Goal: Task Accomplishment & Management: Manage account settings

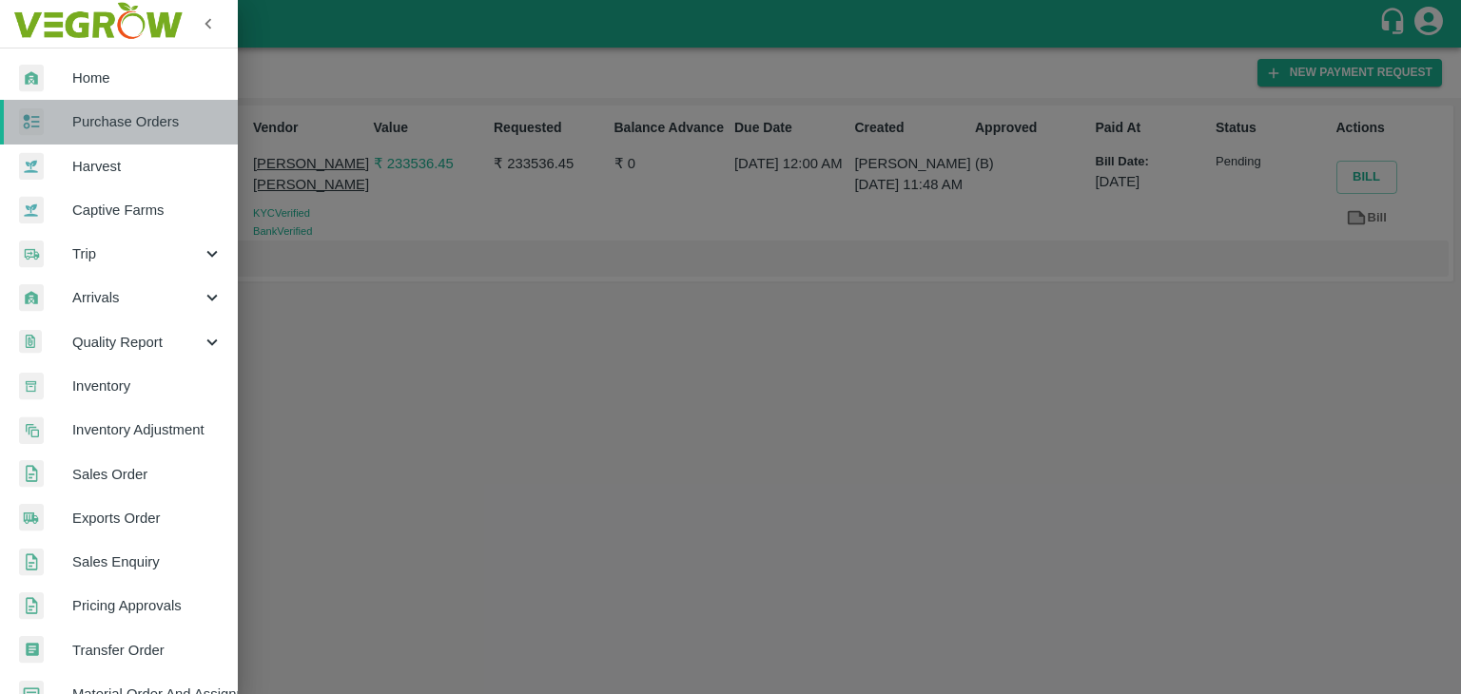
click at [133, 125] on span "Purchase Orders" at bounding box center [147, 121] width 150 height 21
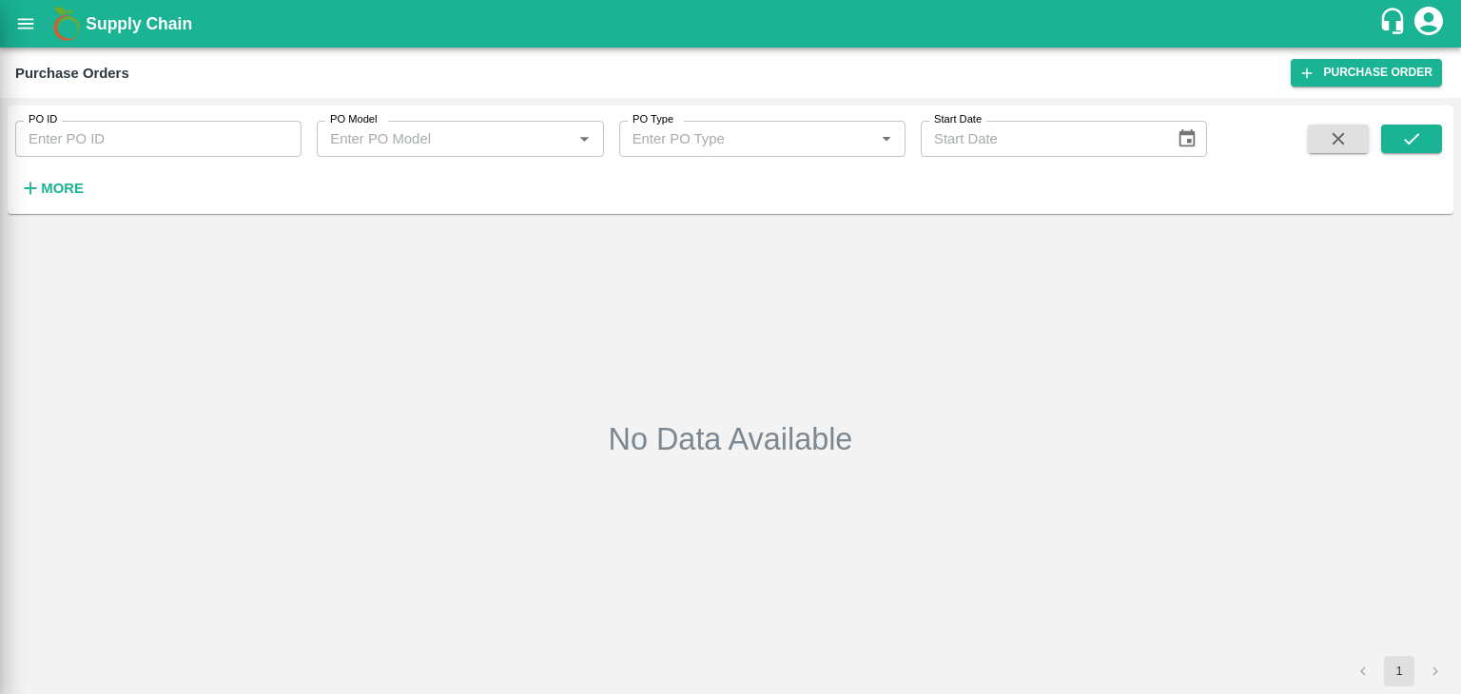
drag, startPoint x: 216, startPoint y: 126, endPoint x: 236, endPoint y: 138, distance: 23.5
click at [236, 138] on div at bounding box center [730, 347] width 1461 height 694
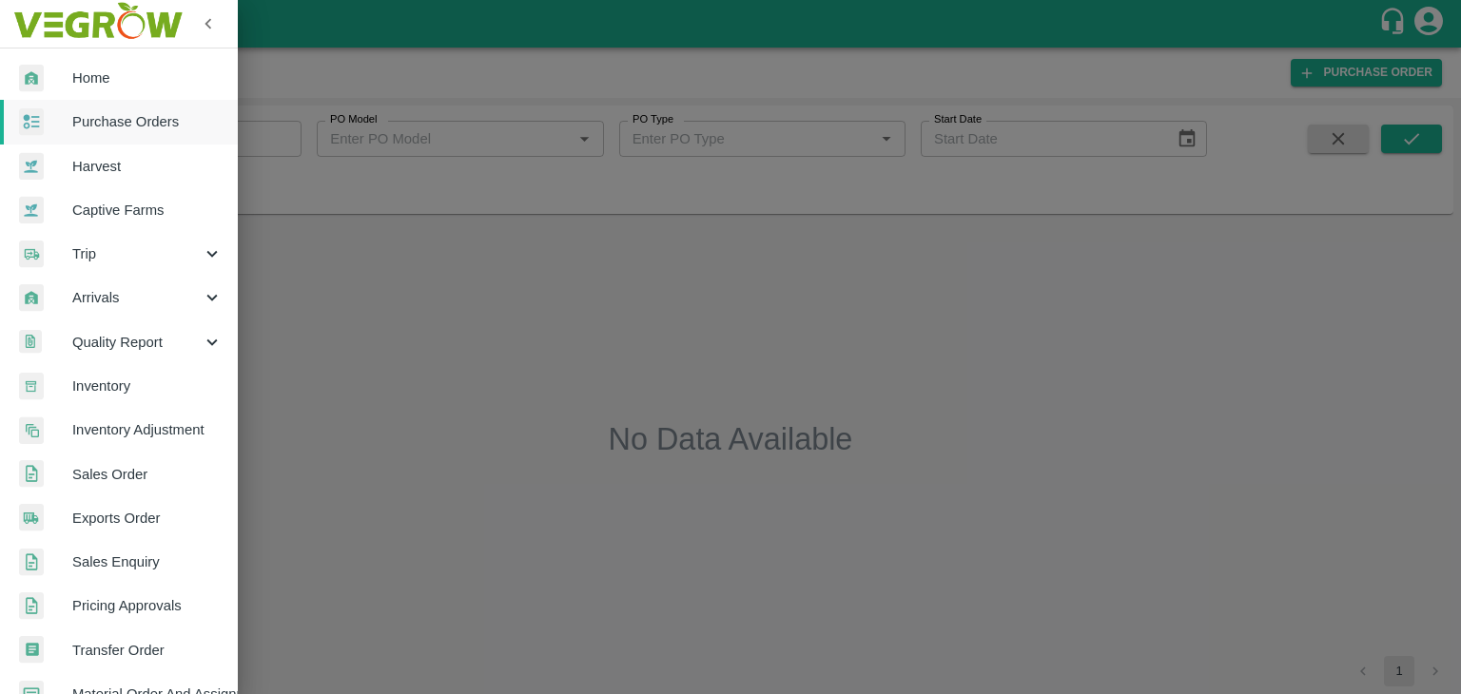
click at [236, 138] on div "Home Purchase Orders Harvest Captive Farms Trip Arrivals Quality Report Invento…" at bounding box center [730, 347] width 1461 height 694
click at [281, 140] on div at bounding box center [730, 347] width 1461 height 694
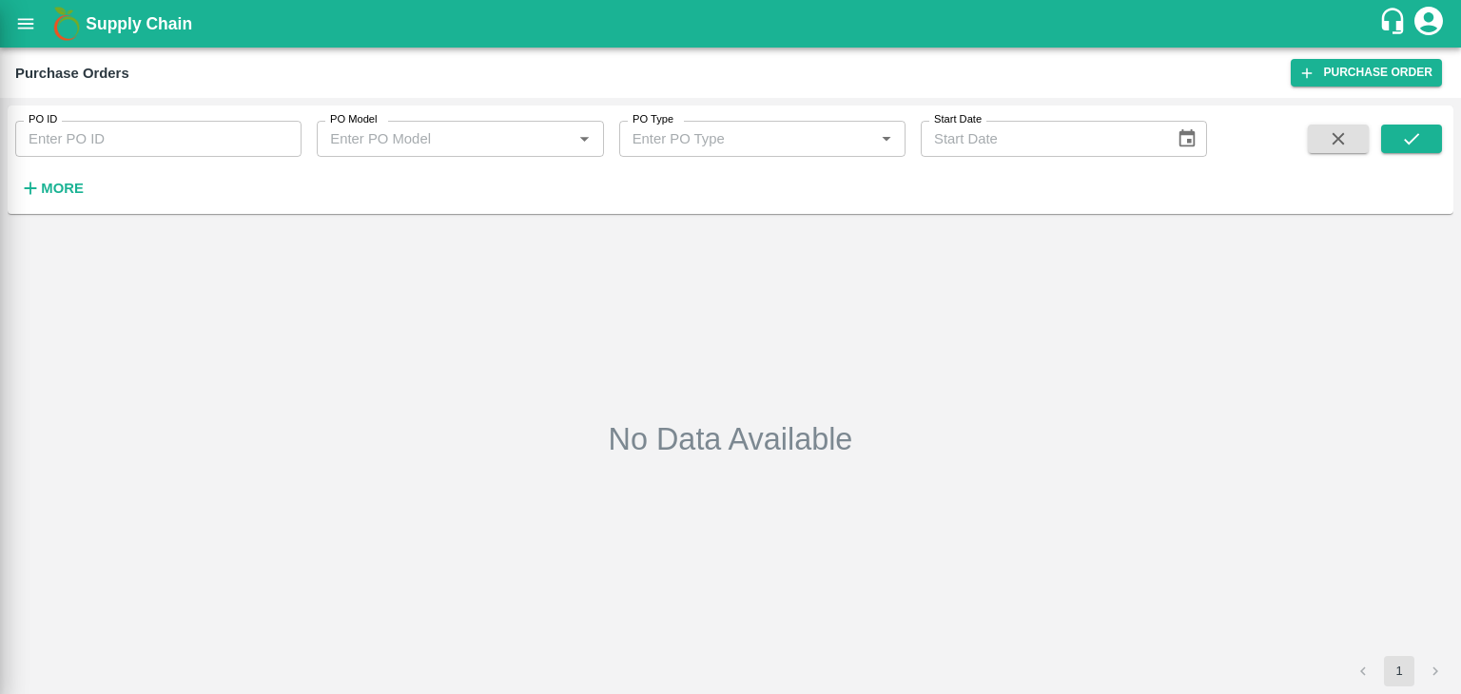
click at [271, 137] on div at bounding box center [730, 347] width 1461 height 694
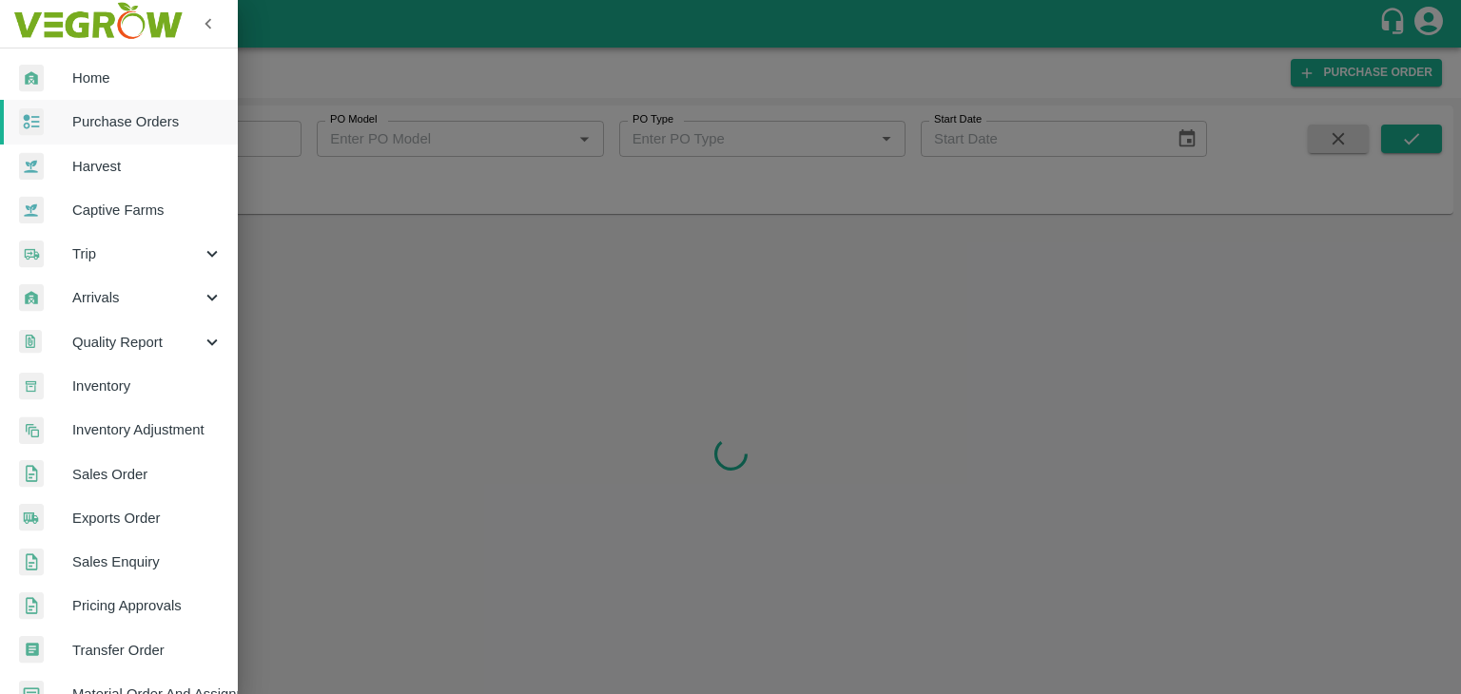
click at [261, 135] on div at bounding box center [730, 347] width 1461 height 694
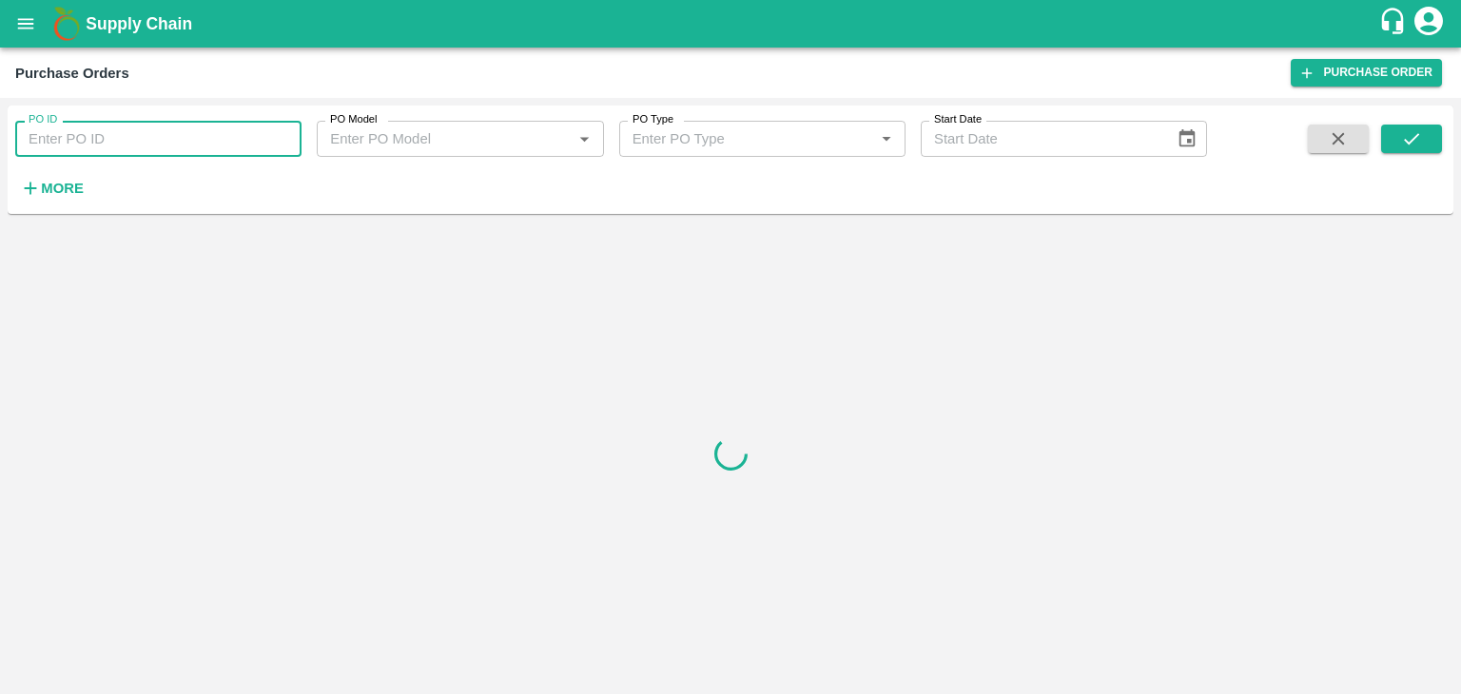
click at [261, 135] on input "PO ID" at bounding box center [158, 139] width 286 height 36
paste input "177755"
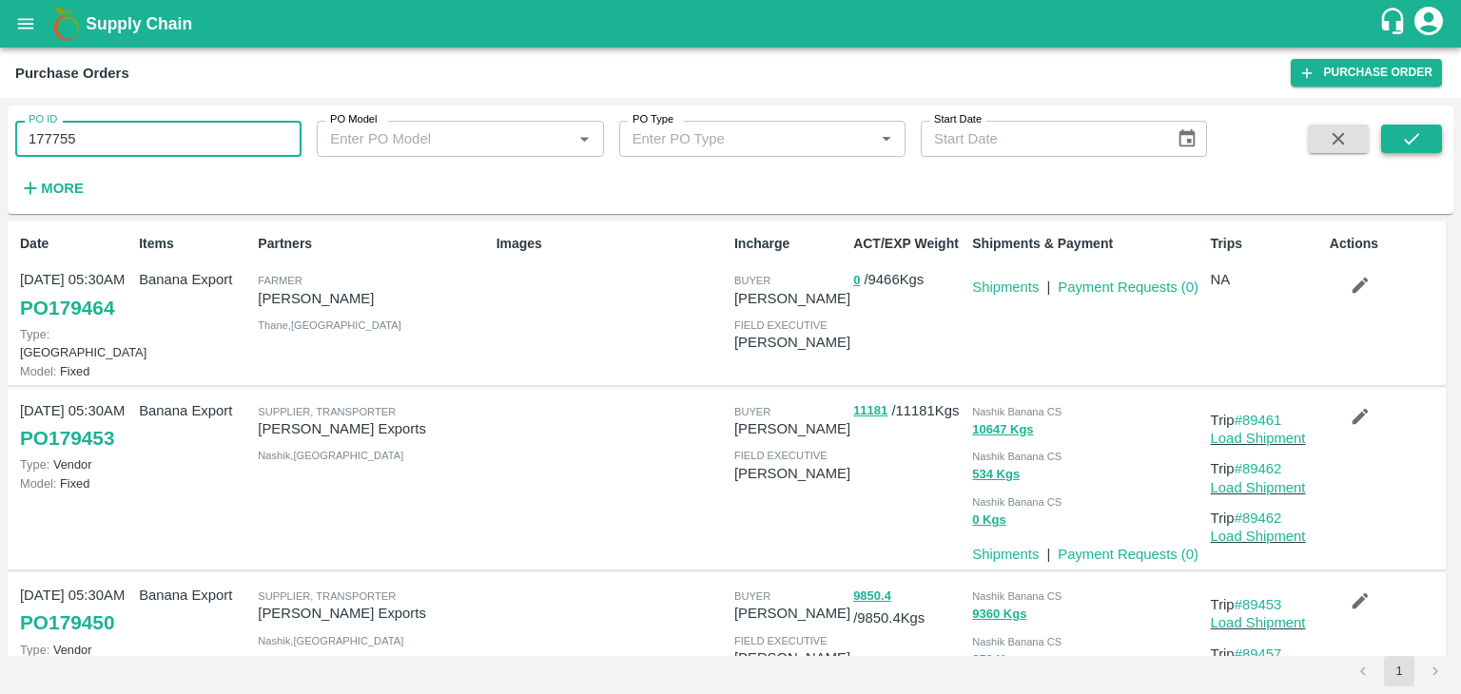
type input "177755"
click at [1420, 134] on icon "submit" at bounding box center [1411, 138] width 21 height 21
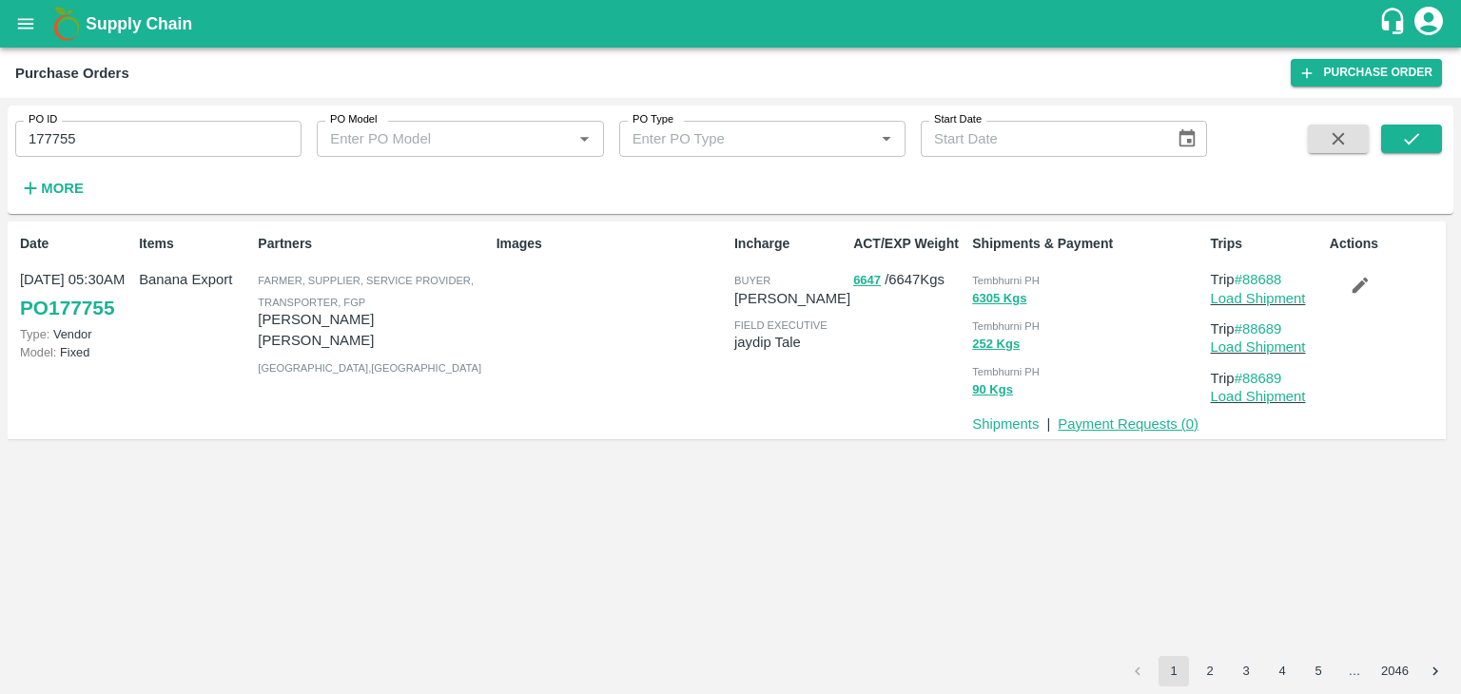
click at [1127, 423] on link "Payment Requests ( 0 )" at bounding box center [1127, 424] width 141 height 15
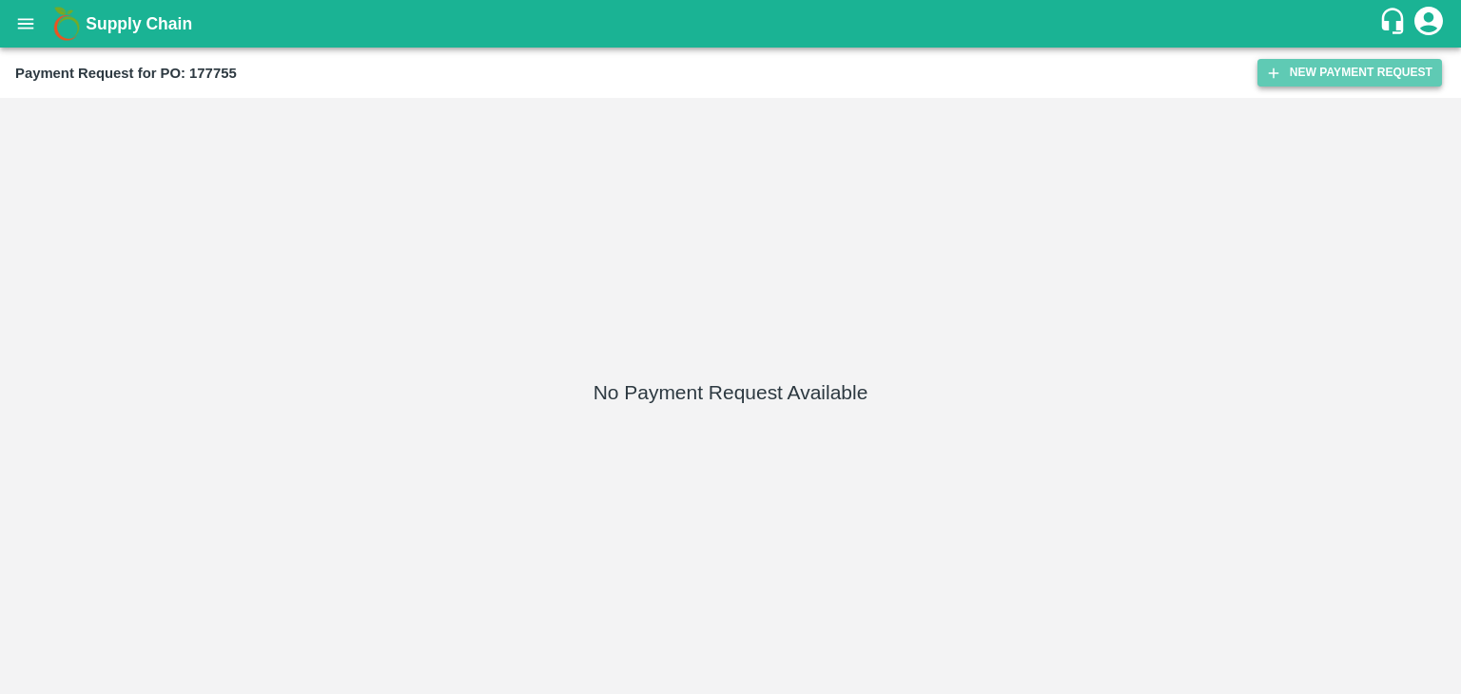
click at [1318, 66] on button "New Payment Request" at bounding box center [1349, 73] width 184 height 28
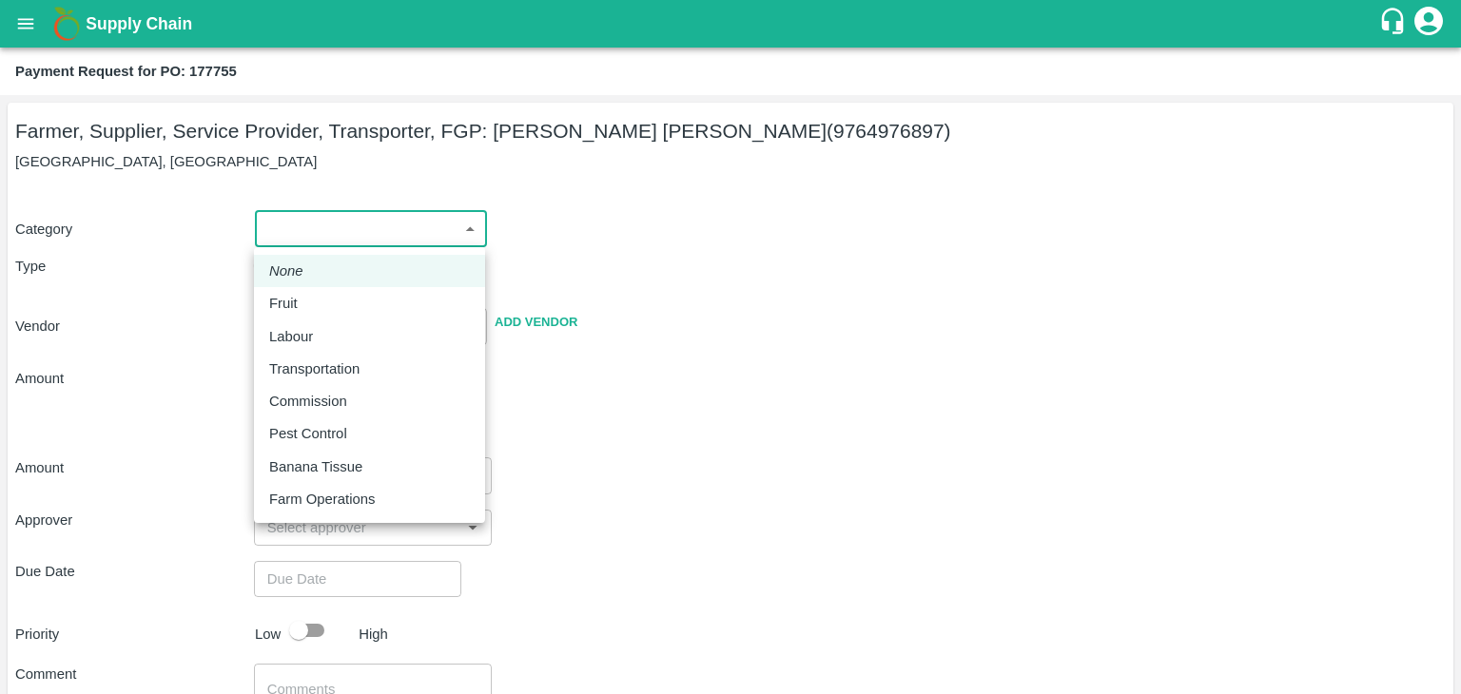
drag, startPoint x: 301, startPoint y: 237, endPoint x: 331, endPoint y: 302, distance: 71.9
click at [331, 302] on body "Supply Chain Payment Request for PO: 177755 Farmer, Supplier, Service Provider,…" at bounding box center [730, 347] width 1461 height 694
click at [331, 302] on div "Fruit" at bounding box center [369, 303] width 201 height 21
type input "1"
type input "Nagnath Abhiman Khochare - 9764976897(Farmer, Supplier, Service Provider, Trans…"
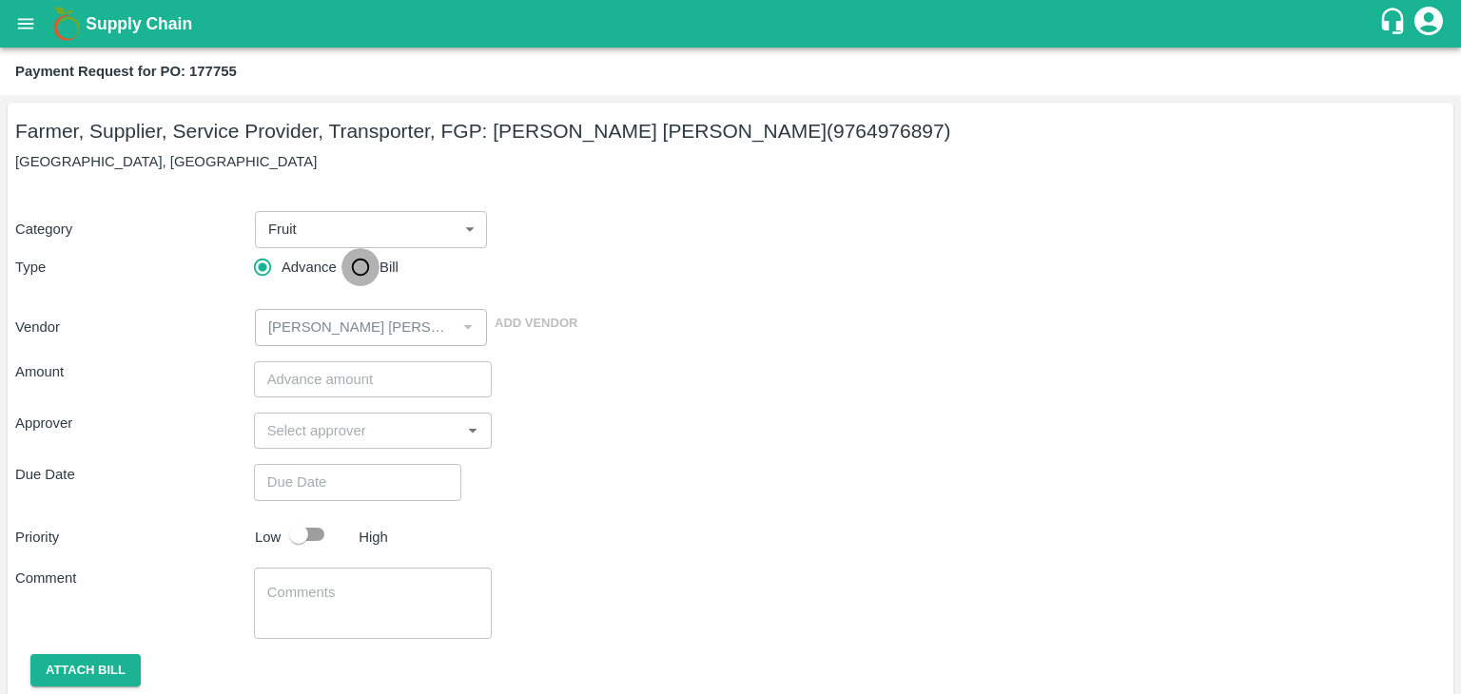
click at [356, 261] on input "Bill" at bounding box center [360, 267] width 38 height 38
radio input "true"
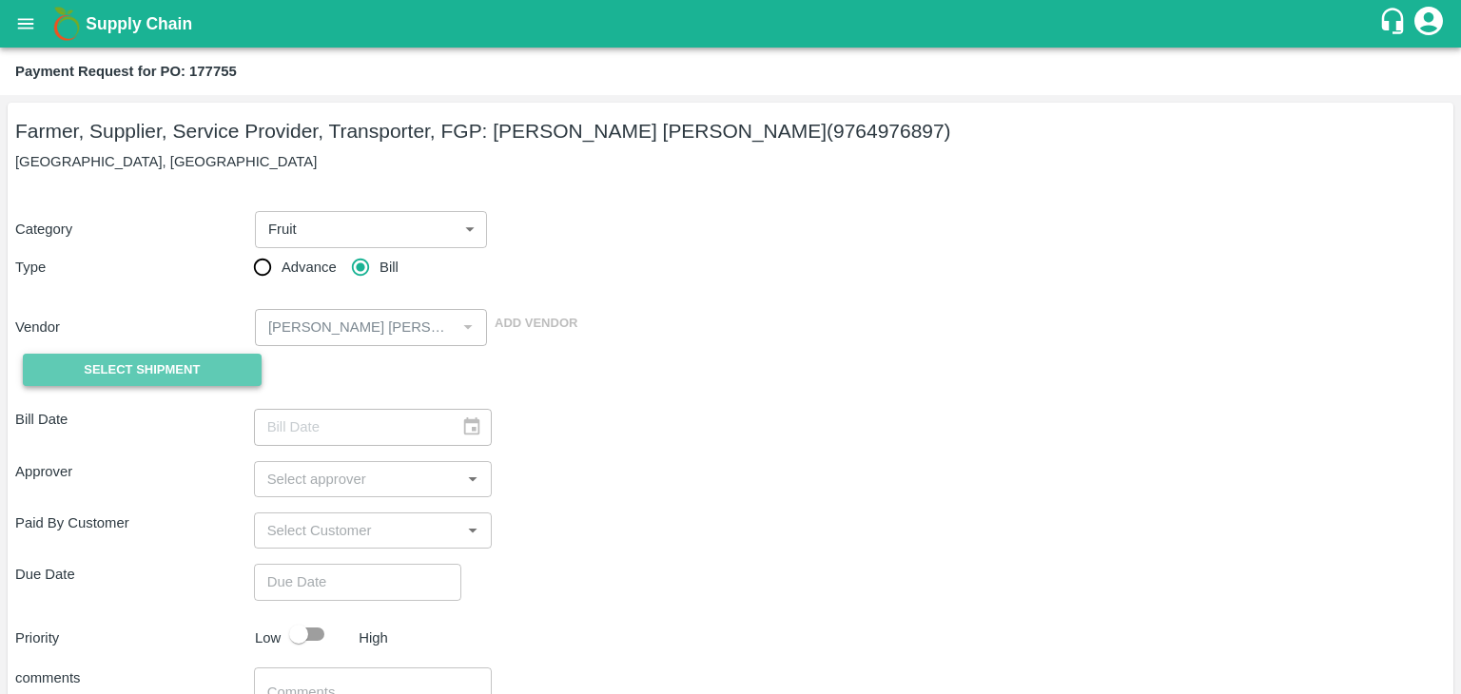
click at [161, 370] on span "Select Shipment" at bounding box center [142, 370] width 116 height 22
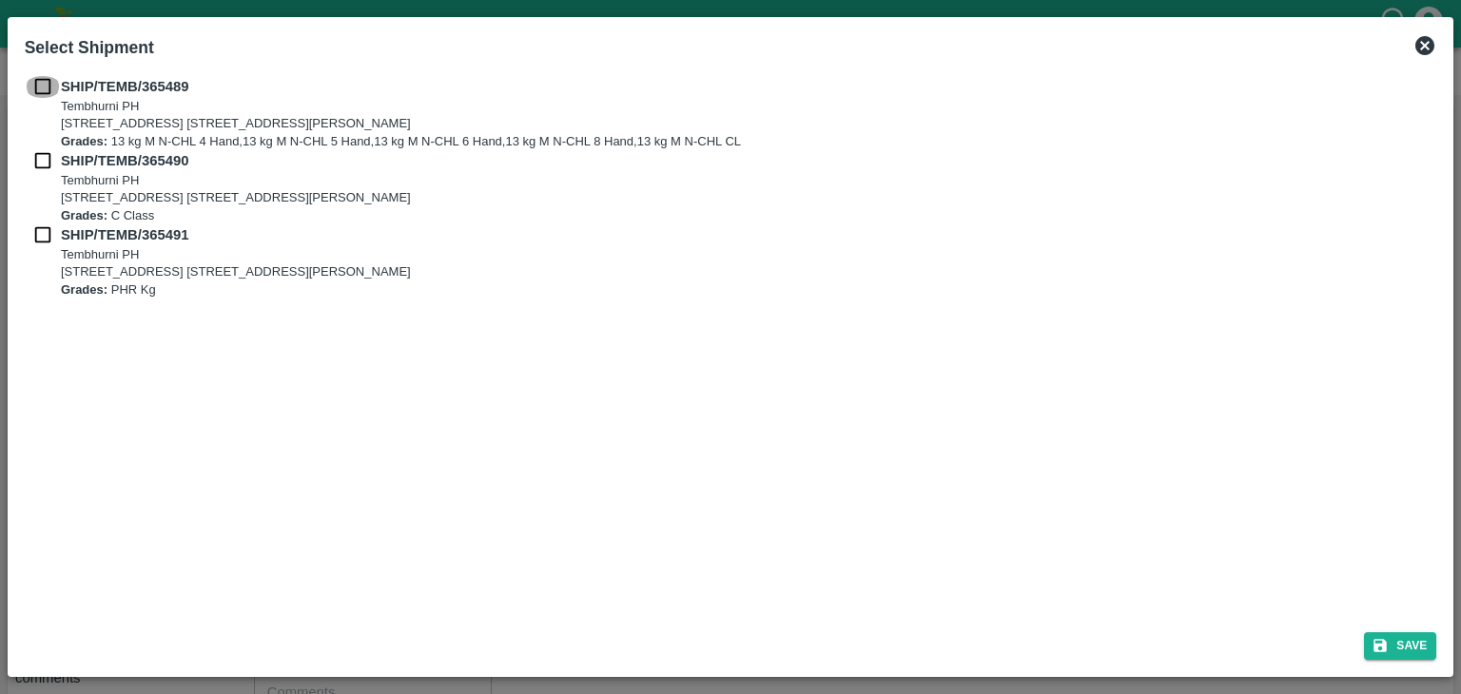
click at [45, 92] on input "checkbox" at bounding box center [43, 86] width 36 height 21
checkbox input "true"
click at [40, 157] on input "checkbox" at bounding box center [43, 160] width 36 height 21
checkbox input "true"
click at [40, 244] on input "checkbox" at bounding box center [43, 234] width 36 height 21
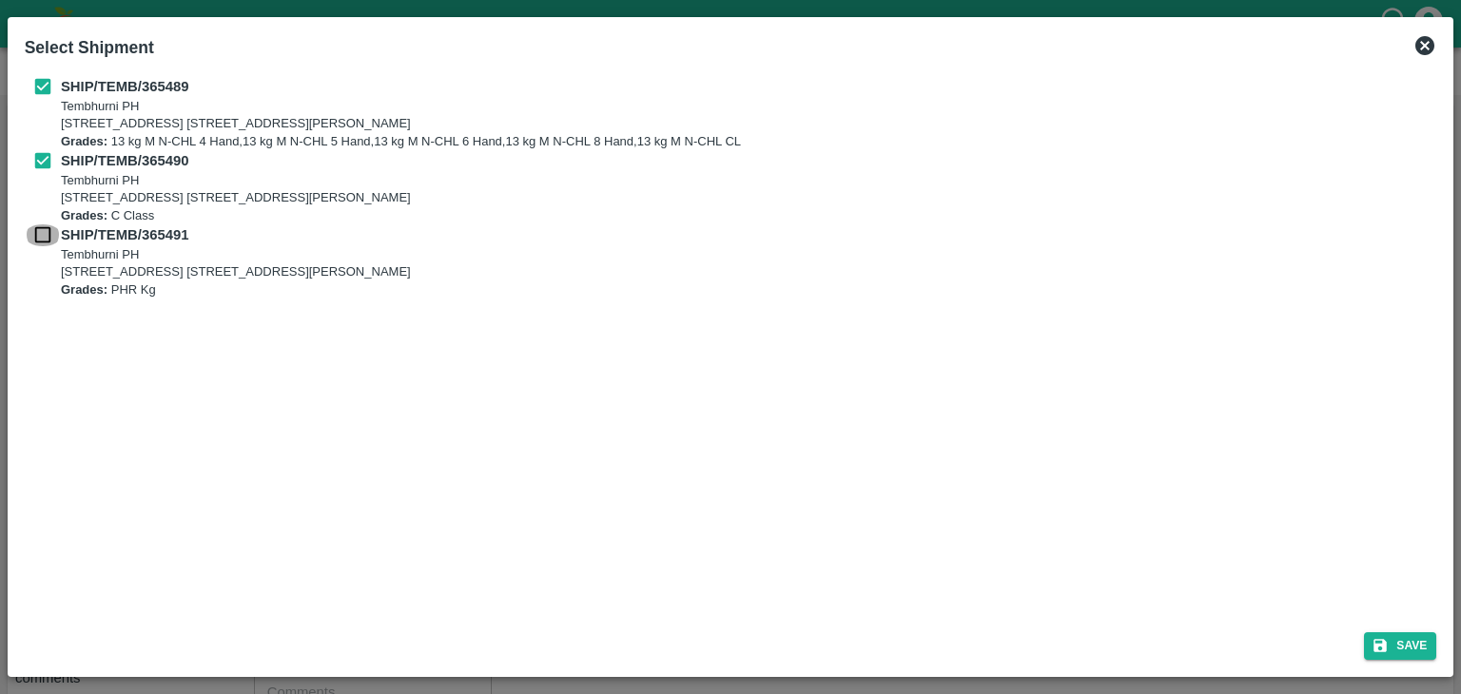
checkbox input "true"
click at [1404, 637] on button "Save" at bounding box center [1400, 646] width 72 height 28
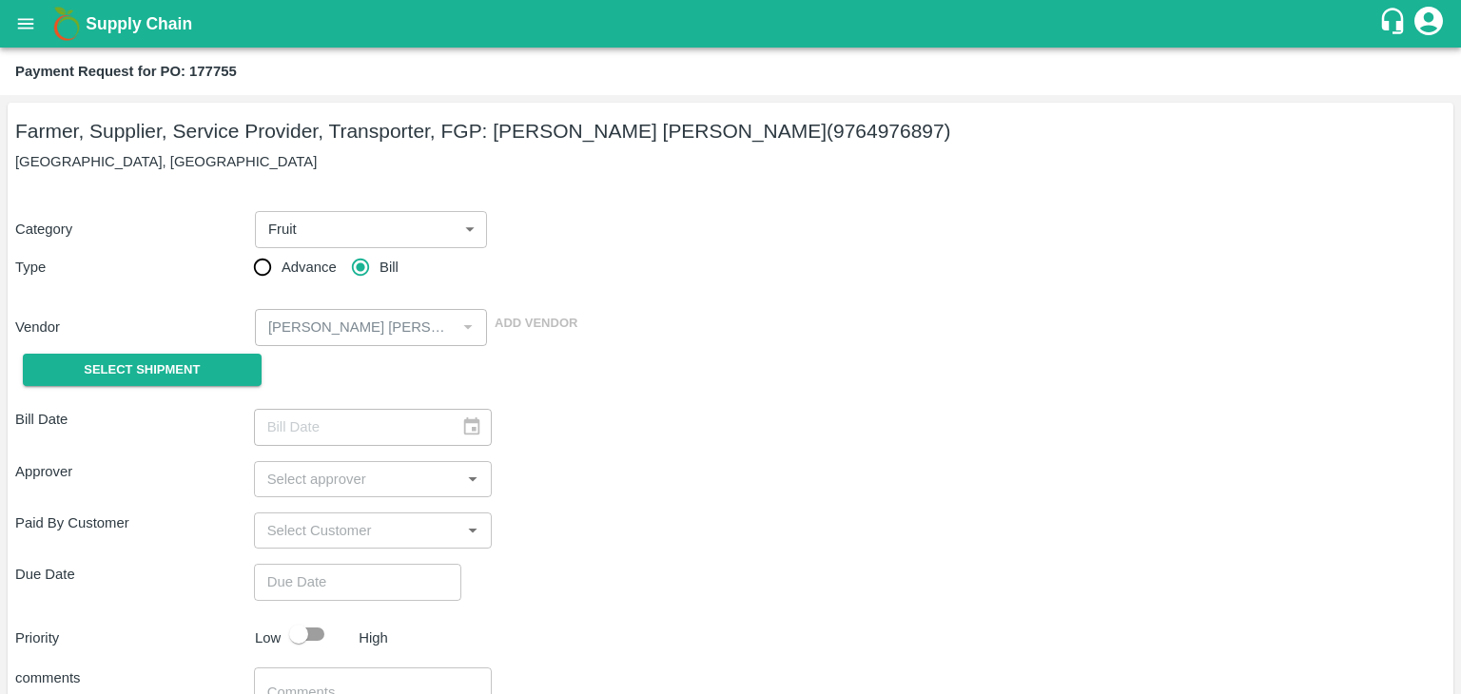
type input "21/09/2025"
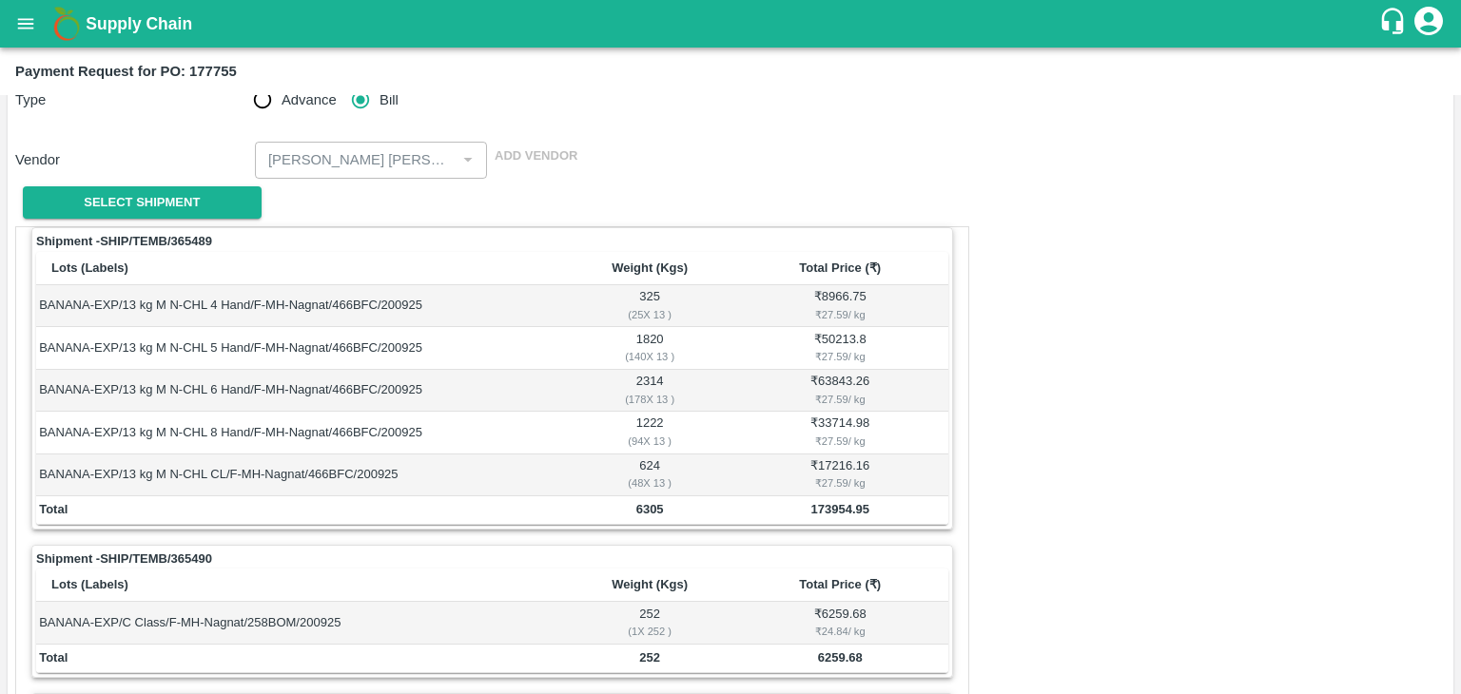
scroll to position [932, 0]
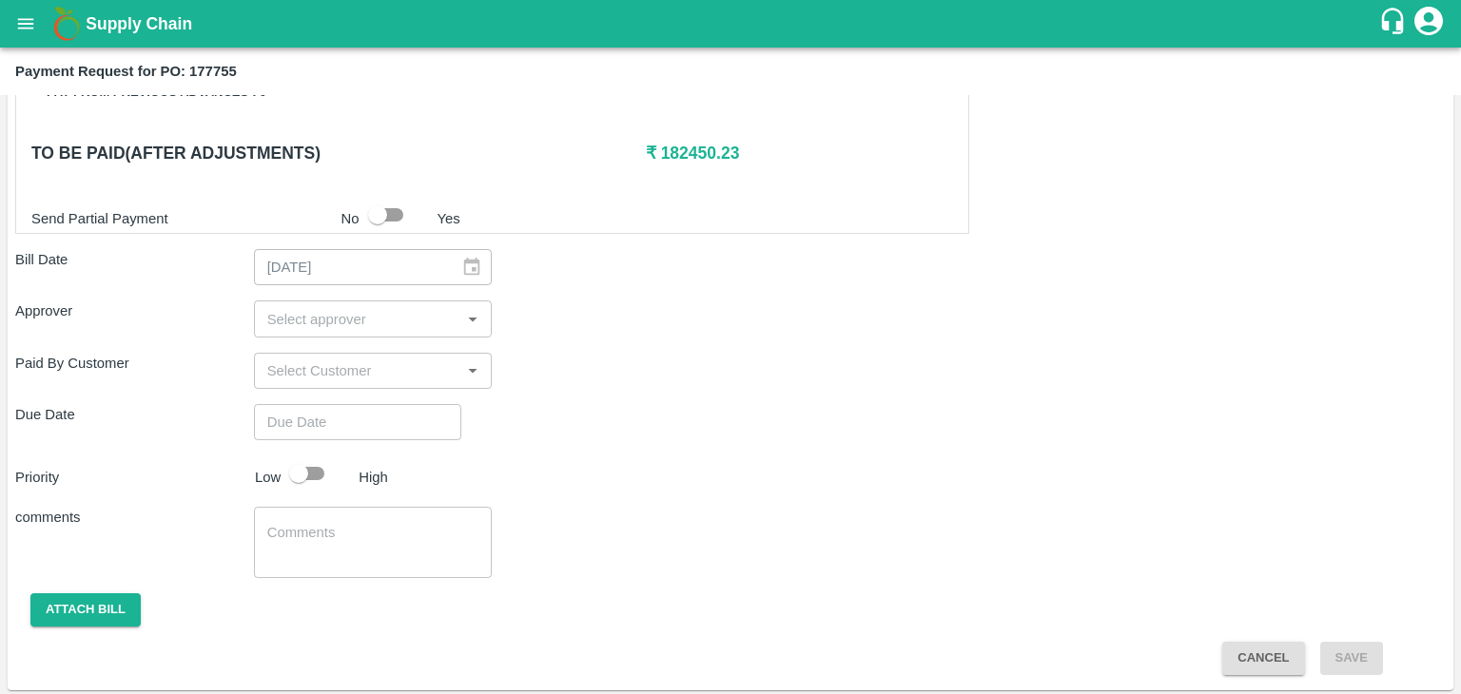
click at [358, 322] on input "input" at bounding box center [358, 318] width 196 height 25
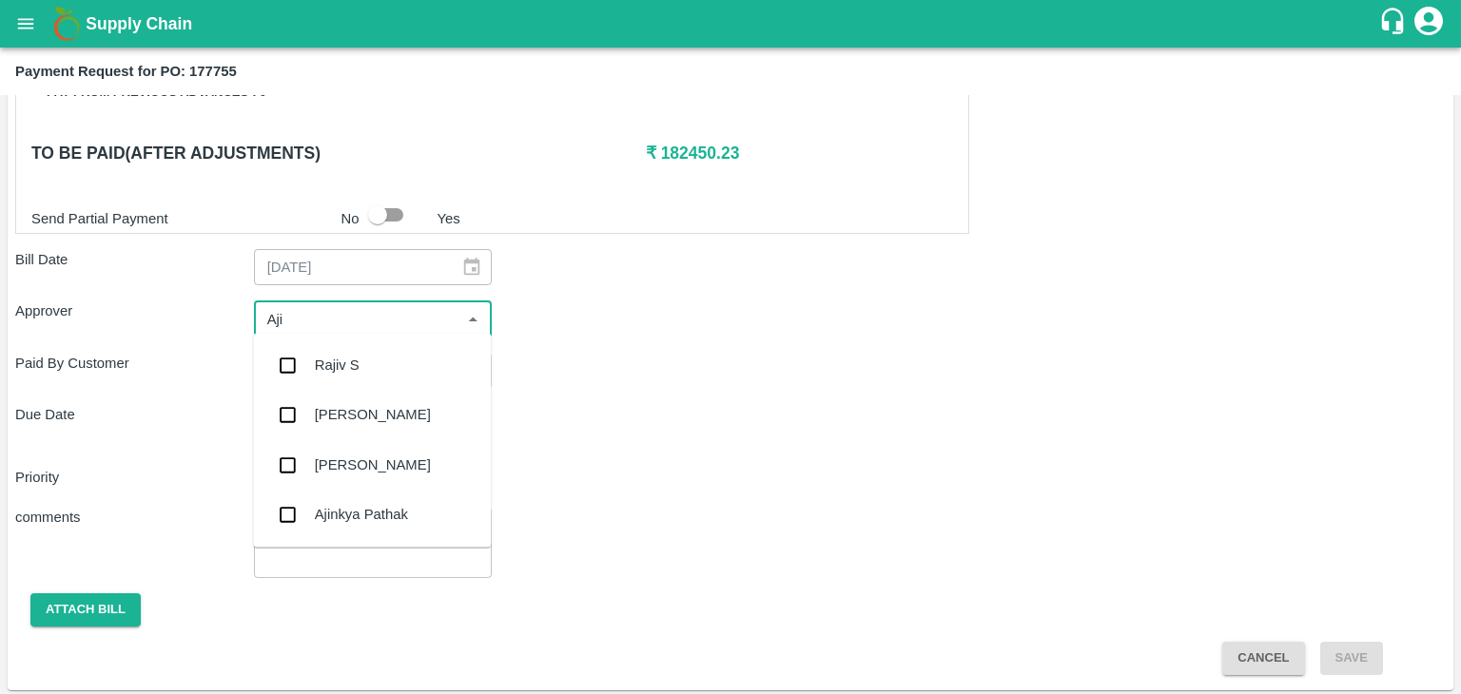
type input "Ajit"
click at [346, 363] on div "[PERSON_NAME]" at bounding box center [373, 365] width 116 height 21
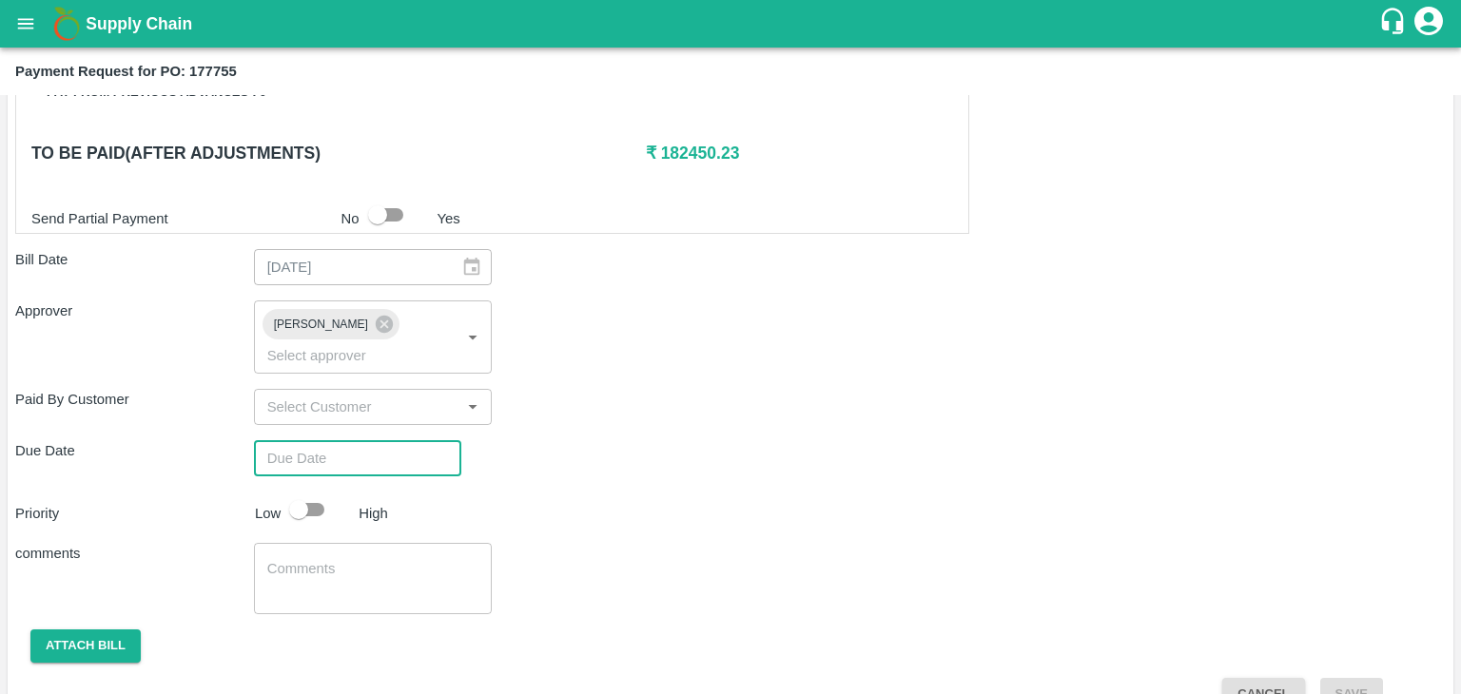
type input "DD/MM/YYYY hh:mm aa"
click at [391, 440] on input "DD/MM/YYYY hh:mm aa" at bounding box center [351, 458] width 194 height 36
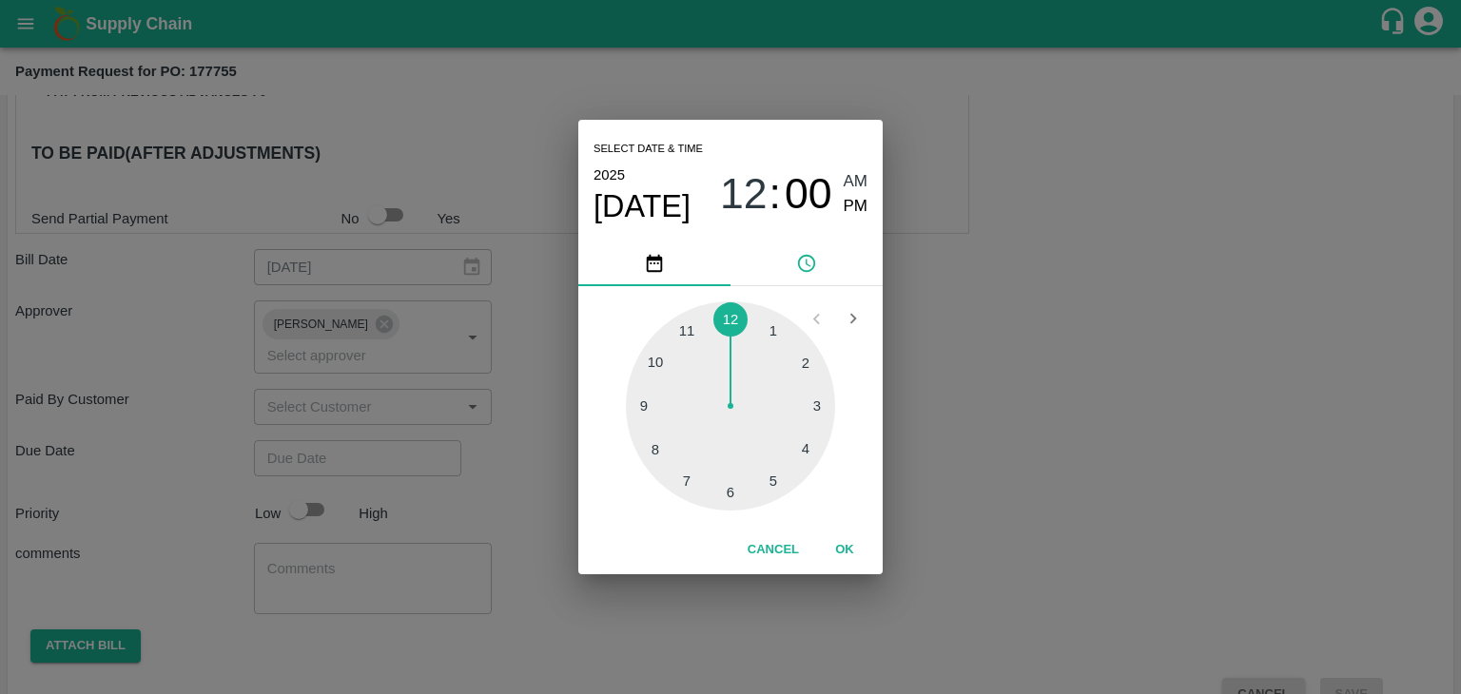
click at [849, 541] on button "OK" at bounding box center [844, 549] width 61 height 33
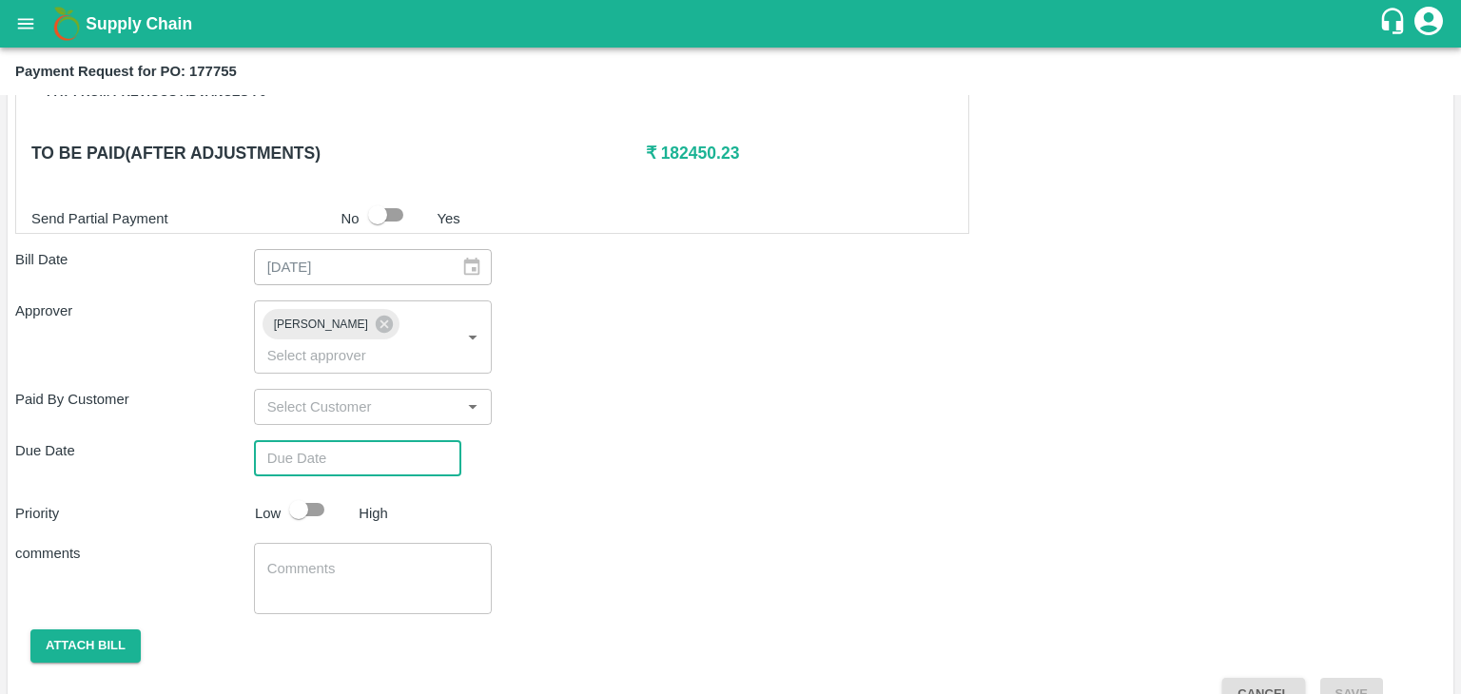
type input "[DATE] 12:00 AM"
click at [324, 492] on input "checkbox" at bounding box center [298, 510] width 108 height 36
checkbox input "true"
click at [378, 564] on textarea at bounding box center [373, 579] width 212 height 40
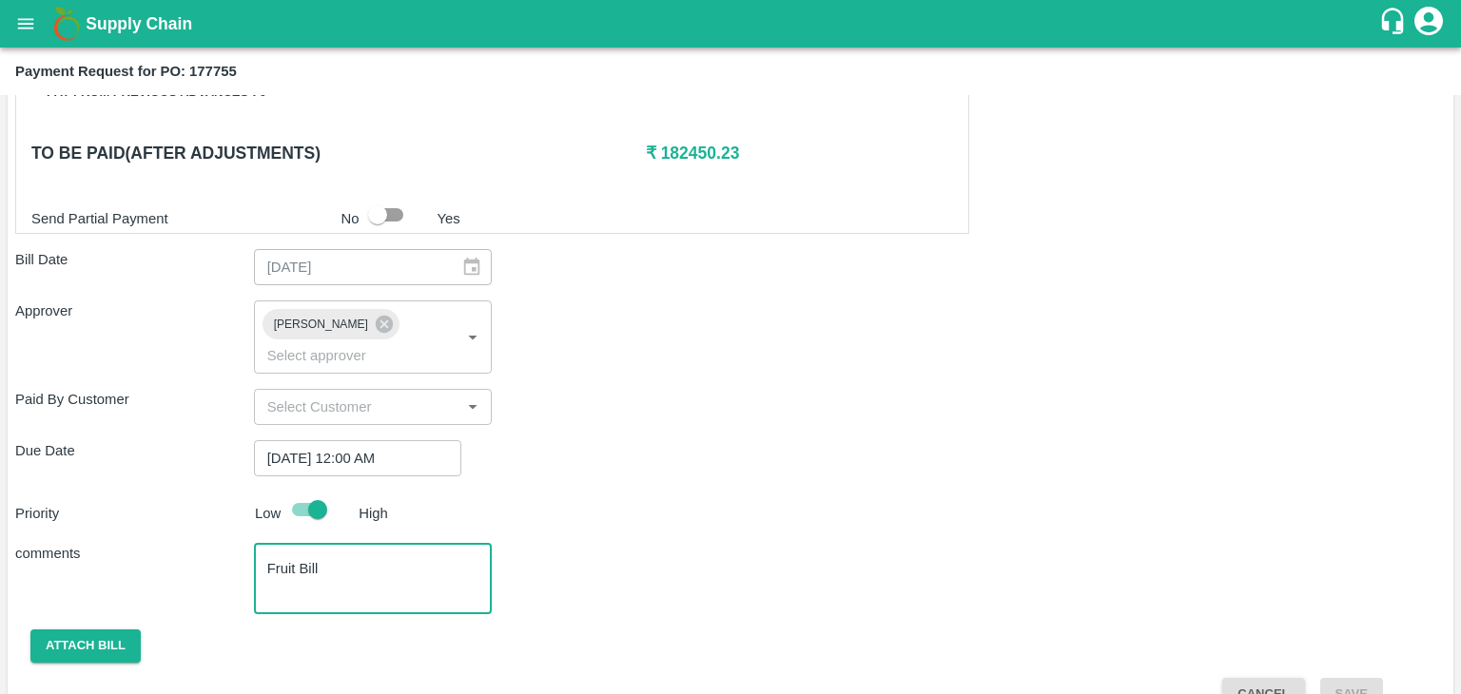
scroll to position [943, 0]
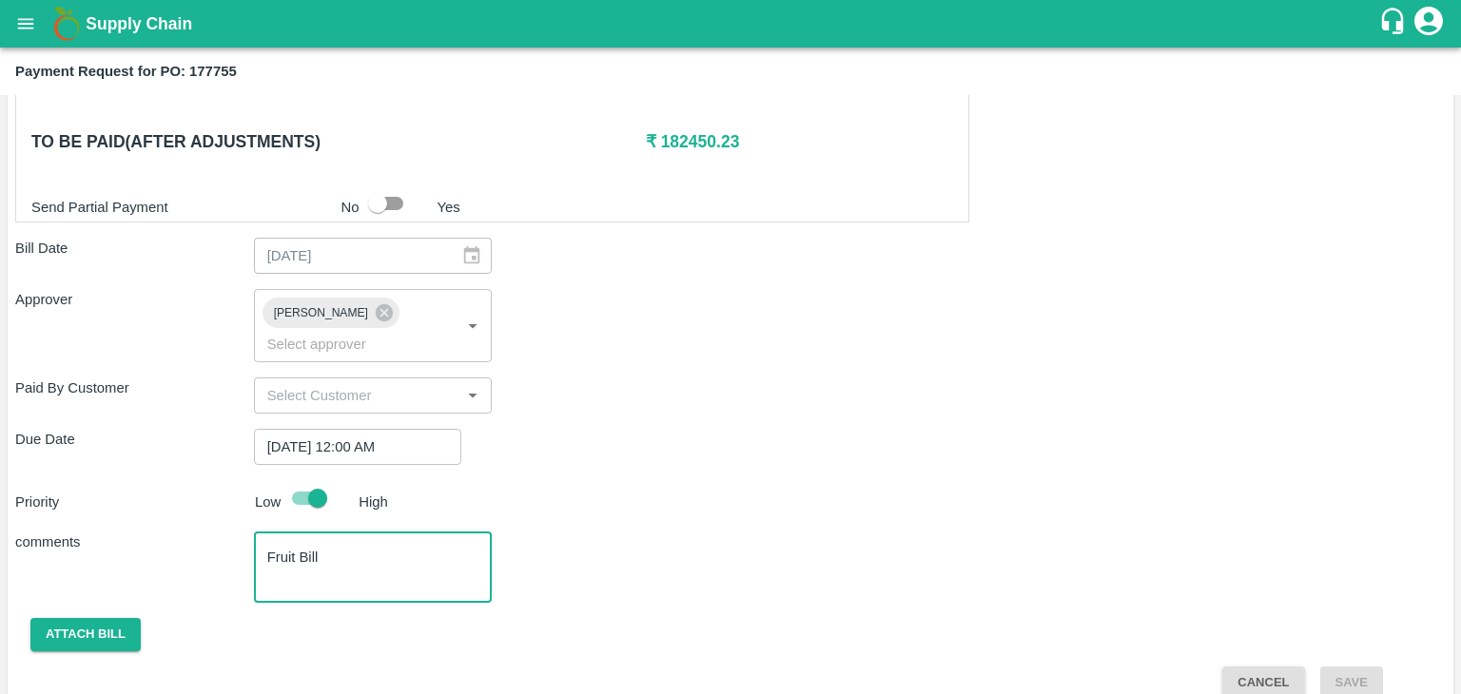
type textarea "Fruit Bill"
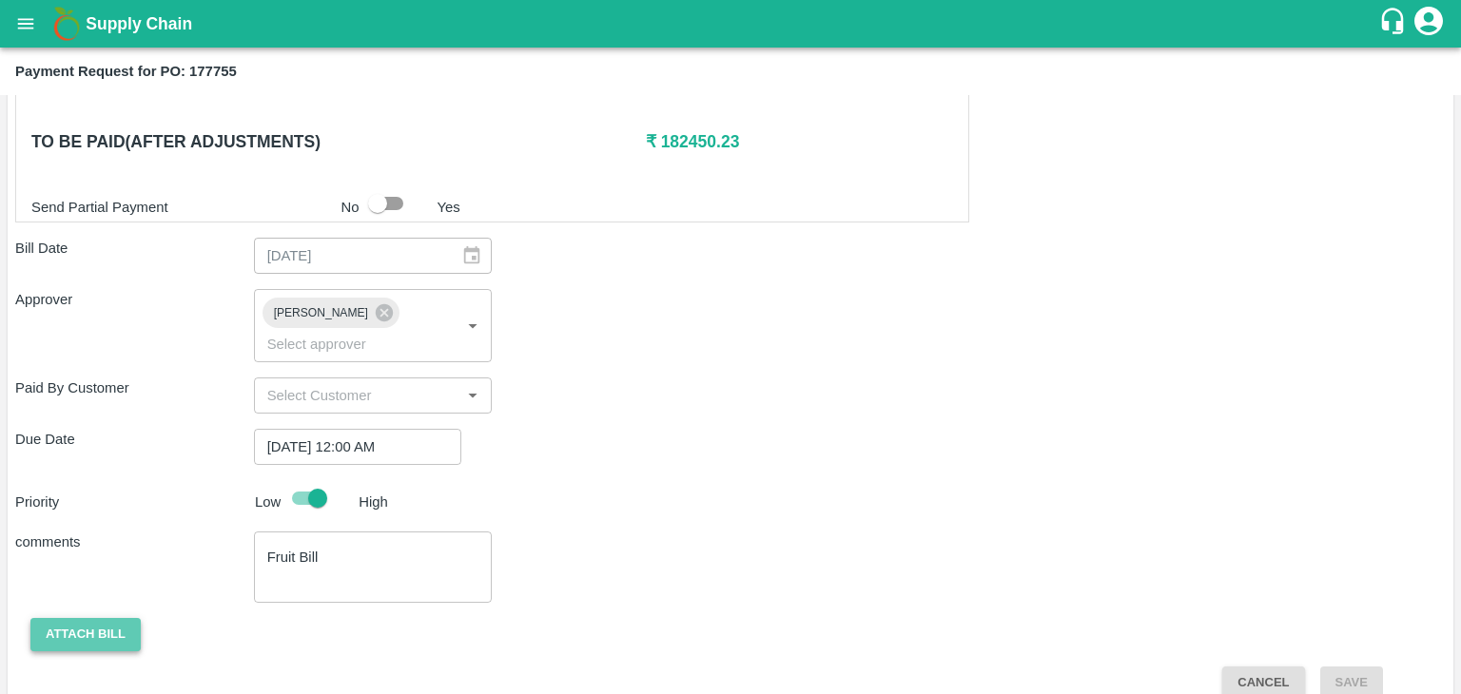
click at [70, 618] on button "Attach bill" at bounding box center [85, 634] width 110 height 33
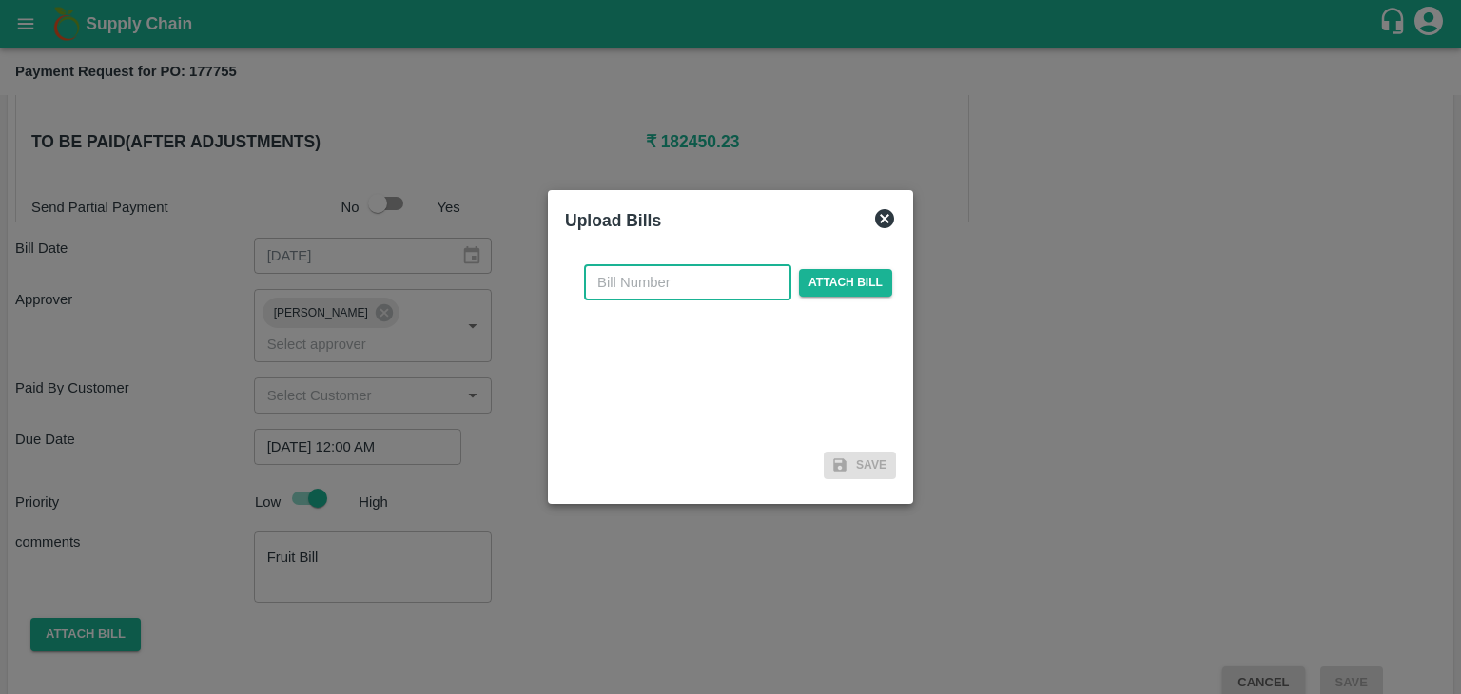
click at [672, 288] on input "text" at bounding box center [687, 282] width 207 height 36
type input "M"
type input "NK 419"
click at [821, 297] on div "NK 419 ​ Attach bill" at bounding box center [738, 282] width 316 height 36
click at [831, 285] on span "Attach bill" at bounding box center [845, 283] width 93 height 28
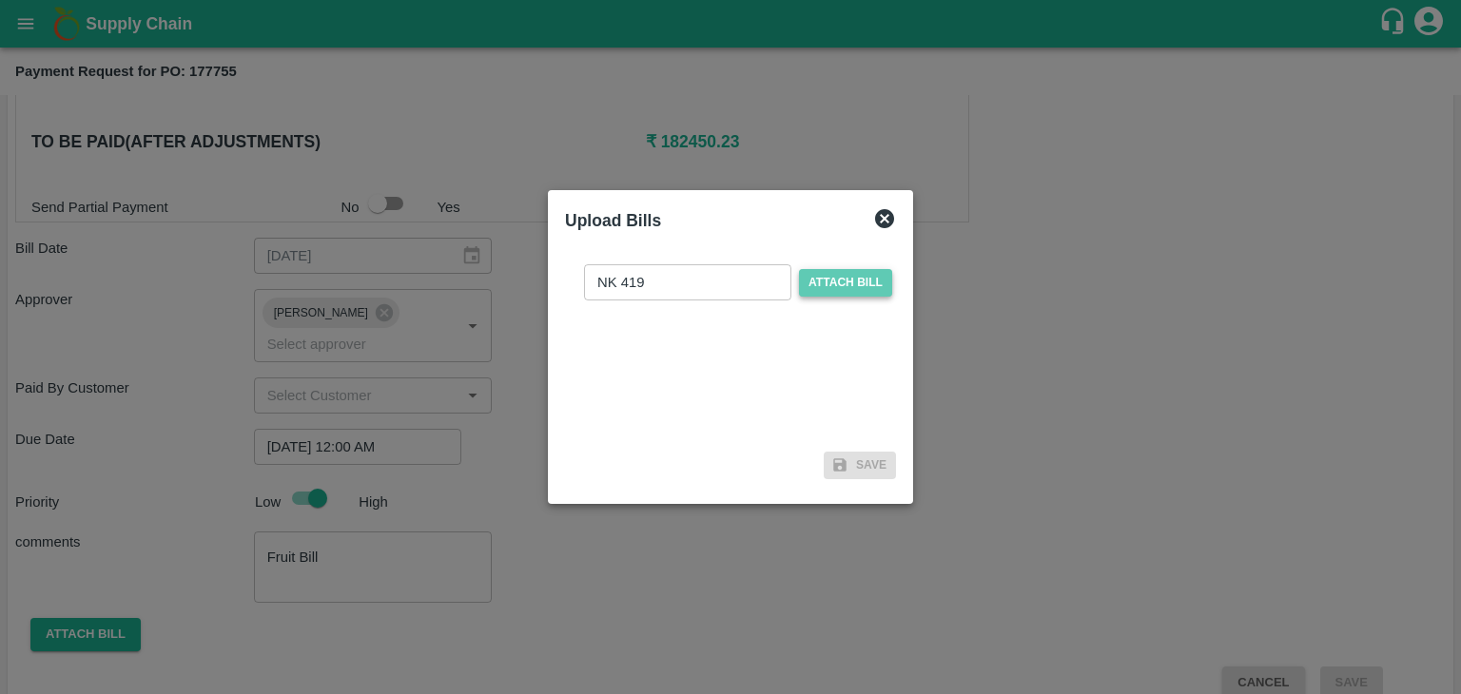
click at [0, 0] on input "Attach bill" at bounding box center [0, 0] width 0 height 0
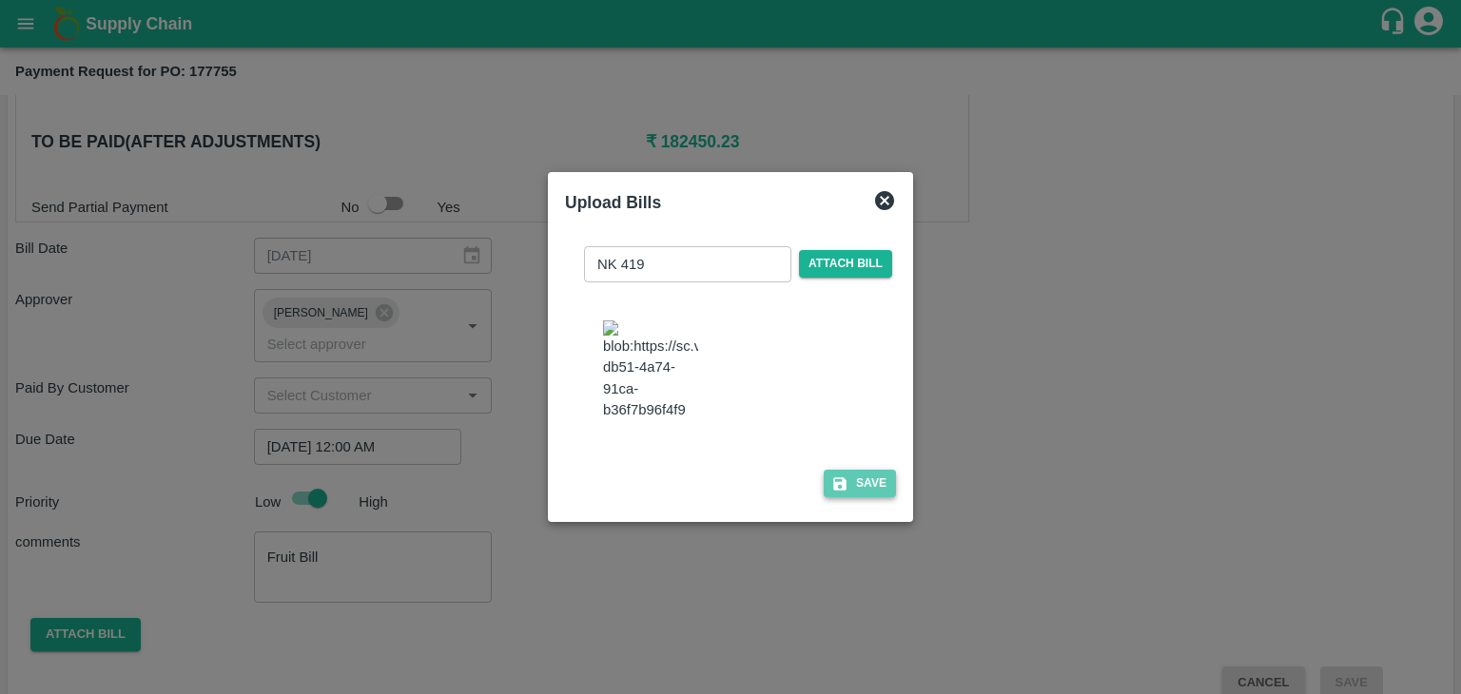
click at [880, 496] on button "Save" at bounding box center [860, 484] width 72 height 28
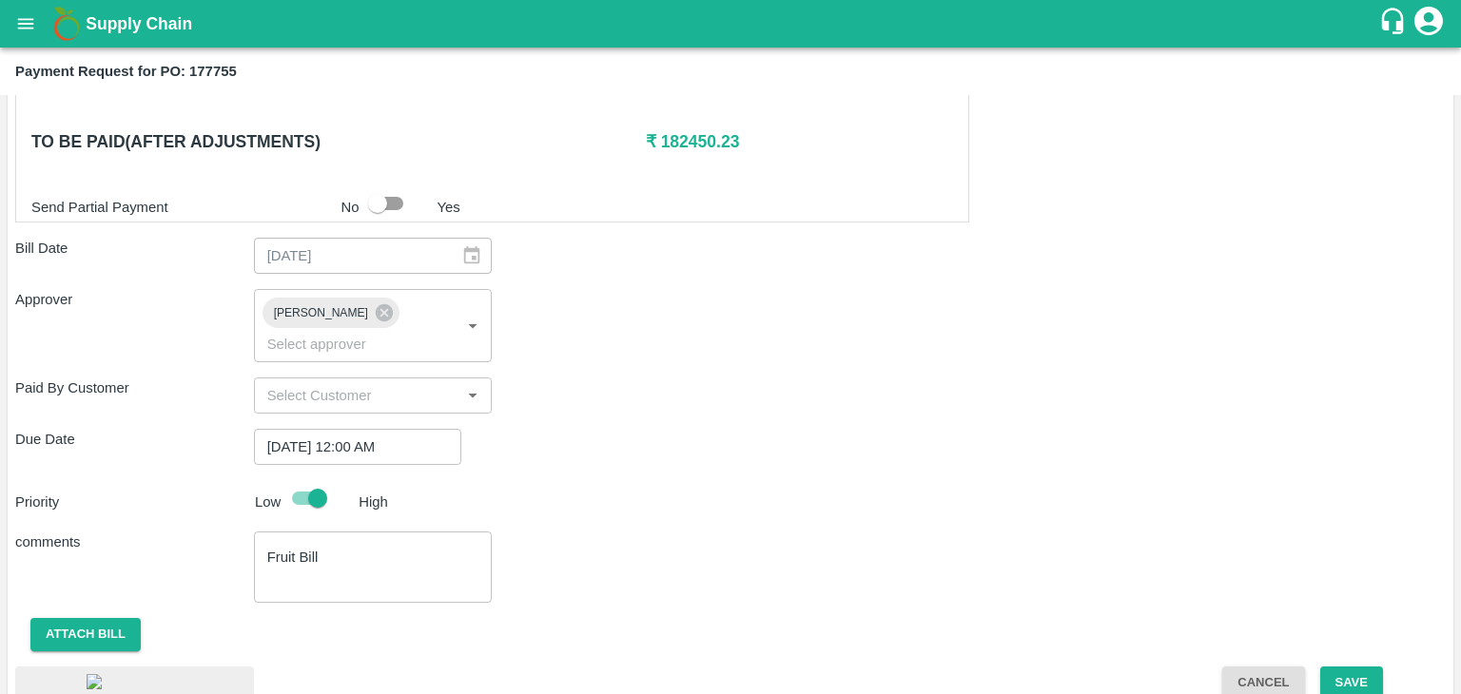
scroll to position [1063, 0]
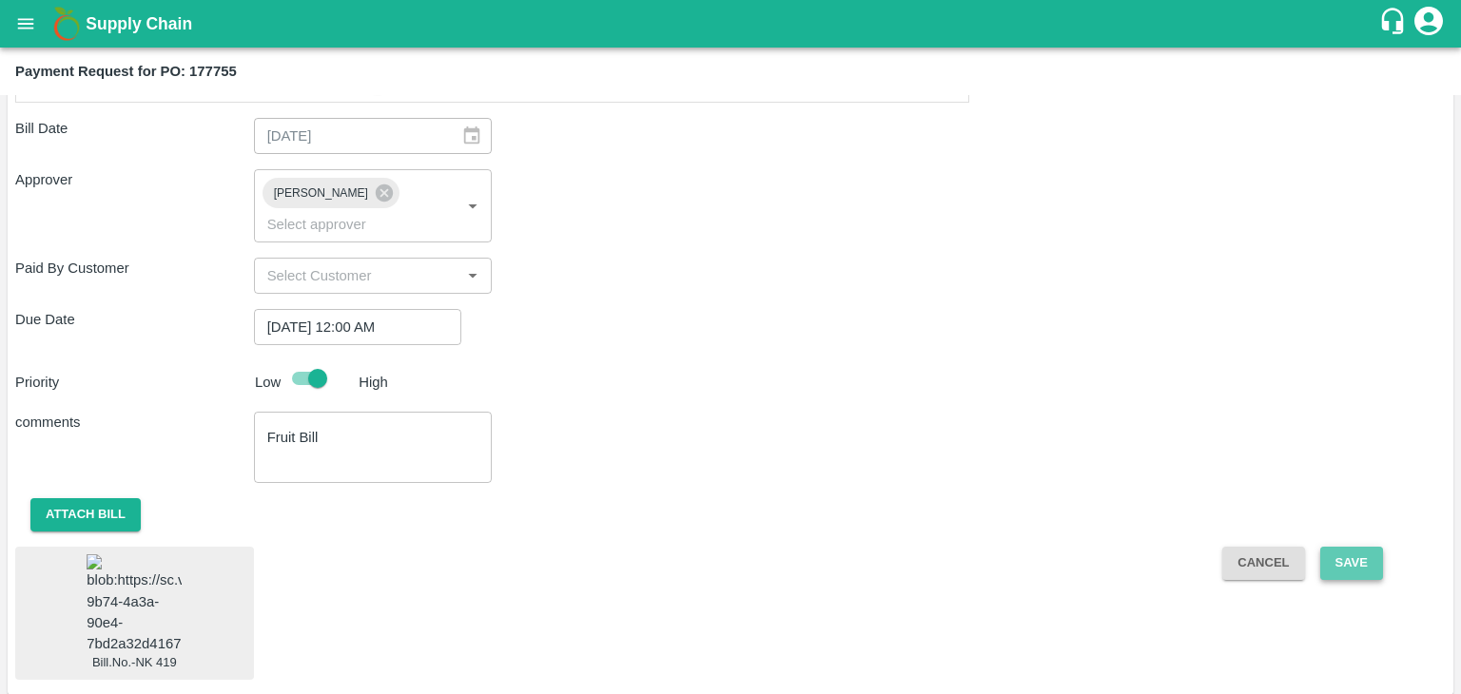
click at [1373, 547] on button "Save" at bounding box center [1351, 563] width 63 height 33
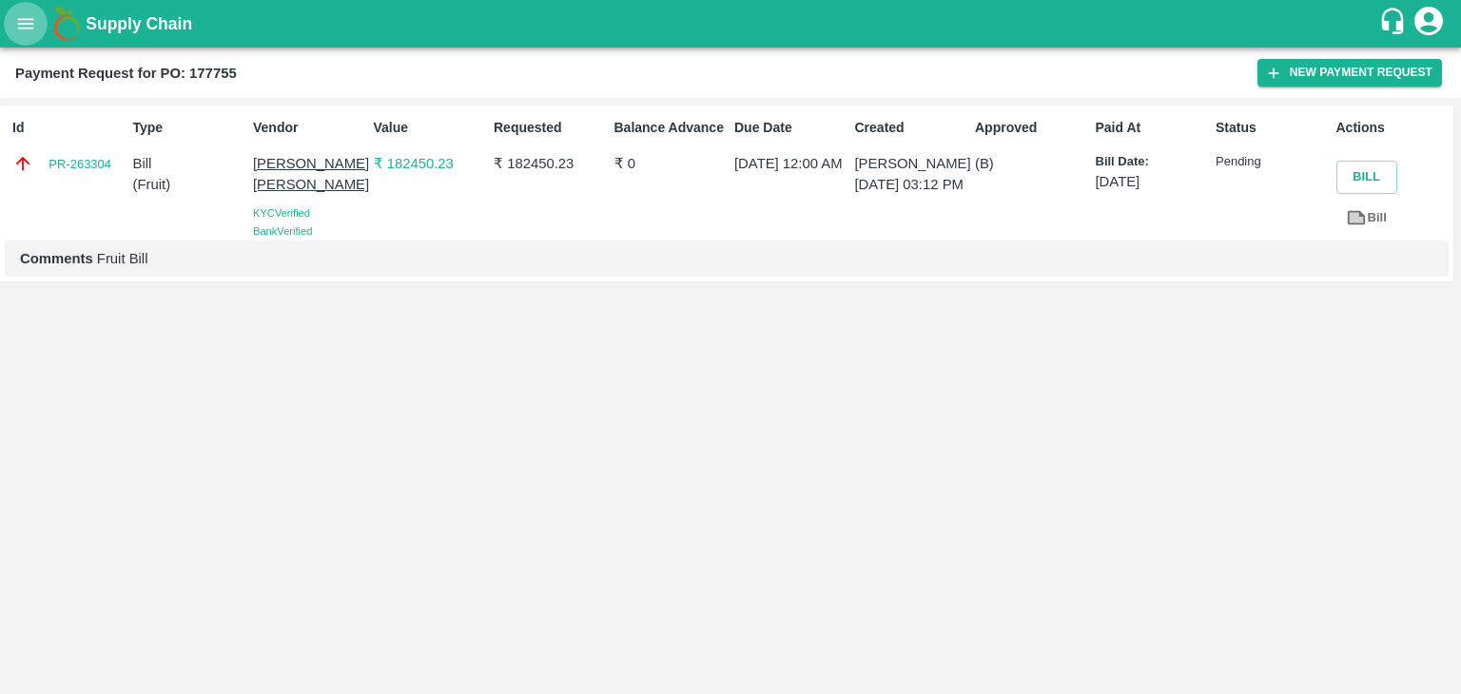
click at [18, 36] on button "open drawer" at bounding box center [26, 24] width 44 height 44
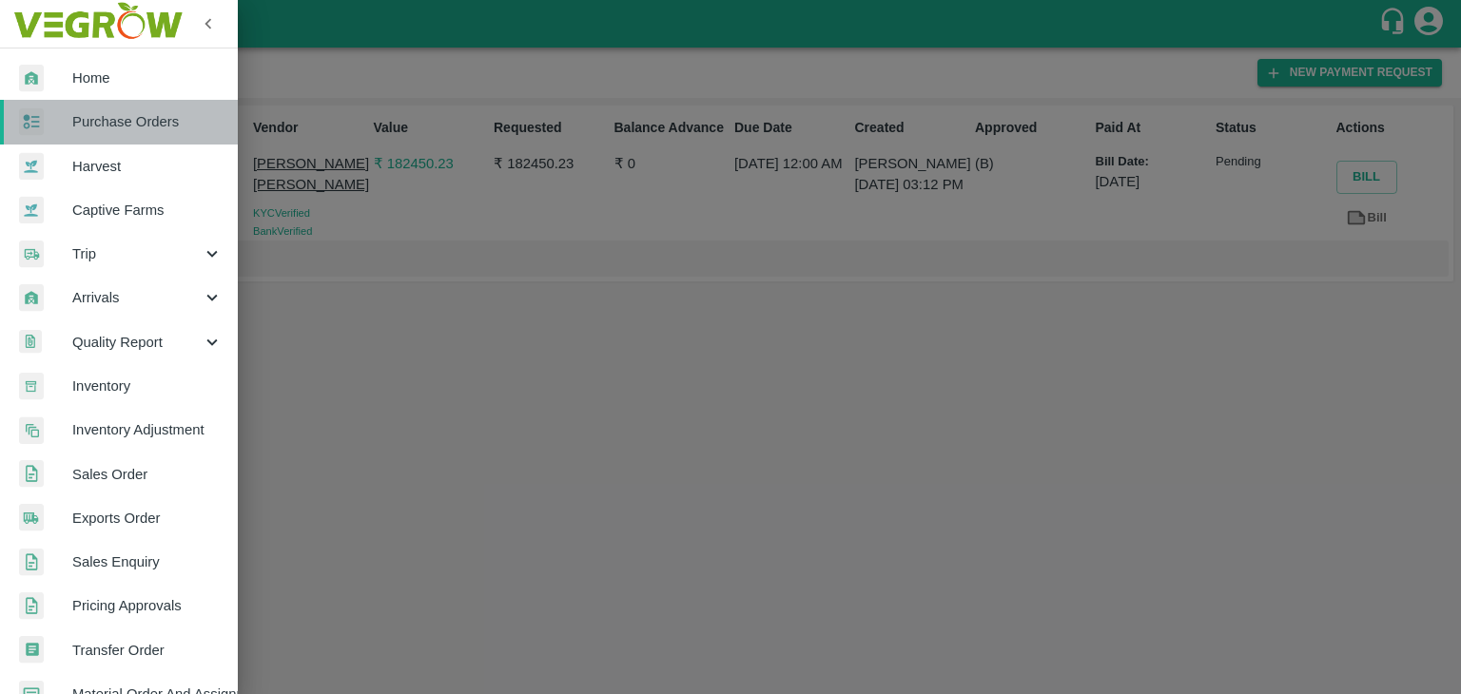
click at [151, 120] on span "Purchase Orders" at bounding box center [147, 121] width 150 height 21
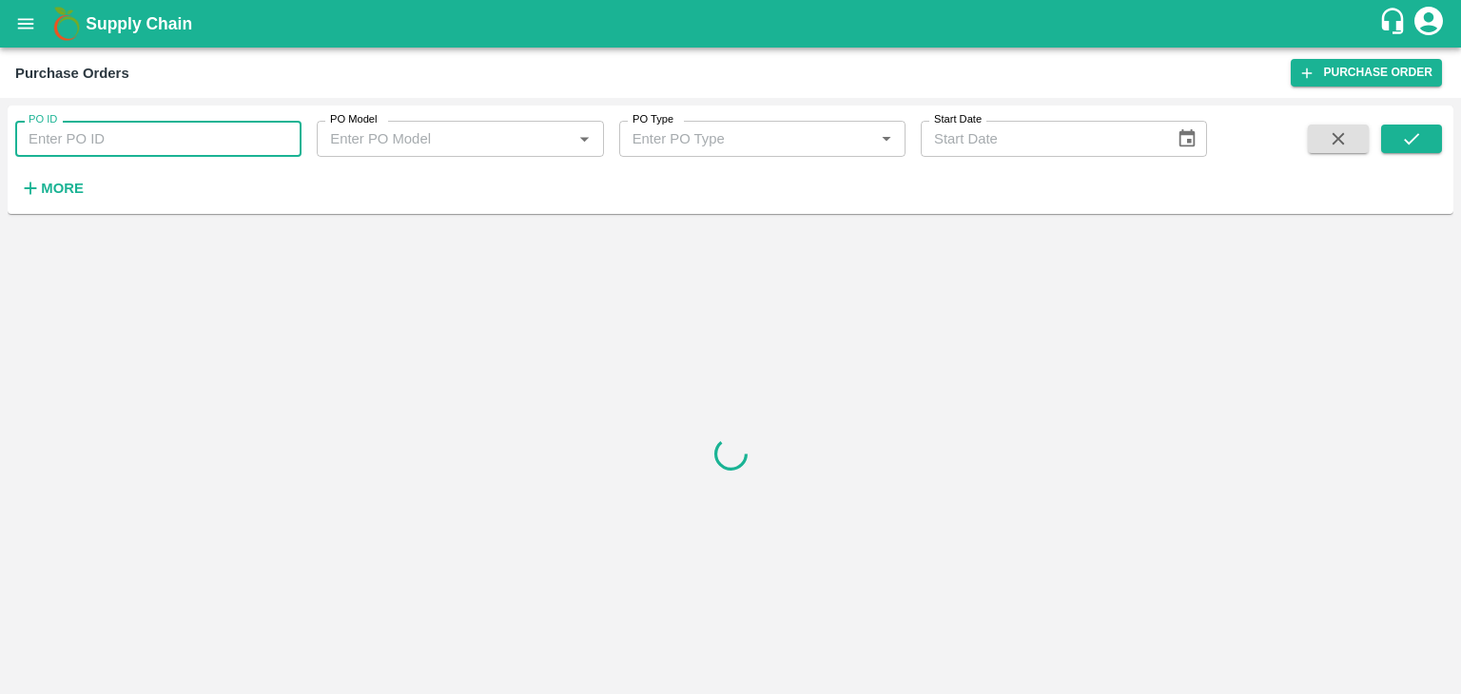
click at [262, 139] on input "PO ID" at bounding box center [158, 139] width 286 height 36
paste input "178331"
type input "178331"
click at [1428, 142] on button "submit" at bounding box center [1411, 139] width 61 height 29
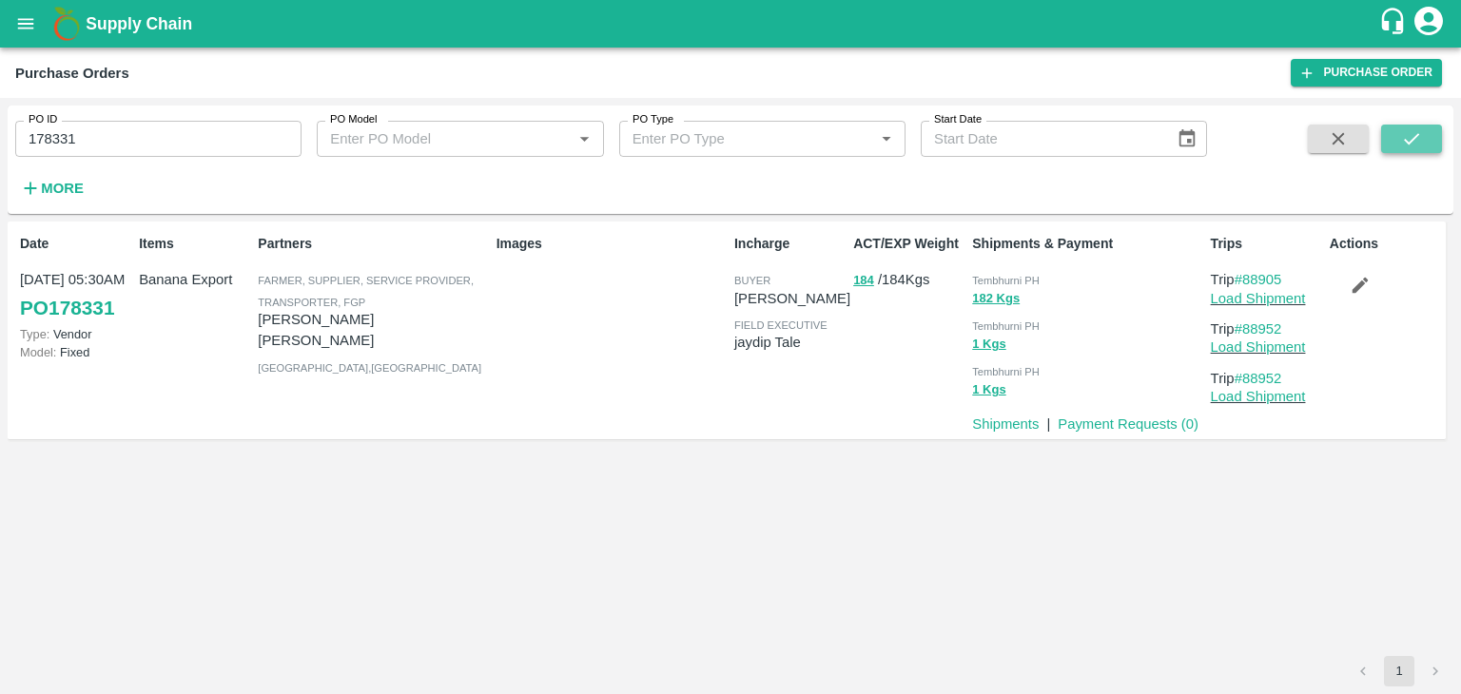
click at [1428, 142] on button "submit" at bounding box center [1411, 139] width 61 height 29
click at [1107, 425] on link "Payment Requests ( 0 )" at bounding box center [1127, 424] width 141 height 15
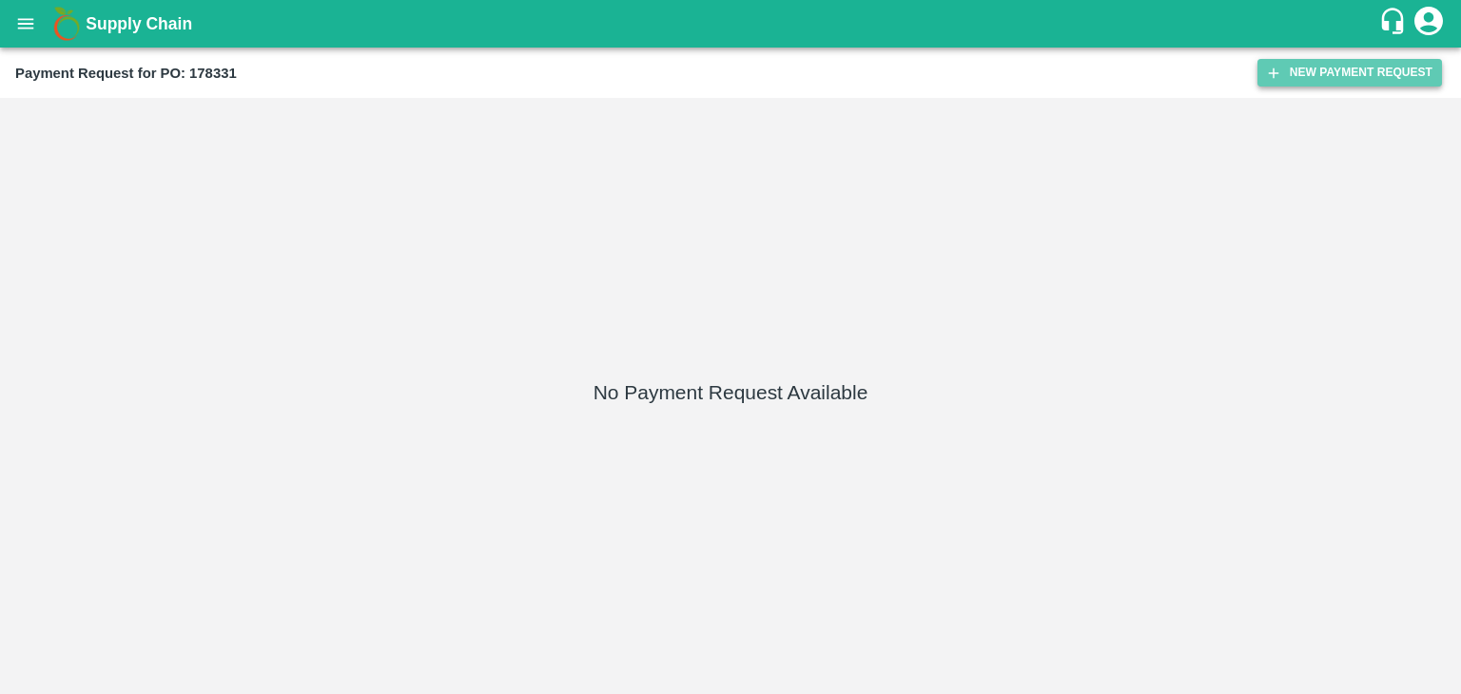
click at [1321, 65] on button "New Payment Request" at bounding box center [1349, 73] width 184 height 28
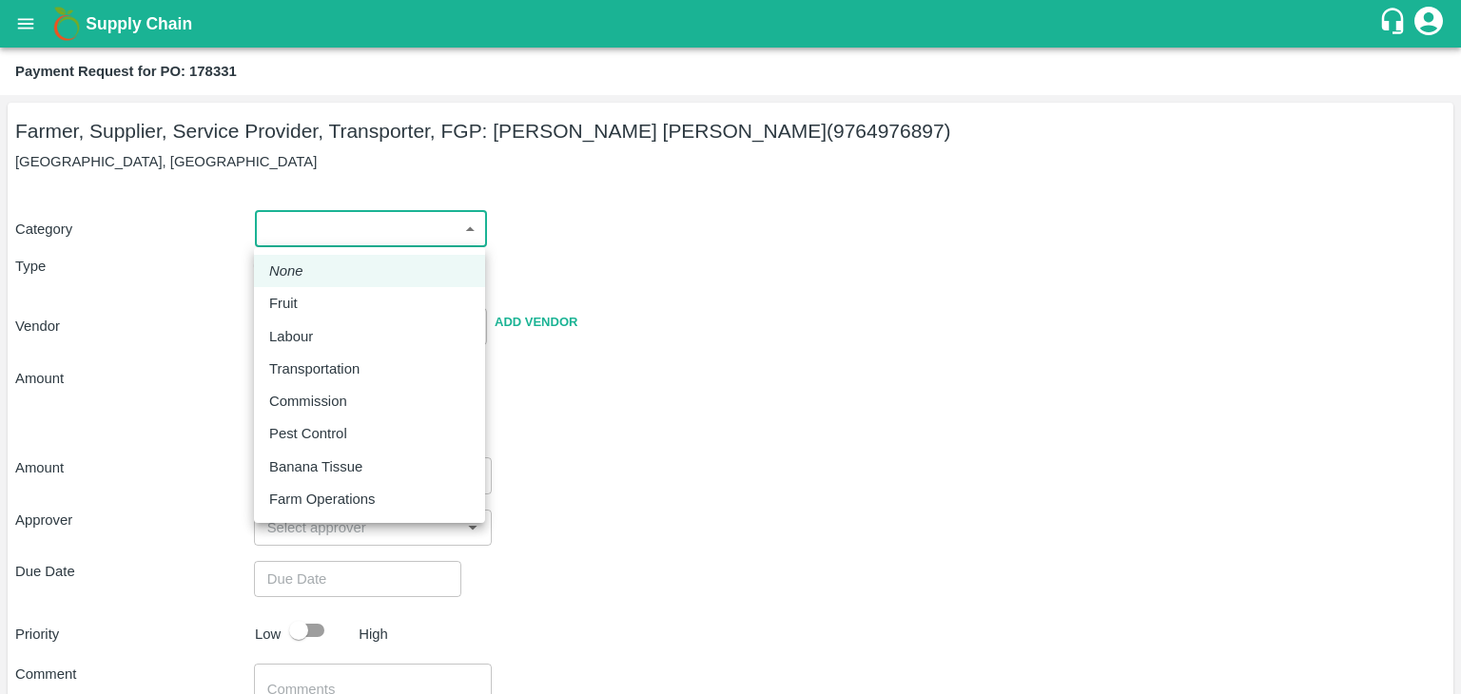
drag, startPoint x: 274, startPoint y: 218, endPoint x: 312, endPoint y: 295, distance: 85.9
click at [312, 295] on body "Supply Chain Payment Request for PO: 178331 Farmer, Supplier, Service Provider,…" at bounding box center [730, 347] width 1461 height 694
click at [312, 295] on div "Fruit" at bounding box center [369, 303] width 201 height 21
type input "1"
type input "[PERSON_NAME] [PERSON_NAME] - 9764976897(Farmer, Supplier, Service Provider, Tr…"
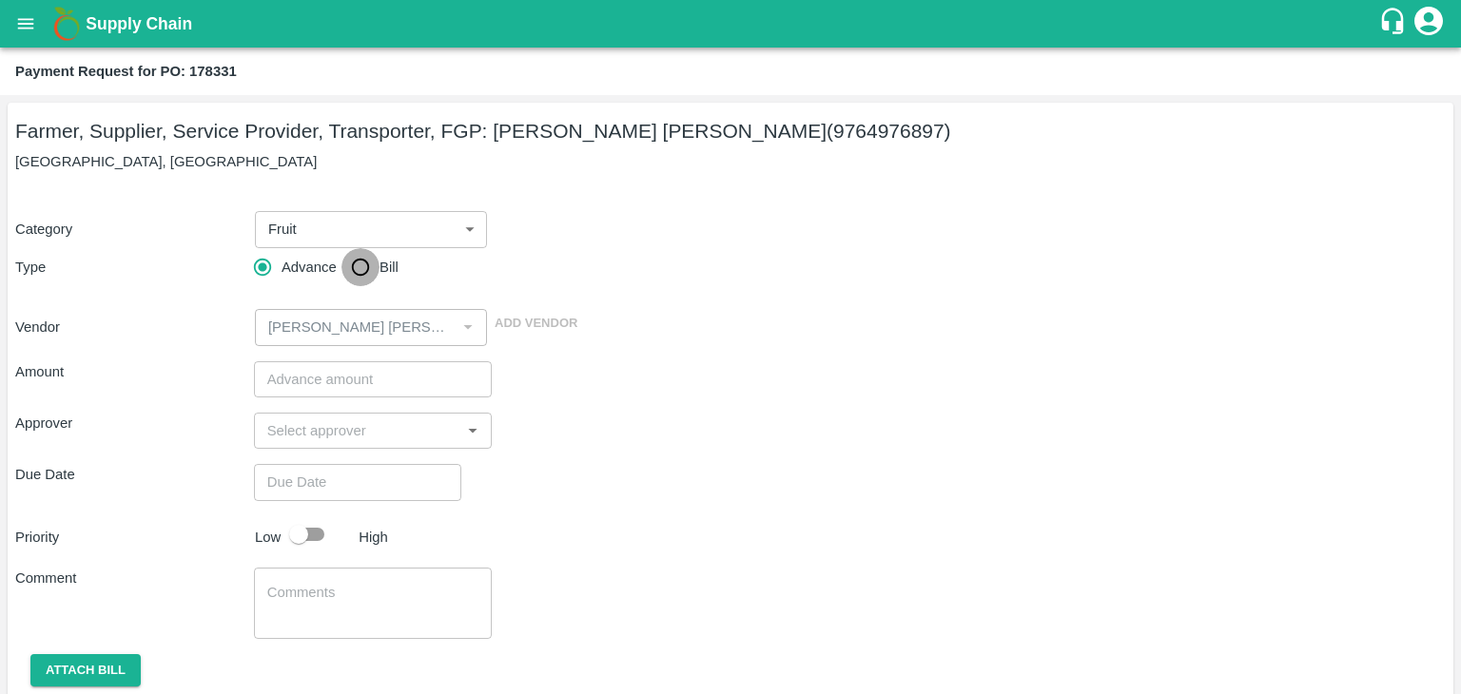
click at [353, 263] on input "Bill" at bounding box center [360, 267] width 38 height 38
radio input "true"
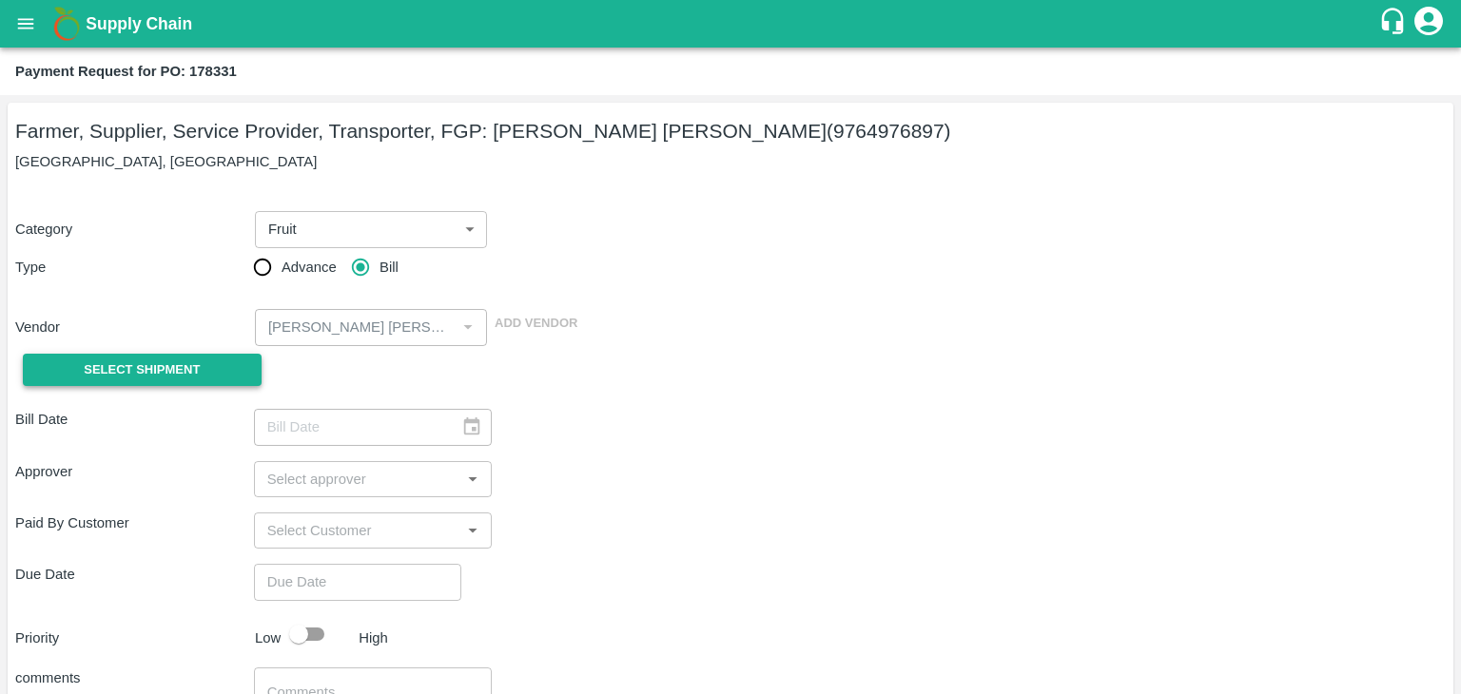
drag, startPoint x: 198, startPoint y: 351, endPoint x: 150, endPoint y: 362, distance: 48.9
click at [150, 362] on div "Select Shipment" at bounding box center [134, 370] width 239 height 48
click at [150, 362] on span "Select Shipment" at bounding box center [142, 370] width 116 height 22
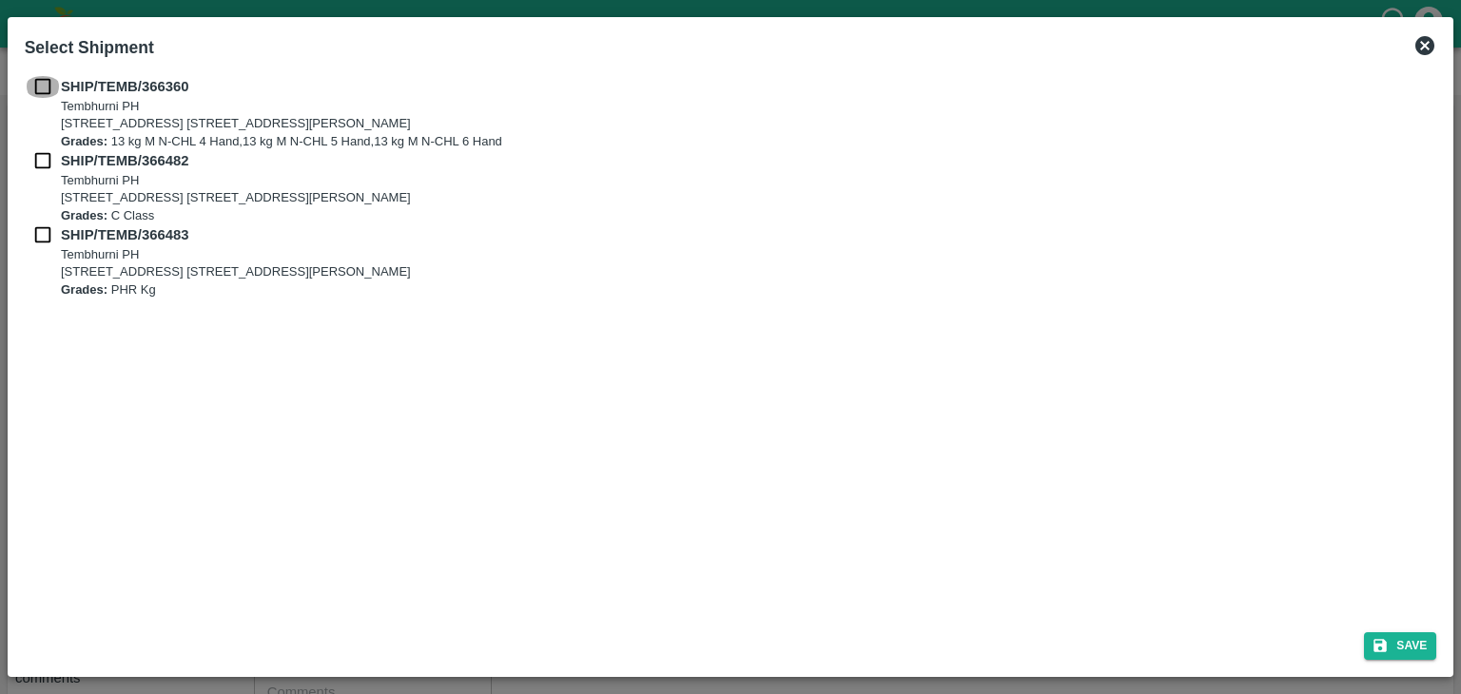
click at [44, 81] on input "checkbox" at bounding box center [43, 86] width 36 height 21
checkbox input "true"
click at [45, 153] on input "checkbox" at bounding box center [43, 160] width 36 height 21
checkbox input "true"
click at [40, 225] on input "checkbox" at bounding box center [43, 234] width 36 height 21
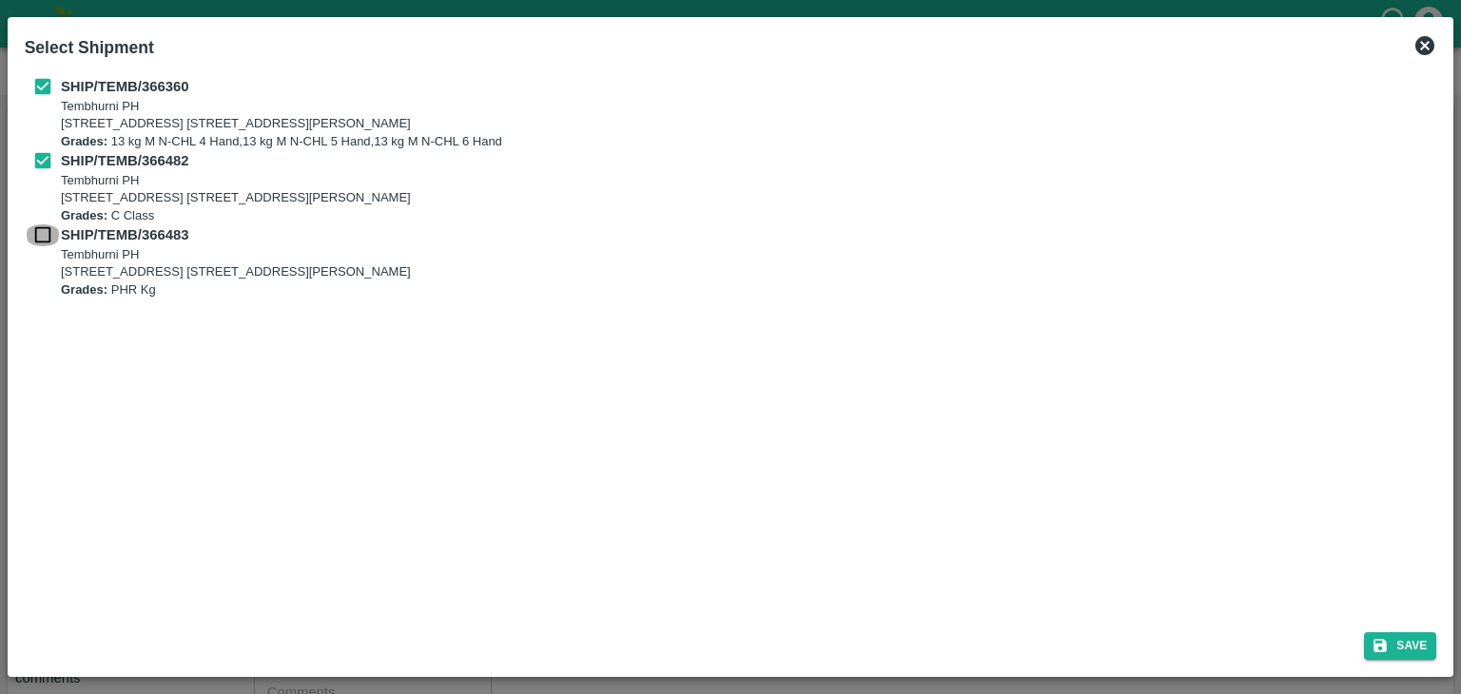
checkbox input "true"
click at [1388, 632] on button "Save" at bounding box center [1400, 646] width 72 height 28
type input "26/09/2025"
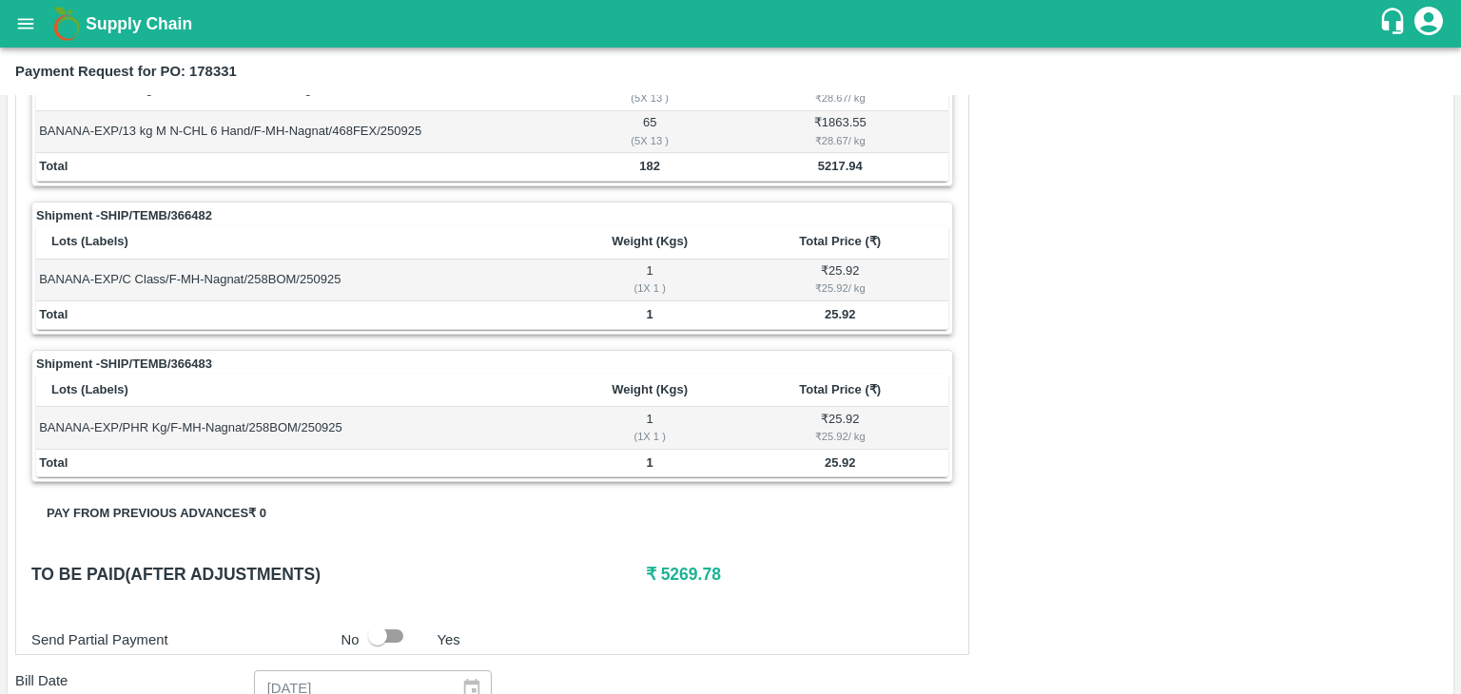
scroll to position [848, 0]
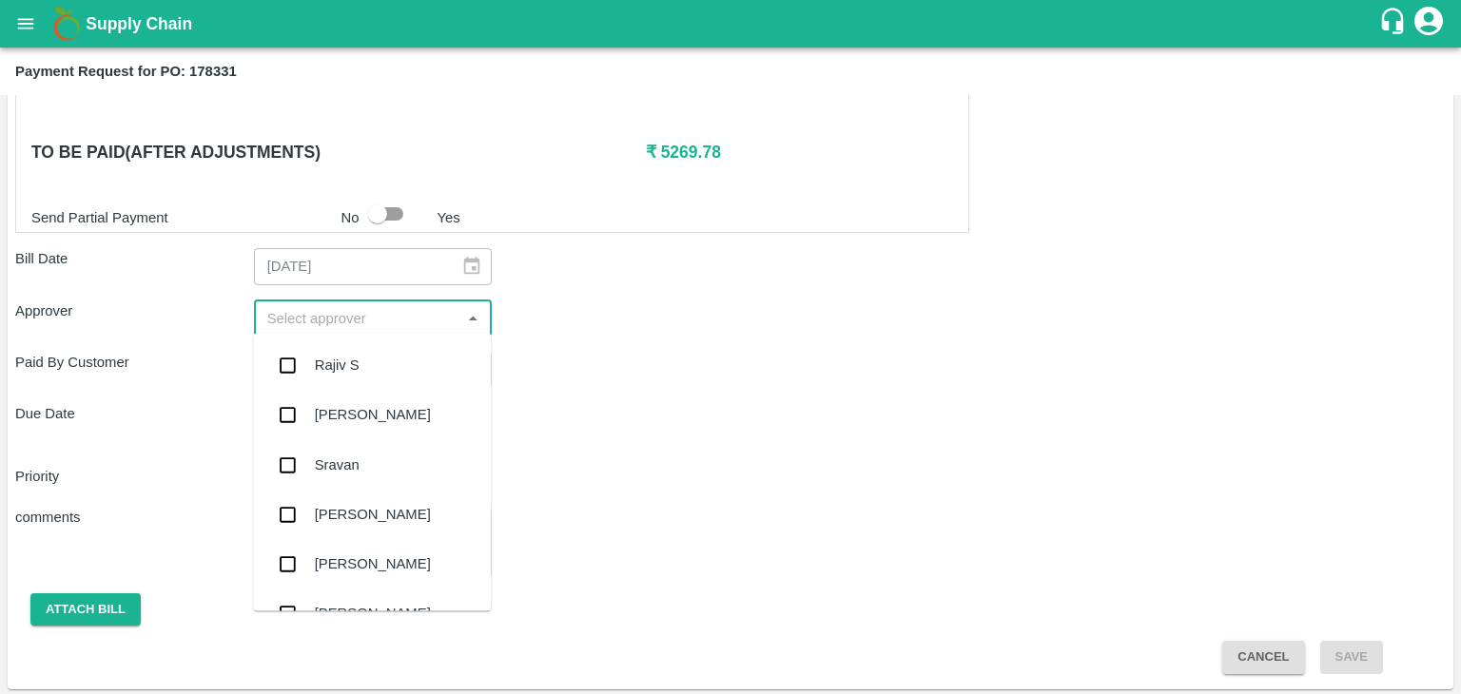
click at [320, 310] on input "input" at bounding box center [358, 318] width 196 height 25
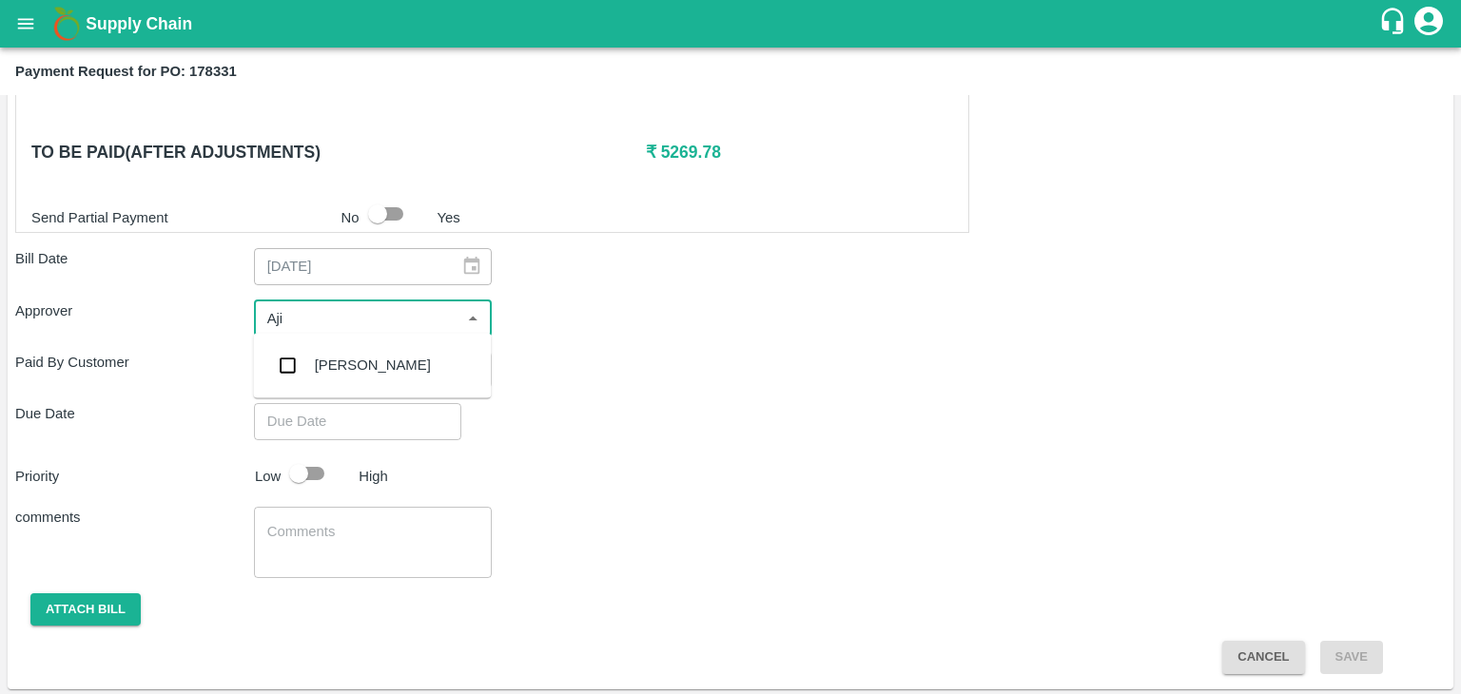
type input "Ajit"
click at [369, 367] on div "[PERSON_NAME]" at bounding box center [372, 364] width 238 height 49
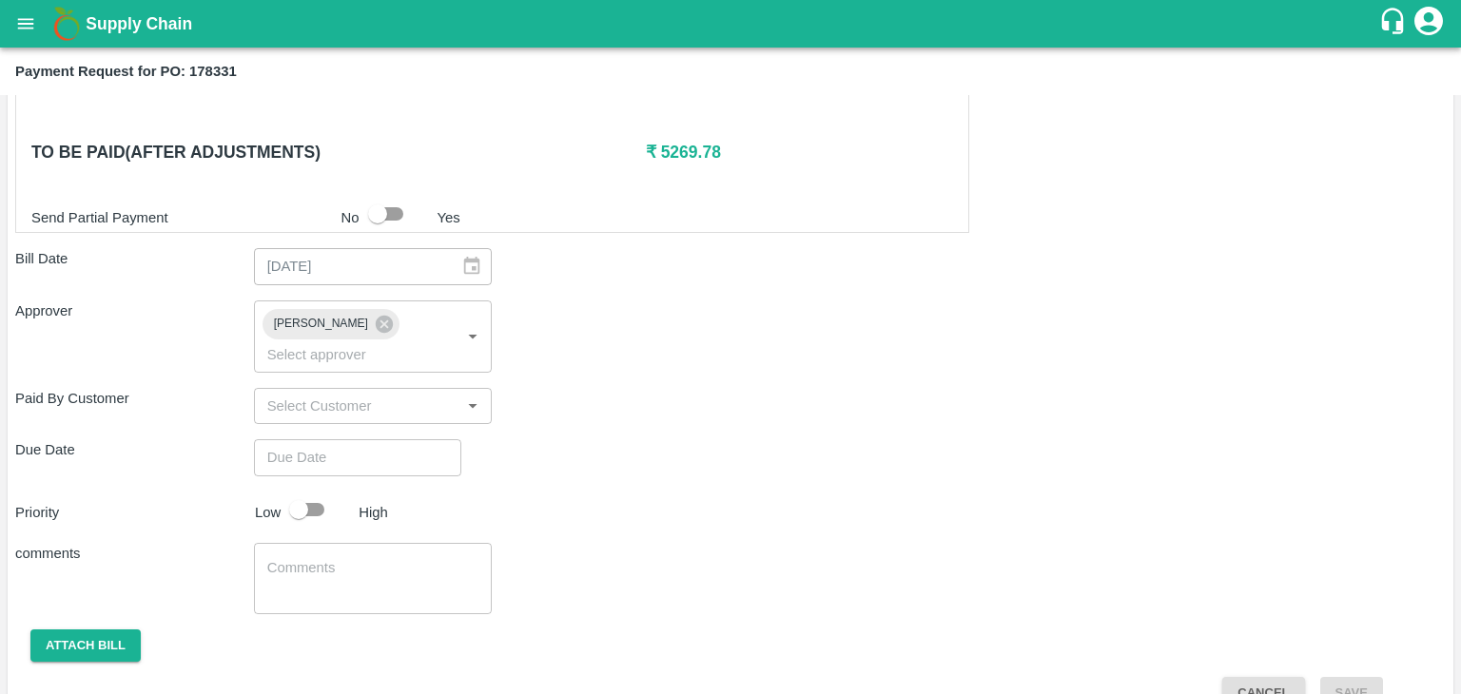
click at [400, 409] on div "Shipment - SHIP/TEMB/366360 Lots (Labels) Weight (Kgs) Total Price (₹) BANANA-E…" at bounding box center [730, 127] width 1430 height 1165
type input "DD/MM/YYYY hh:mm aa"
click at [415, 439] on input "DD/MM/YYYY hh:mm aa" at bounding box center [351, 457] width 194 height 36
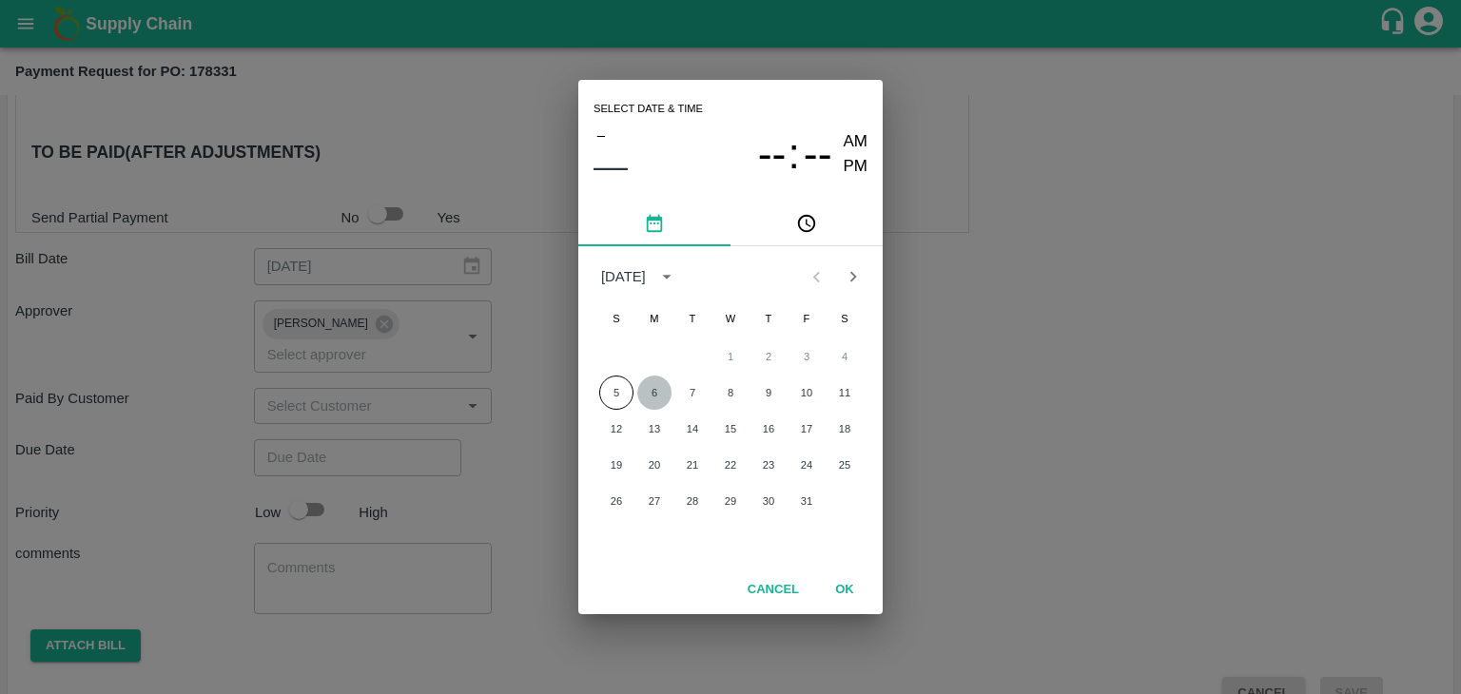
click at [652, 385] on button "6" at bounding box center [654, 393] width 34 height 34
type input "06/10/2025 12:00 AM"
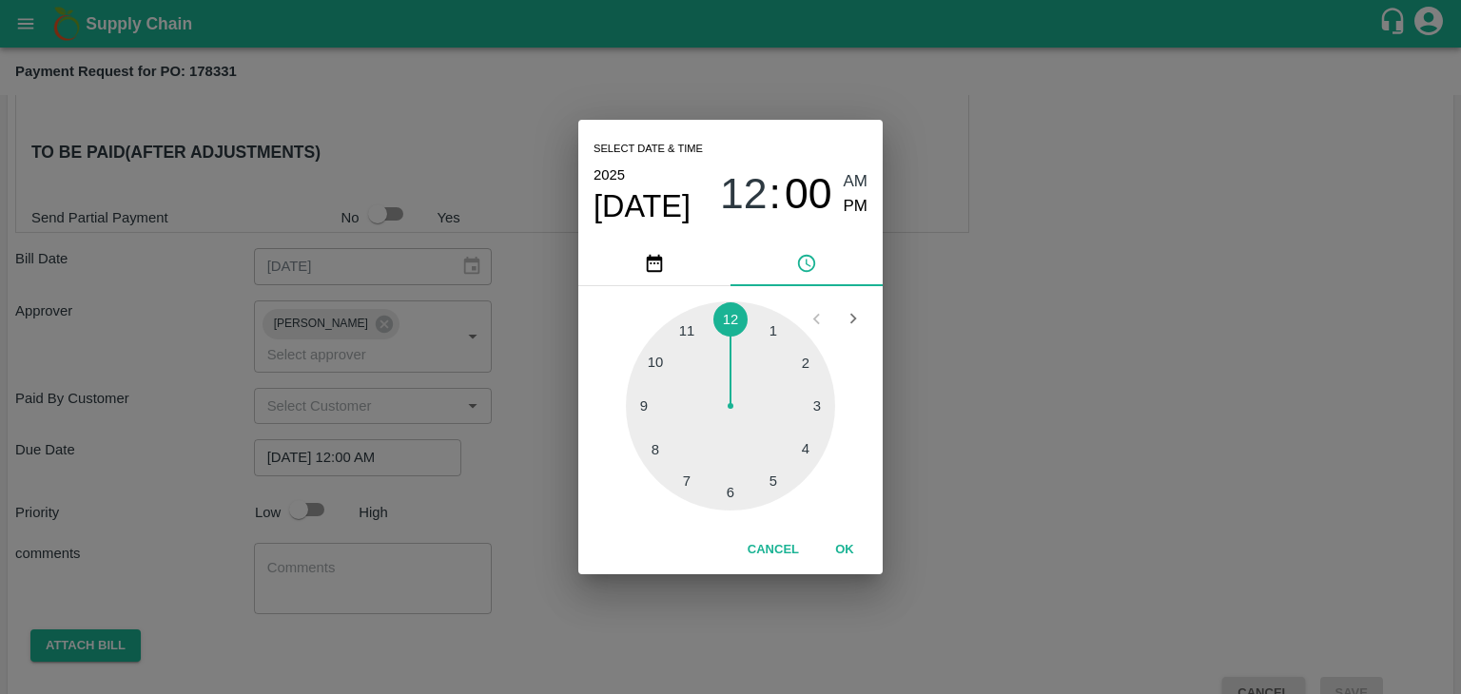
click at [854, 555] on button "OK" at bounding box center [844, 549] width 61 height 33
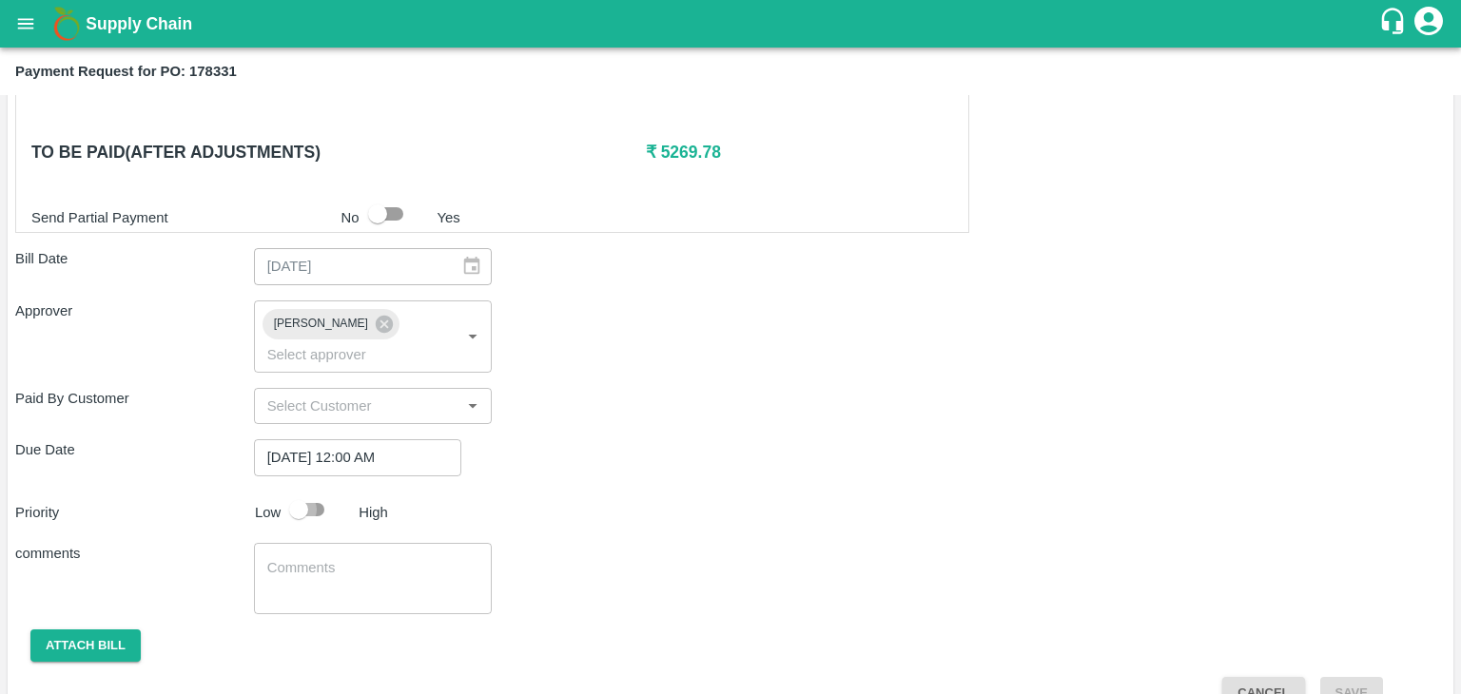
click at [309, 492] on input "checkbox" at bounding box center [298, 510] width 108 height 36
checkbox input "true"
click at [373, 558] on textarea at bounding box center [373, 578] width 212 height 40
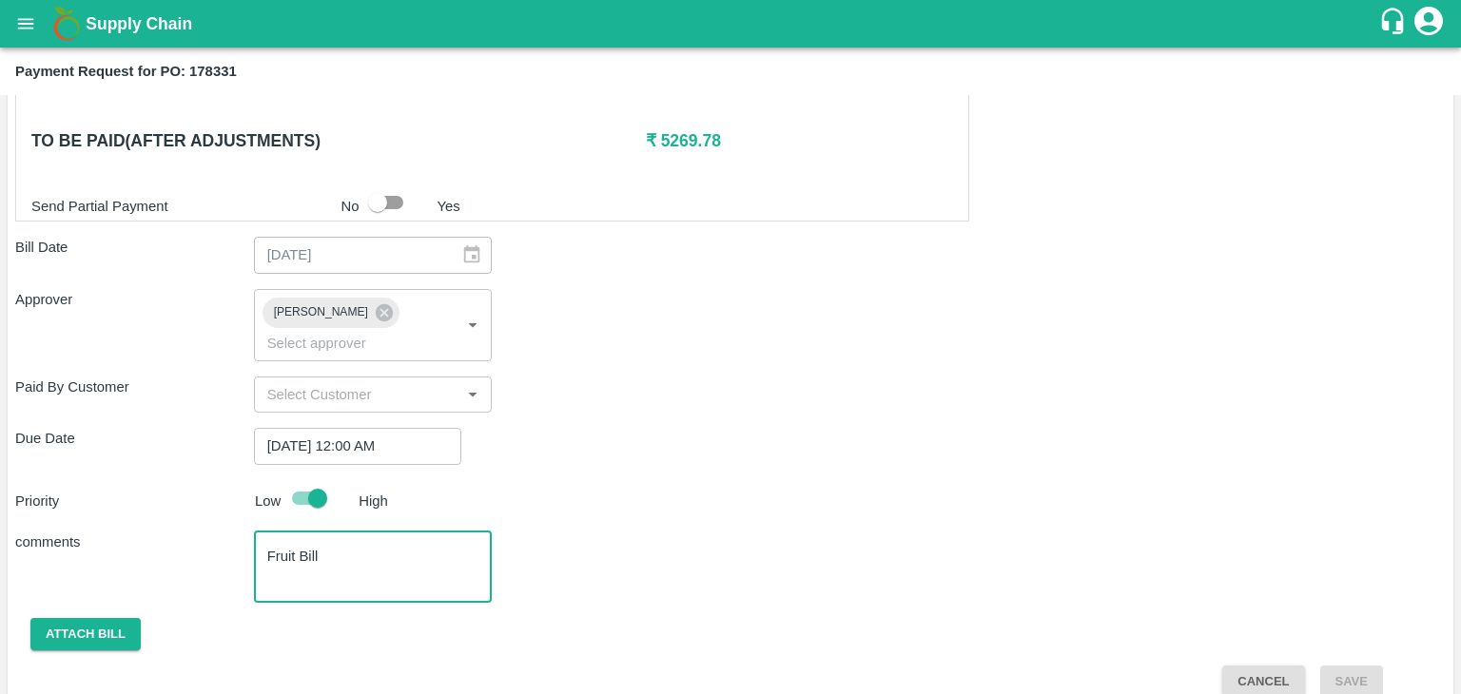
type textarea "Fruit Bill"
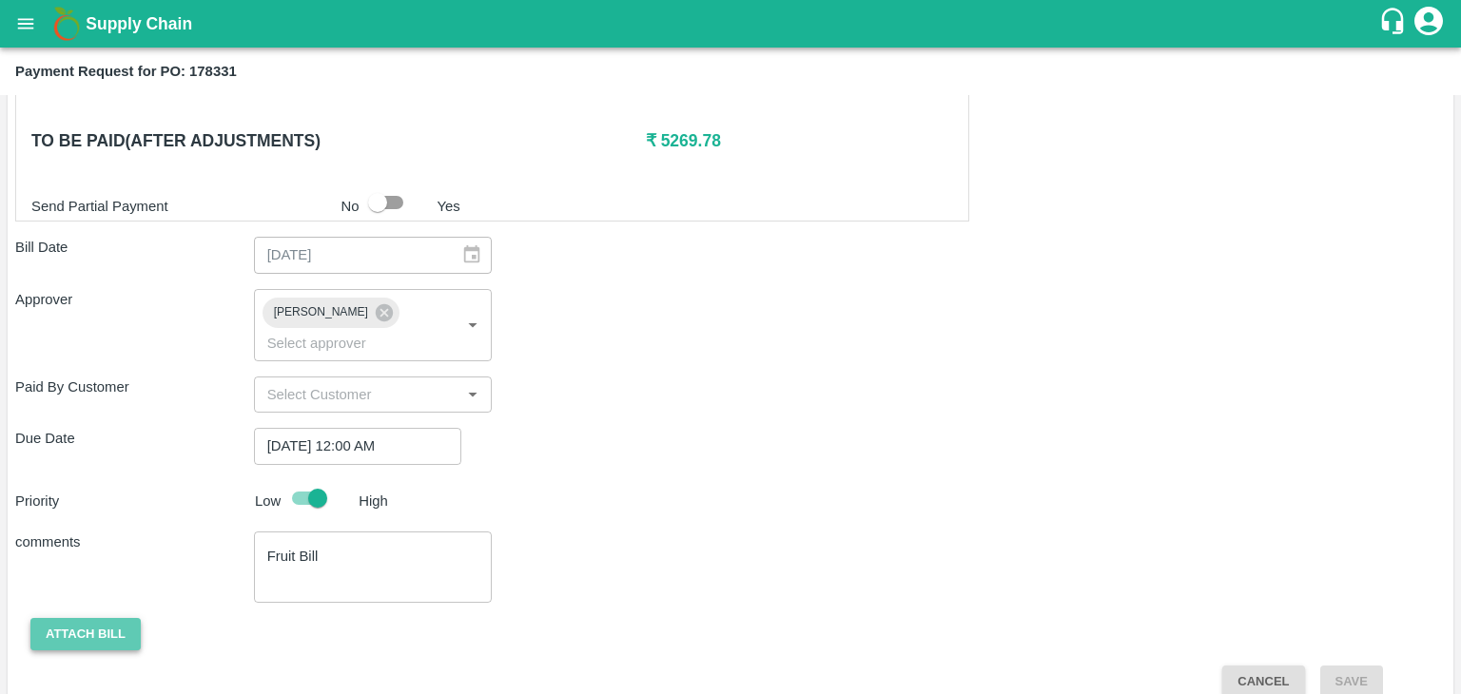
click at [106, 618] on button "Attach bill" at bounding box center [85, 634] width 110 height 33
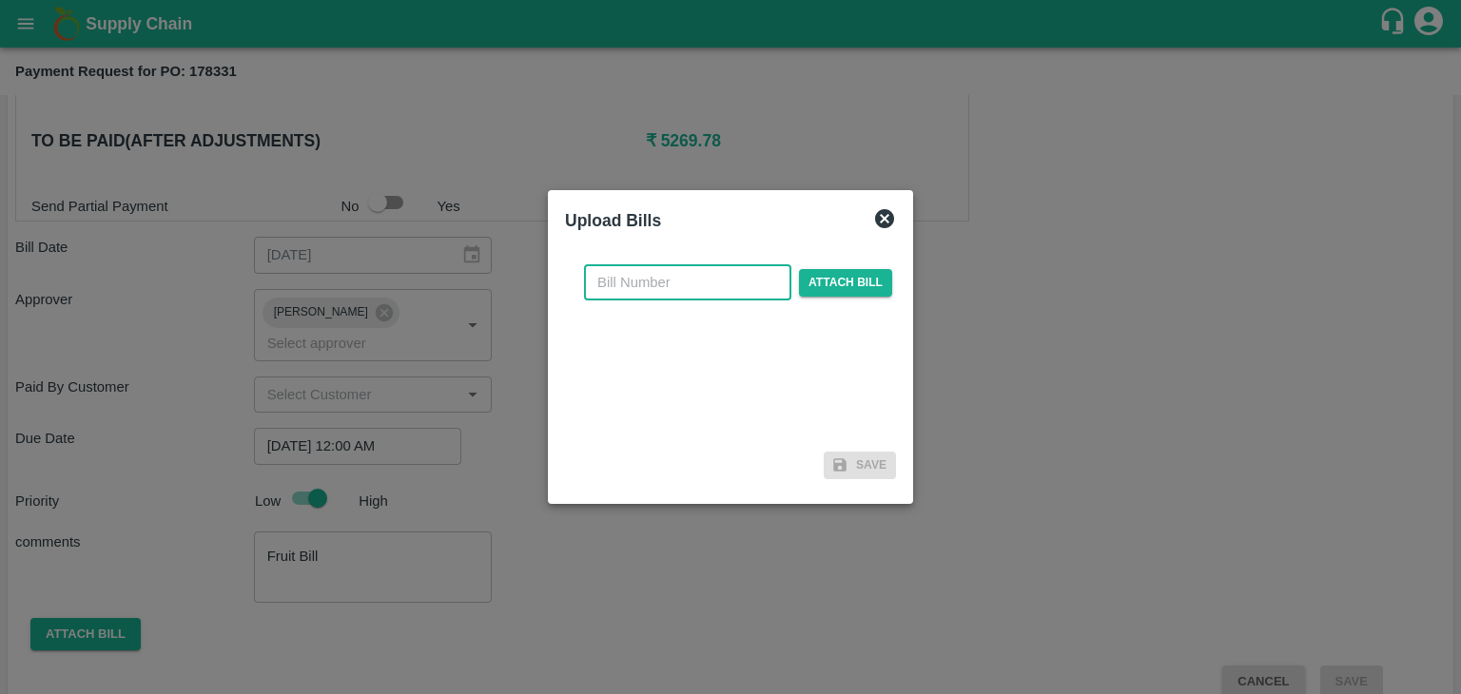
click at [674, 276] on input "text" at bounding box center [687, 282] width 207 height 36
type input "NK 420"
click at [833, 284] on span "Attach bill" at bounding box center [845, 283] width 93 height 28
click at [0, 0] on input "Attach bill" at bounding box center [0, 0] width 0 height 0
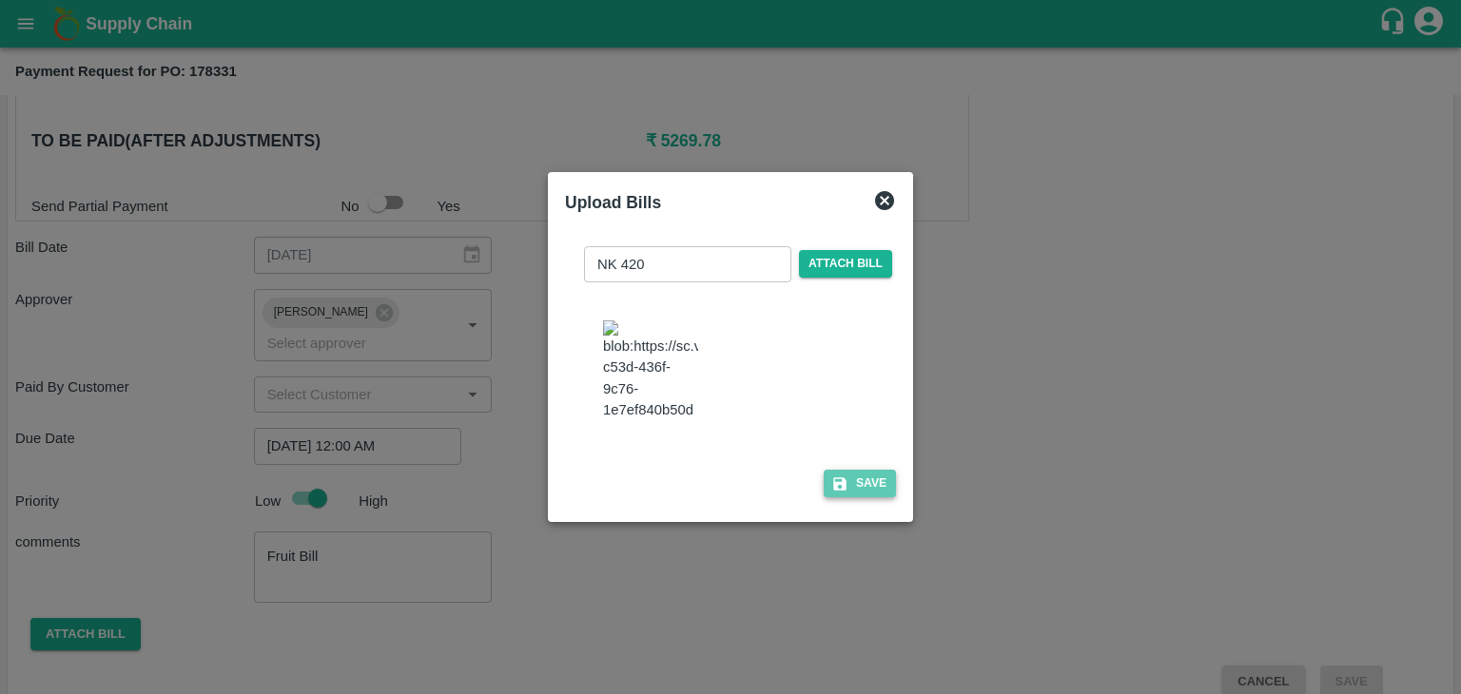
click at [843, 485] on button "Save" at bounding box center [860, 484] width 72 height 28
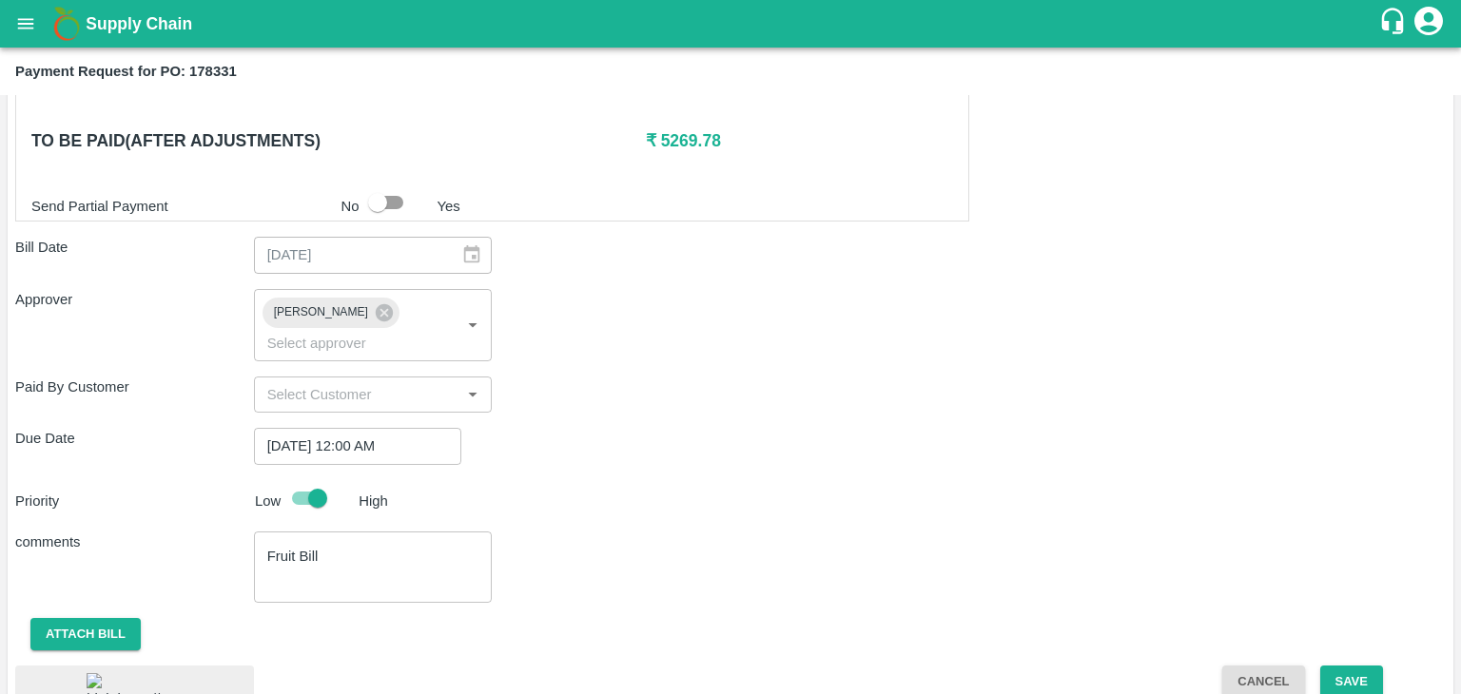
scroll to position [983, 0]
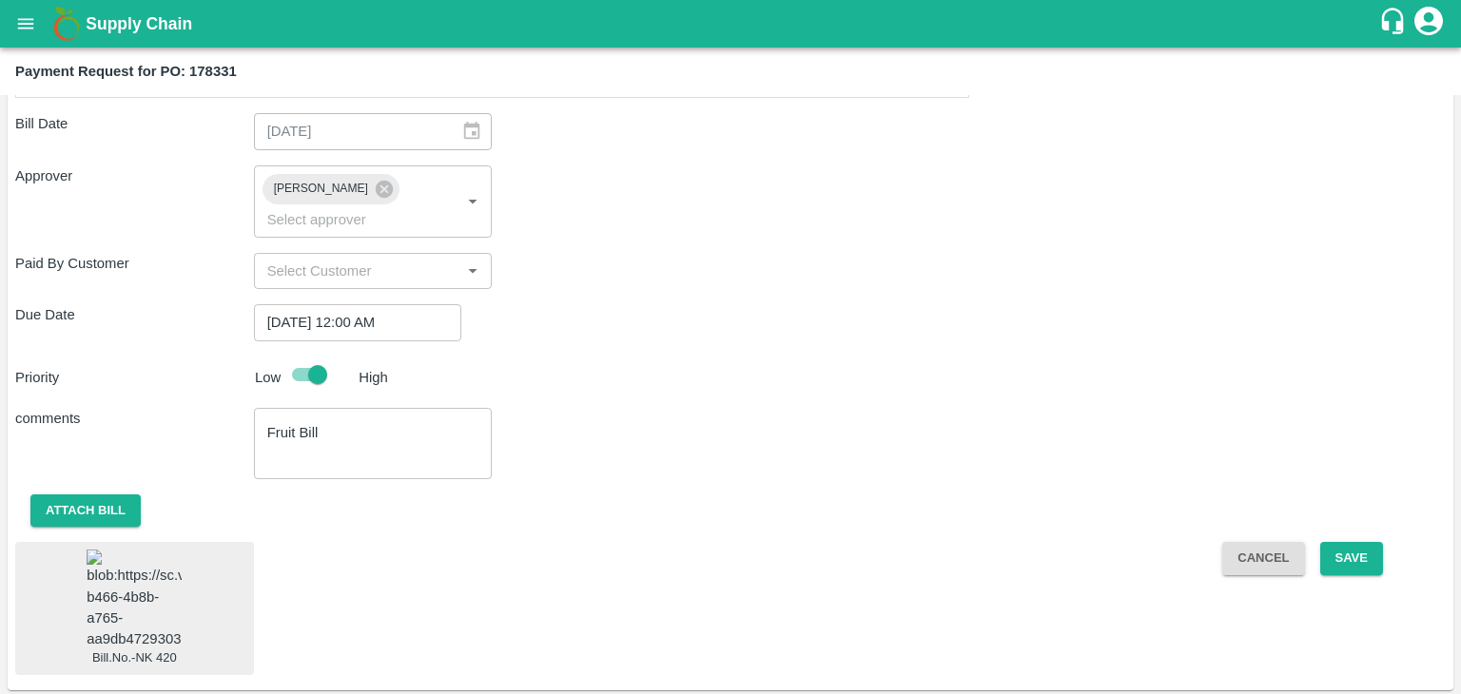
click at [168, 581] on img at bounding box center [134, 600] width 95 height 100
click at [1373, 543] on button "Save" at bounding box center [1351, 558] width 63 height 33
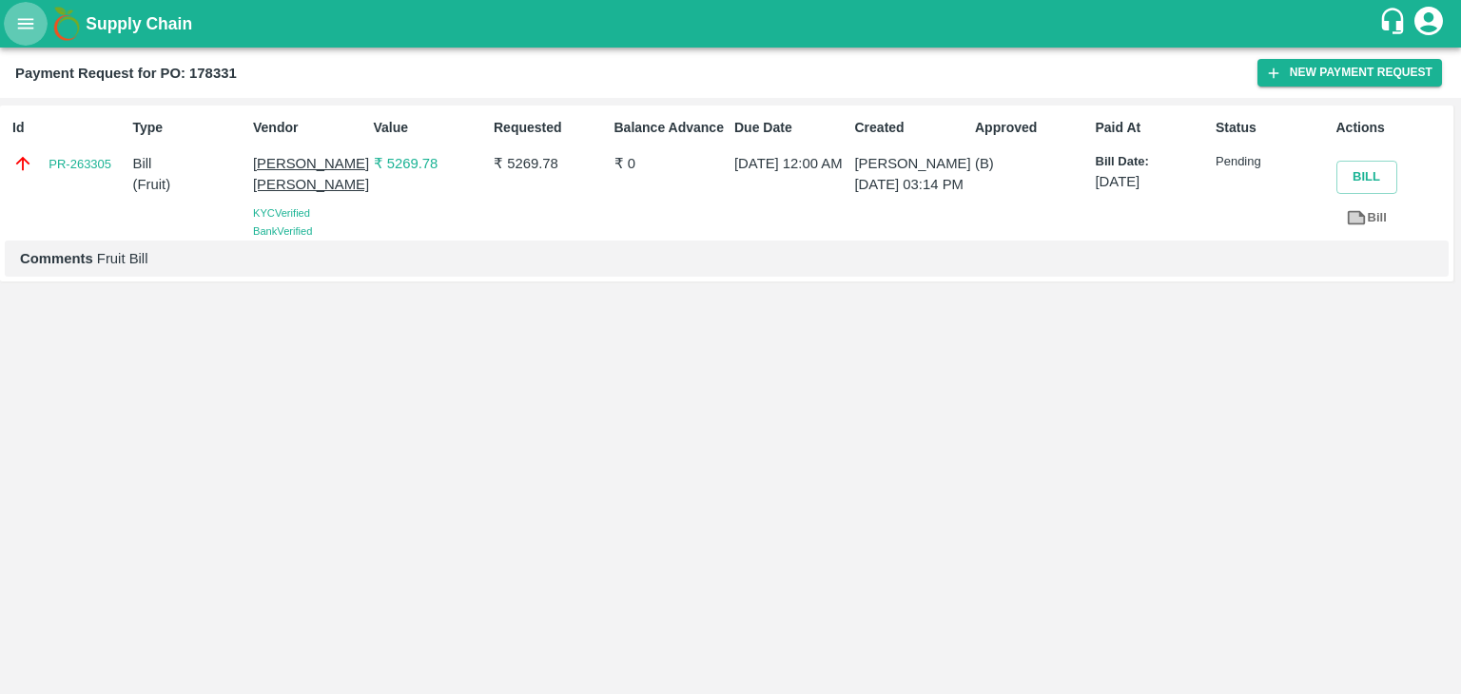
click at [23, 16] on icon "open drawer" at bounding box center [25, 23] width 21 height 21
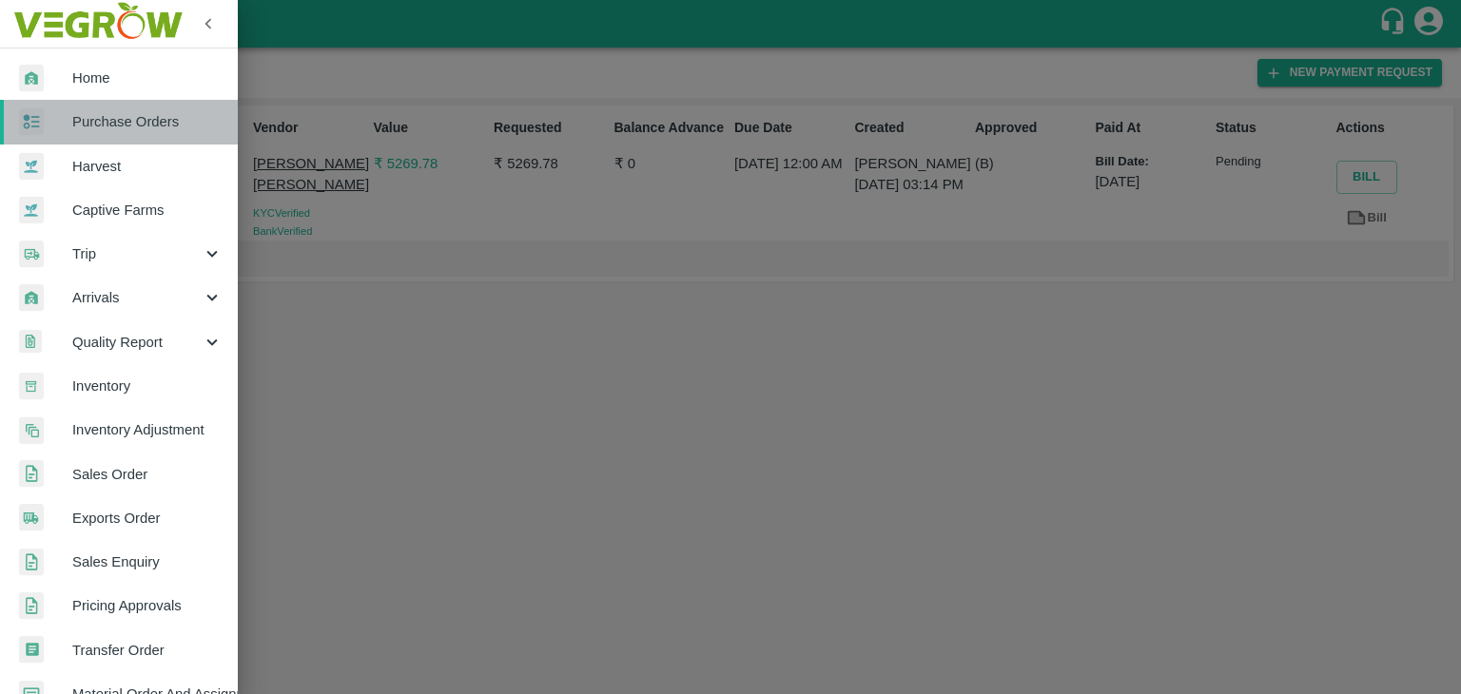
click at [145, 131] on span "Purchase Orders" at bounding box center [147, 121] width 150 height 21
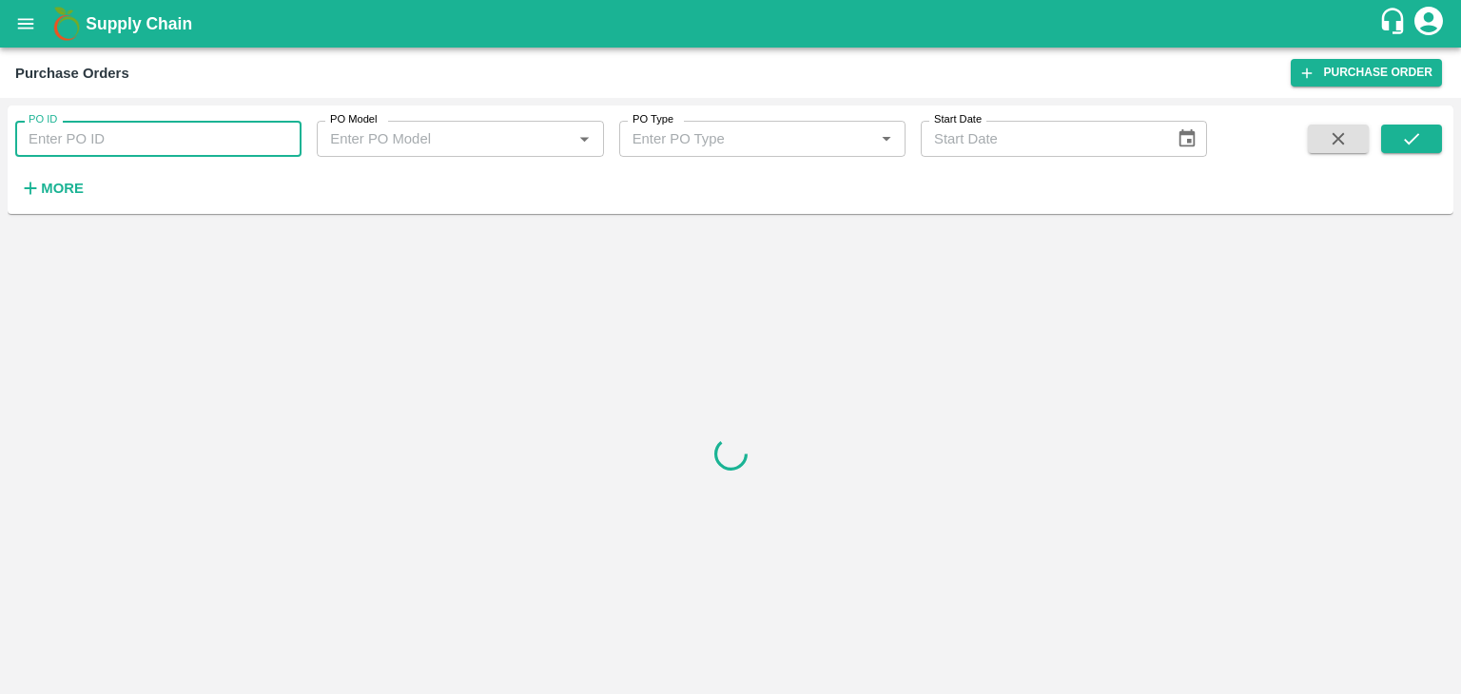
click at [219, 135] on input "PO ID" at bounding box center [158, 139] width 286 height 36
paste input "178516"
type input "178516"
click at [1394, 142] on button "submit" at bounding box center [1411, 139] width 61 height 29
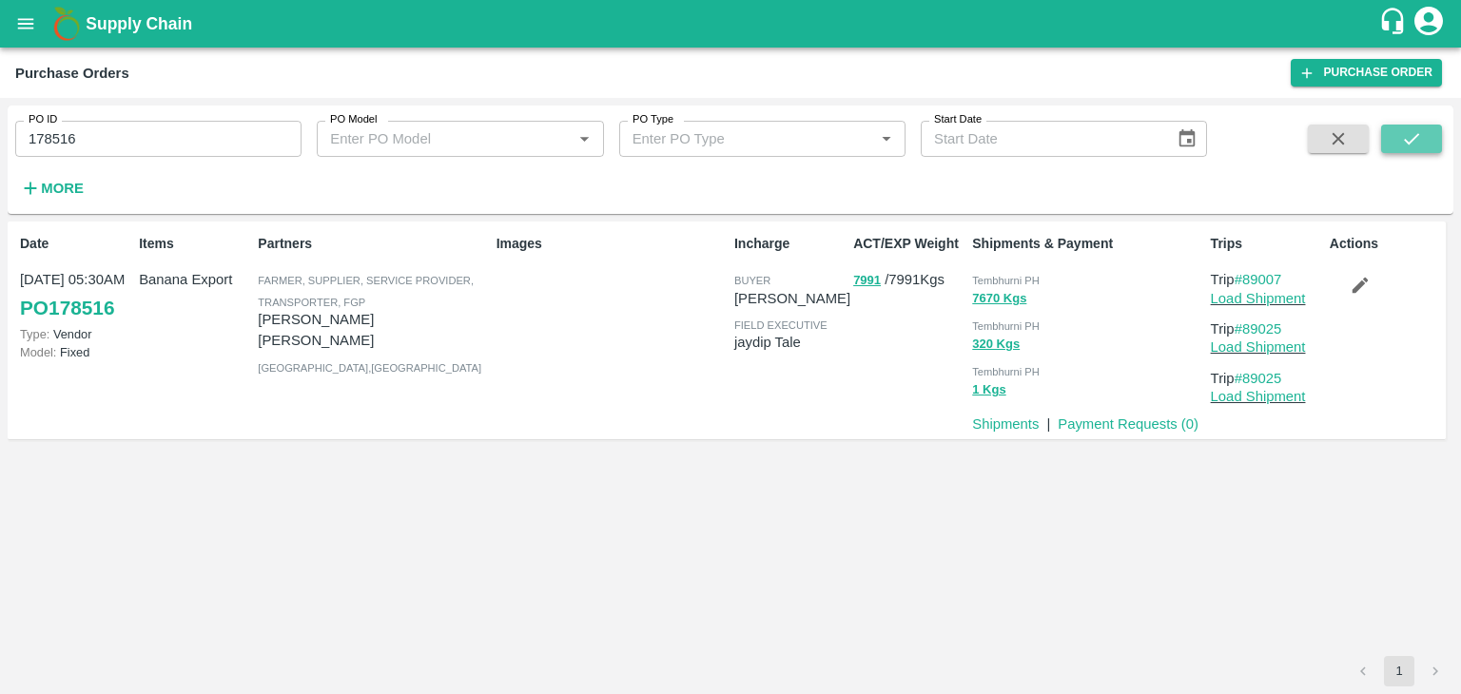
click at [1394, 142] on button "submit" at bounding box center [1411, 139] width 61 height 29
click at [1103, 424] on link "Payment Requests ( 0 )" at bounding box center [1127, 424] width 141 height 15
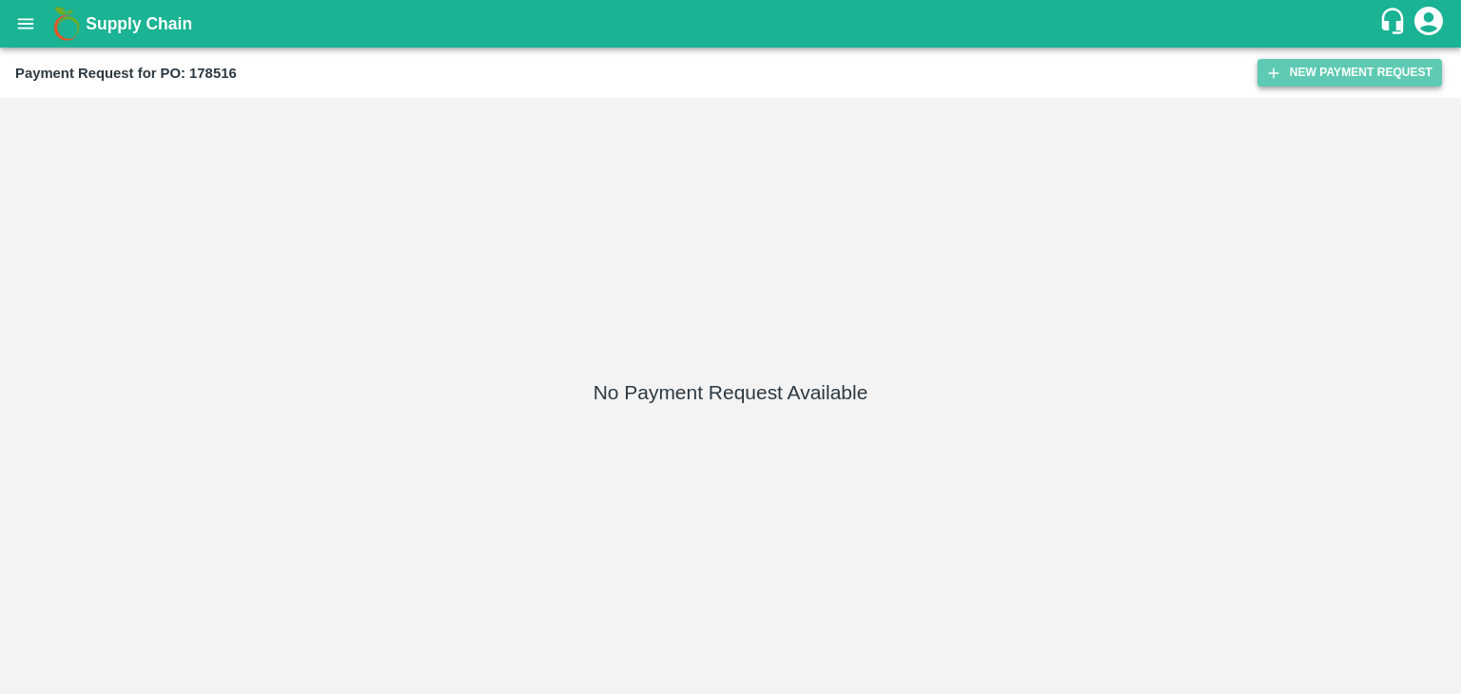
click at [1325, 73] on button "New Payment Request" at bounding box center [1349, 73] width 184 height 28
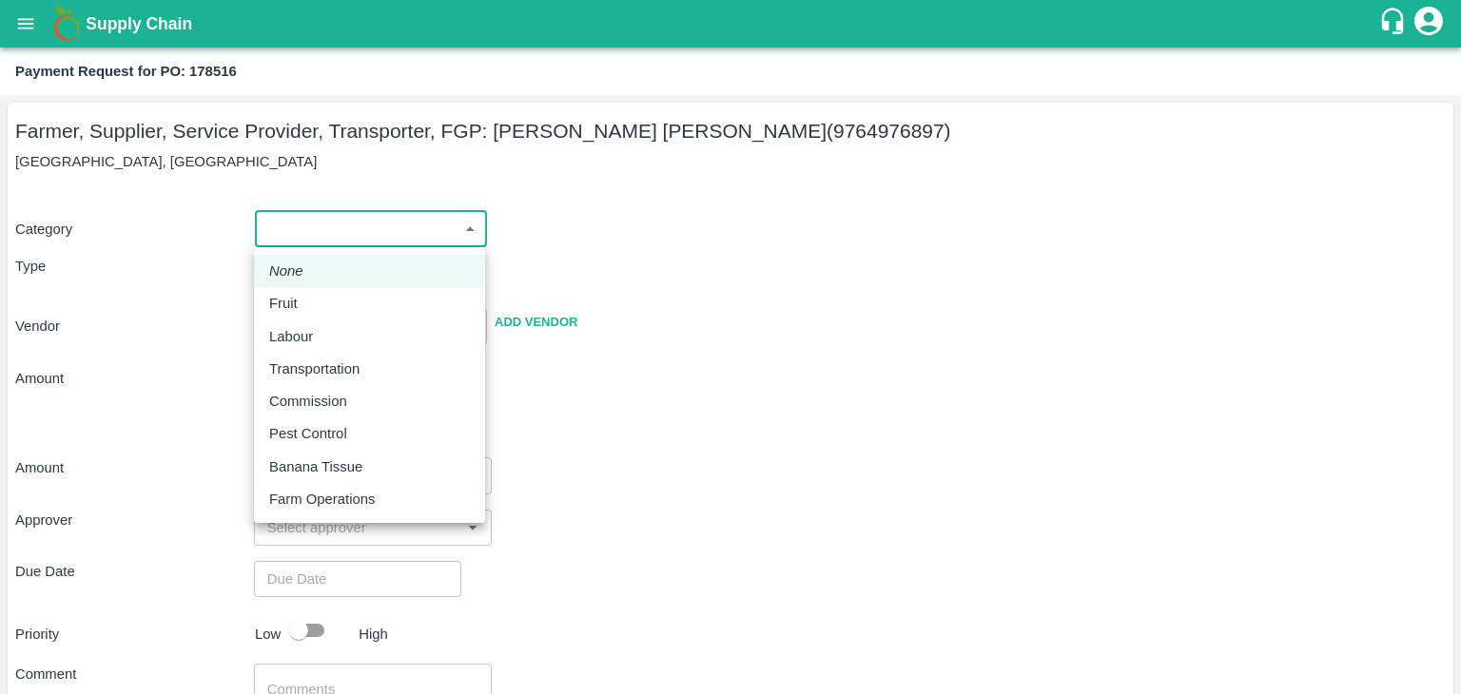
drag, startPoint x: 277, startPoint y: 222, endPoint x: 320, endPoint y: 317, distance: 104.7
click at [320, 317] on body "Supply Chain Payment Request for PO: 178516 Farmer, Supplier, Service Provider,…" at bounding box center [730, 347] width 1461 height 694
click at [320, 317] on li "Fruit" at bounding box center [369, 303] width 231 height 32
type input "1"
type input "[PERSON_NAME] [PERSON_NAME] - 9764976897(Farmer, Supplier, Service Provider, Tr…"
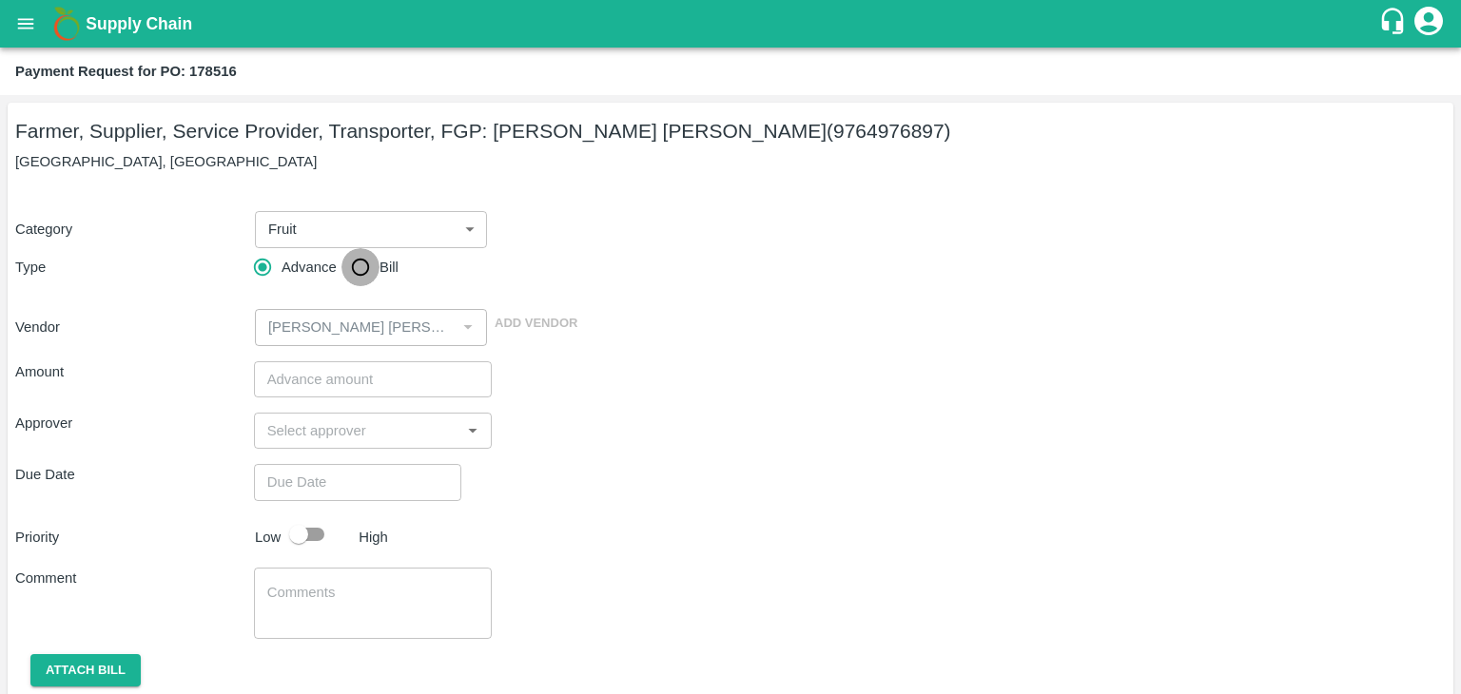
click at [354, 275] on input "Bill" at bounding box center [360, 267] width 38 height 38
radio input "true"
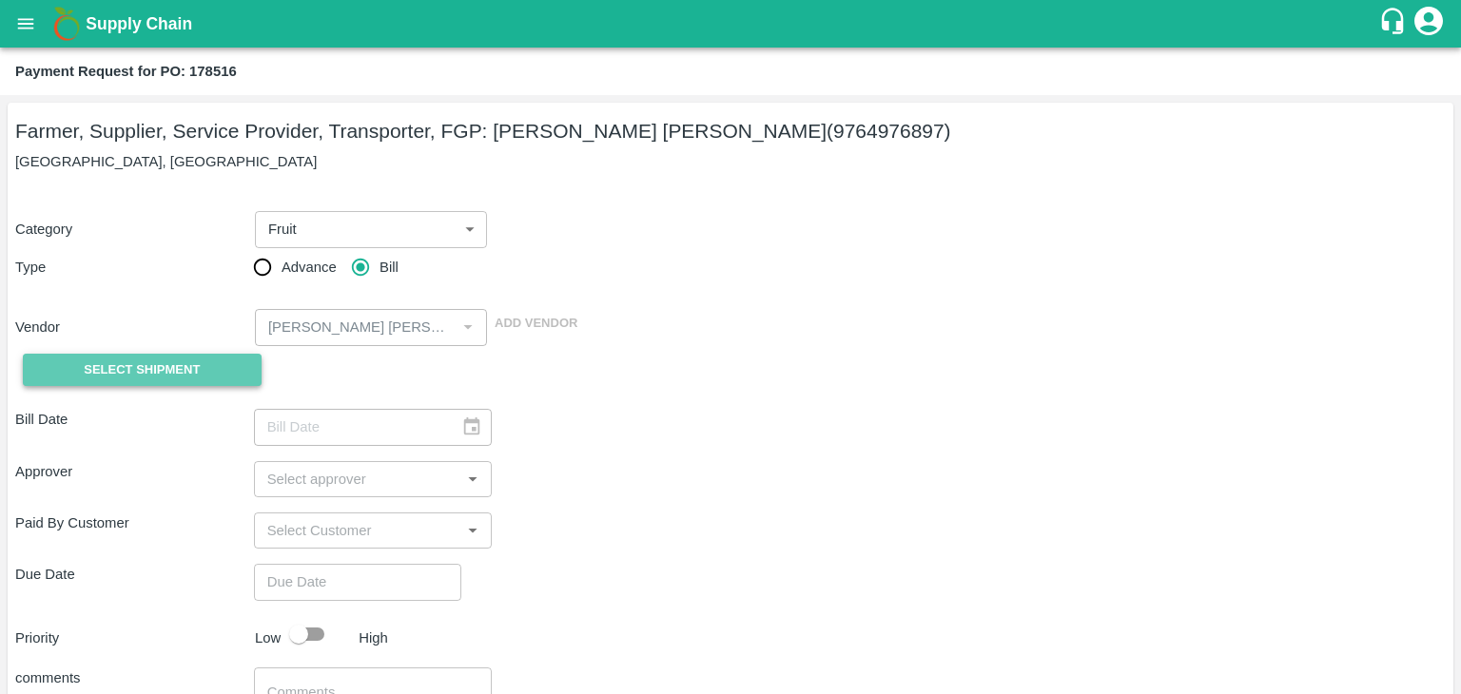
click at [157, 366] on span "Select Shipment" at bounding box center [142, 370] width 116 height 22
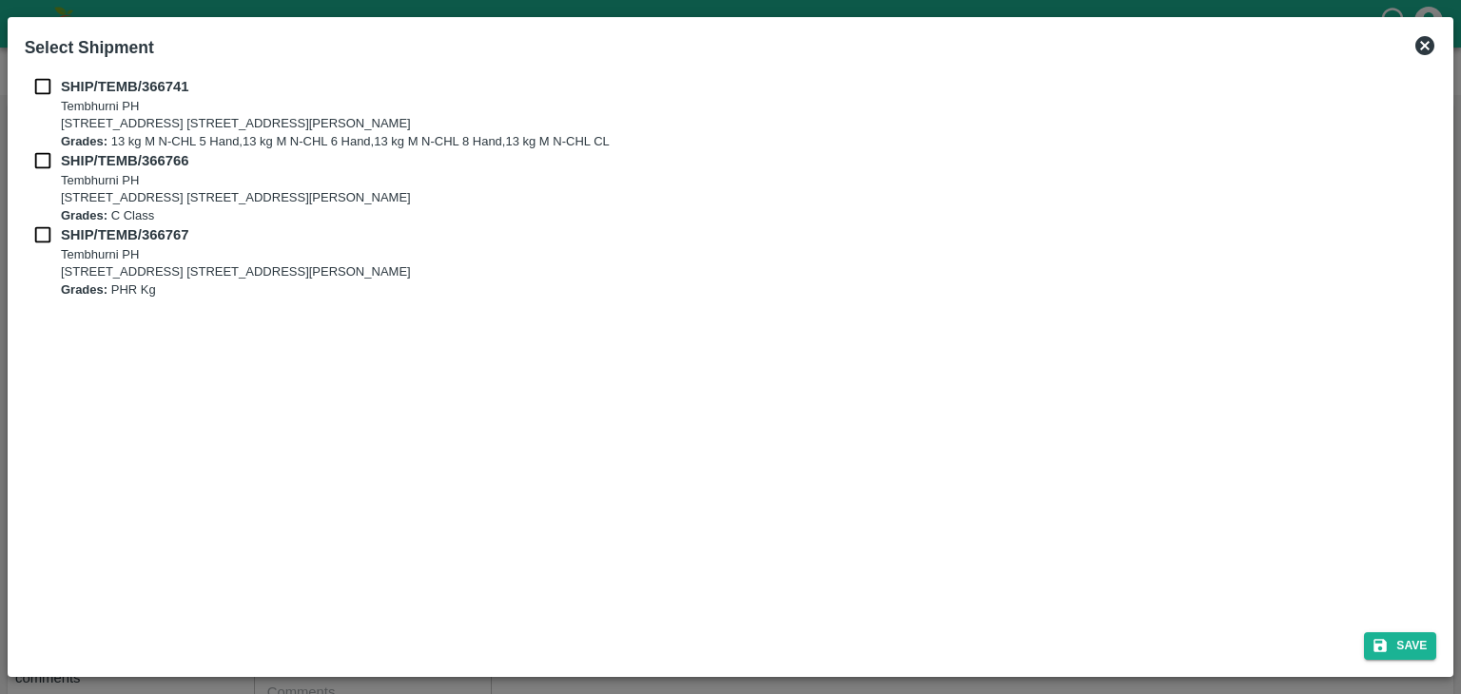
click at [43, 79] on input "checkbox" at bounding box center [43, 86] width 36 height 21
checkbox input "true"
click at [51, 157] on input "checkbox" at bounding box center [43, 160] width 36 height 21
checkbox input "true"
click at [39, 237] on input "checkbox" at bounding box center [43, 234] width 36 height 21
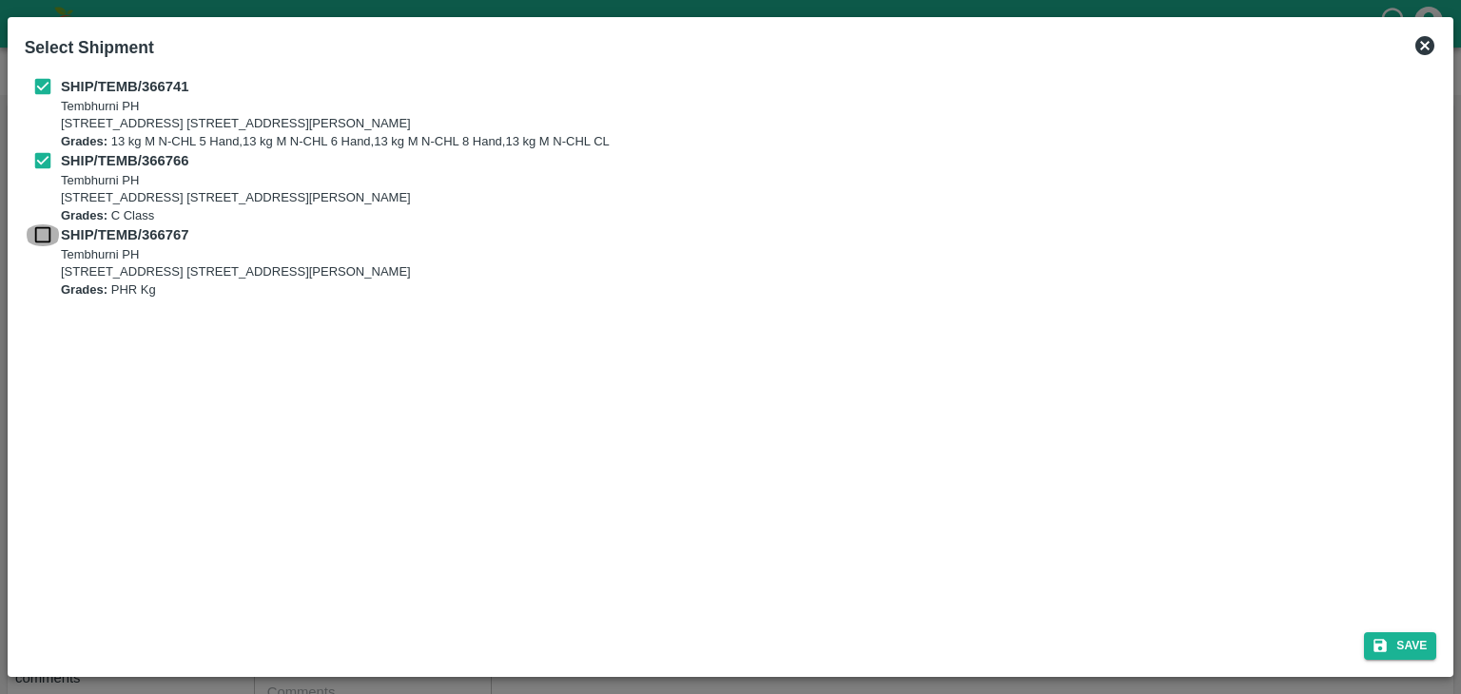
checkbox input "true"
click at [1411, 646] on button "Save" at bounding box center [1400, 646] width 72 height 28
type input "27/09/2025"
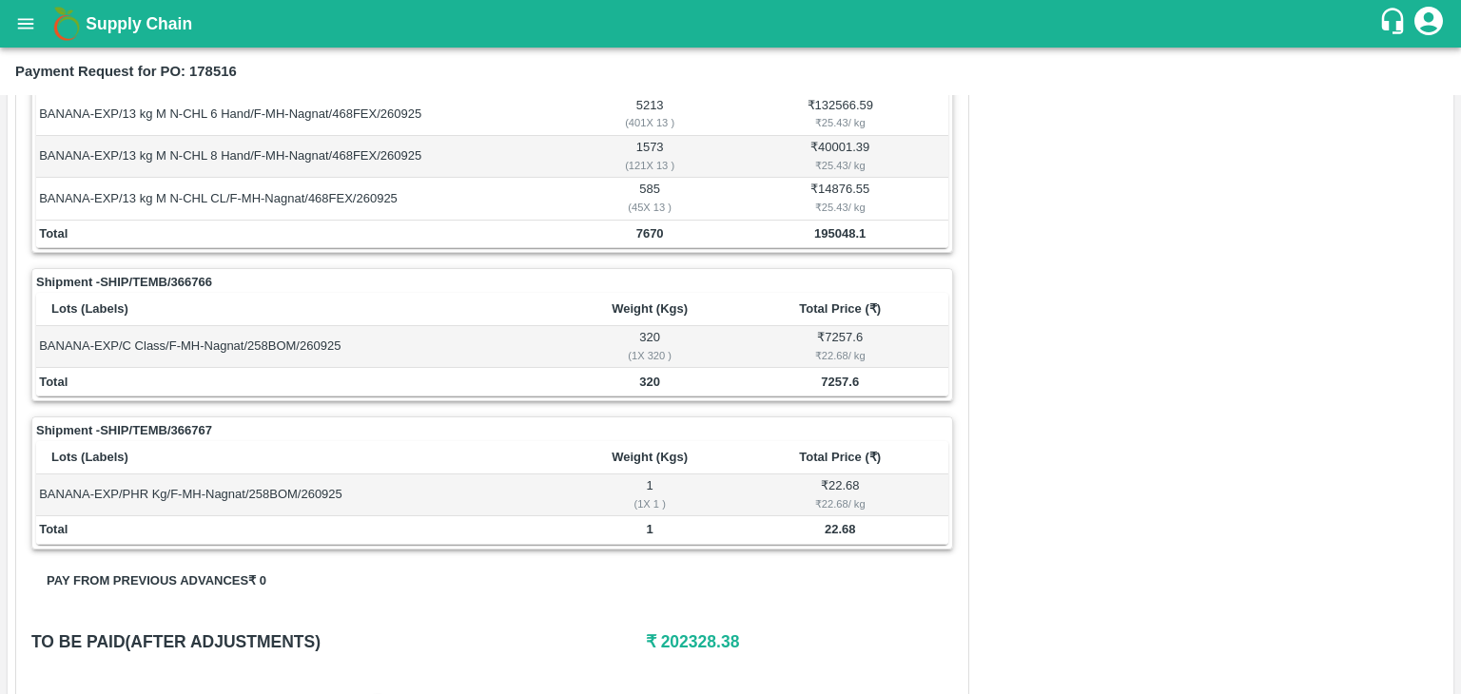
scroll to position [890, 0]
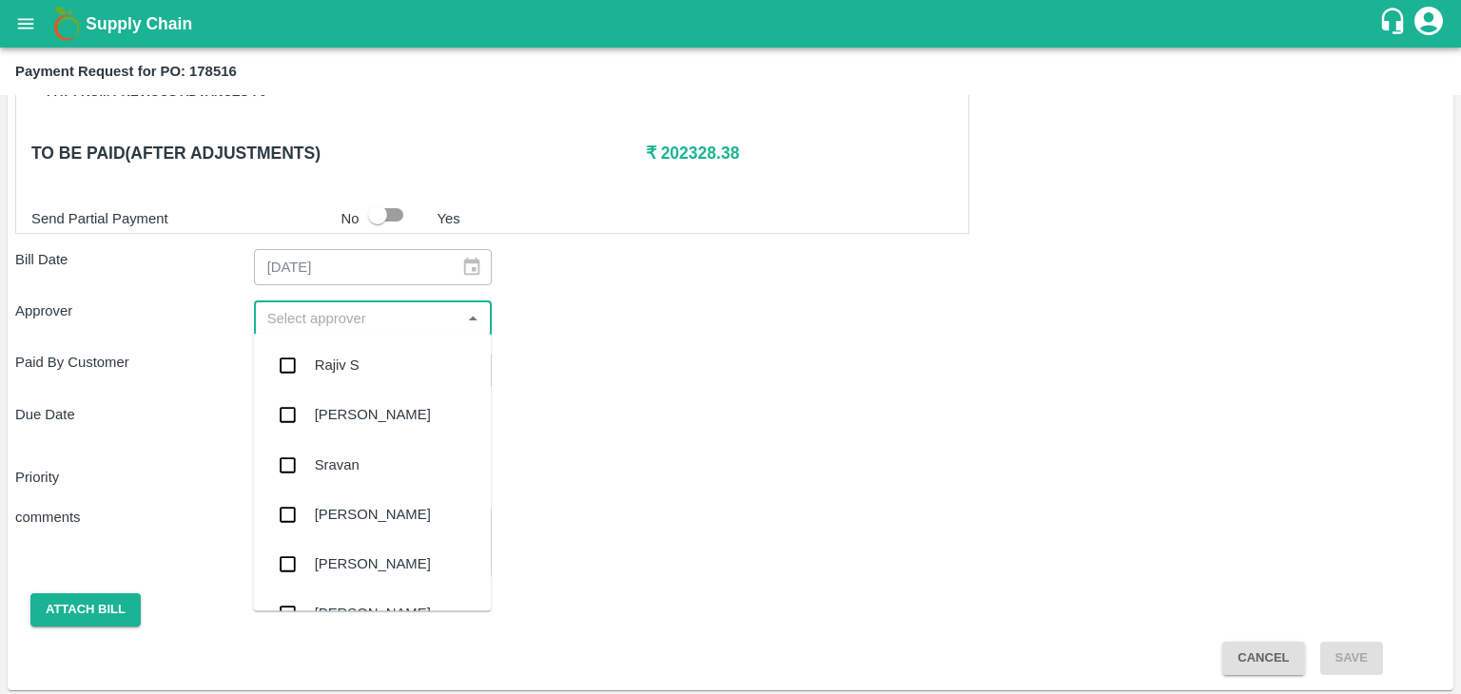
click at [394, 321] on input "input" at bounding box center [358, 318] width 196 height 25
type input "Ajit"
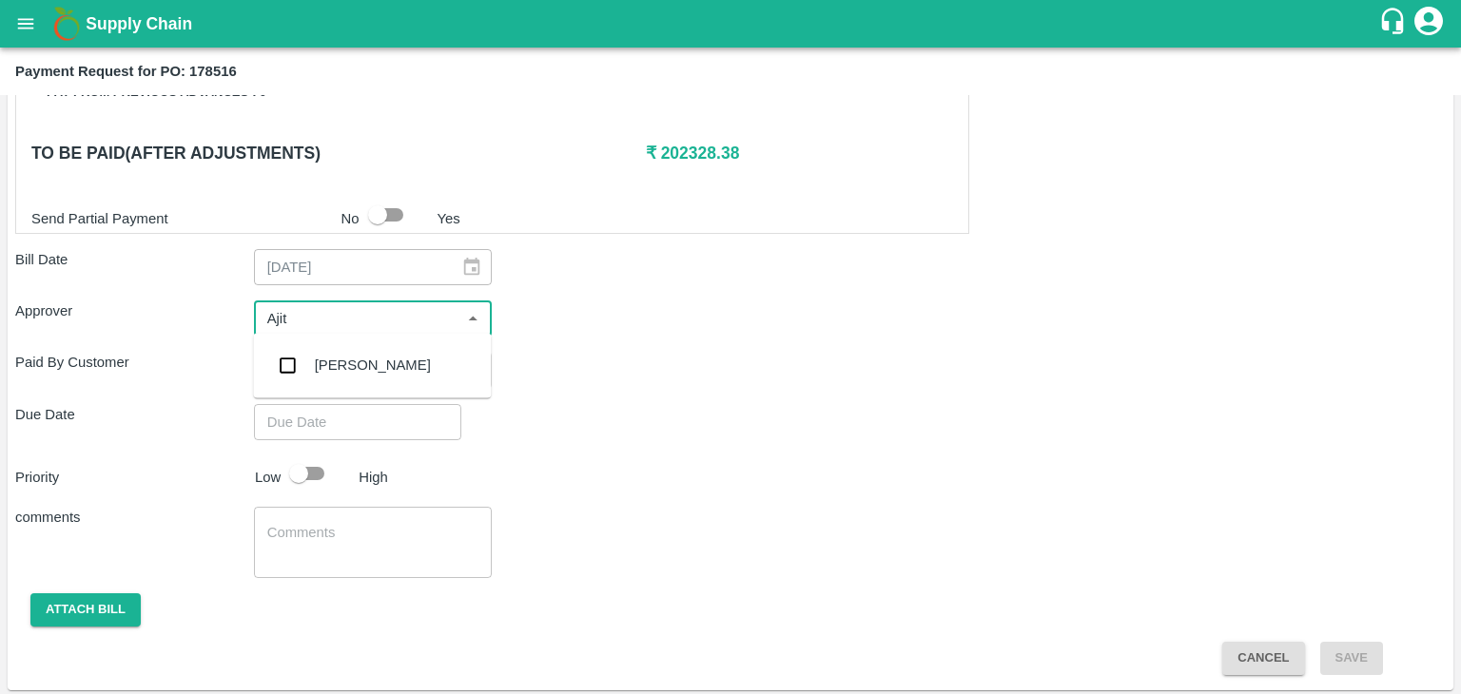
click at [380, 351] on div "[PERSON_NAME]" at bounding box center [372, 364] width 238 height 49
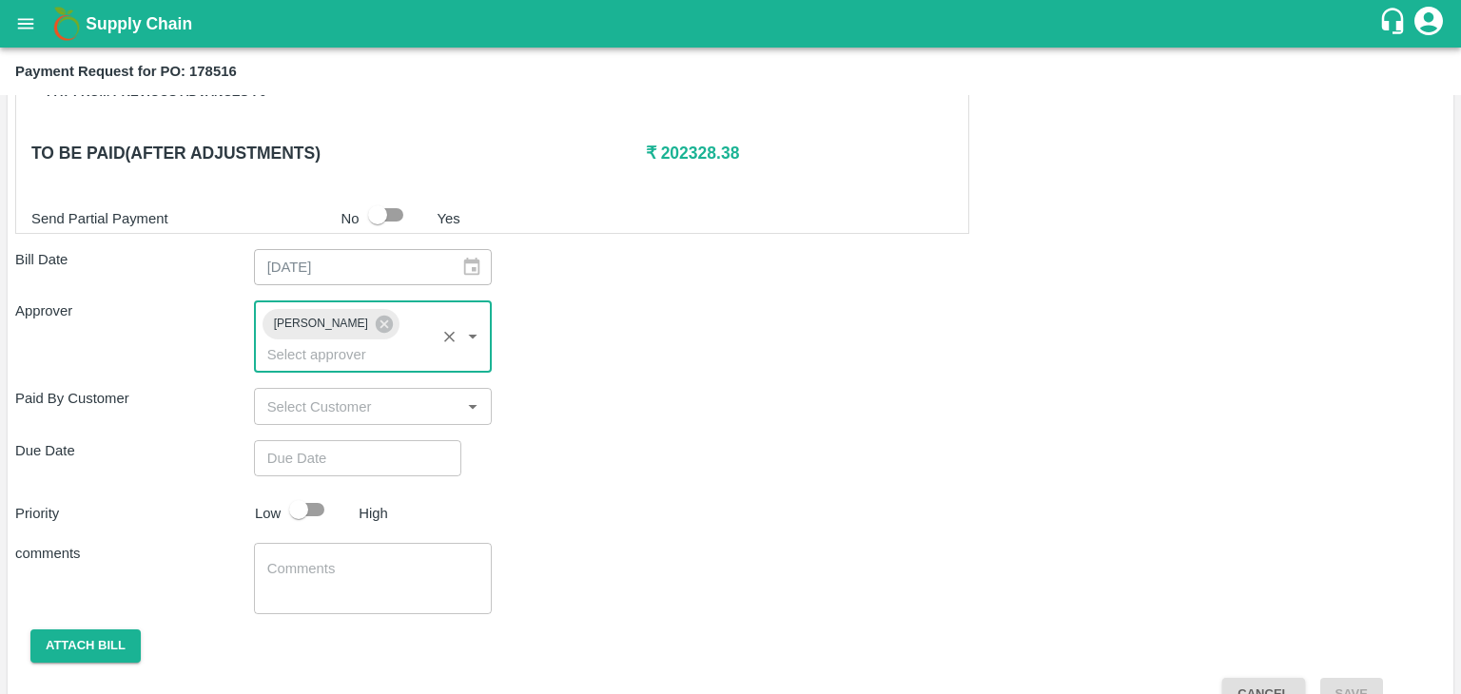
type input "DD/MM/YYYY hh:mm aa"
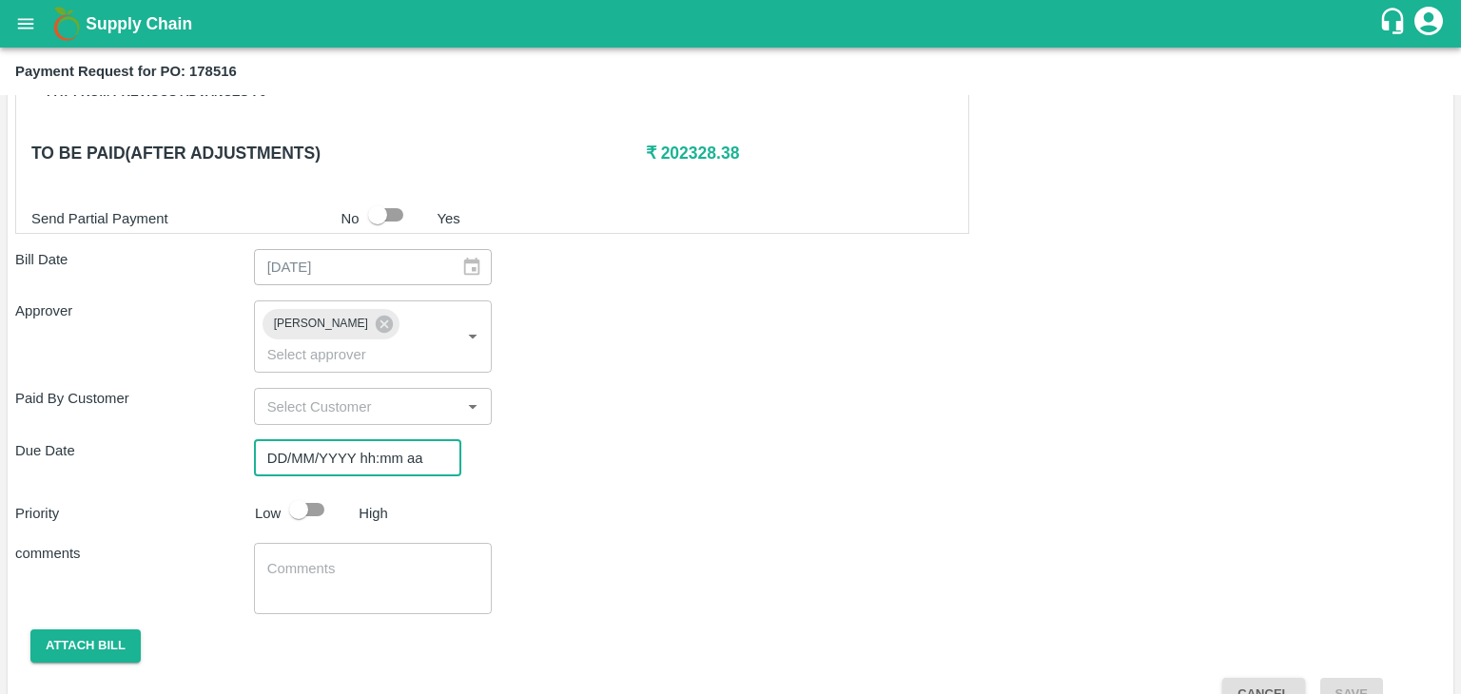
click at [409, 440] on input "DD/MM/YYYY hh:mm aa" at bounding box center [351, 458] width 194 height 36
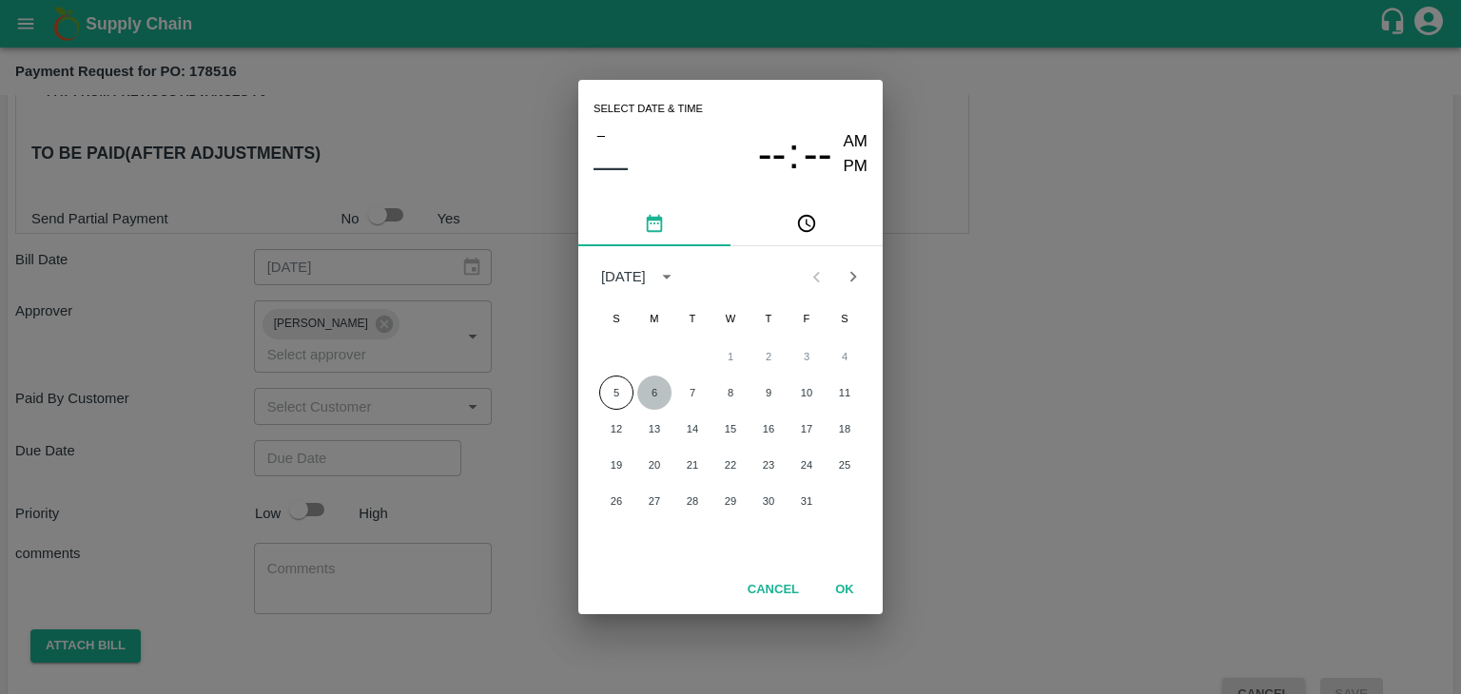
click at [662, 391] on button "6" at bounding box center [654, 393] width 34 height 34
type input "06/10/2025 12:00 AM"
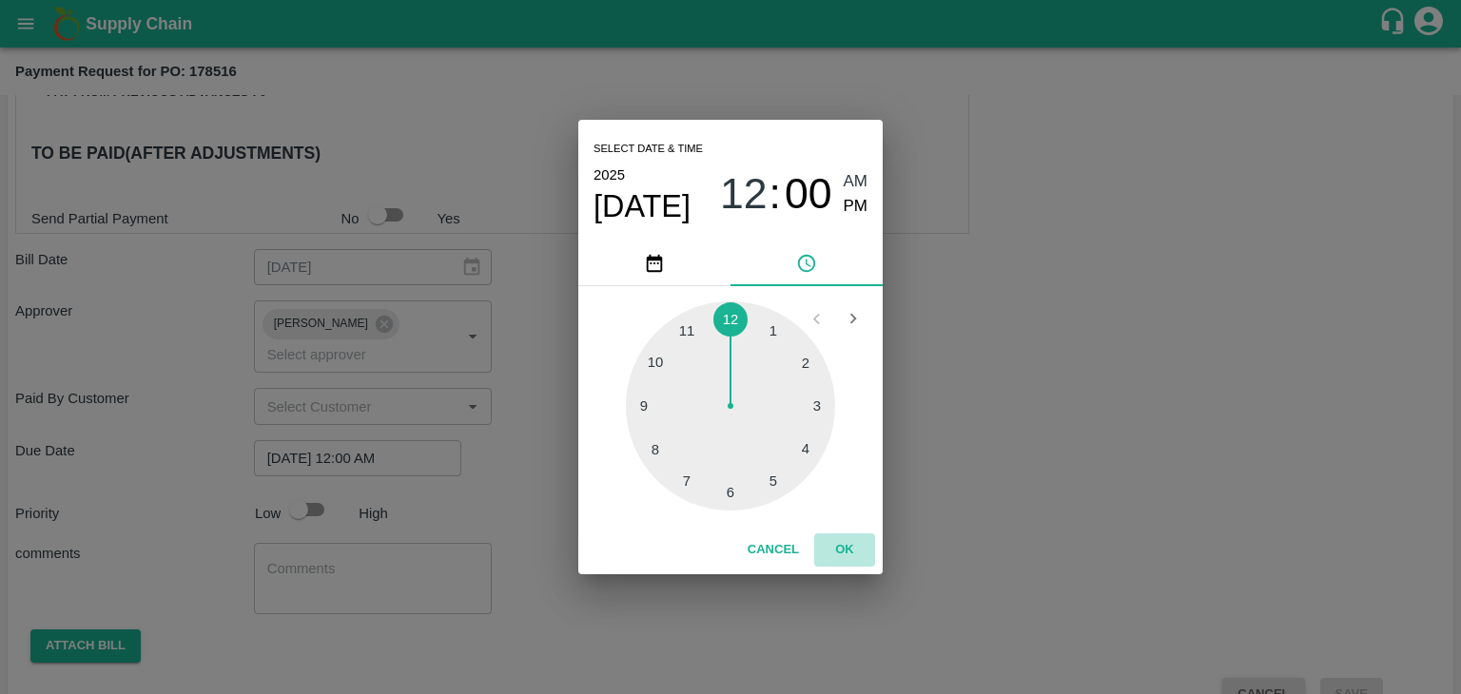
click at [864, 556] on button "OK" at bounding box center [844, 549] width 61 height 33
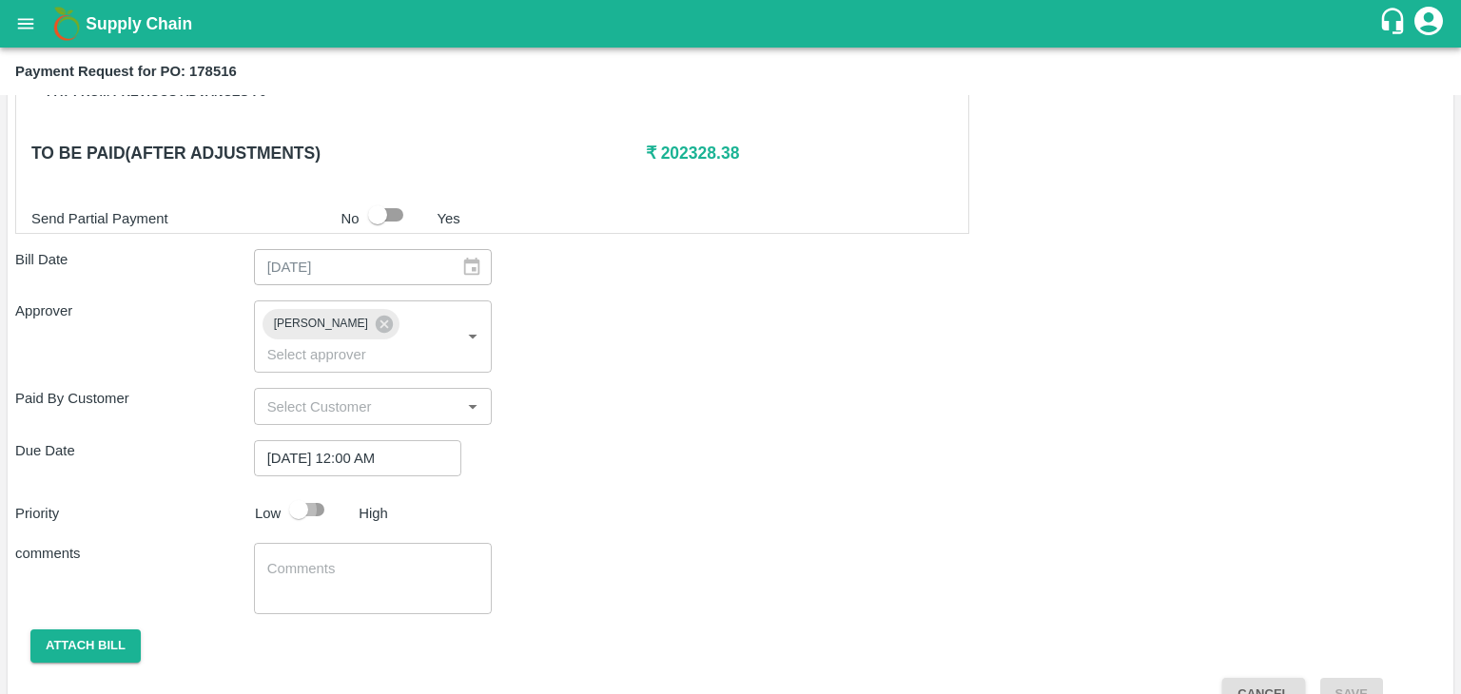
click at [301, 492] on input "checkbox" at bounding box center [298, 510] width 108 height 36
checkbox input "true"
click at [378, 559] on textarea at bounding box center [373, 579] width 212 height 40
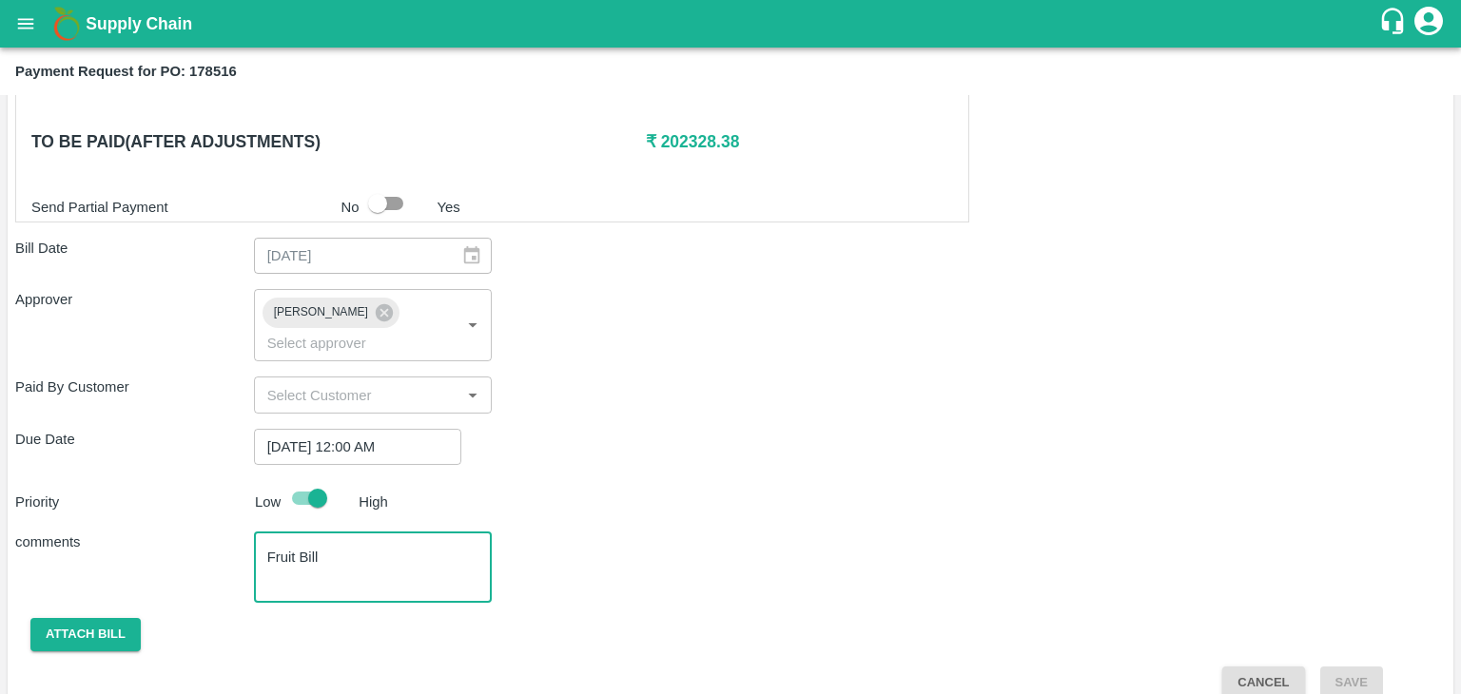
type textarea "Fruit Bill"
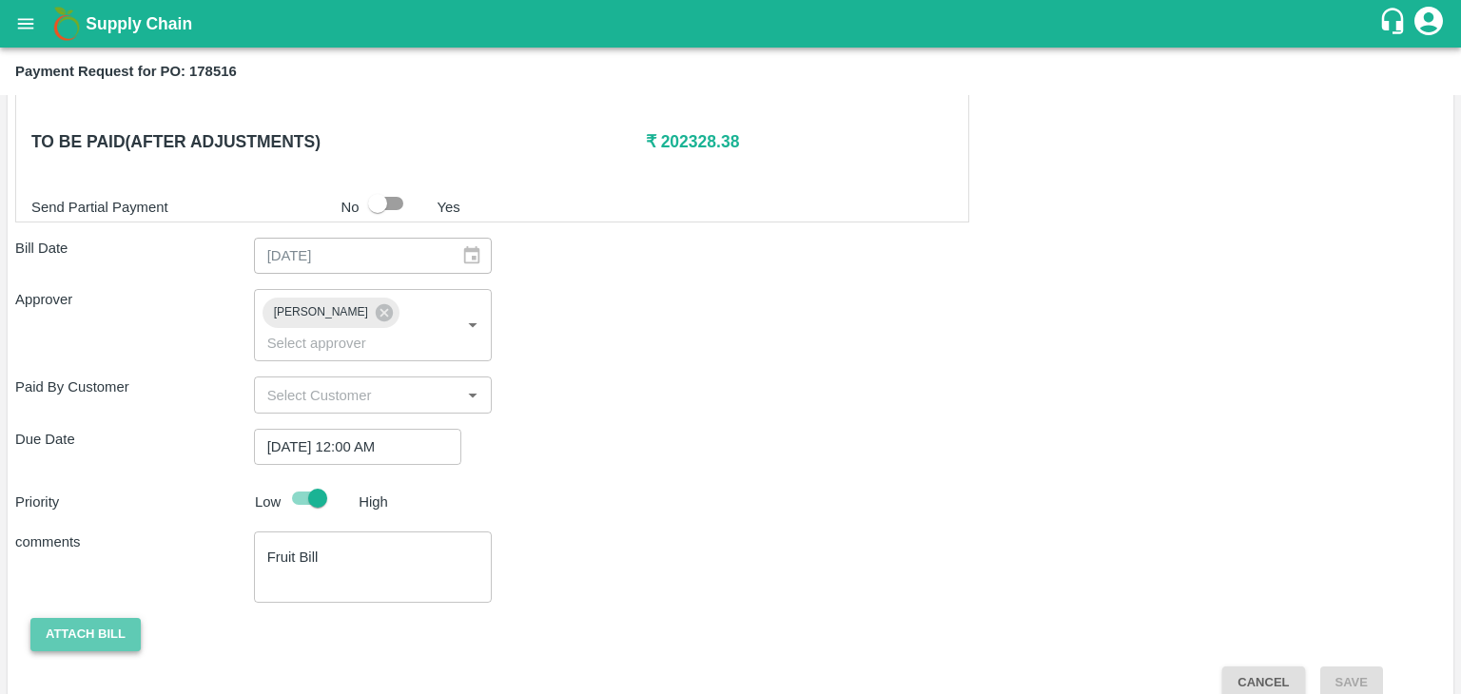
click at [99, 618] on button "Attach bill" at bounding box center [85, 634] width 110 height 33
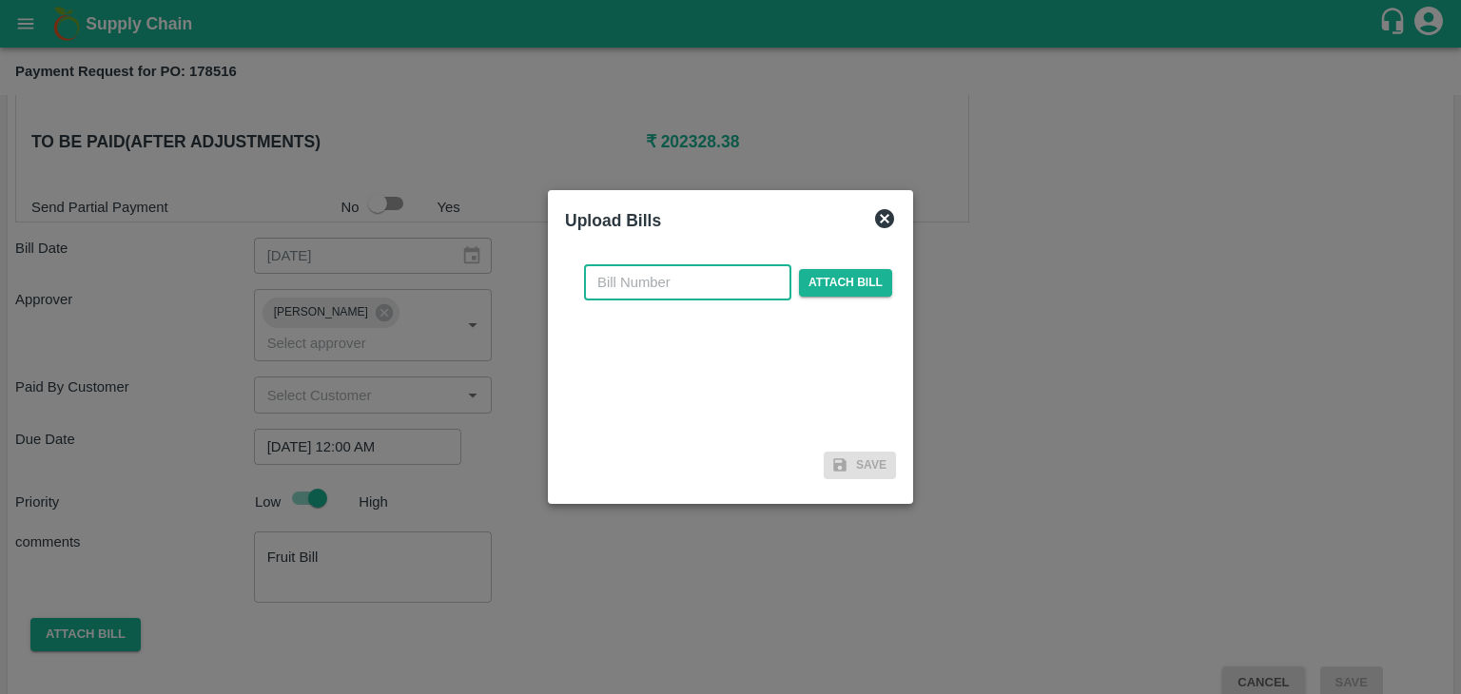
click at [691, 286] on input "text" at bounding box center [687, 282] width 207 height 36
type input "NK 421"
click at [879, 283] on span "Attach bill" at bounding box center [845, 283] width 93 height 28
click at [0, 0] on input "Attach bill" at bounding box center [0, 0] width 0 height 0
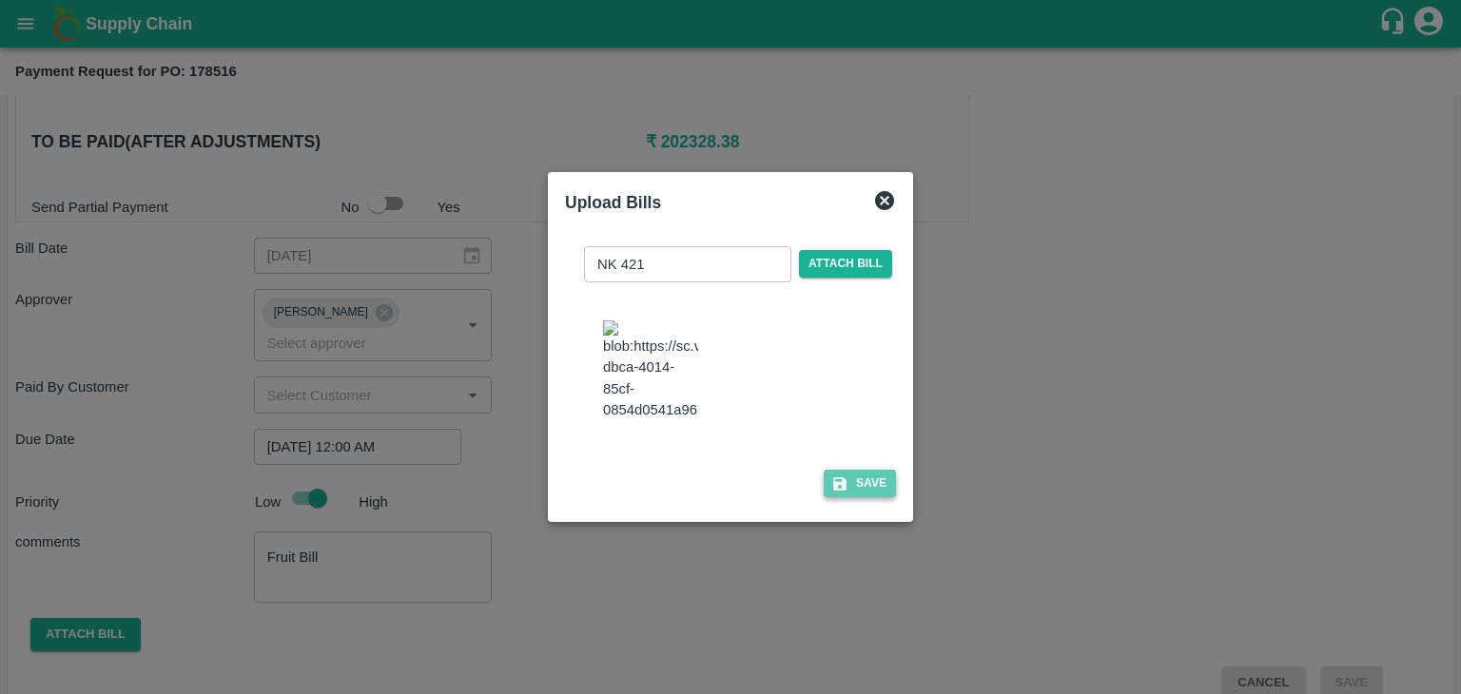
click at [854, 483] on button "Save" at bounding box center [860, 484] width 72 height 28
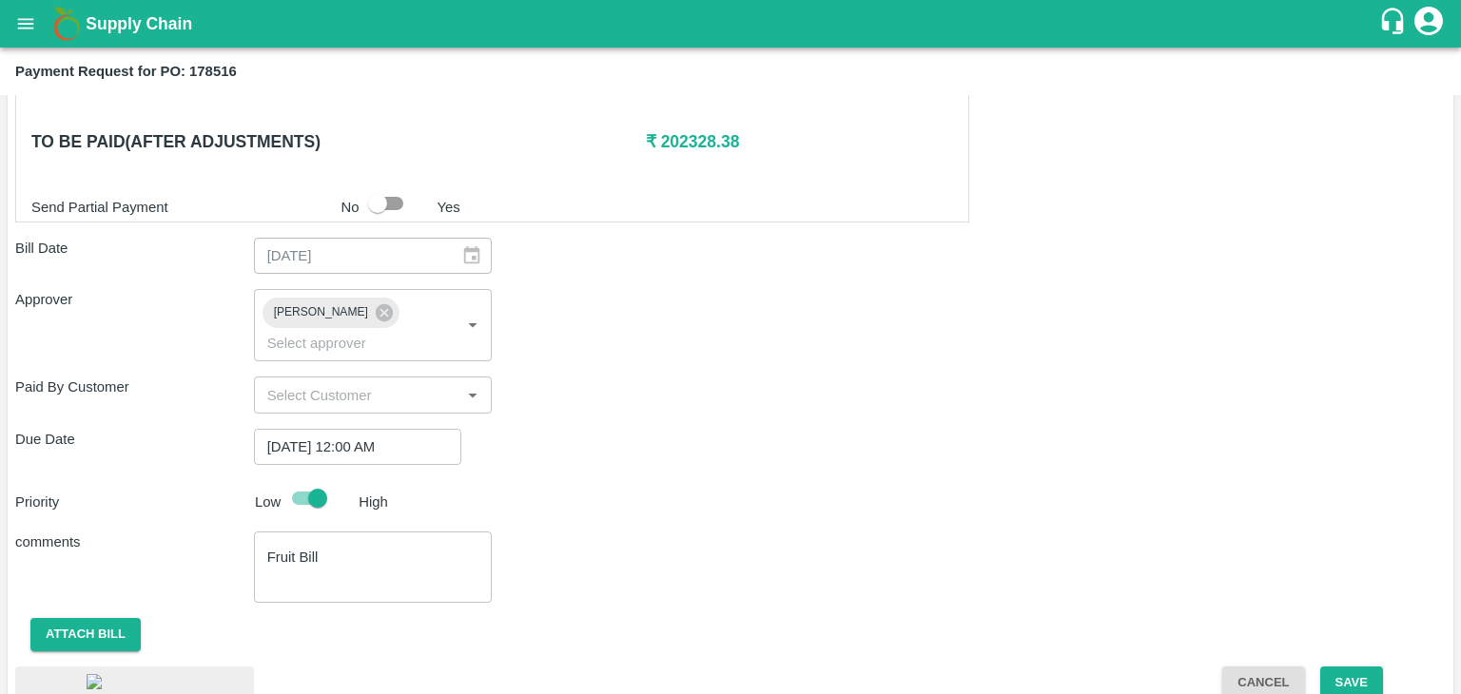
scroll to position [1024, 0]
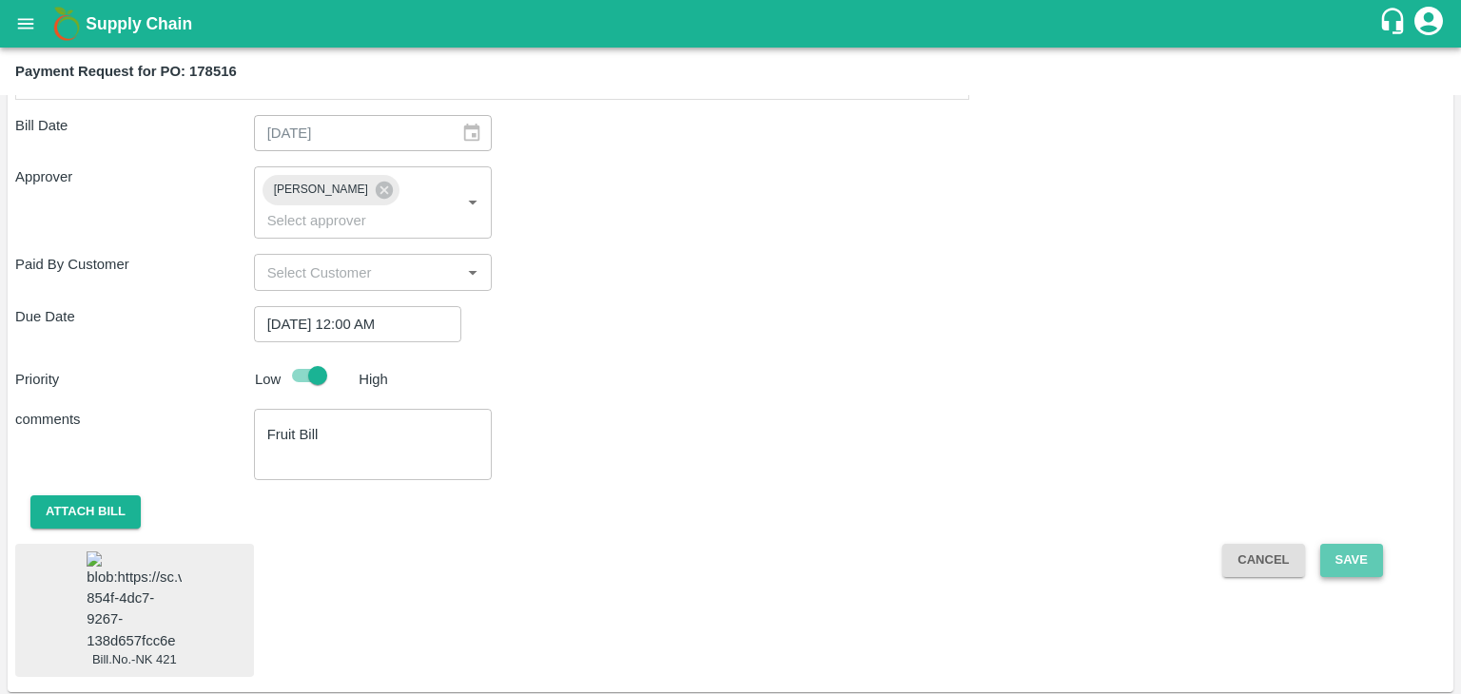
click at [1328, 544] on button "Save" at bounding box center [1351, 560] width 63 height 33
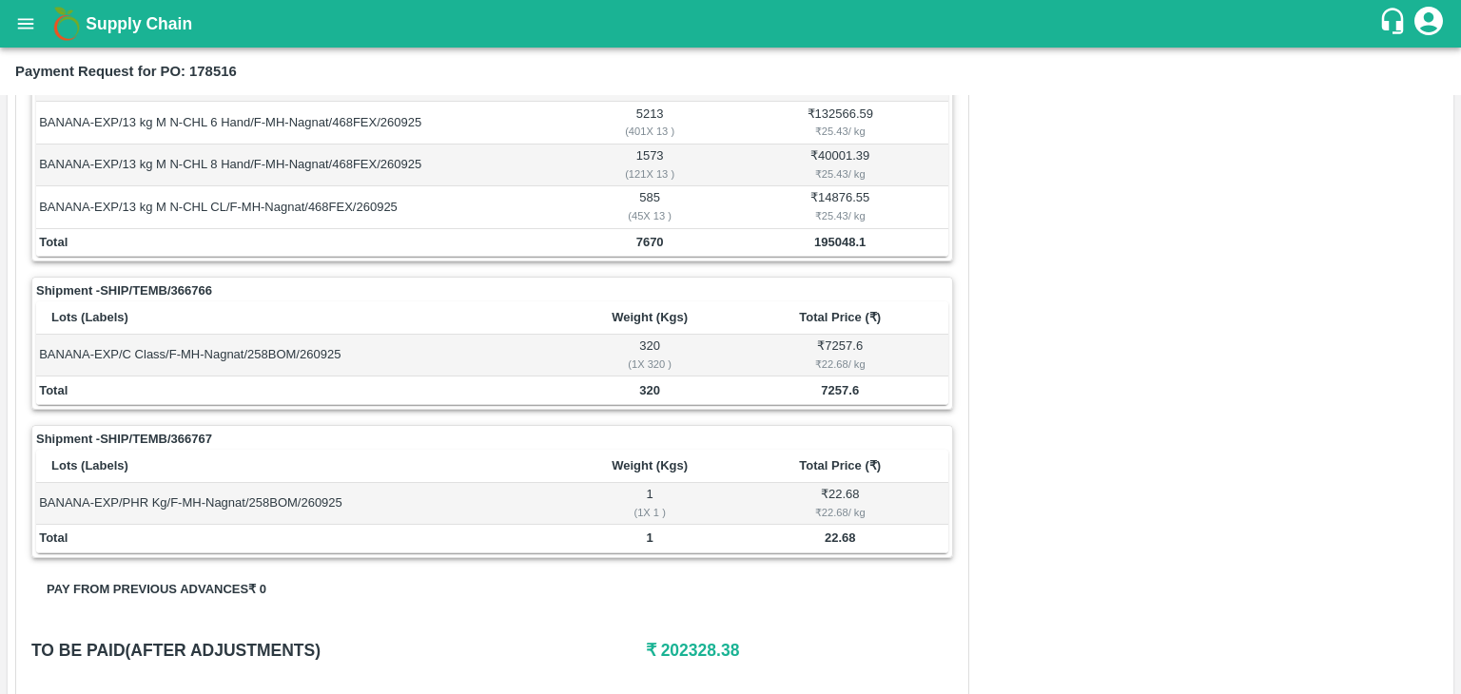
scroll to position [724, 0]
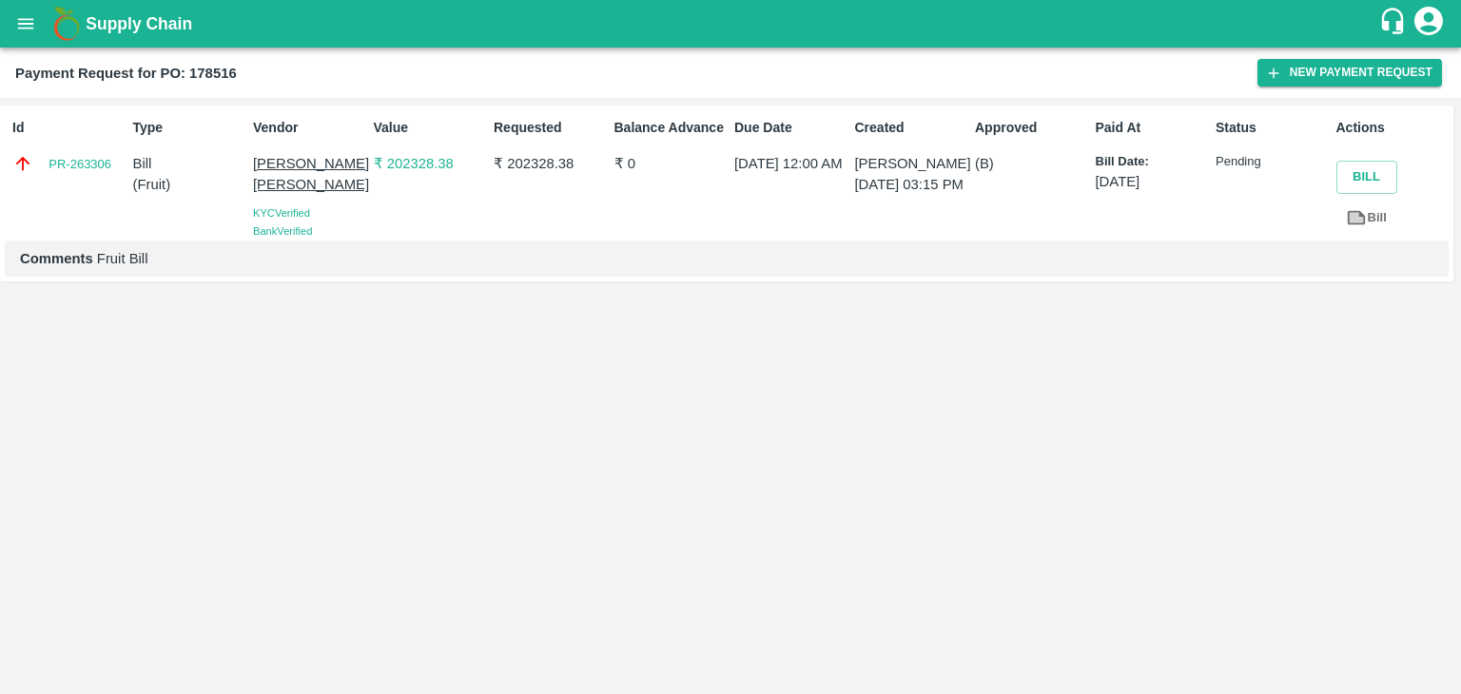
click at [15, 16] on icon "open drawer" at bounding box center [25, 23] width 21 height 21
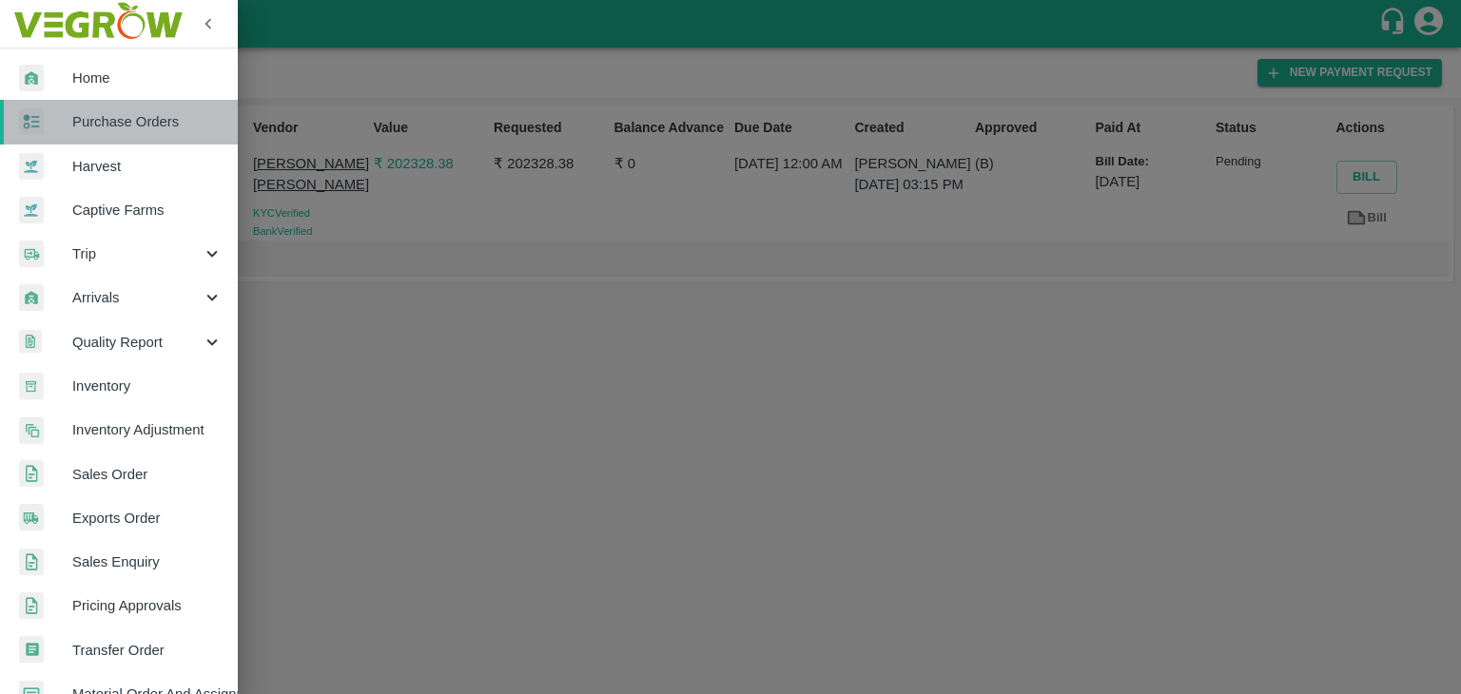
click at [148, 107] on link "Purchase Orders" at bounding box center [119, 122] width 238 height 44
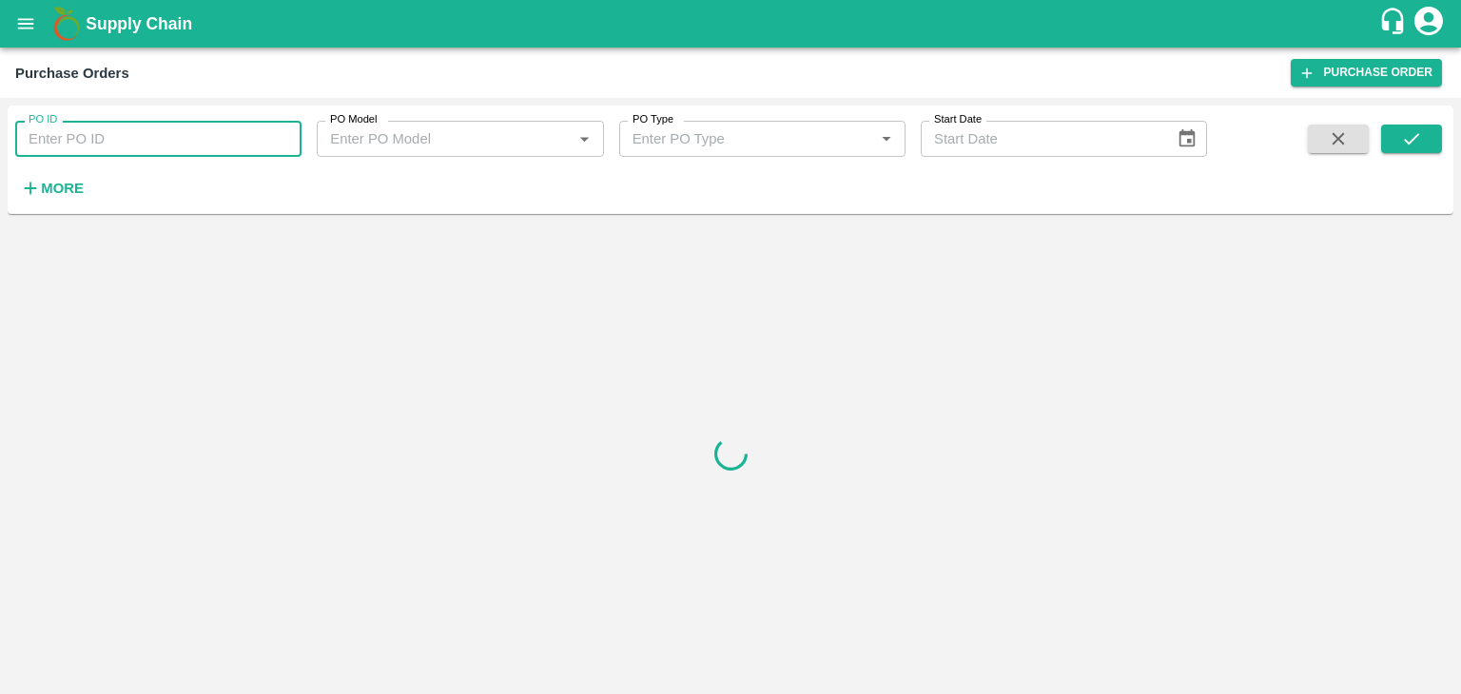
click at [251, 134] on input "PO ID" at bounding box center [158, 139] width 286 height 36
paste input "178640"
type input "178640"
click at [1396, 138] on button "submit" at bounding box center [1411, 139] width 61 height 29
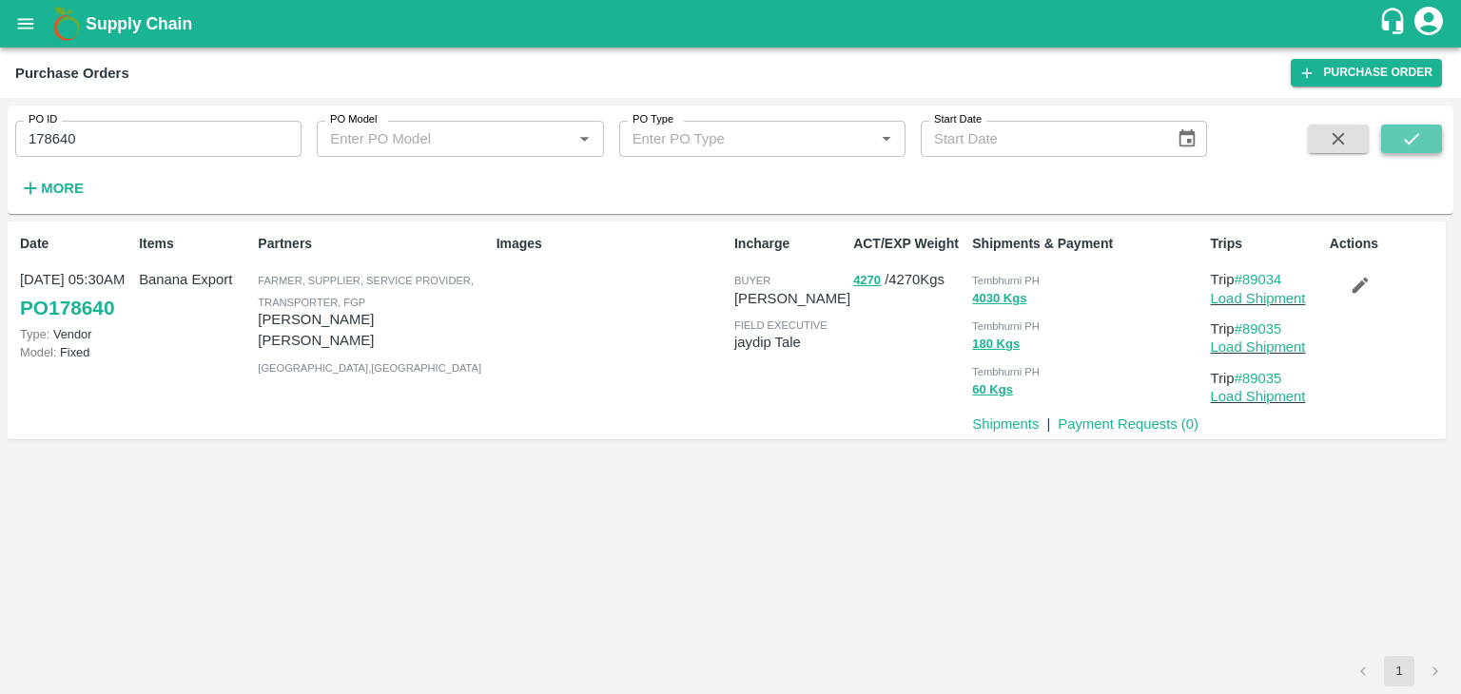
click at [1396, 138] on button "submit" at bounding box center [1411, 139] width 61 height 29
click at [1111, 417] on link "Payment Requests ( 0 )" at bounding box center [1127, 424] width 141 height 15
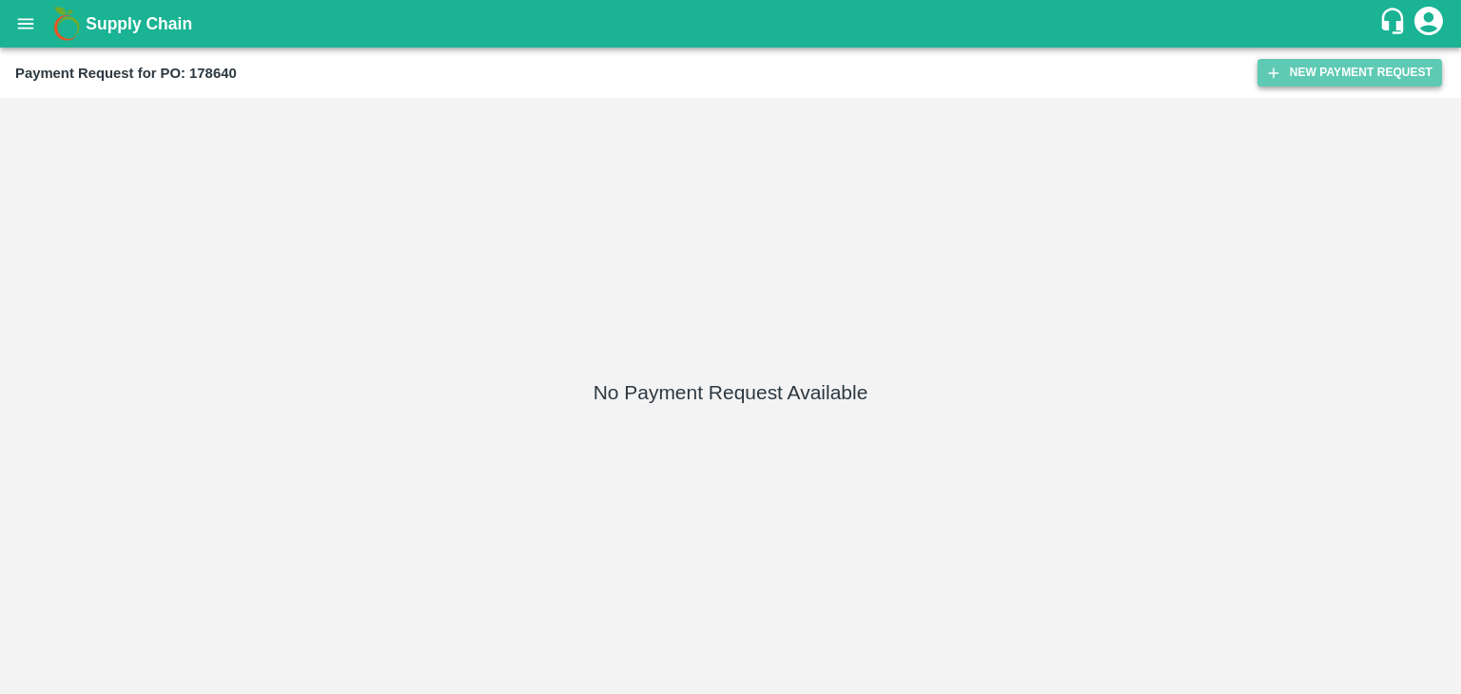
click at [1328, 65] on button "New Payment Request" at bounding box center [1349, 73] width 184 height 28
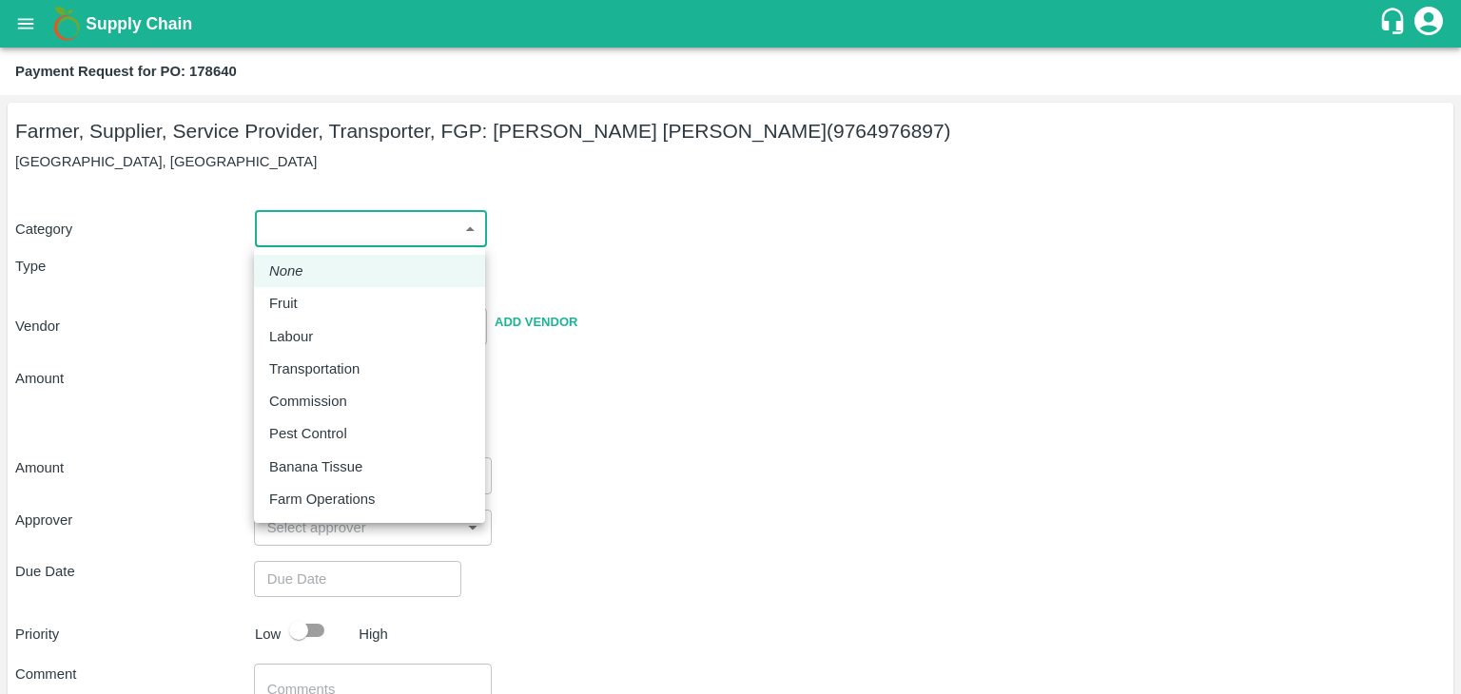
drag, startPoint x: 274, startPoint y: 230, endPoint x: 320, endPoint y: 301, distance: 84.4
click at [320, 301] on body "Supply Chain Payment Request for PO: 178640 Farmer, Supplier, Service Provider,…" at bounding box center [730, 347] width 1461 height 694
click at [320, 301] on div "Fruit" at bounding box center [369, 303] width 201 height 21
type input "1"
type input "[PERSON_NAME] [PERSON_NAME] - 9764976897(Farmer, Supplier, Service Provider, Tr…"
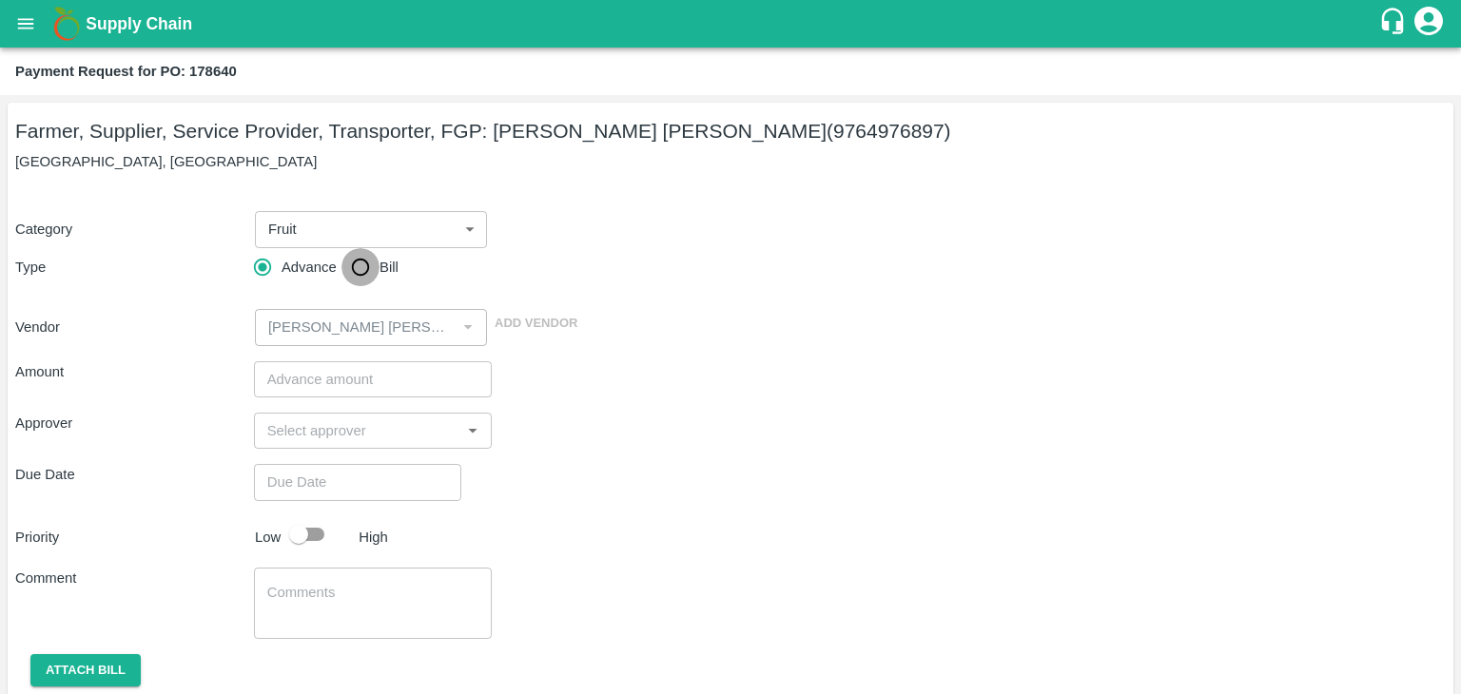
click at [359, 264] on input "Bill" at bounding box center [360, 267] width 38 height 38
radio input "true"
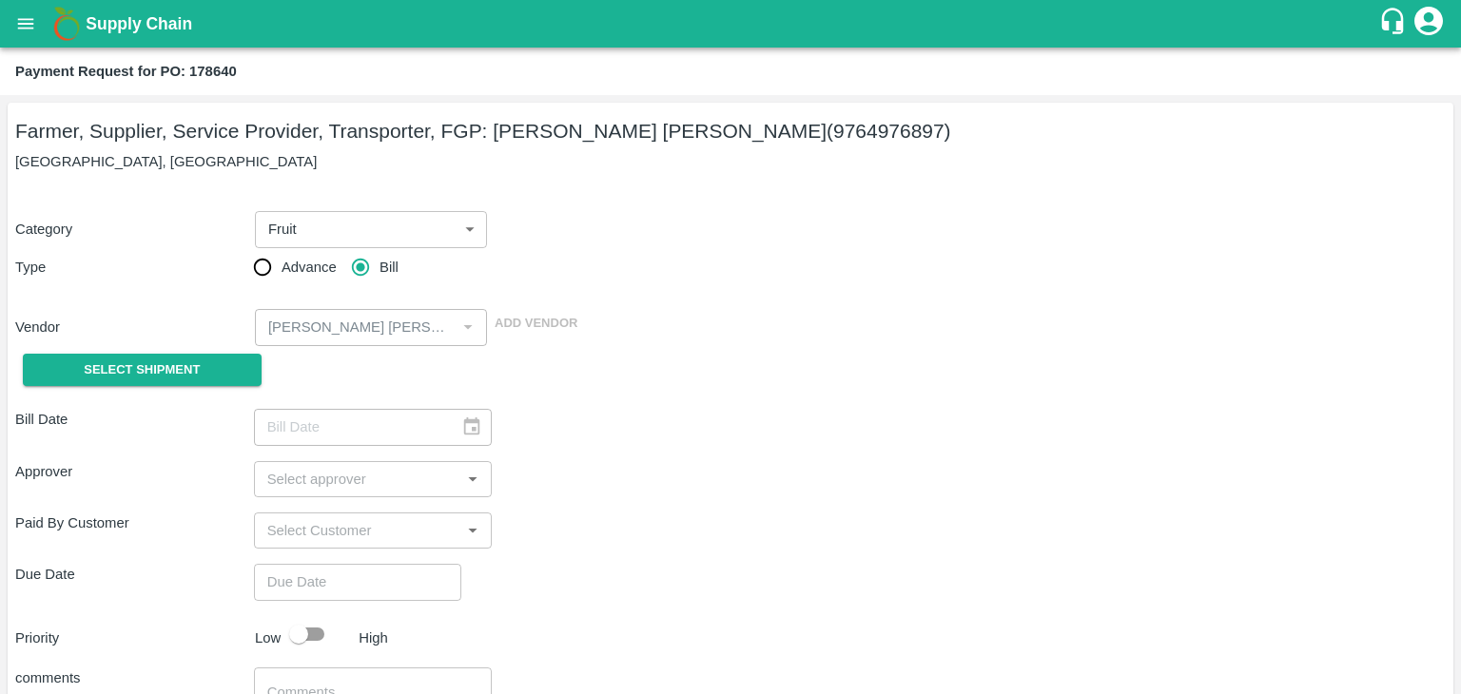
click at [133, 388] on div "Select Shipment" at bounding box center [134, 370] width 239 height 48
click at [133, 378] on span "Select Shipment" at bounding box center [142, 370] width 116 height 22
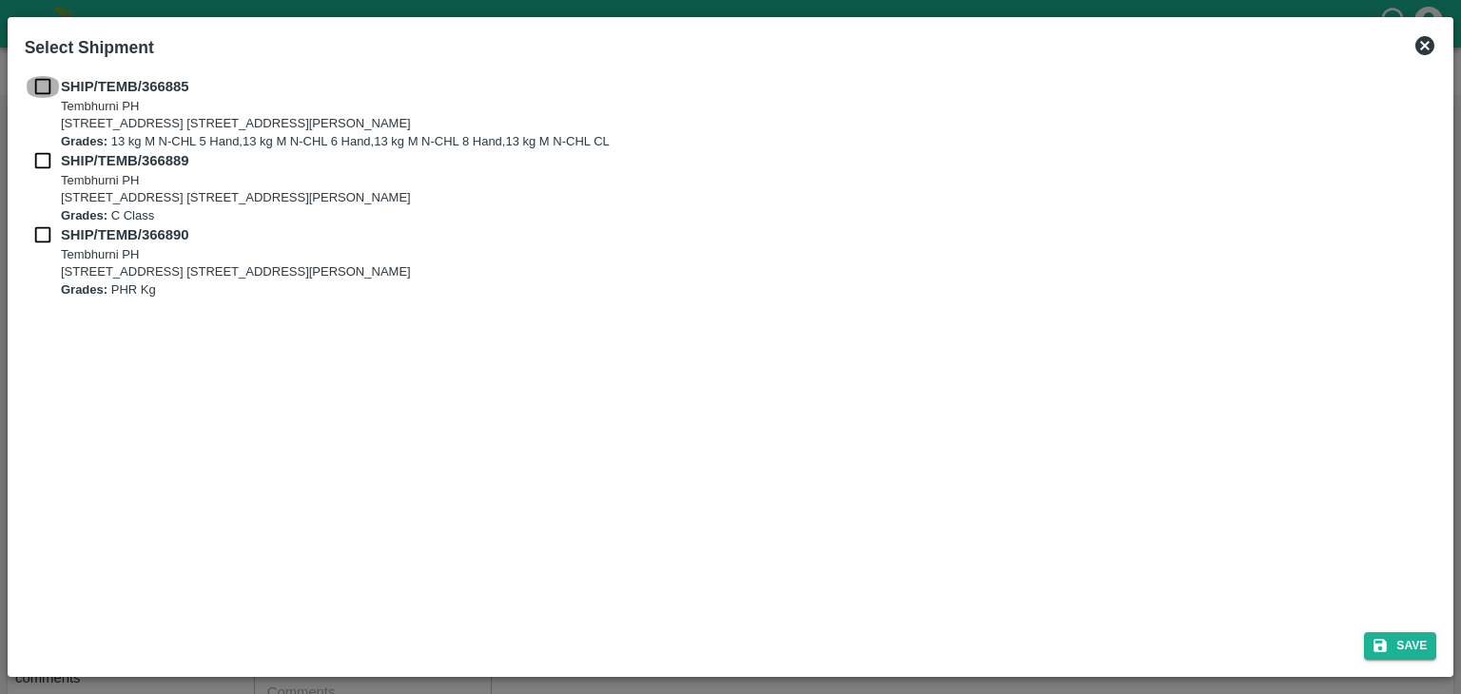
click at [40, 83] on input "checkbox" at bounding box center [43, 86] width 36 height 21
checkbox input "true"
click at [40, 157] on input "checkbox" at bounding box center [43, 160] width 36 height 21
checkbox input "true"
click at [37, 225] on input "checkbox" at bounding box center [43, 234] width 36 height 21
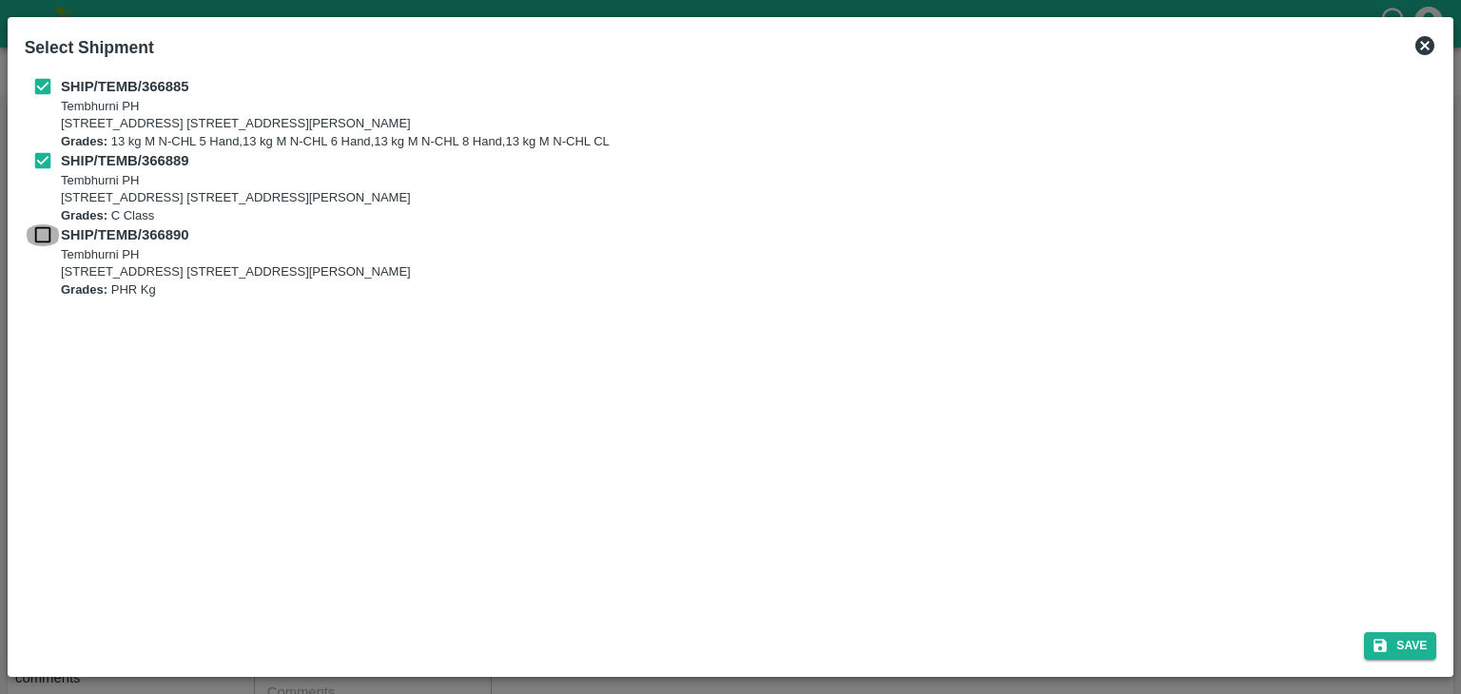
checkbox input "true"
click at [1411, 648] on button "Save" at bounding box center [1400, 646] width 72 height 28
type input "27/09/2025"
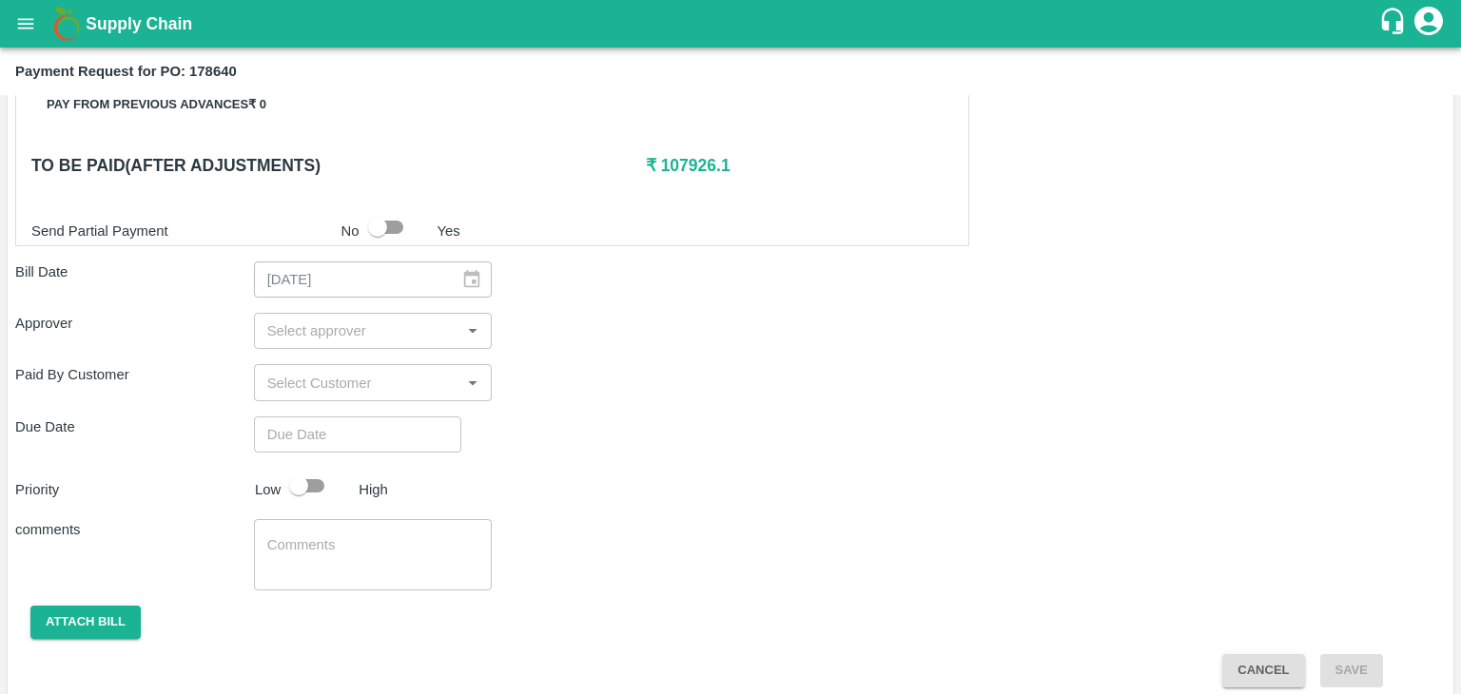
scroll to position [890, 0]
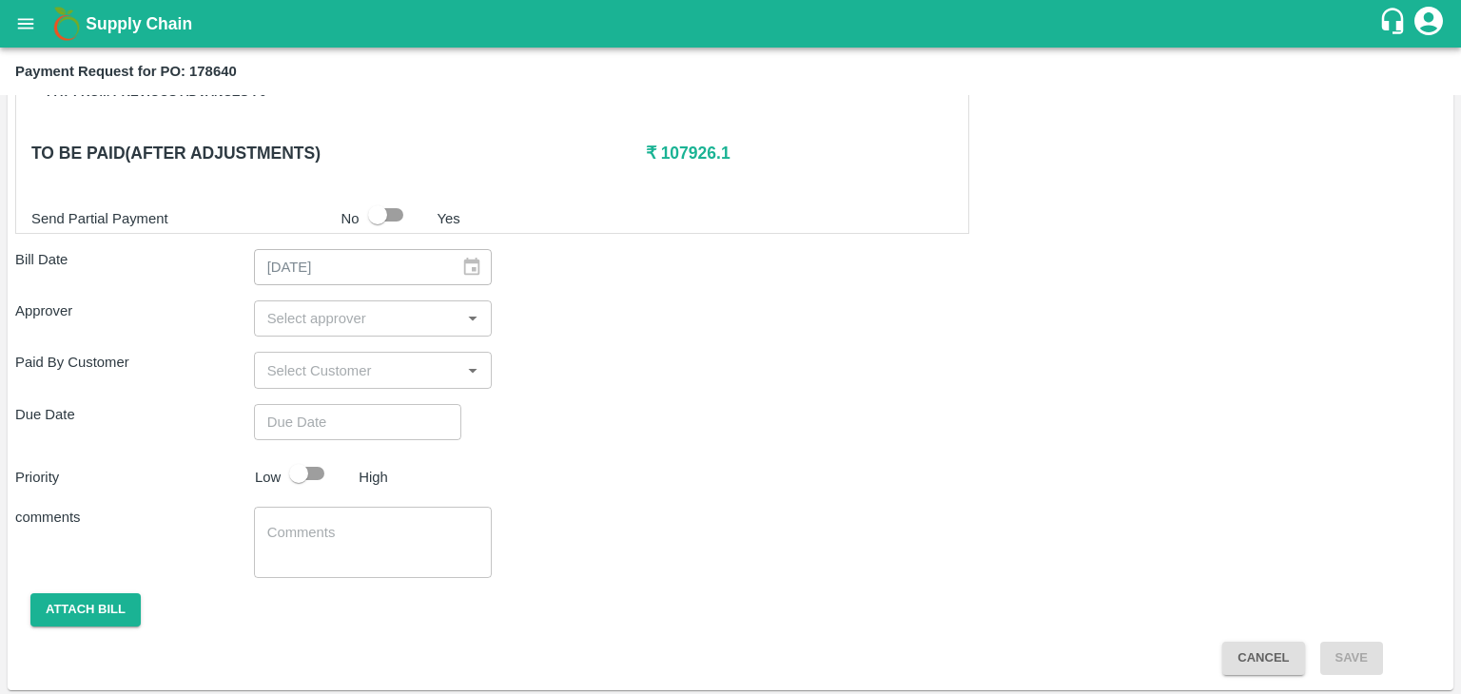
click at [361, 328] on div "​" at bounding box center [373, 319] width 239 height 36
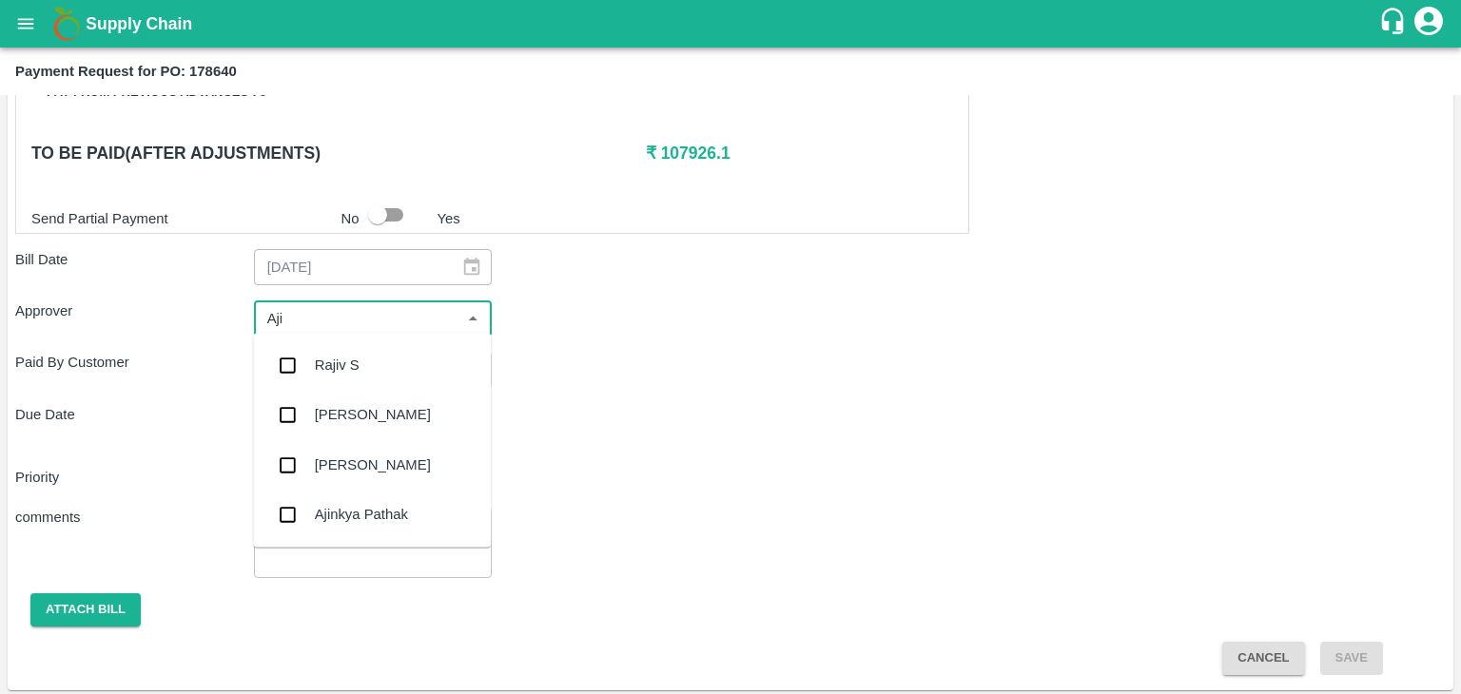
type input "Ajit"
click at [385, 374] on div "Ajit Otari" at bounding box center [372, 364] width 238 height 49
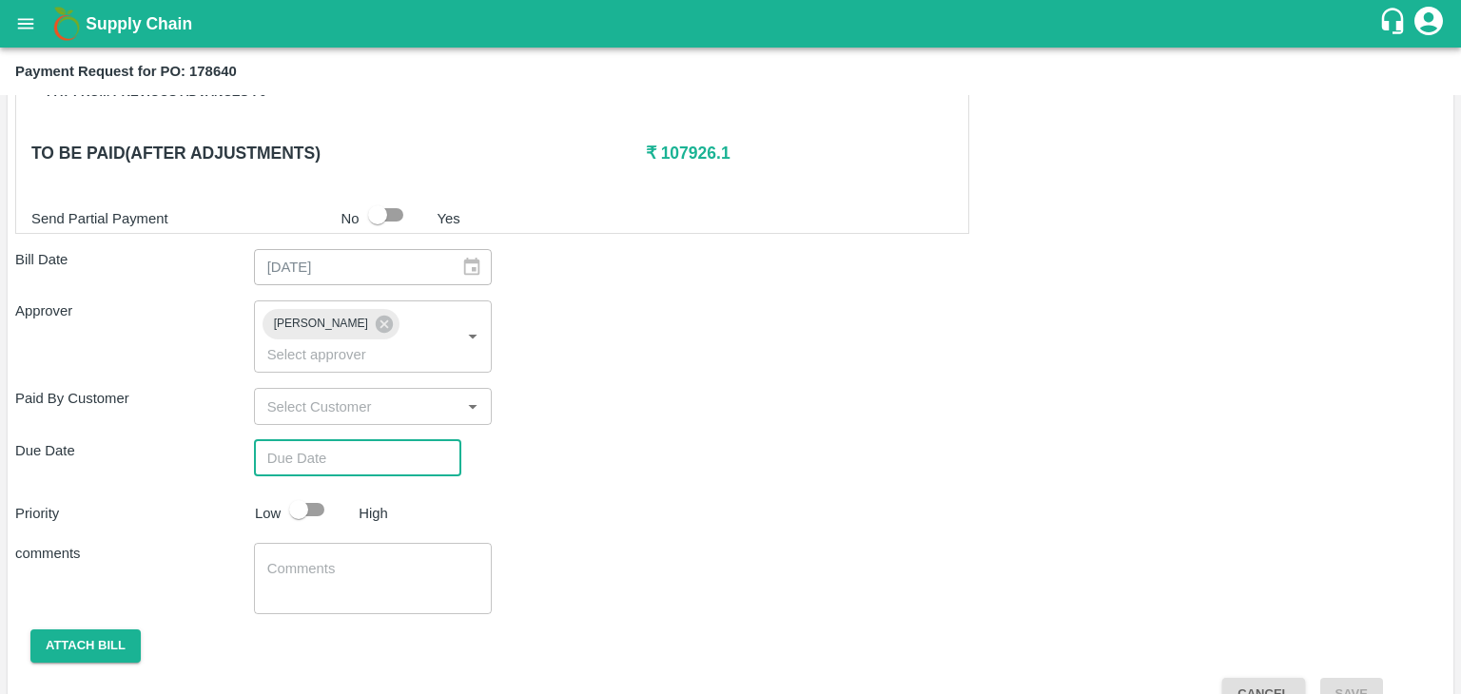
type input "DD/MM/YYYY hh:mm aa"
click at [417, 440] on input "DD/MM/YYYY hh:mm aa" at bounding box center [351, 458] width 194 height 36
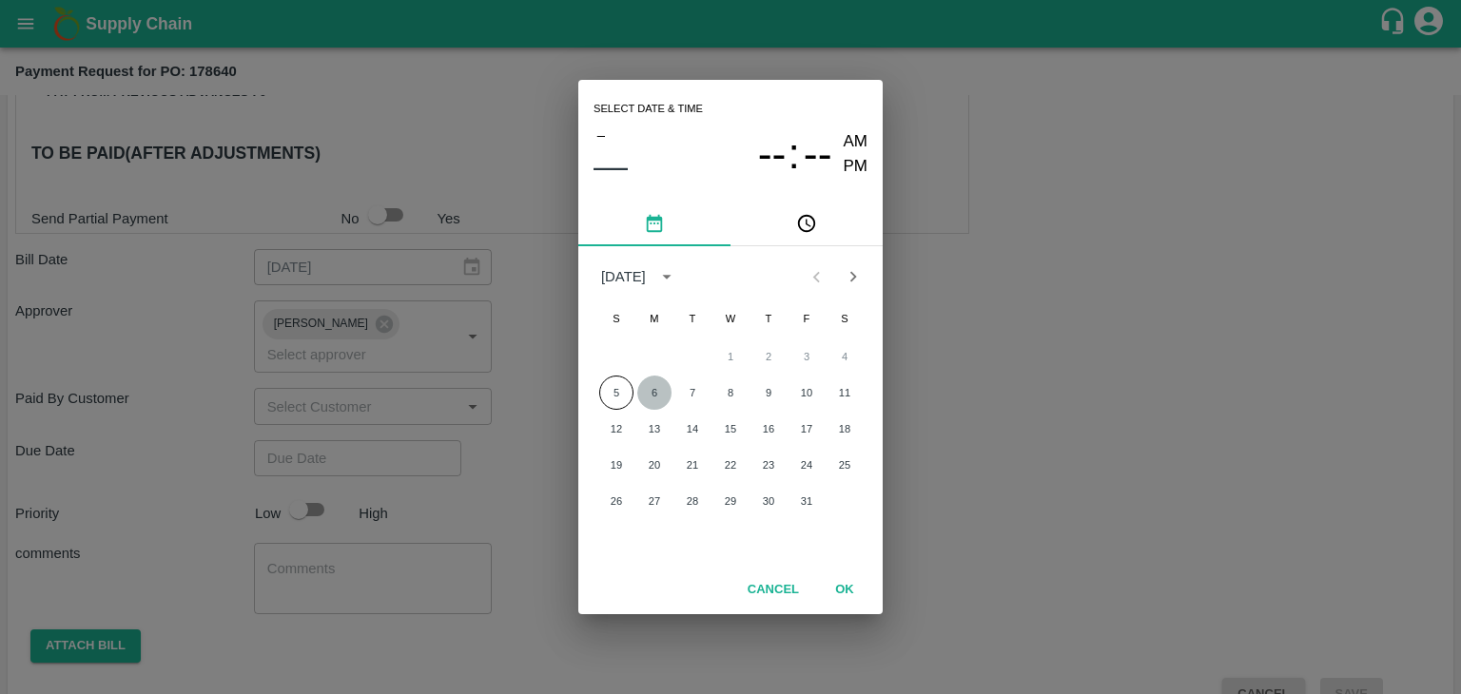
click at [662, 378] on button "6" at bounding box center [654, 393] width 34 height 34
type input "06/10/2025 12:00 AM"
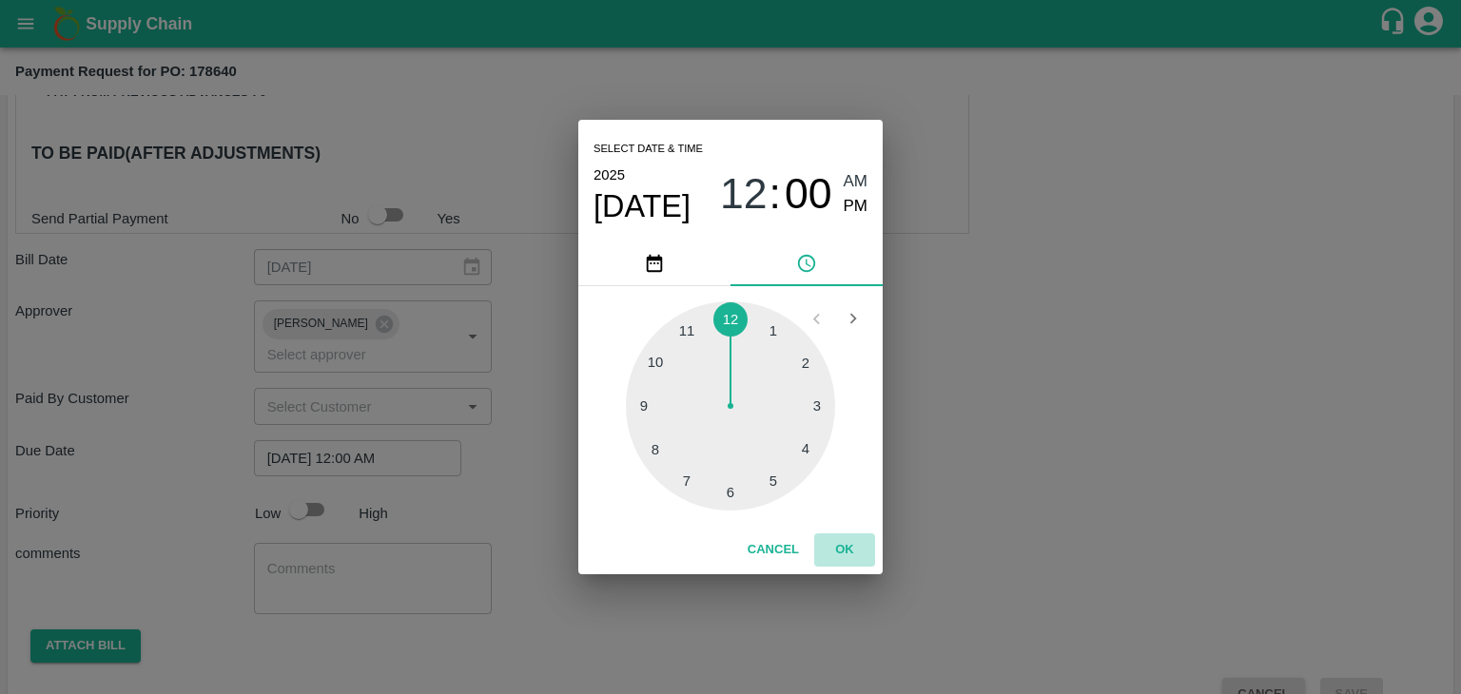
click at [862, 564] on button "OK" at bounding box center [844, 549] width 61 height 33
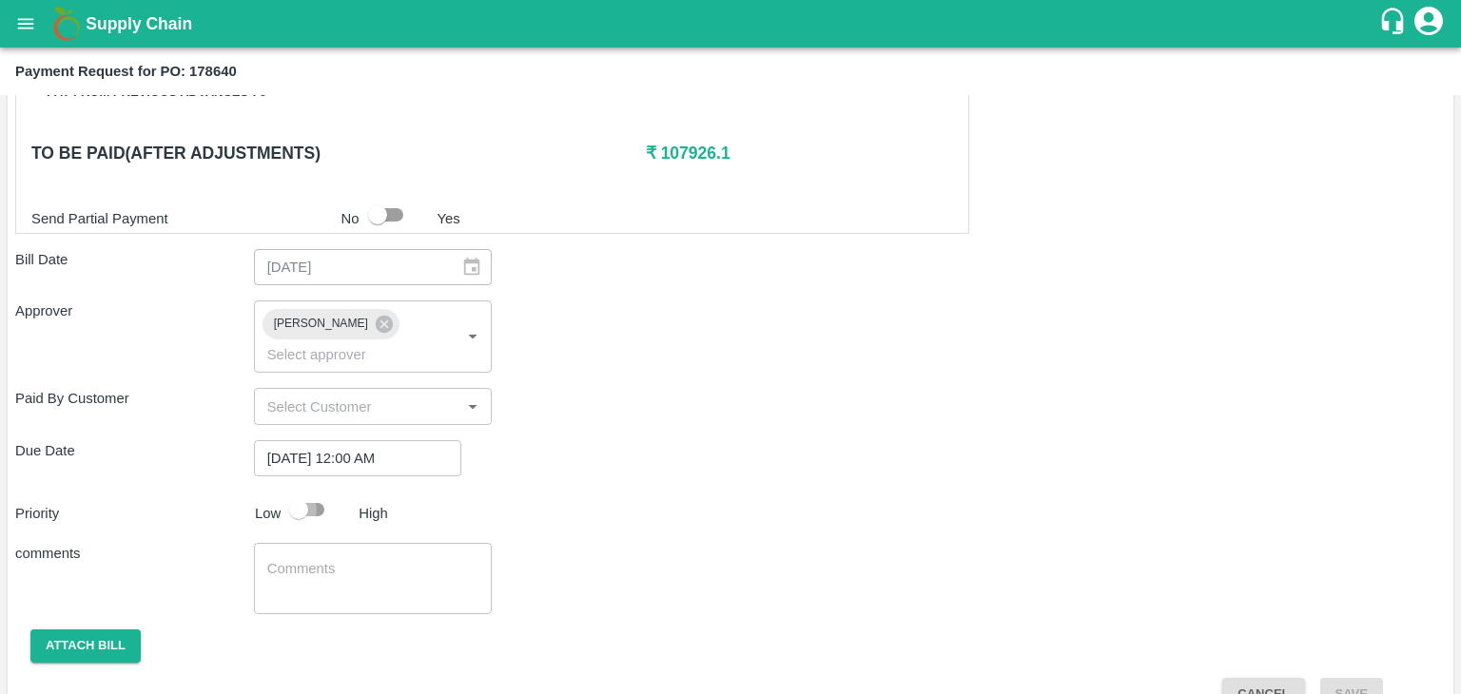
click at [322, 492] on input "checkbox" at bounding box center [298, 510] width 108 height 36
checkbox input "true"
click at [388, 559] on textarea at bounding box center [373, 579] width 212 height 40
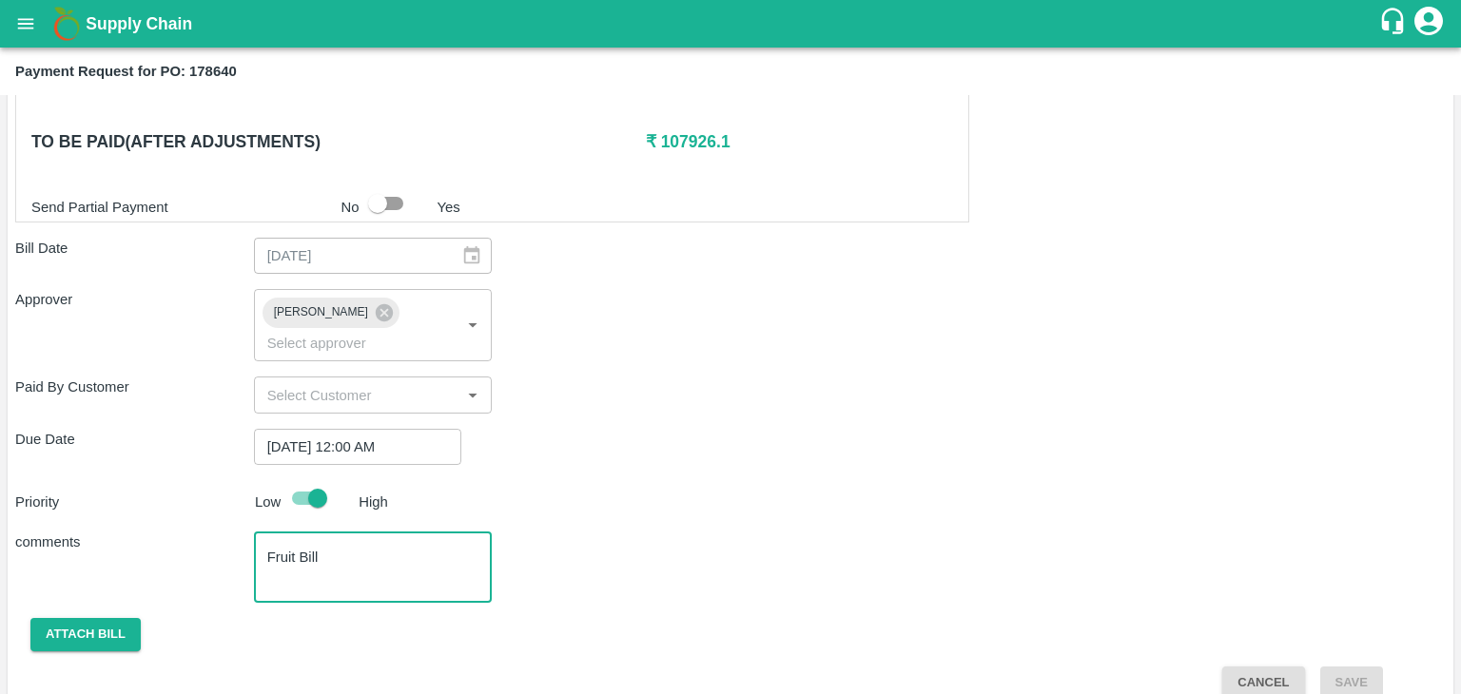
type textarea "Fruit Bill"
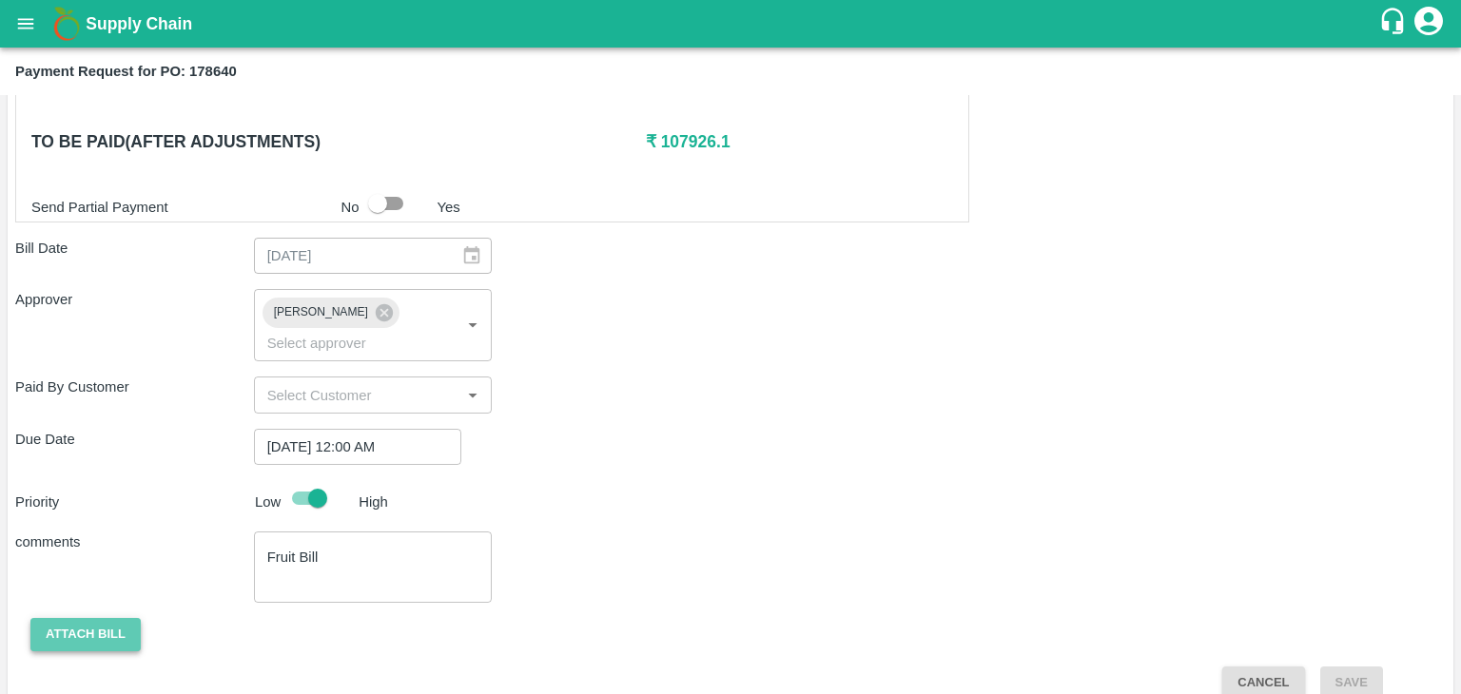
click at [103, 618] on button "Attach bill" at bounding box center [85, 634] width 110 height 33
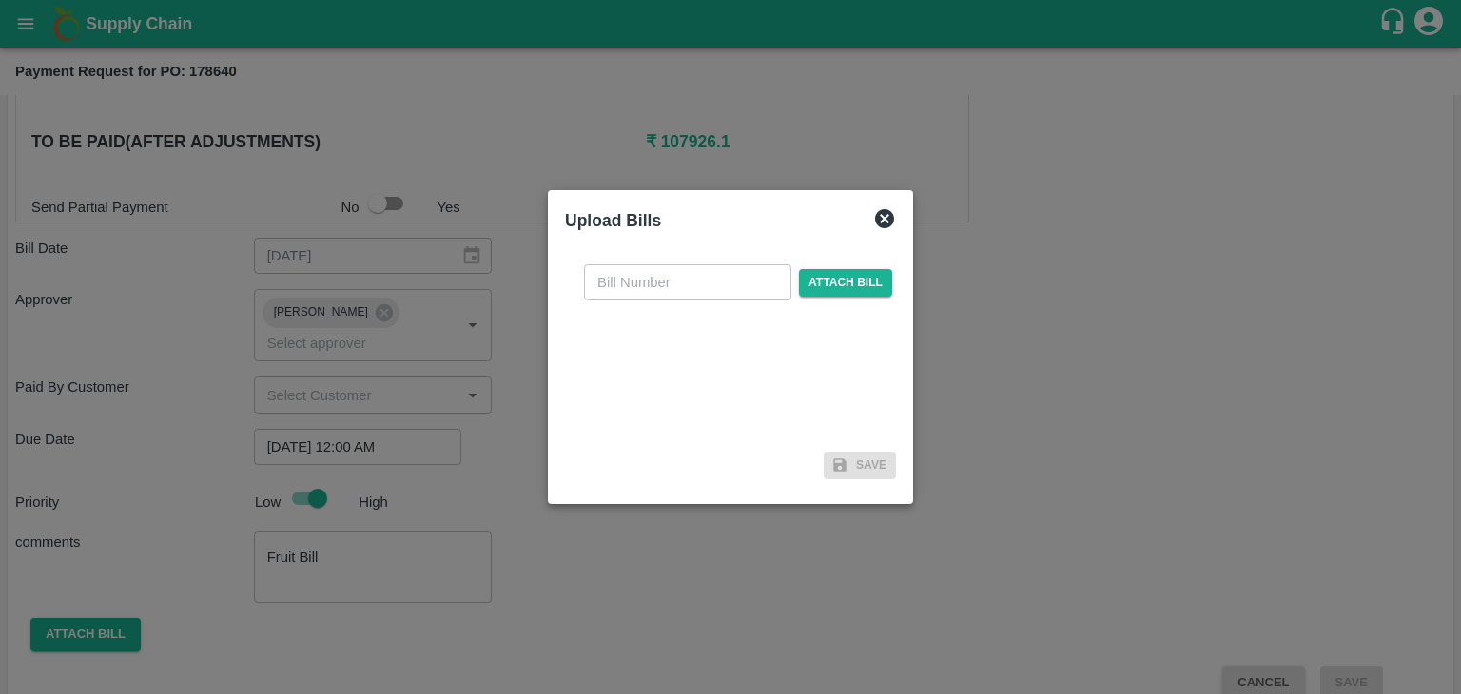
click at [669, 301] on div "​ Attach bill" at bounding box center [730, 346] width 331 height 195
click at [688, 287] on input "text" at bounding box center [687, 282] width 207 height 36
type input "NK 422"
click at [825, 282] on span "Attach bill" at bounding box center [845, 283] width 93 height 28
click at [0, 0] on input "Attach bill" at bounding box center [0, 0] width 0 height 0
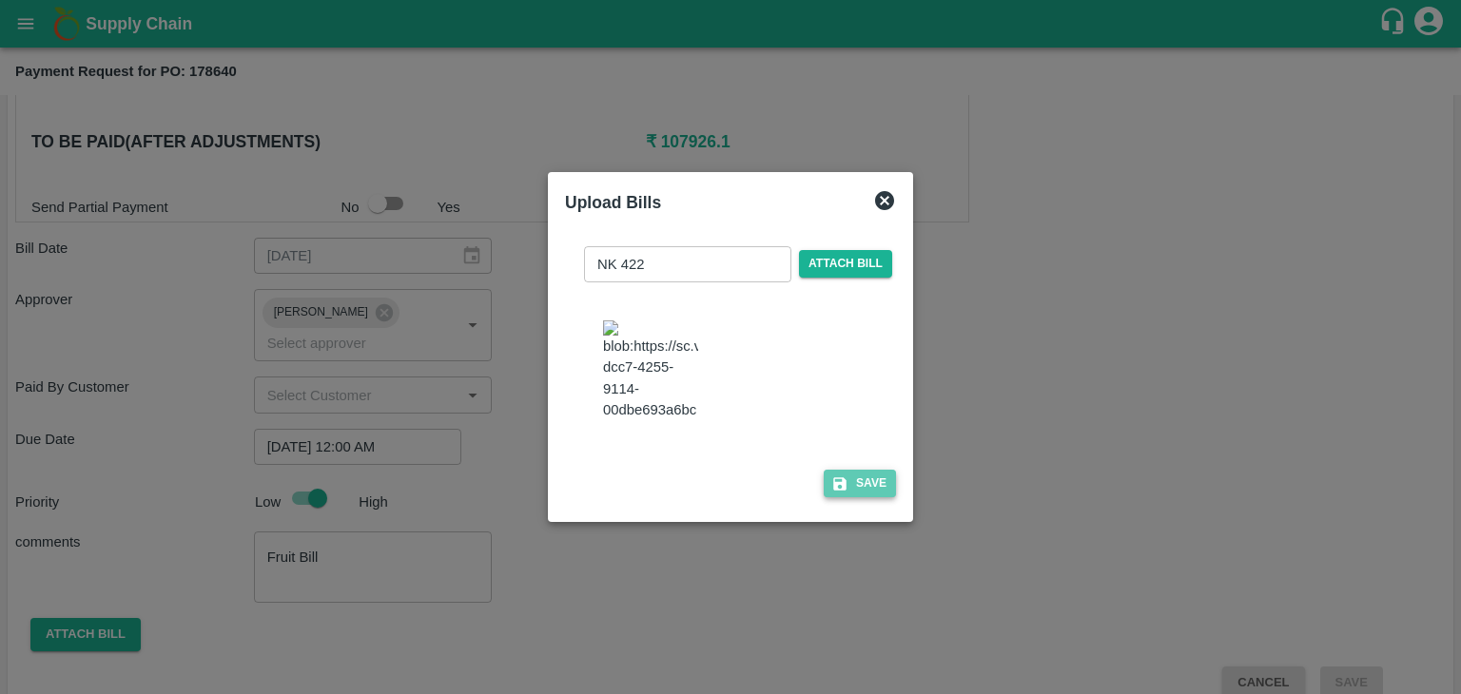
click at [845, 495] on button "Save" at bounding box center [860, 484] width 72 height 28
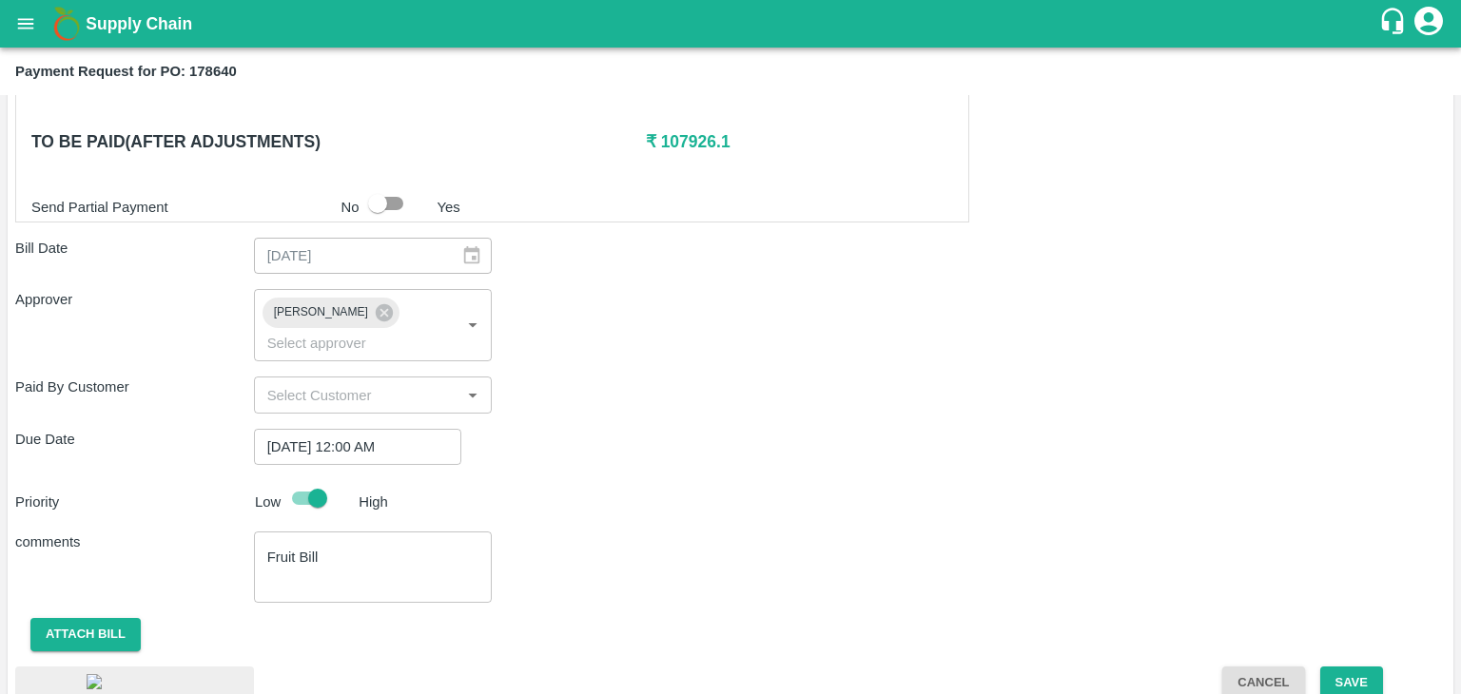
scroll to position [1022, 0]
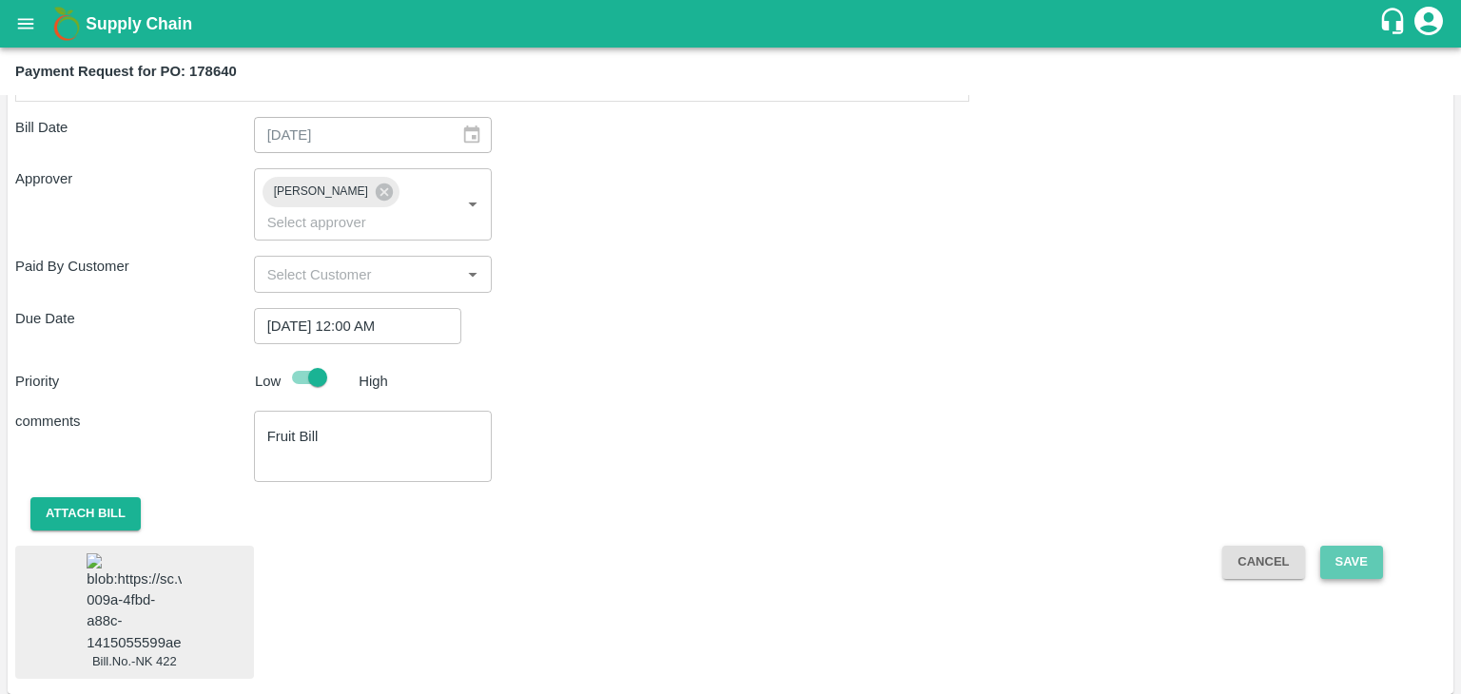
click at [1354, 546] on button "Save" at bounding box center [1351, 562] width 63 height 33
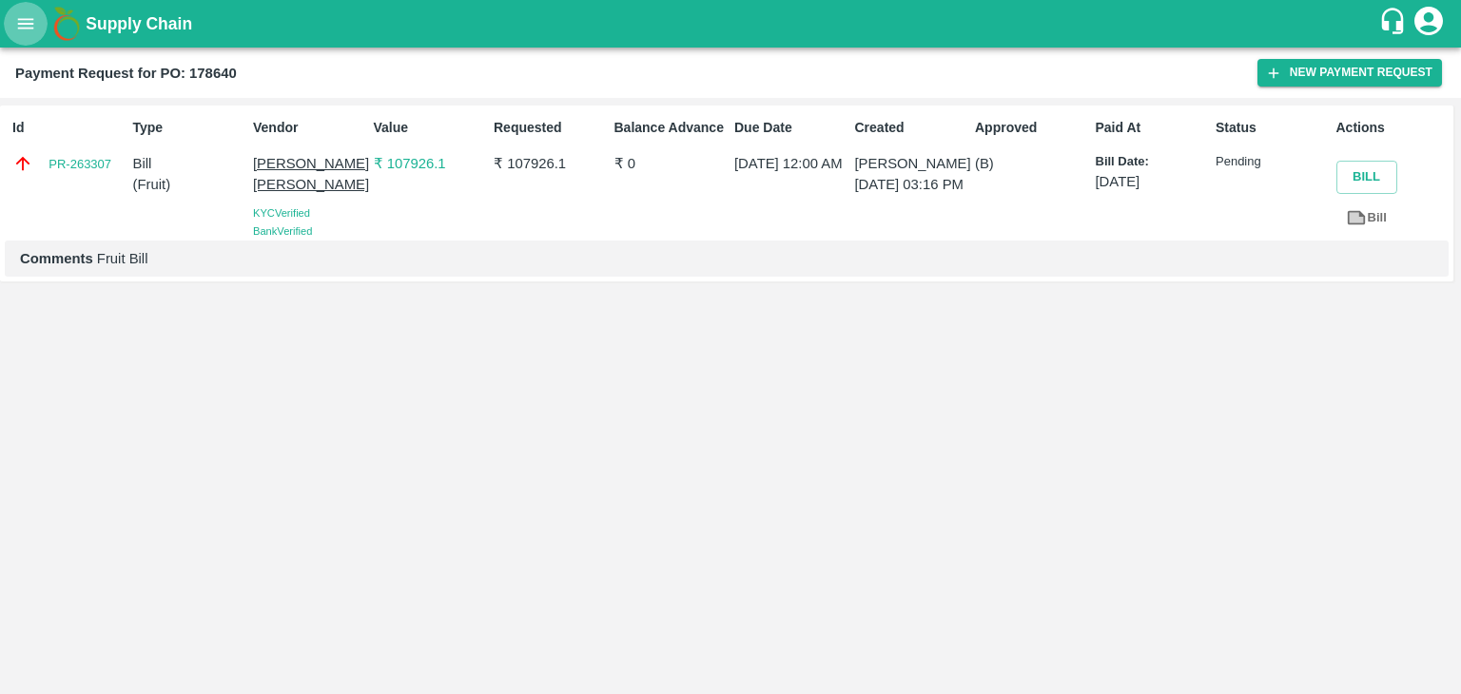
click at [9, 13] on button "open drawer" at bounding box center [26, 24] width 44 height 44
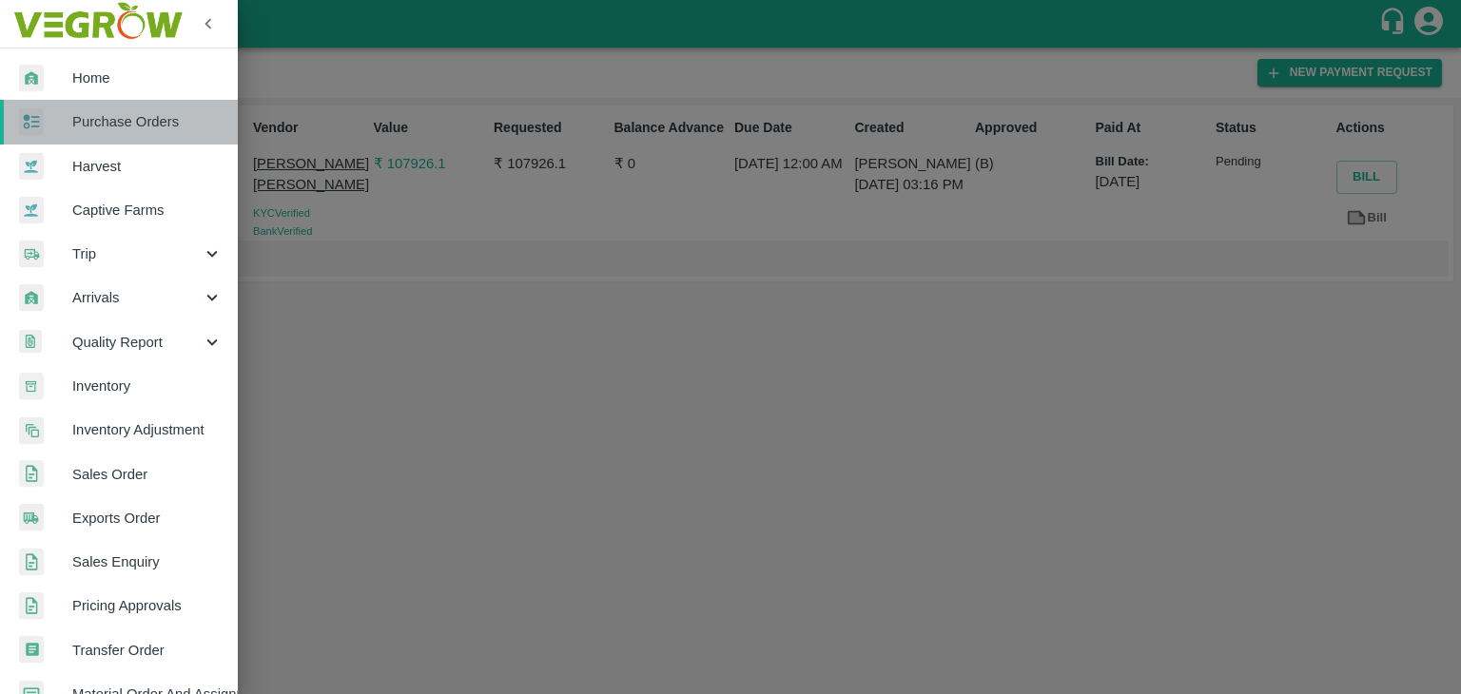
click at [149, 115] on span "Purchase Orders" at bounding box center [147, 121] width 150 height 21
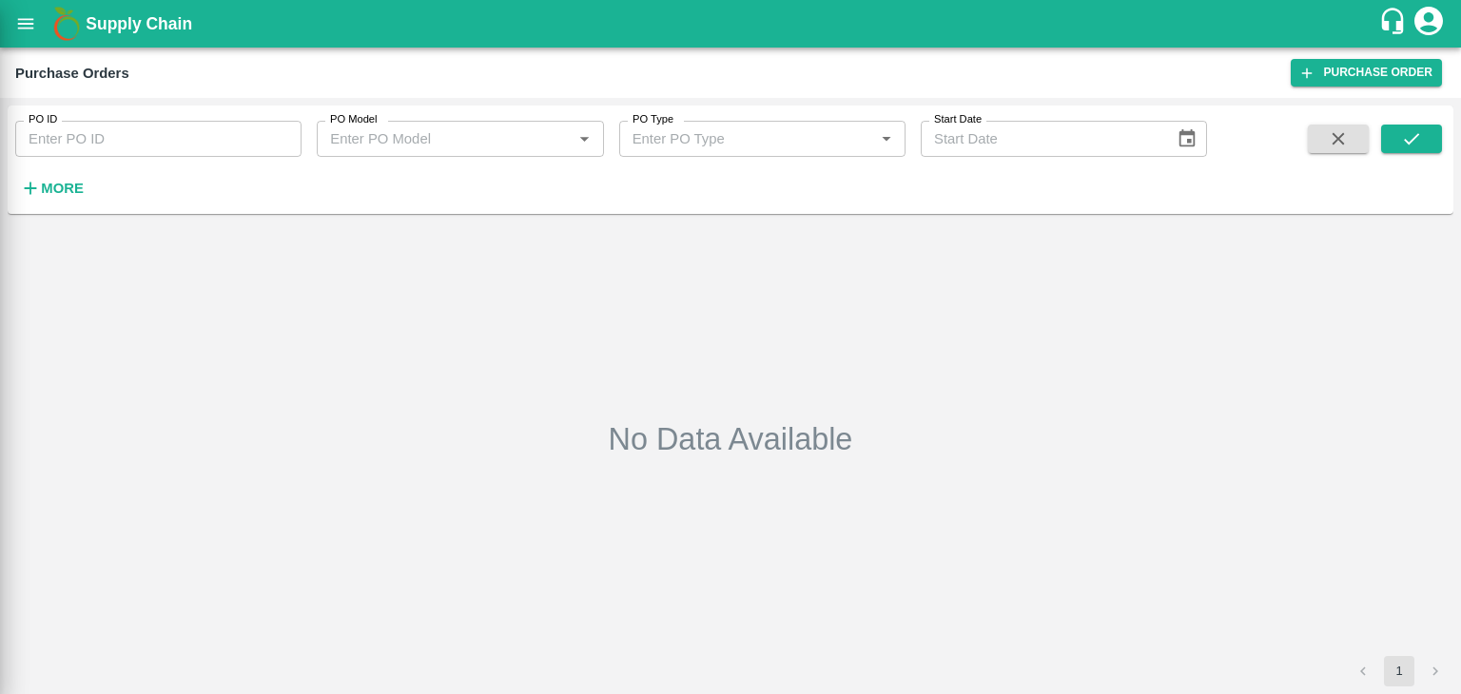
click at [183, 136] on div at bounding box center [730, 347] width 1461 height 694
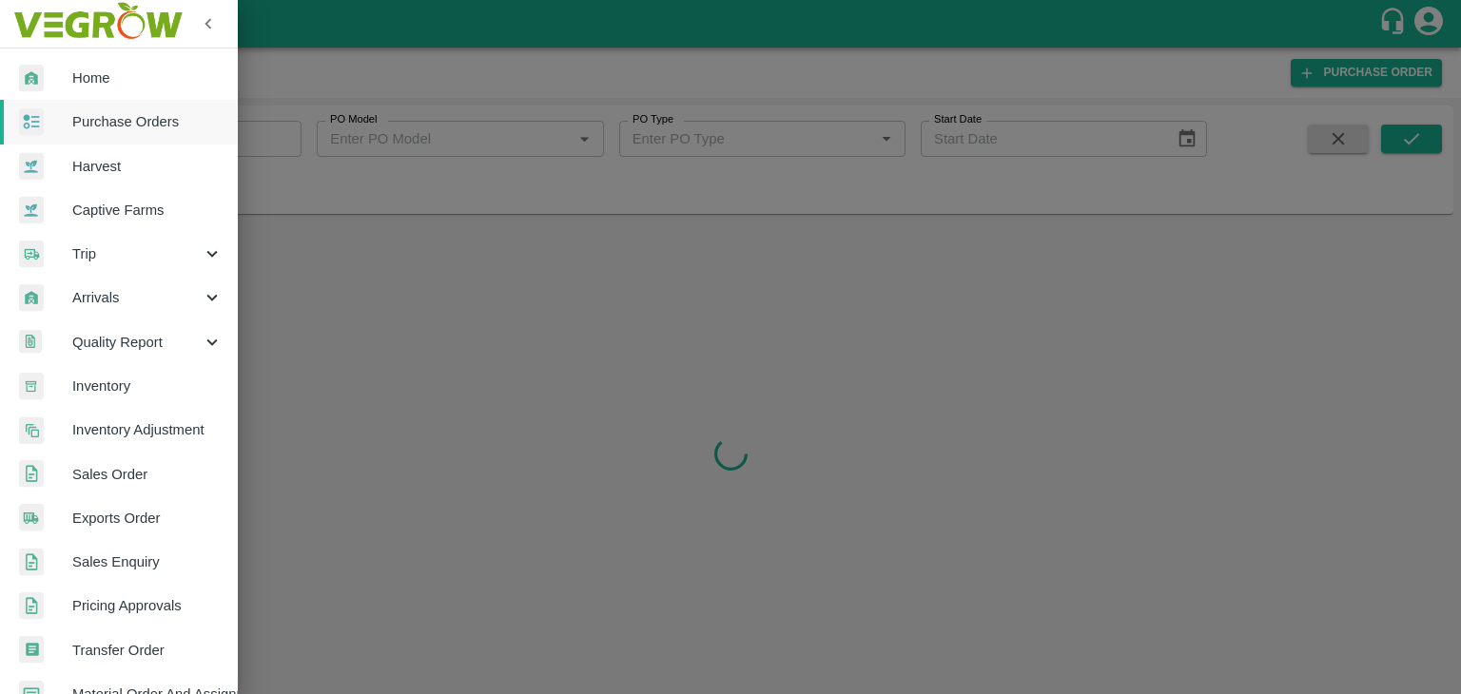
click at [240, 141] on div at bounding box center [730, 347] width 1461 height 694
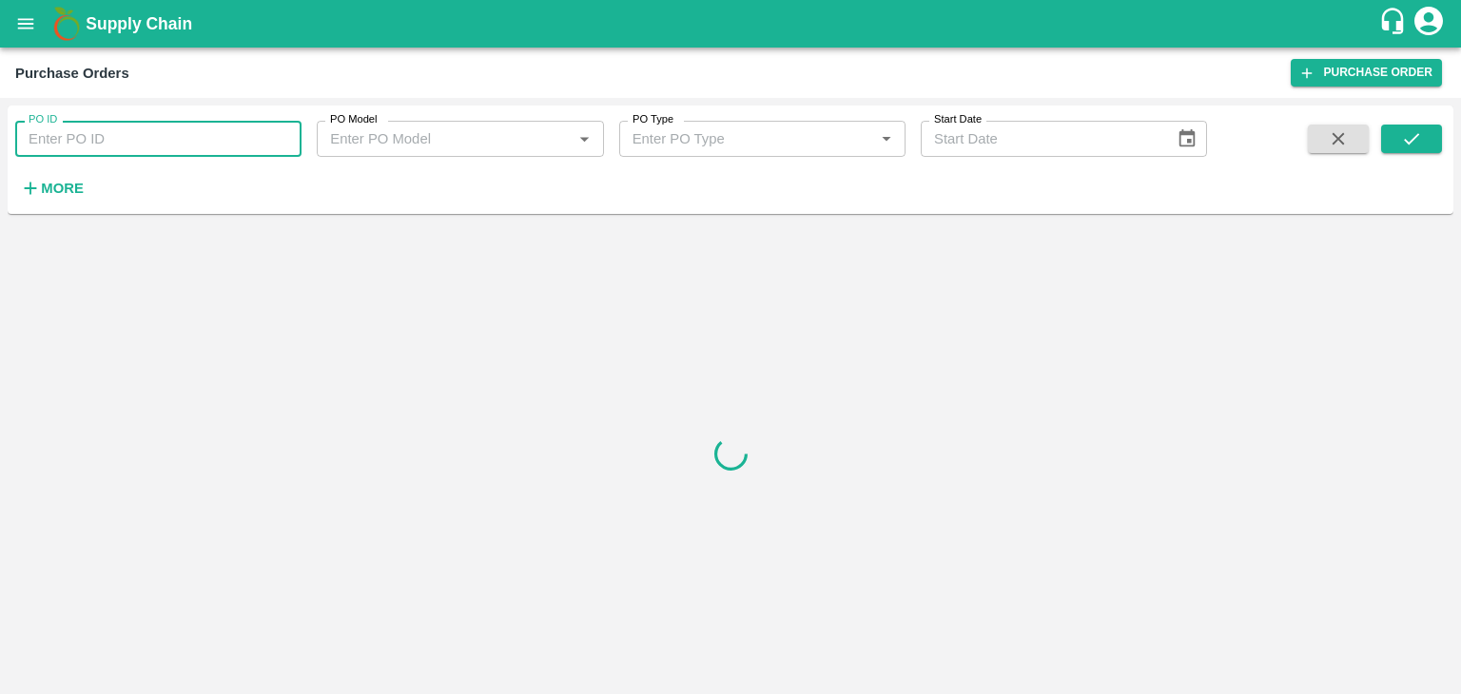
click at [259, 135] on input "PO ID" at bounding box center [158, 139] width 286 height 36
paste input "179293"
click at [259, 135] on input "179293" at bounding box center [158, 139] width 286 height 36
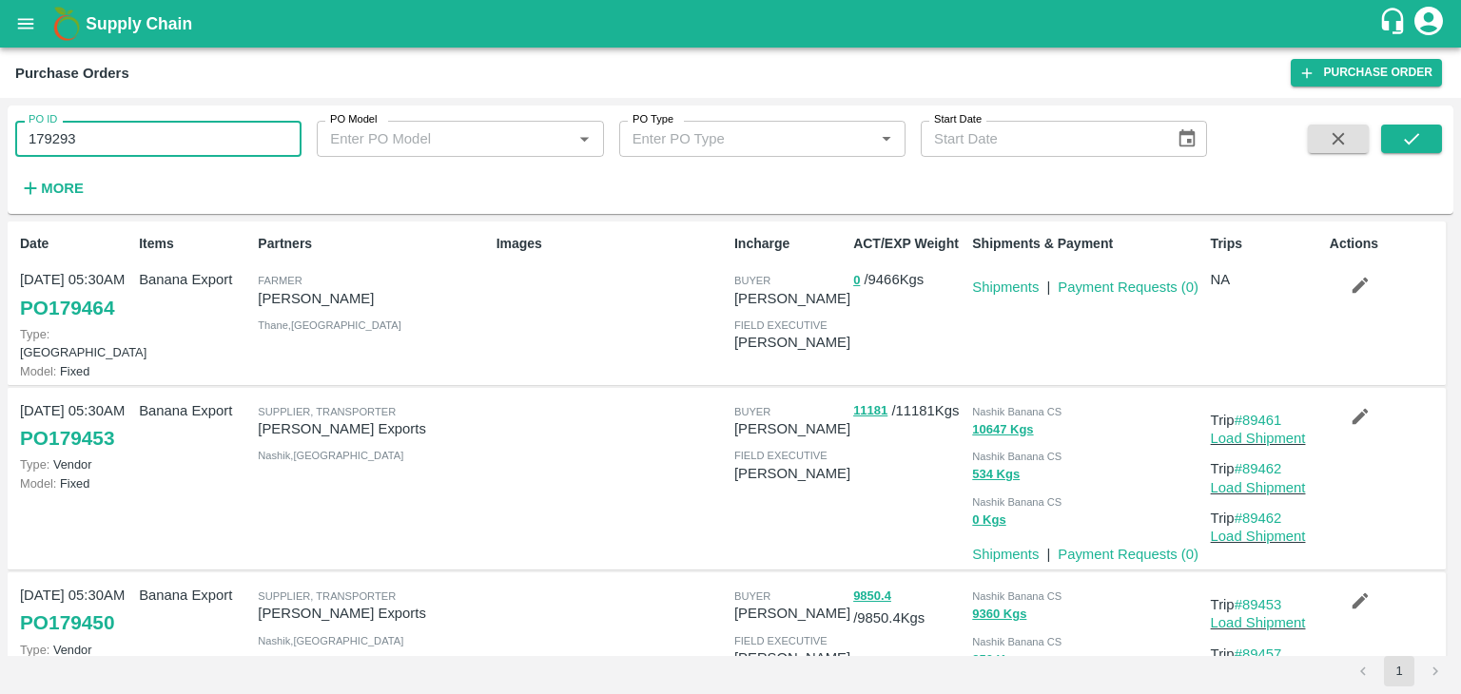
type input "179293"
drag, startPoint x: 1399, startPoint y: 123, endPoint x: 1423, endPoint y: 143, distance: 31.0
click at [1423, 143] on div "PO ID 179293 PO ID PO Model PO Model   * PO Type PO Type   * Start Date Start D…" at bounding box center [730, 159] width 1445 height 93
click at [1423, 143] on button "submit" at bounding box center [1411, 139] width 61 height 29
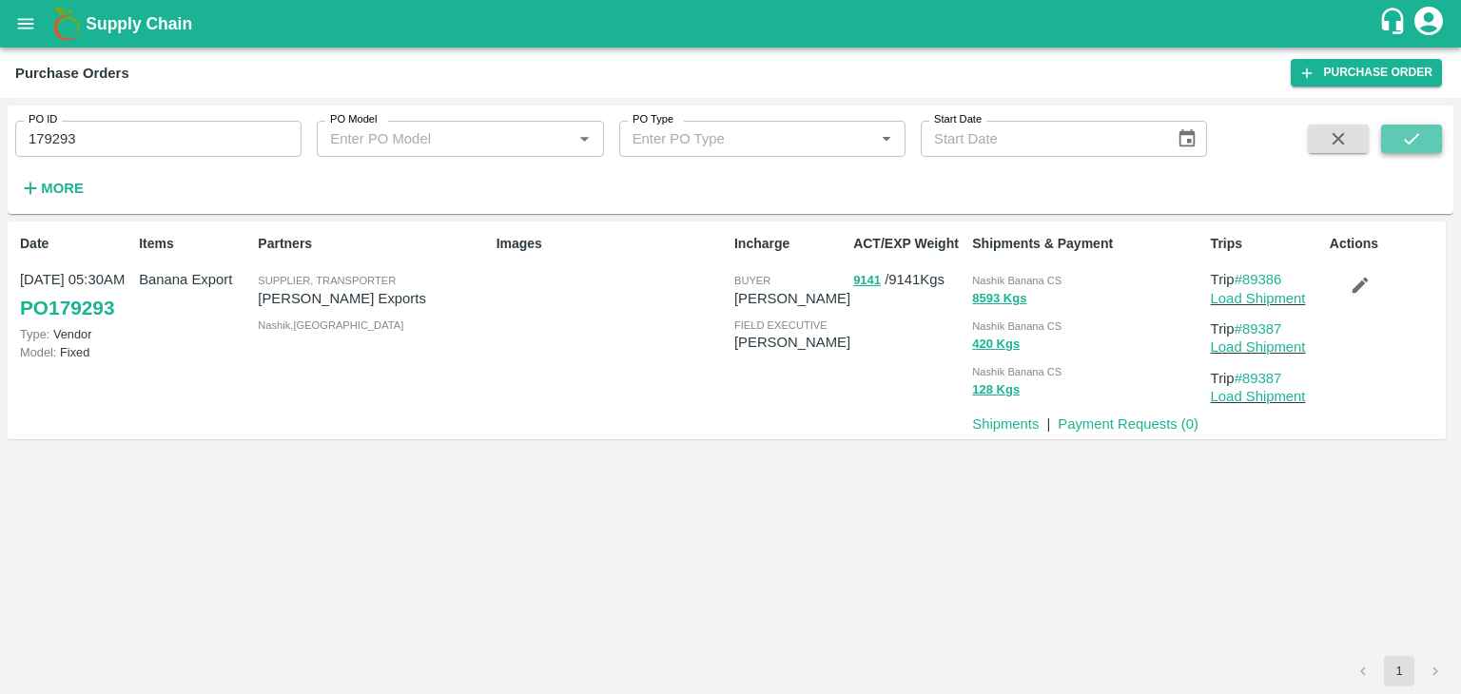
click at [1423, 143] on button "submit" at bounding box center [1411, 139] width 61 height 29
click at [1423, 130] on button "submit" at bounding box center [1411, 139] width 61 height 29
click at [1287, 294] on link "Load Shipment" at bounding box center [1258, 298] width 95 height 15
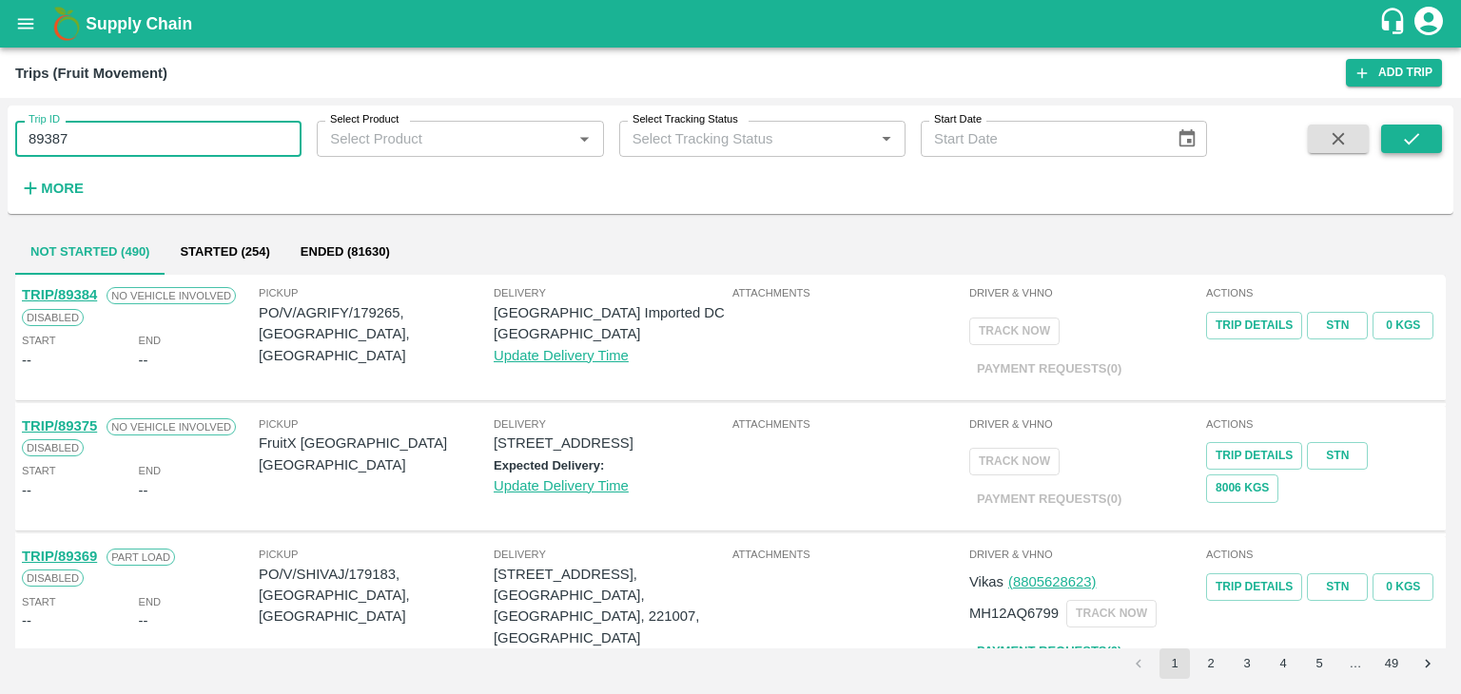
type input "89387"
click at [1418, 140] on icon "submit" at bounding box center [1411, 138] width 21 height 21
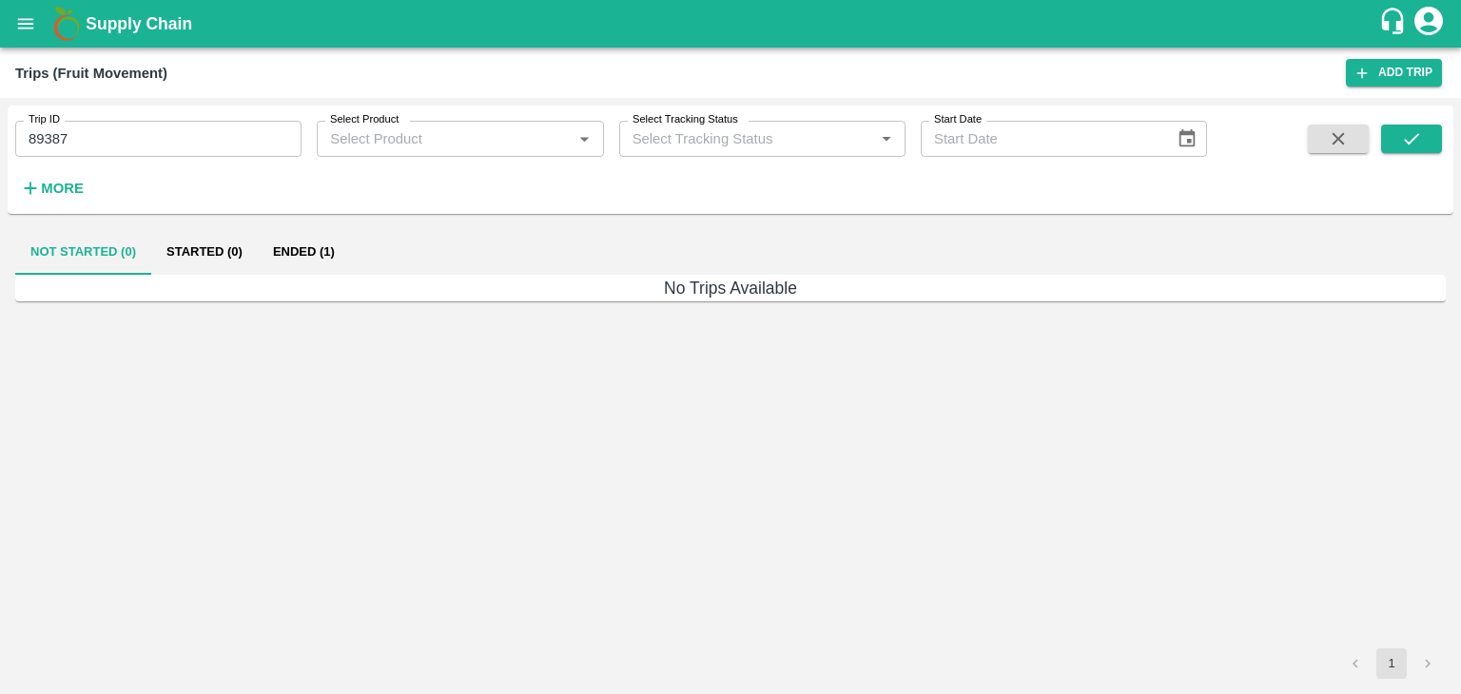
click at [333, 261] on button "Ended (1)" at bounding box center [304, 252] width 92 height 46
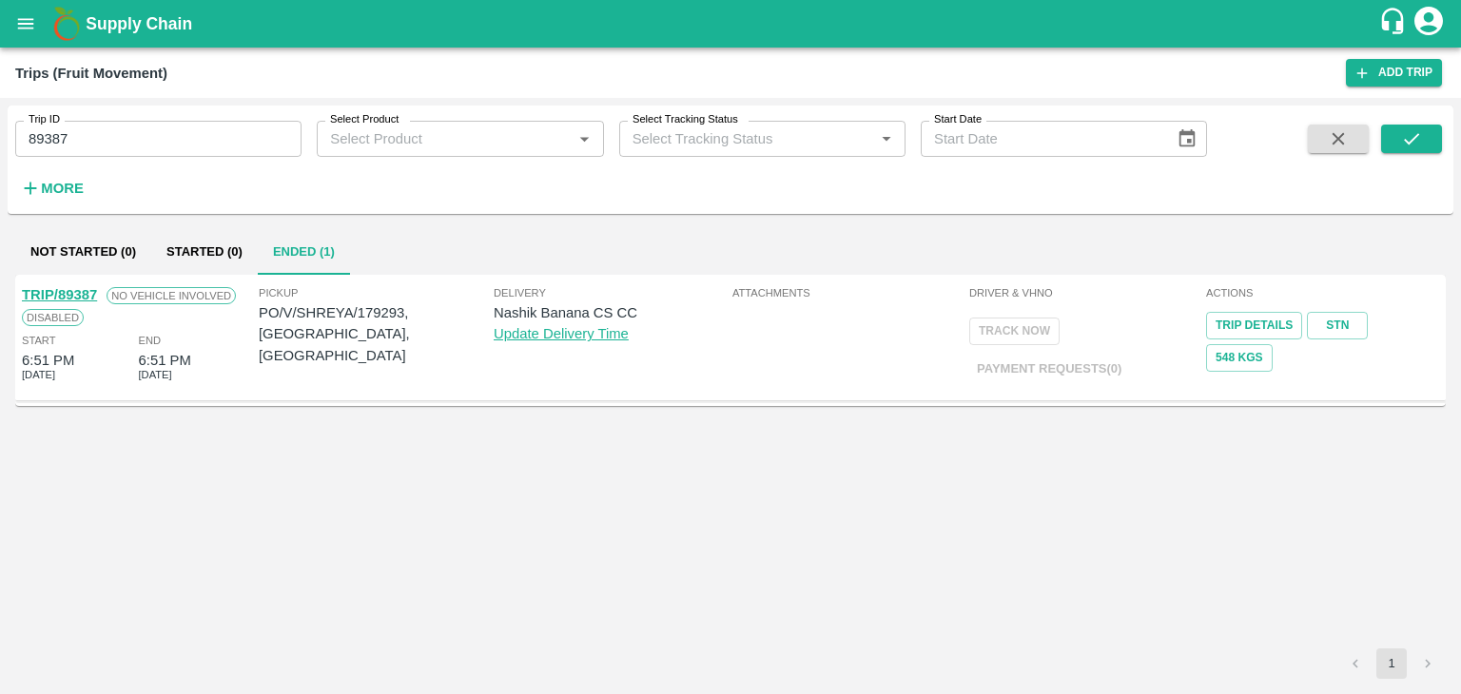
click at [65, 289] on link "TRIP/89387" at bounding box center [59, 294] width 75 height 15
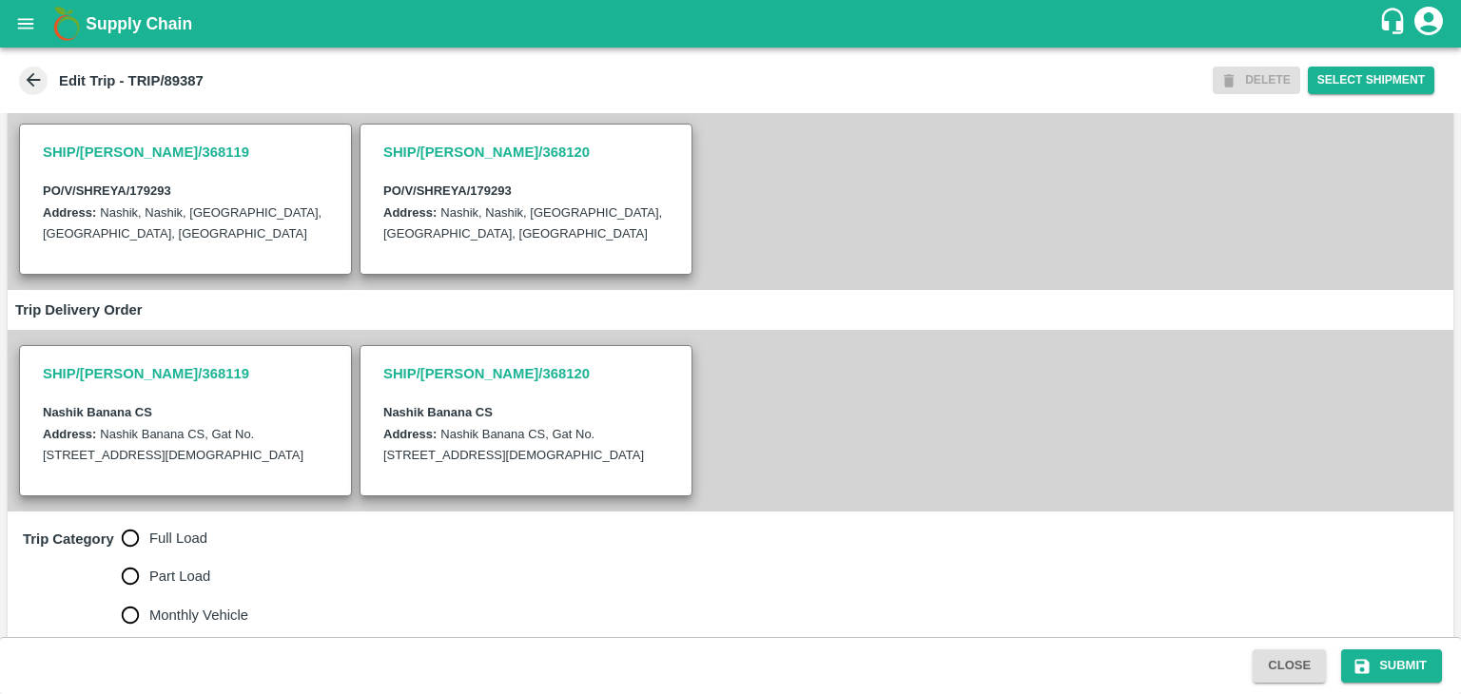
scroll to position [434, 0]
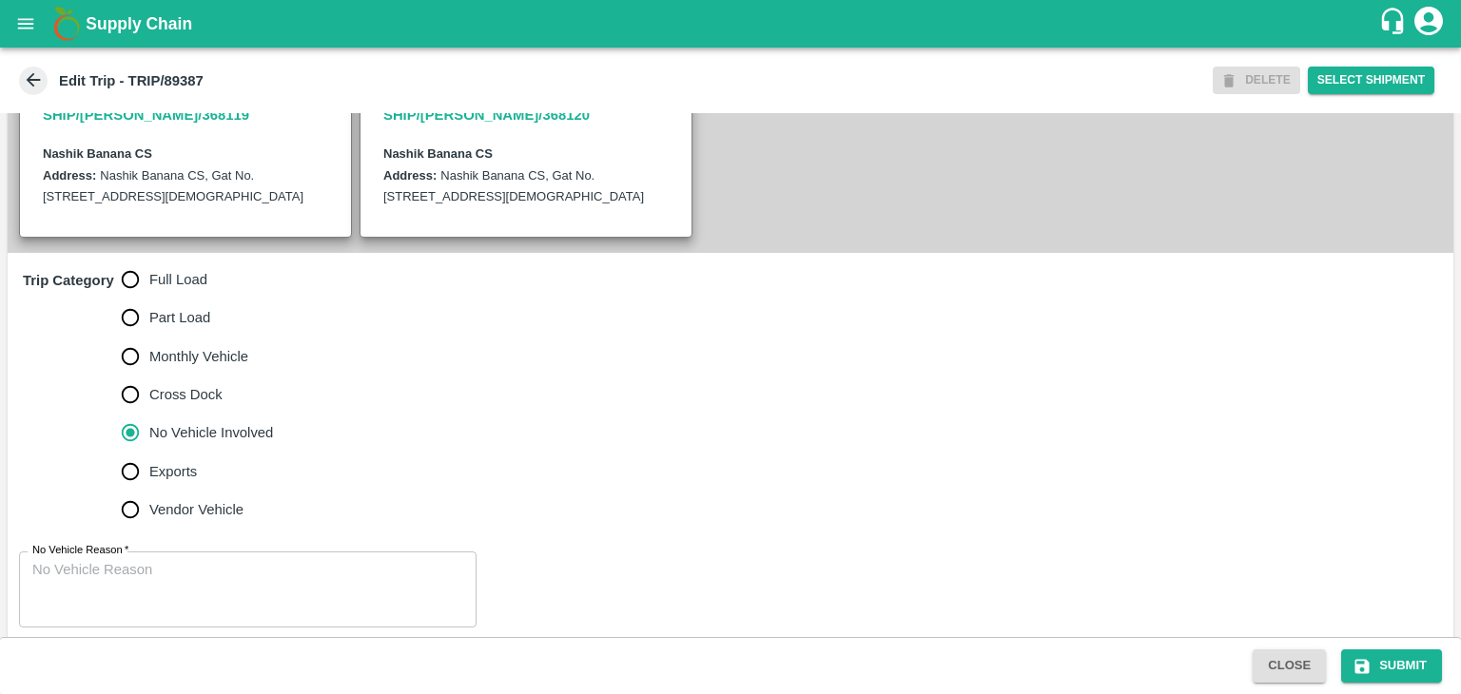
click at [186, 290] on span "Full Load" at bounding box center [178, 279] width 58 height 21
click at [149, 299] on input "Full Load" at bounding box center [130, 280] width 38 height 38
radio input "true"
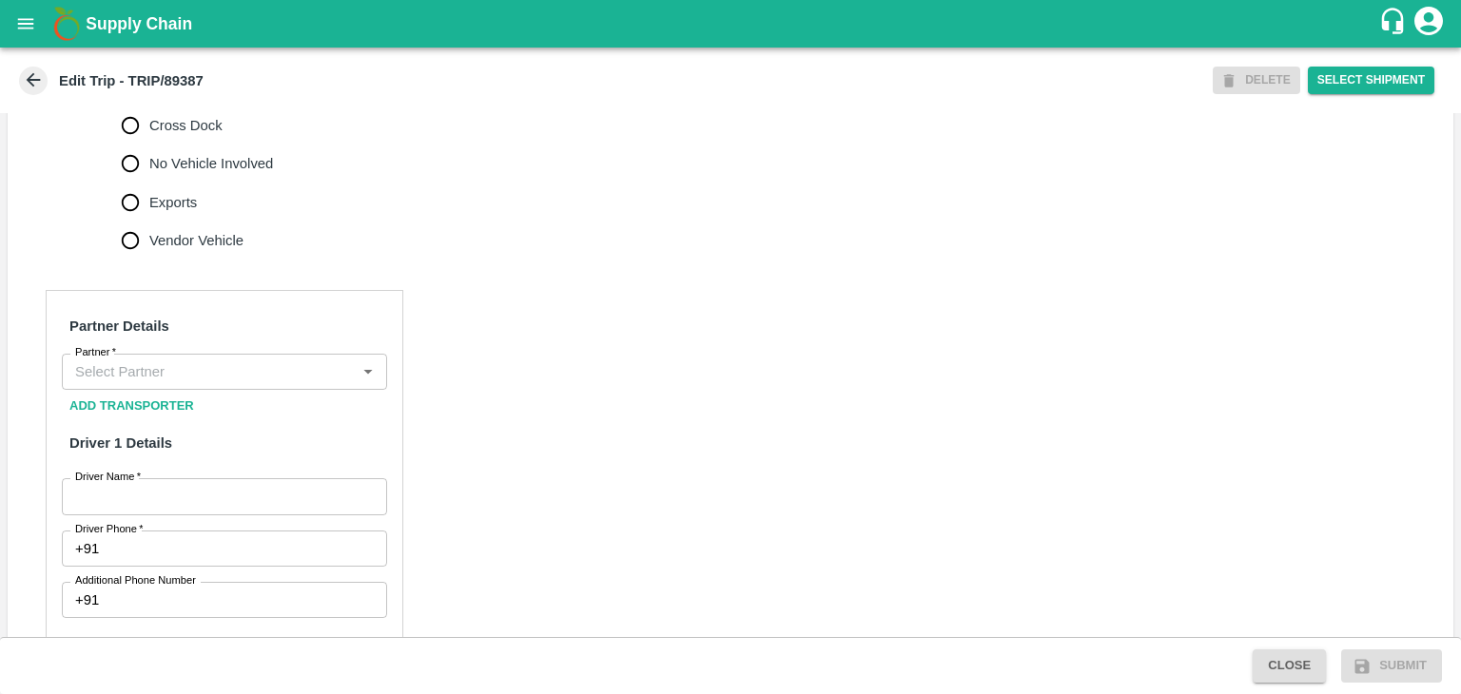
scroll to position [706, 0]
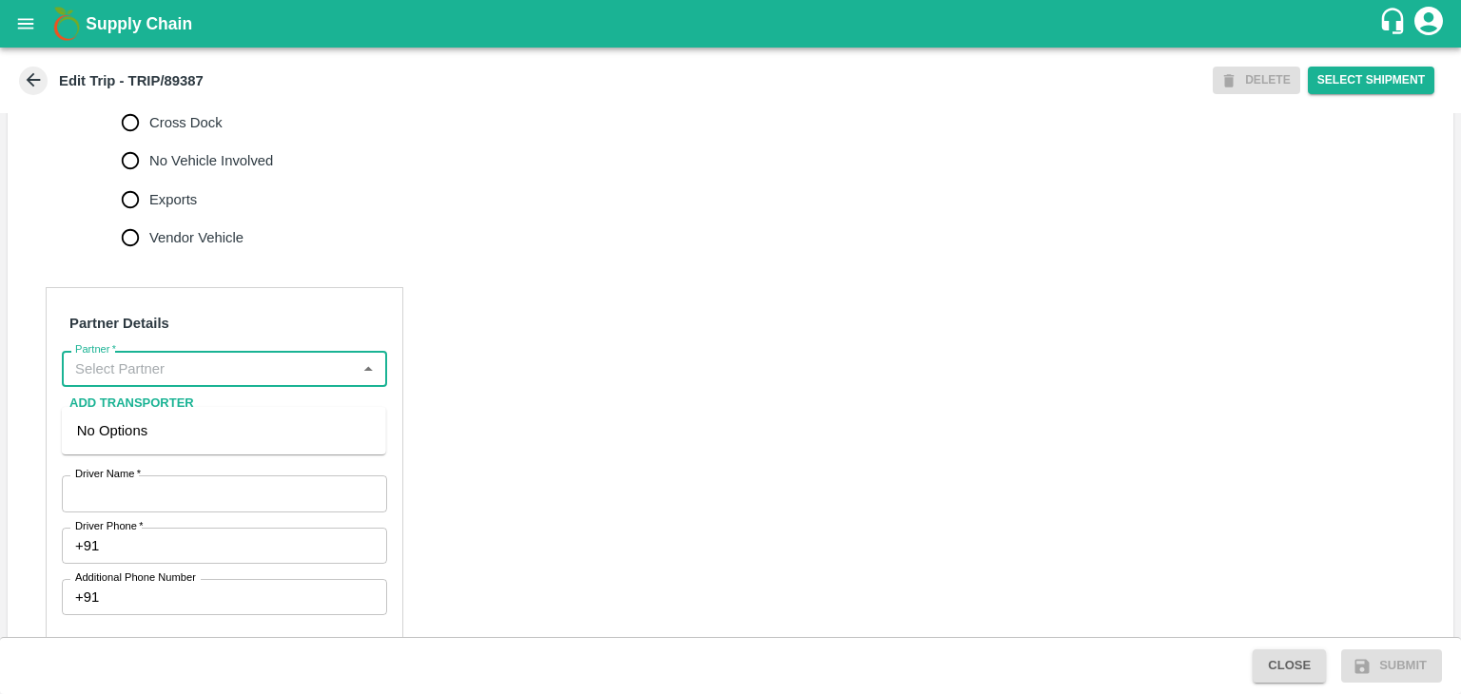
click at [199, 381] on input "Partner   *" at bounding box center [209, 369] width 282 height 25
click at [189, 432] on div "[PERSON_NAME] ( [PERSON_NAME] Transport )-[GEOGRAPHIC_DATA], Pune-9860466997(Tr…" at bounding box center [224, 452] width 294 height 64
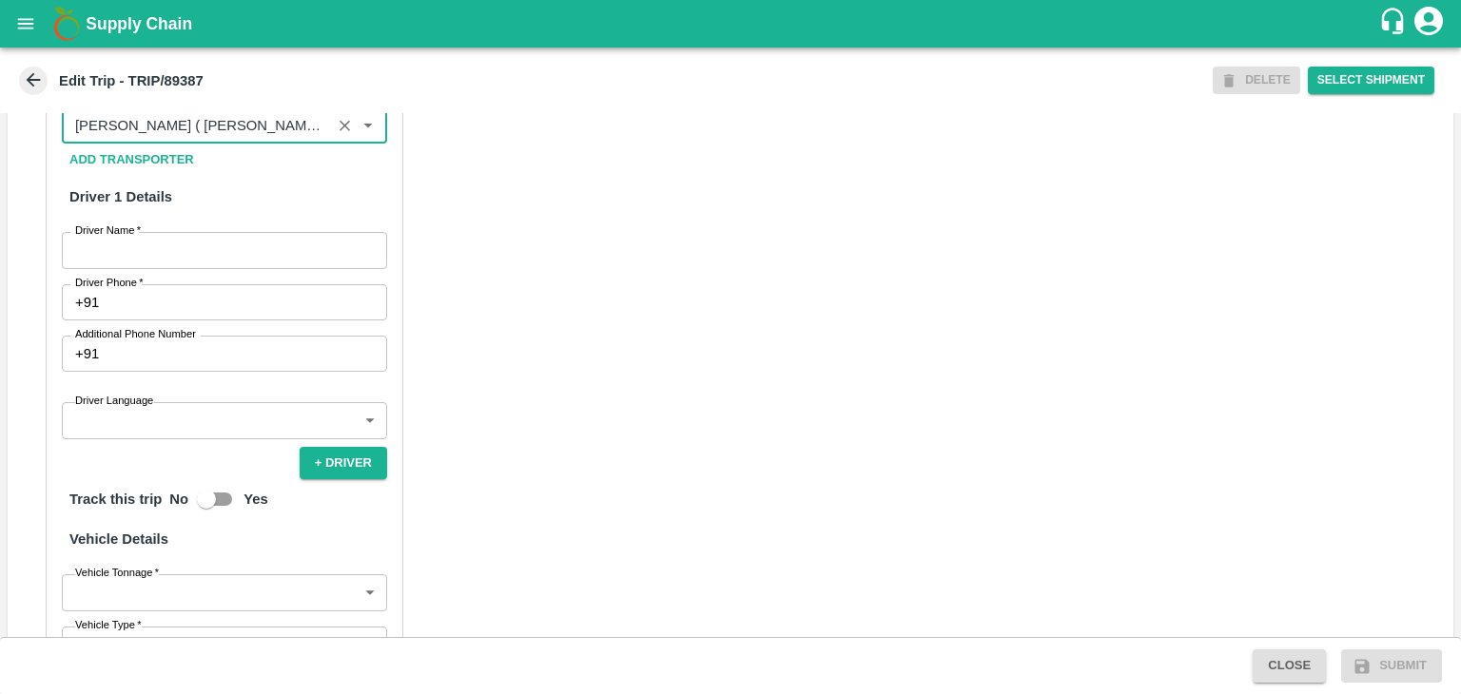
scroll to position [984, 0]
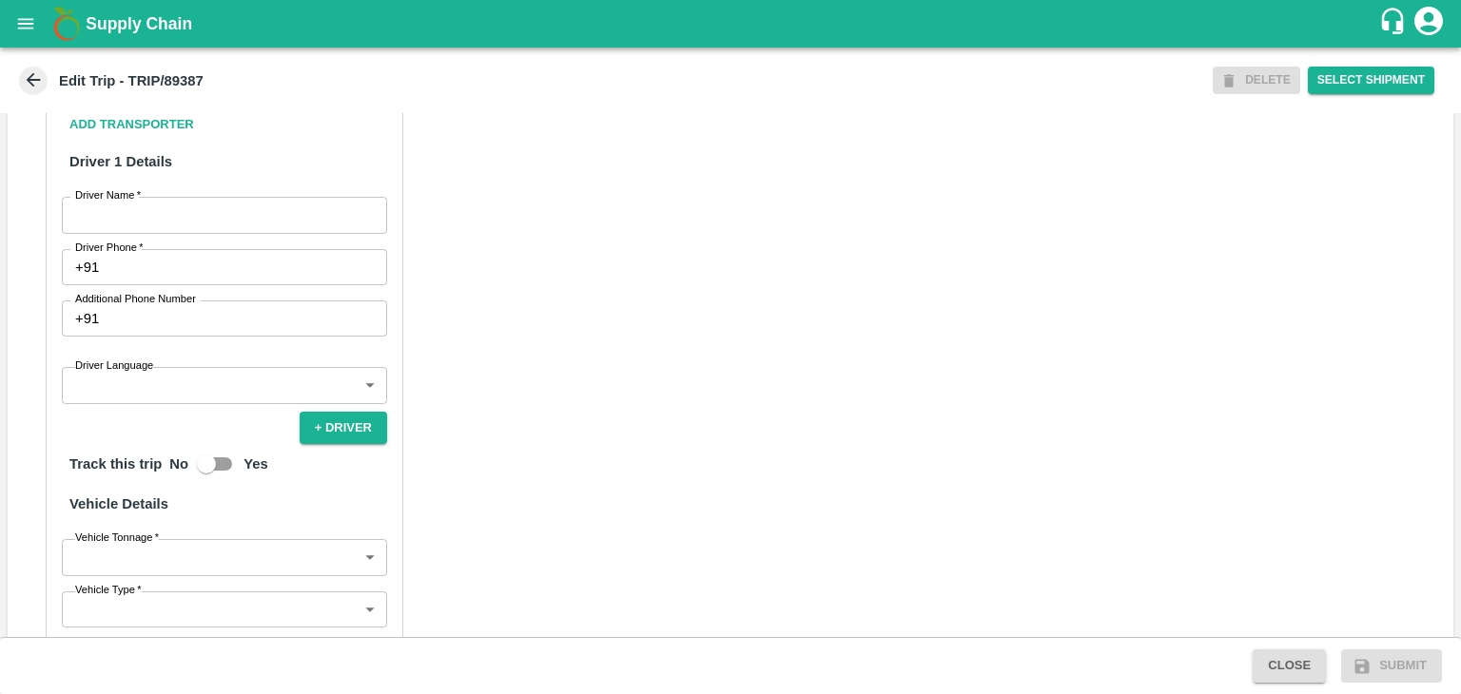
type input "[PERSON_NAME] ( [PERSON_NAME] Transport )-[GEOGRAPHIC_DATA], Pune-9860466997(Tr…"
click at [127, 233] on input "Driver Name   *" at bounding box center [224, 215] width 325 height 36
type input "Godase"
click at [165, 285] on input "Driver Phone   *" at bounding box center [247, 267] width 281 height 36
type input "9975280177"
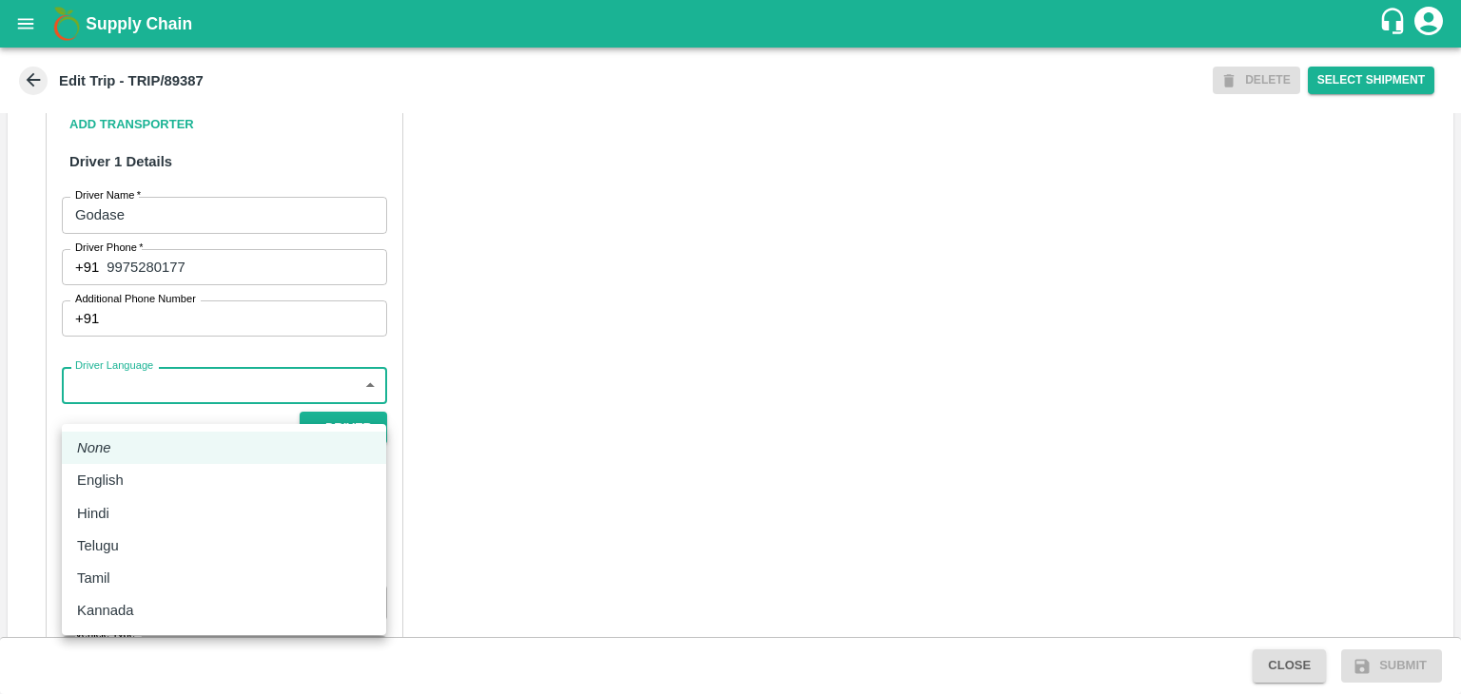
click at [176, 408] on body "Supply Chain Edit Trip - TRIP/89387 DELETE Select Shipment Trip Details Trip Ty…" at bounding box center [730, 347] width 1461 height 694
click at [144, 471] on div "English" at bounding box center [224, 480] width 294 height 21
type input "en"
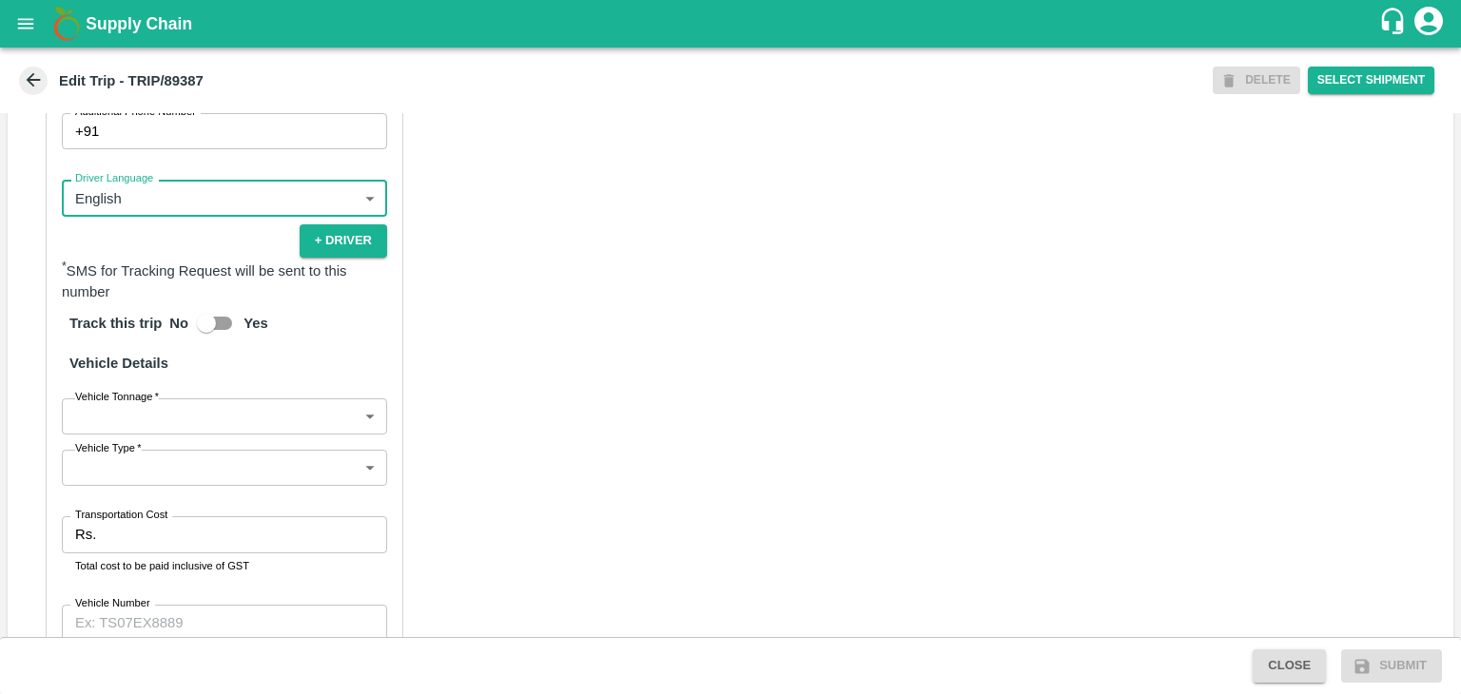
scroll to position [1316, 0]
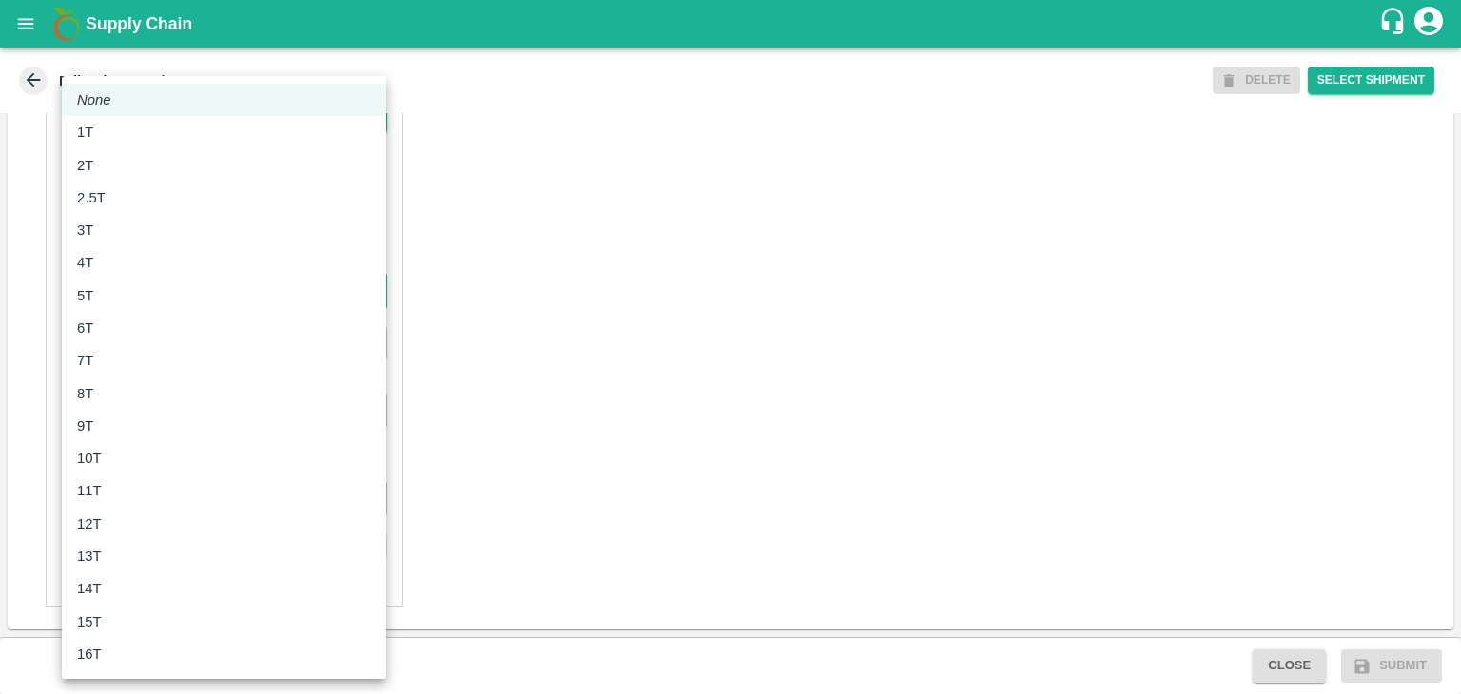
click at [131, 297] on body "Supply Chain Edit Trip - TRIP/89387 DELETE Select Shipment Trip Details Trip Ty…" at bounding box center [730, 347] width 1461 height 694
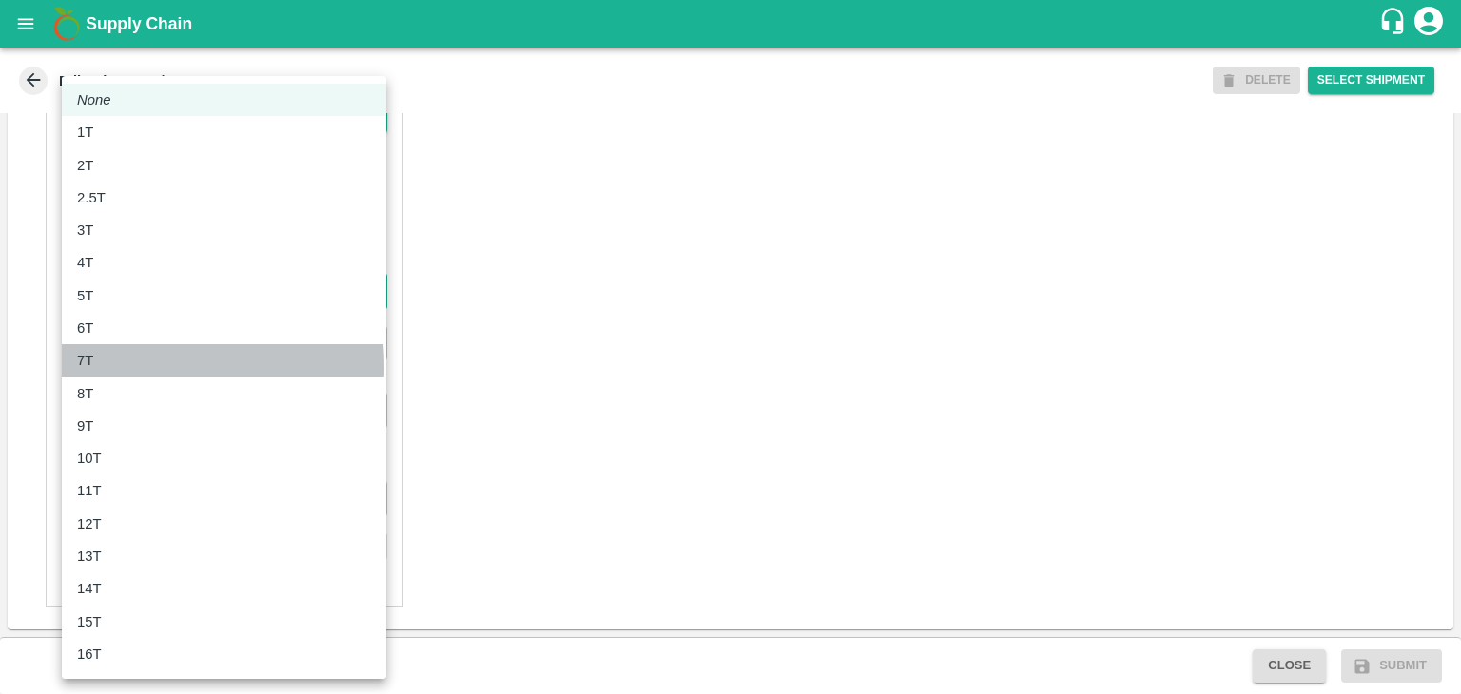
click at [109, 367] on div "7T" at bounding box center [224, 360] width 294 height 21
type input "7000"
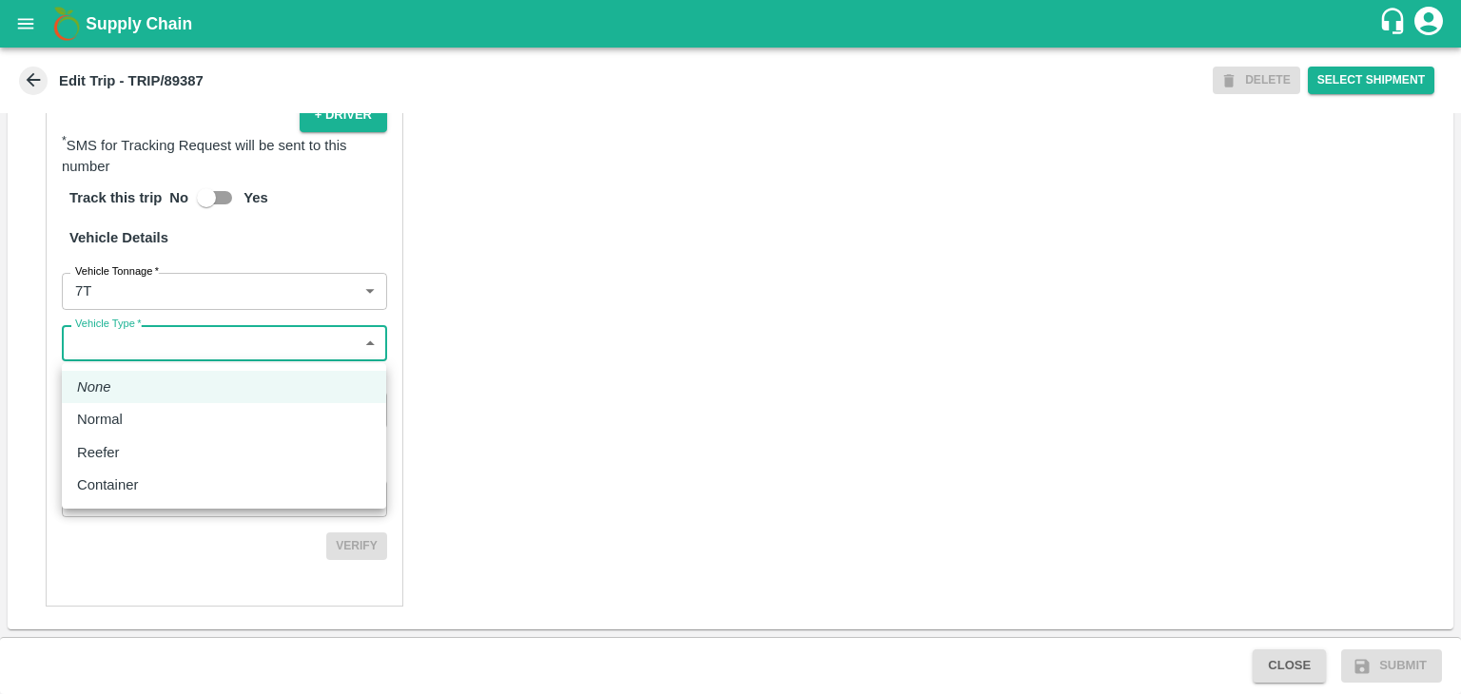
click at [179, 350] on body "Supply Chain Edit Trip - TRIP/89387 DELETE Select Shipment Trip Details Trip Ty…" at bounding box center [730, 347] width 1461 height 694
click at [145, 414] on div "Normal" at bounding box center [224, 419] width 294 height 21
type input "Normal"
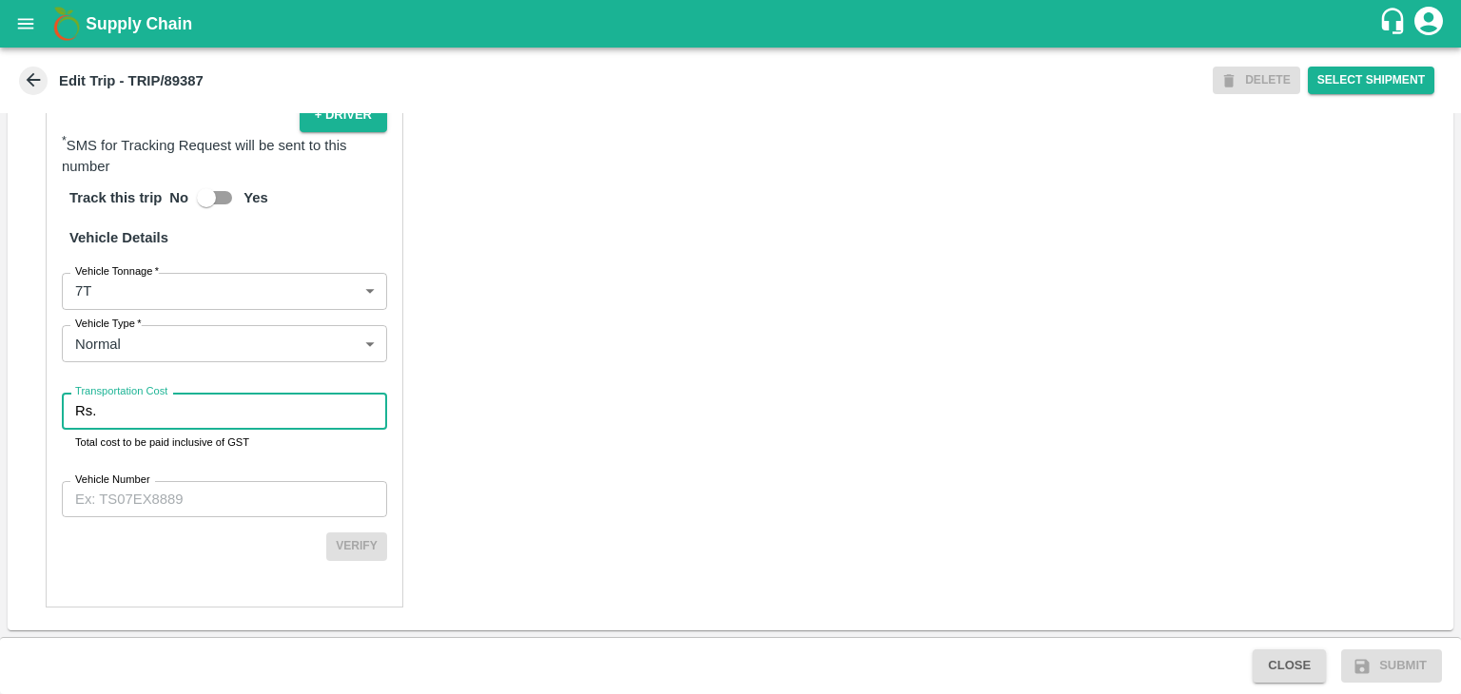
click at [175, 414] on input "Transportation Cost" at bounding box center [245, 411] width 283 height 36
type input "1"
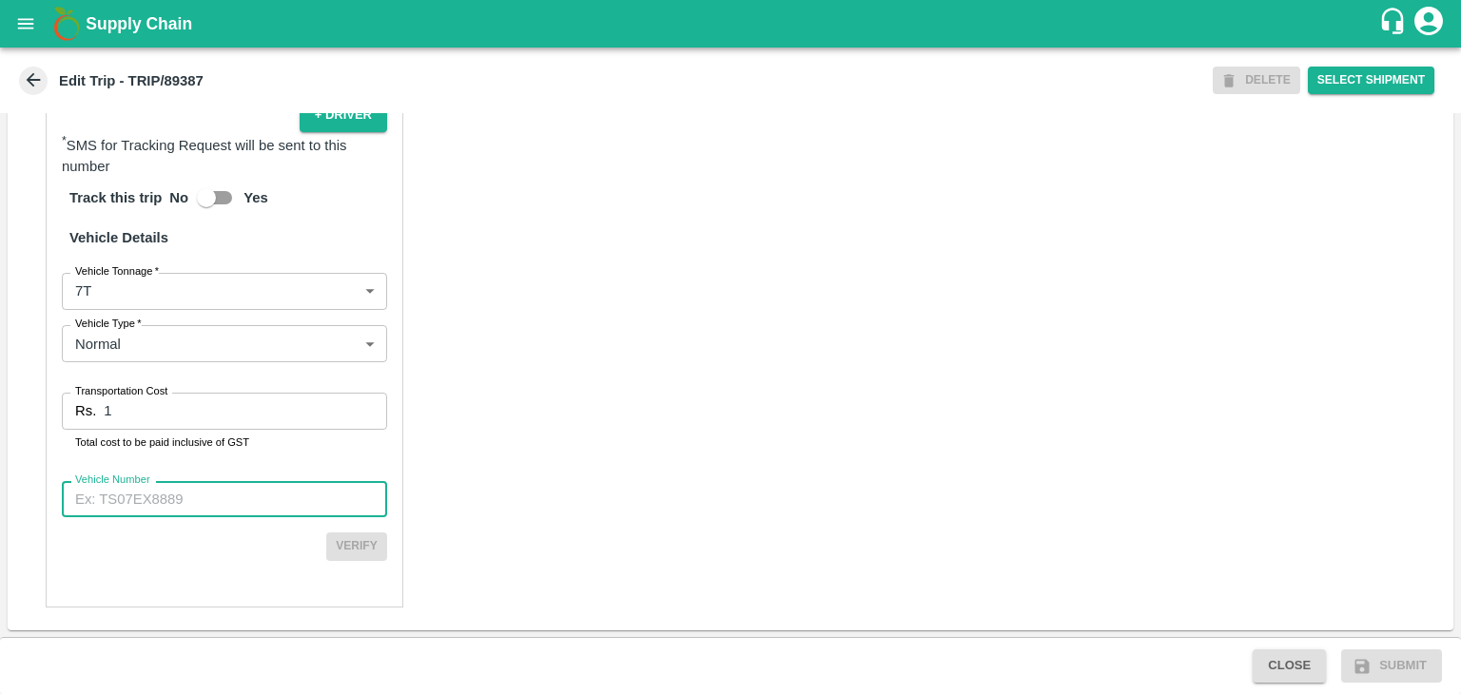
click at [230, 495] on input "Vehicle Number" at bounding box center [224, 499] width 325 height 36
type input "MH12HD0431"
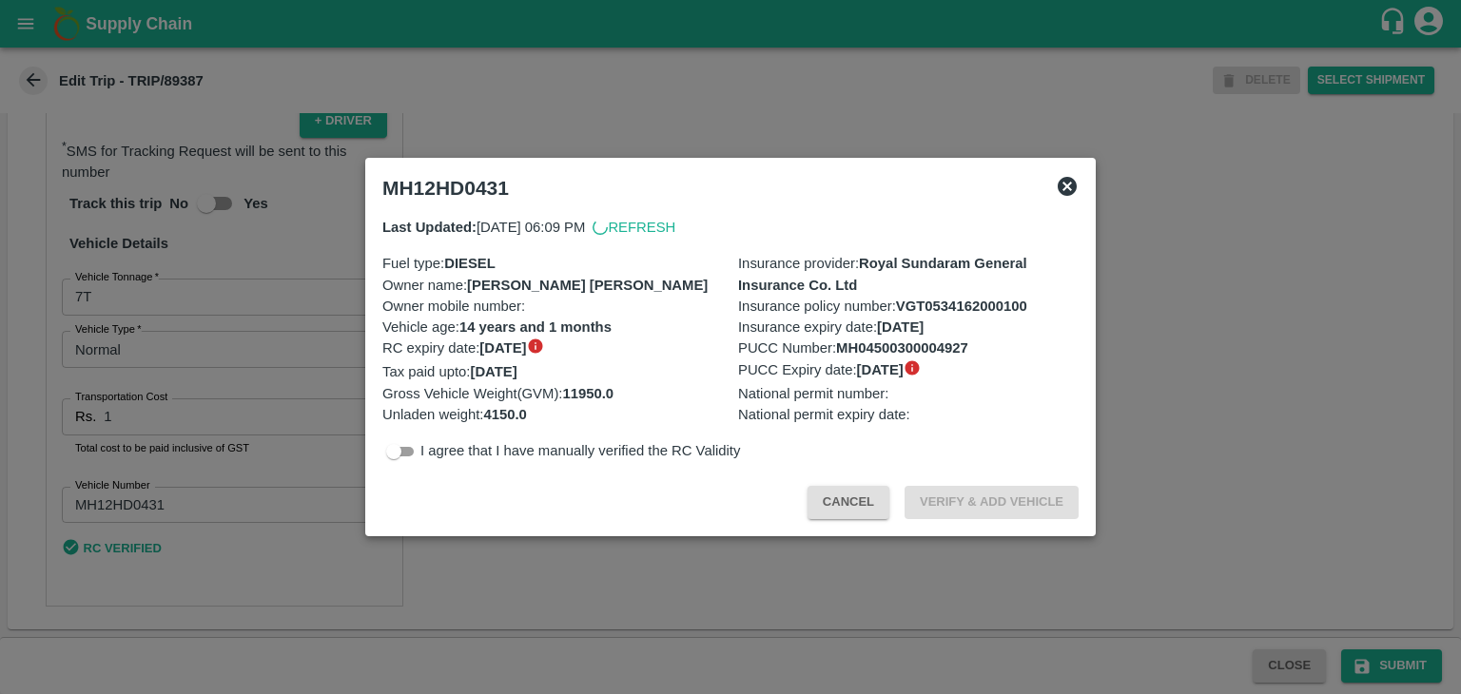
scroll to position [1311, 0]
click at [1156, 629] on div at bounding box center [730, 347] width 1461 height 694
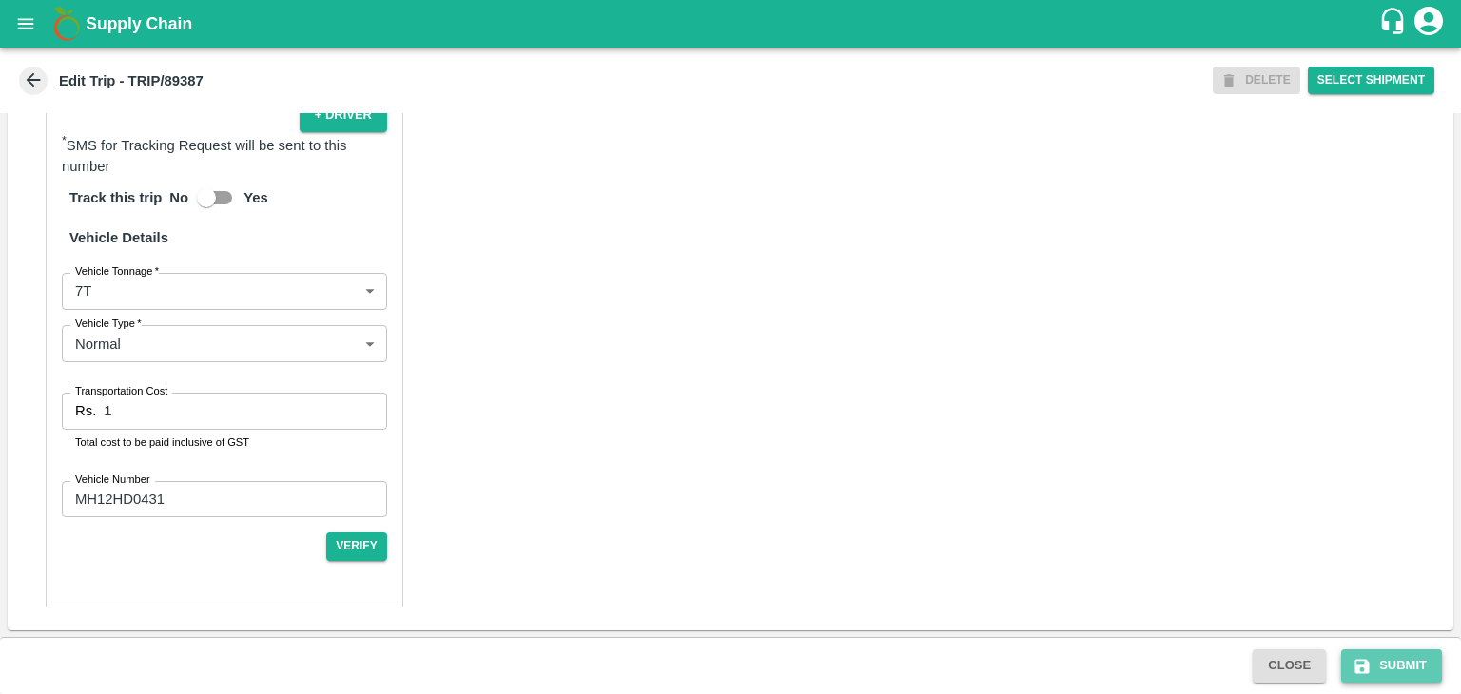
click at [1405, 669] on button "Submit" at bounding box center [1391, 666] width 101 height 33
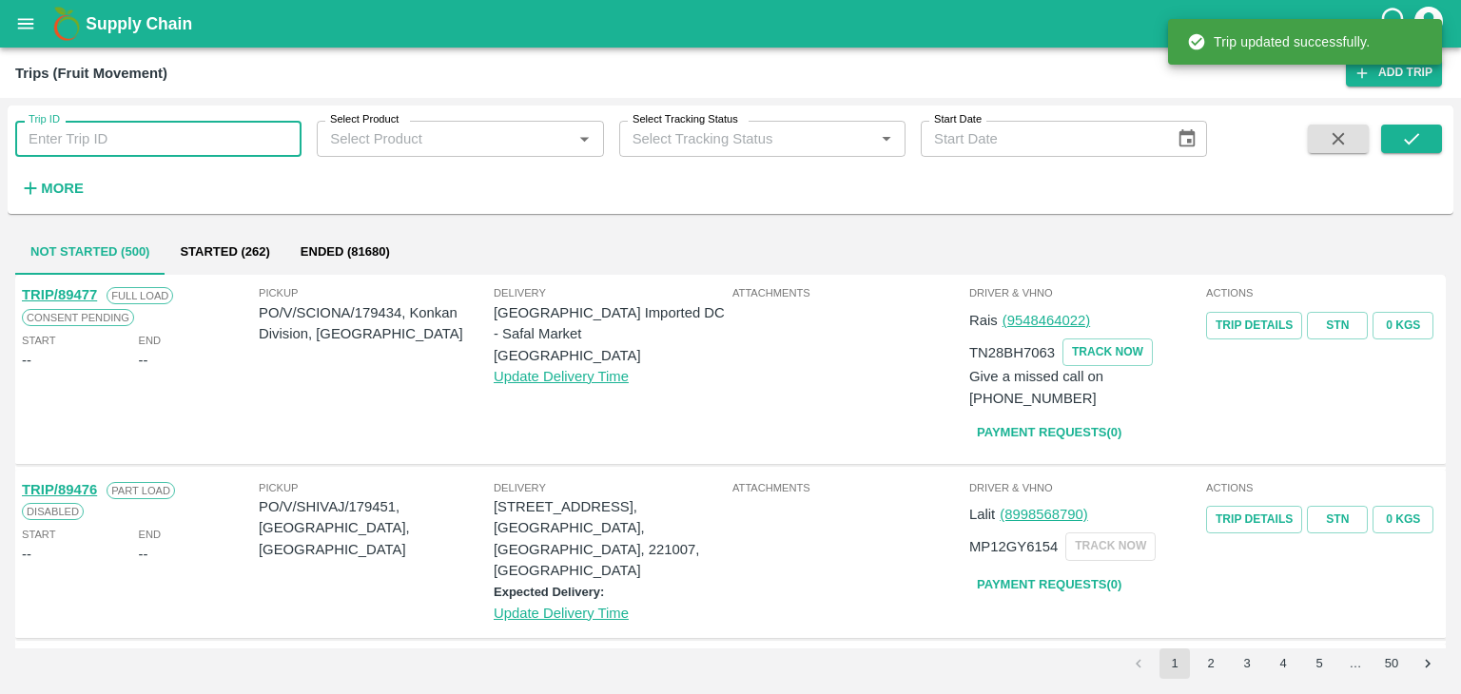
click at [226, 138] on input "Trip ID" at bounding box center [158, 139] width 286 height 36
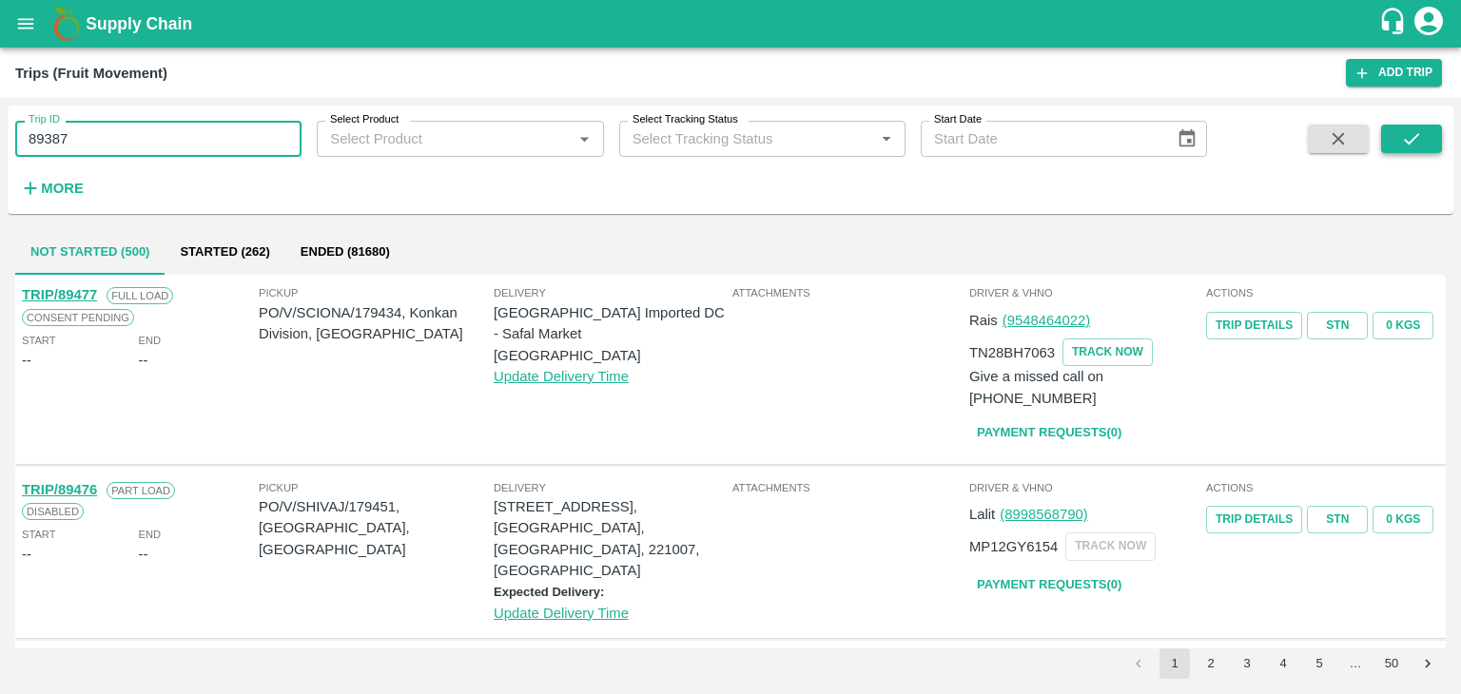
type input "89387"
click at [1414, 126] on button "submit" at bounding box center [1411, 139] width 61 height 29
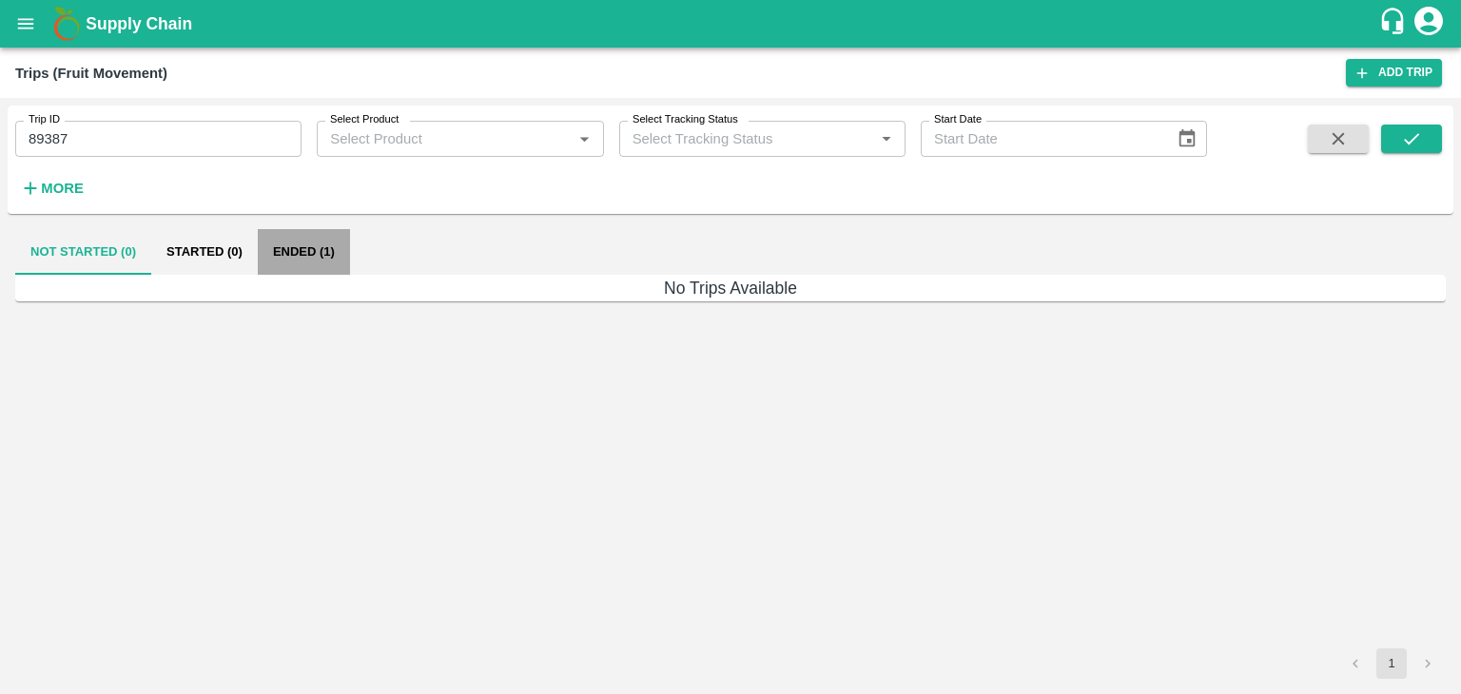
click at [326, 254] on button "Ended (1)" at bounding box center [304, 252] width 92 height 46
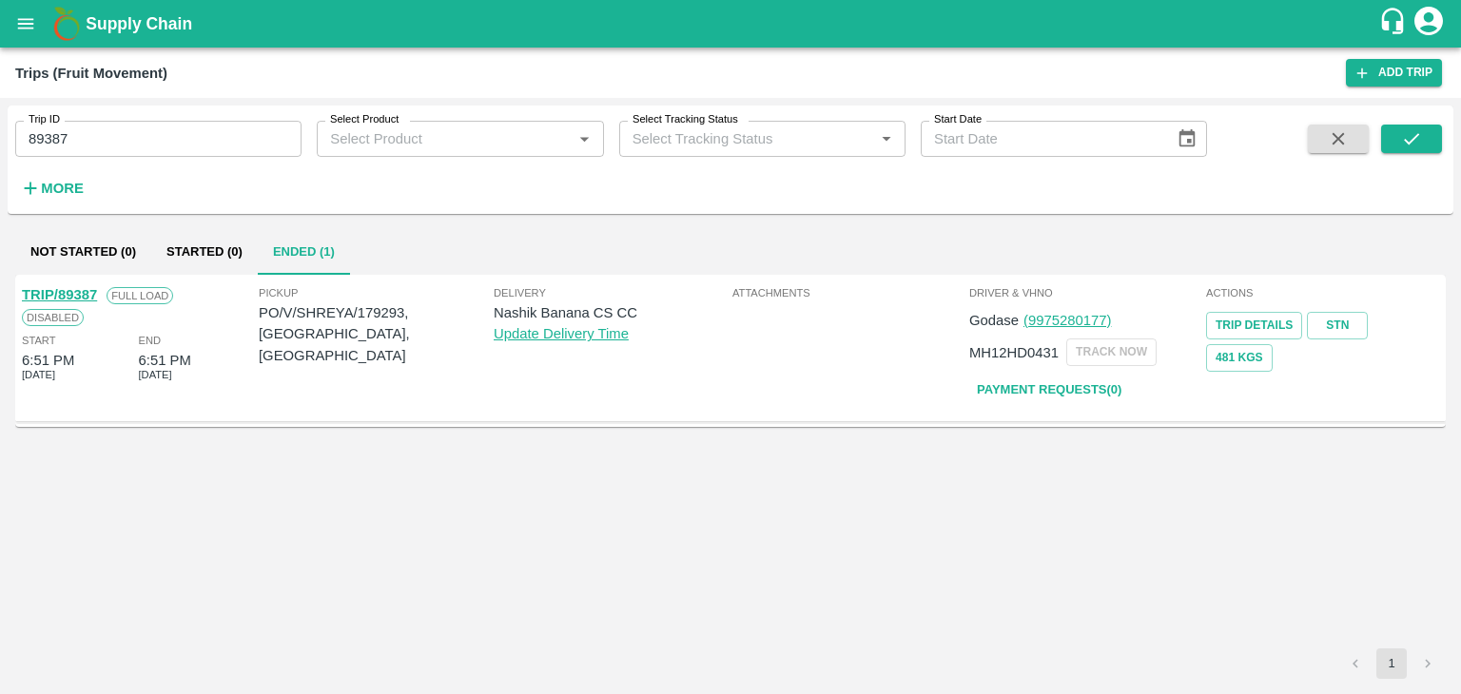
click at [71, 294] on link "TRIP/89387" at bounding box center [59, 294] width 75 height 15
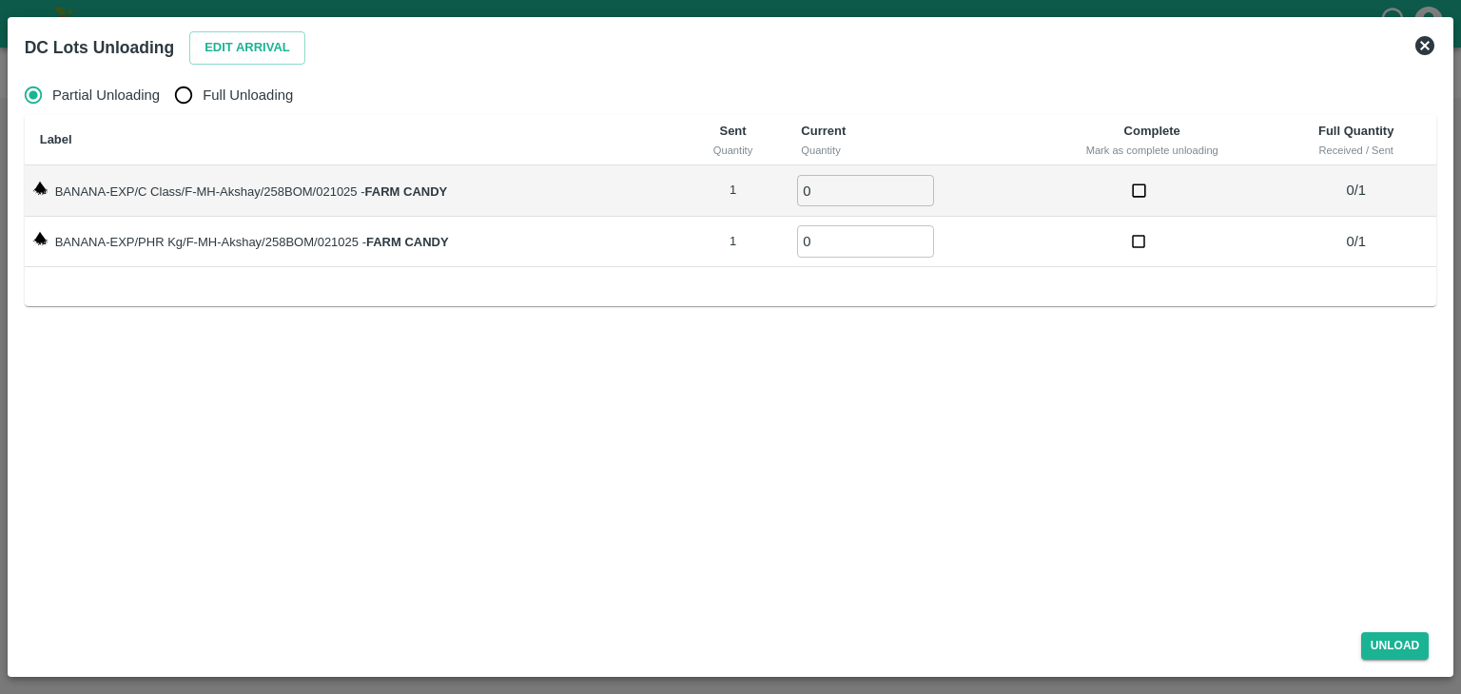
click at [1423, 44] on icon at bounding box center [1424, 45] width 23 height 23
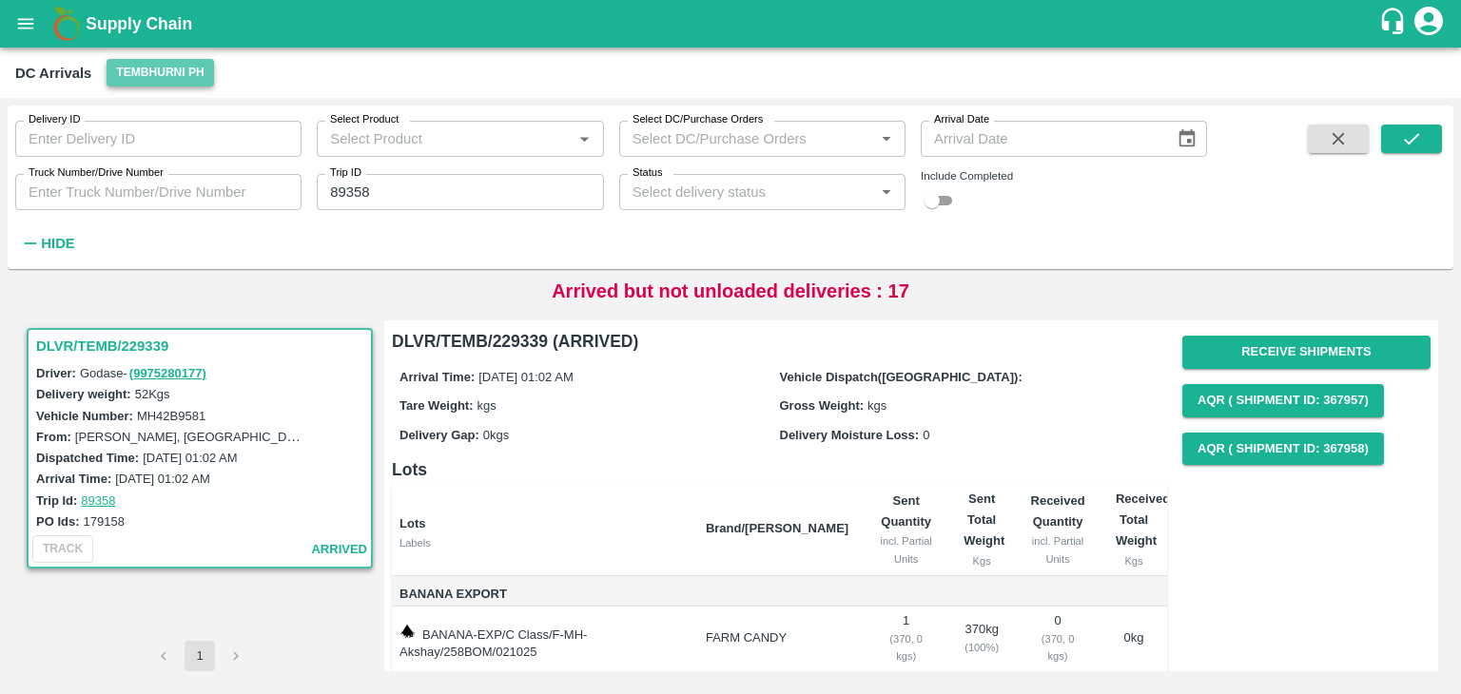
click at [176, 86] on button "Tembhurni PH" at bounding box center [160, 73] width 107 height 28
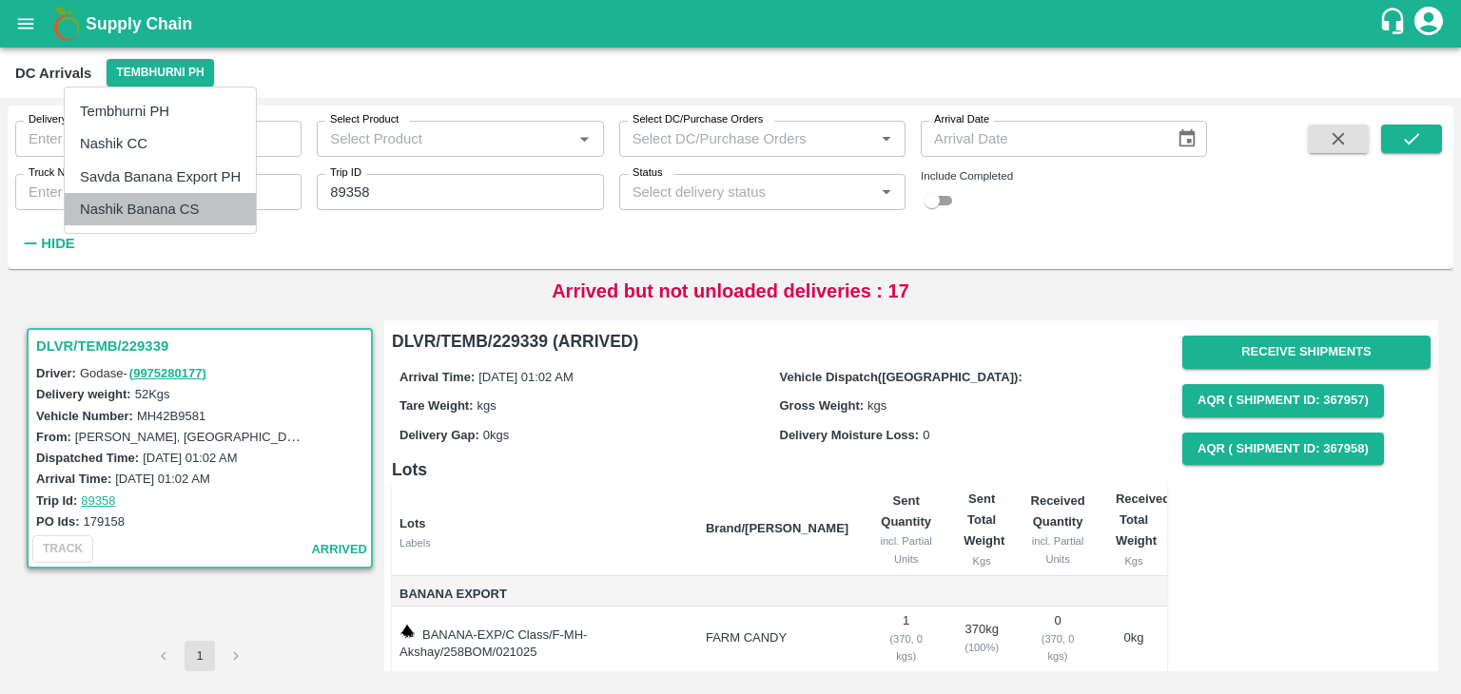
click at [145, 202] on li "Nashik Banana CS" at bounding box center [160, 209] width 191 height 32
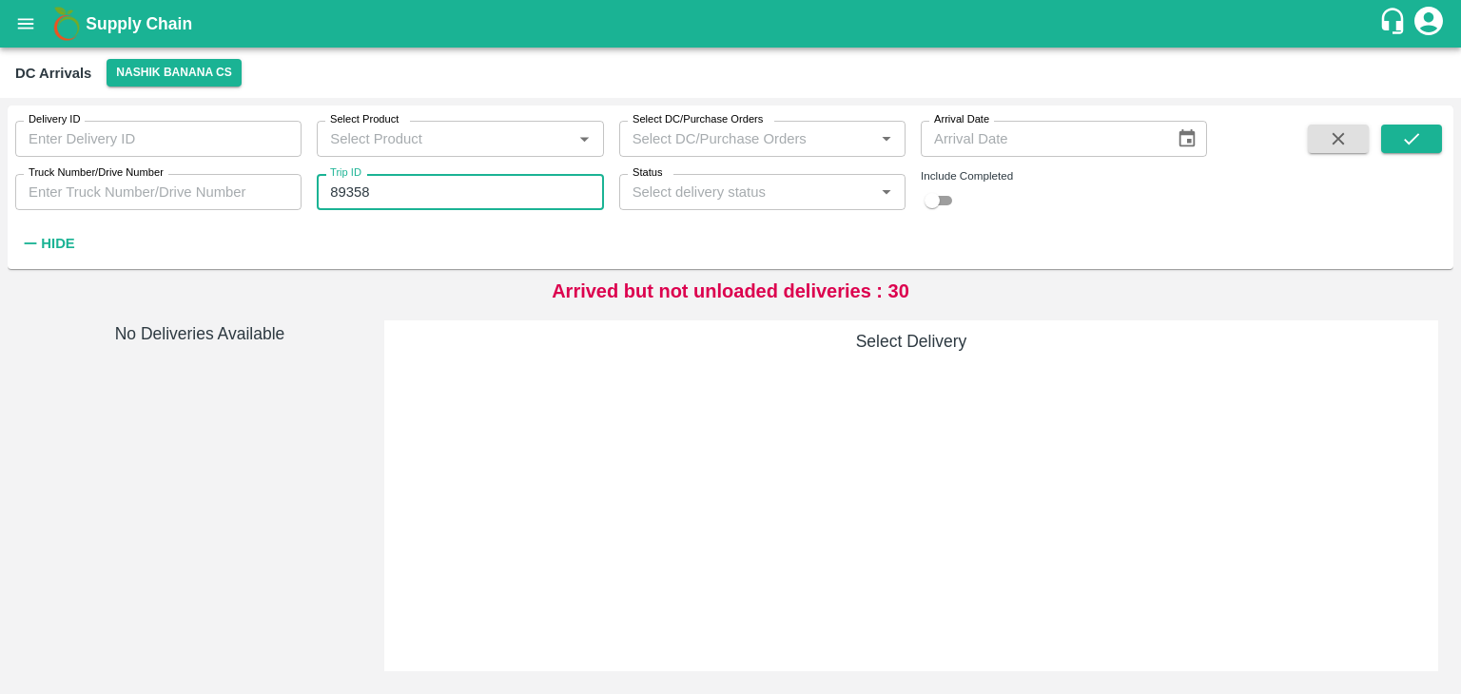
click at [427, 185] on input "89358" at bounding box center [460, 192] width 286 height 36
type input "89387"
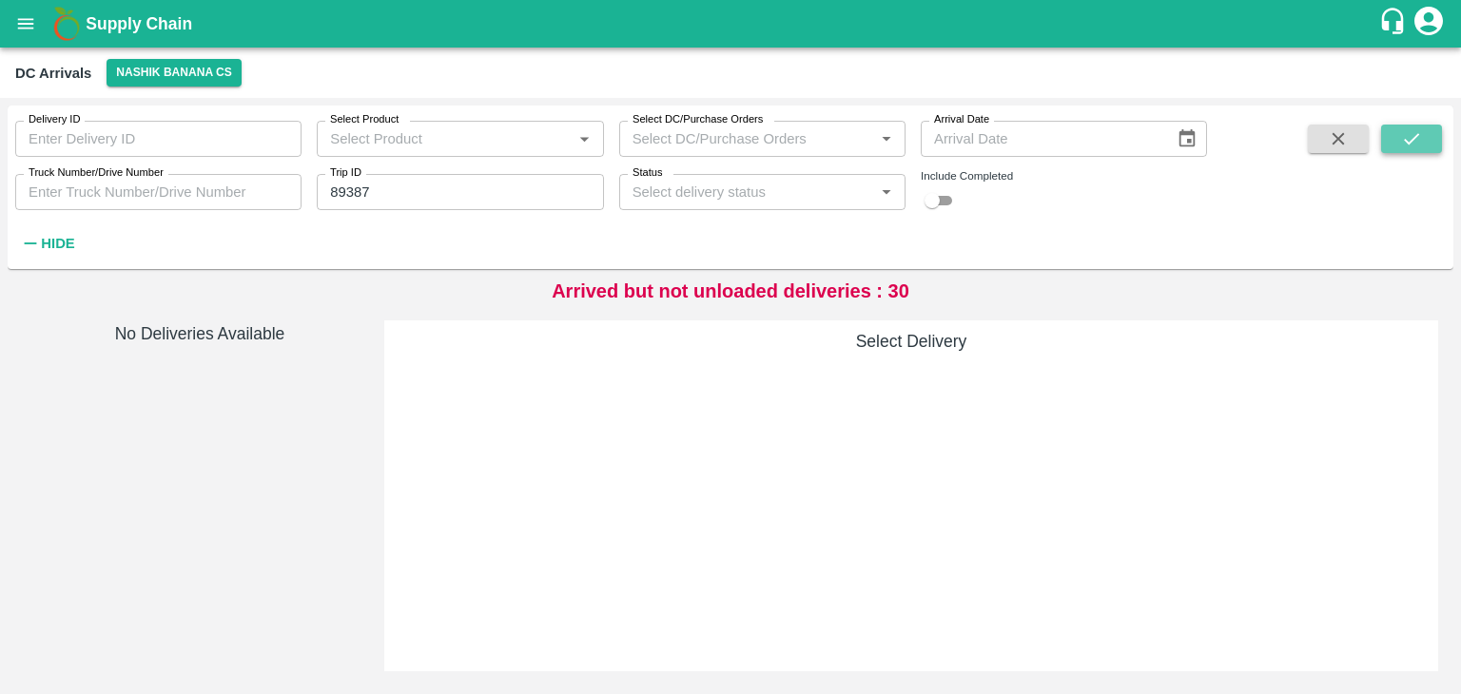
click at [1426, 130] on button "submit" at bounding box center [1411, 139] width 61 height 29
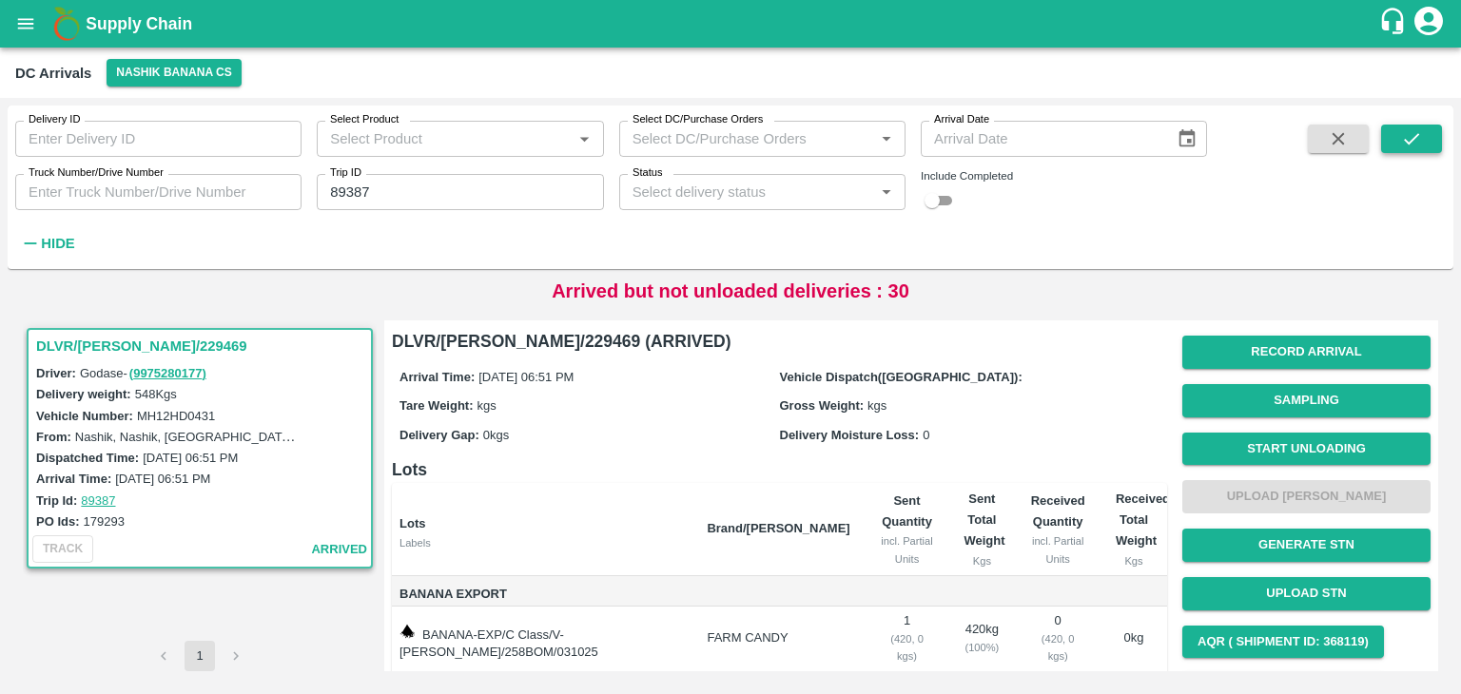
click at [1426, 130] on button "submit" at bounding box center [1411, 139] width 61 height 29
click at [1291, 444] on button "Start Unloading" at bounding box center [1306, 449] width 248 height 33
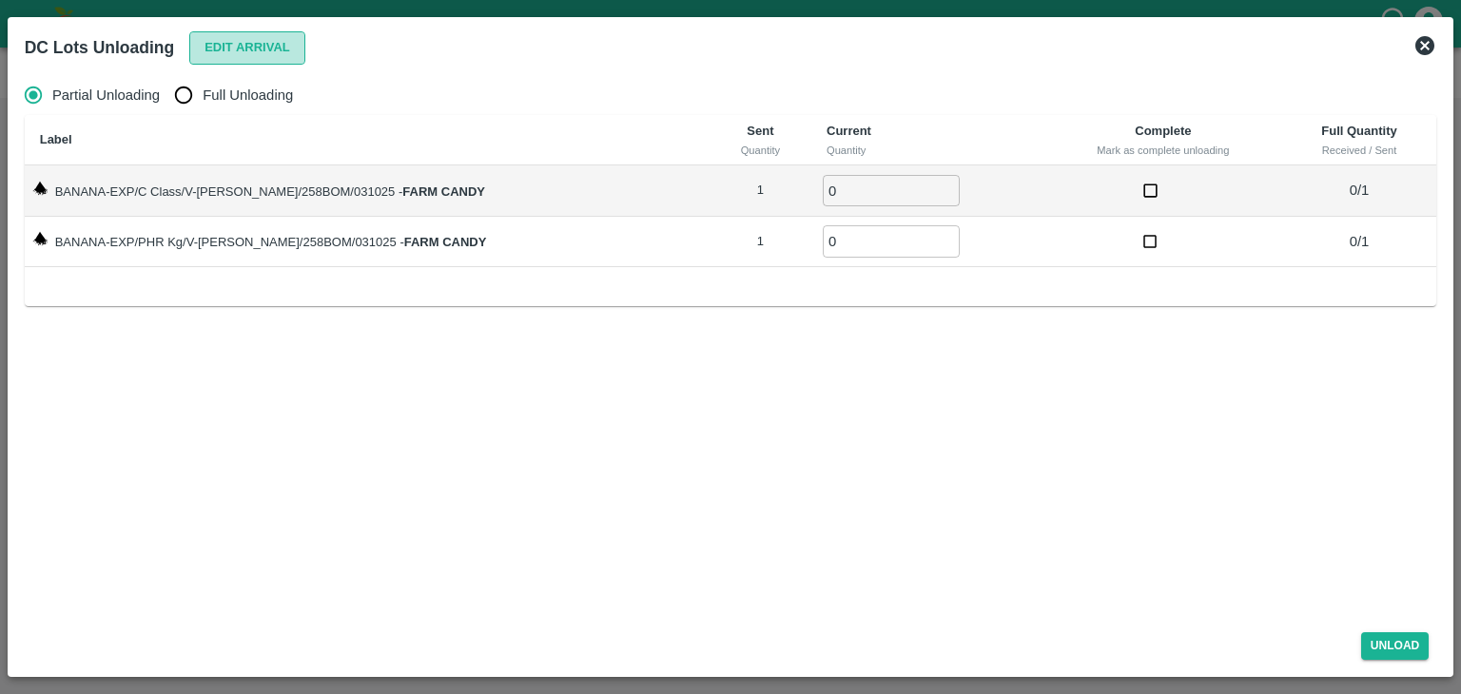
click at [270, 51] on button "Edit Arrival" at bounding box center [247, 47] width 116 height 33
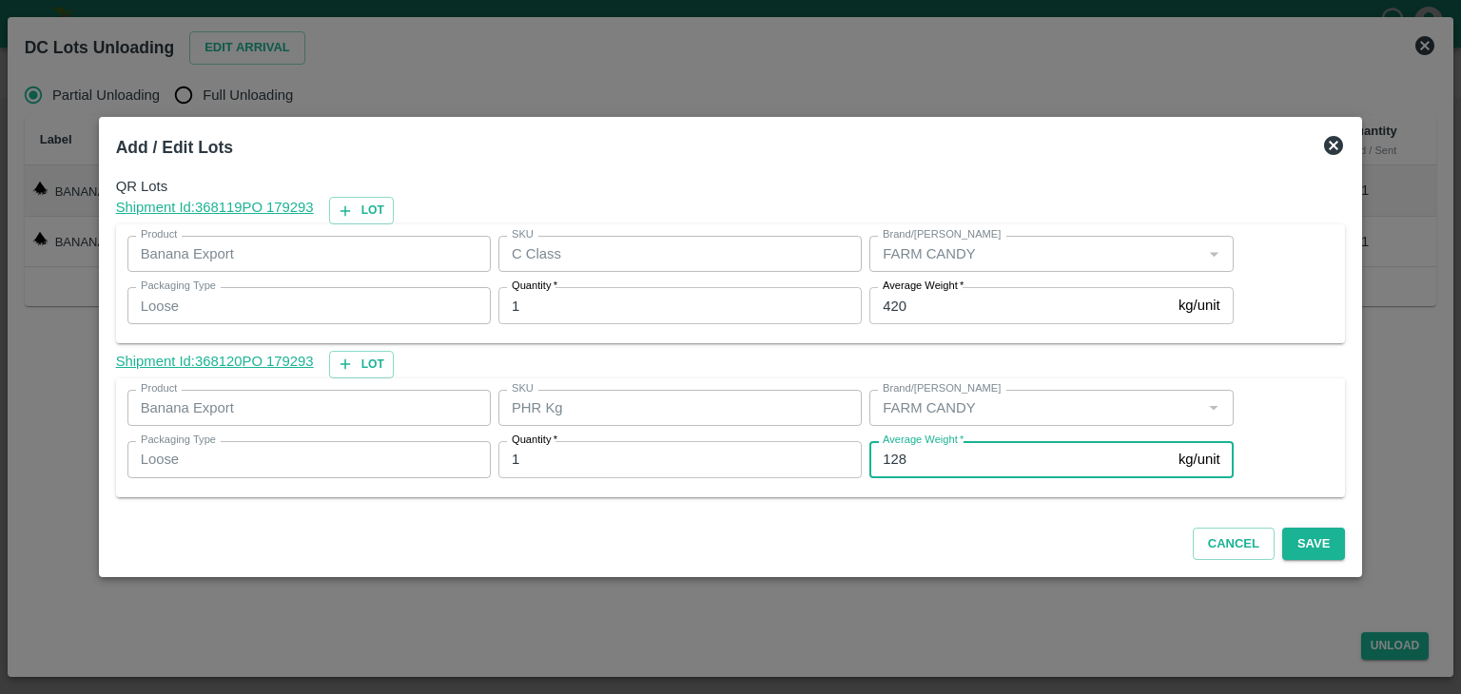
click at [932, 458] on input "128" at bounding box center [1019, 459] width 301 height 36
type input "1"
type input "61"
click at [1298, 542] on button "Save" at bounding box center [1313, 544] width 63 height 33
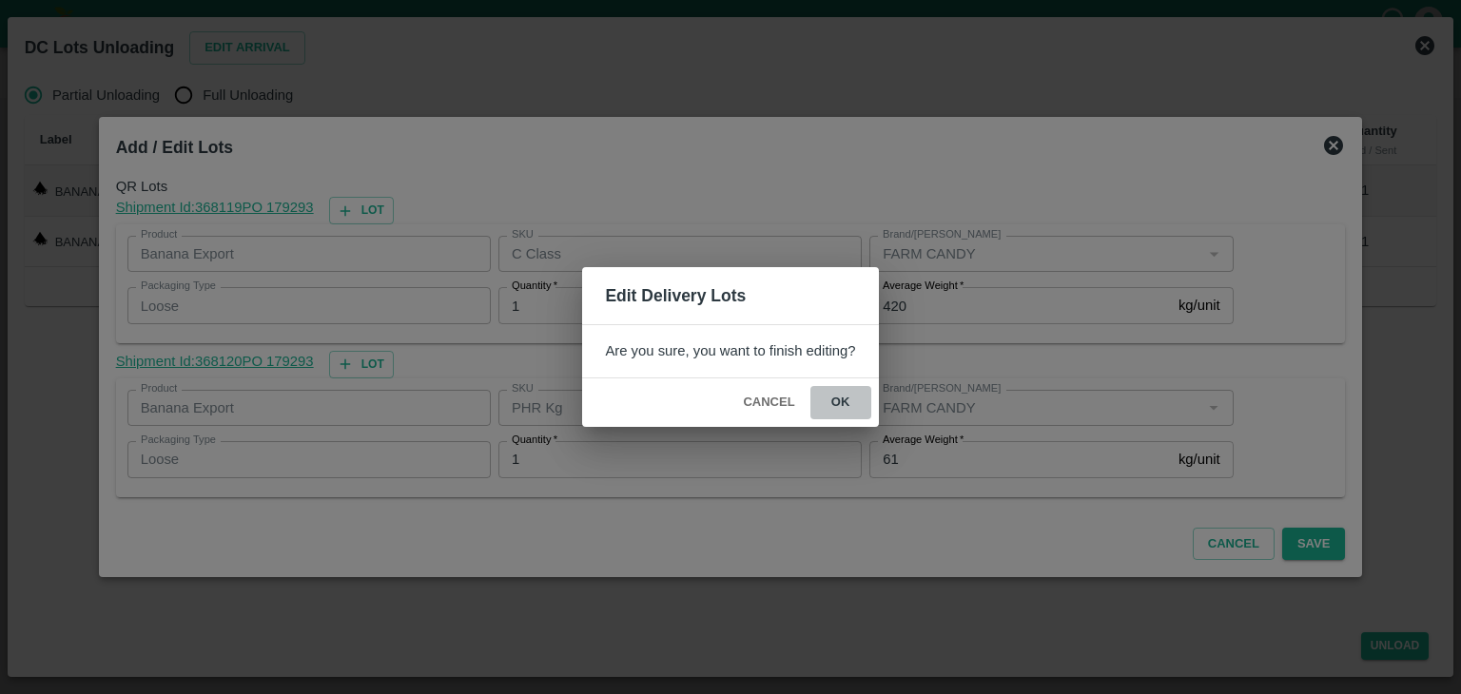
click at [846, 400] on button "ok" at bounding box center [840, 402] width 61 height 33
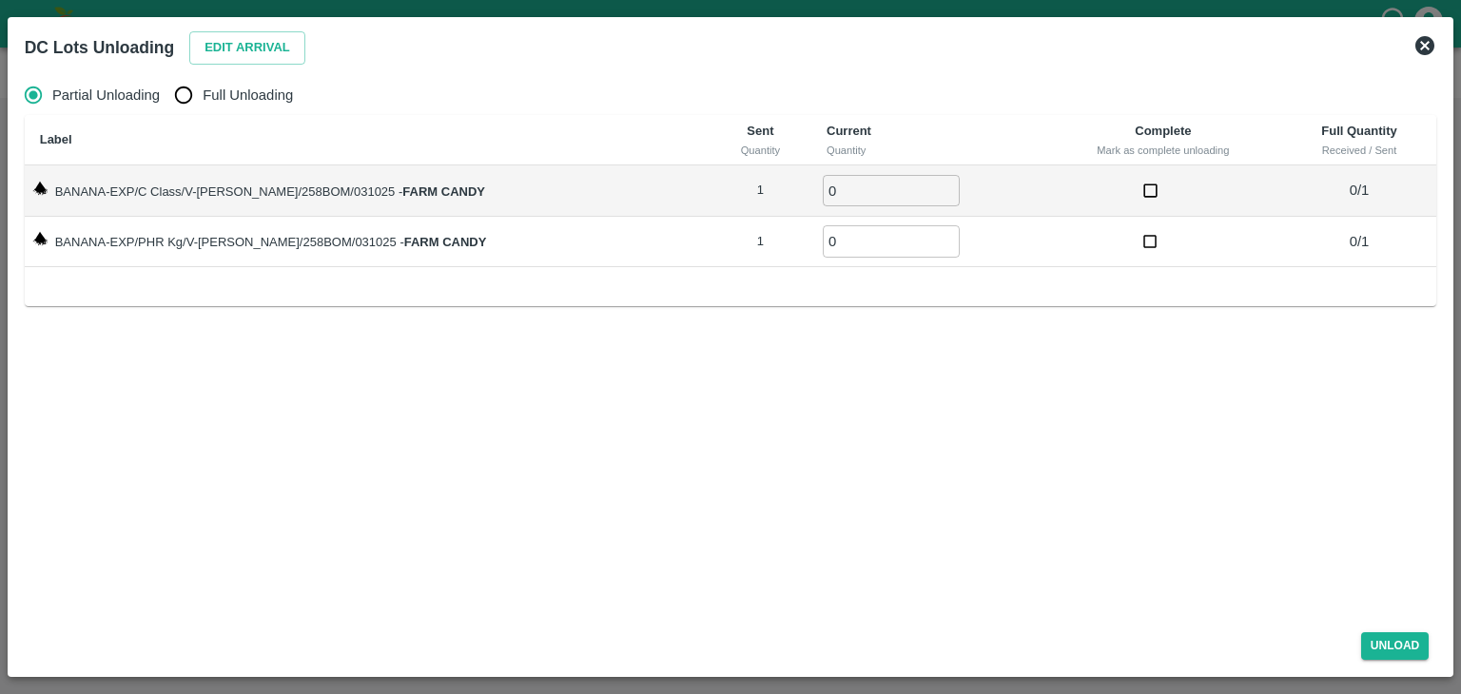
click at [1427, 49] on icon at bounding box center [1424, 45] width 23 height 23
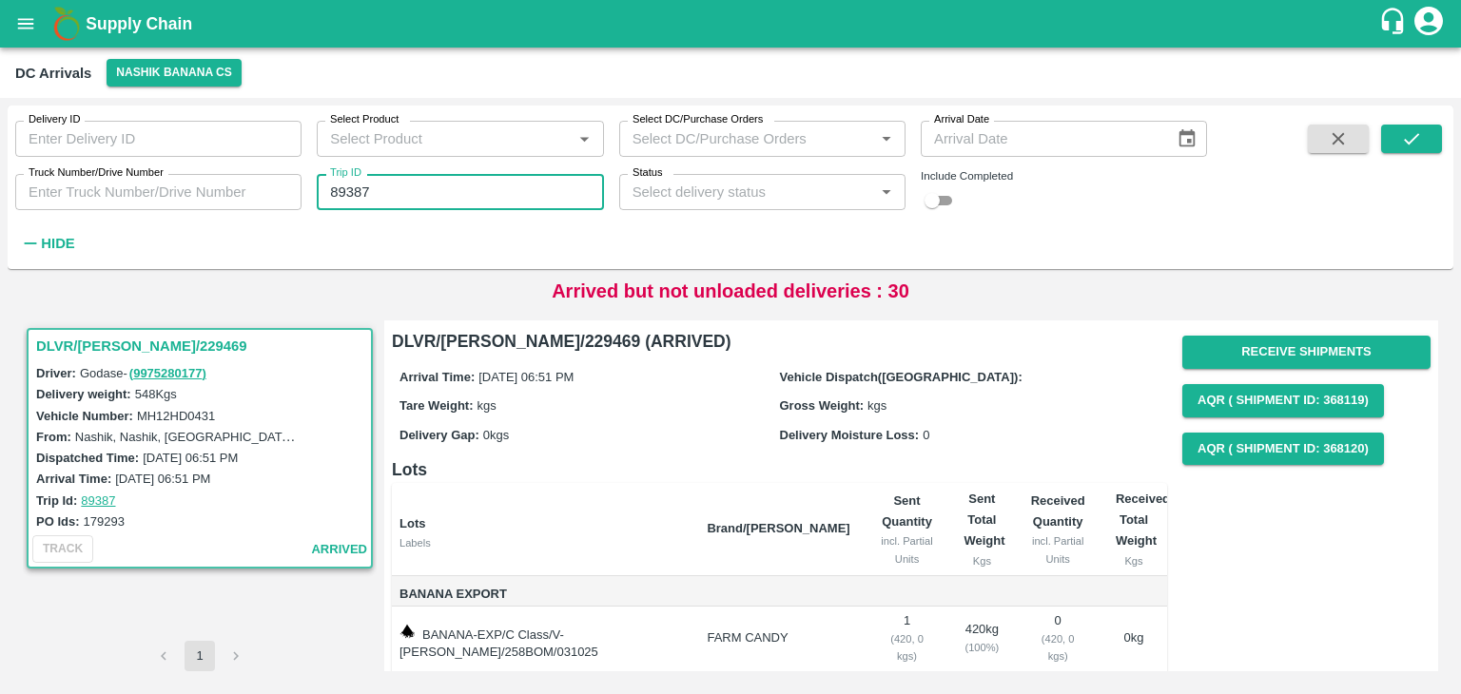
click at [402, 192] on input "89387" at bounding box center [460, 192] width 286 height 36
drag, startPoint x: 469, startPoint y: 208, endPoint x: 449, endPoint y: 191, distance: 26.3
click at [449, 191] on input "893" at bounding box center [460, 192] width 286 height 36
type input "89399"
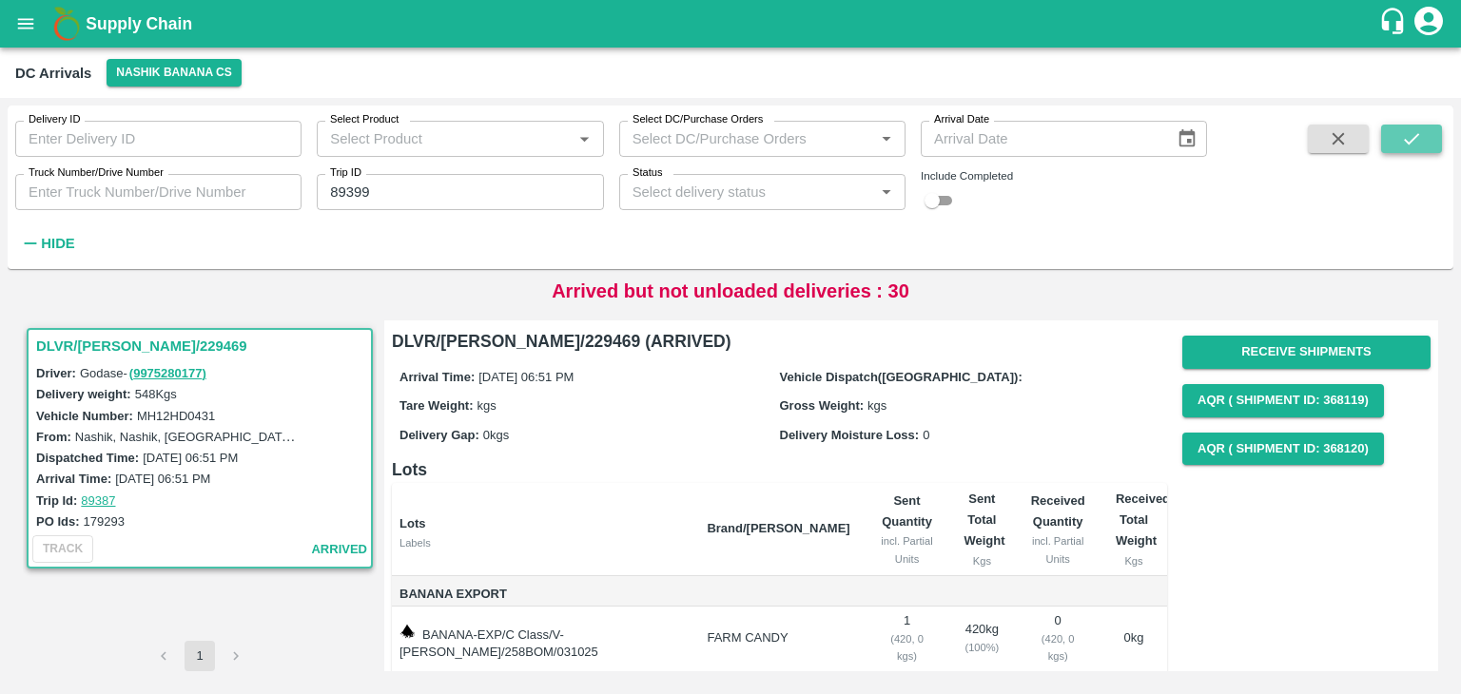
click at [1430, 138] on button "submit" at bounding box center [1411, 139] width 61 height 29
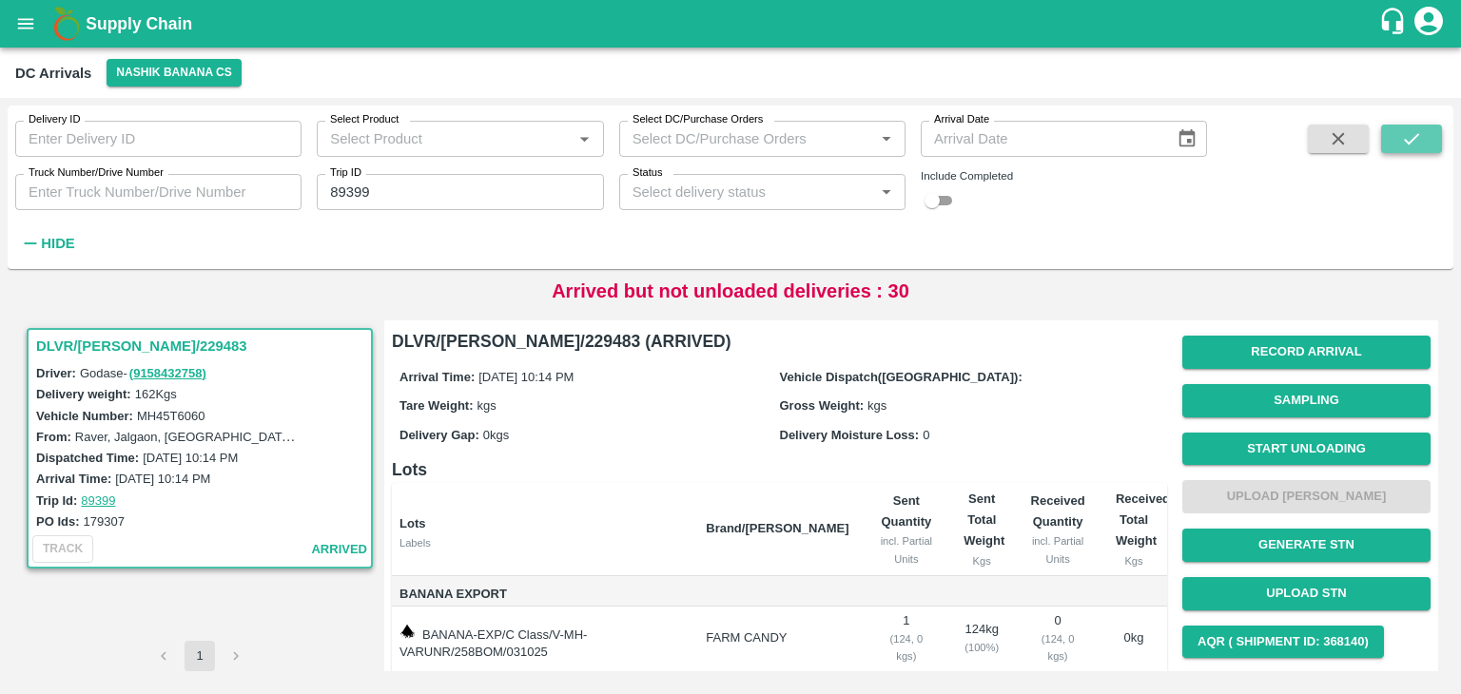
click at [1430, 138] on button "submit" at bounding box center [1411, 139] width 61 height 29
click at [1312, 442] on button "Start Unloading" at bounding box center [1306, 449] width 248 height 33
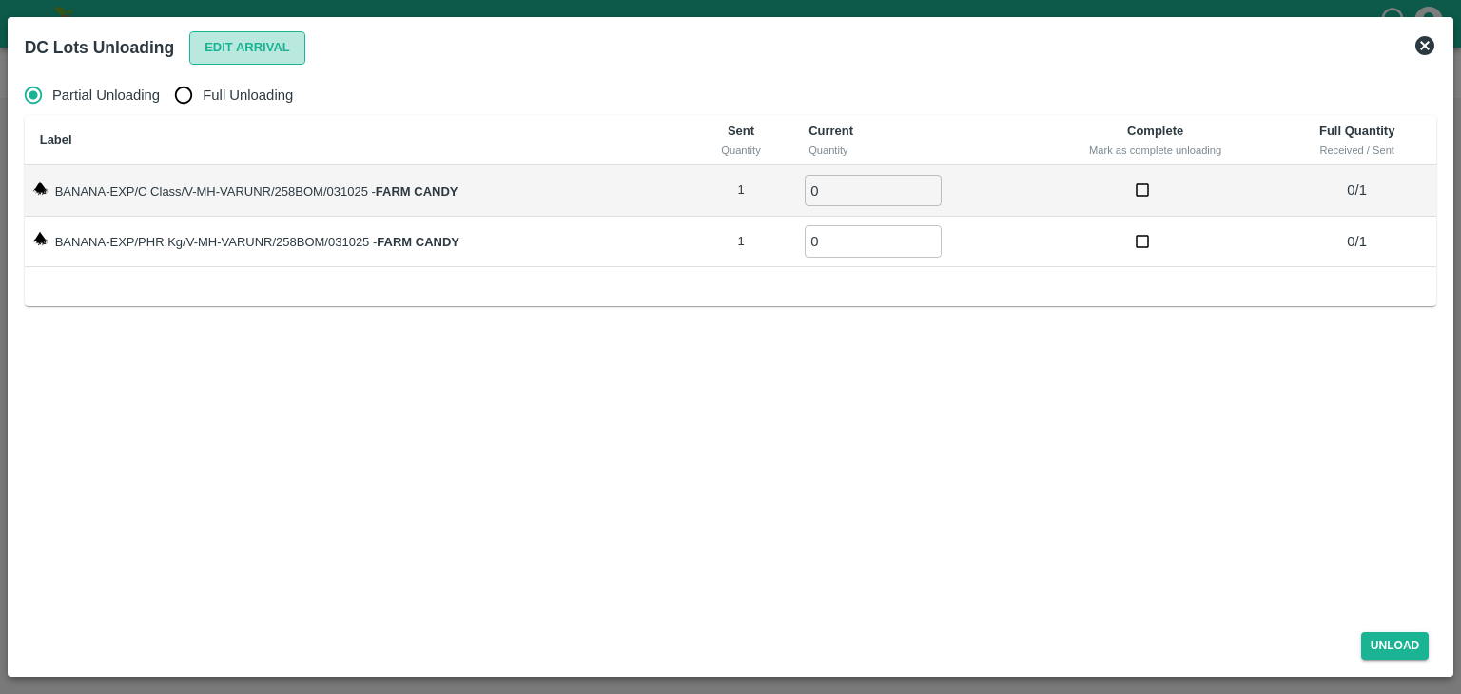
click at [267, 48] on button "Edit Arrival" at bounding box center [247, 47] width 116 height 33
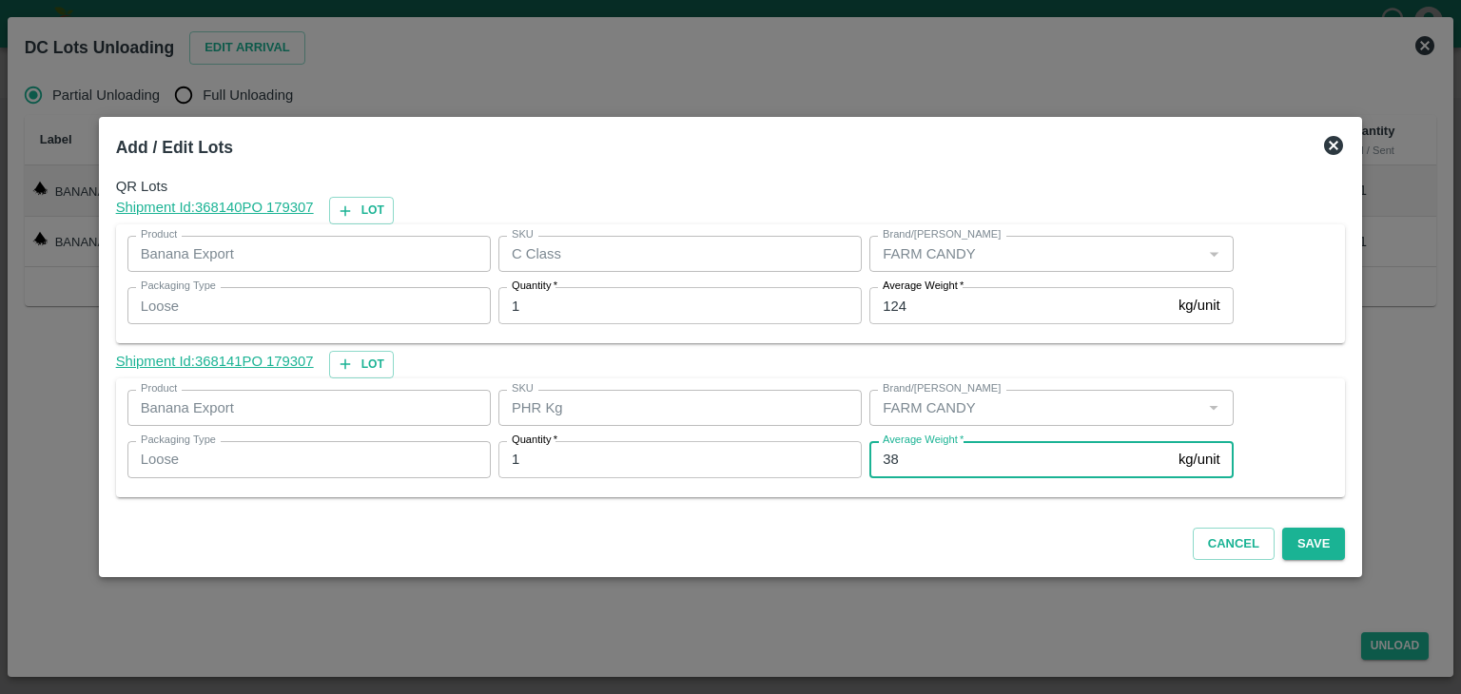
click at [920, 462] on input "38" at bounding box center [1019, 459] width 301 height 36
type input "3"
type input "10"
click at [1311, 553] on button "Save" at bounding box center [1313, 544] width 63 height 33
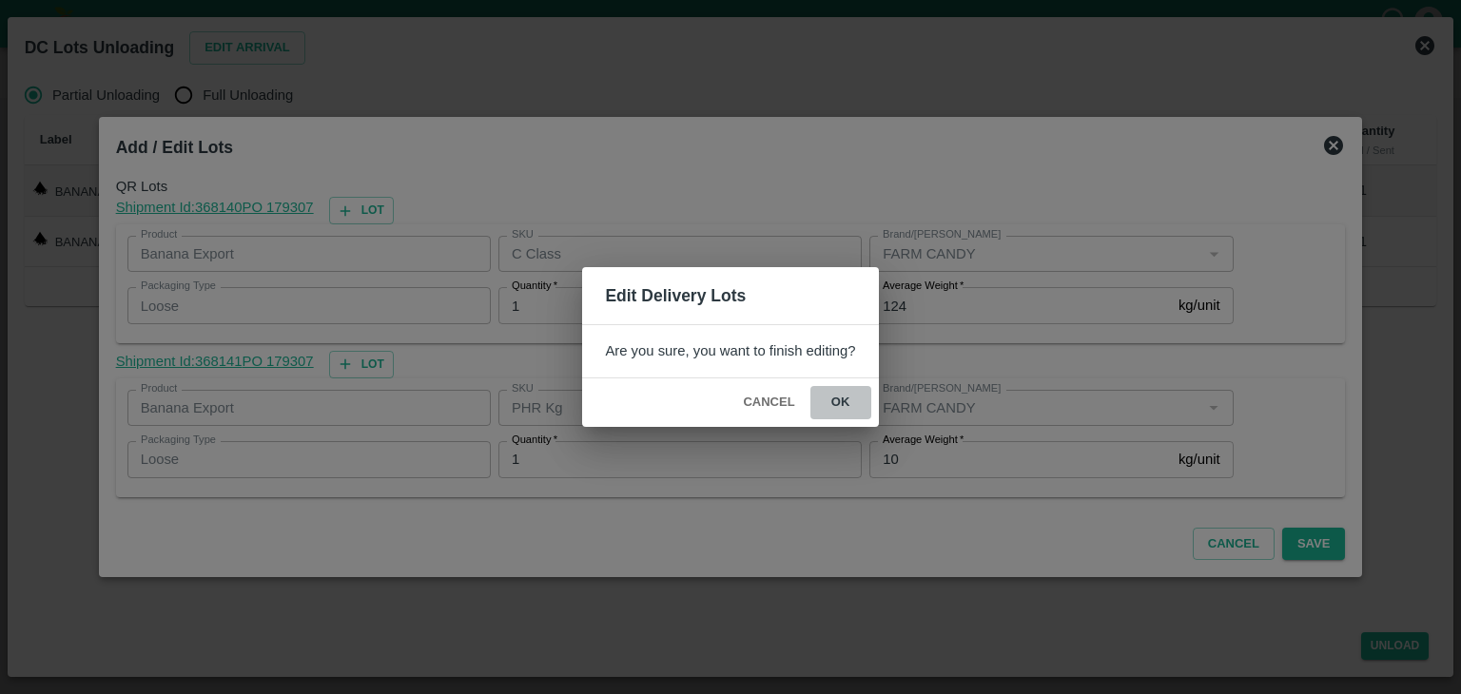
click at [833, 393] on button "ok" at bounding box center [840, 402] width 61 height 33
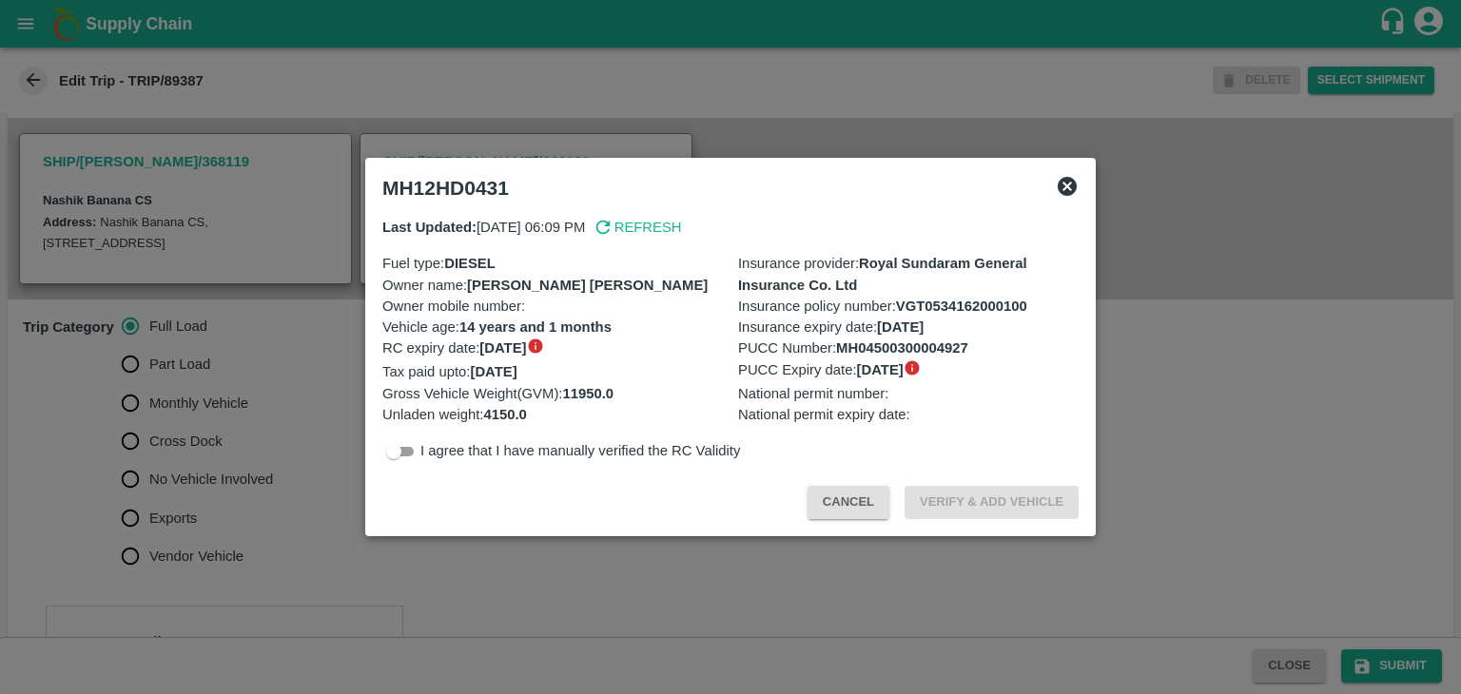
scroll to position [388, 0]
click at [369, 537] on div at bounding box center [730, 347] width 1461 height 694
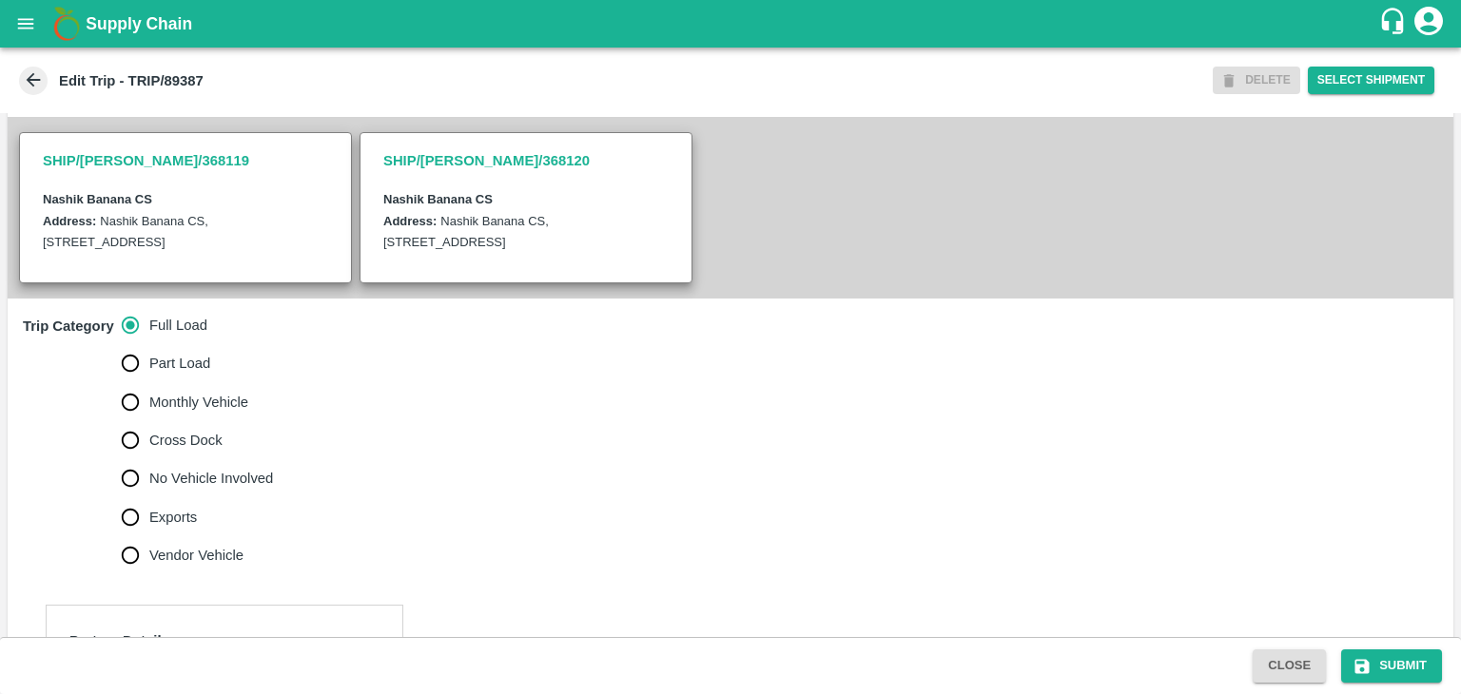
click at [232, 489] on span "No Vehicle Involved" at bounding box center [211, 478] width 124 height 21
click at [149, 497] on input "No Vehicle Involved" at bounding box center [130, 478] width 38 height 38
radio input "true"
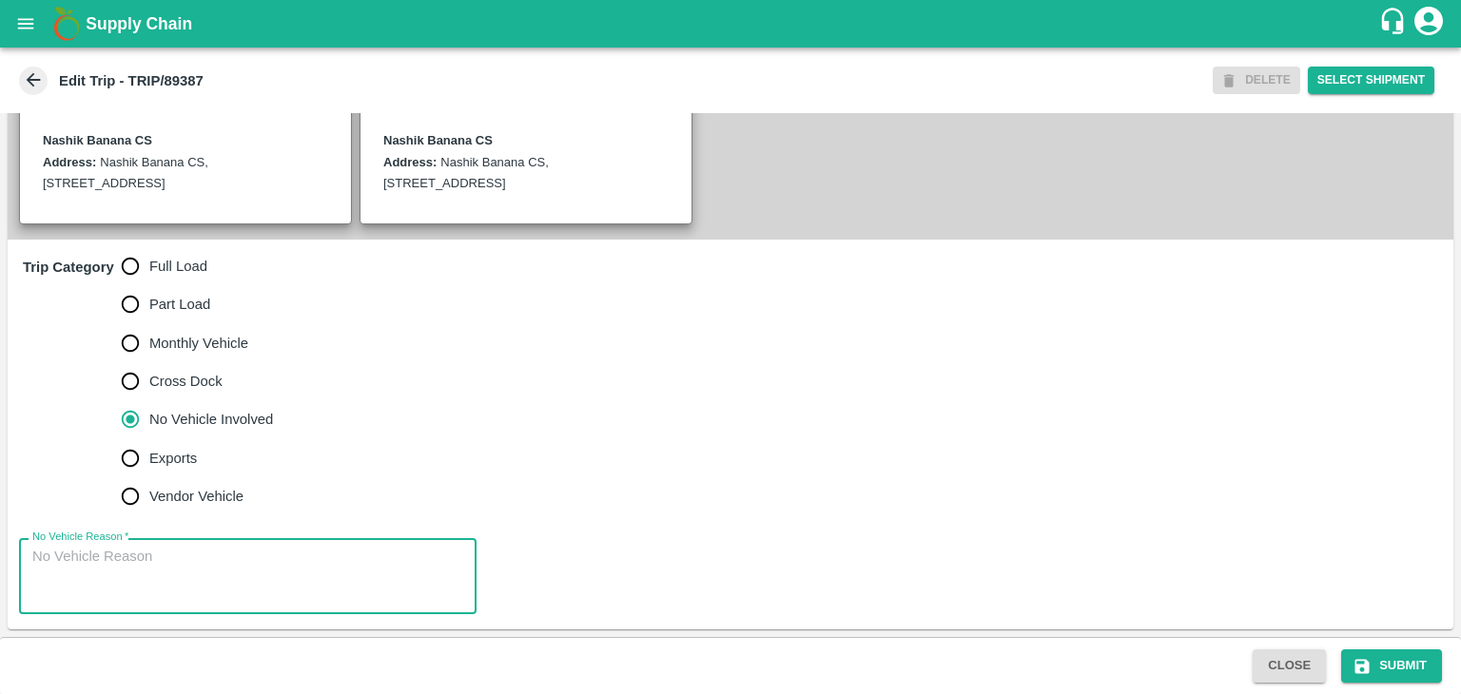
click at [217, 556] on textarea "No Vehicle Reason   *" at bounding box center [247, 577] width 431 height 60
type textarea "Field Dump"
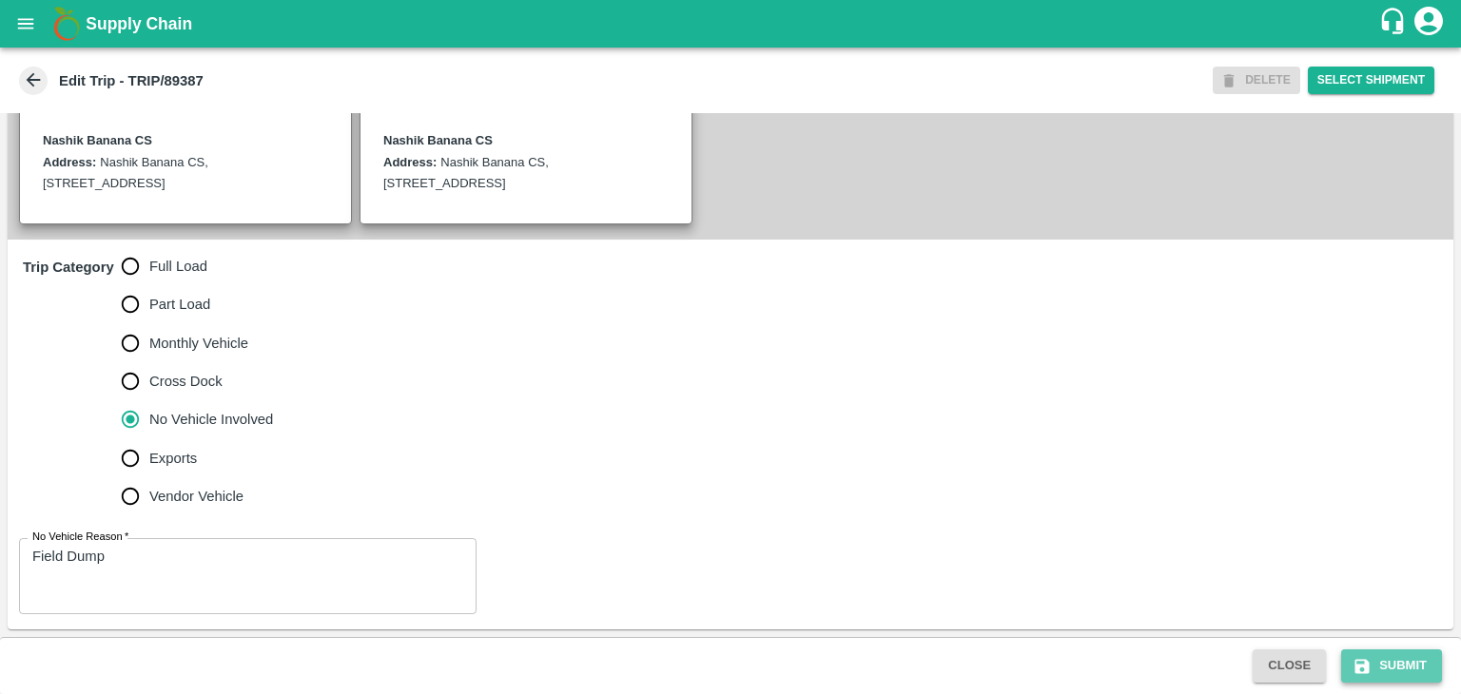
click at [1388, 664] on button "Submit" at bounding box center [1391, 666] width 101 height 33
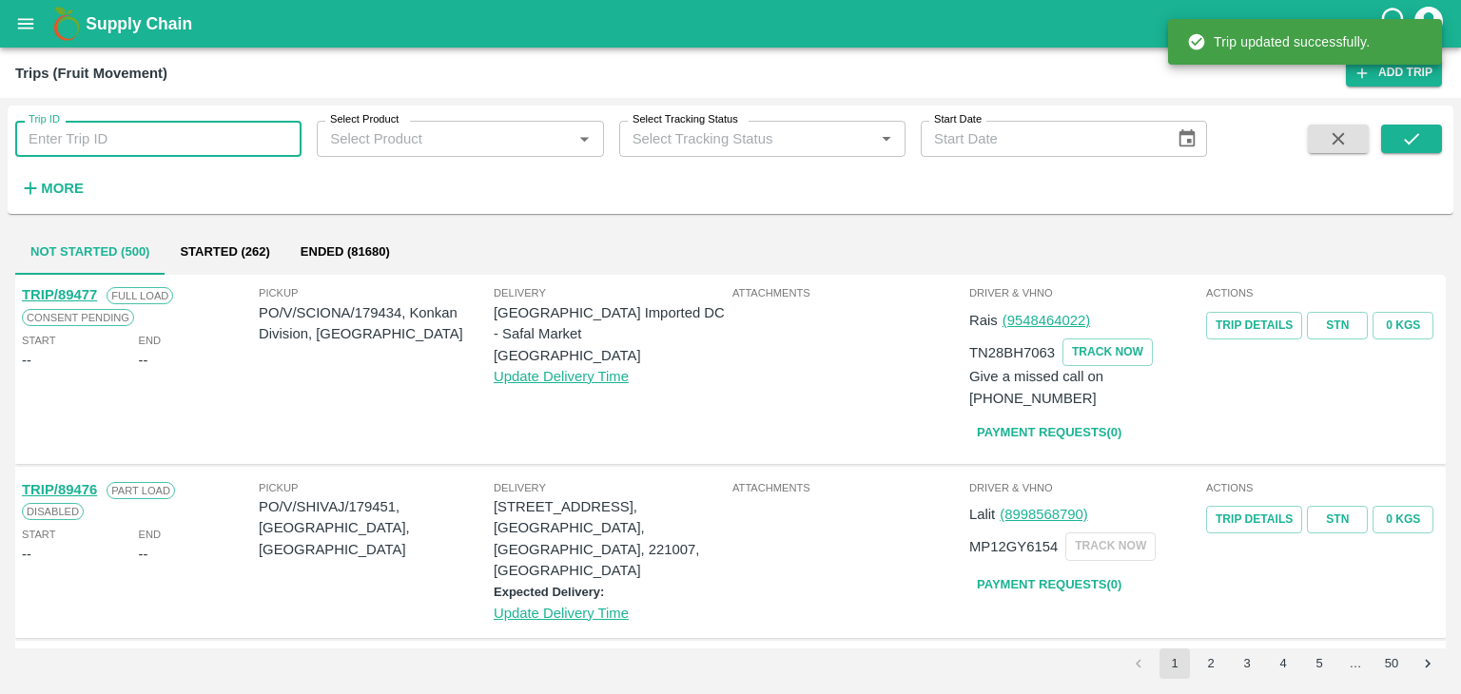
click at [217, 125] on input "Trip ID" at bounding box center [158, 139] width 286 height 36
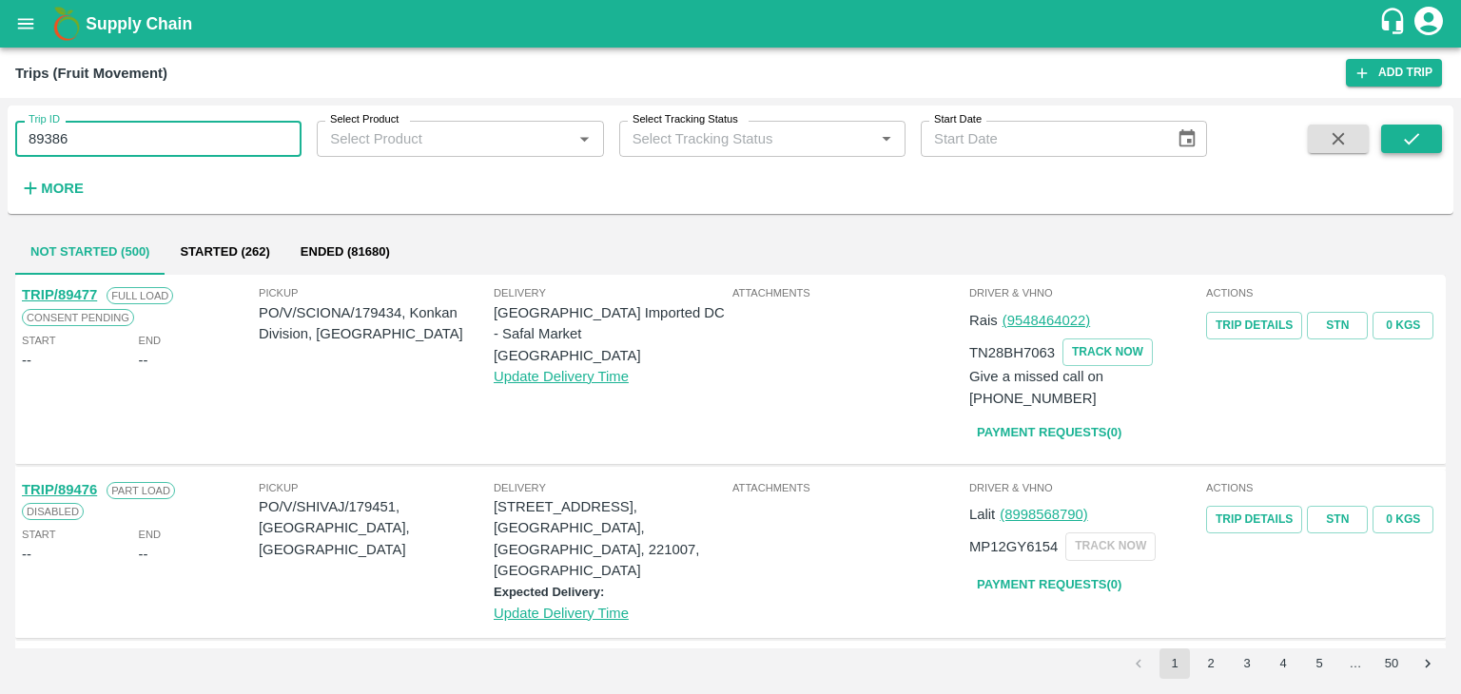
type input "89386"
click at [1432, 138] on button "submit" at bounding box center [1411, 139] width 61 height 29
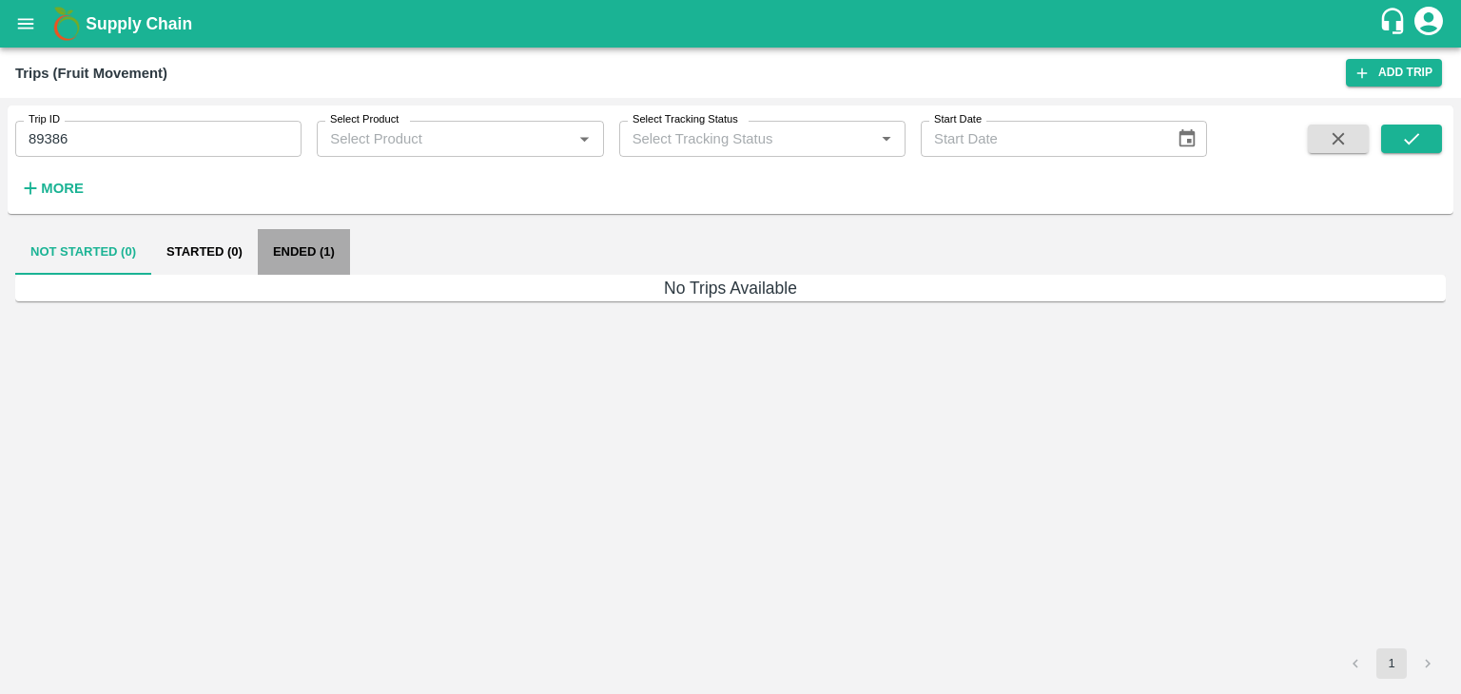
click at [309, 266] on button "Ended (1)" at bounding box center [304, 252] width 92 height 46
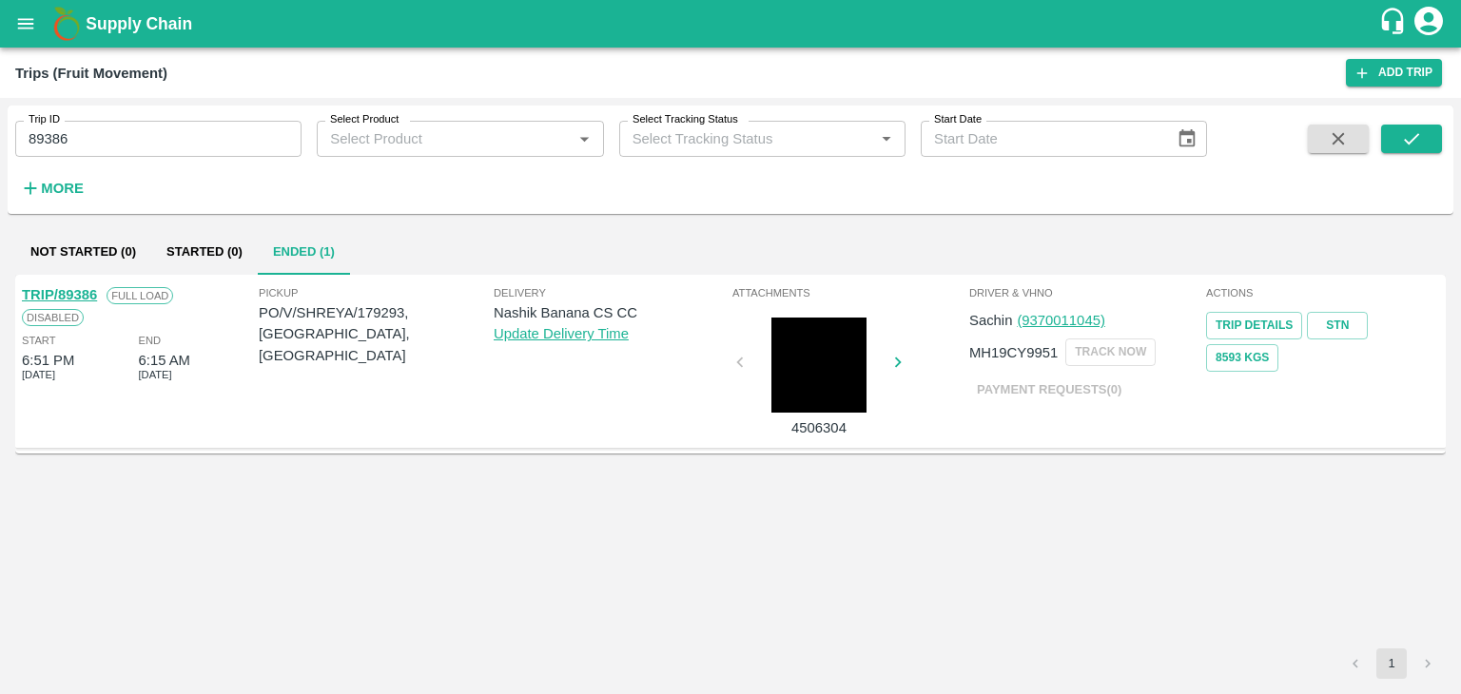
click at [63, 287] on link "TRIP/89386" at bounding box center [59, 294] width 75 height 15
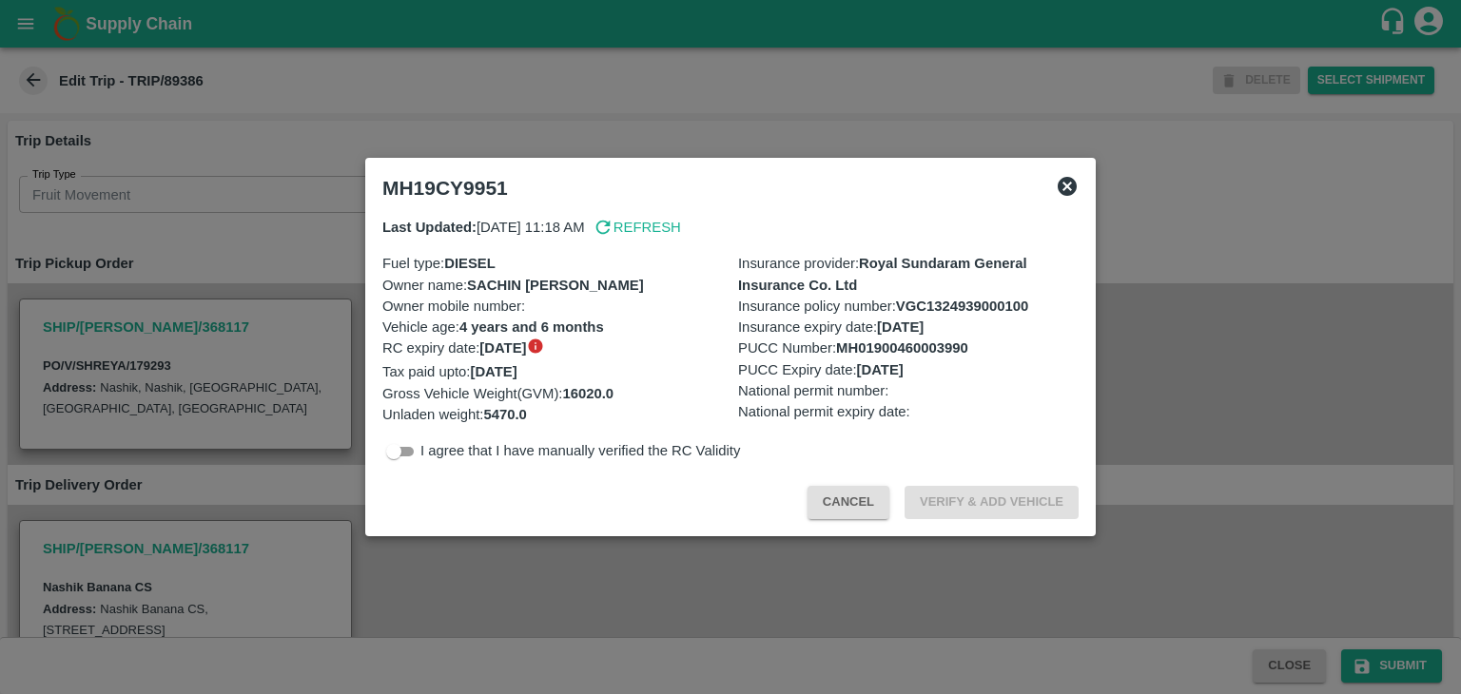
click at [694, 575] on div at bounding box center [730, 347] width 1461 height 694
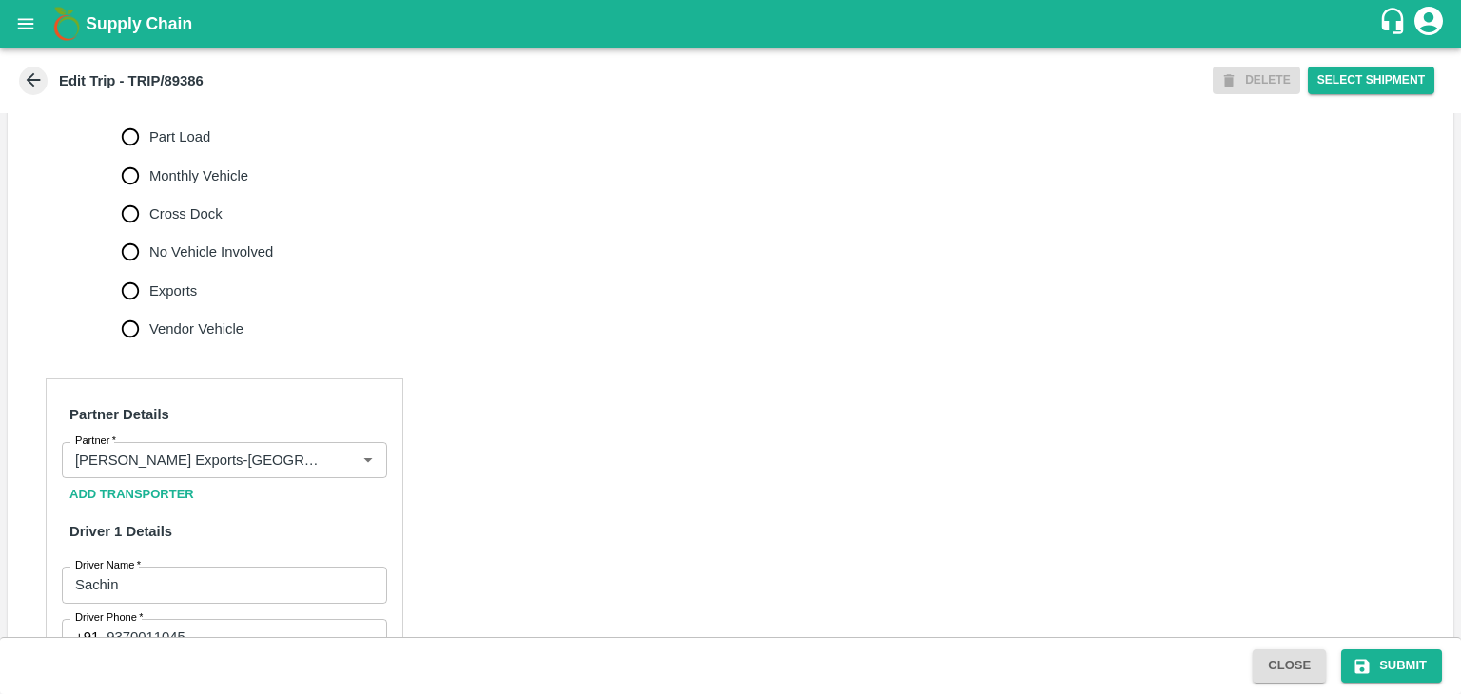
scroll to position [702, 0]
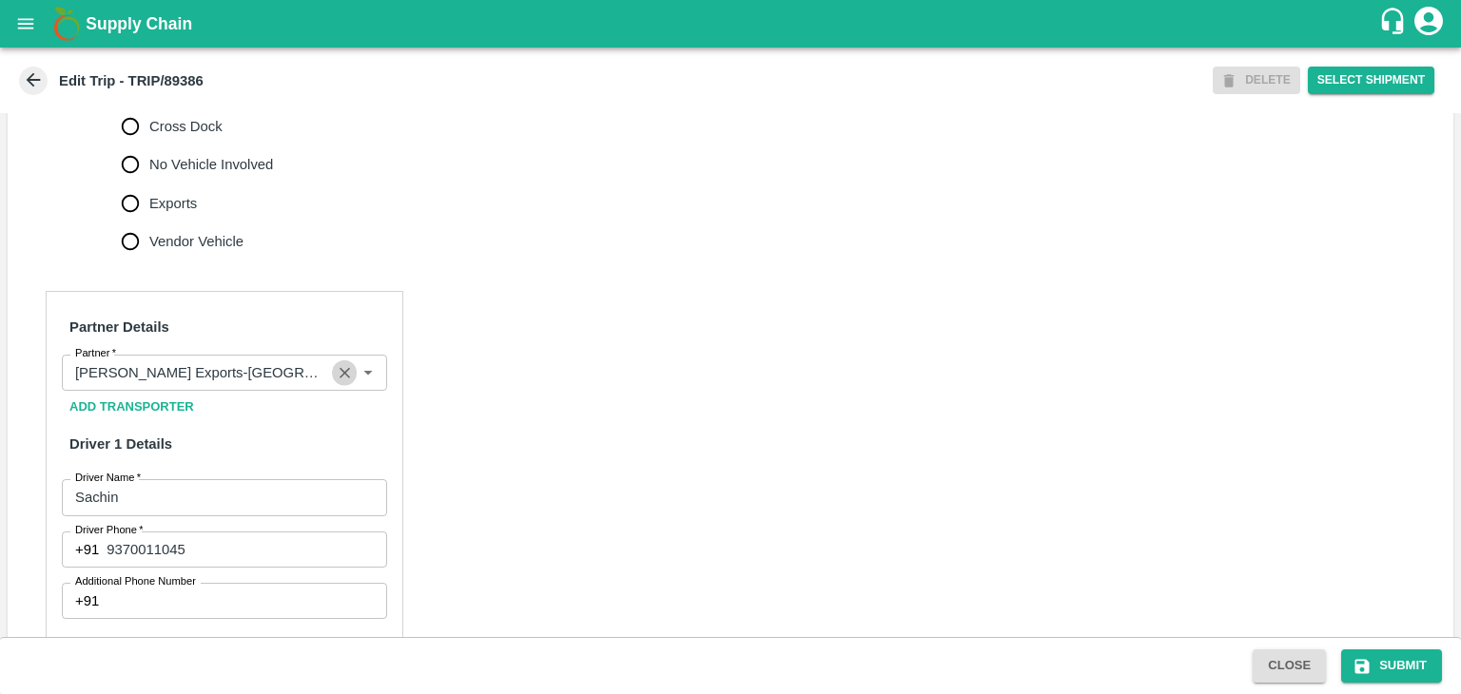
click at [339, 382] on icon "Clear" at bounding box center [345, 373] width 18 height 18
click at [312, 385] on input "Partner   *" at bounding box center [209, 372] width 282 height 25
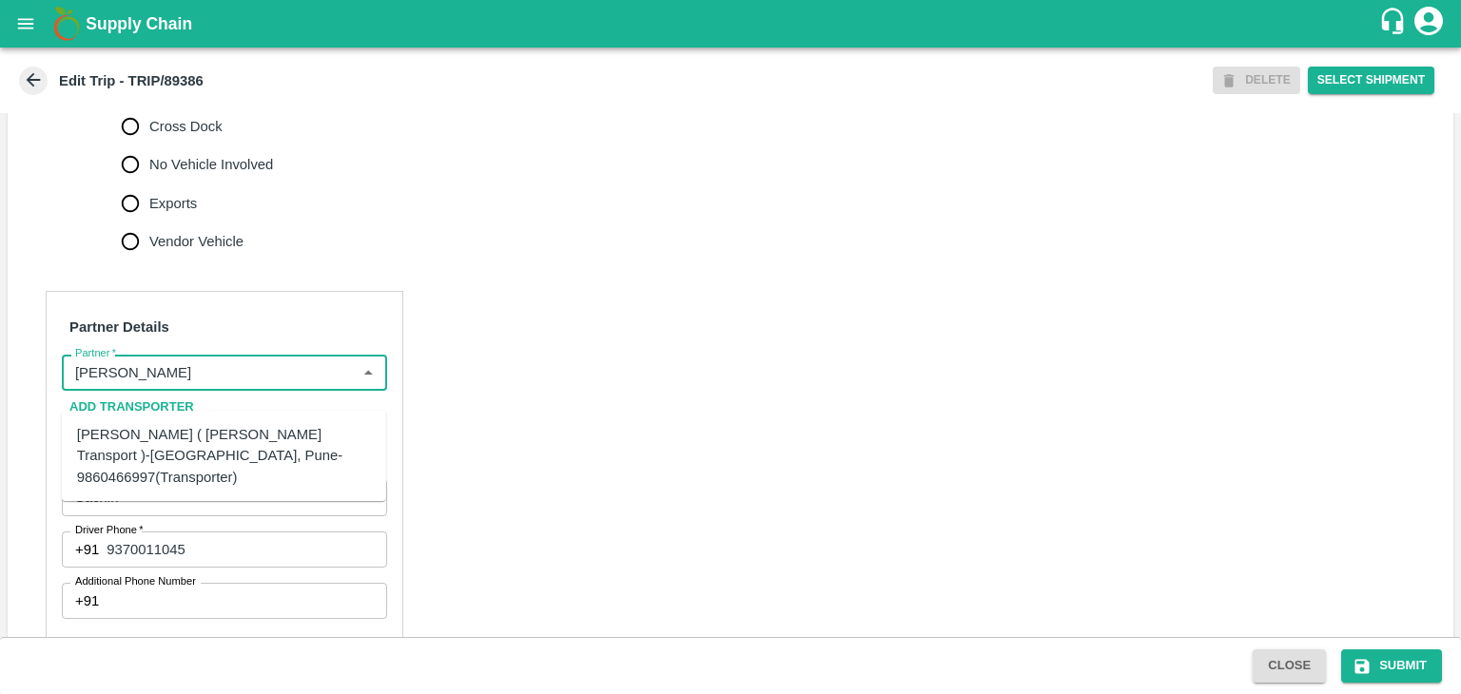
click at [231, 440] on div "[PERSON_NAME] ( [PERSON_NAME] Transport )-[GEOGRAPHIC_DATA], Pune-9860466997(Tr…" at bounding box center [224, 456] width 294 height 64
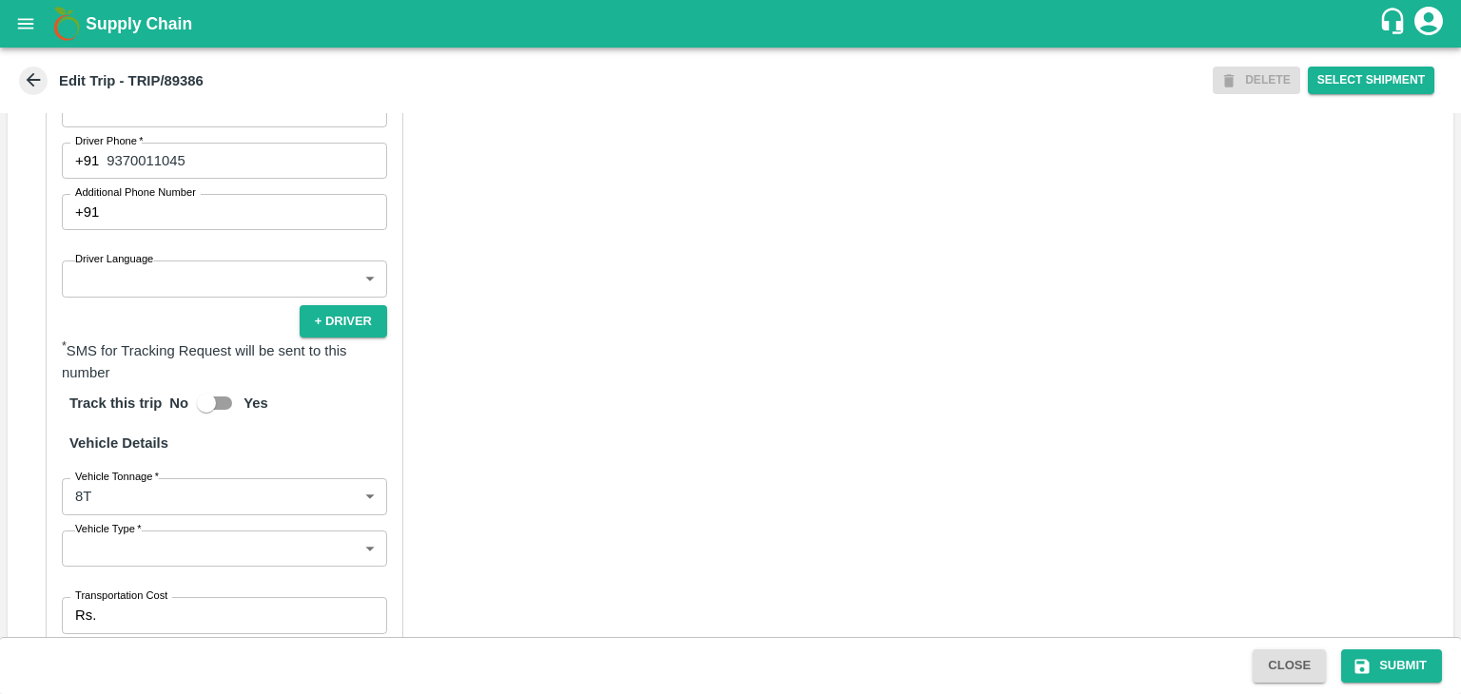
scroll to position [1316, 0]
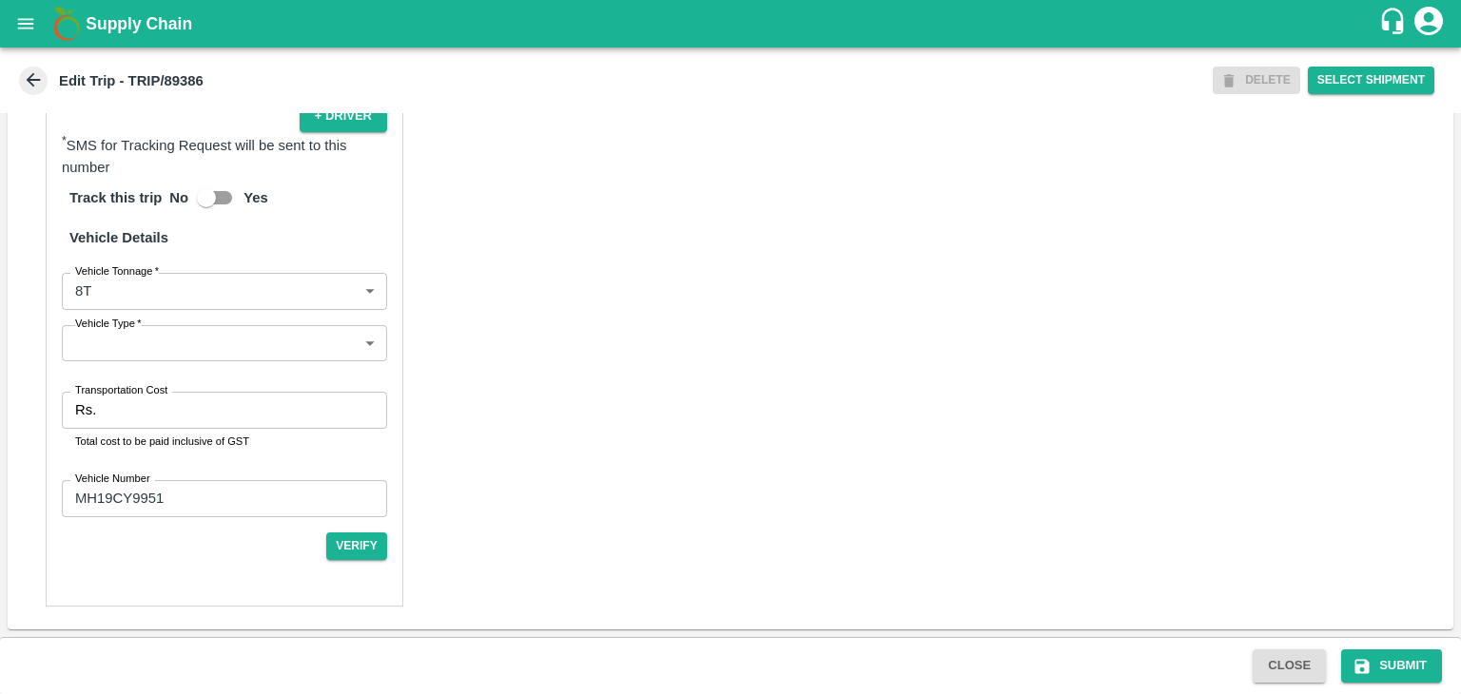
type input "[PERSON_NAME] ( [PERSON_NAME] Transport )-[GEOGRAPHIC_DATA], Pune-9860466997(Tr…"
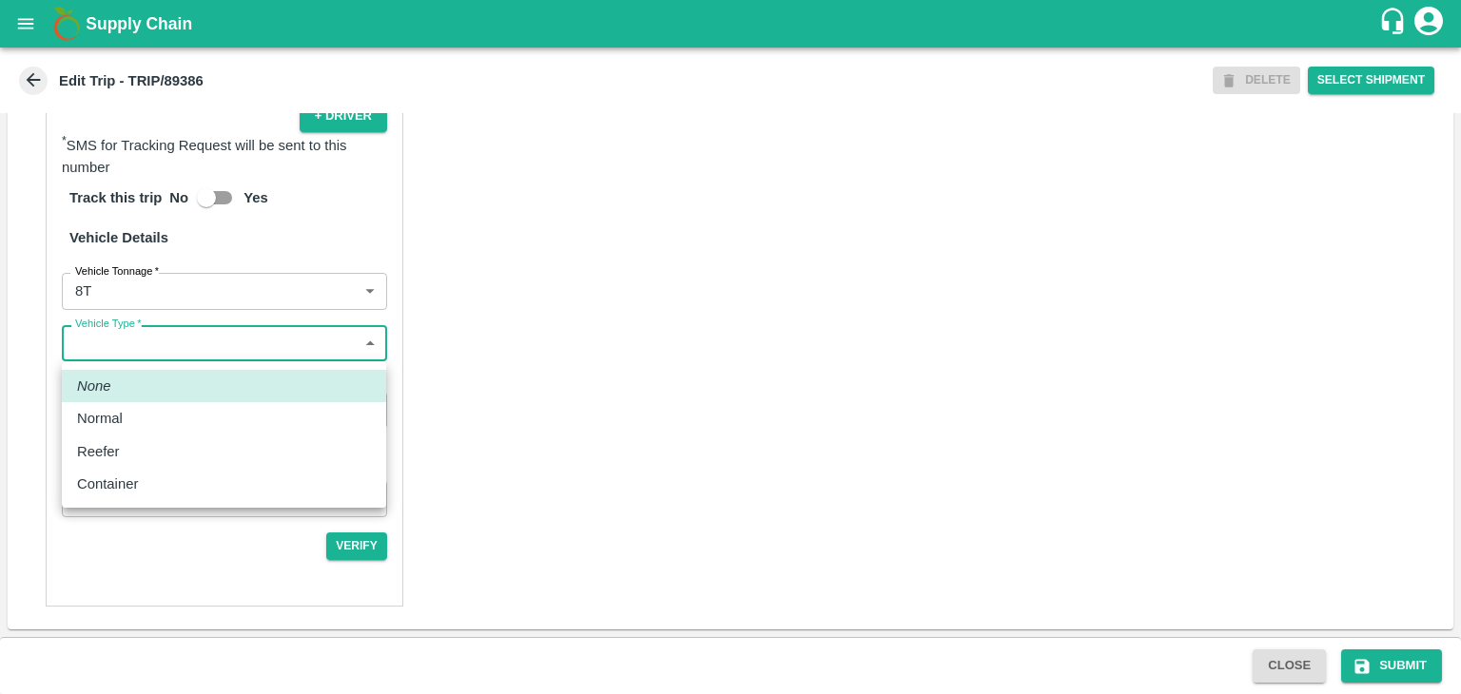
click at [160, 345] on body "Supply Chain Edit Trip - TRIP/89386 DELETE Select Shipment Trip Details Trip Ty…" at bounding box center [730, 347] width 1461 height 694
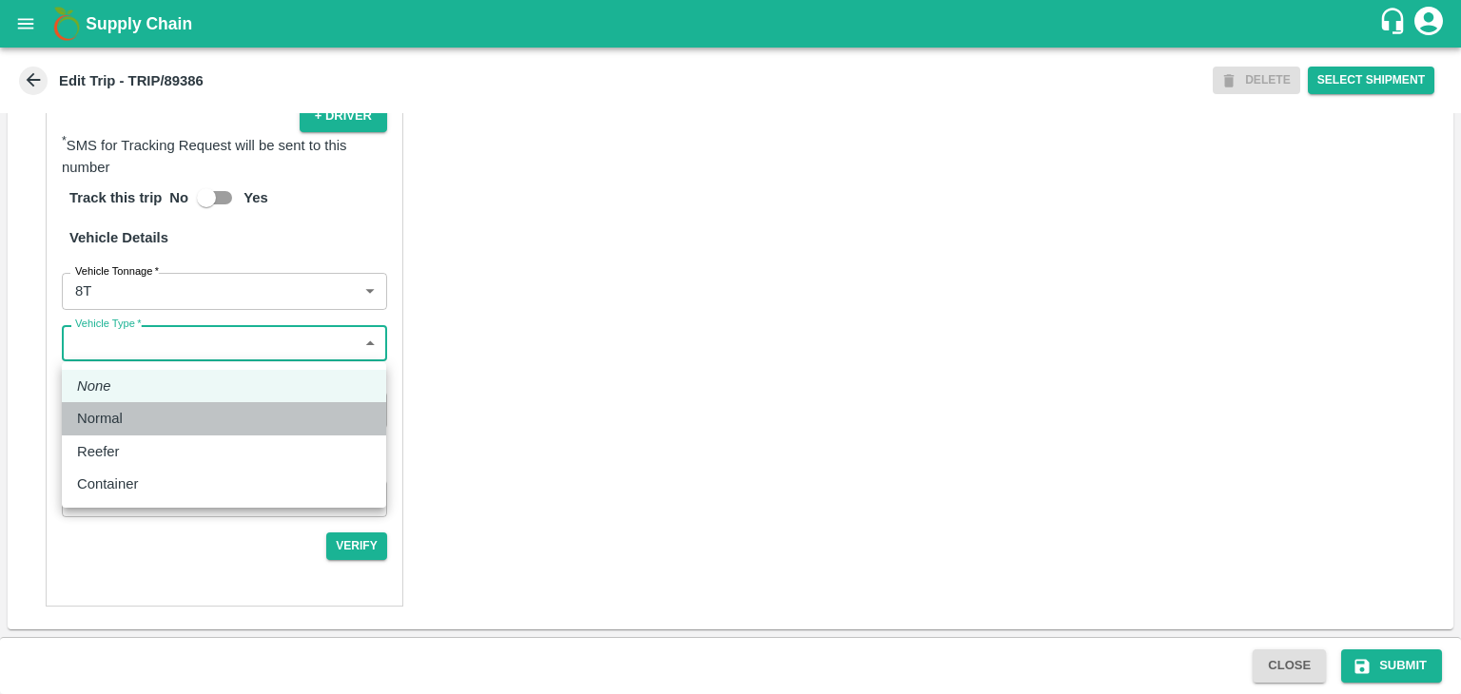
click at [121, 425] on p "Normal" at bounding box center [100, 418] width 46 height 21
type input "Normal"
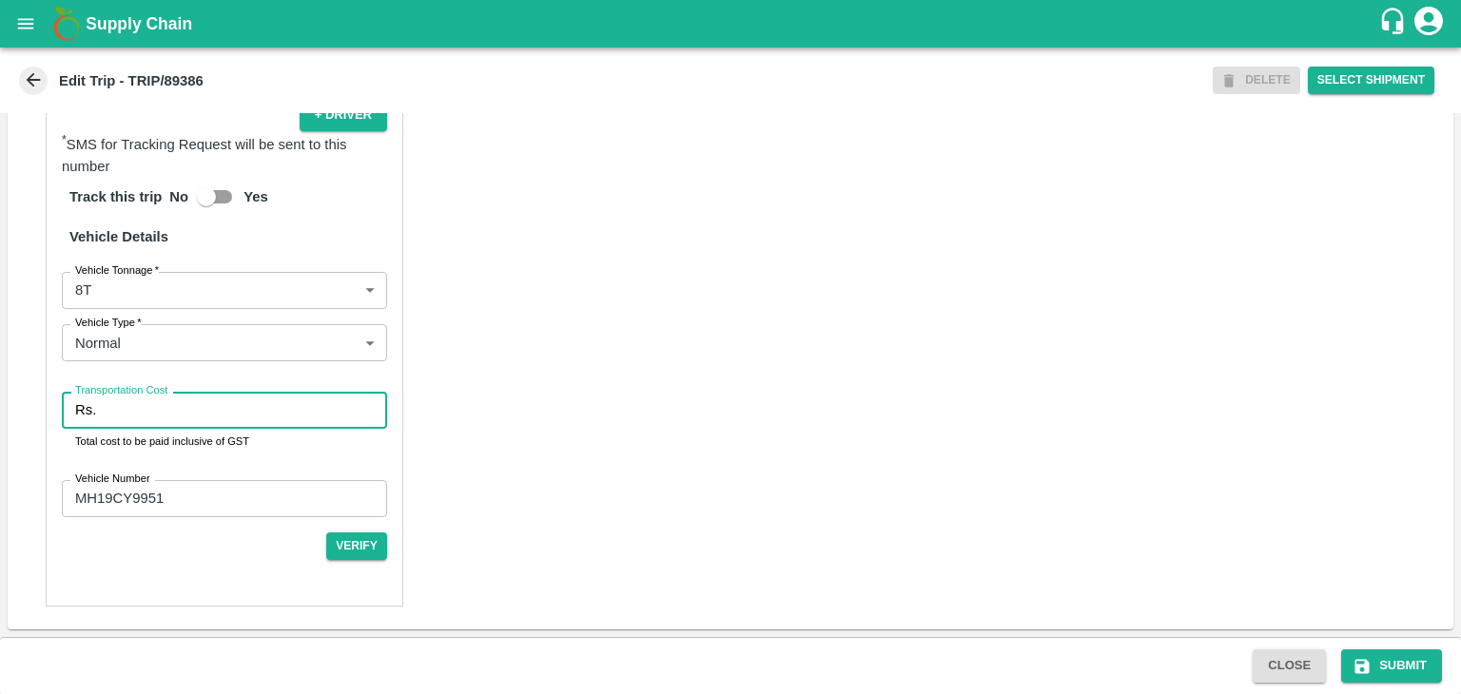
click at [165, 414] on input "Transportation Cost" at bounding box center [245, 410] width 283 height 36
type input "10000"
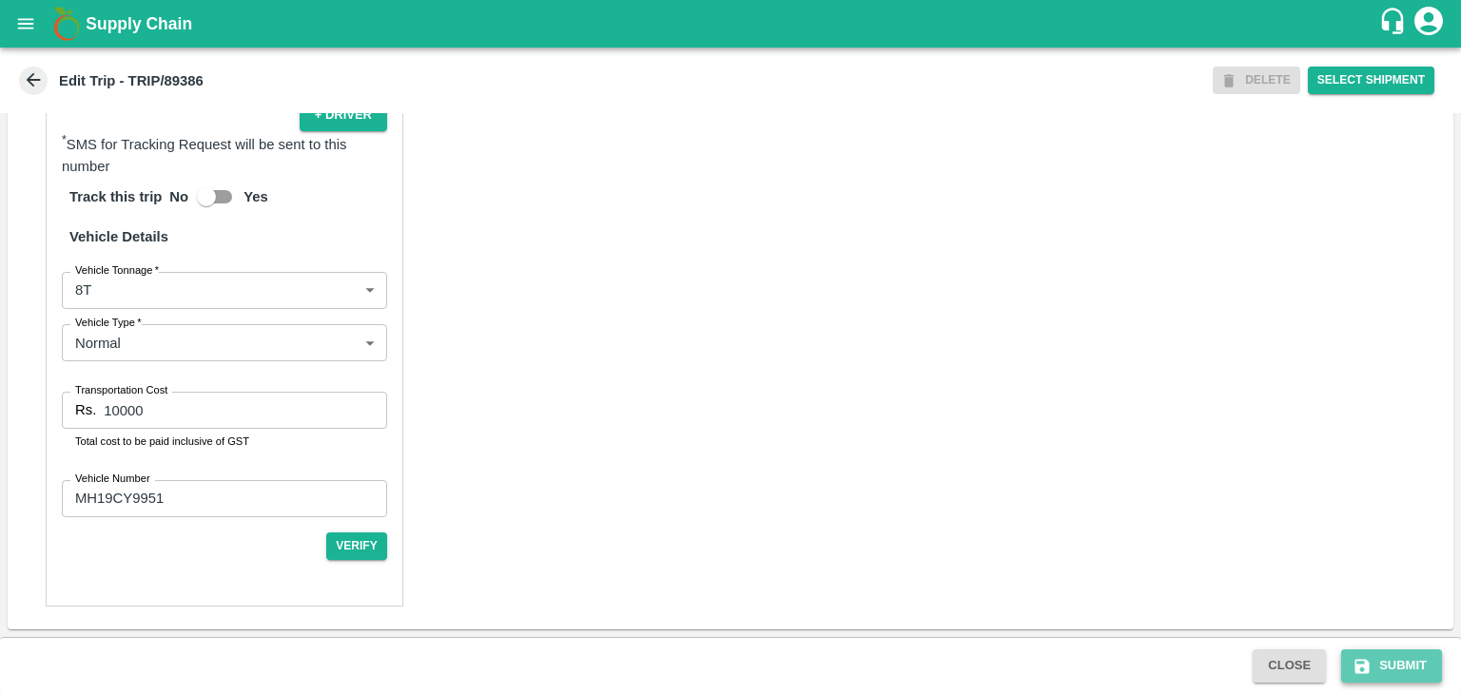
click at [1366, 657] on icon "submit" at bounding box center [1361, 666] width 19 height 19
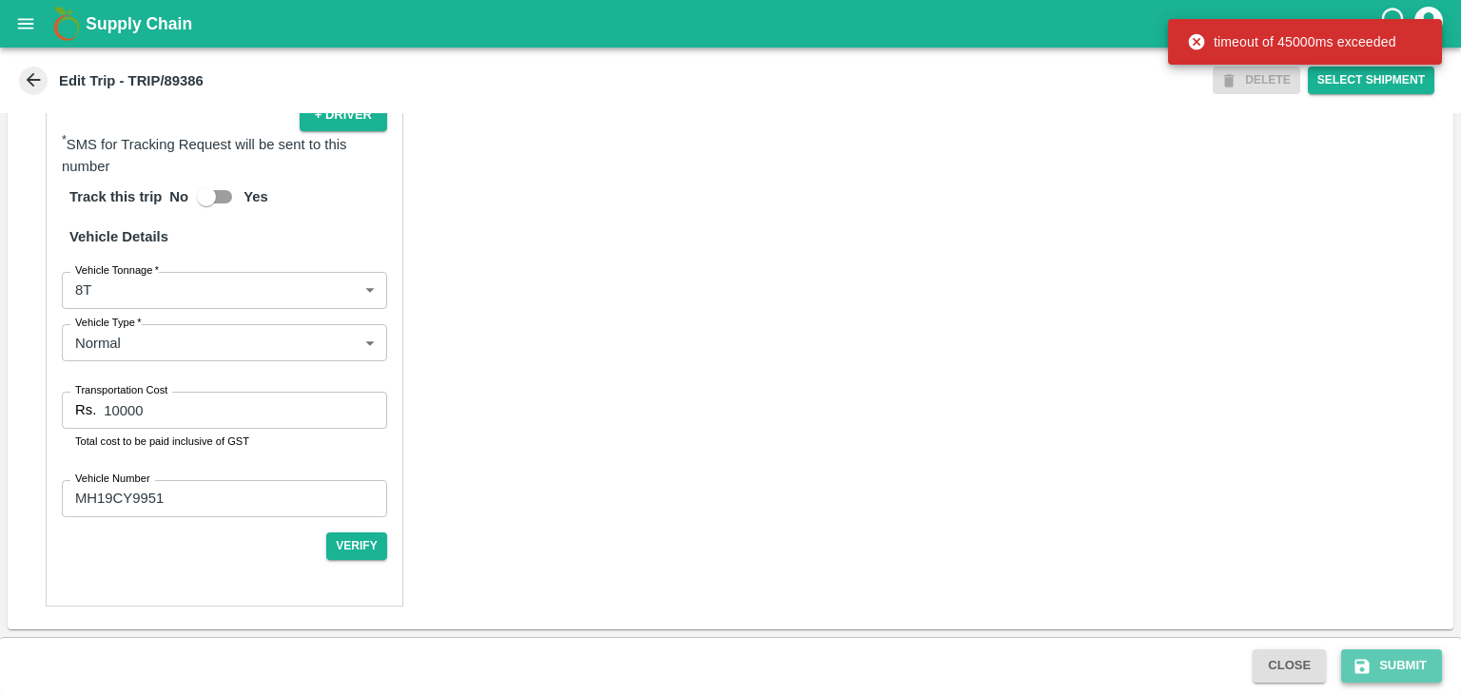
click at [1400, 658] on button "Submit" at bounding box center [1391, 666] width 101 height 33
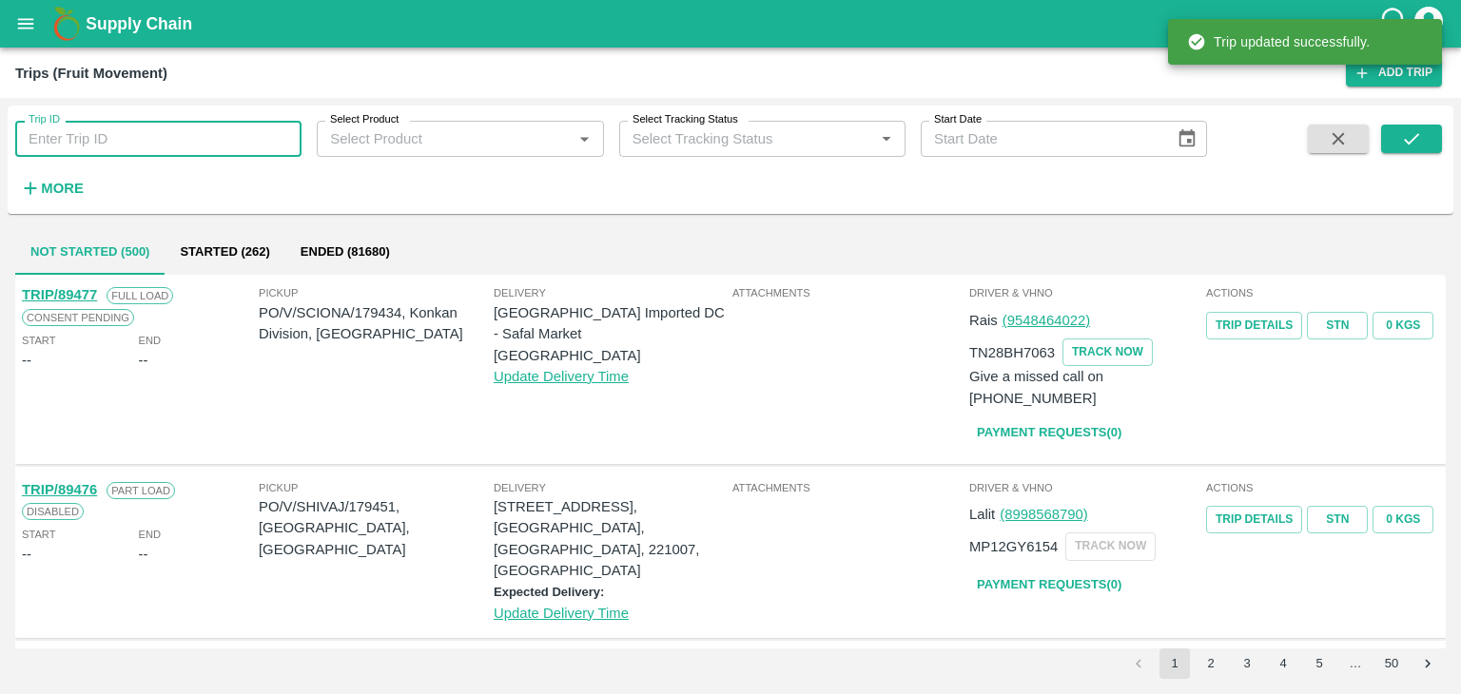
click at [243, 128] on input "Trip ID" at bounding box center [158, 139] width 286 height 36
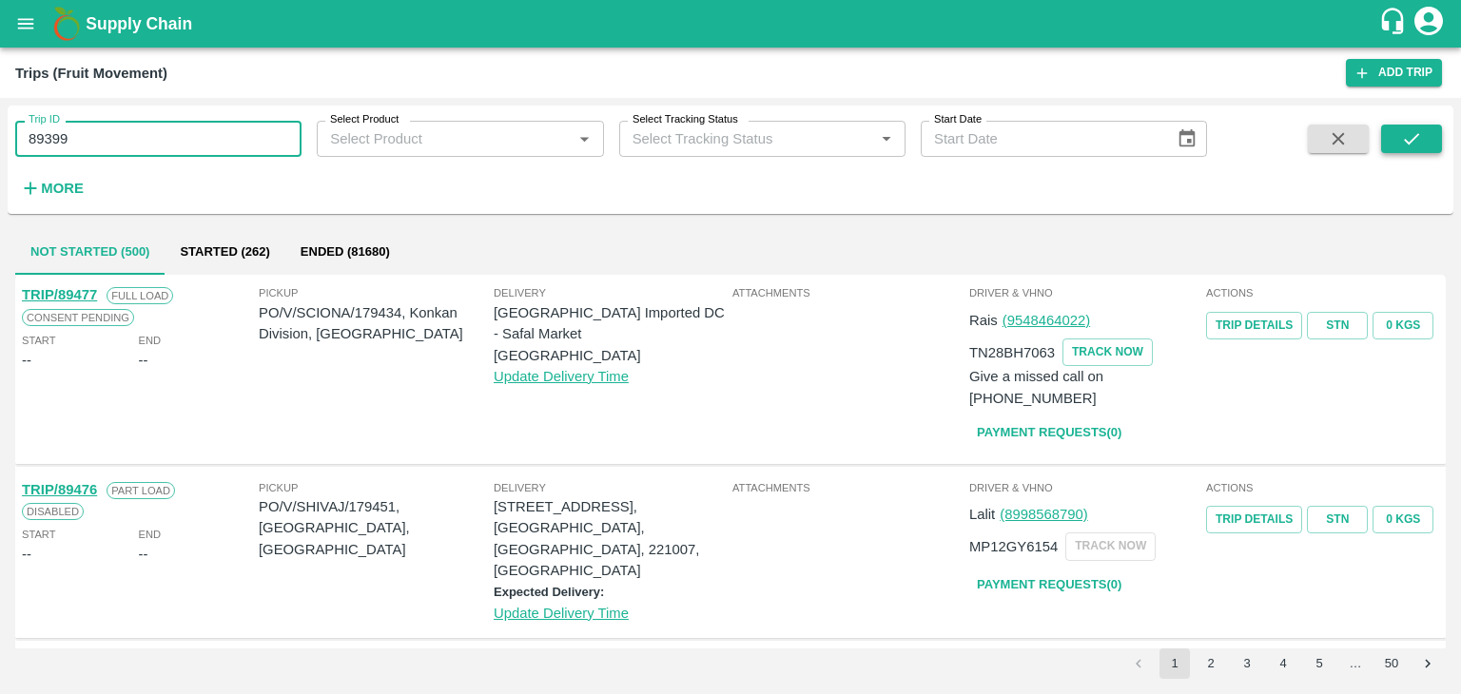
type input "89399"
click at [1396, 138] on button "submit" at bounding box center [1411, 139] width 61 height 29
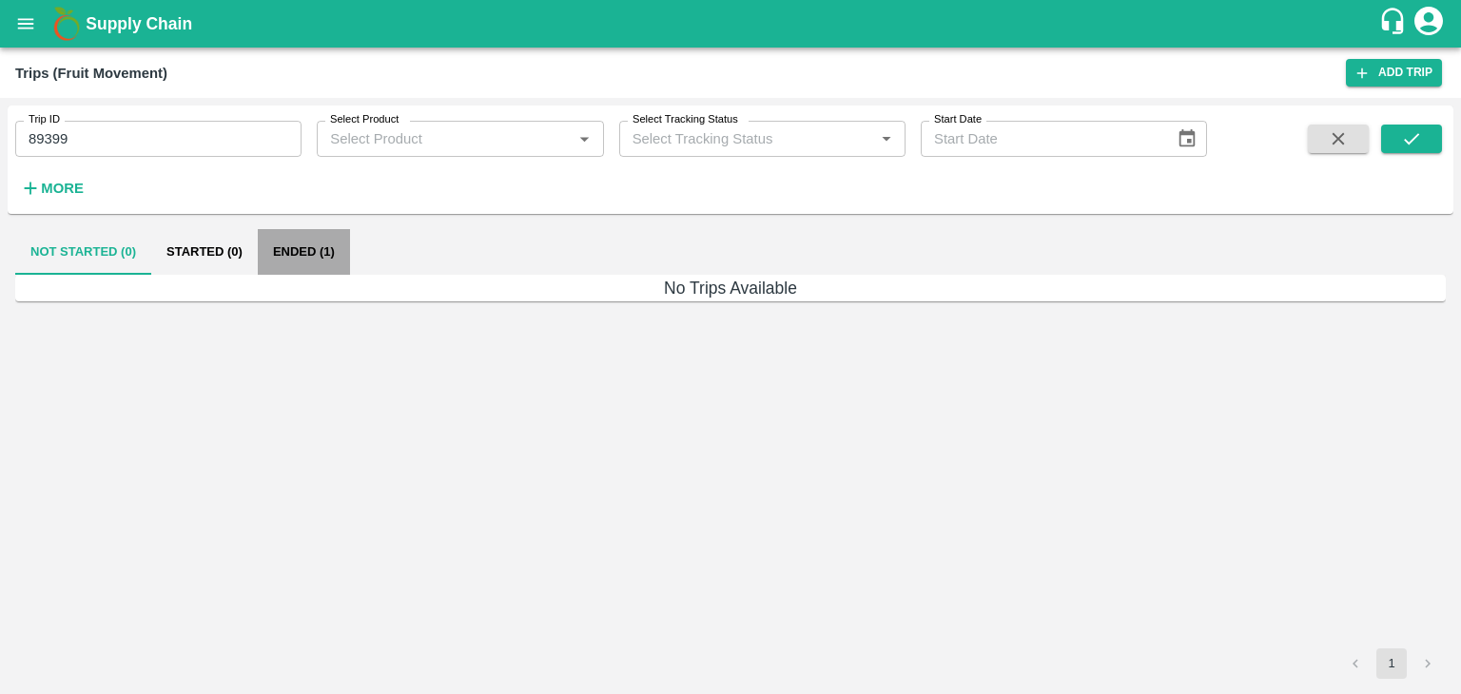
click at [301, 250] on button "Ended (1)" at bounding box center [304, 252] width 92 height 46
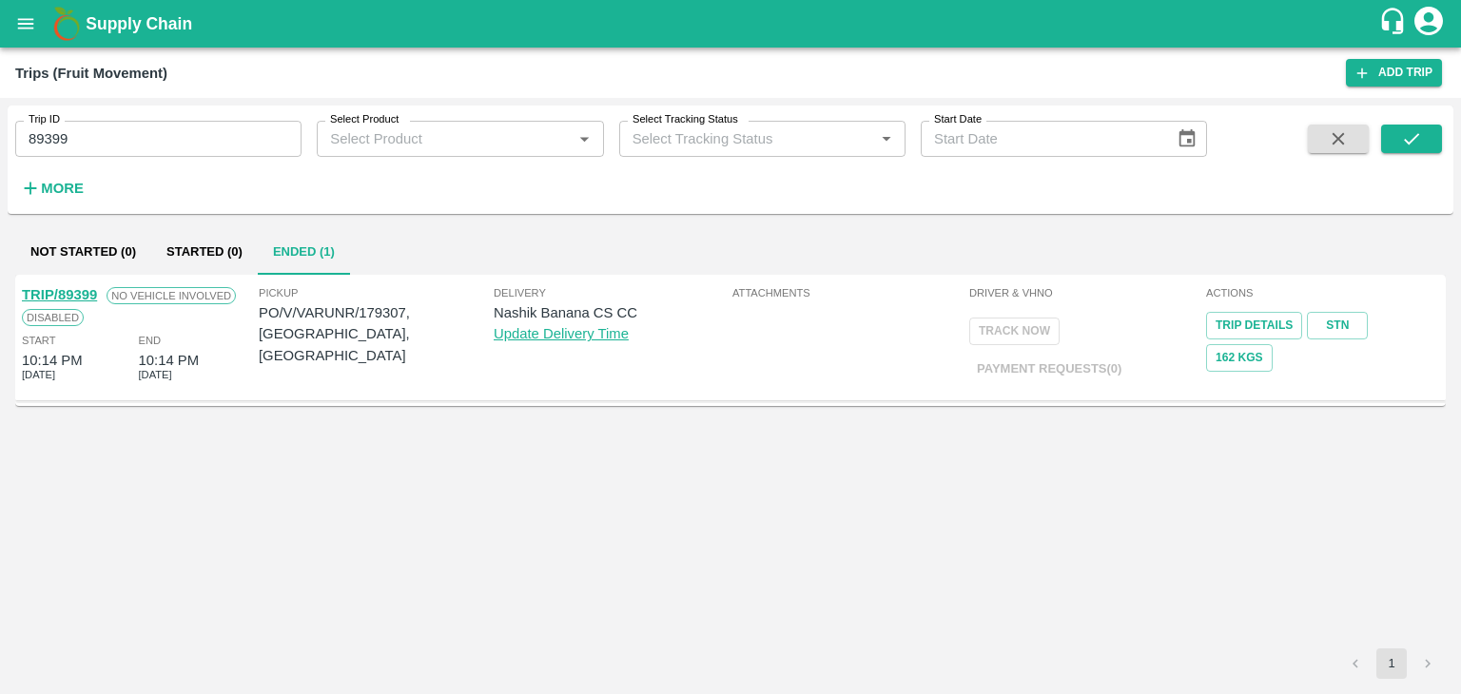
click at [77, 289] on link "TRIP/89399" at bounding box center [59, 294] width 75 height 15
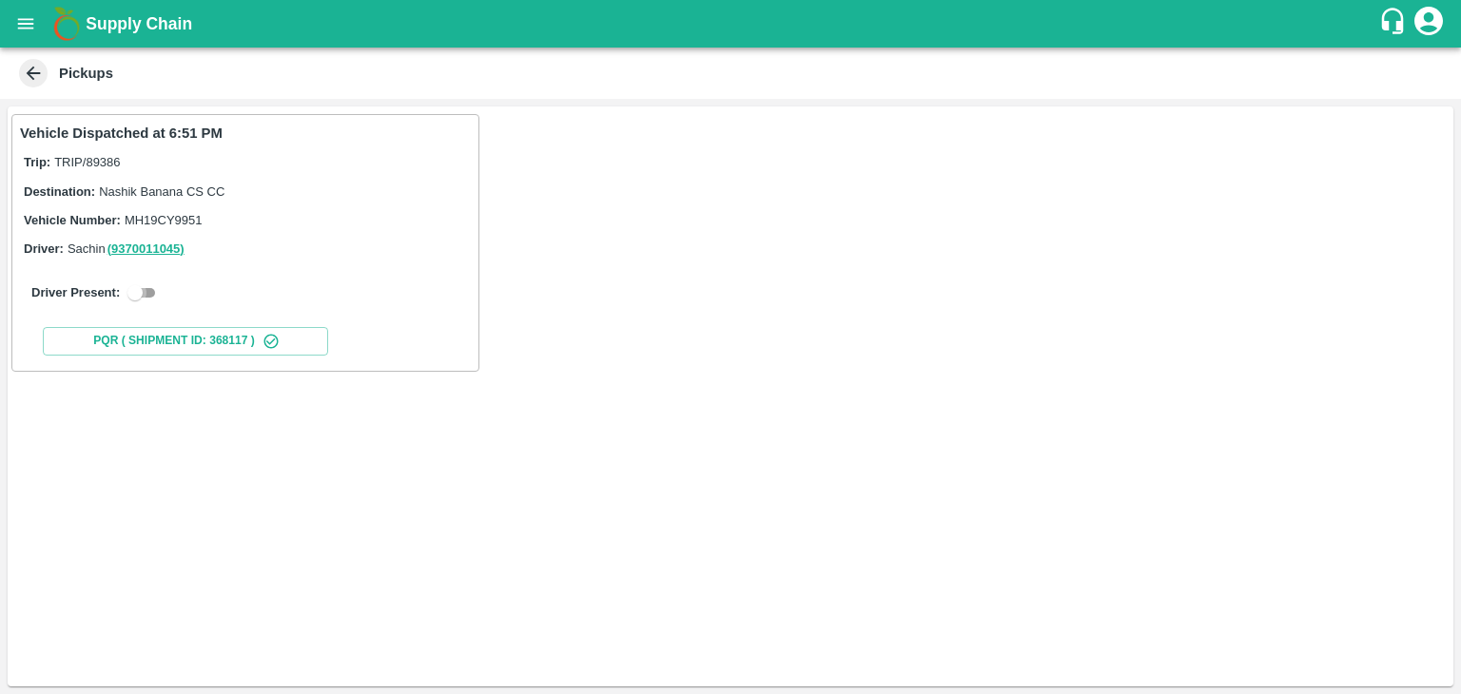
click at [148, 289] on input "checkbox" at bounding box center [135, 292] width 68 height 23
checkbox input "true"
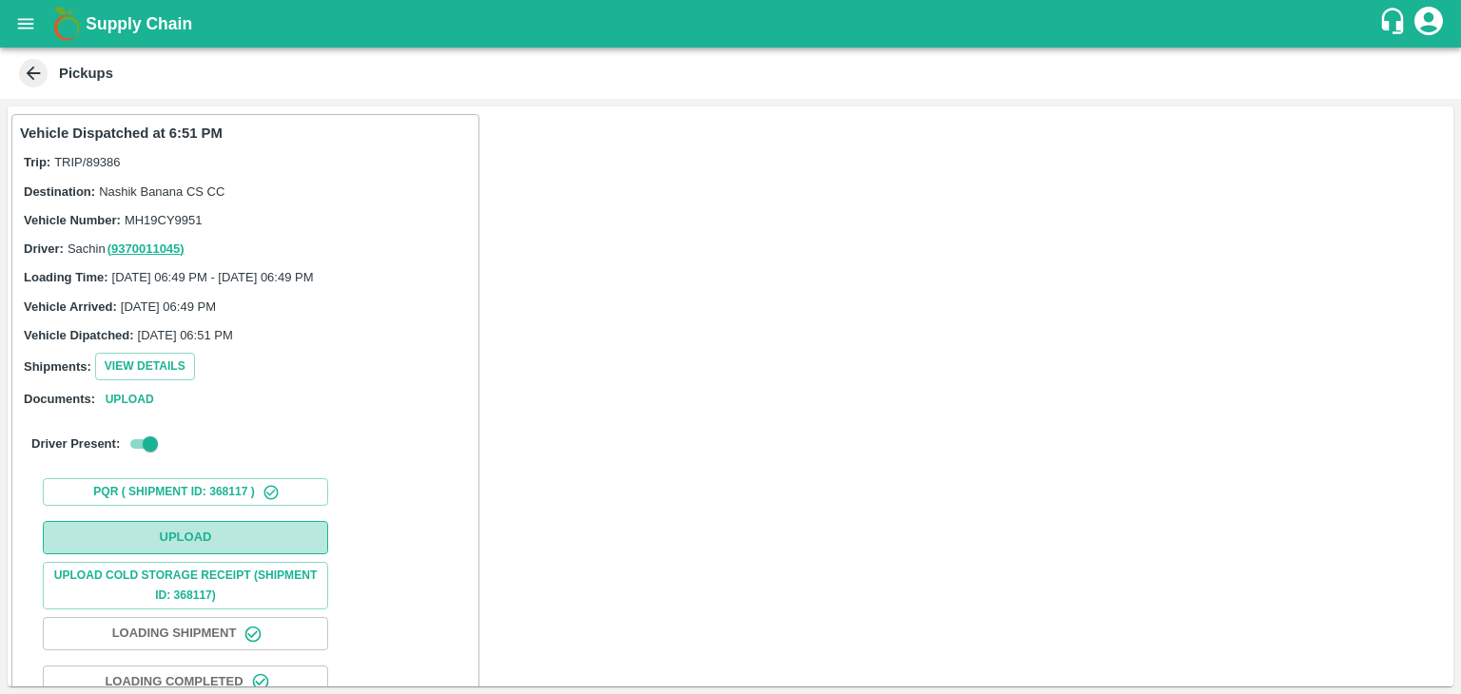
click at [224, 521] on button "Upload" at bounding box center [185, 537] width 285 height 33
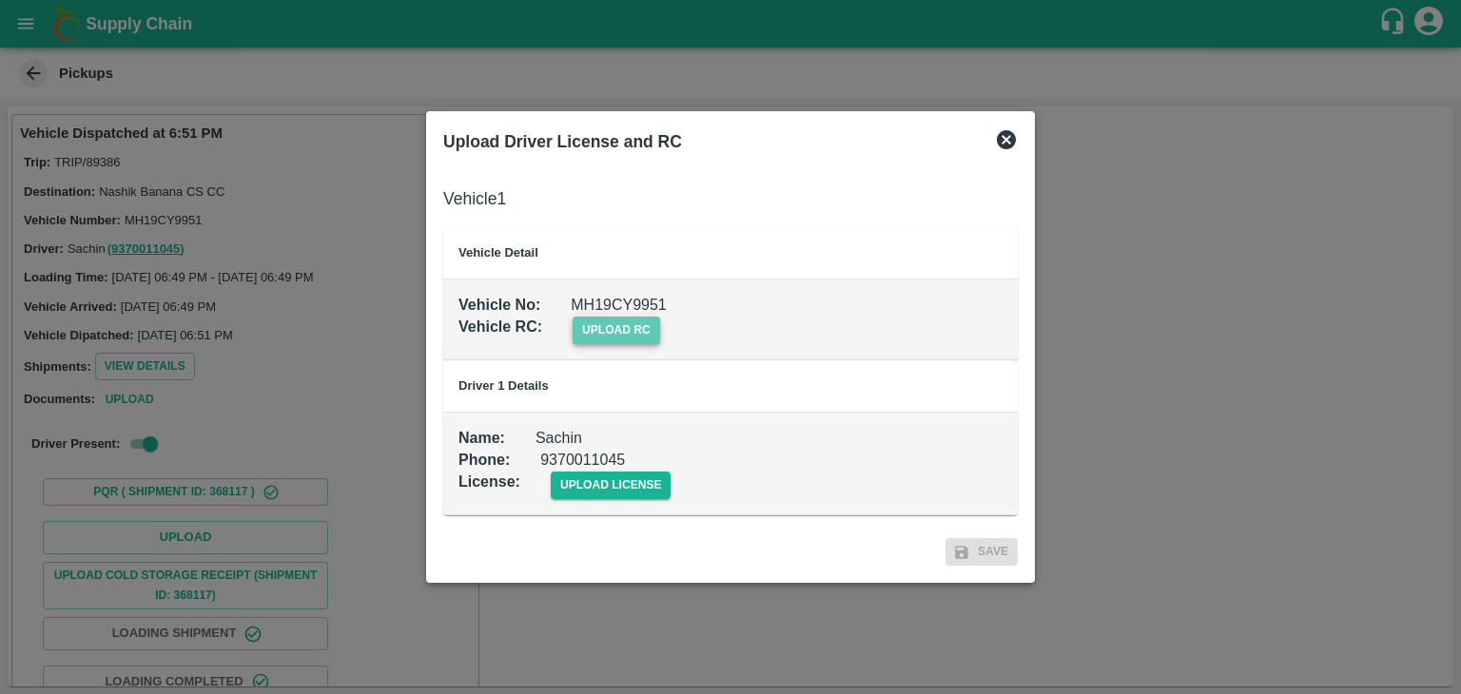
click at [647, 340] on span "upload rc" at bounding box center [615, 331] width 87 height 28
click at [0, 0] on input "upload rc" at bounding box center [0, 0] width 0 height 0
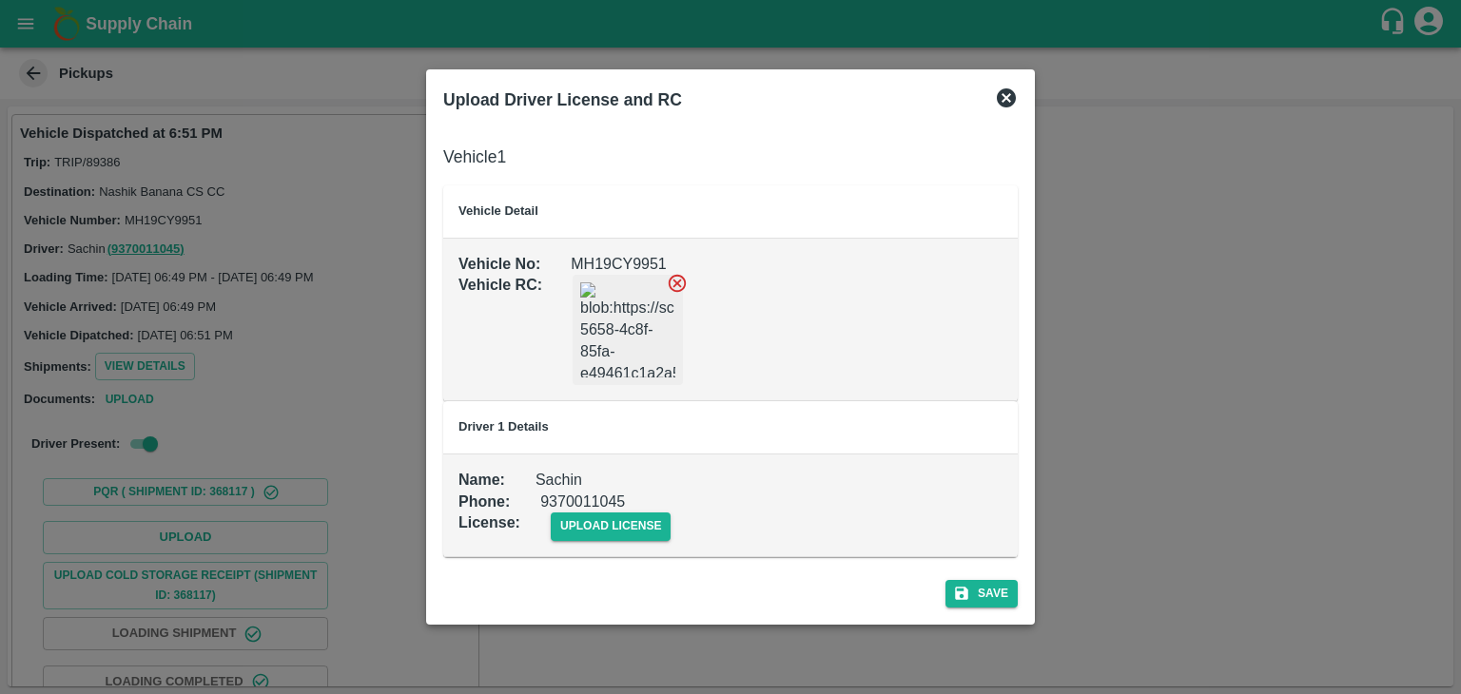
click at [681, 282] on icon at bounding box center [677, 283] width 21 height 21
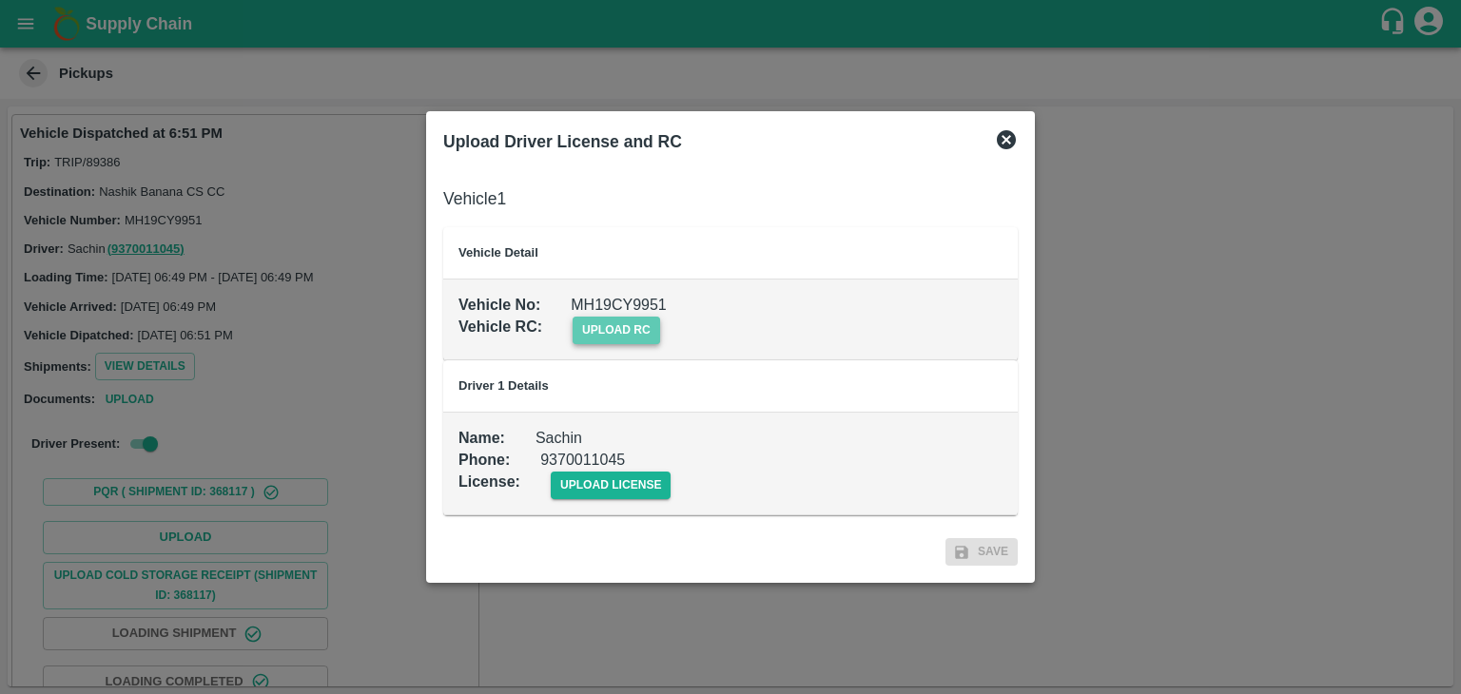
click at [608, 327] on span "upload rc" at bounding box center [615, 331] width 87 height 28
click at [0, 0] on input "upload rc" at bounding box center [0, 0] width 0 height 0
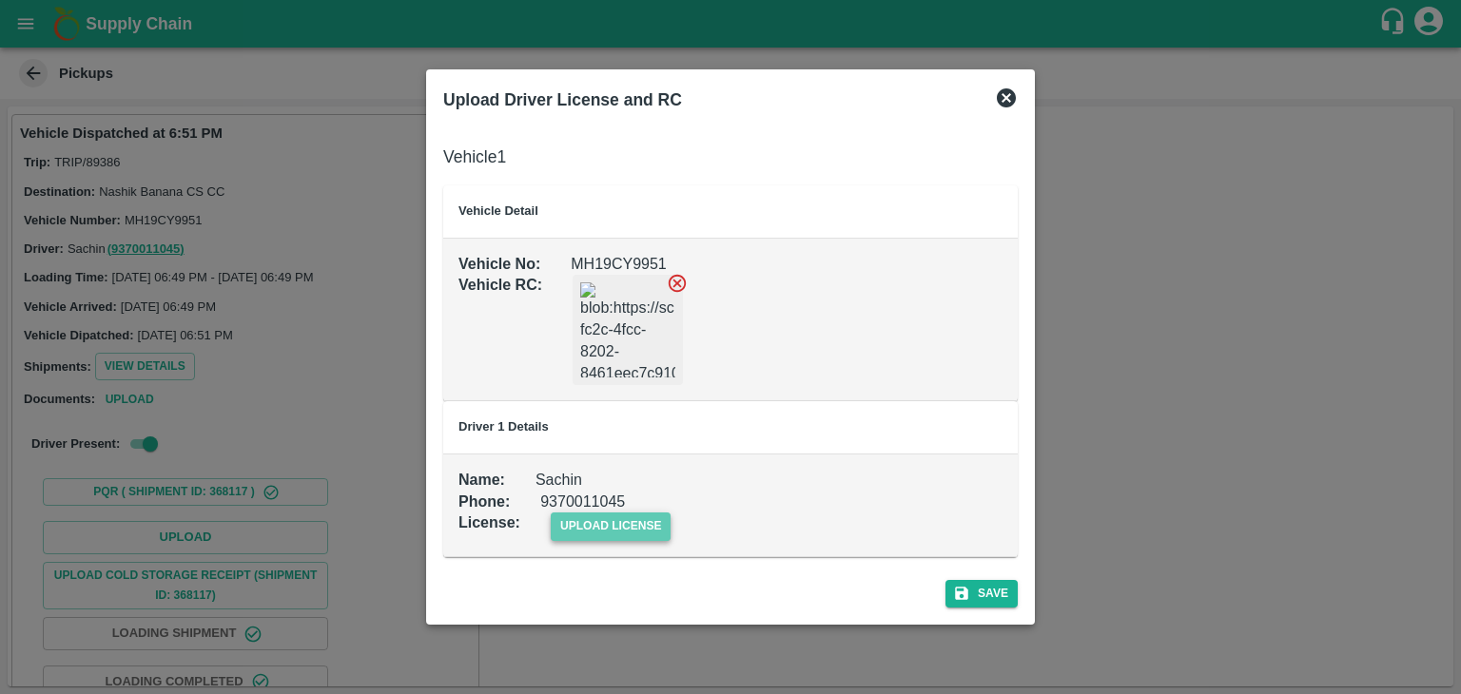
click at [609, 526] on span "upload license" at bounding box center [611, 527] width 121 height 28
click at [0, 0] on input "upload license" at bounding box center [0, 0] width 0 height 0
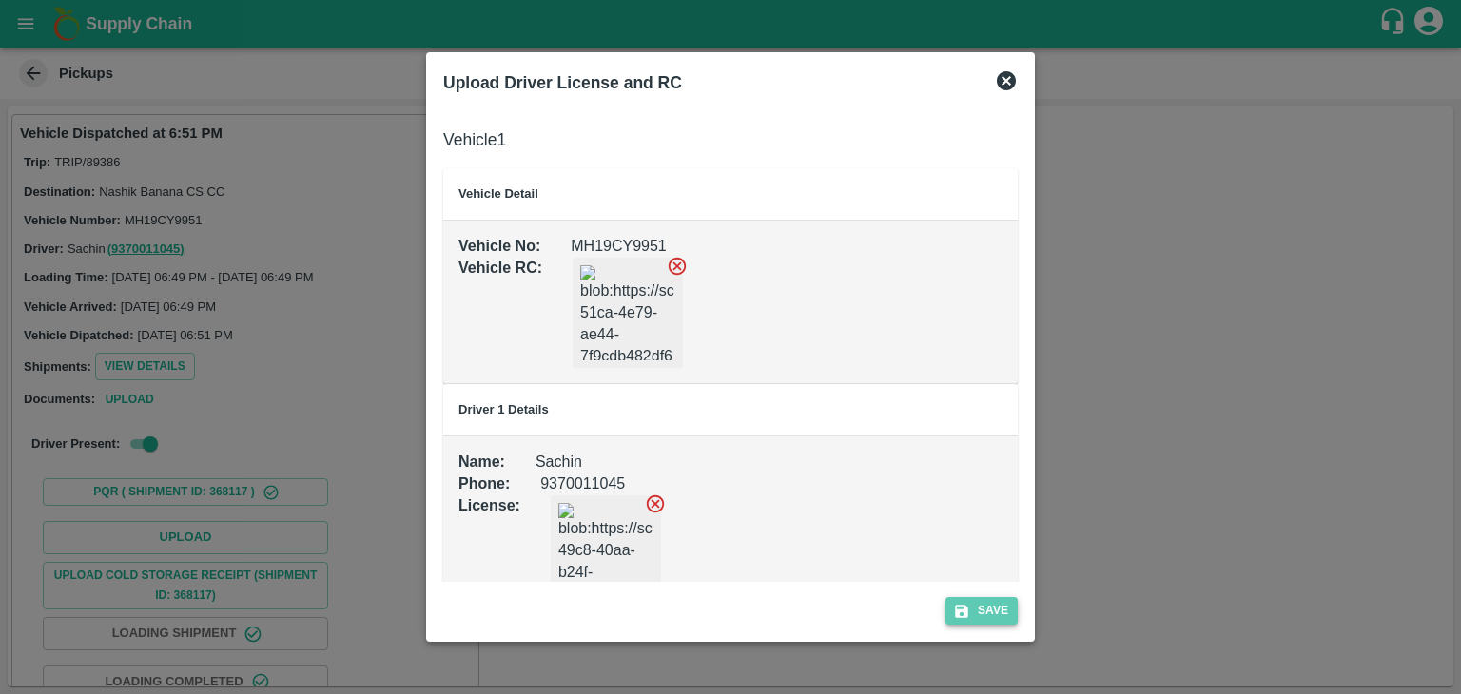
click at [983, 599] on button "Save" at bounding box center [981, 611] width 72 height 28
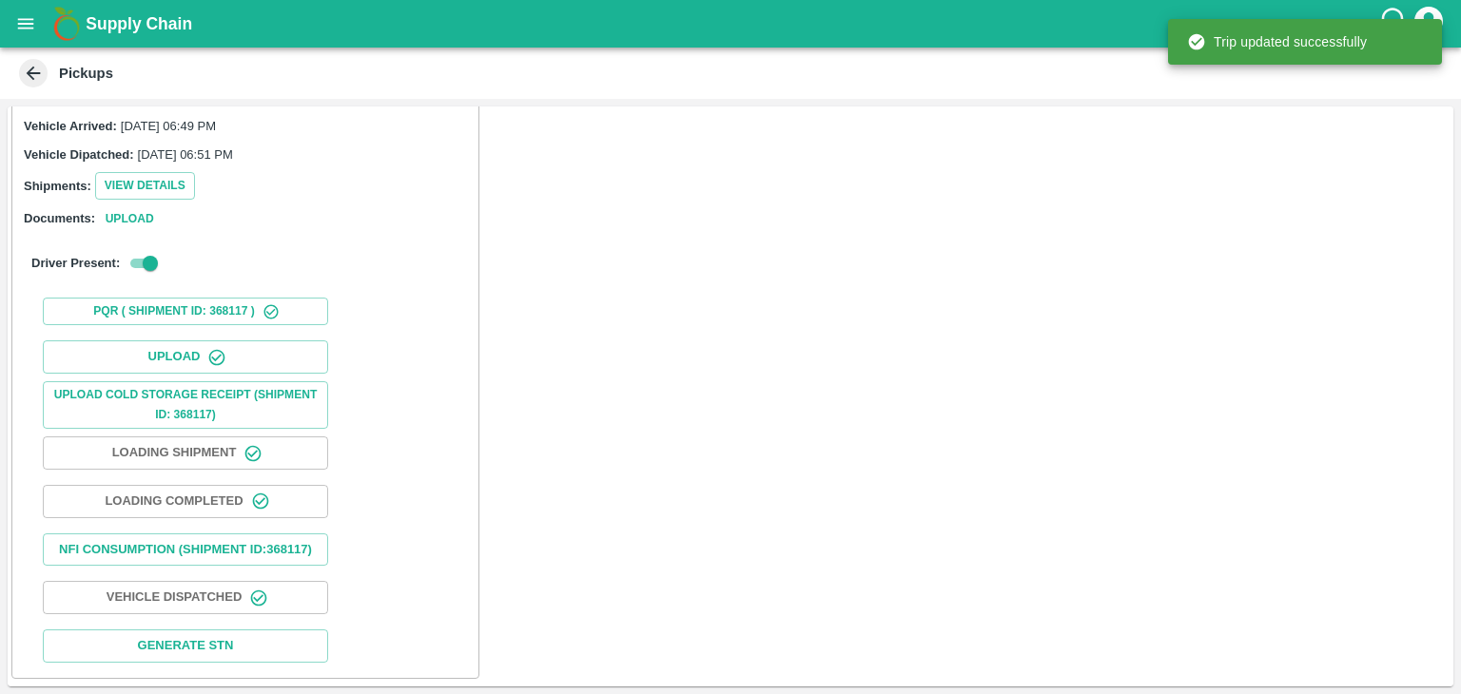
scroll to position [198, 0]
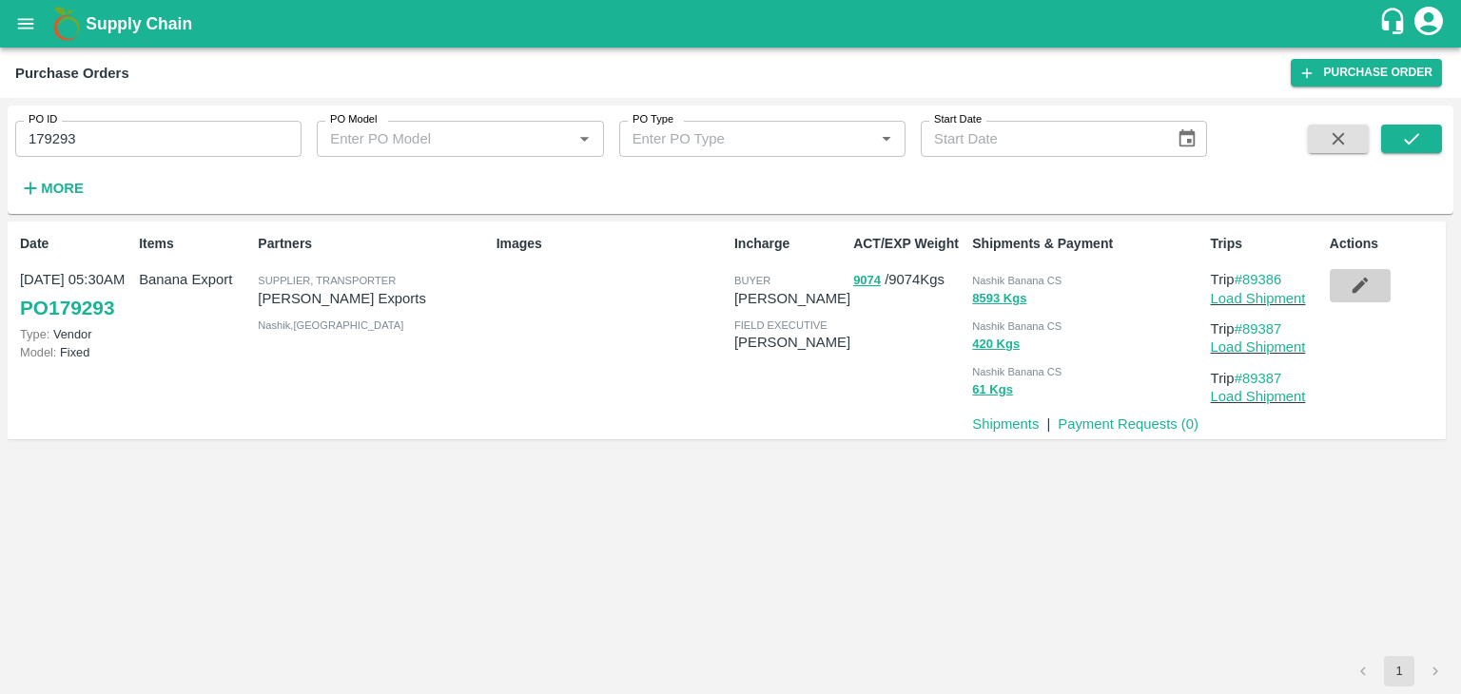
click at [1343, 284] on button "button" at bounding box center [1359, 285] width 61 height 32
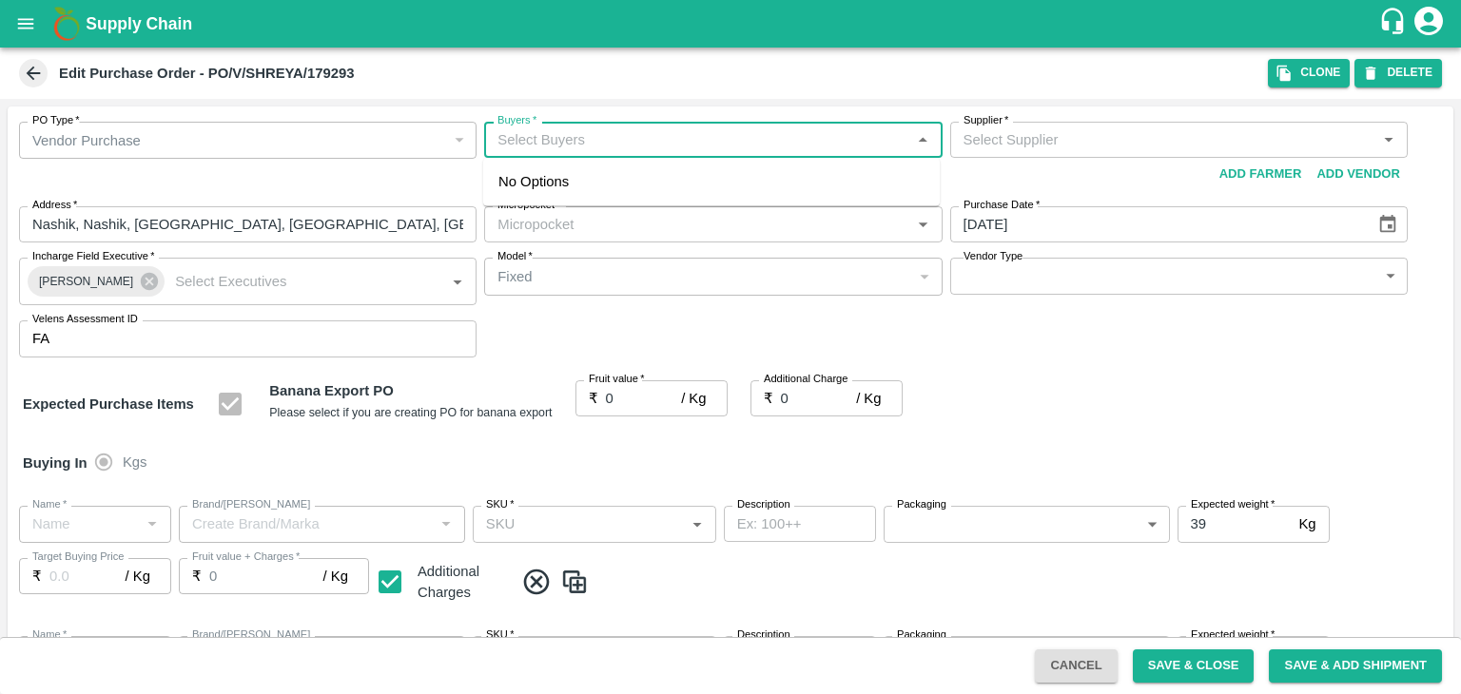
click at [587, 141] on input "Buyers   *" at bounding box center [697, 139] width 415 height 25
type input "Ajit"
type input "Shreyansh Exports-undefined"
type input "172-Savda"
type input "Banana Export"
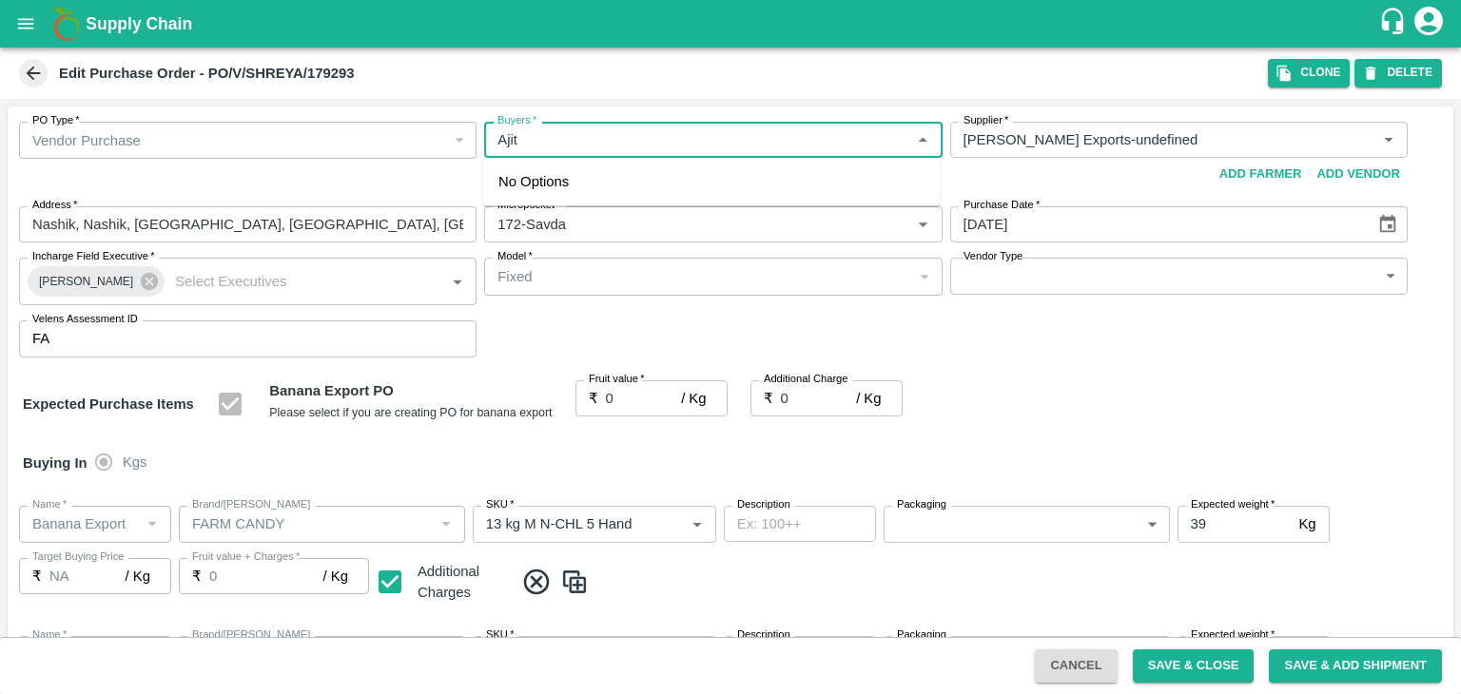
type input "FARM CANDY"
type input "13 kg M N-CHL 5 Hand"
type input "NA"
type input "Banana Export"
type input "FARM CANDY"
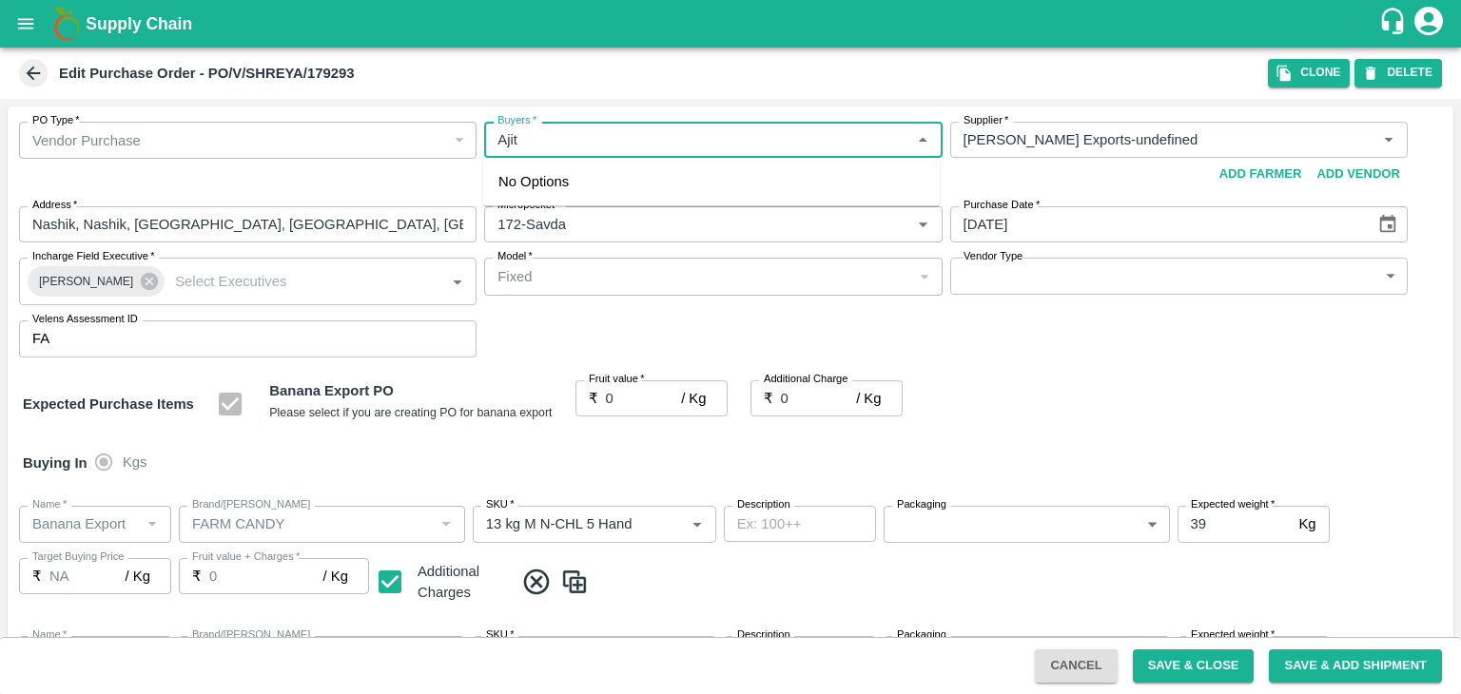
type input "13 kg M N-CHL 6 Hand"
type input "NA"
type input "Banana Export"
type input "FARM CANDY"
type input "13 kg M N-CHL 8 Hand"
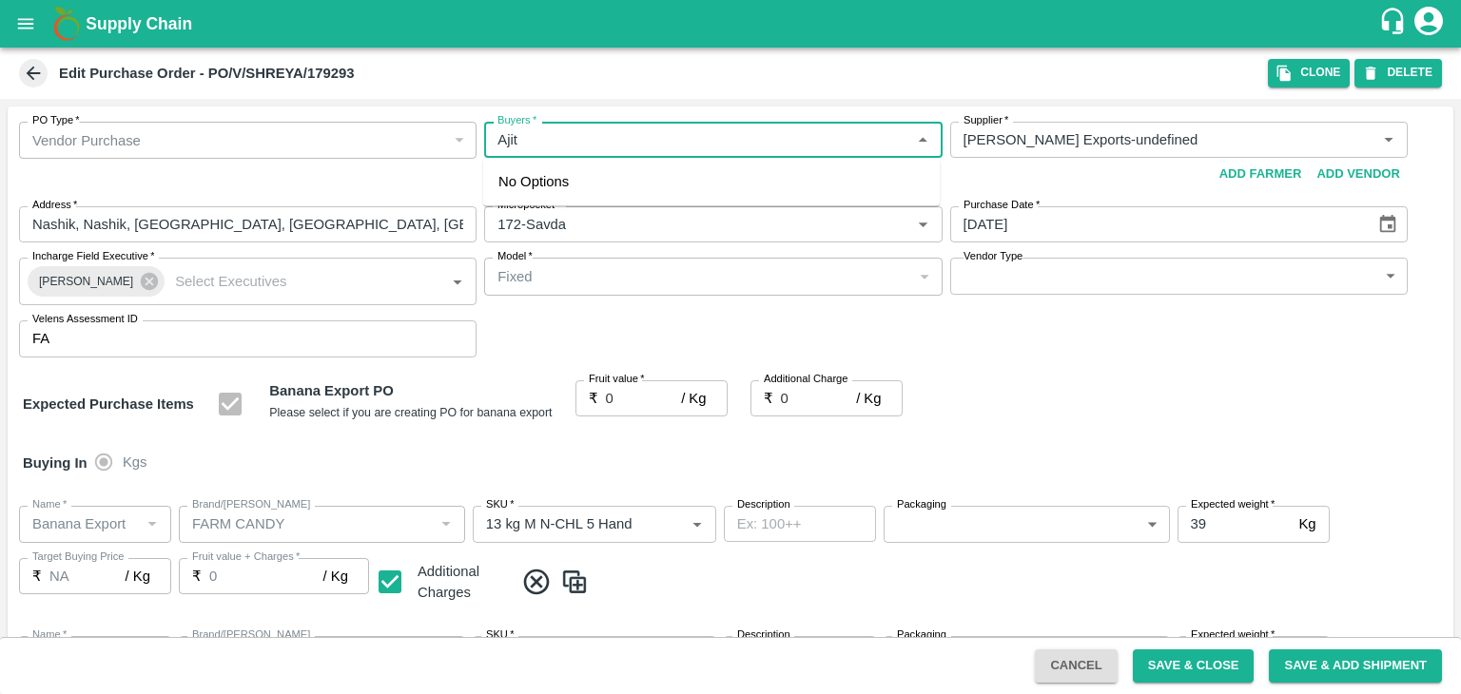
type input "NA"
type input "Banana Export"
type input "FARM CANDY"
type input "13 kg M N-CHL CL"
type input "NA"
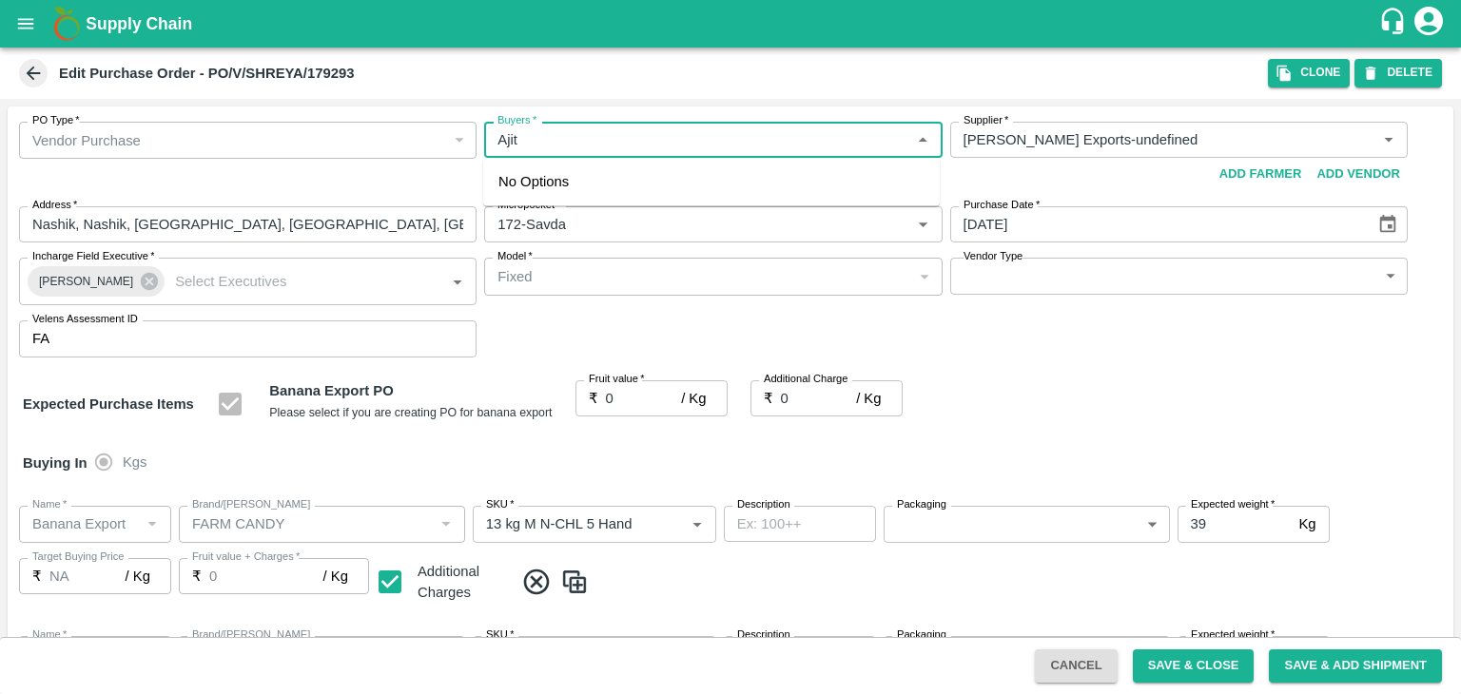
type input "Banana Export"
type input "FARM CANDY"
type input "C Class"
type input "NA"
type input "Banana Export"
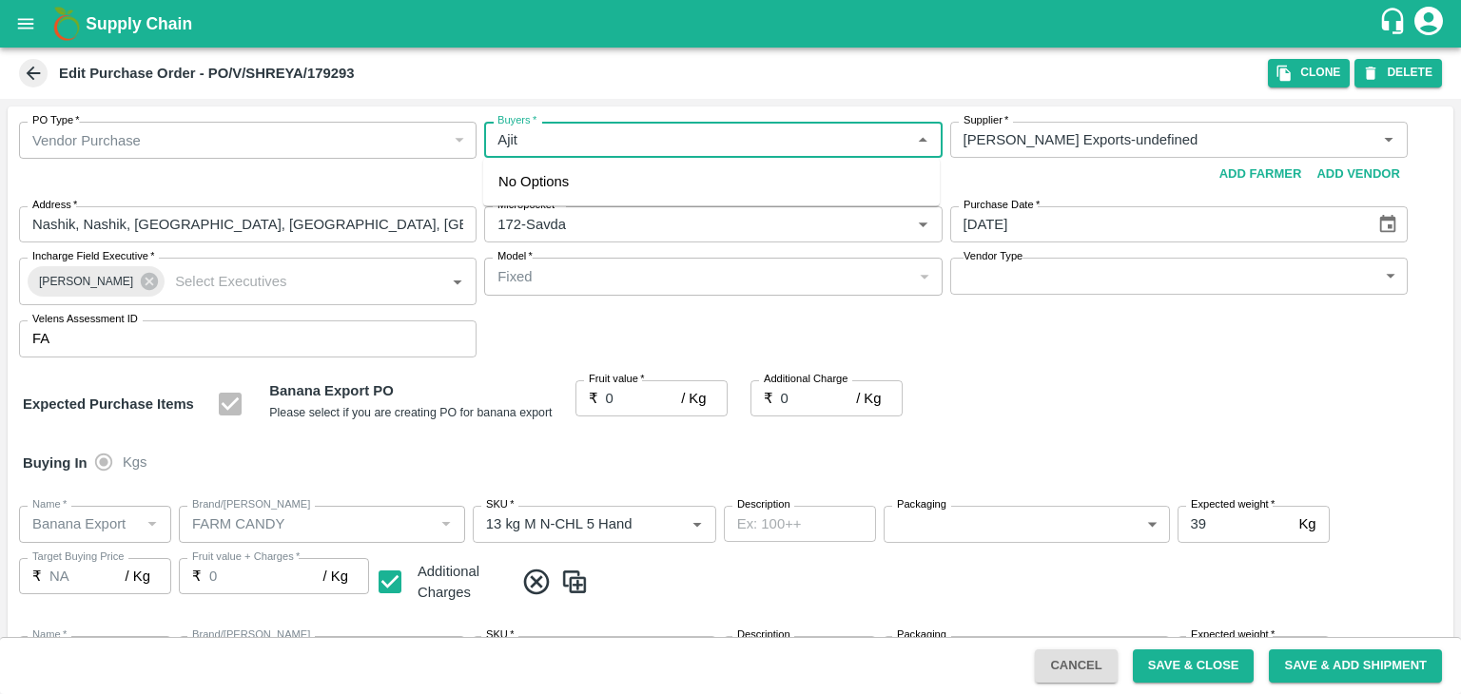
type input "FARM CANDY"
type input "PHR Kg"
type input "NA"
type input "Ajit"
click at [609, 184] on div "[PERSON_NAME]" at bounding box center [711, 189] width 456 height 49
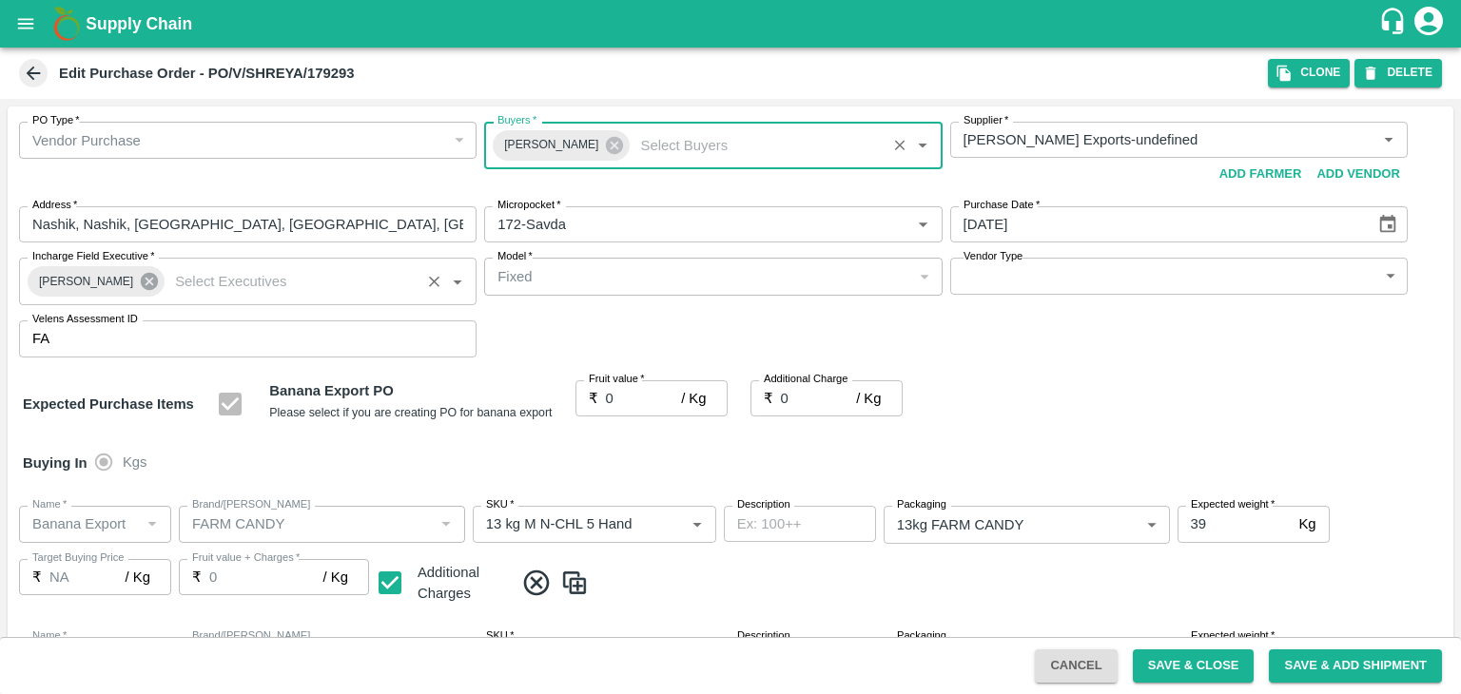
click at [141, 288] on icon at bounding box center [149, 281] width 17 height 17
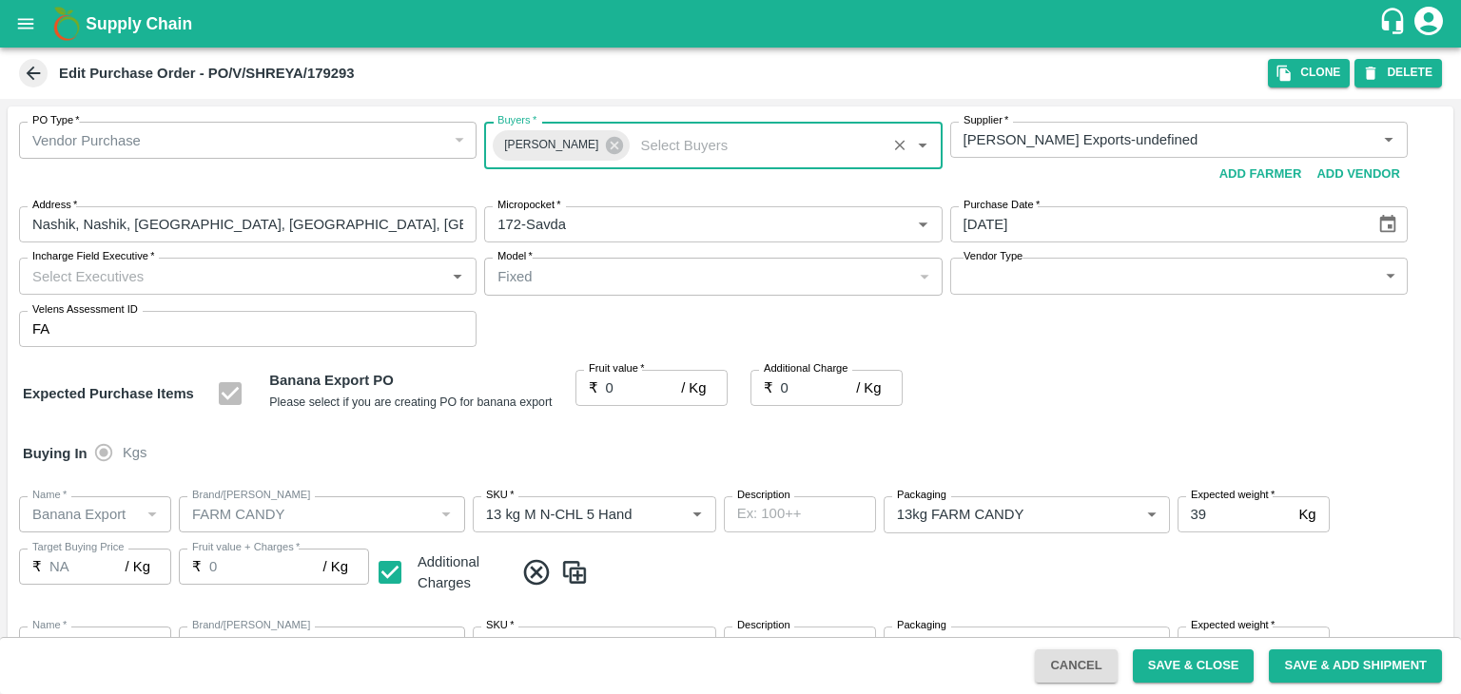
click at [182, 270] on input "Incharge Field Executive   *" at bounding box center [232, 275] width 415 height 25
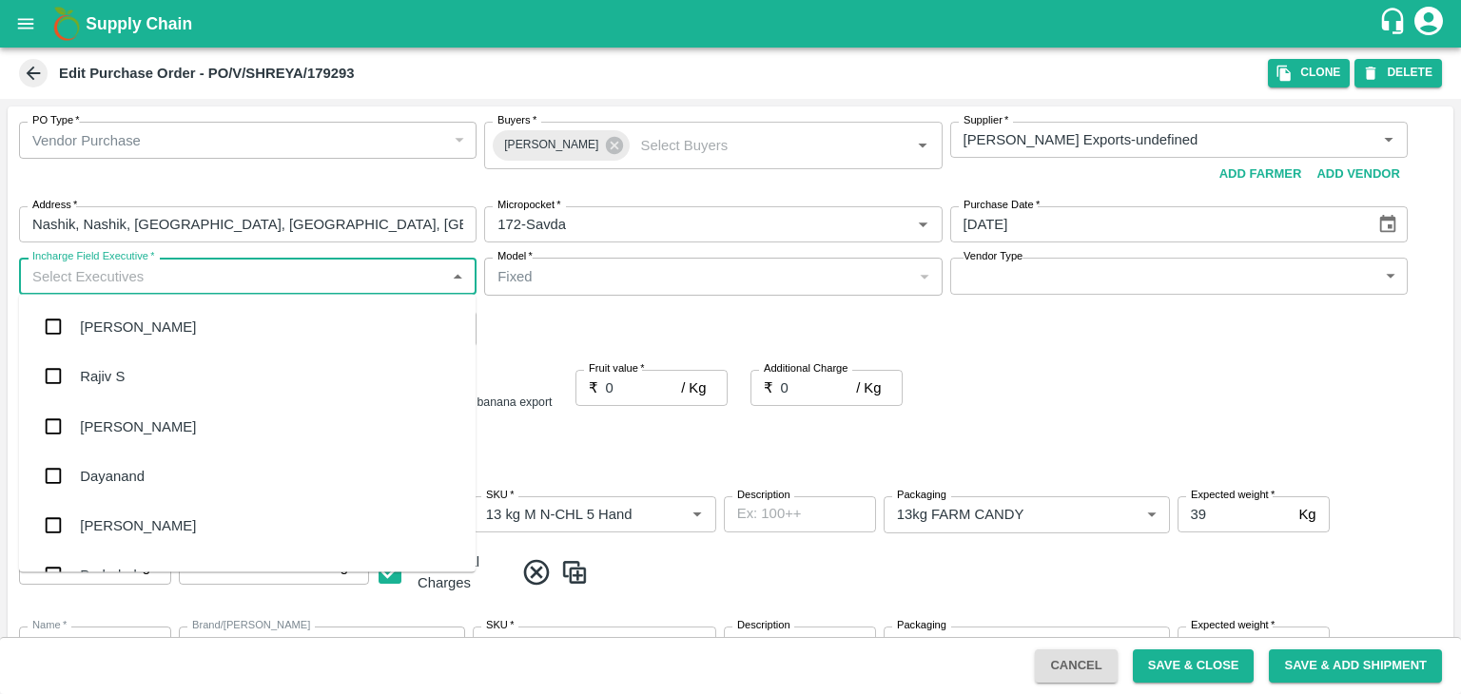
click at [209, 278] on input "Incharge Field Executive   *" at bounding box center [232, 275] width 415 height 25
type input "Jay"
click at [163, 413] on div "jaydip Tale" at bounding box center [247, 425] width 456 height 49
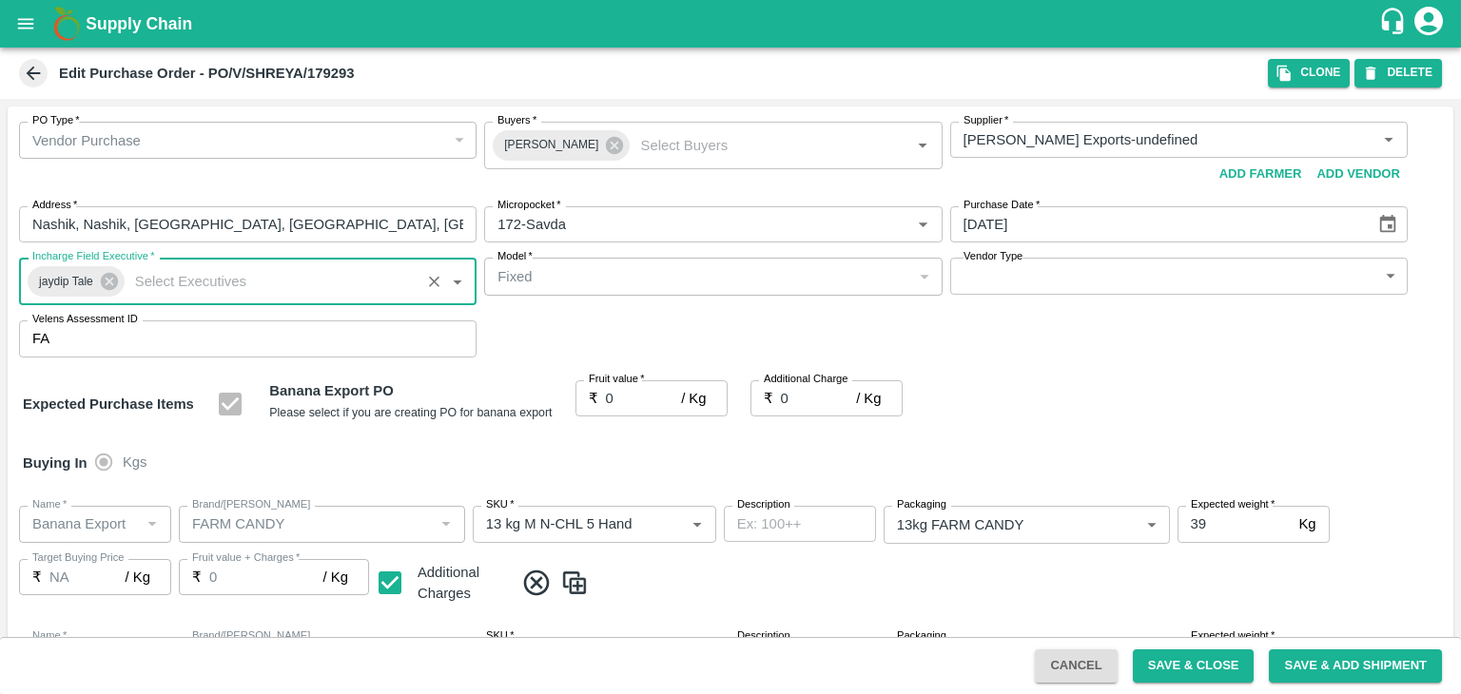
click at [1041, 267] on body "Supply Chain Edit Purchase Order - PO/V/SHREYA/179293 Clone DELETE PO Type   * …" at bounding box center [730, 347] width 1461 height 694
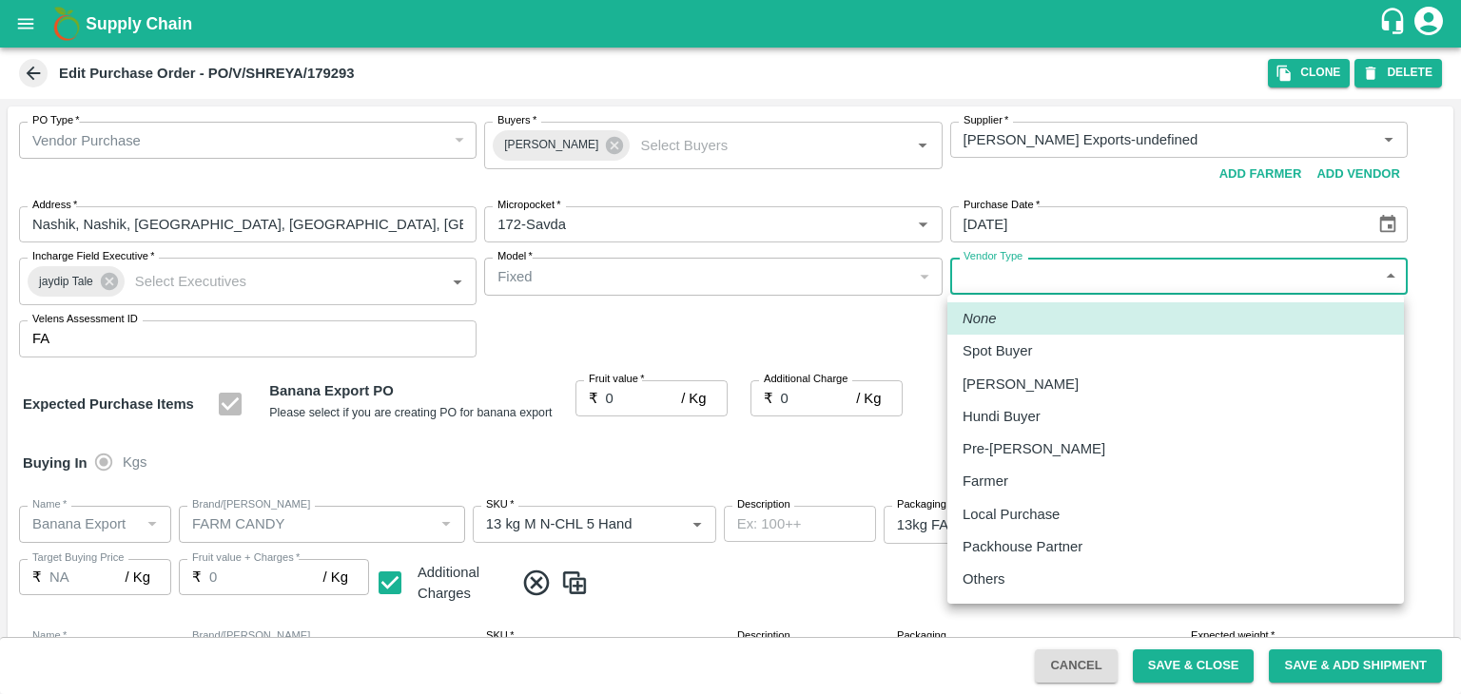
click at [1023, 572] on div "Others" at bounding box center [1175, 579] width 426 height 21
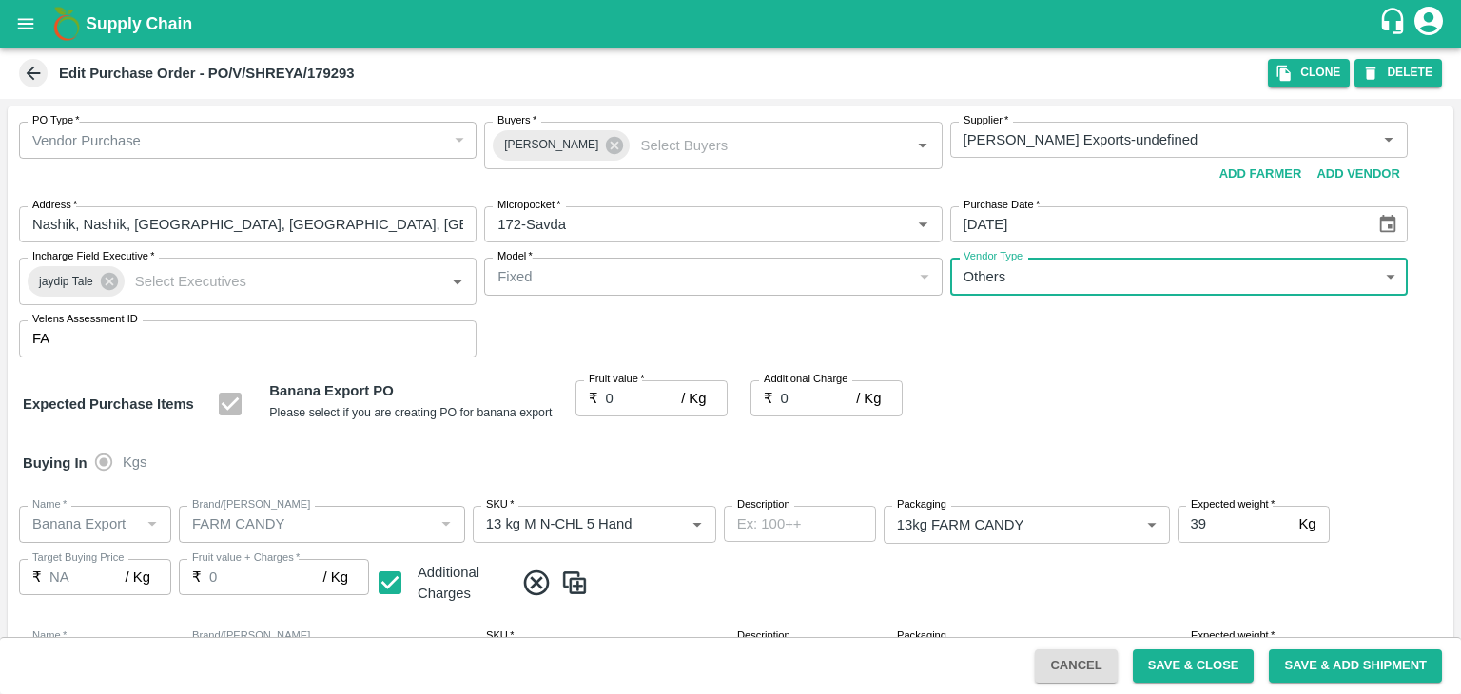
type input "OTHER"
click at [630, 394] on div at bounding box center [730, 347] width 1461 height 694
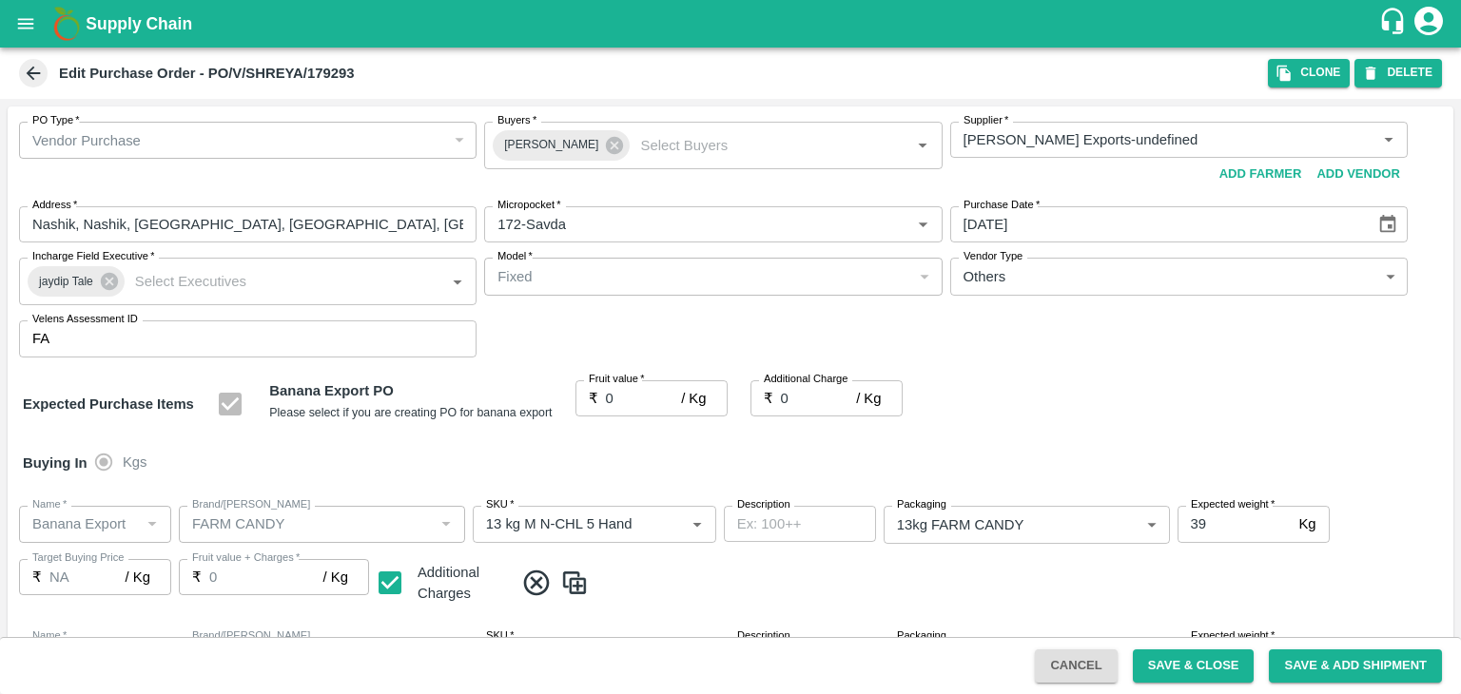
click at [640, 411] on div at bounding box center [730, 347] width 1461 height 694
click at [640, 394] on input "0" at bounding box center [644, 398] width 76 height 36
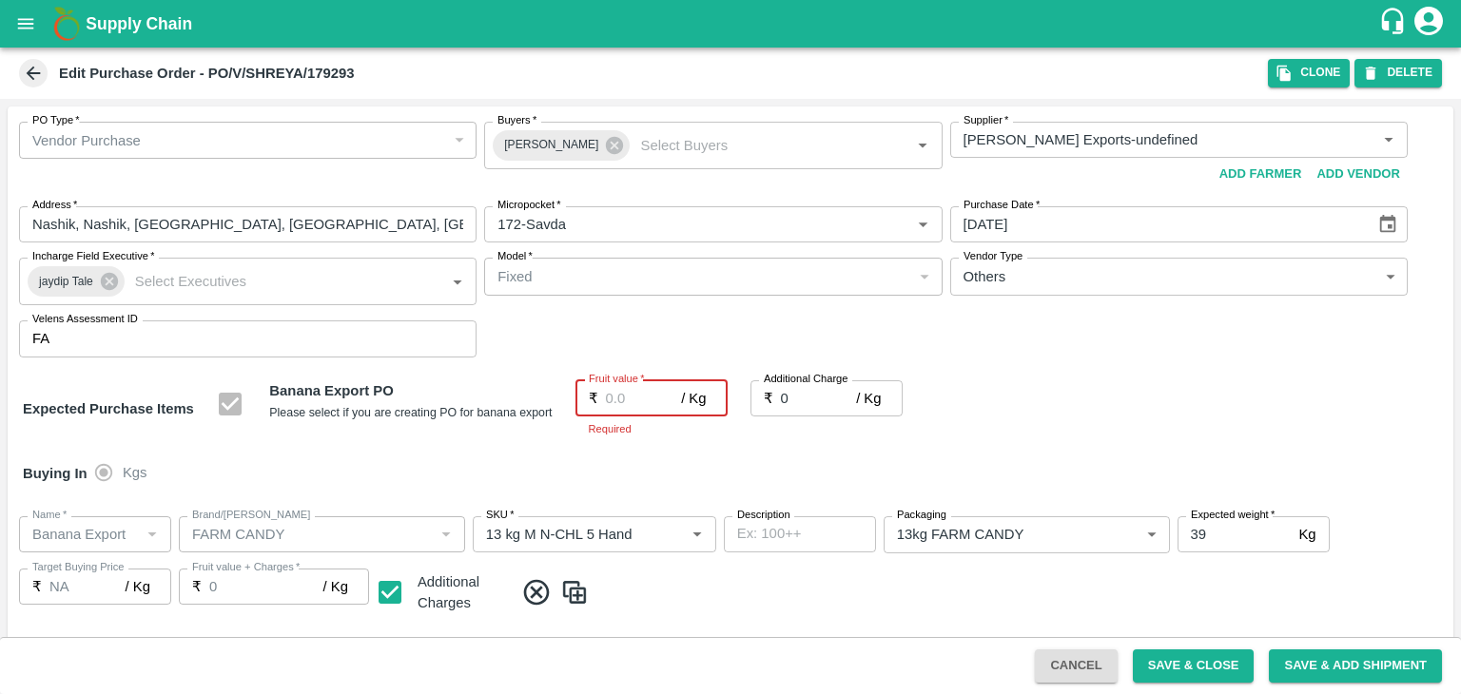
type input "1"
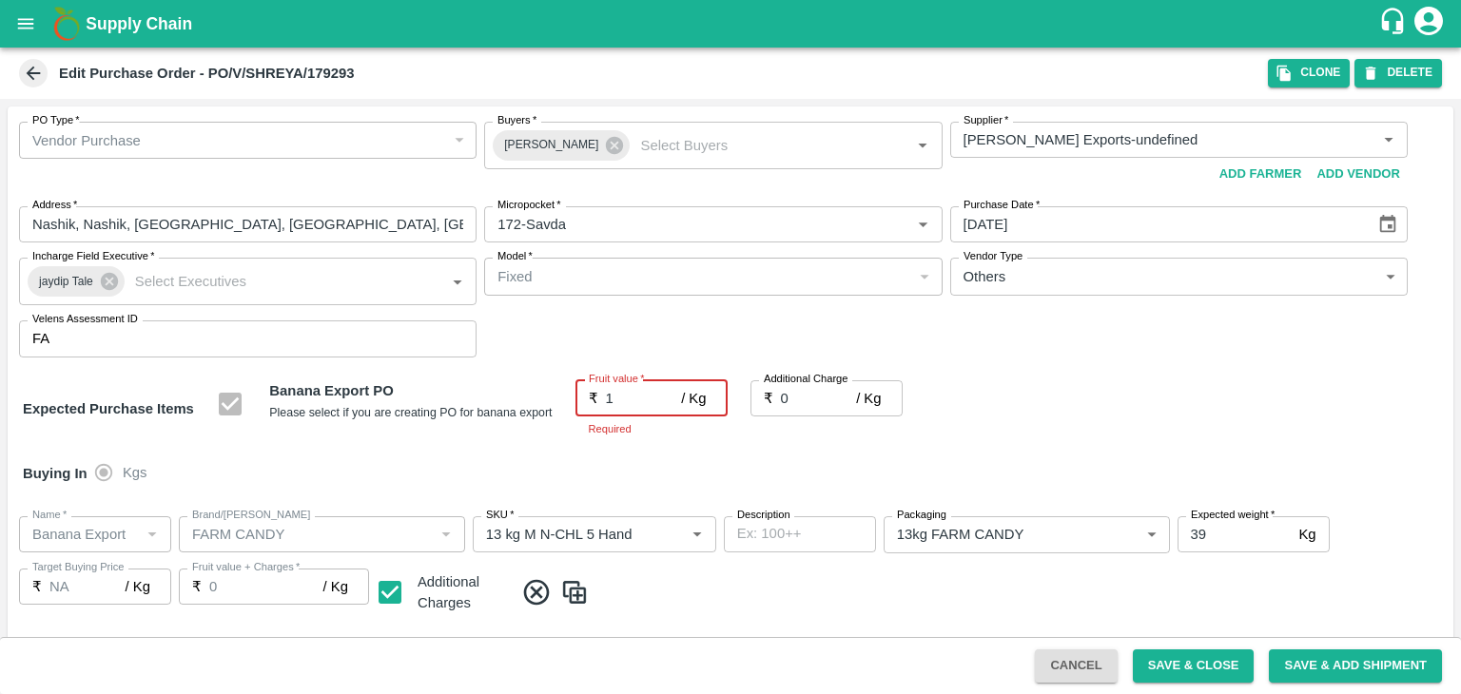
type input "1"
type input "19"
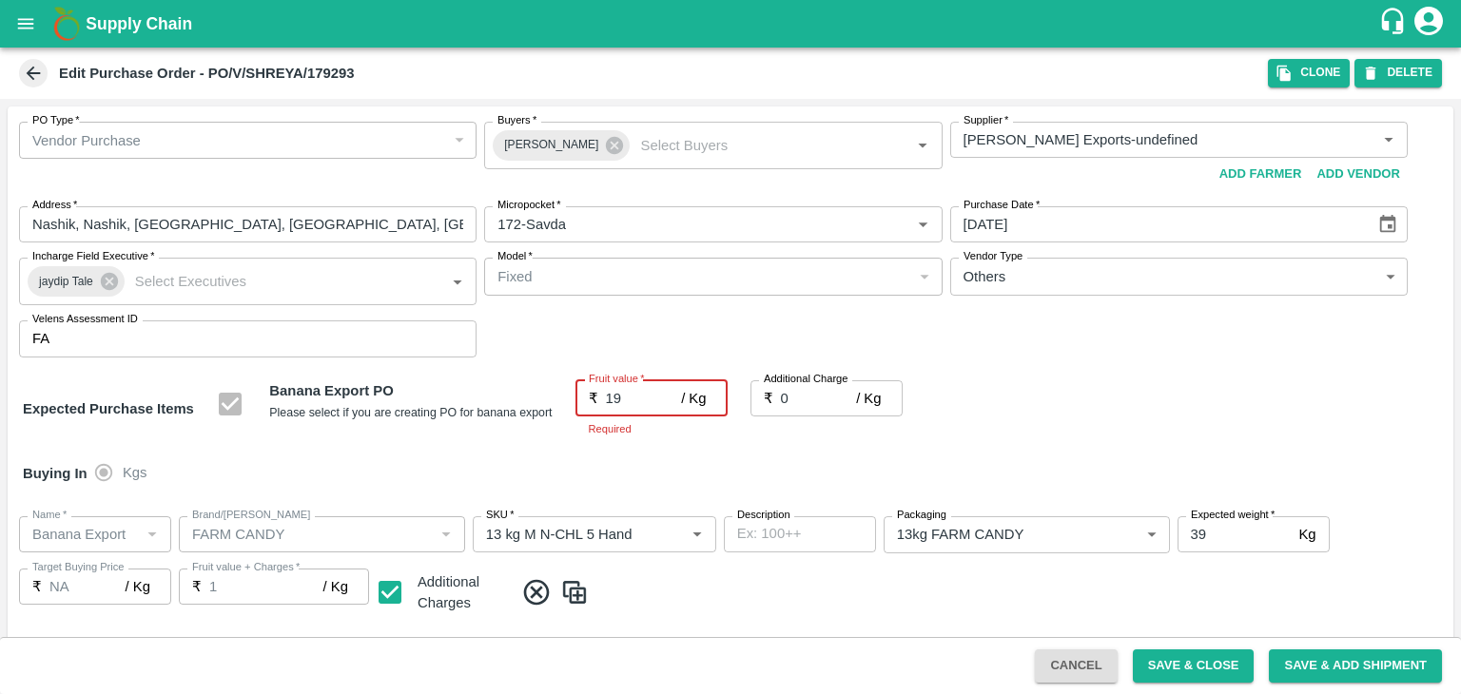
type input "19"
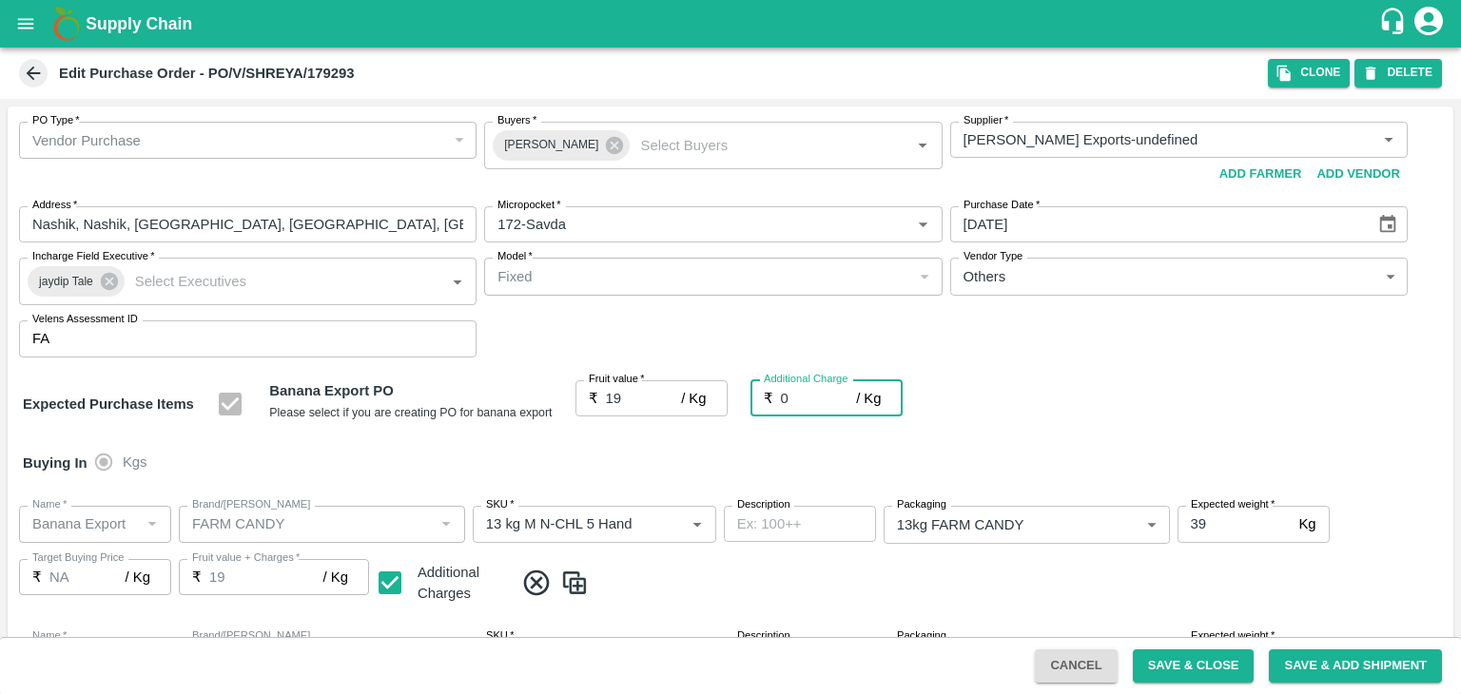
type input "2"
type input "21"
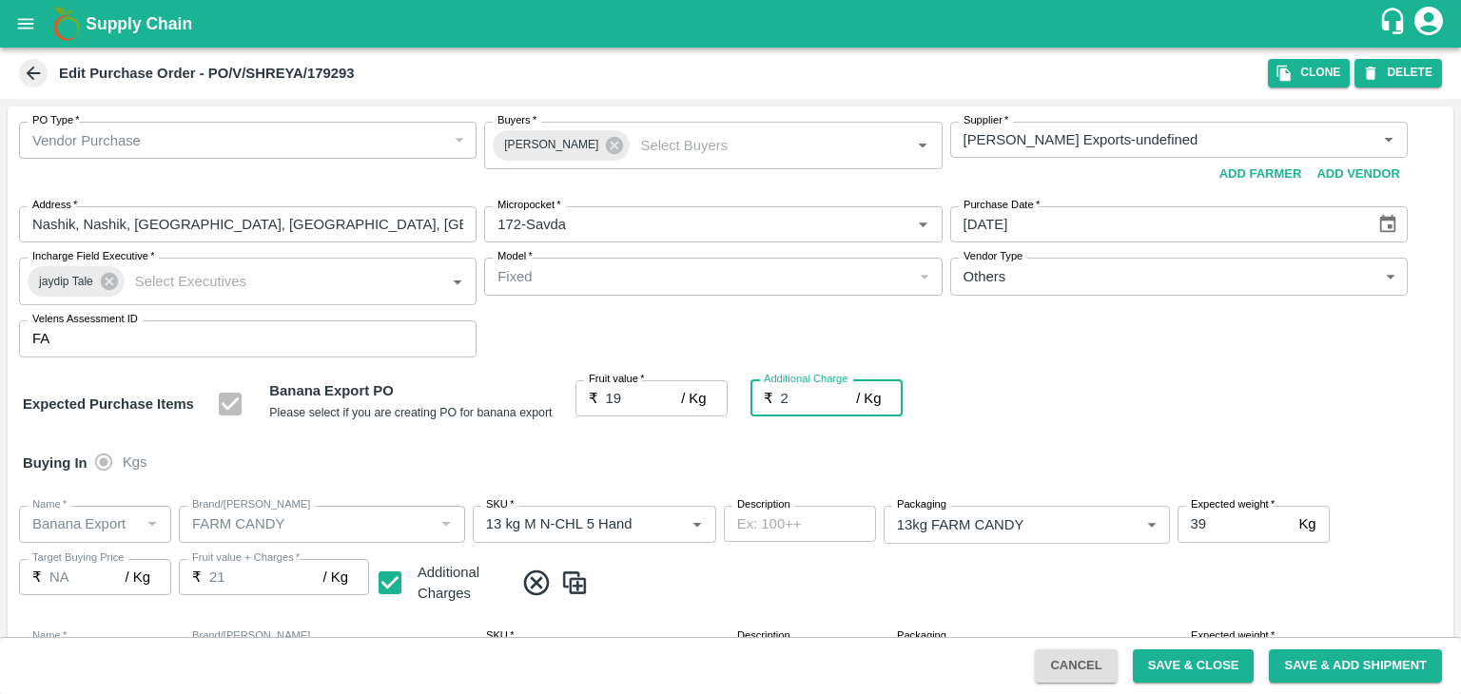
type input "2.7"
type input "21.7"
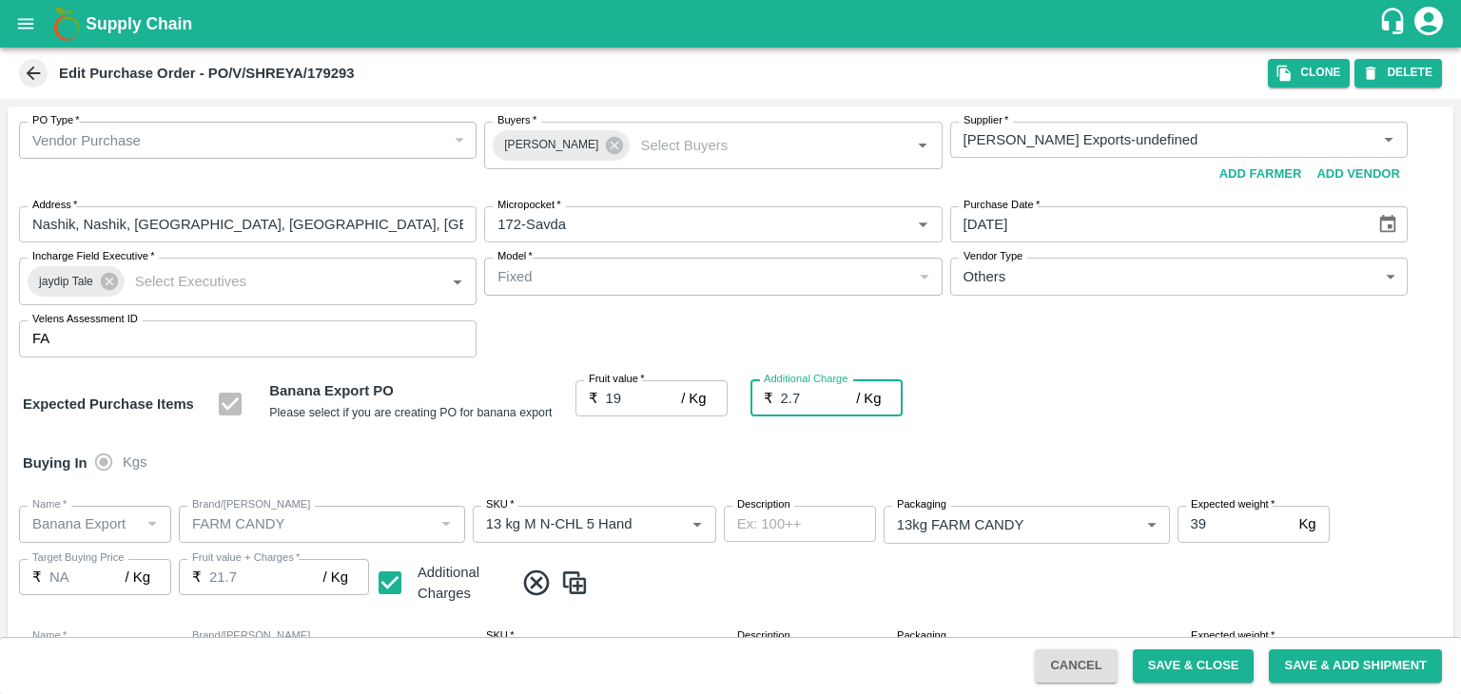
type input "2.75"
type input "21.75"
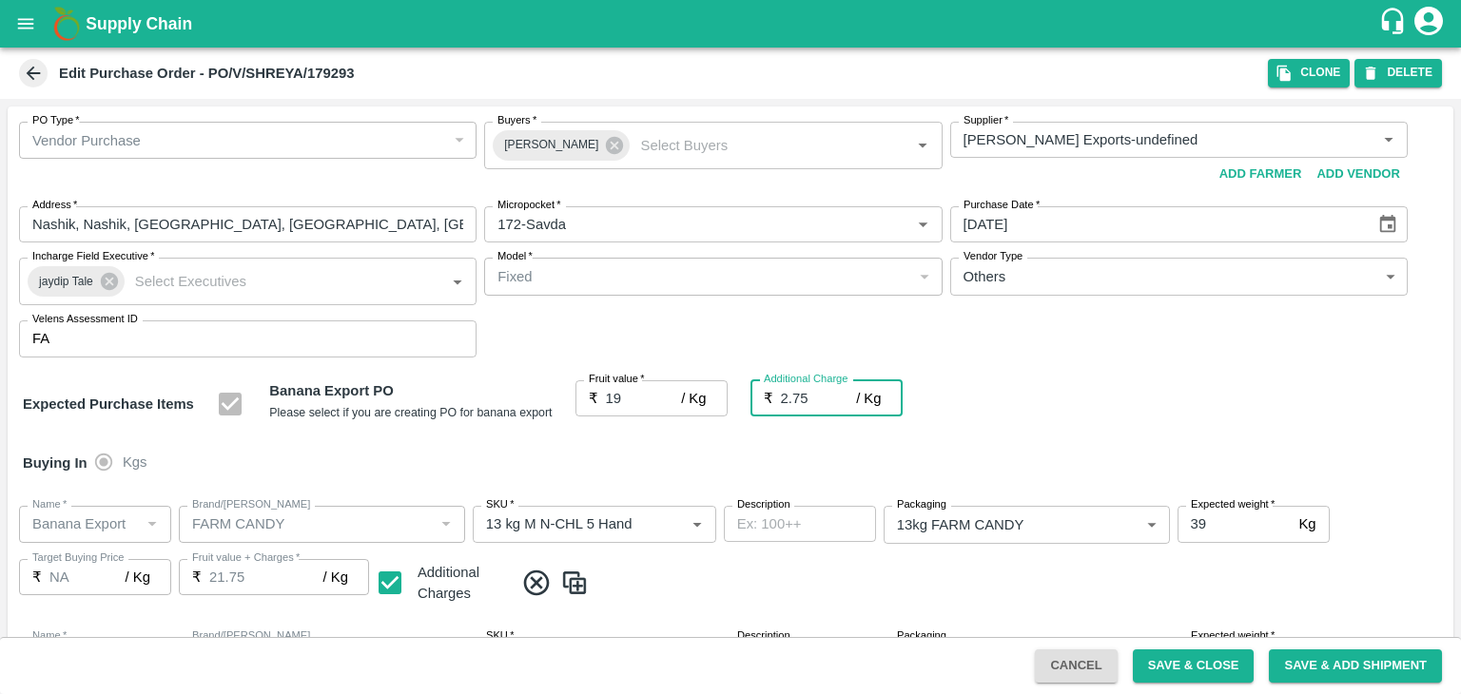
scroll to position [878, 0]
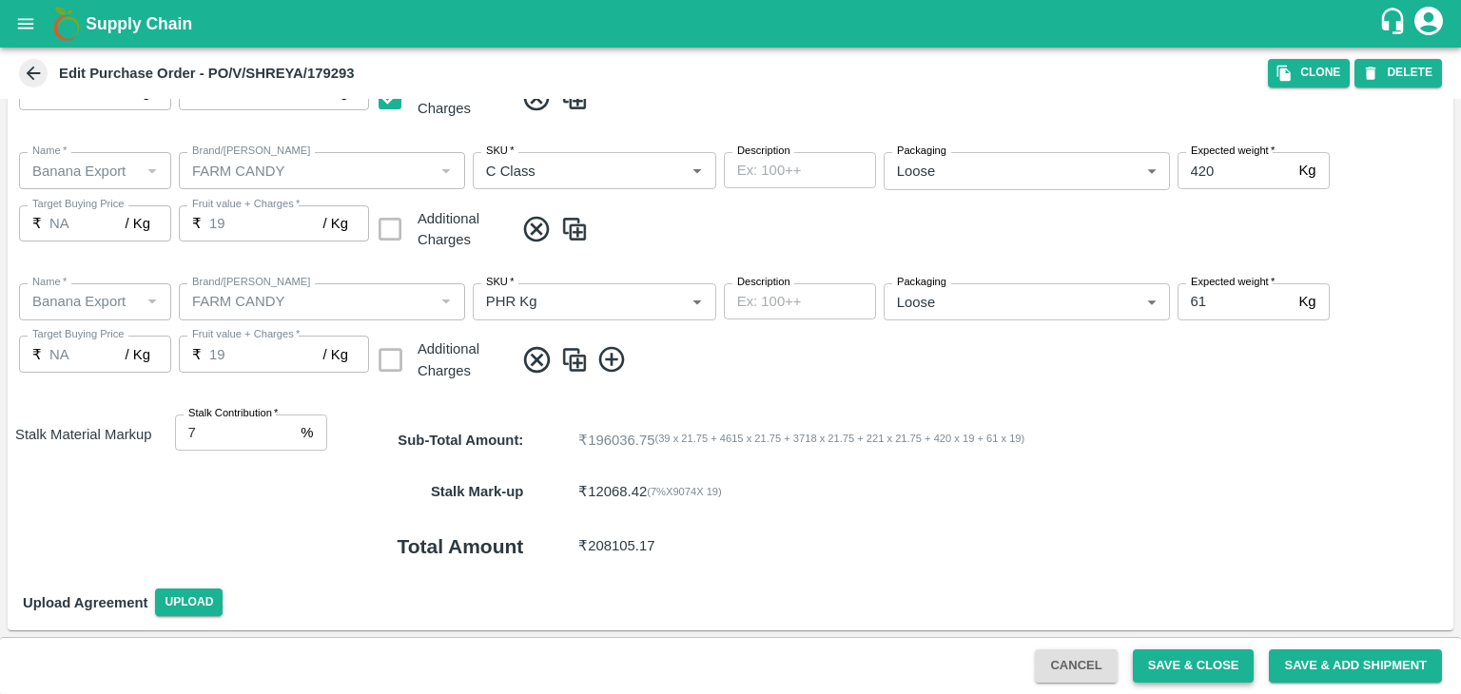
type input "2.75"
drag, startPoint x: 1216, startPoint y: 667, endPoint x: 453, endPoint y: 378, distance: 816.5
click at [1216, 667] on button "Save & Close" at bounding box center [1194, 666] width 122 height 33
click at [1200, 663] on button "Save & Close" at bounding box center [1194, 666] width 122 height 33
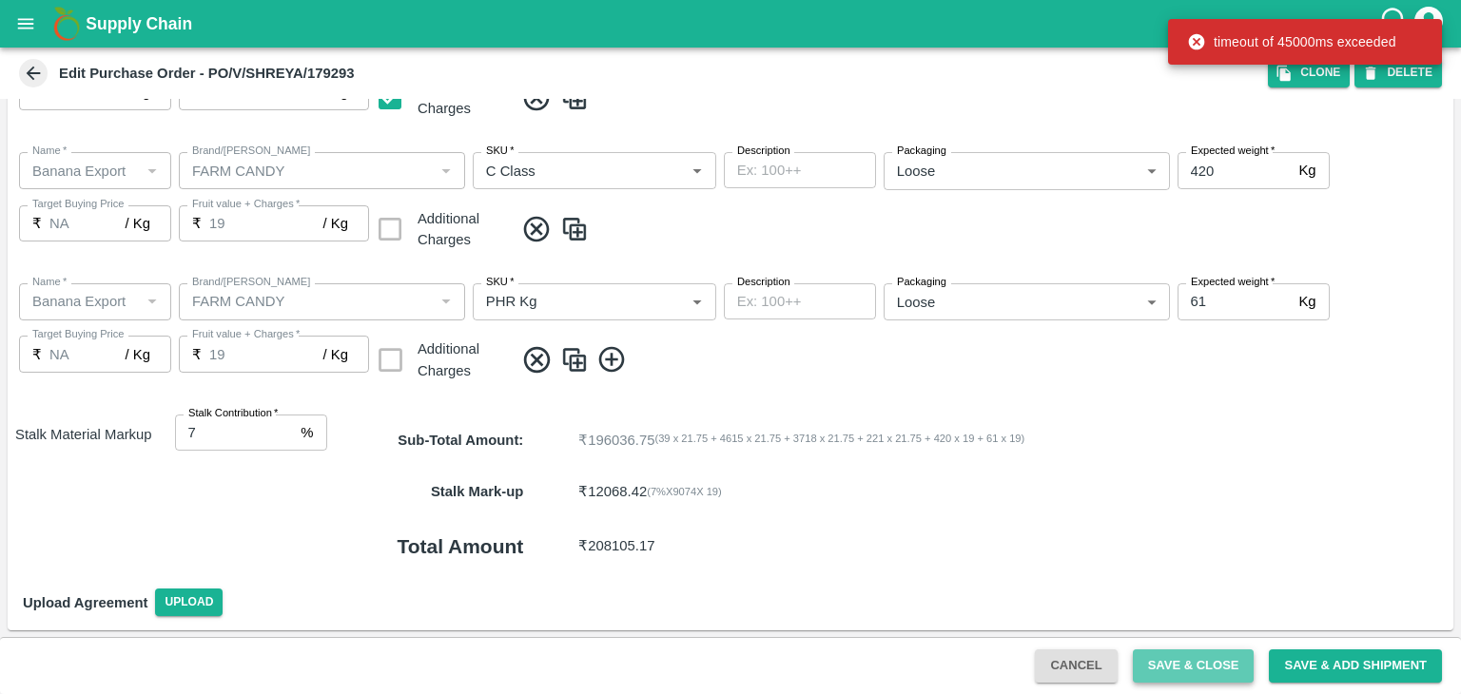
click at [1172, 659] on button "Save & Close" at bounding box center [1194, 666] width 122 height 33
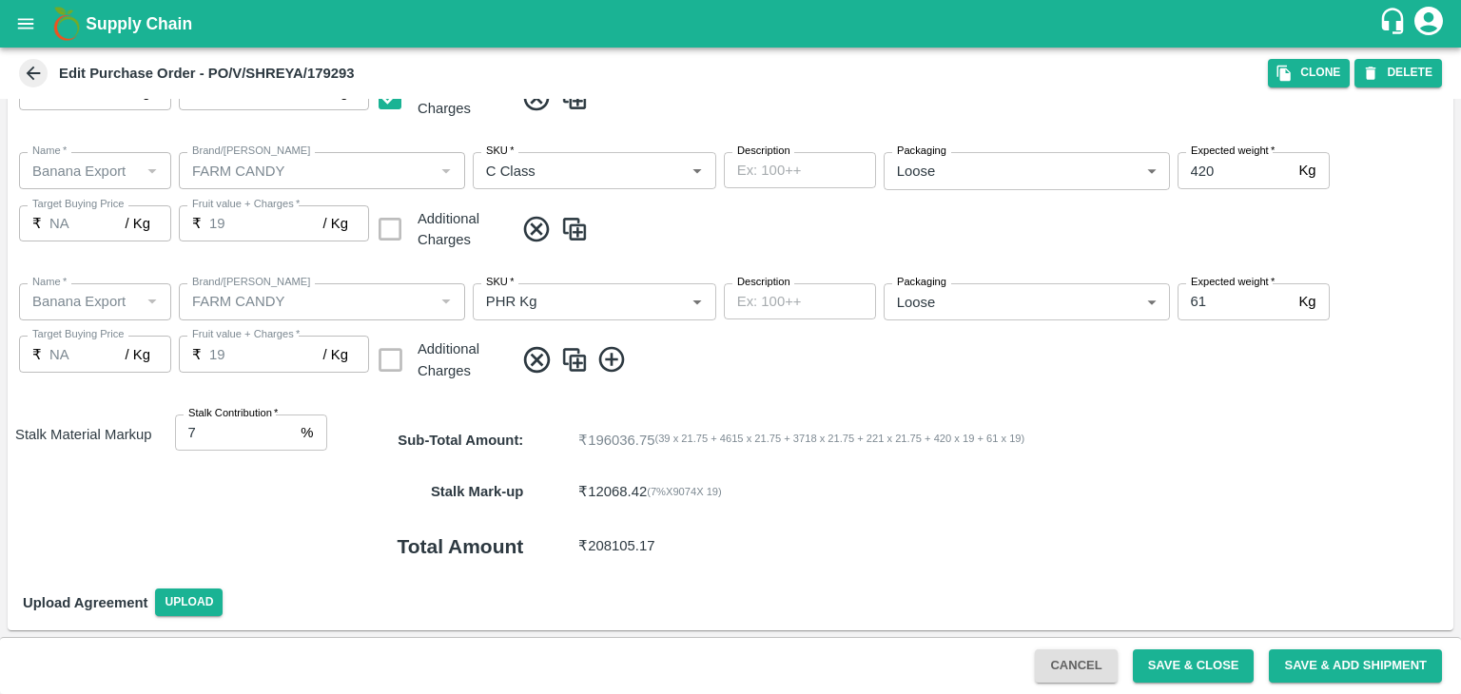
scroll to position [160, 0]
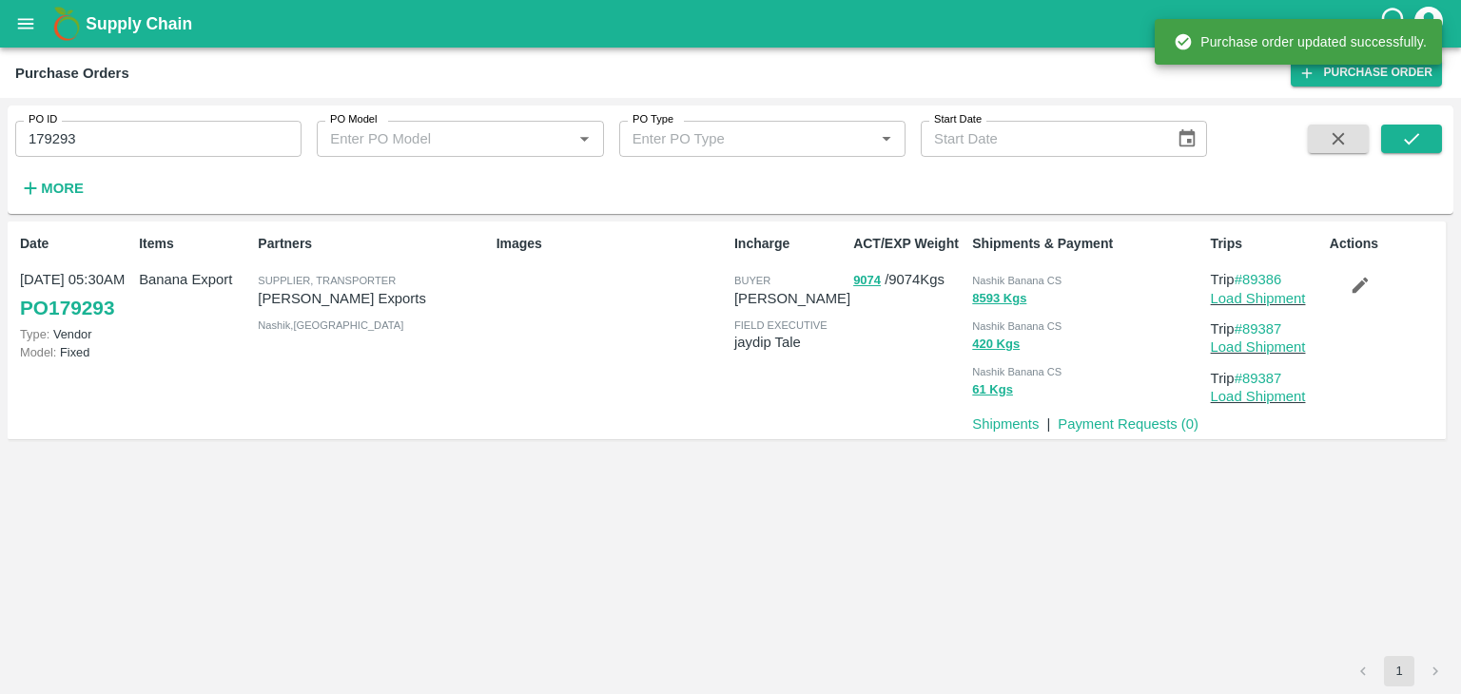
click at [184, 138] on input "179293" at bounding box center [158, 139] width 286 height 36
paste input "text"
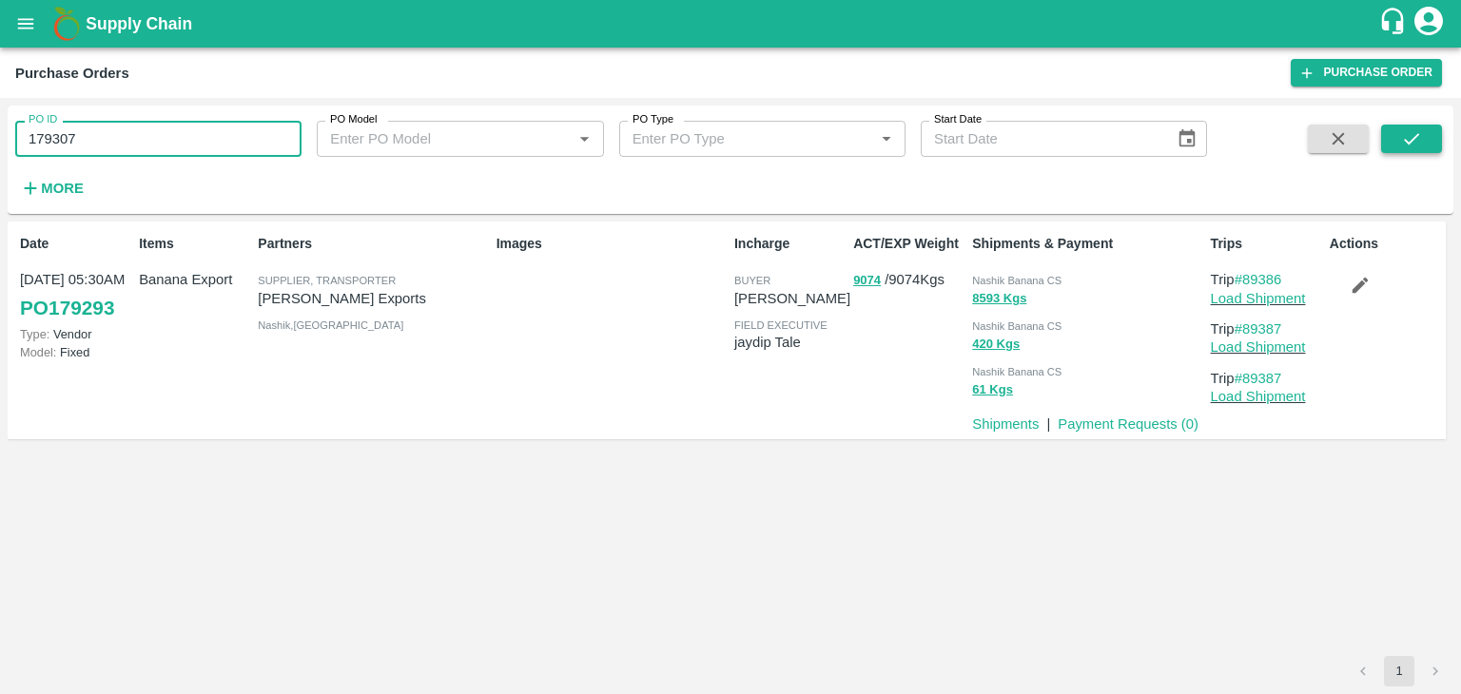
type input "179307"
click at [1422, 147] on button "submit" at bounding box center [1411, 139] width 61 height 29
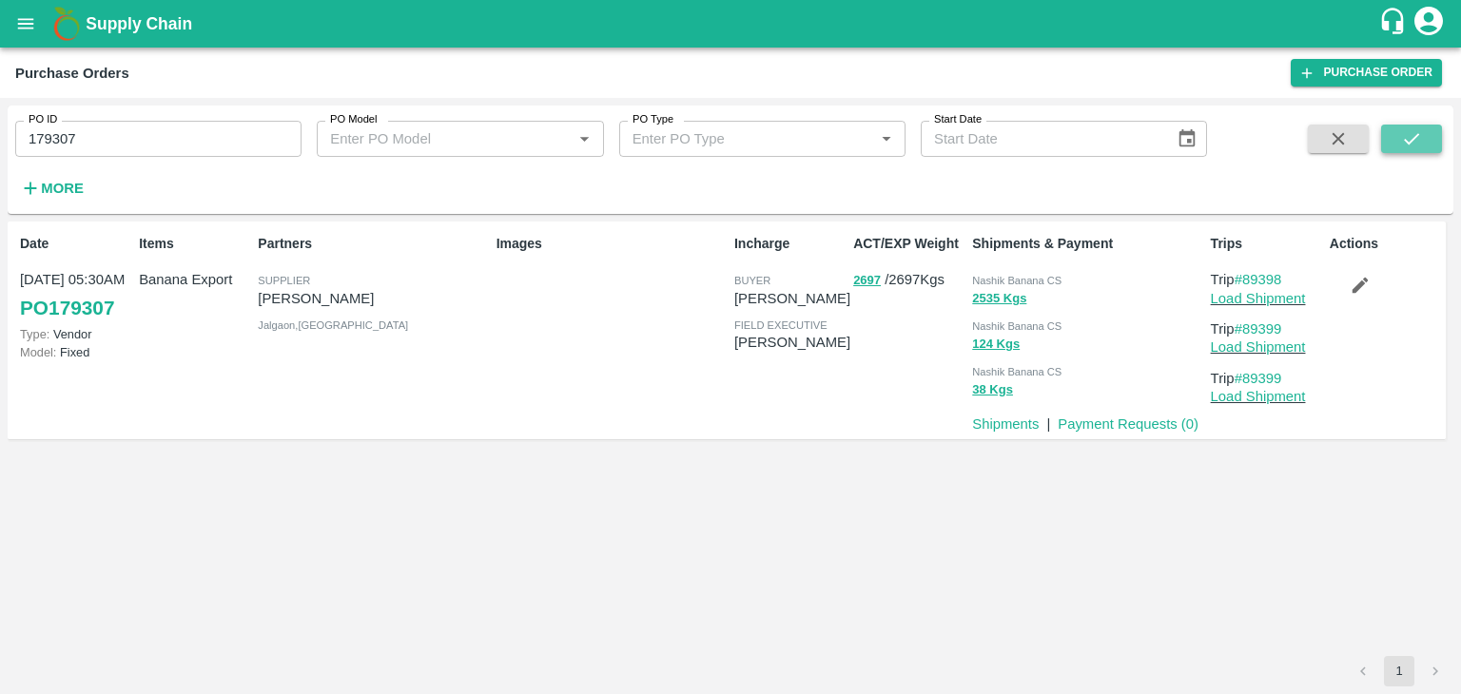
click at [1420, 149] on button "submit" at bounding box center [1411, 139] width 61 height 29
click at [1281, 293] on link "Load Shipment" at bounding box center [1258, 298] width 95 height 15
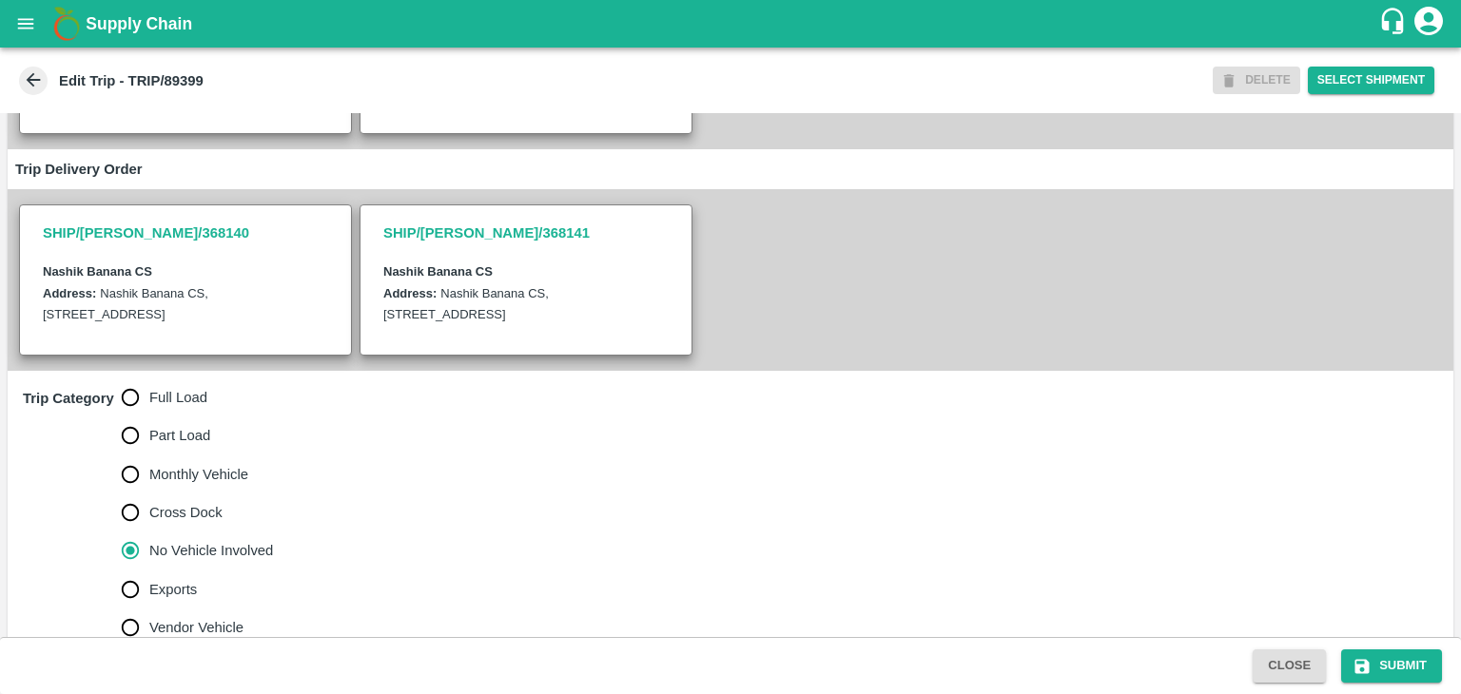
scroll to position [445, 0]
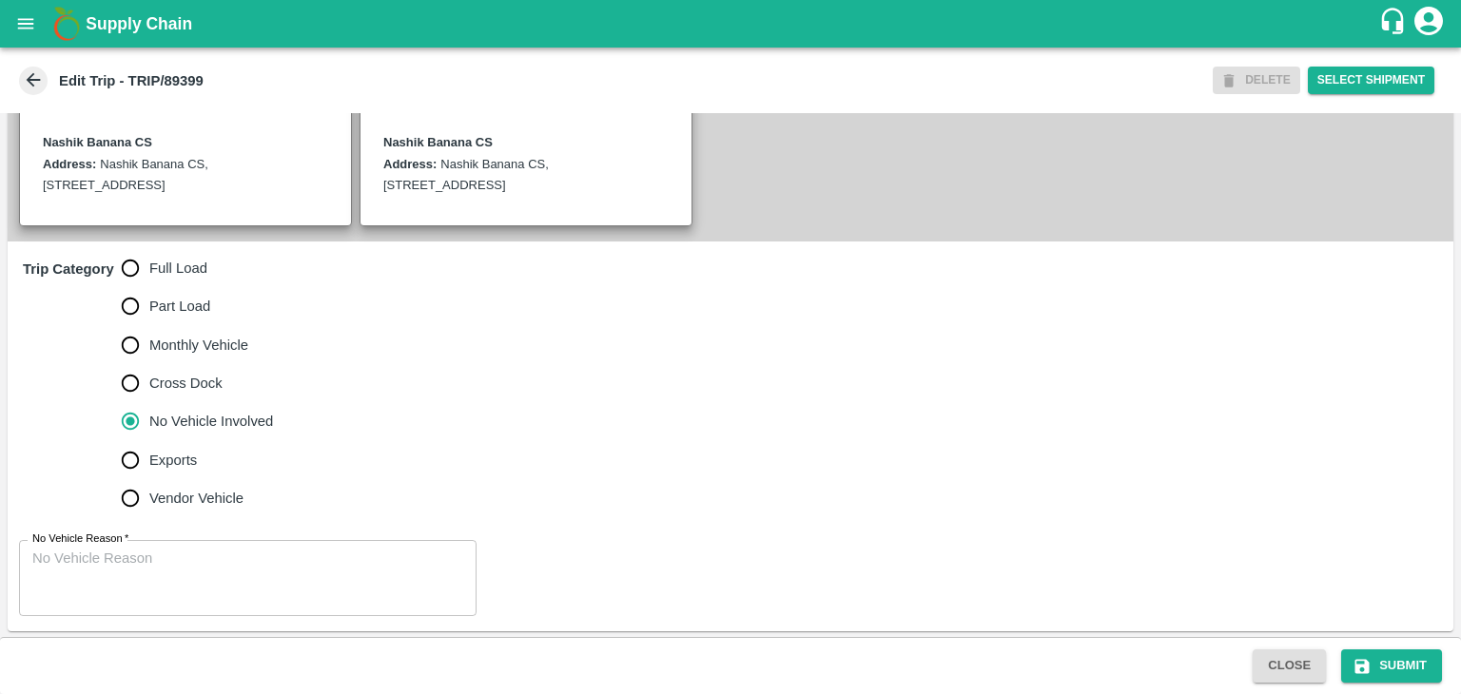
click at [170, 271] on span "Full Load" at bounding box center [178, 268] width 58 height 21
click at [149, 271] on input "Full Load" at bounding box center [130, 268] width 38 height 38
radio input "true"
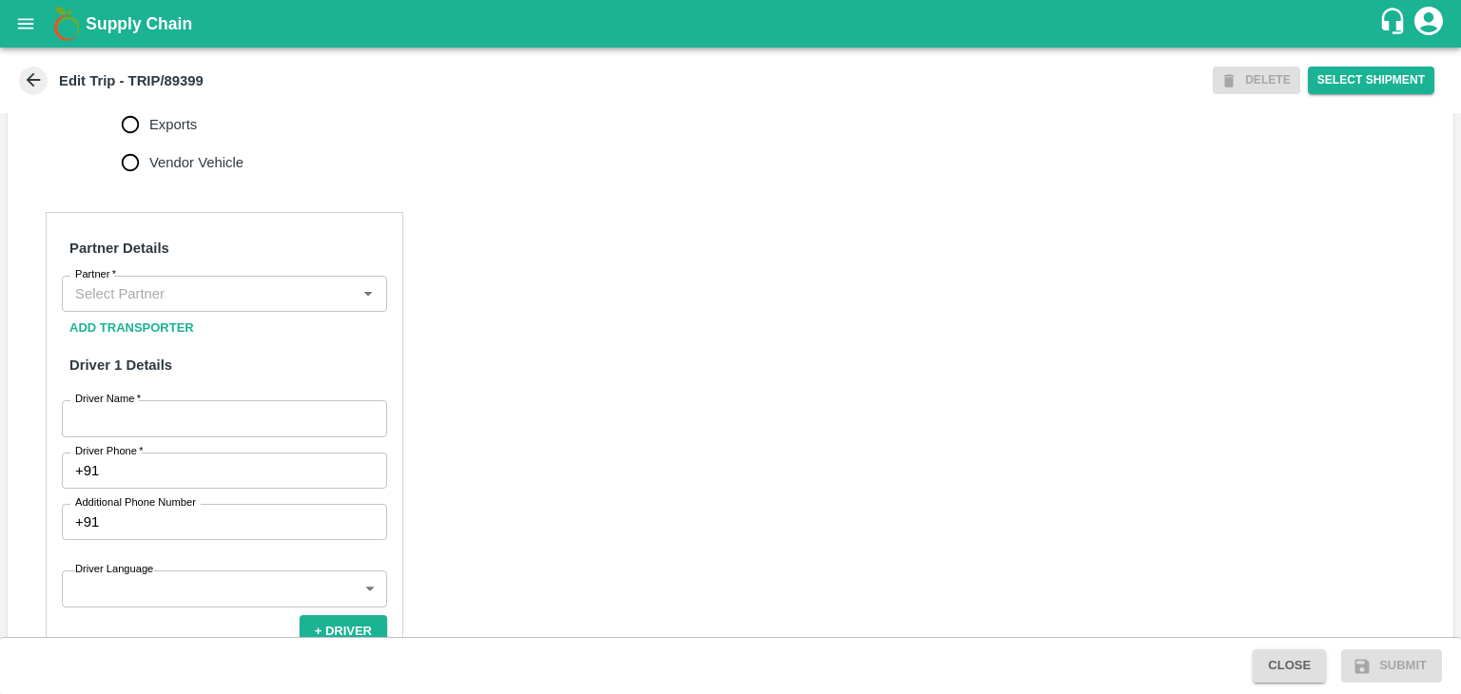
scroll to position [803, 0]
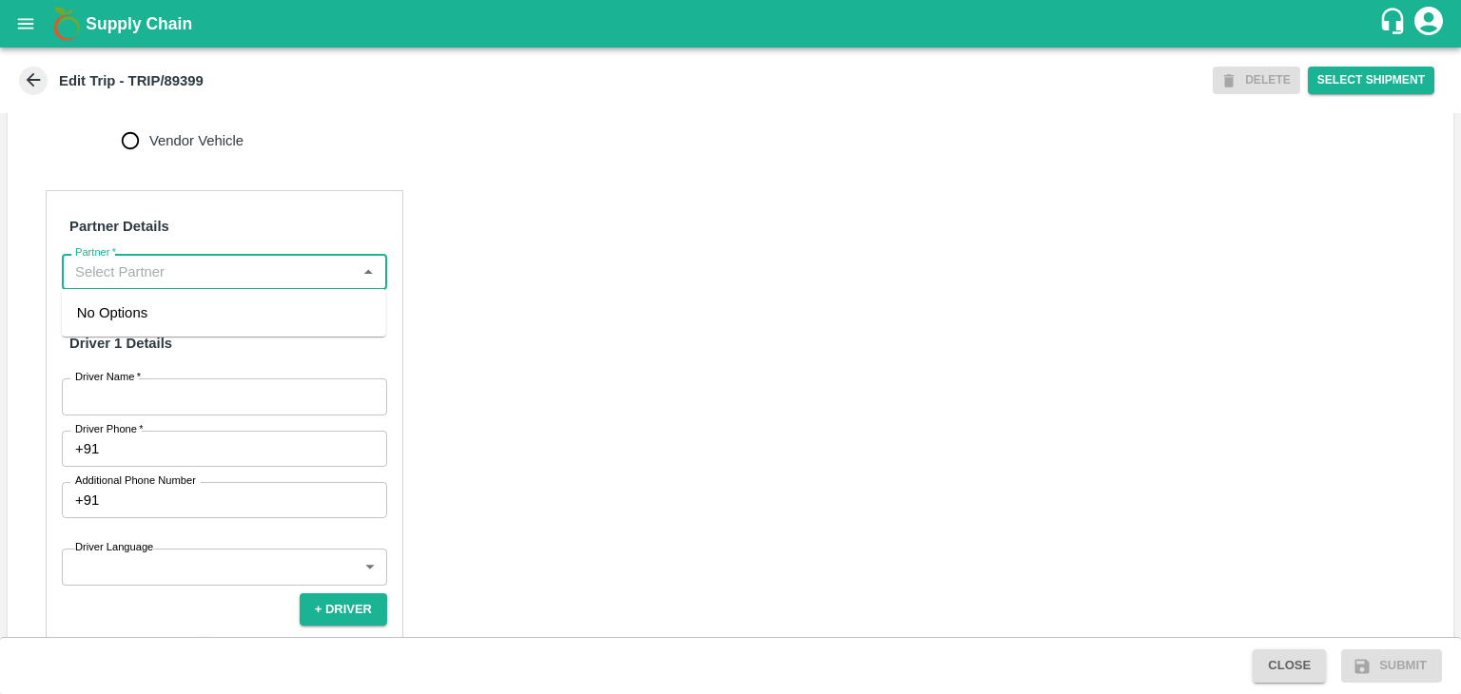
click at [205, 271] on input "Partner   *" at bounding box center [209, 272] width 282 height 25
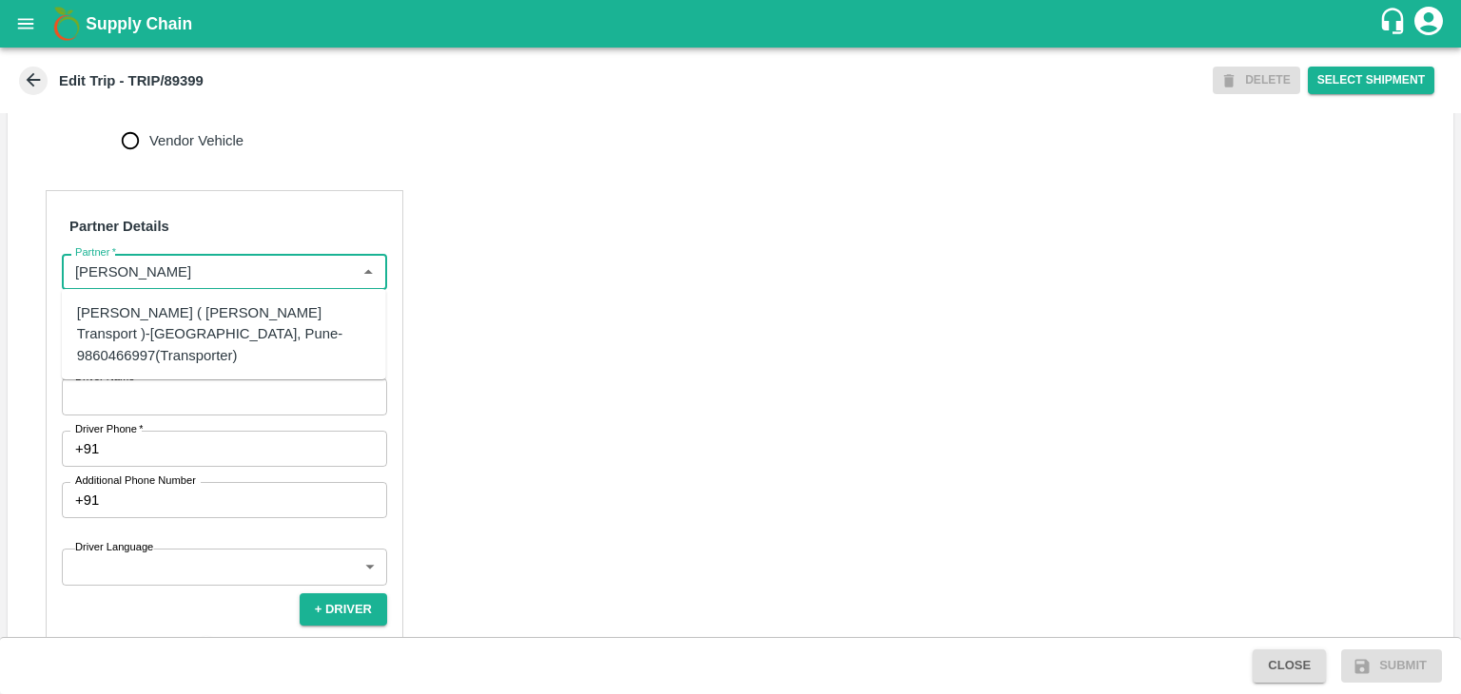
click at [236, 317] on div "[PERSON_NAME] ( [PERSON_NAME] Transport )-[GEOGRAPHIC_DATA], Pune-9860466997(Tr…" at bounding box center [224, 334] width 294 height 64
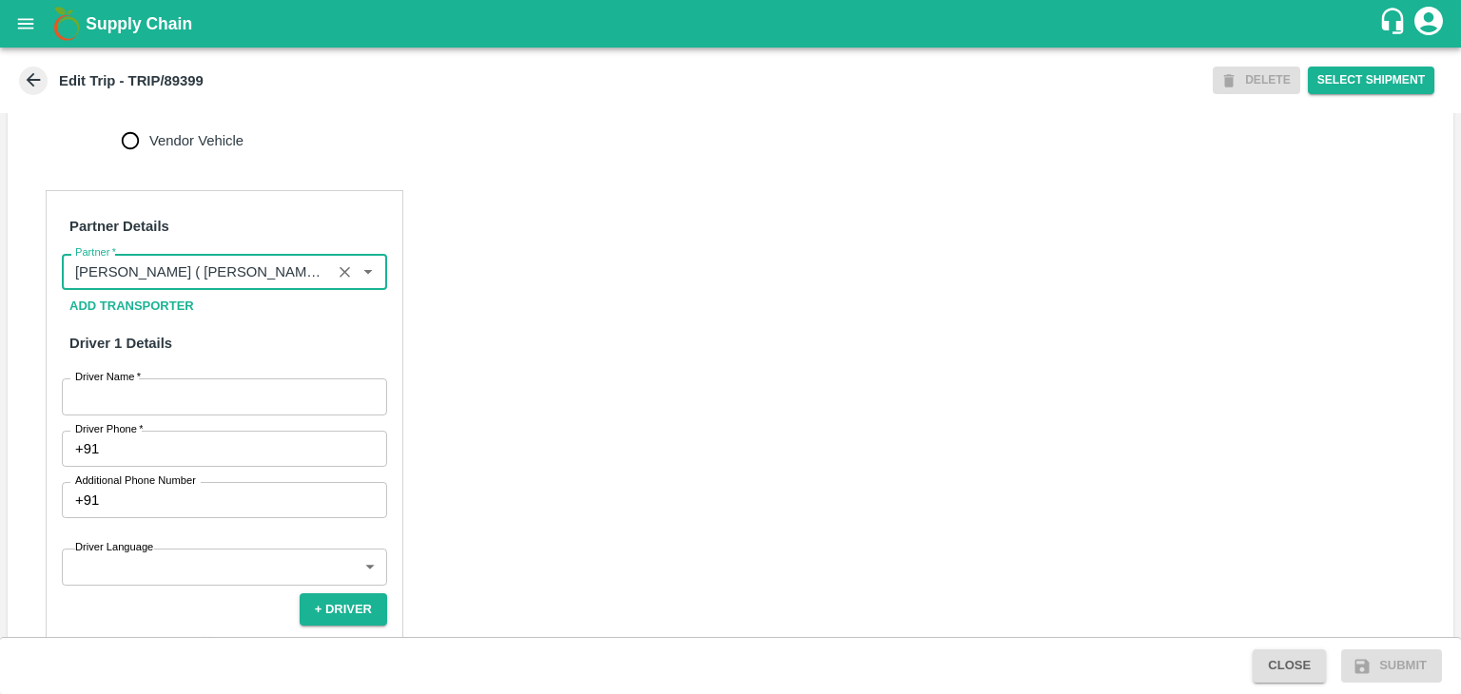
type input "[PERSON_NAME] ( [PERSON_NAME] Transport )-[GEOGRAPHIC_DATA], Pune-9860466997(Tr…"
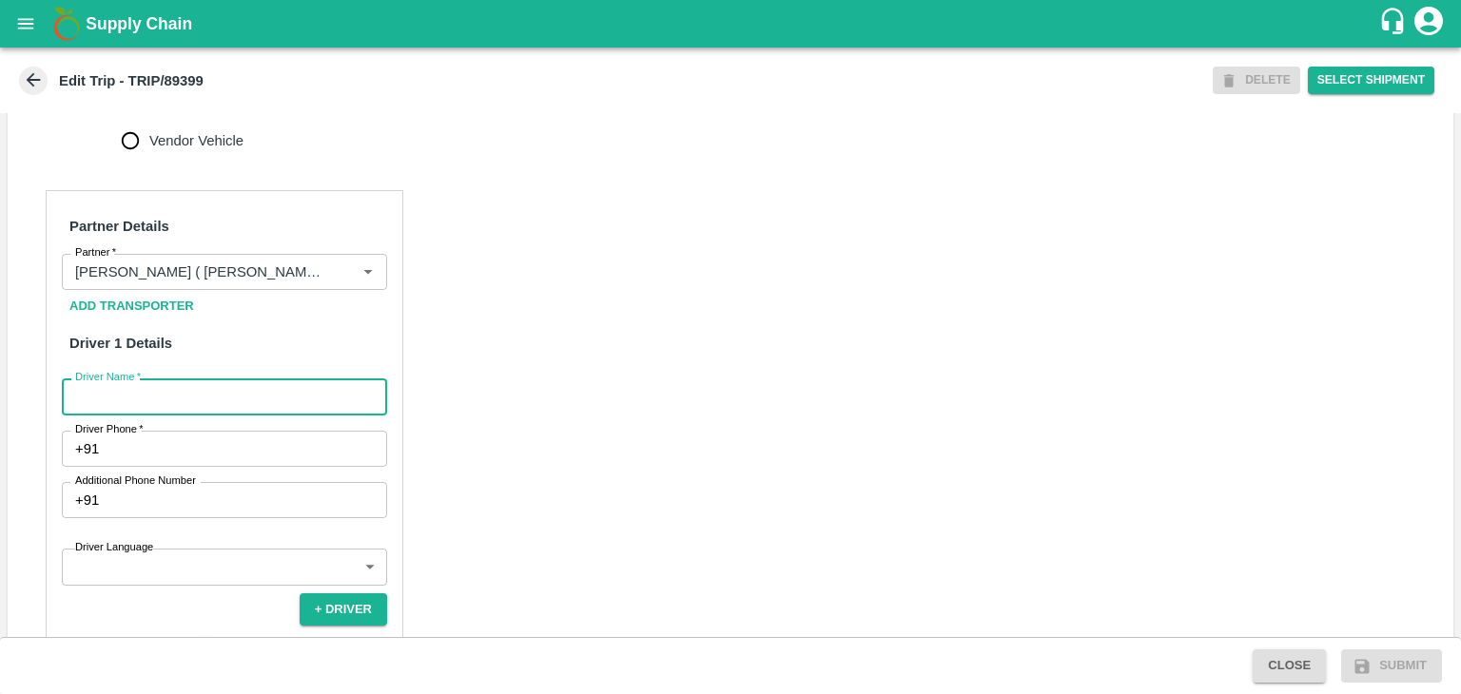
click at [242, 383] on input "Driver Name   *" at bounding box center [224, 396] width 325 height 36
type input "Godase"
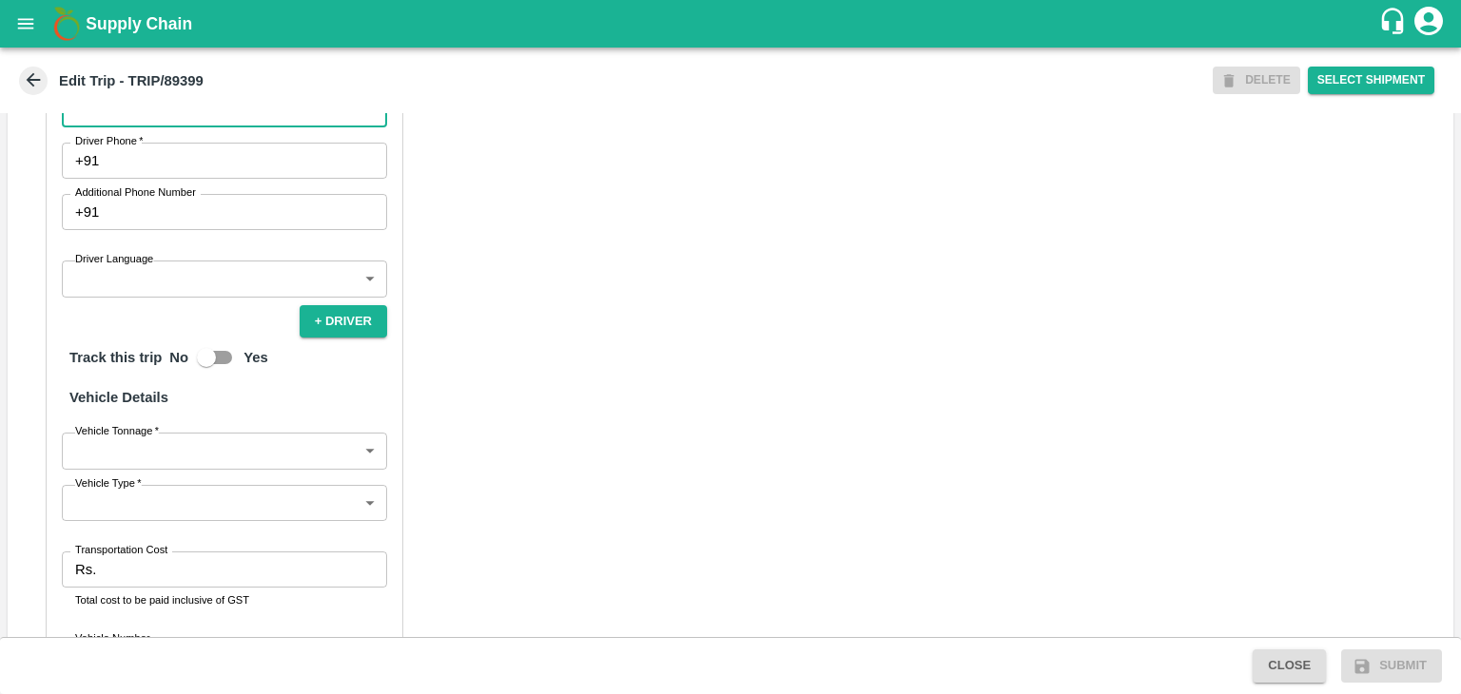
scroll to position [1072, 0]
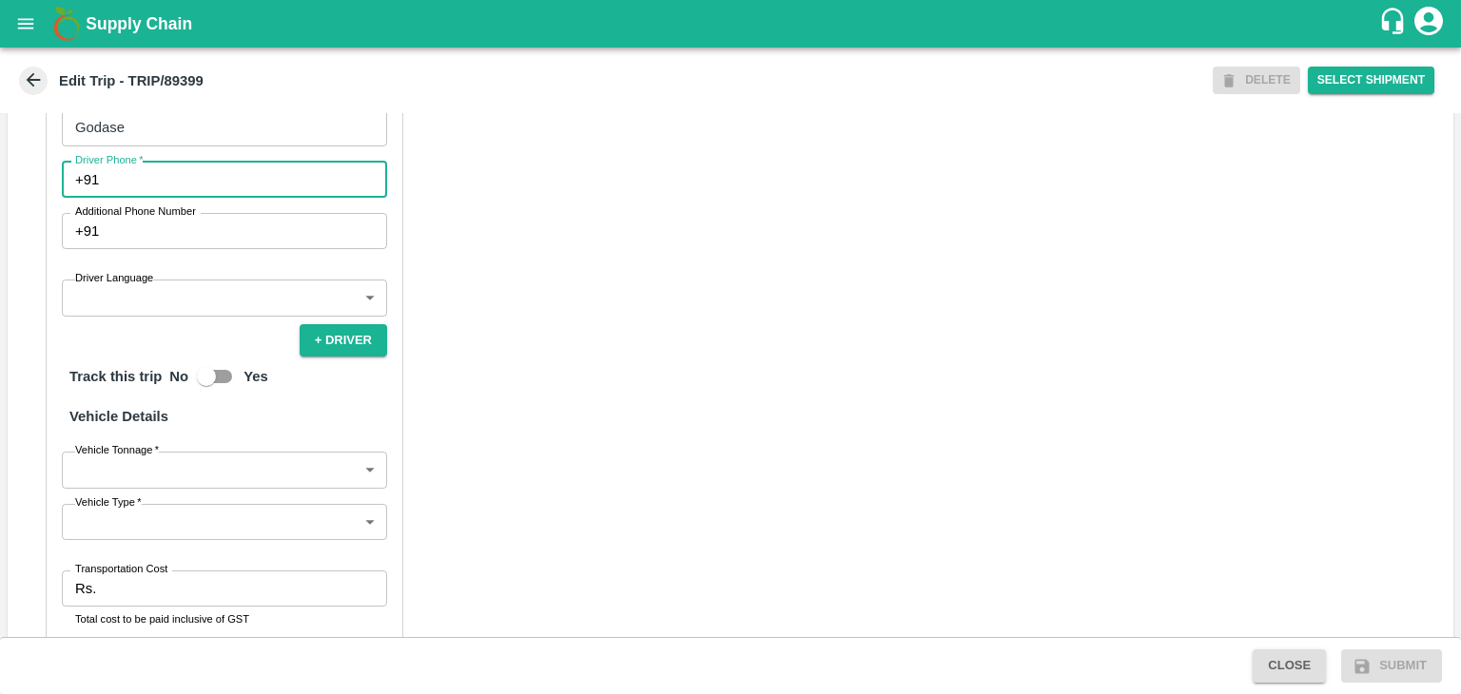
click at [195, 177] on input "Driver Phone   *" at bounding box center [247, 180] width 281 height 36
type input "9158432758"
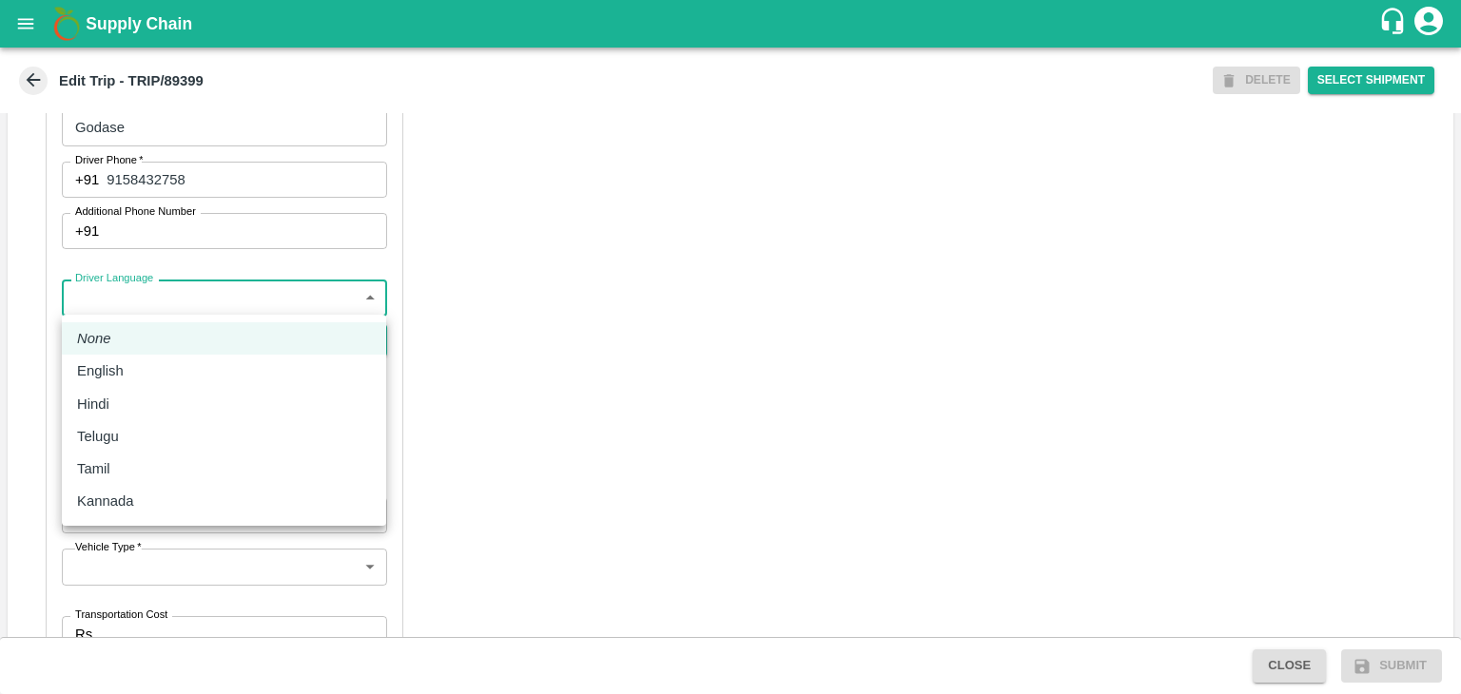
click at [162, 304] on body "Supply Chain Edit Trip - TRIP/89399 DELETE Select Shipment Trip Details Trip Ty…" at bounding box center [730, 347] width 1461 height 694
click at [134, 400] on div "Hindi" at bounding box center [224, 404] width 294 height 21
type input "hi"
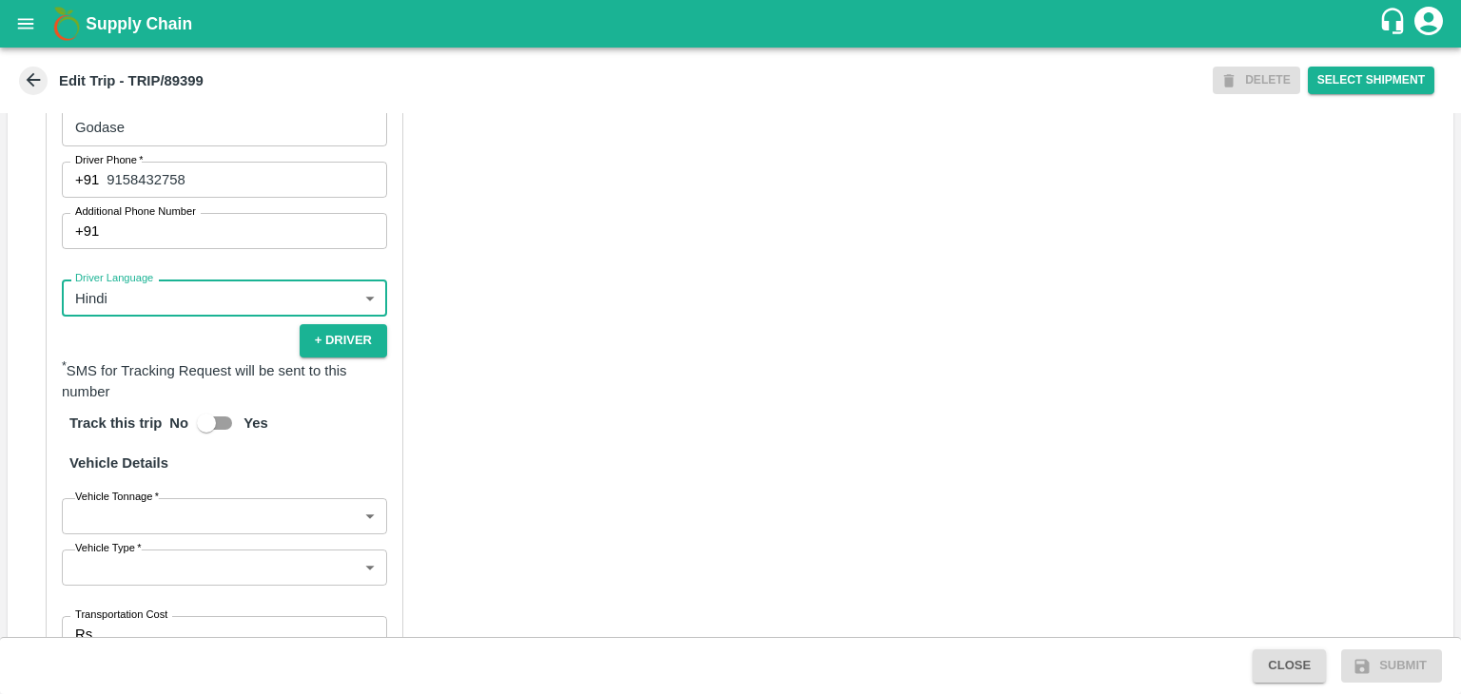
scroll to position [1294, 0]
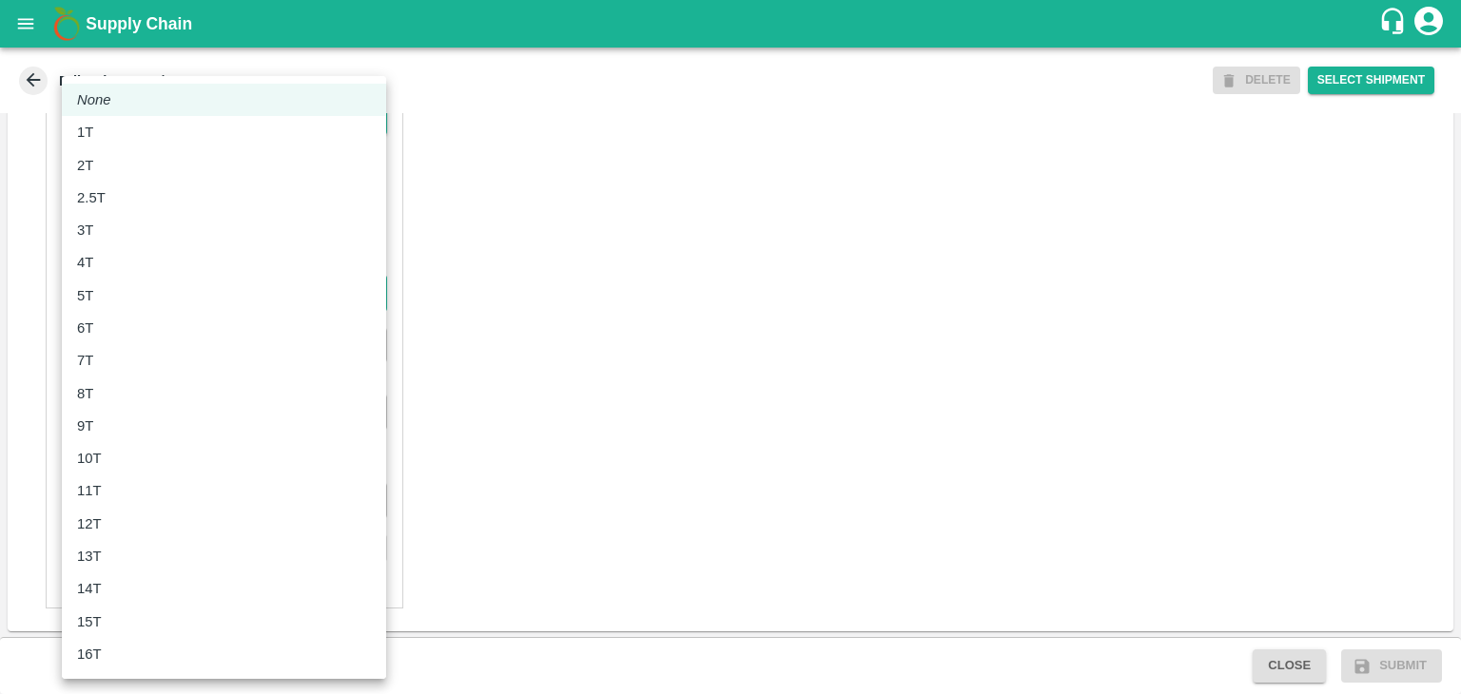
click at [129, 295] on body "Supply Chain Edit Trip - TRIP/89399 DELETE Select Shipment Trip Details Trip Ty…" at bounding box center [730, 347] width 1461 height 694
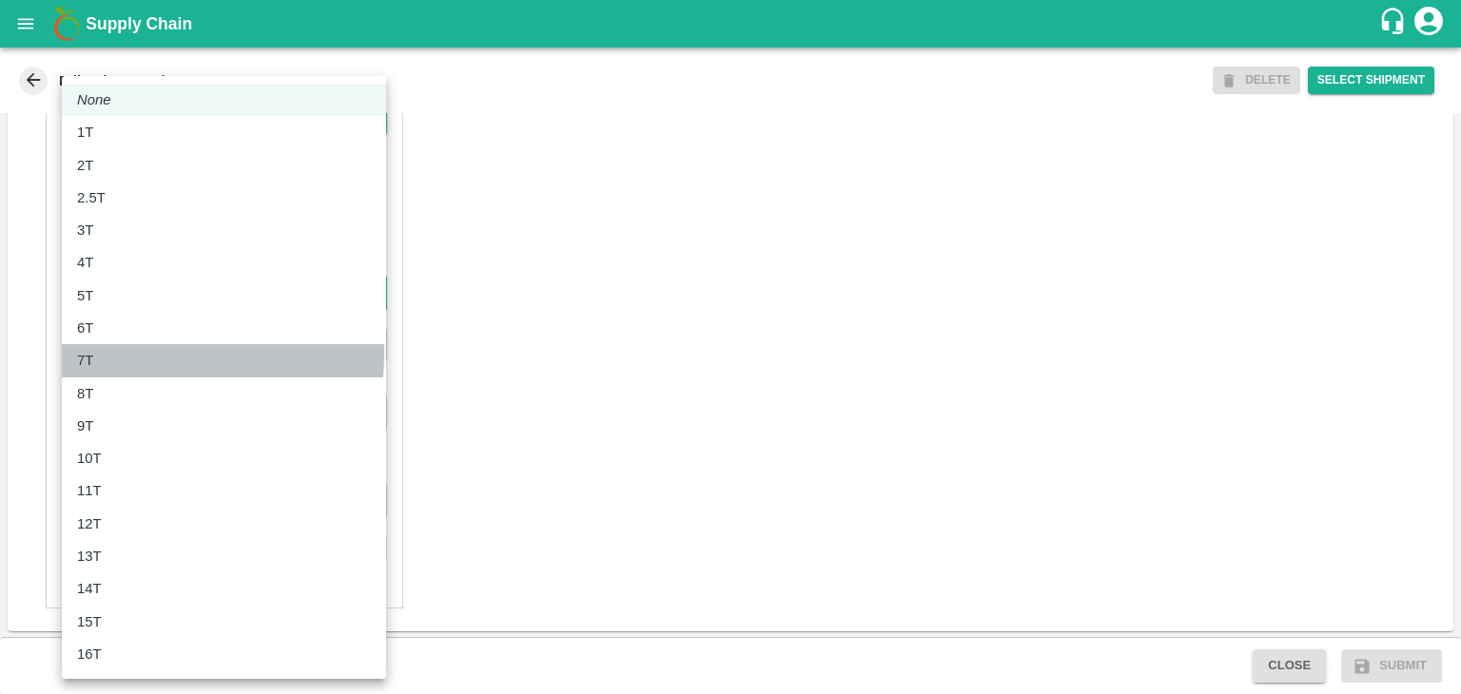
click at [125, 353] on div "7T" at bounding box center [224, 360] width 294 height 21
type input "7000"
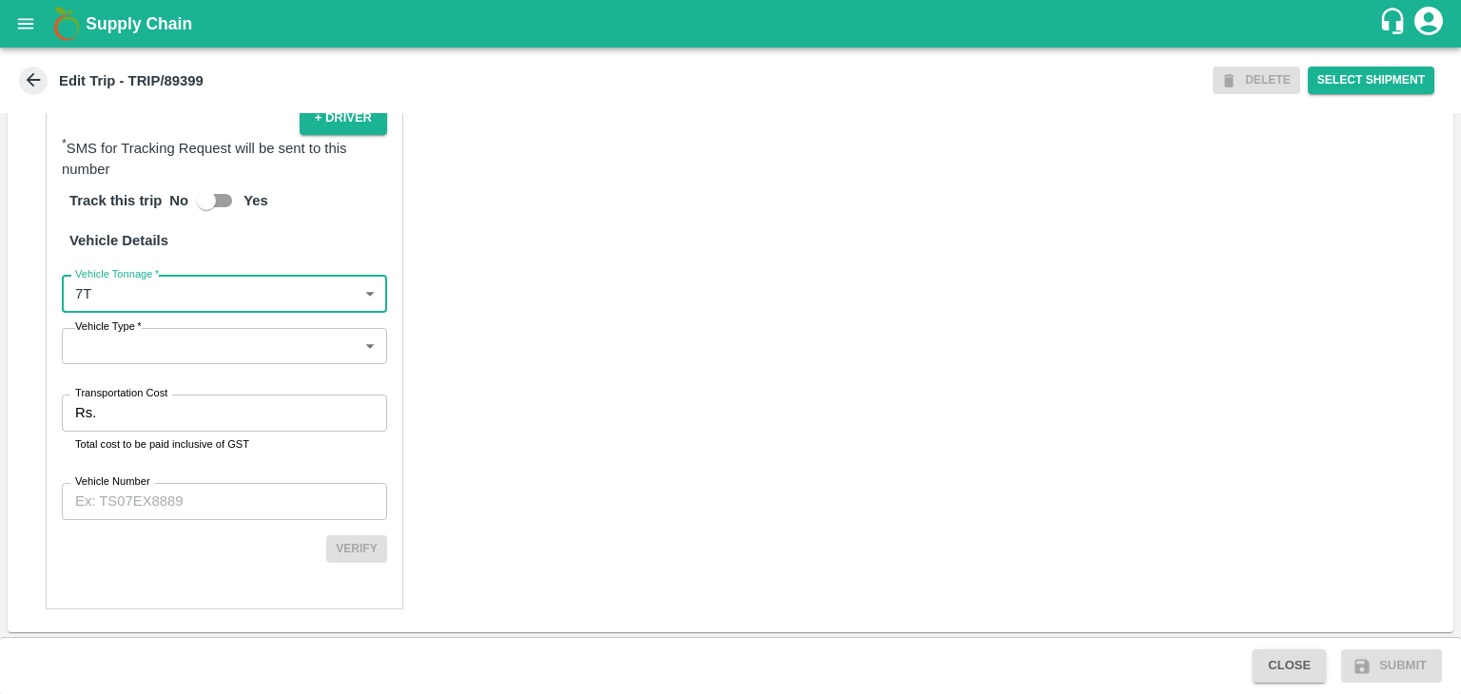
click at [171, 356] on body "Supply Chain Edit Trip - TRIP/89399 DELETE Select Shipment Trip Details Trip Ty…" at bounding box center [730, 347] width 1461 height 694
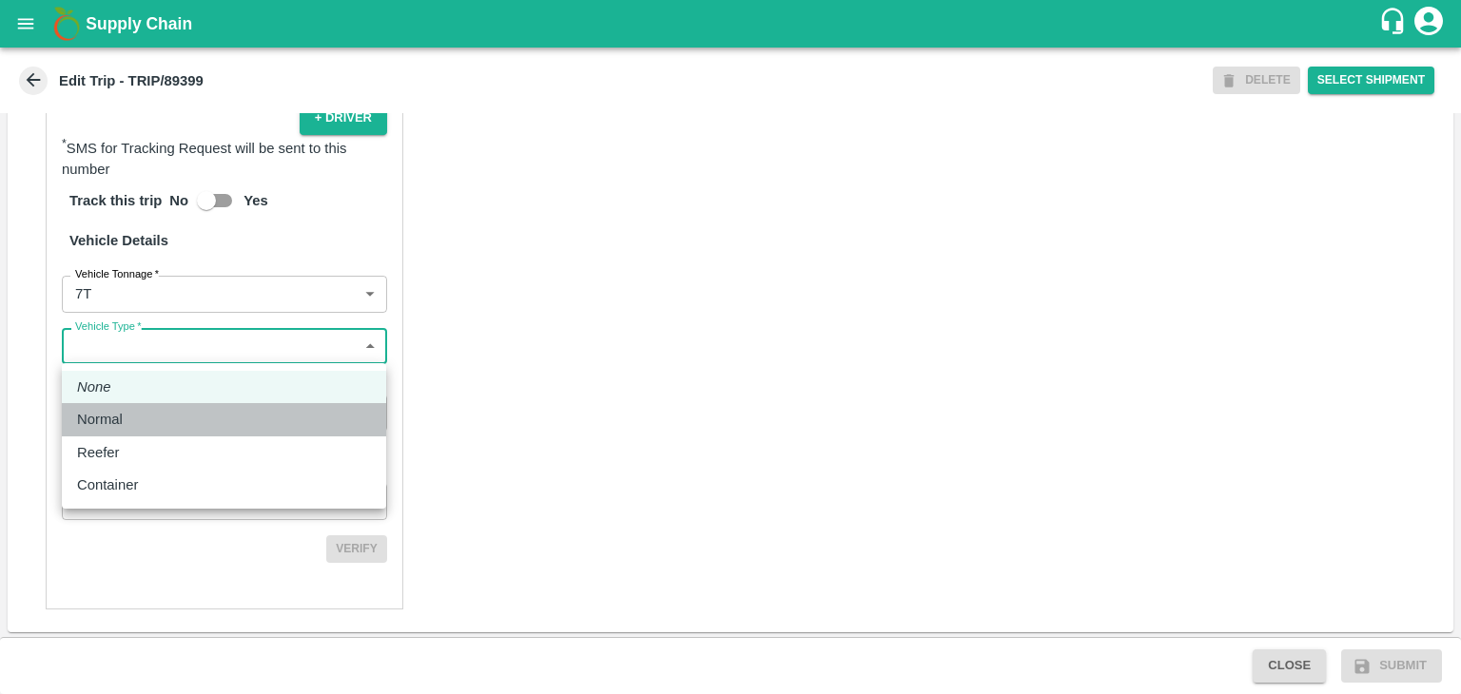
click at [156, 415] on div "Normal" at bounding box center [224, 419] width 294 height 21
type input "Normal"
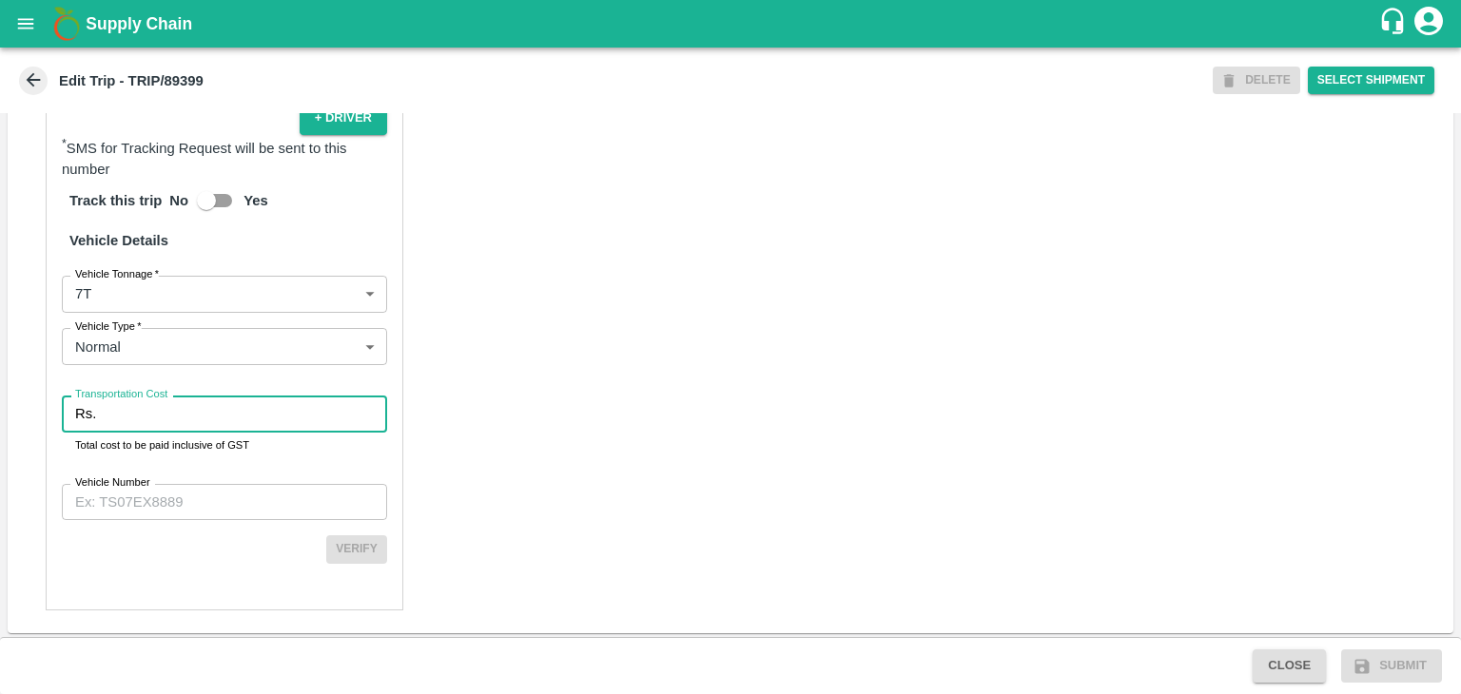
click at [184, 415] on input "Transportation Cost" at bounding box center [245, 414] width 283 height 36
type input "1"
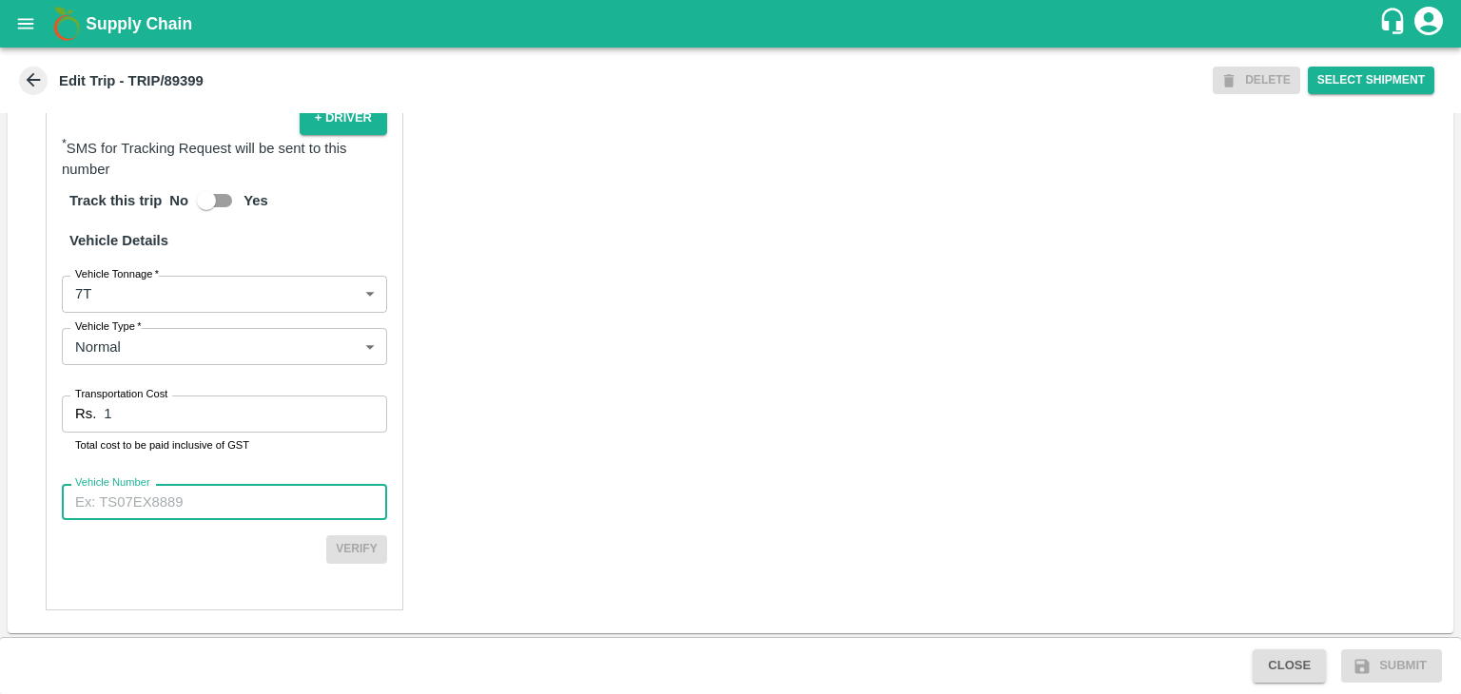
click at [233, 484] on input "Vehicle Number" at bounding box center [224, 502] width 325 height 36
type input "MH45T6060"
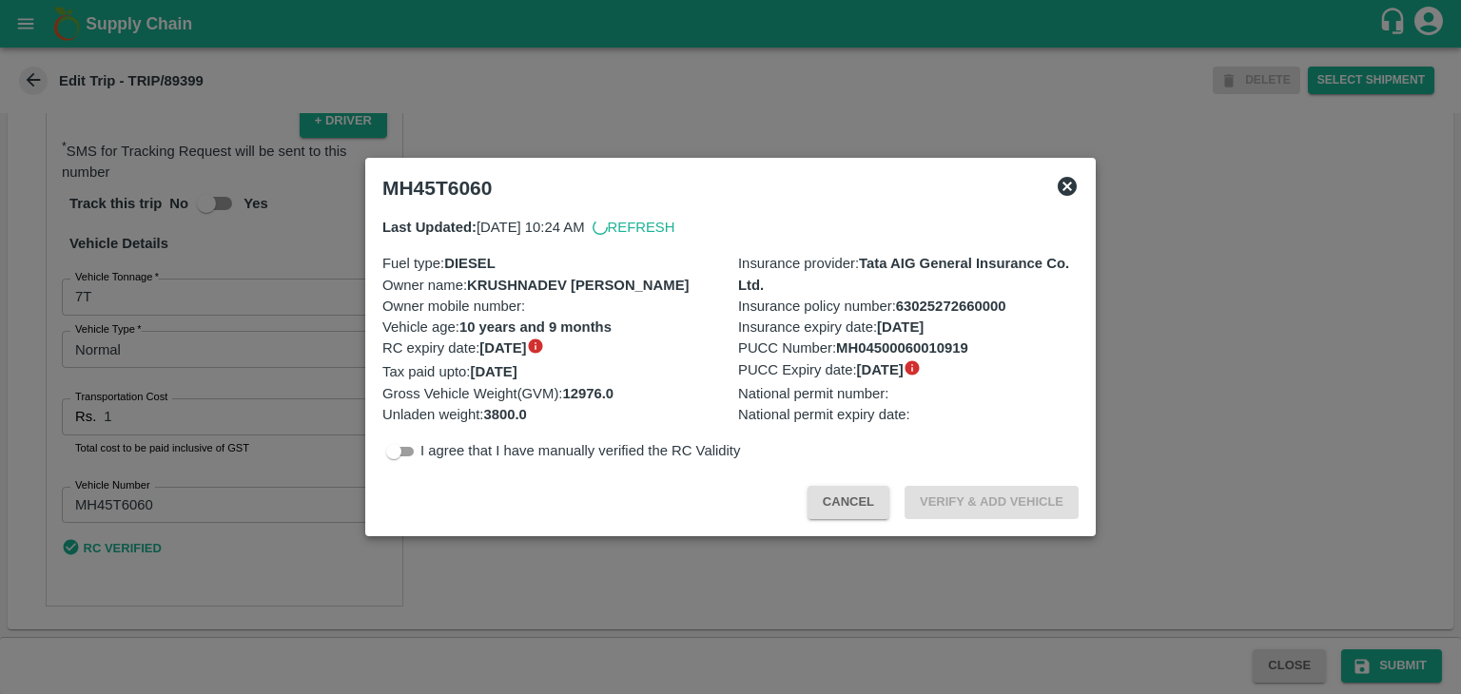
scroll to position [1290, 0]
click at [599, 499] on div "Cancel Verify & Add Vehicle" at bounding box center [730, 499] width 711 height 56
click at [795, 593] on div at bounding box center [730, 347] width 1461 height 694
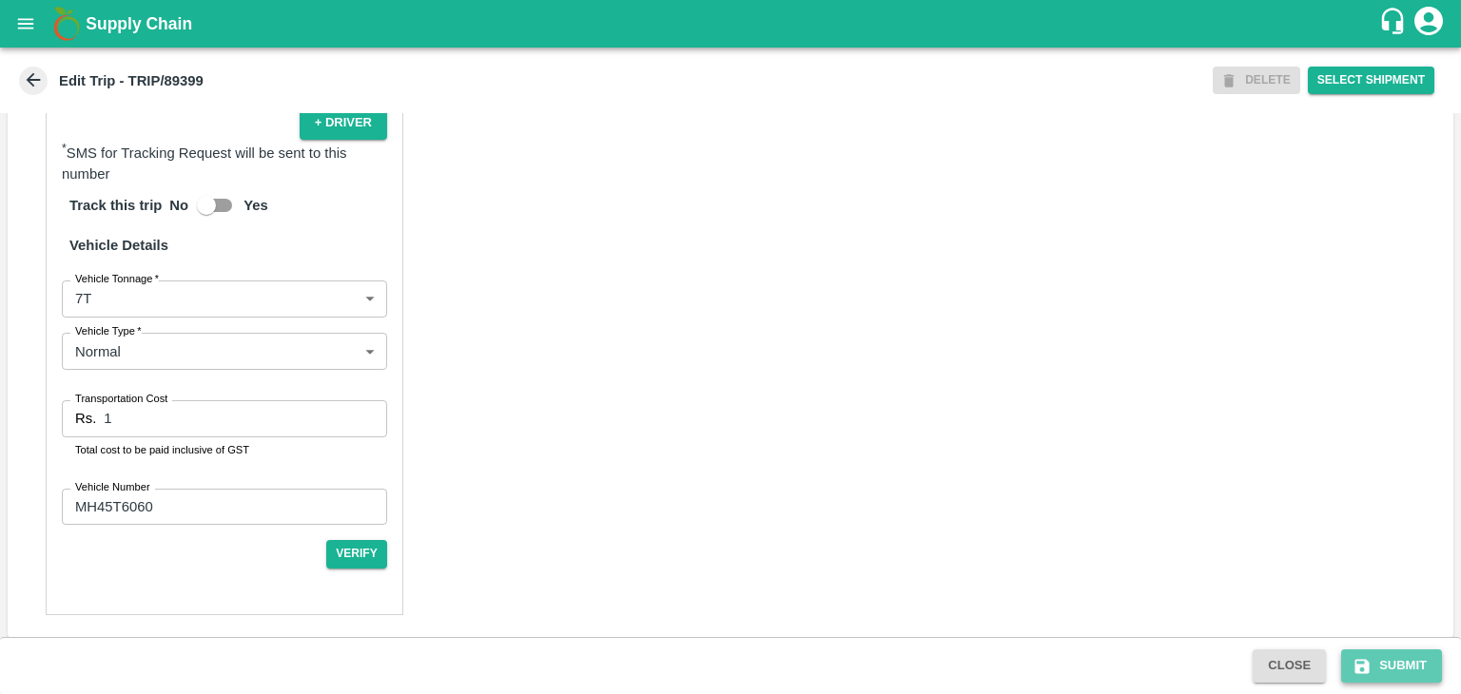
click at [1382, 665] on button "Submit" at bounding box center [1391, 666] width 101 height 33
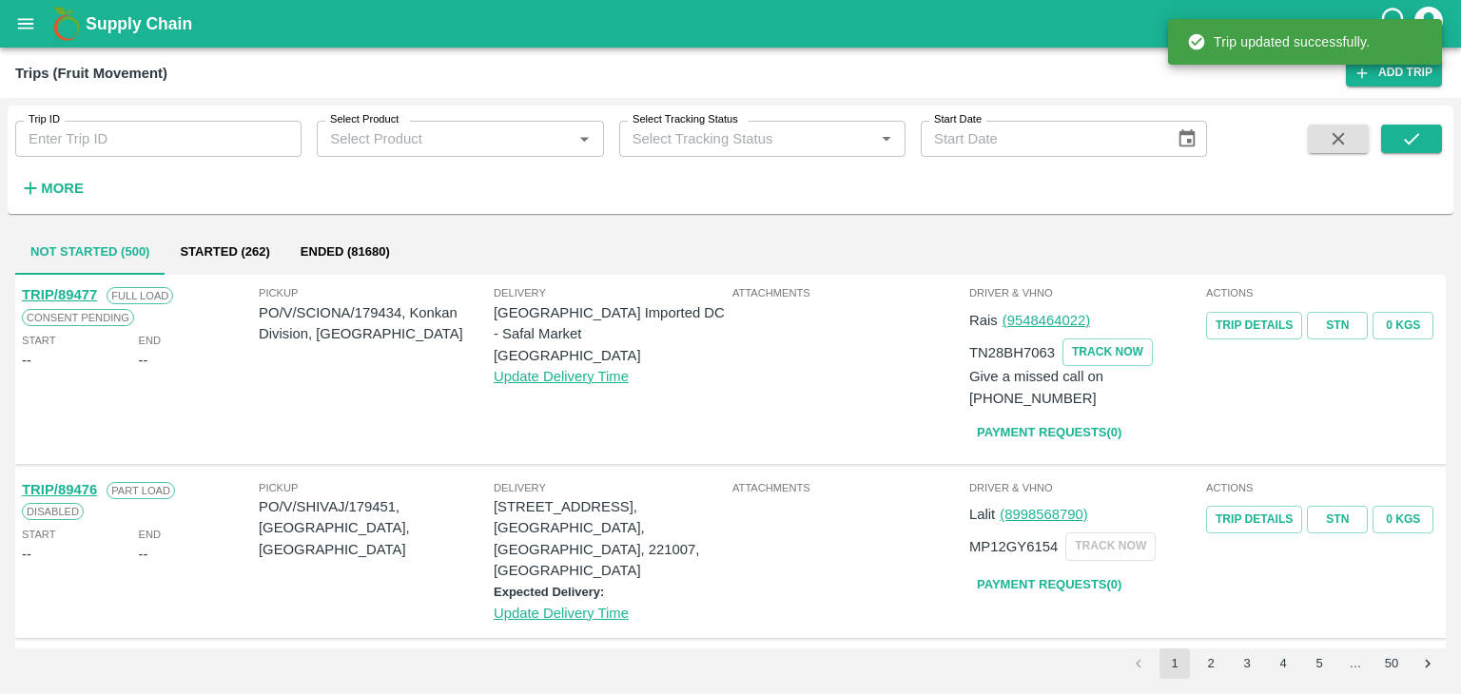
click at [220, 138] on input "Trip ID" at bounding box center [158, 139] width 286 height 36
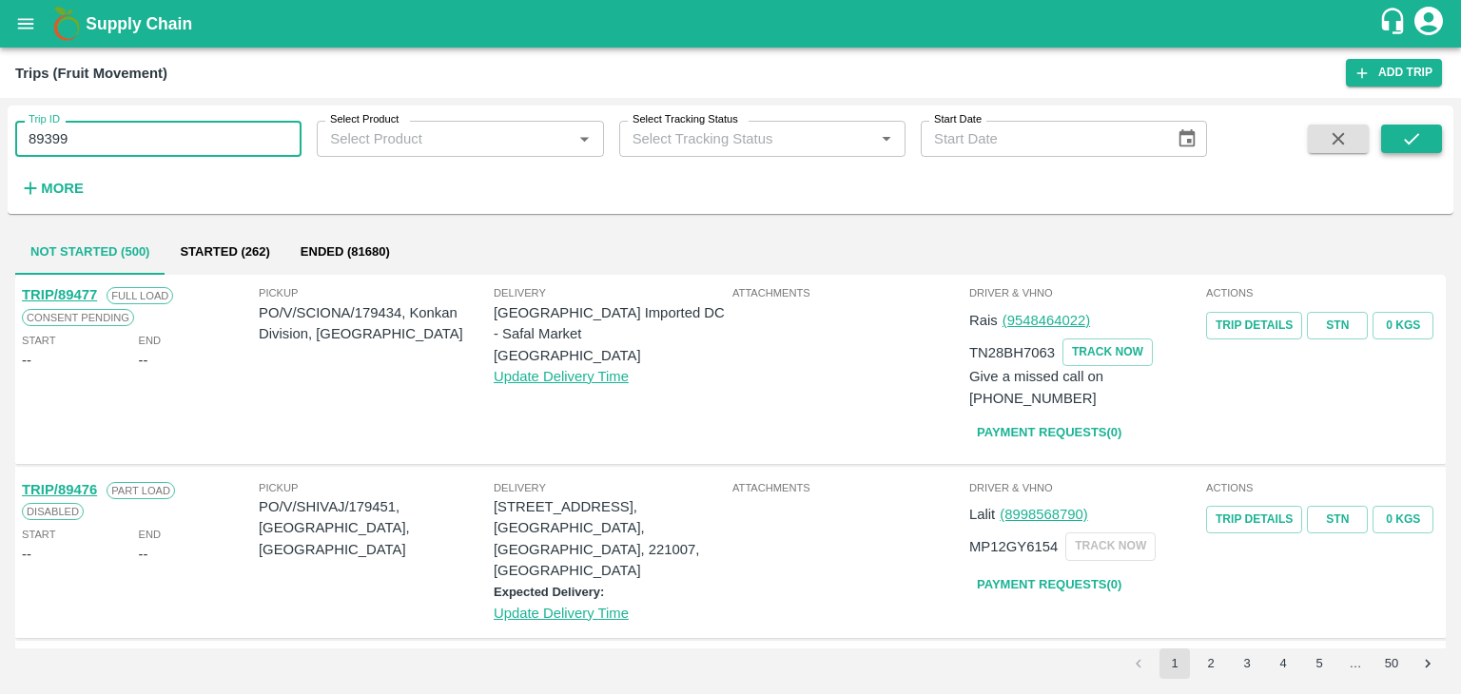
type input "89399"
click at [1404, 145] on icon "submit" at bounding box center [1411, 138] width 21 height 21
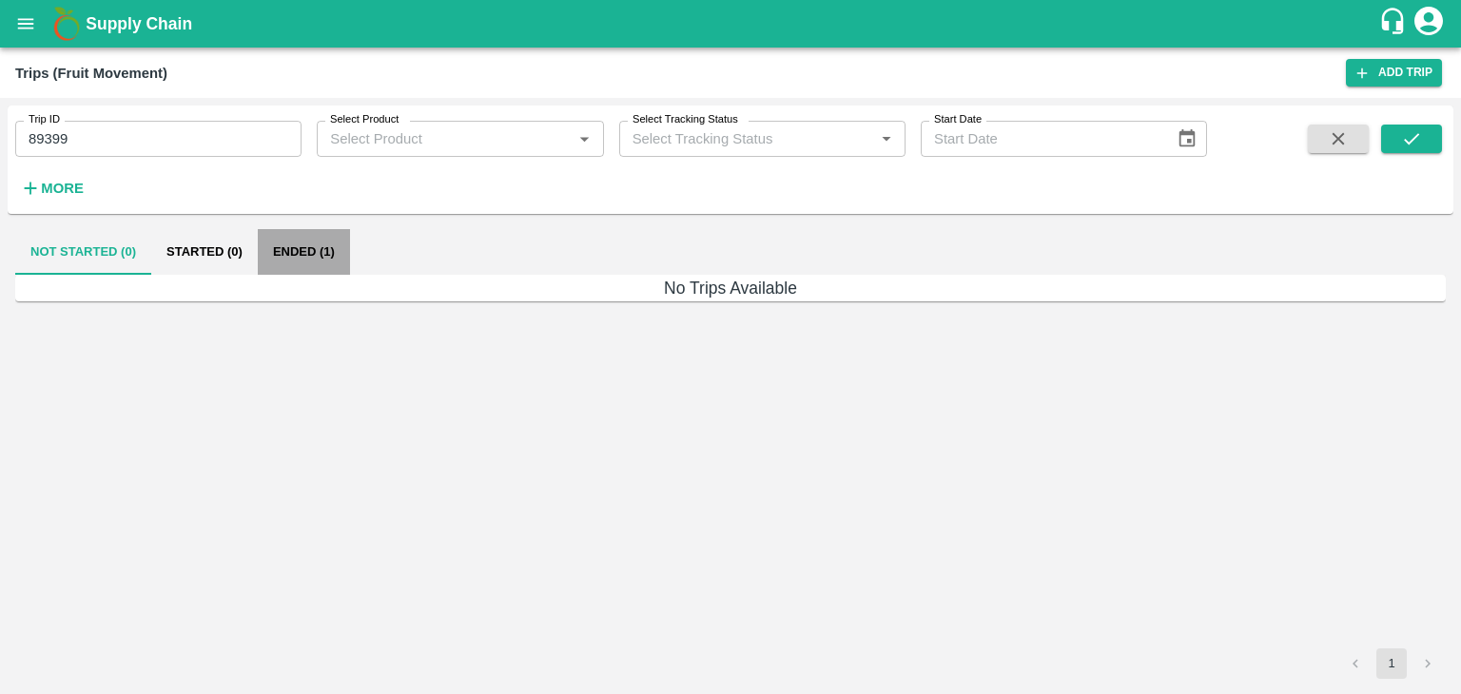
click at [308, 241] on button "Ended (1)" at bounding box center [304, 252] width 92 height 46
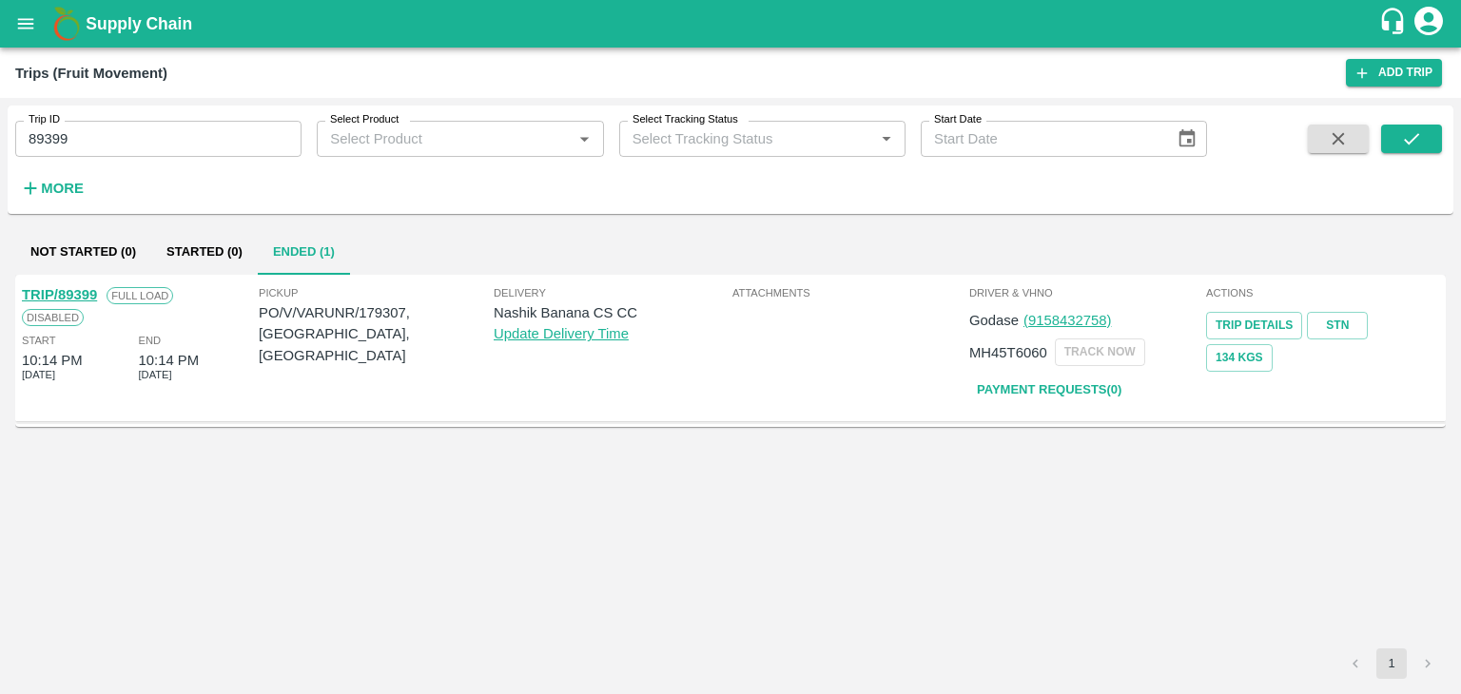
click at [65, 290] on link "TRIP/89399" at bounding box center [59, 294] width 75 height 15
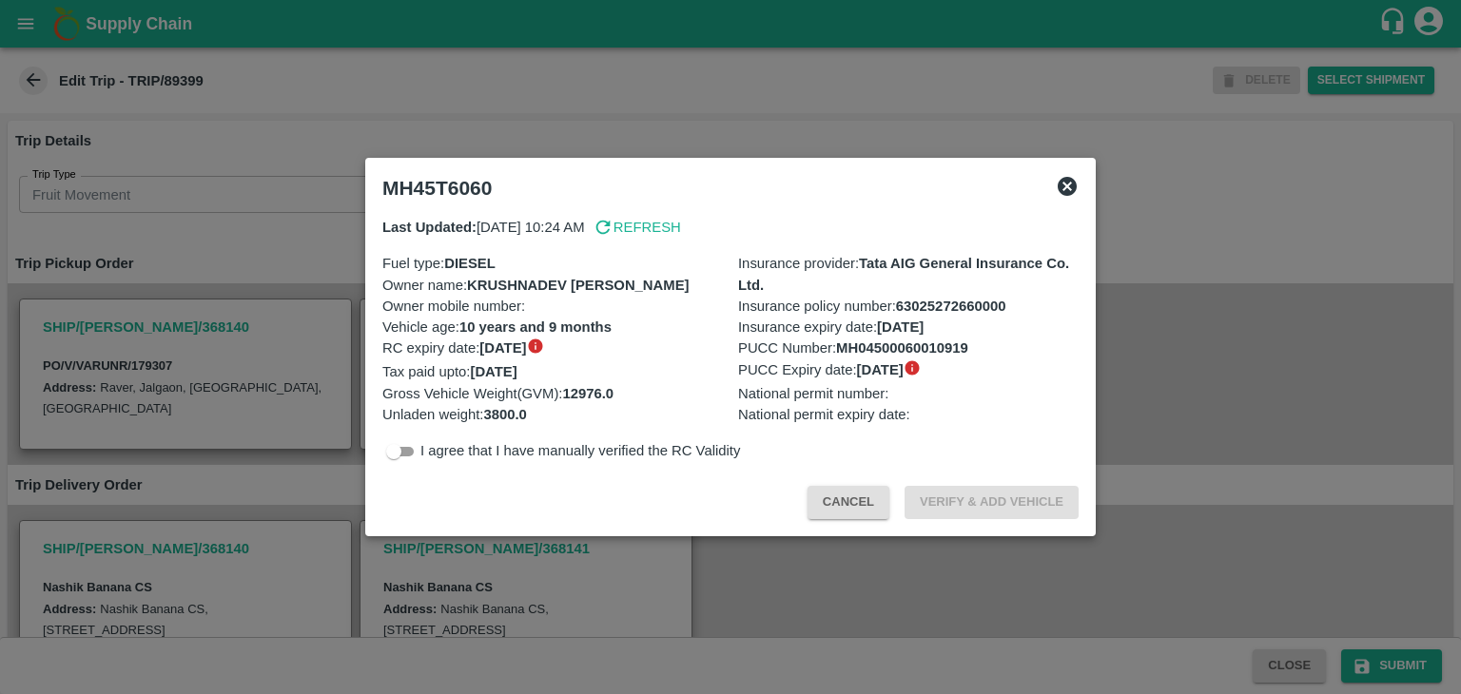
click at [804, 591] on div at bounding box center [730, 347] width 1461 height 694
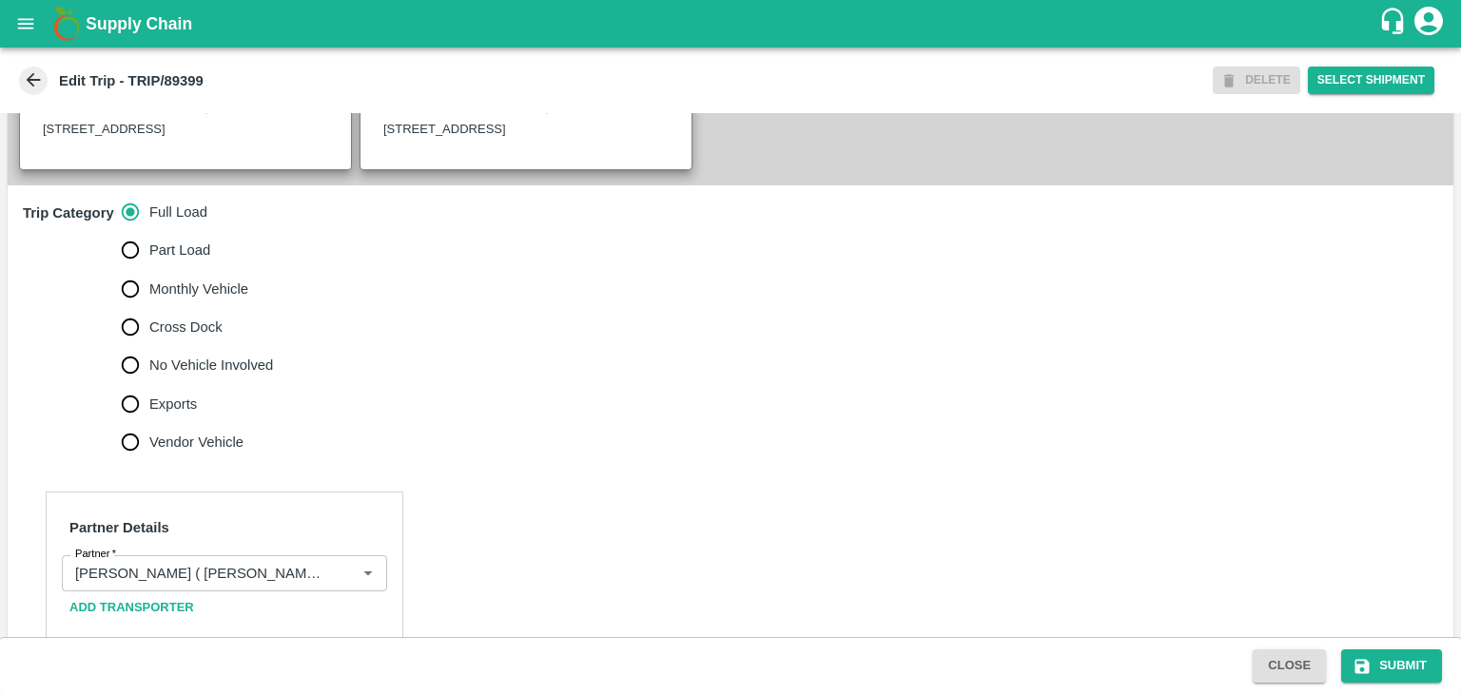
click at [207, 365] on span "No Vehicle Involved" at bounding box center [211, 365] width 124 height 21
click at [149, 365] on input "No Vehicle Involved" at bounding box center [130, 365] width 38 height 38
radio input "true"
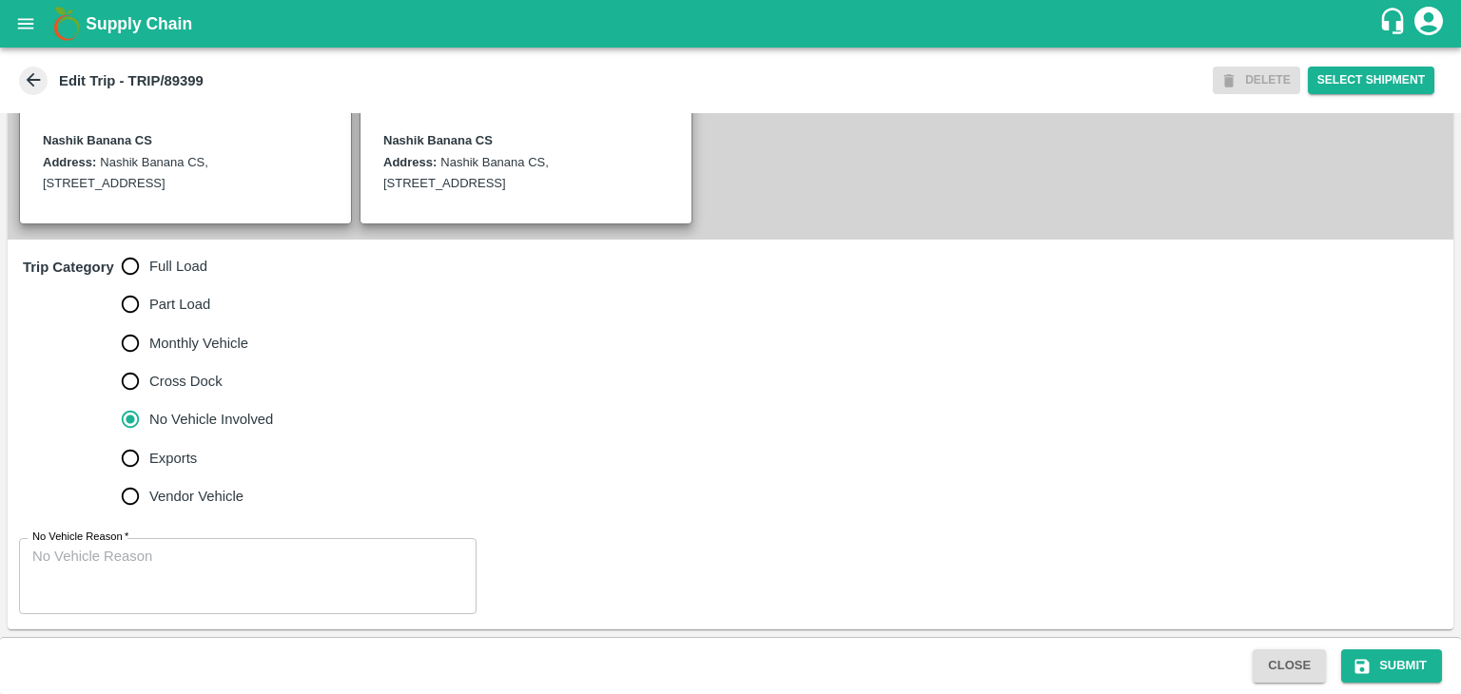
scroll to position [445, 0]
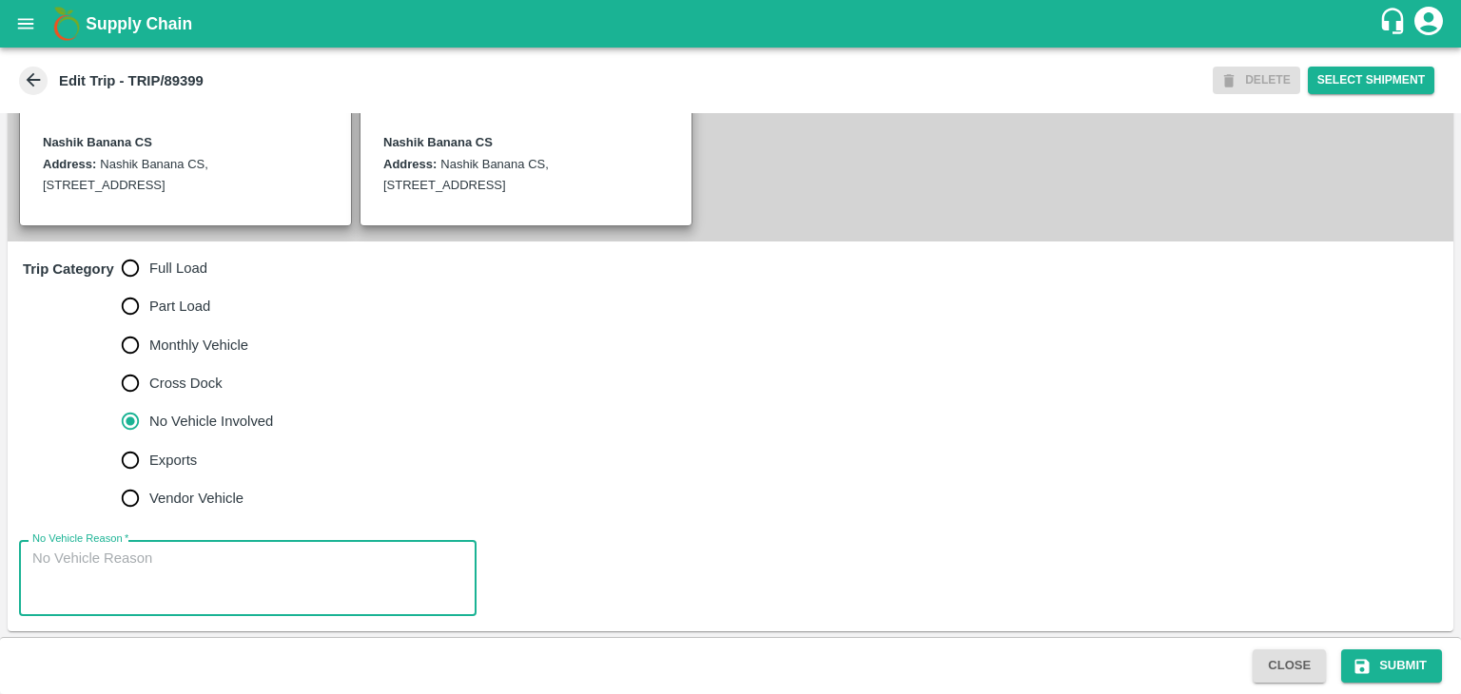
click at [258, 563] on textarea "No Vehicle Reason   *" at bounding box center [247, 579] width 431 height 60
type textarea "Field Dump"
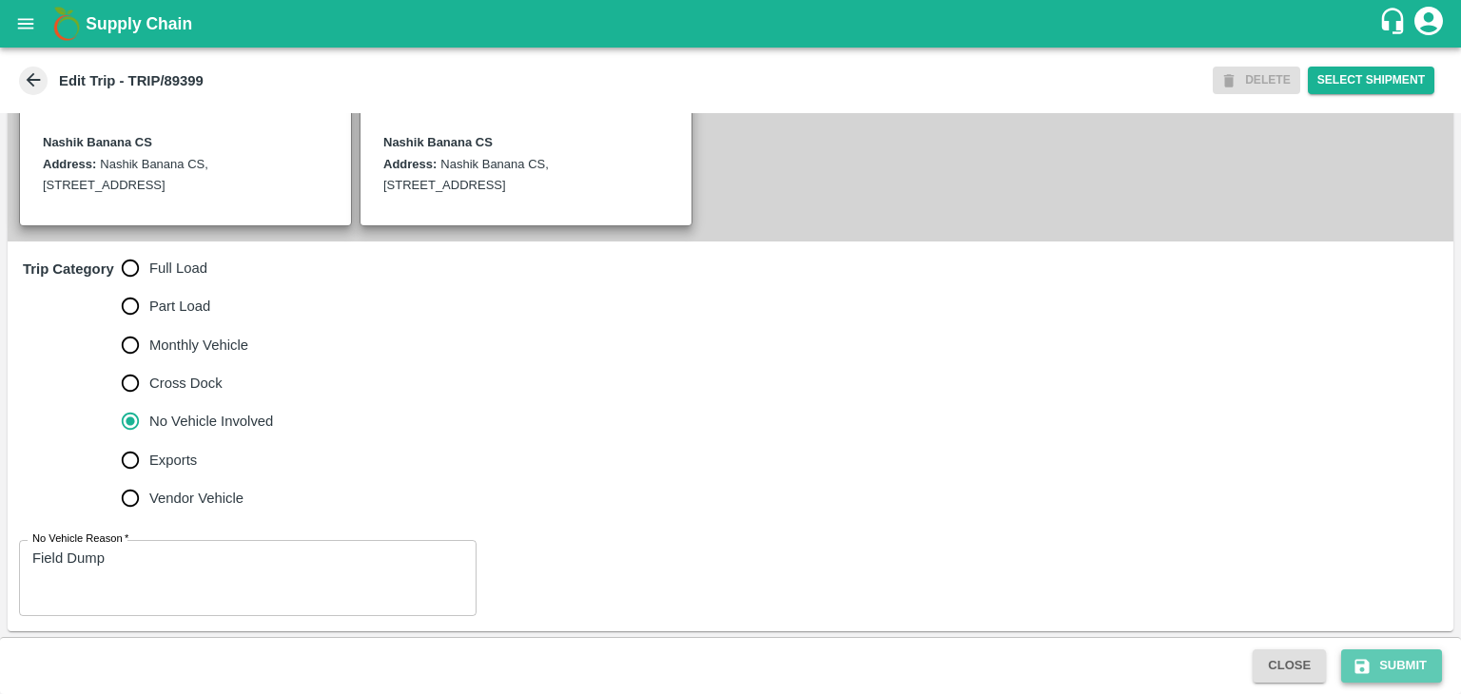
click at [1420, 678] on button "Submit" at bounding box center [1391, 666] width 101 height 33
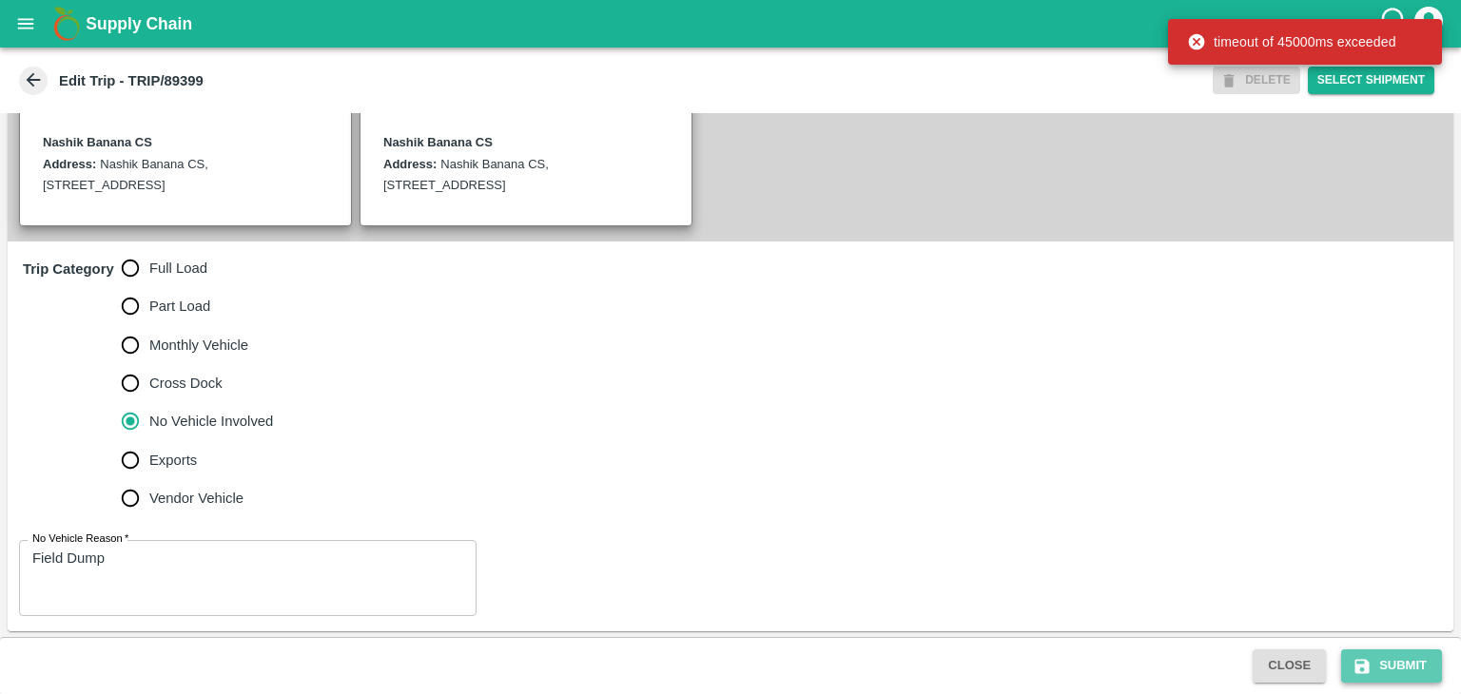
click at [1387, 655] on button "Submit" at bounding box center [1391, 666] width 101 height 33
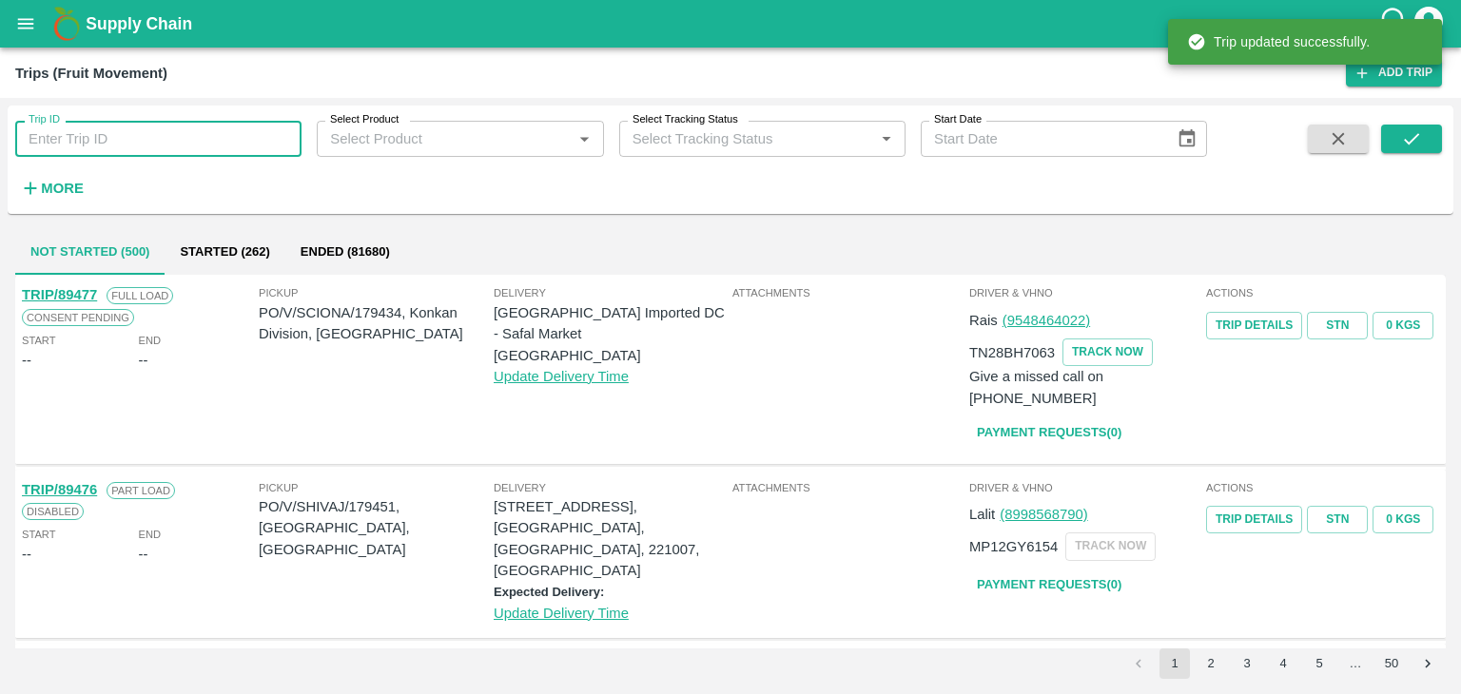
click at [179, 146] on input "Trip ID" at bounding box center [158, 139] width 286 height 36
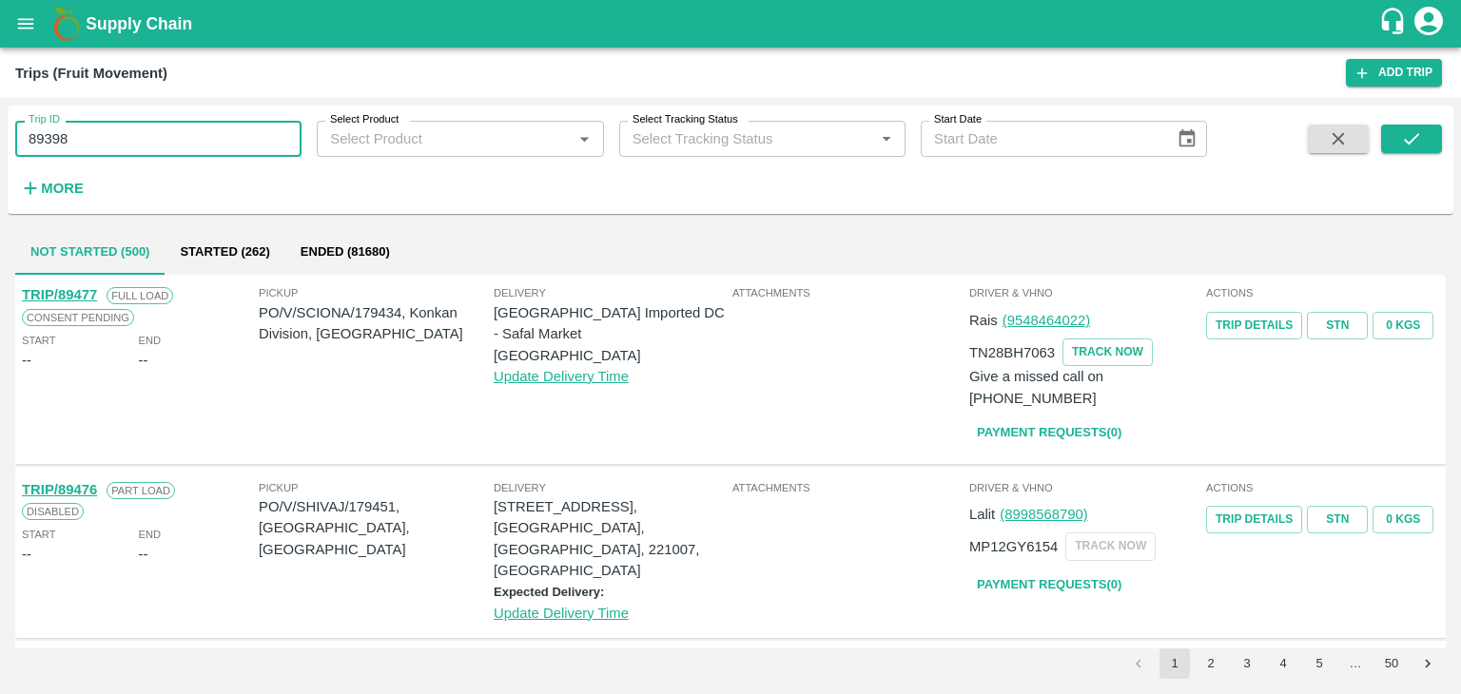
type input "89398"
drag, startPoint x: 1423, startPoint y: 121, endPoint x: 1428, endPoint y: 134, distance: 14.5
click at [1428, 134] on div "Trip ID 89398 Trip ID Select Product Select Product   * Select Tracking Status …" at bounding box center [730, 159] width 1445 height 93
click at [1428, 134] on button "submit" at bounding box center [1411, 139] width 61 height 29
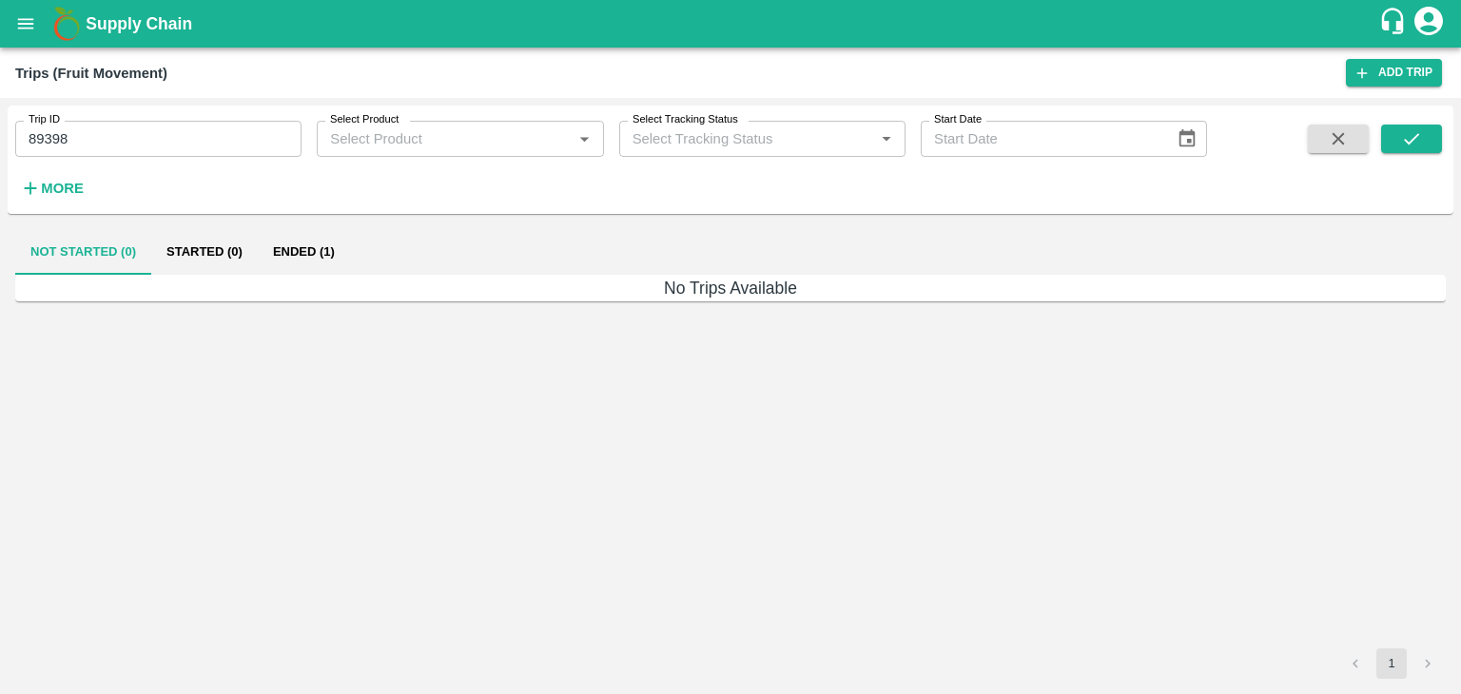
click at [303, 248] on button "Ended (1)" at bounding box center [304, 252] width 92 height 46
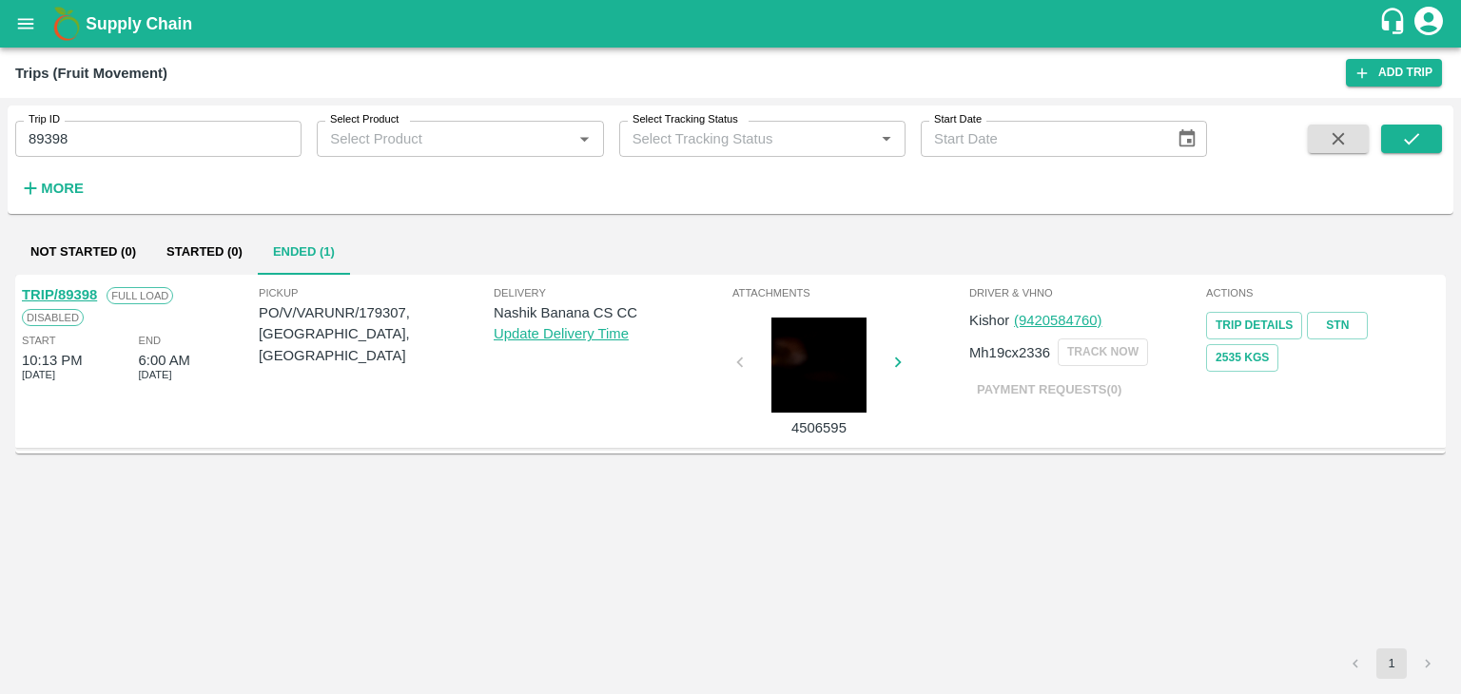
click at [58, 292] on link "TRIP/89398" at bounding box center [59, 294] width 75 height 15
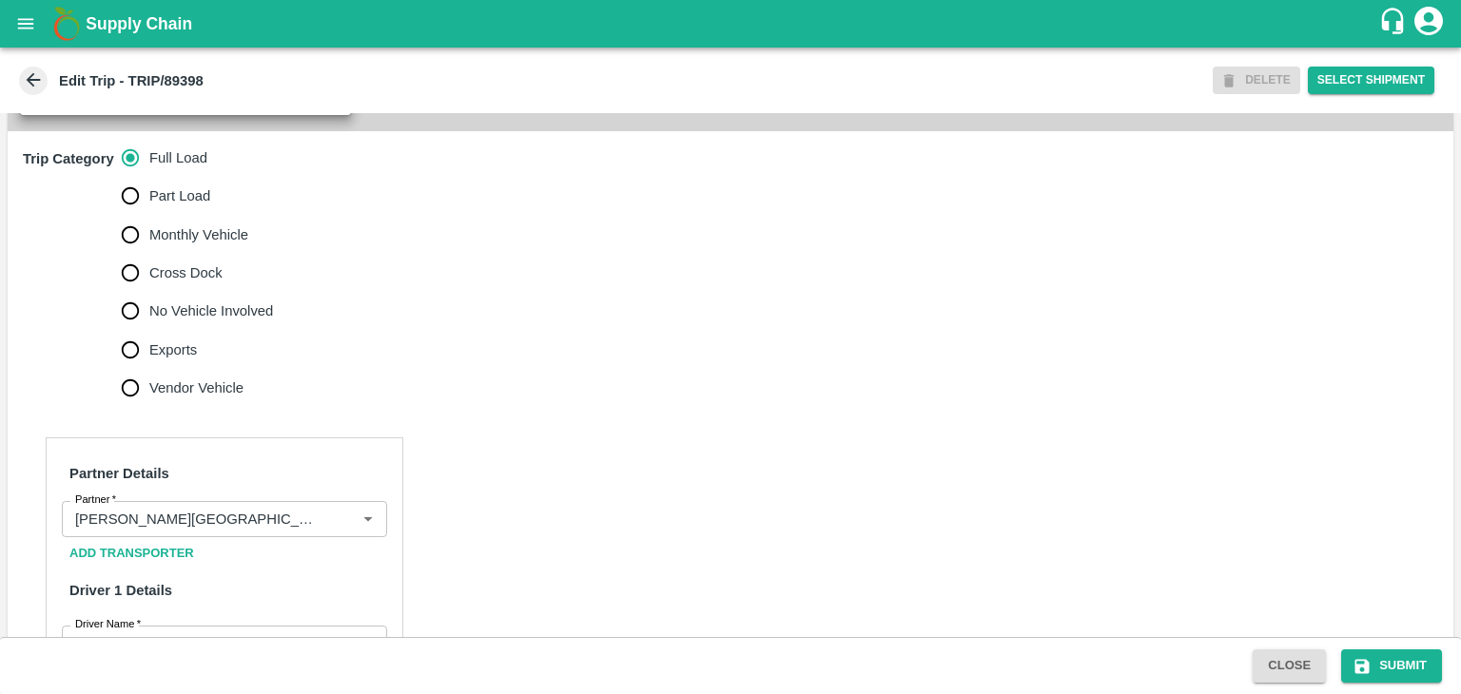
scroll to position [711, 0]
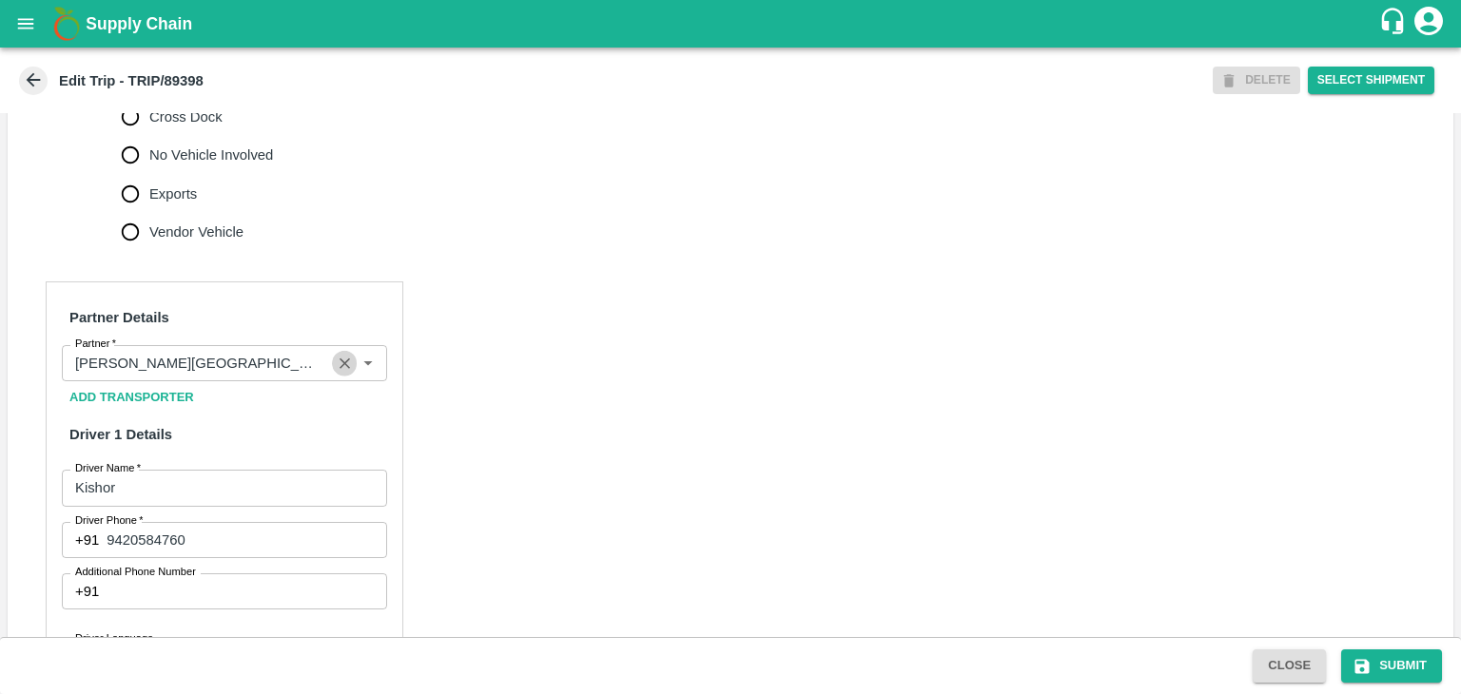
click at [339, 362] on icon "Clear" at bounding box center [345, 364] width 18 height 18
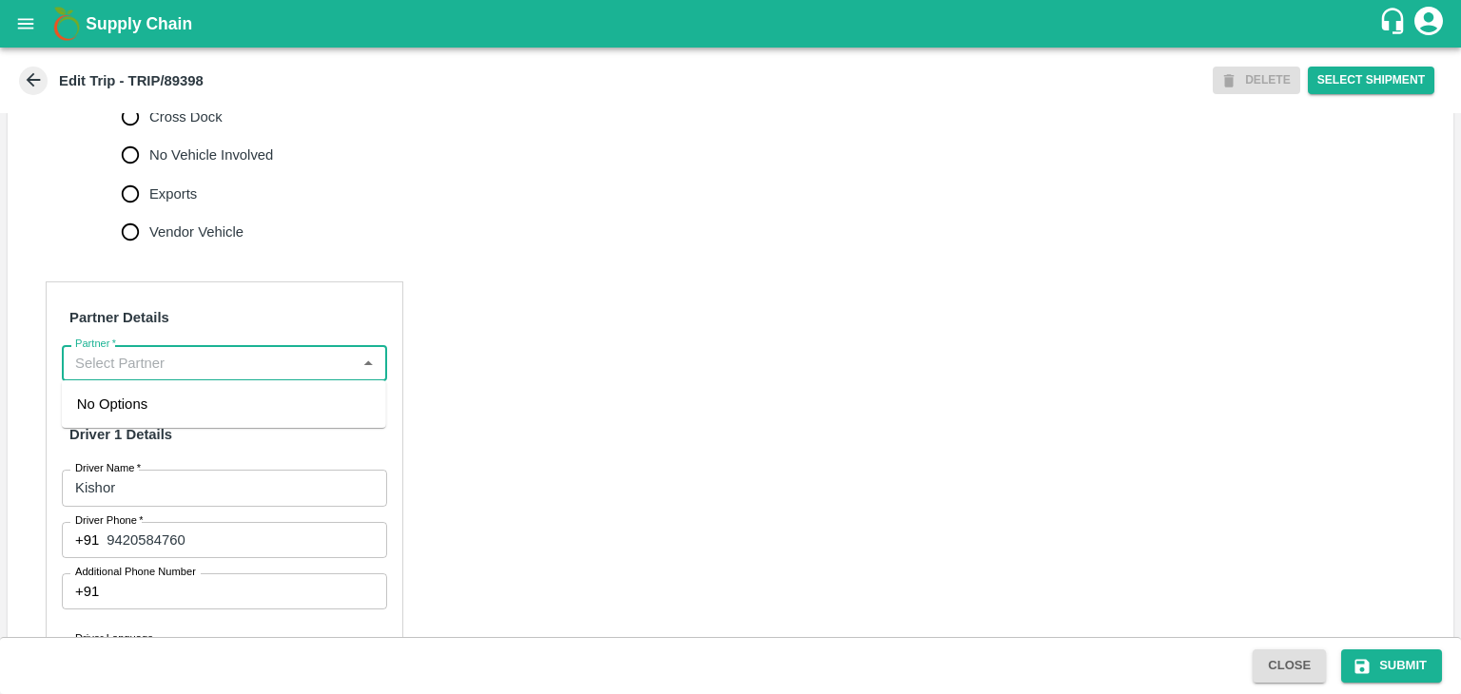
click at [321, 361] on input "Partner   *" at bounding box center [209, 363] width 282 height 25
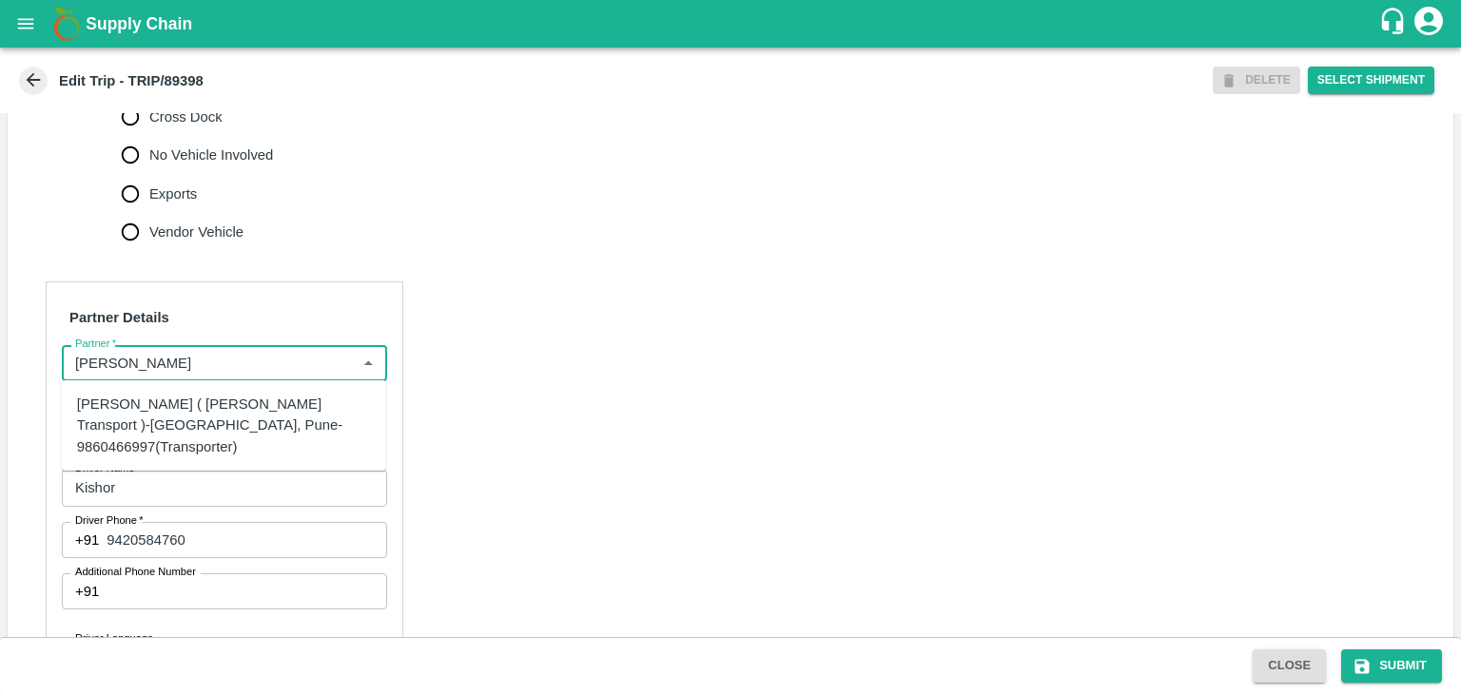
click at [318, 415] on div "[PERSON_NAME] ( [PERSON_NAME] Transport )-[GEOGRAPHIC_DATA], Pune-9860466997(Tr…" at bounding box center [224, 426] width 294 height 64
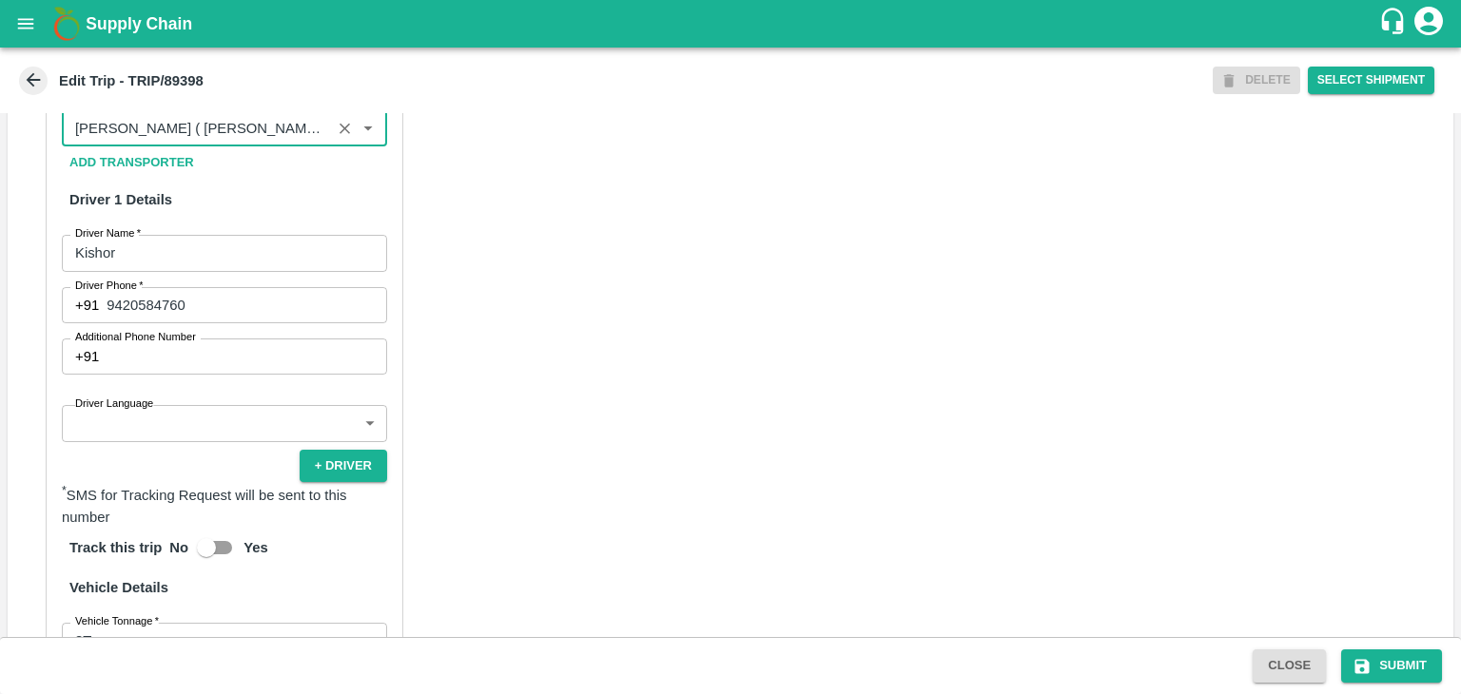
scroll to position [1312, 0]
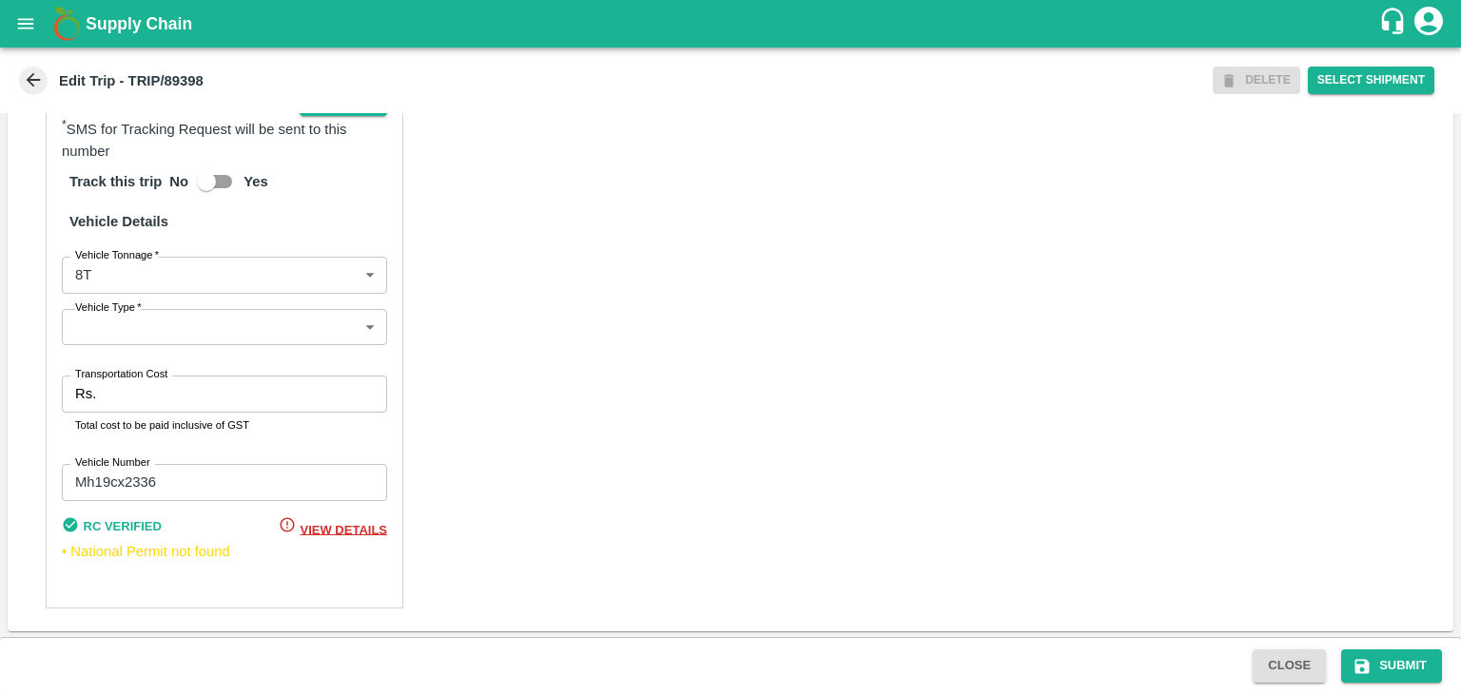
type input "[PERSON_NAME] ( [PERSON_NAME] Transport )-[GEOGRAPHIC_DATA], Pune-9860466997(Tr…"
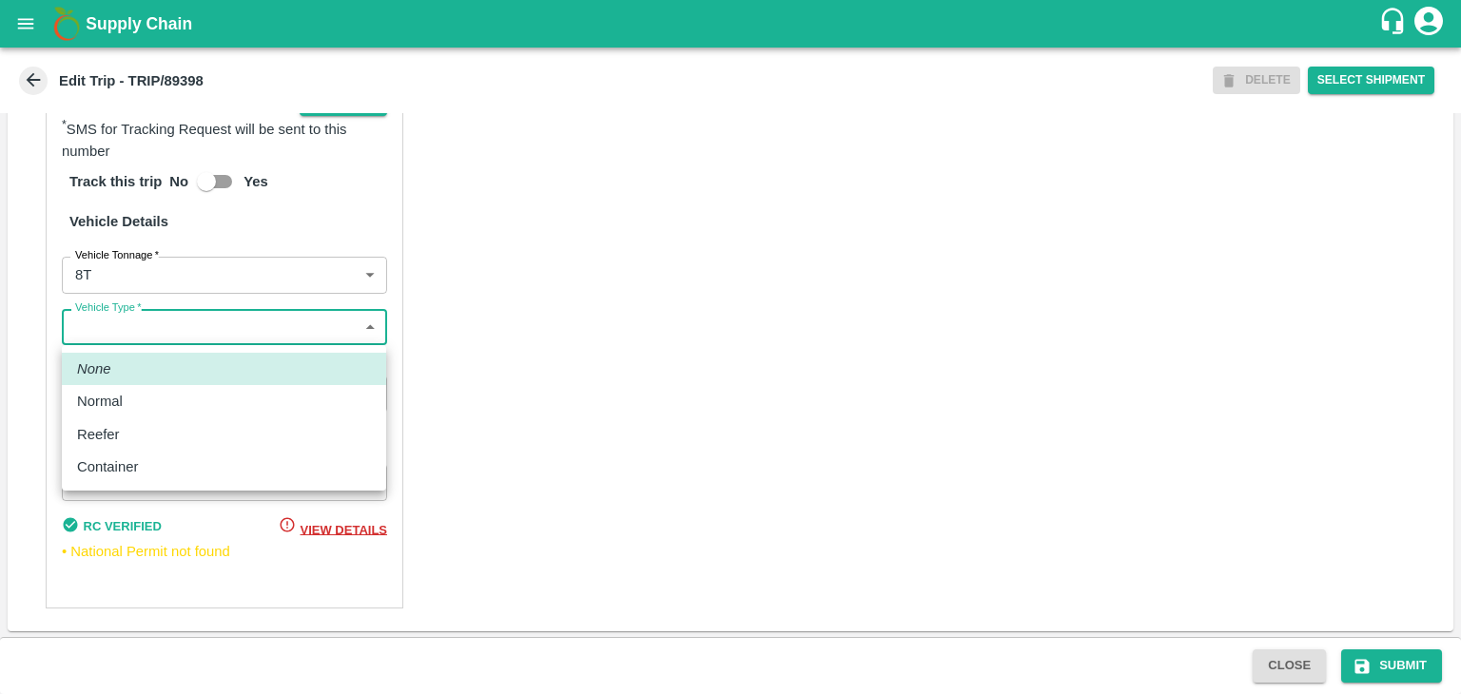
drag, startPoint x: 100, startPoint y: 320, endPoint x: 150, endPoint y: 400, distance: 94.5
click at [150, 400] on body "Supply Chain Edit Trip - TRIP/89398 DELETE Select Shipment Trip Details Trip Ty…" at bounding box center [730, 347] width 1461 height 694
click at [150, 400] on div "Normal" at bounding box center [224, 401] width 294 height 21
type input "Normal"
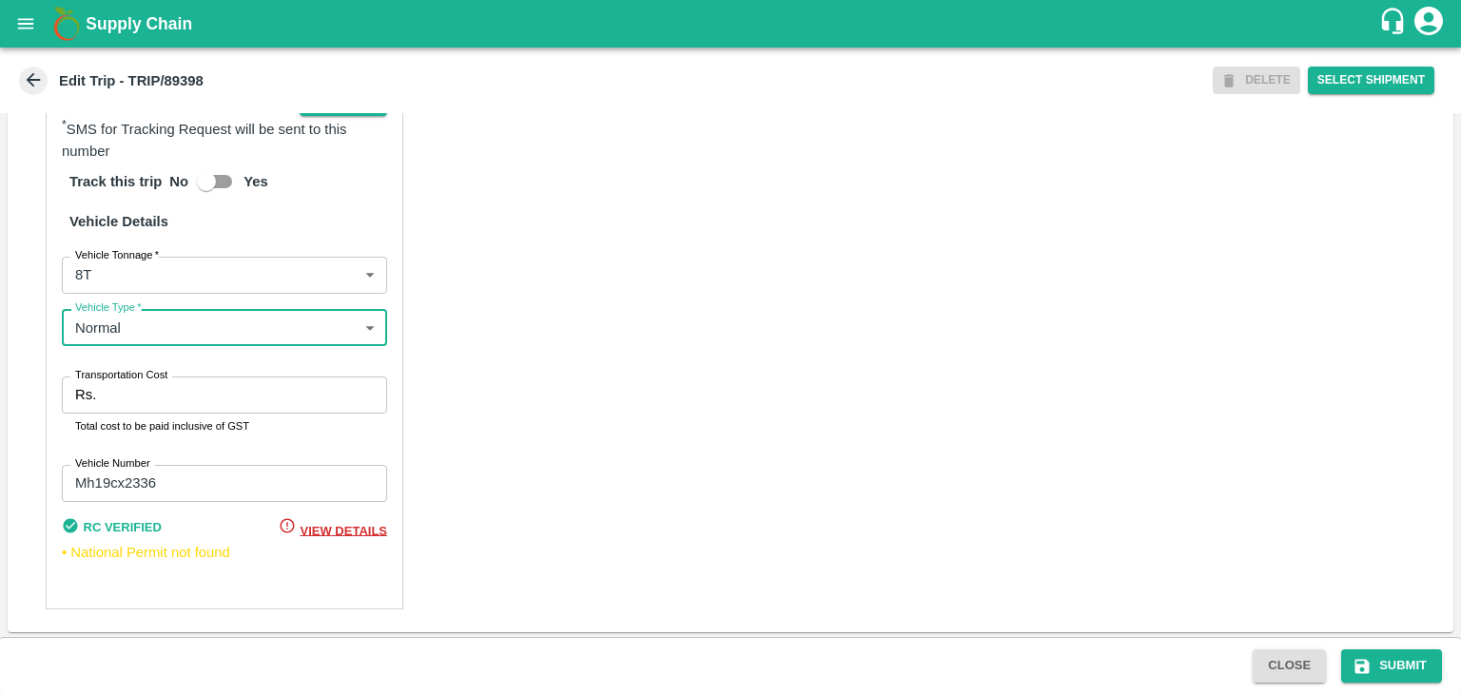
click at [175, 398] on input "Transportation Cost" at bounding box center [245, 395] width 283 height 36
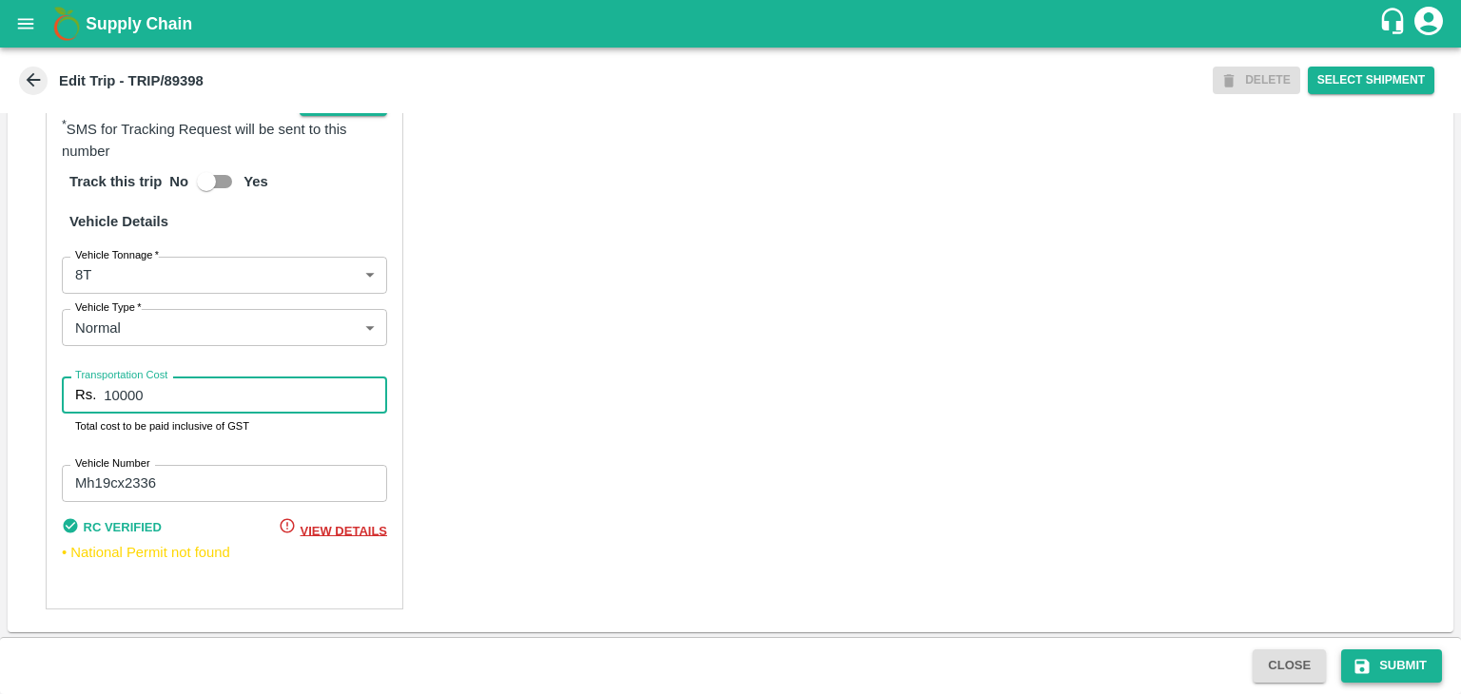
type input "10000"
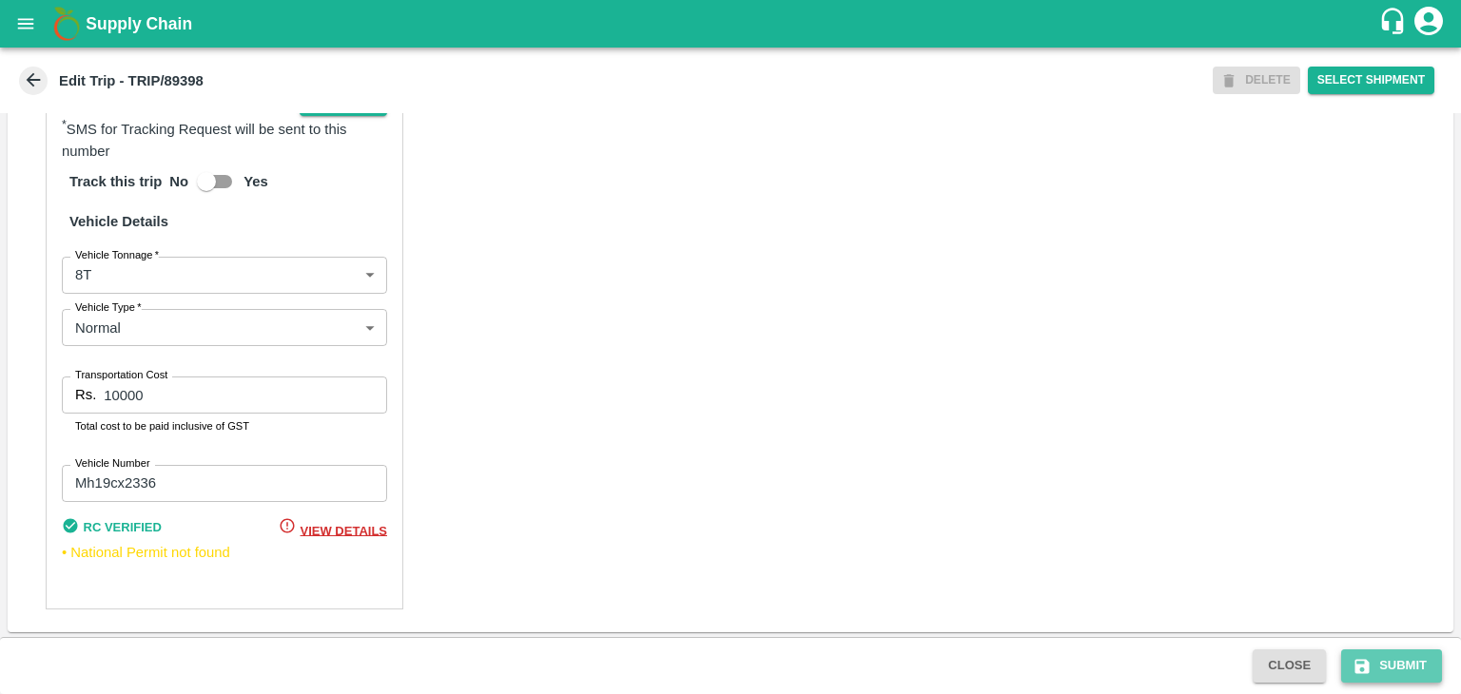
click at [1392, 667] on button "Submit" at bounding box center [1391, 666] width 101 height 33
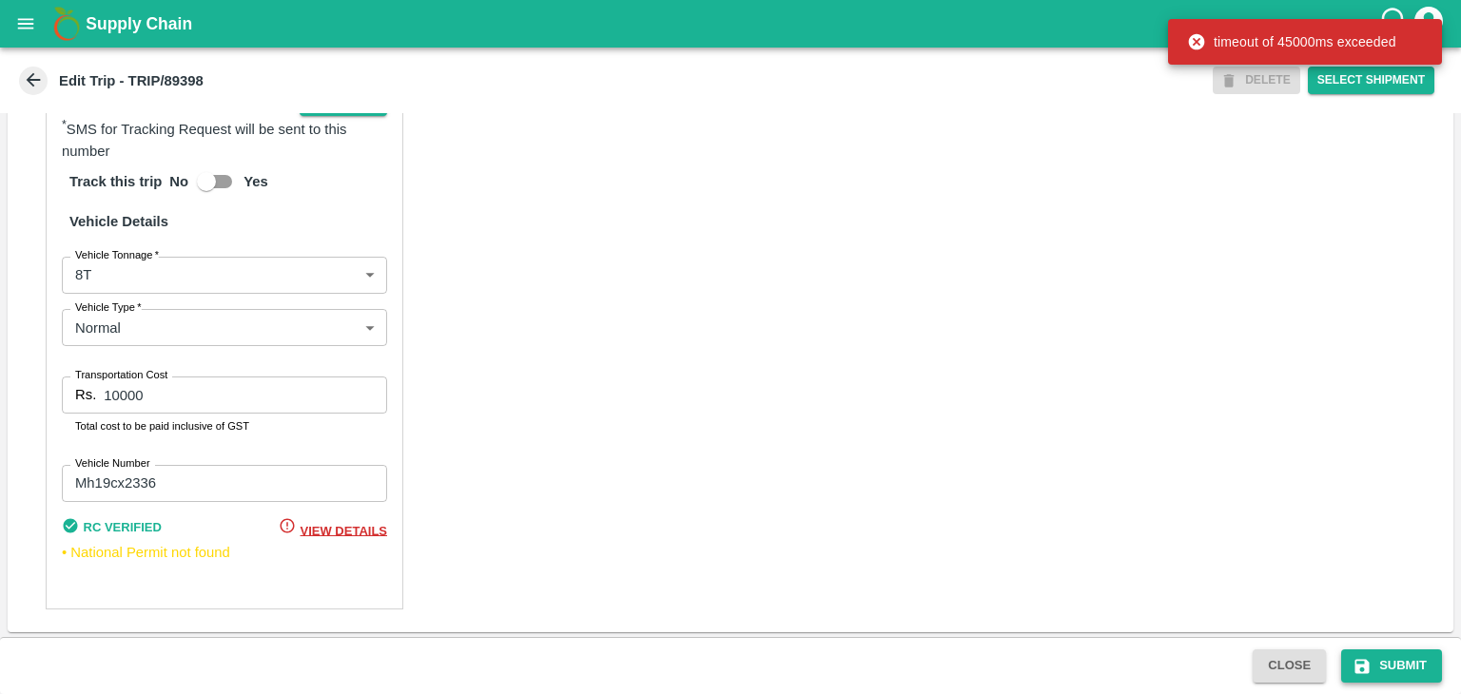
click at [1387, 672] on button "Submit" at bounding box center [1391, 666] width 101 height 33
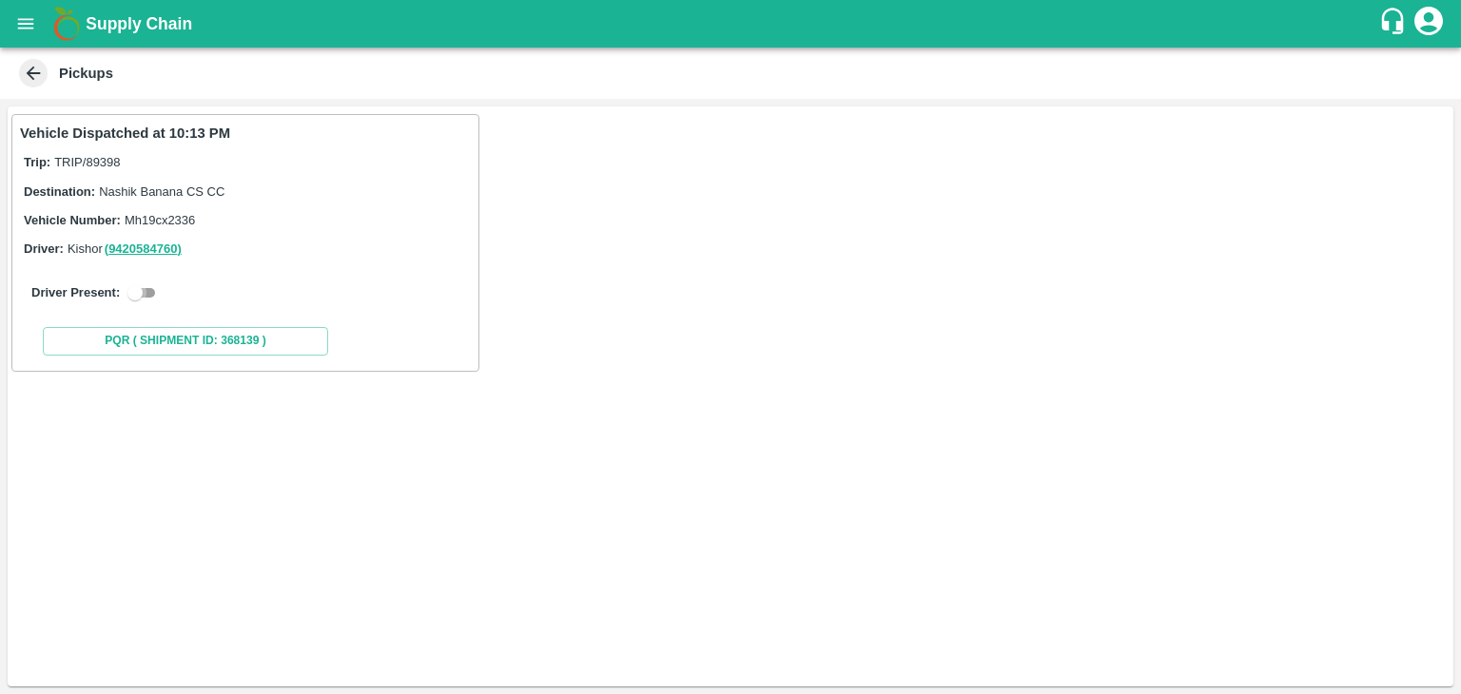
click at [152, 286] on input "checkbox" at bounding box center [135, 292] width 68 height 23
checkbox input "true"
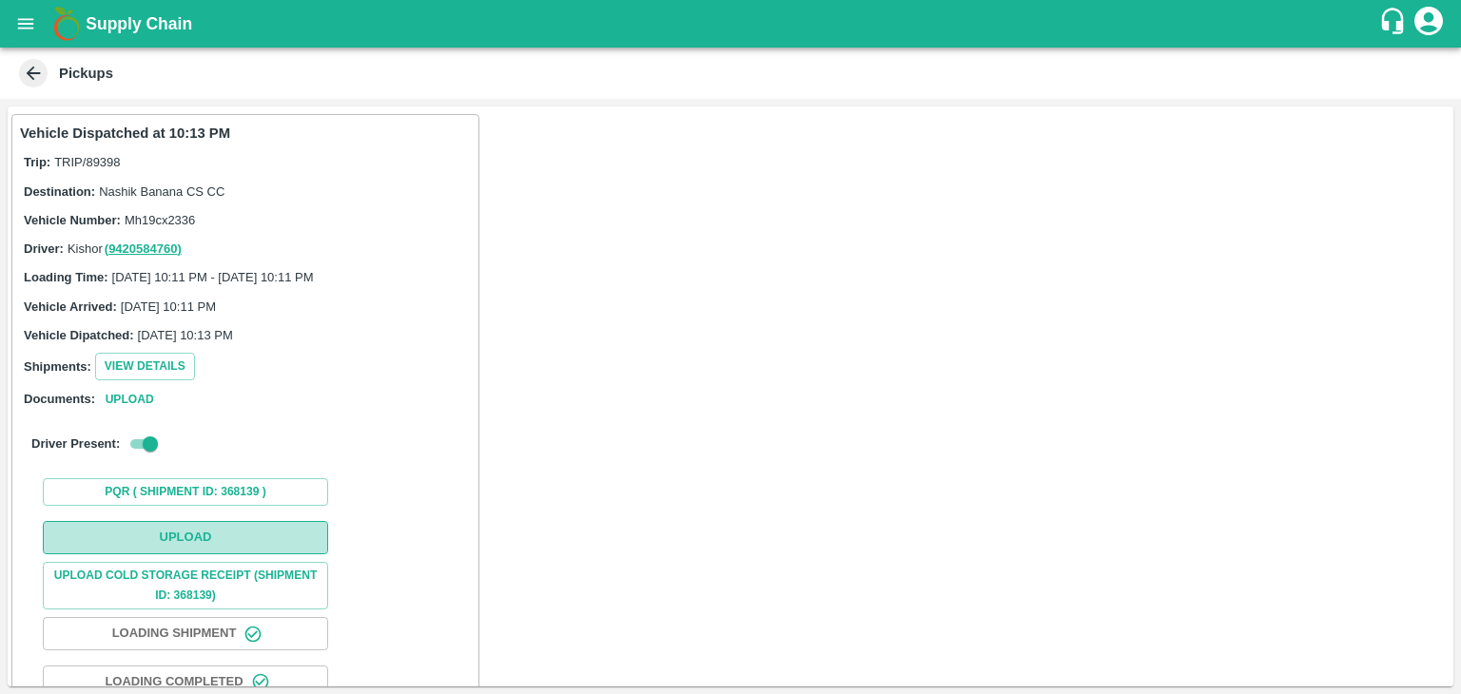
click at [254, 541] on button "Upload" at bounding box center [185, 537] width 285 height 33
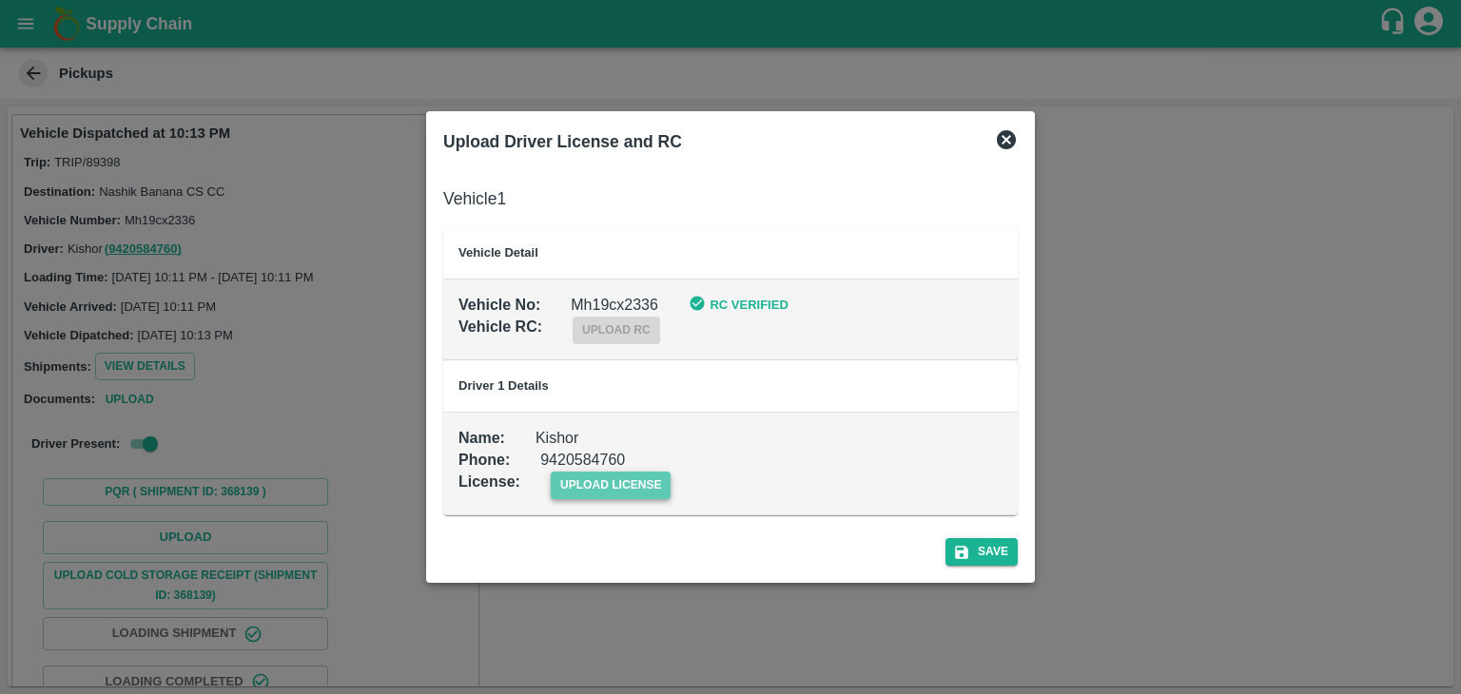
click at [629, 487] on span "upload license" at bounding box center [611, 486] width 121 height 28
click at [0, 0] on input "upload license" at bounding box center [0, 0] width 0 height 0
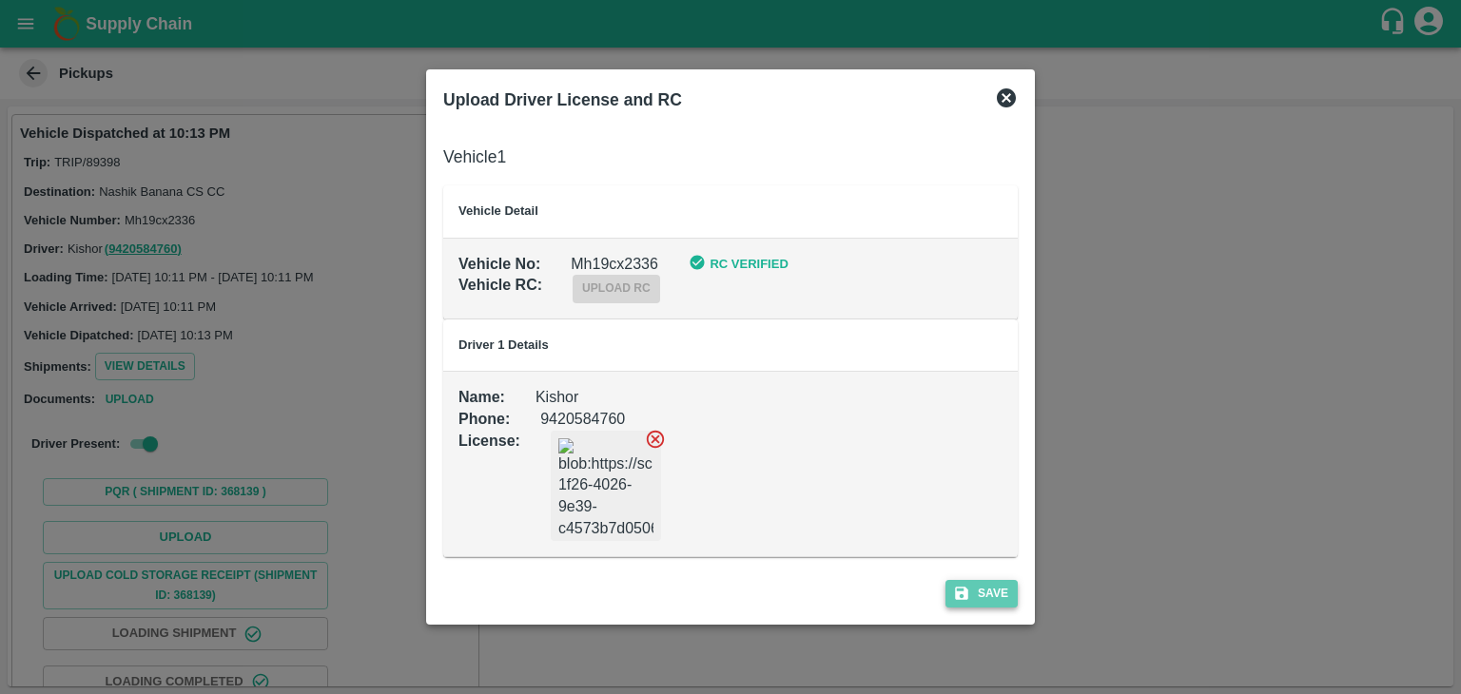
click at [1000, 590] on button "Save" at bounding box center [981, 594] width 72 height 28
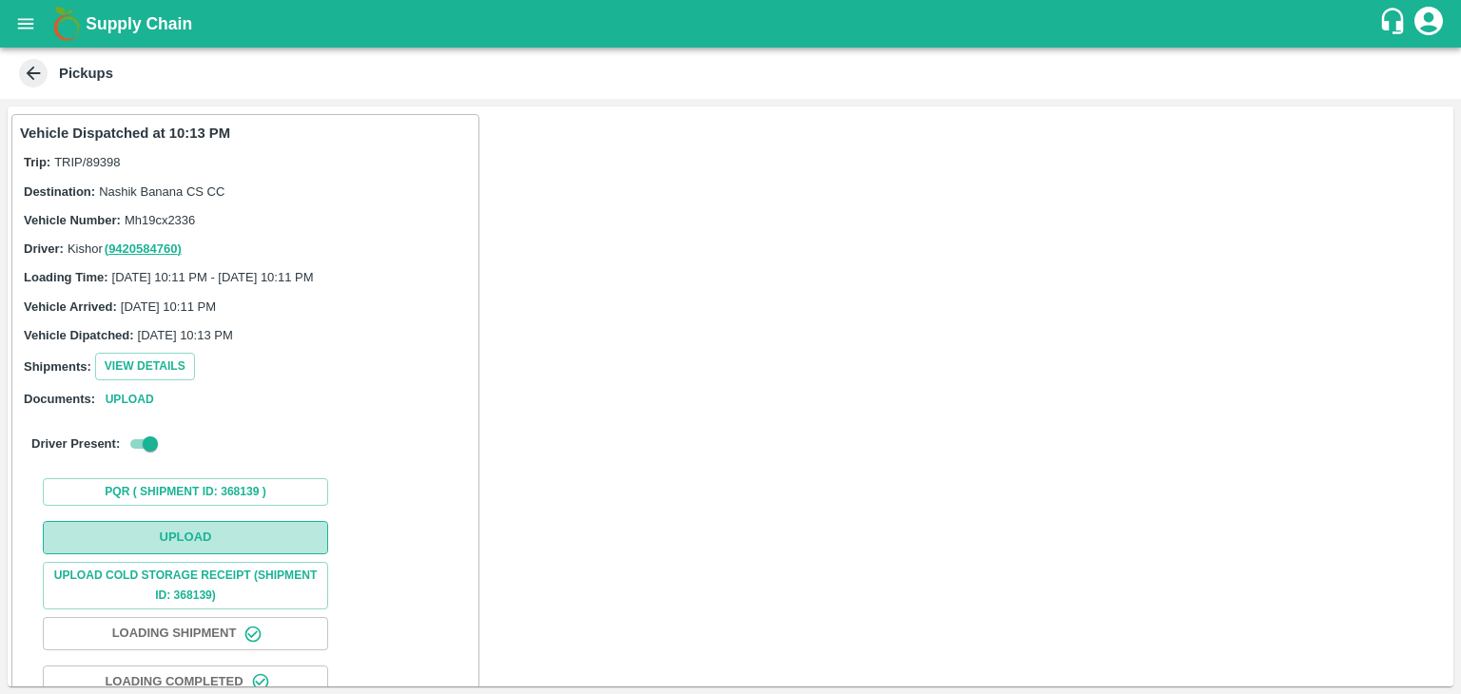
click at [234, 534] on button "Upload" at bounding box center [185, 537] width 285 height 33
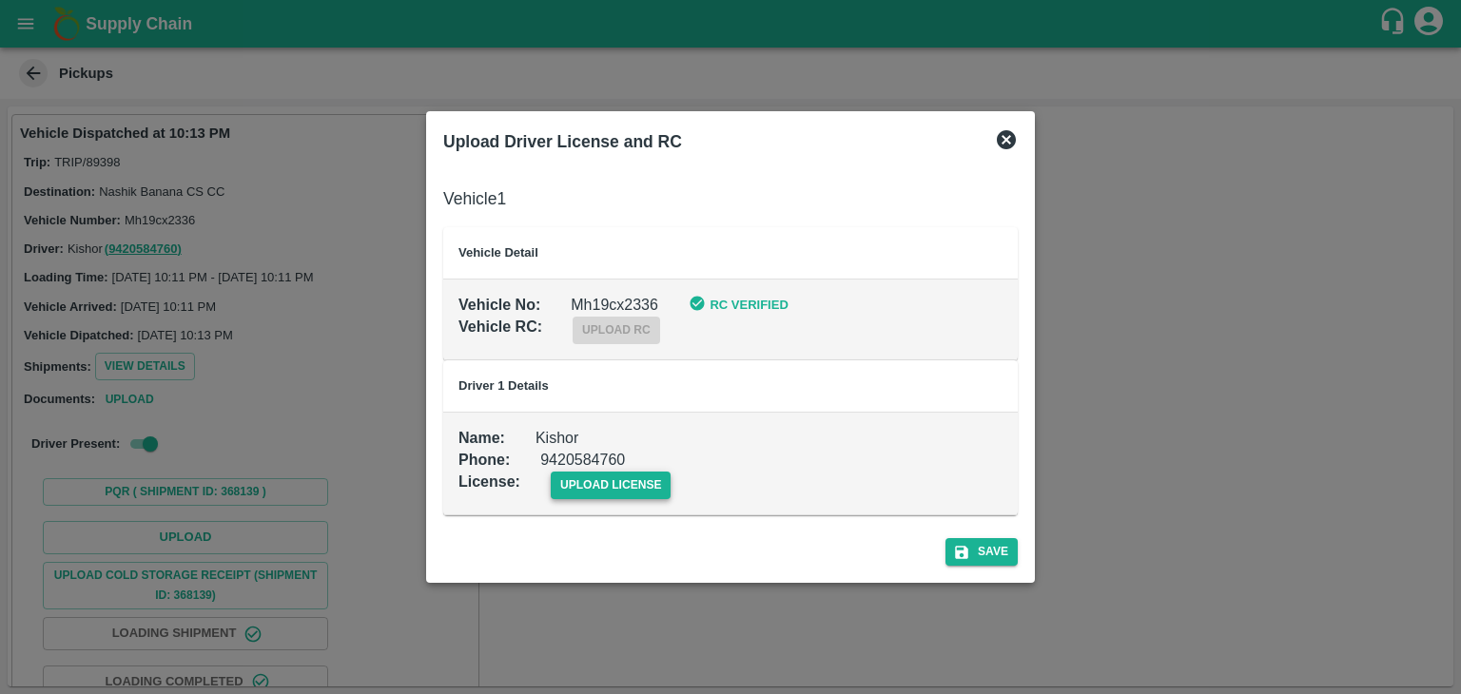
click at [606, 483] on span "upload license" at bounding box center [611, 486] width 121 height 28
click at [0, 0] on input "upload license" at bounding box center [0, 0] width 0 height 0
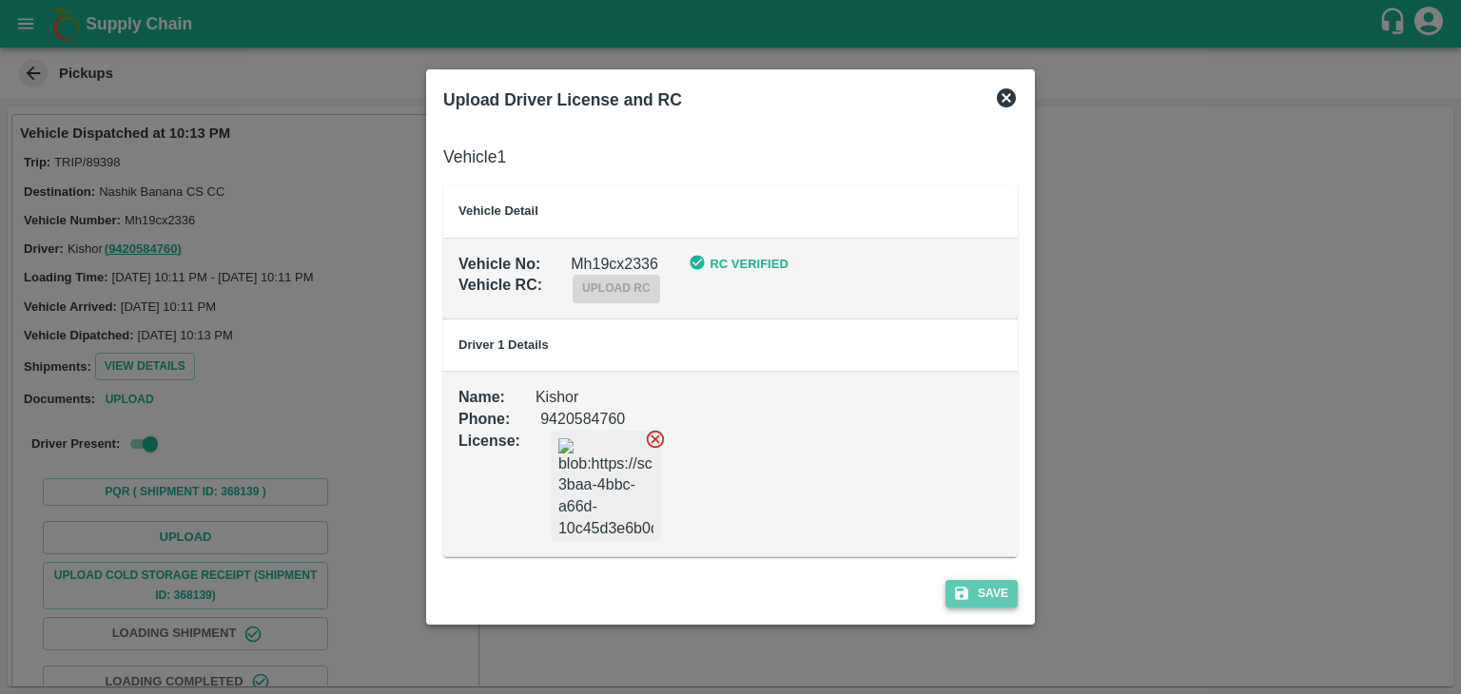
click at [999, 594] on button "Save" at bounding box center [981, 594] width 72 height 28
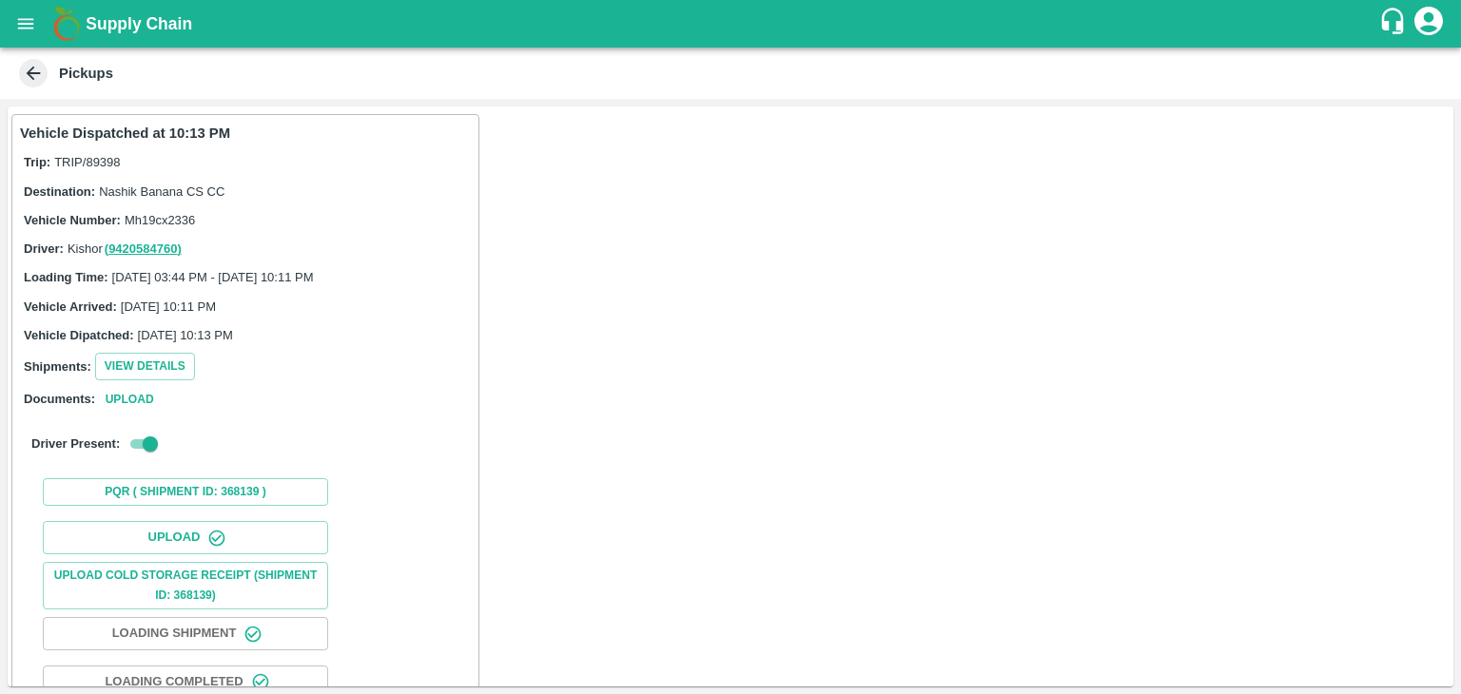
scroll to position [199, 0]
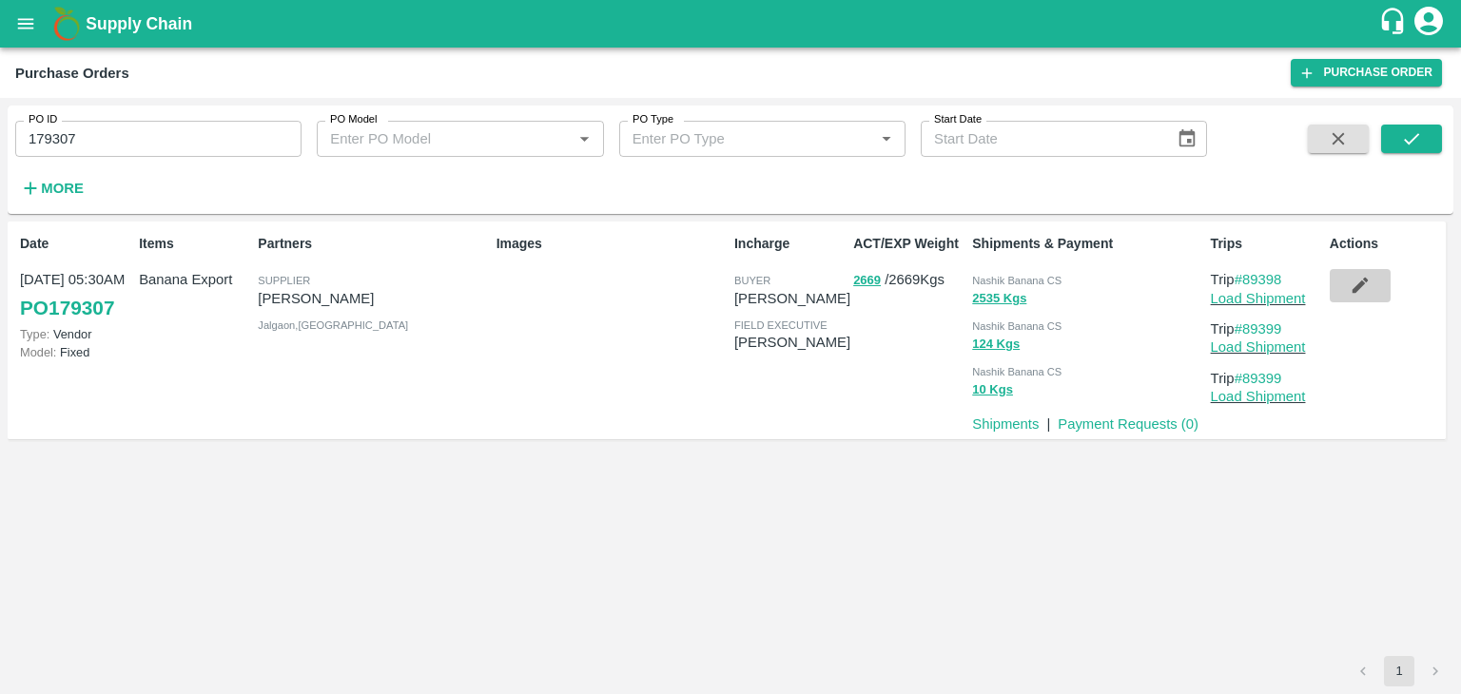
click at [1356, 286] on icon "button" at bounding box center [1359, 286] width 16 height 16
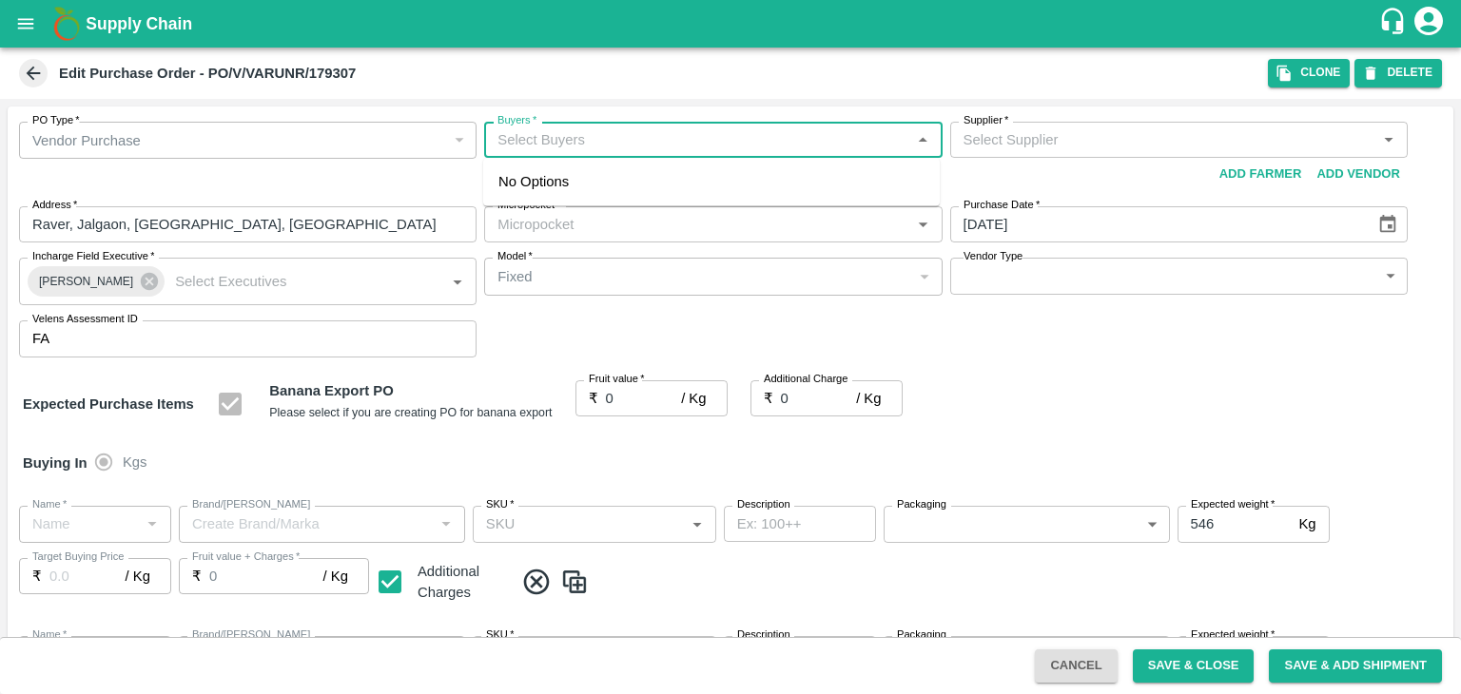
click at [582, 145] on input "Buyers   *" at bounding box center [697, 139] width 415 height 25
type input "ajit"
type input "[PERSON_NAME]-undefined"
type input "172-Savda"
type input "Banana Export"
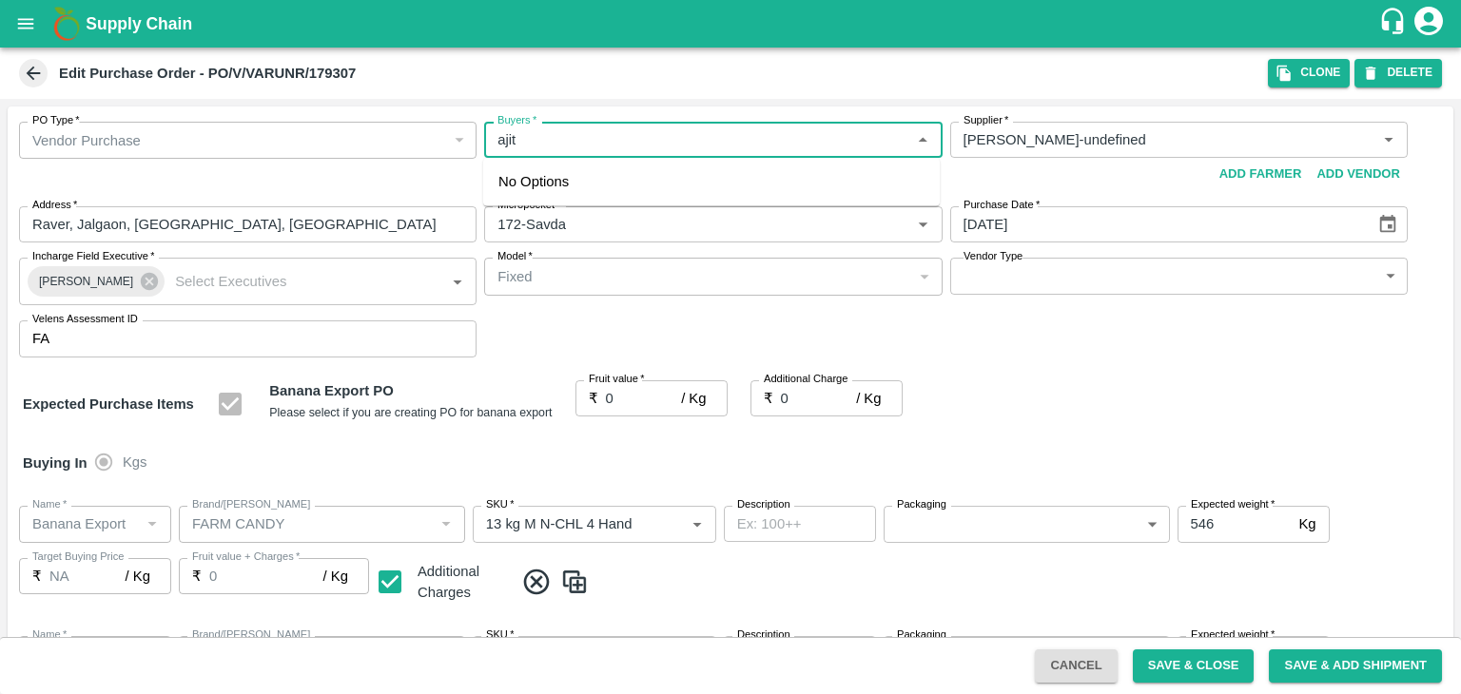
type input "FARM CANDY"
type input "13 kg M N-CHL 4 Hand"
type input "NA"
type input "Banana Export"
type input "FARM CANDY"
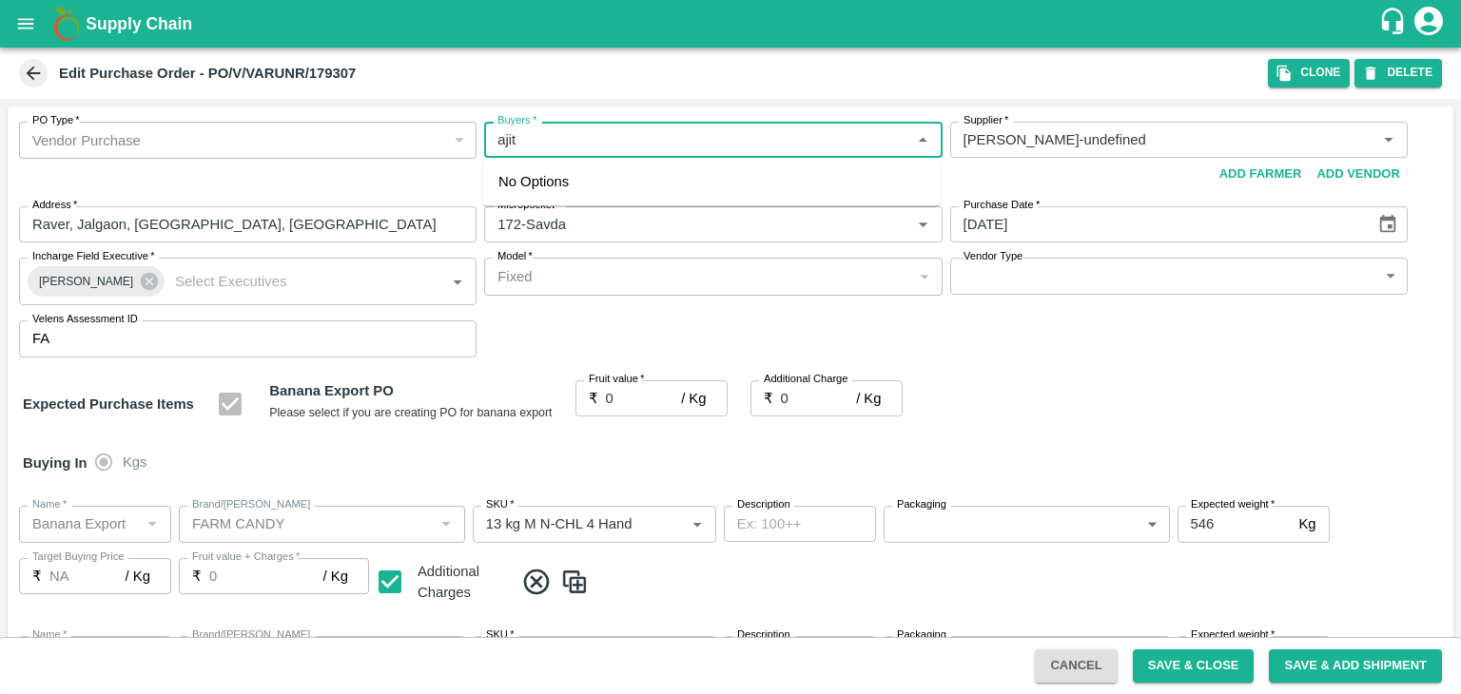
type input "13 kg M N-CHL 5 Hand"
type input "NA"
type input "Banana Export"
type input "FARM CANDY"
type input "13 kg M N-CHL 6 Hand"
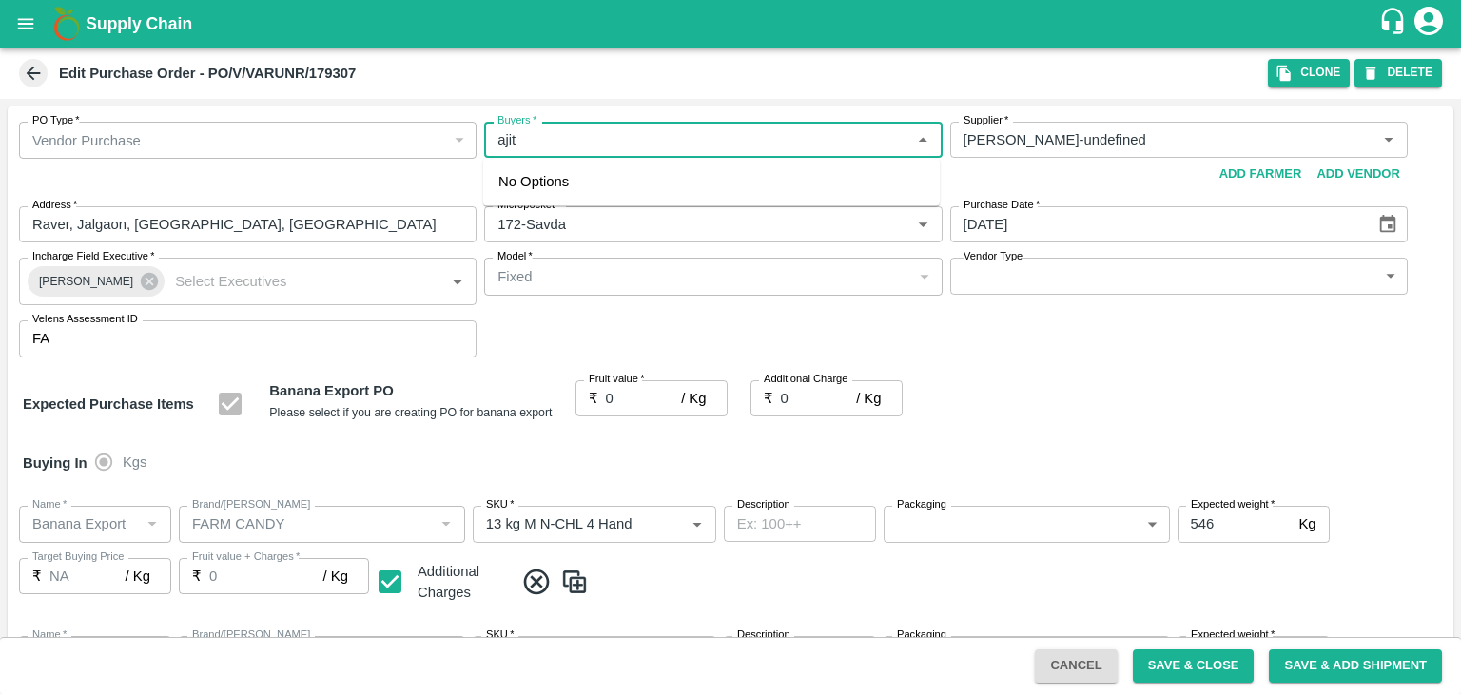
type input "NA"
type input "Banana Export"
type input "FARM CANDY"
type input "13 kg M N-CHL 8 Hand"
type input "NA"
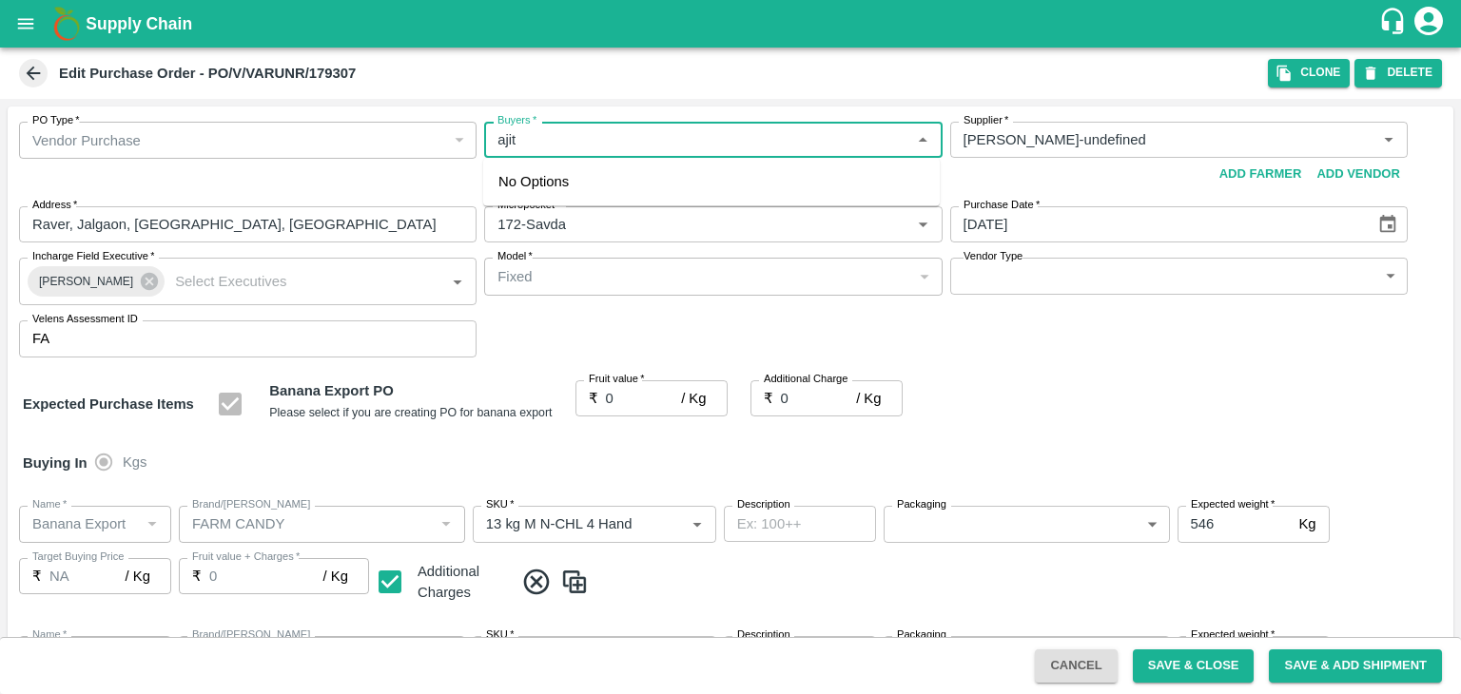
type input "Banana Export"
type input "FARM CANDY"
type input "13 kg M N-CHL CL"
type input "NA"
type input "Banana Export"
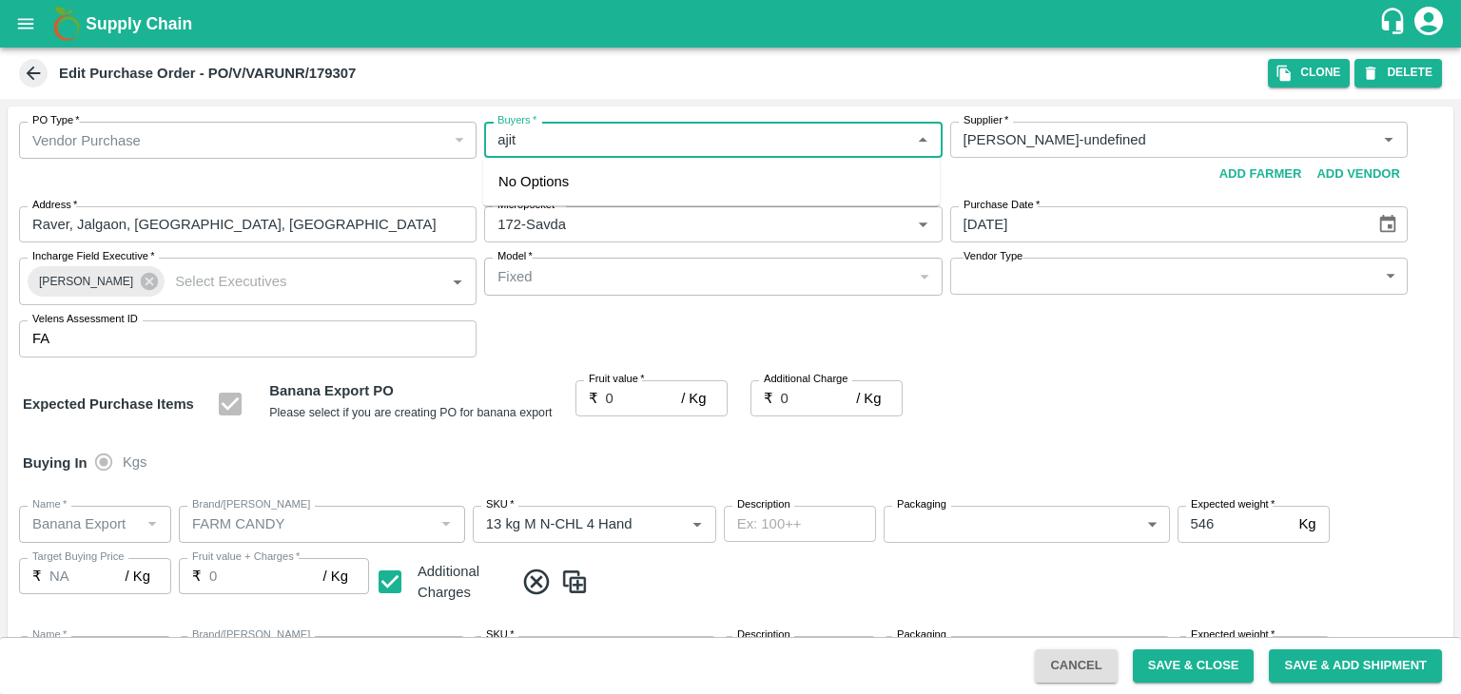
type input "FARM CANDY"
type input "C Class"
type input "NA"
type input "Banana Export"
type input "FARM CANDY"
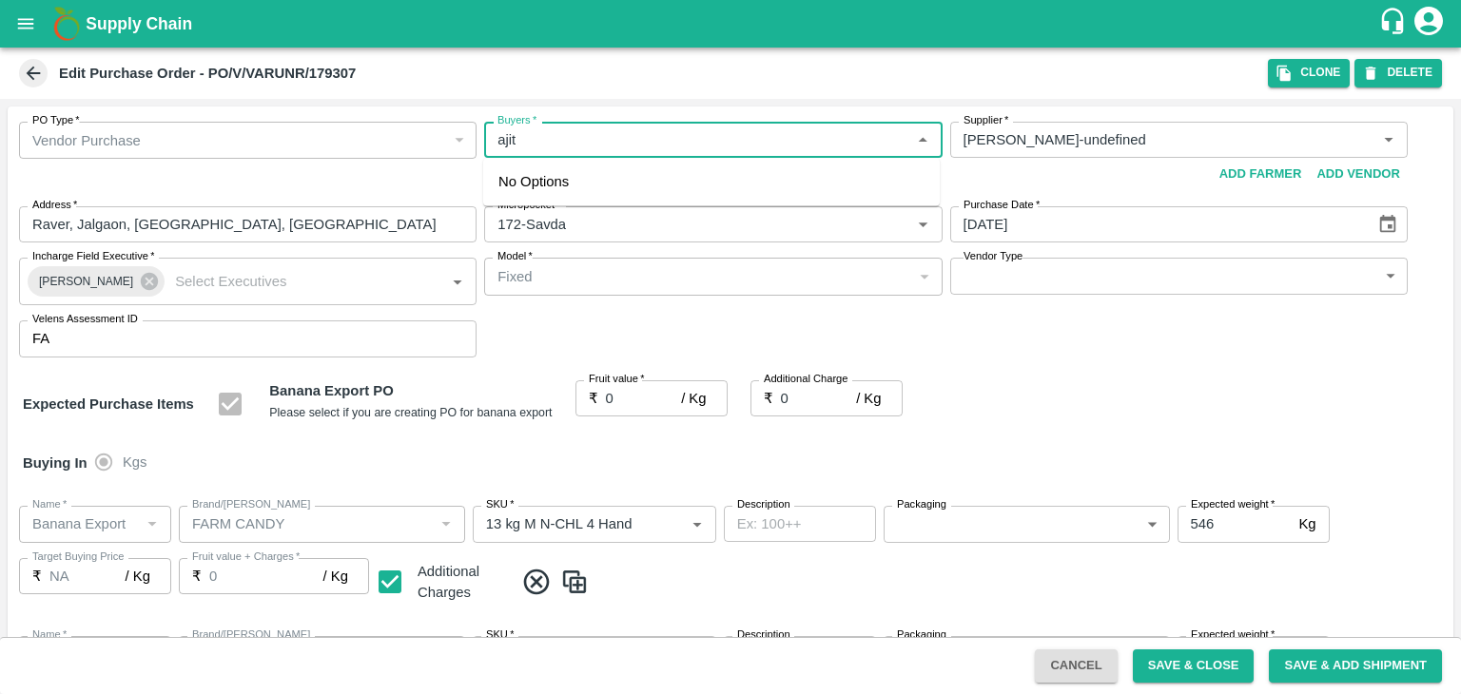
type input "PHR Kg"
type input "NA"
click at [605, 189] on div "[PERSON_NAME]" at bounding box center [711, 189] width 456 height 49
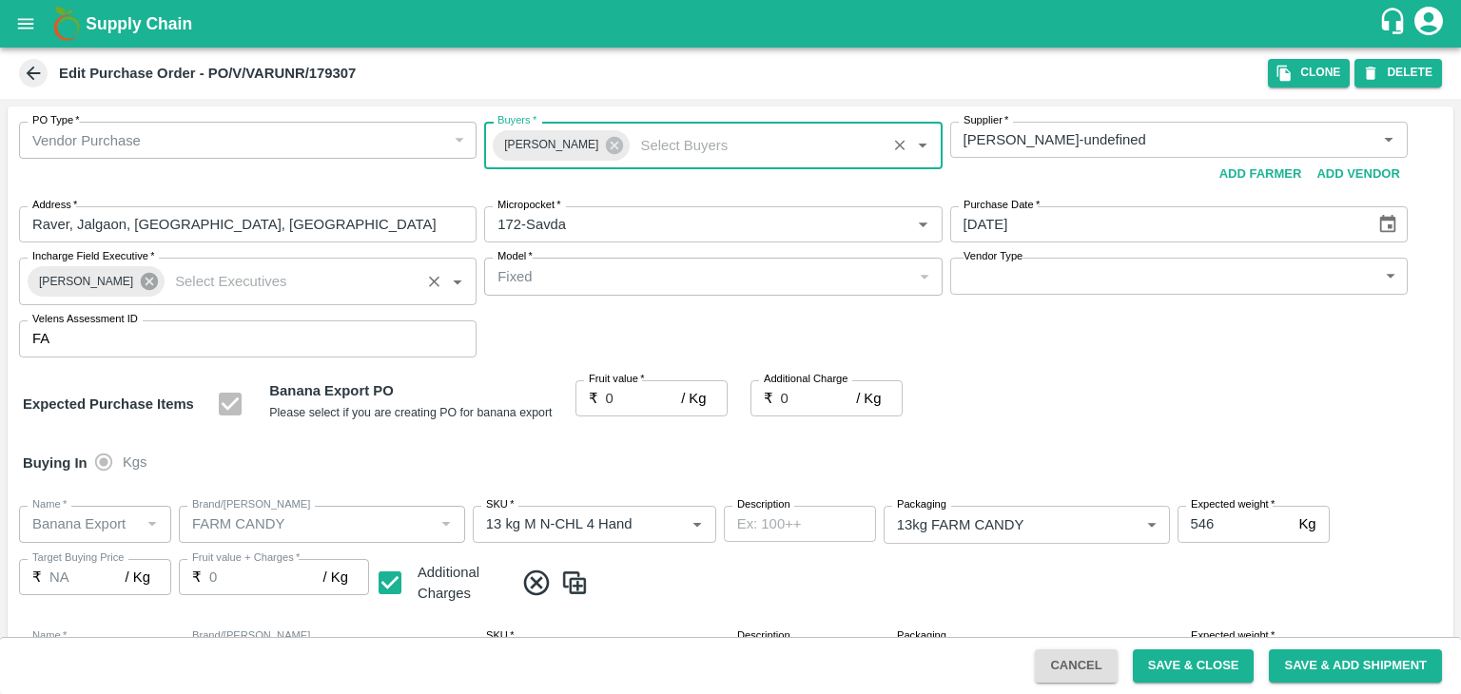
click at [141, 286] on icon at bounding box center [149, 281] width 17 height 17
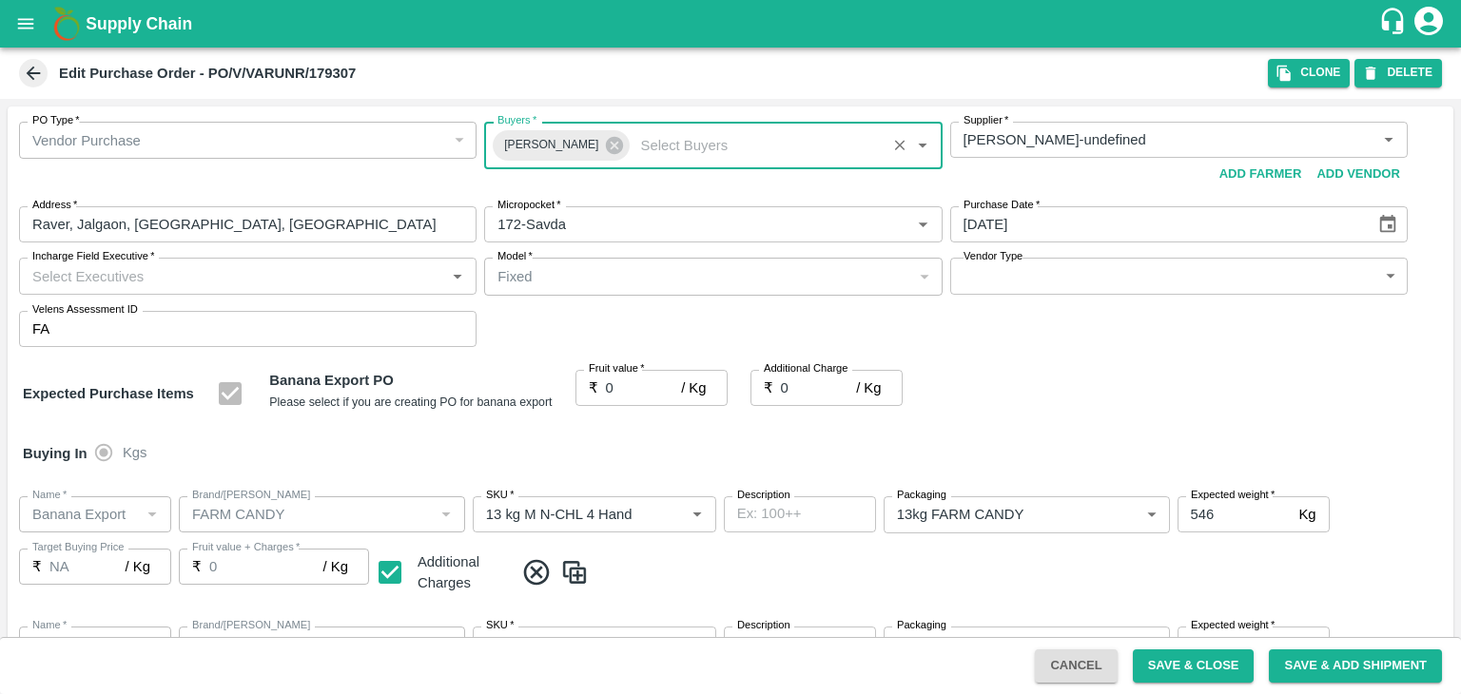
click at [156, 276] on input "Incharge Field Executive   *" at bounding box center [232, 275] width 415 height 25
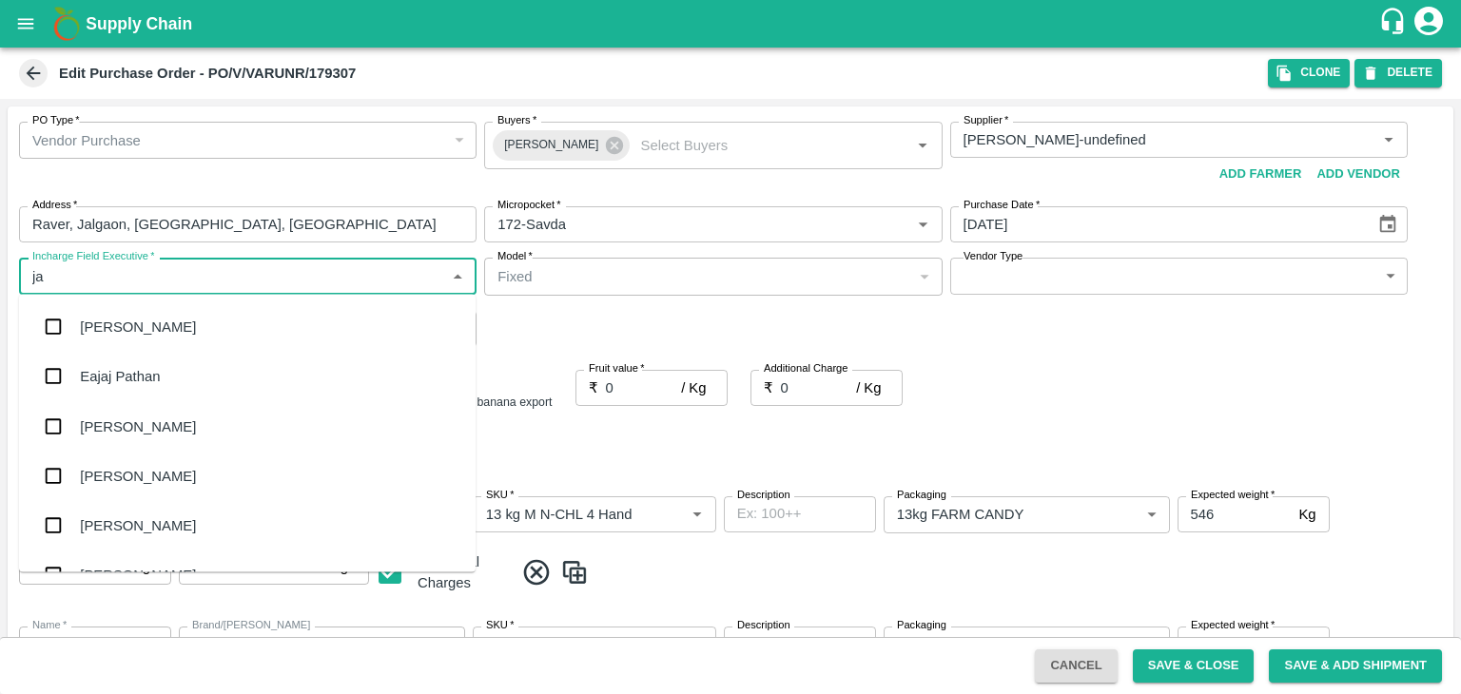
type input "[PERSON_NAME]"
click at [159, 416] on div "jaydip Tale" at bounding box center [247, 425] width 456 height 49
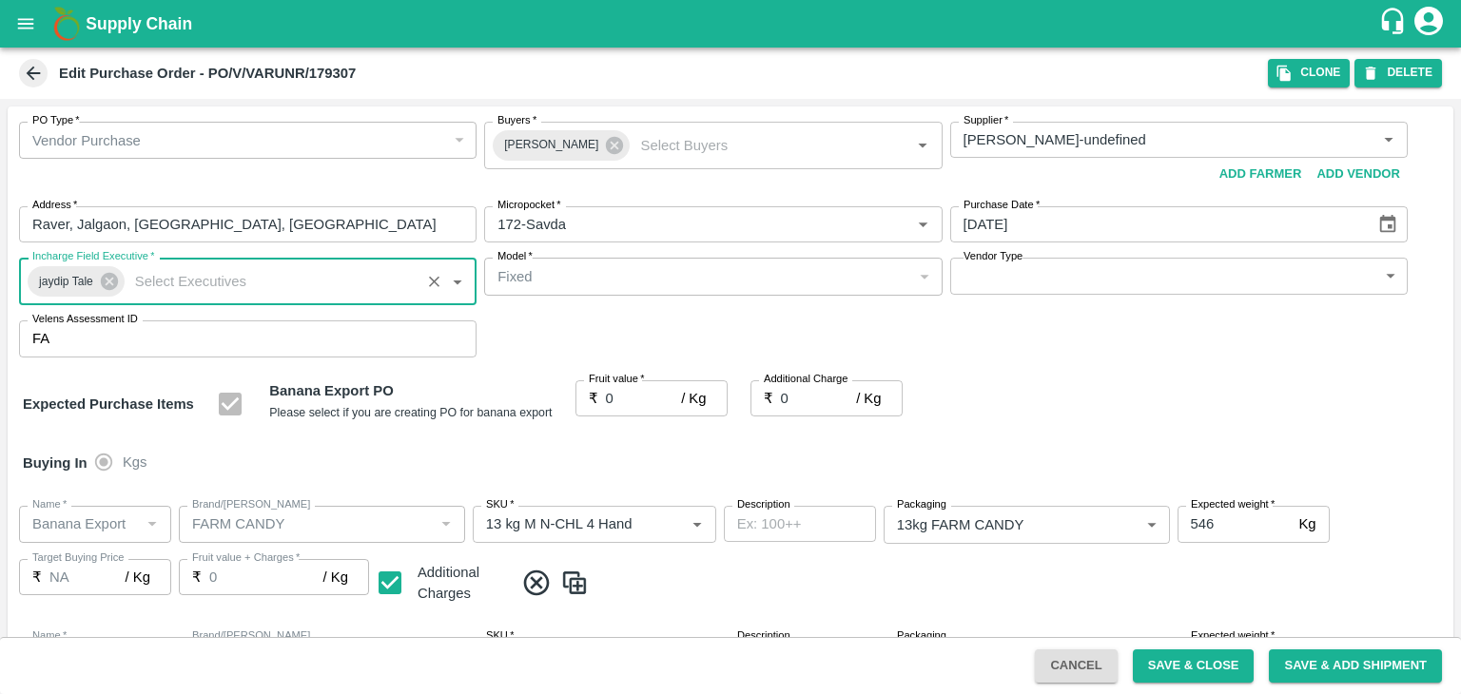
click at [1008, 283] on body "Supply Chain Edit Purchase Order - PO/V/VARUNR/179307 Clone DELETE PO Type   * …" at bounding box center [730, 347] width 1461 height 694
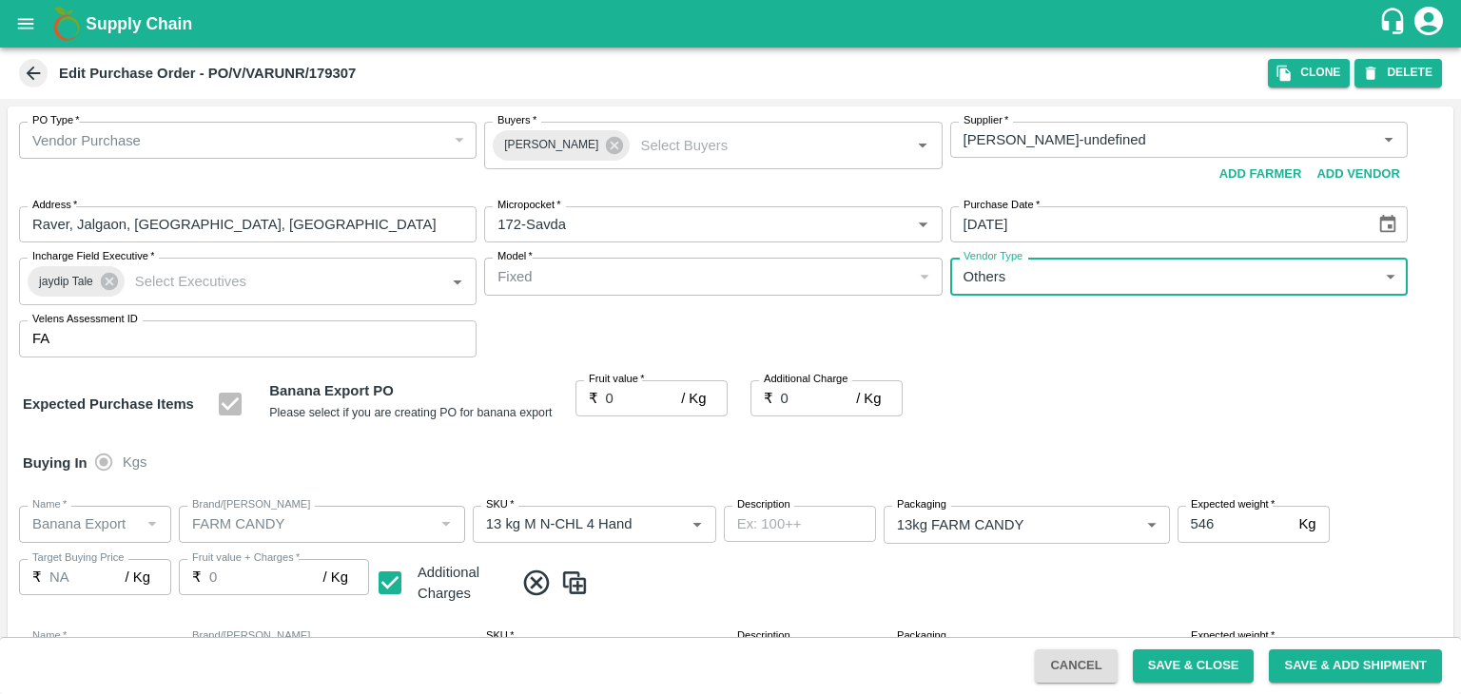
type input "OTHER"
click at [620, 398] on input "0" at bounding box center [644, 398] width 76 height 36
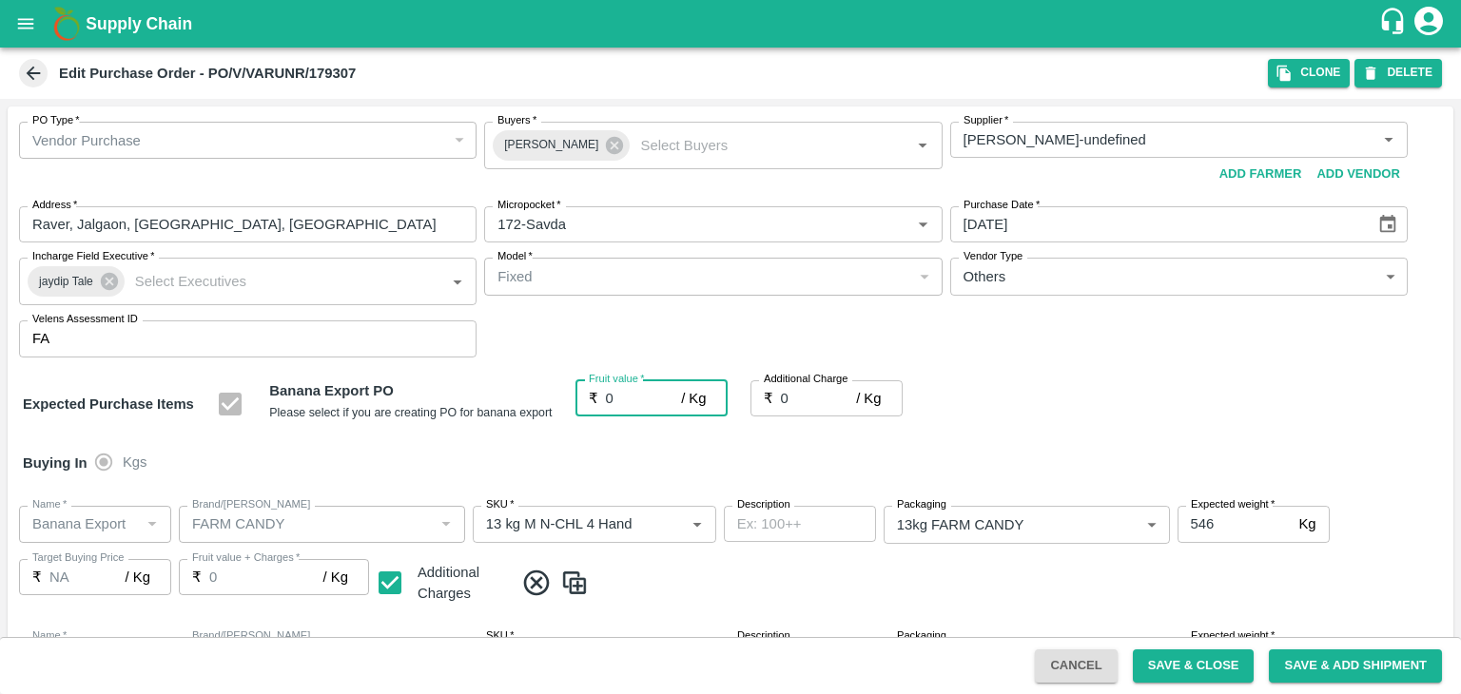
click at [620, 398] on input "0" at bounding box center [644, 398] width 76 height 36
type input "1"
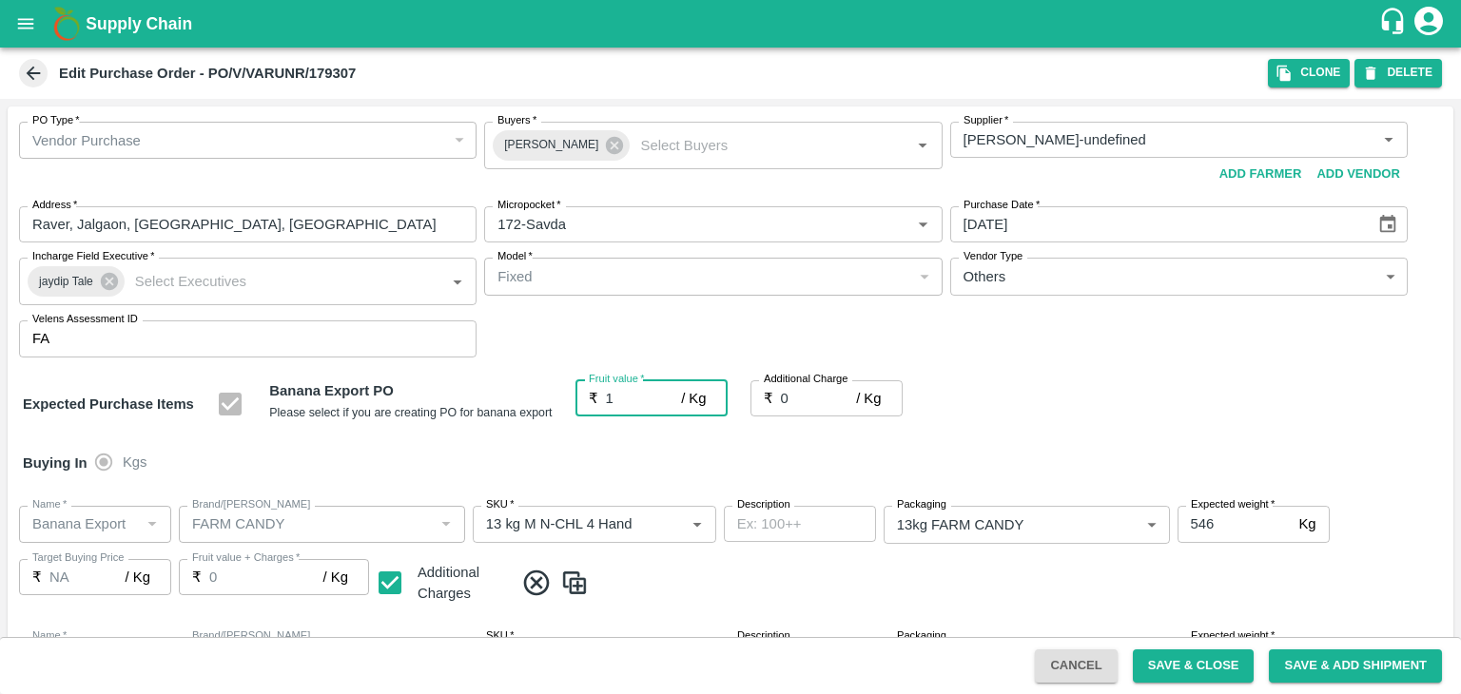
type input "1"
type input "17"
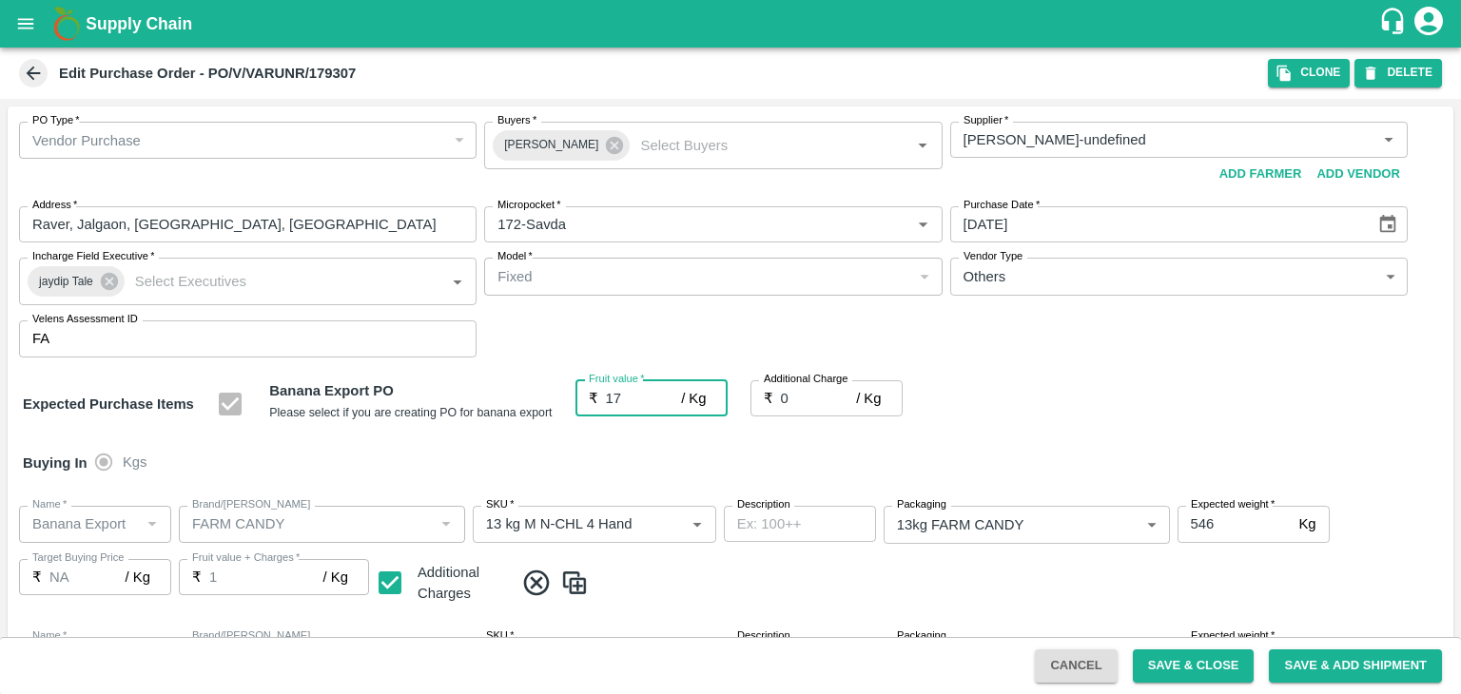
type input "17"
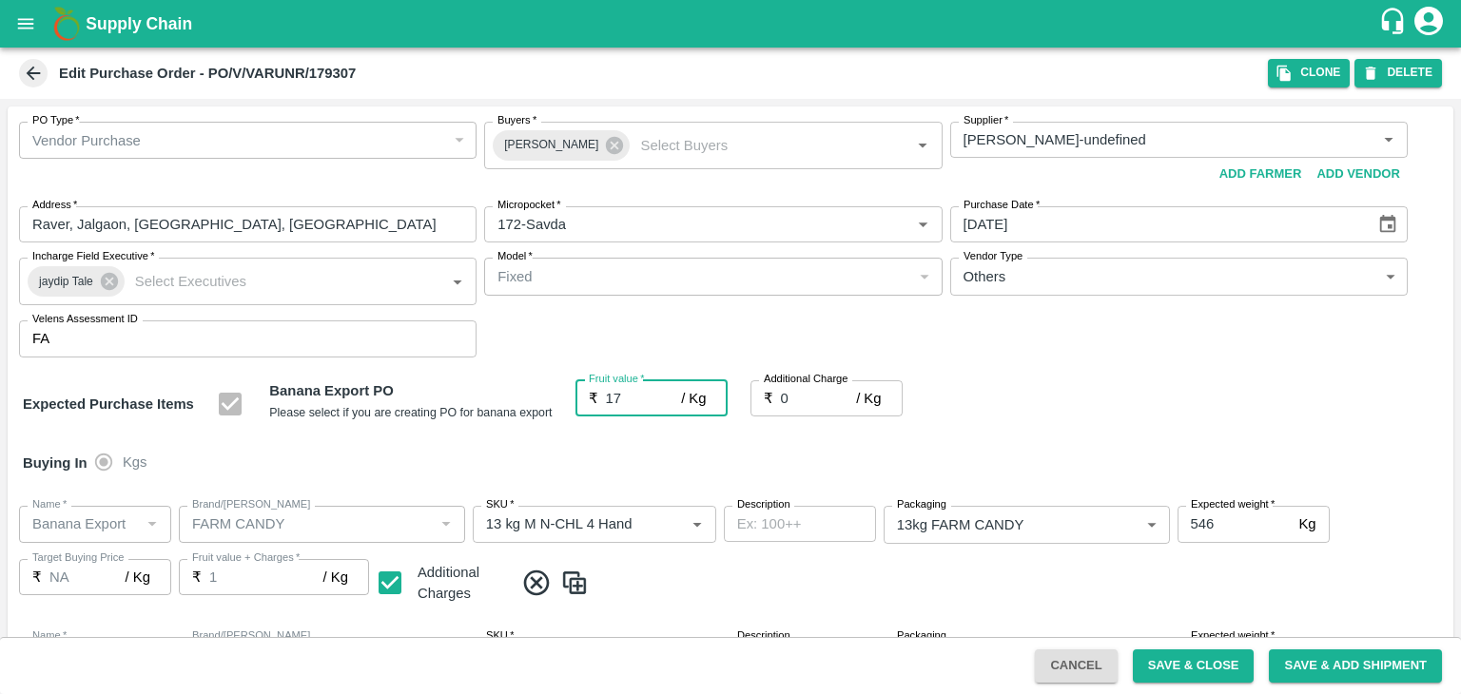
type input "17"
click at [804, 397] on input "0" at bounding box center [819, 398] width 76 height 36
type input "2"
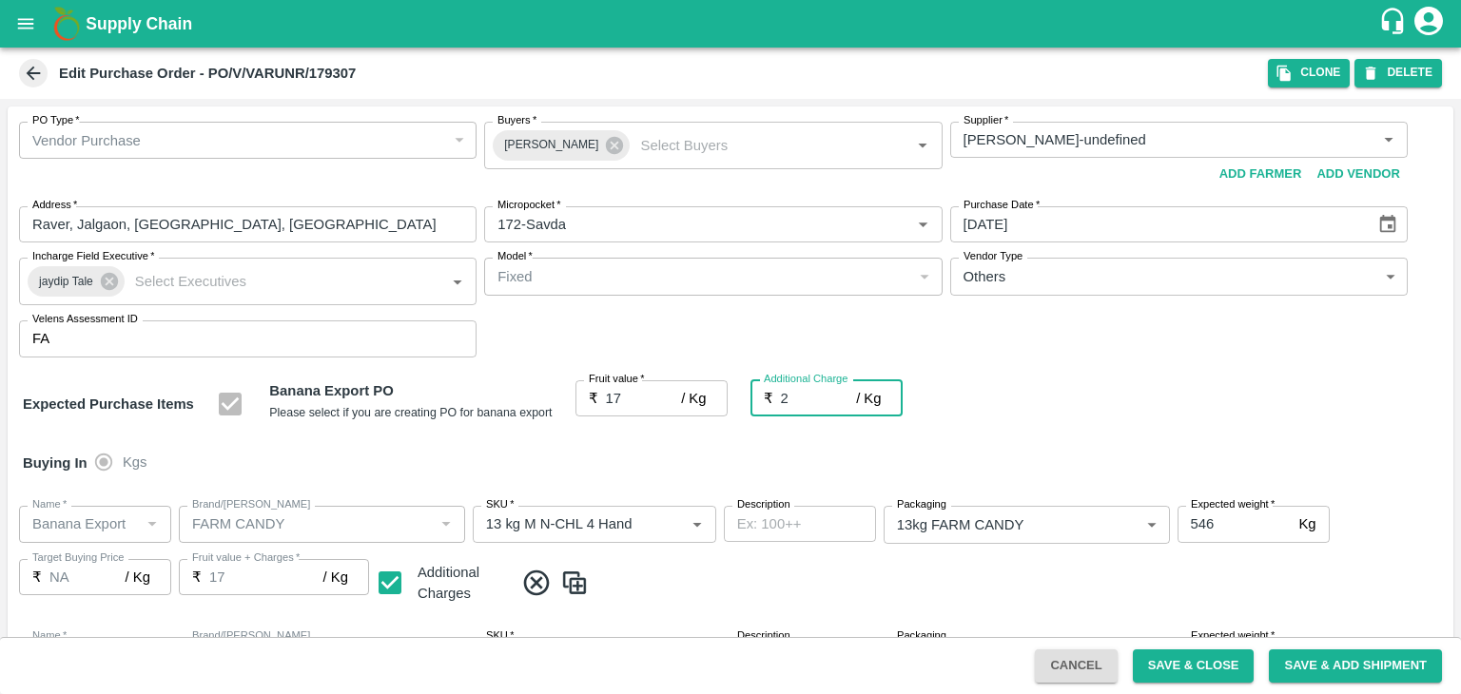
type input "19"
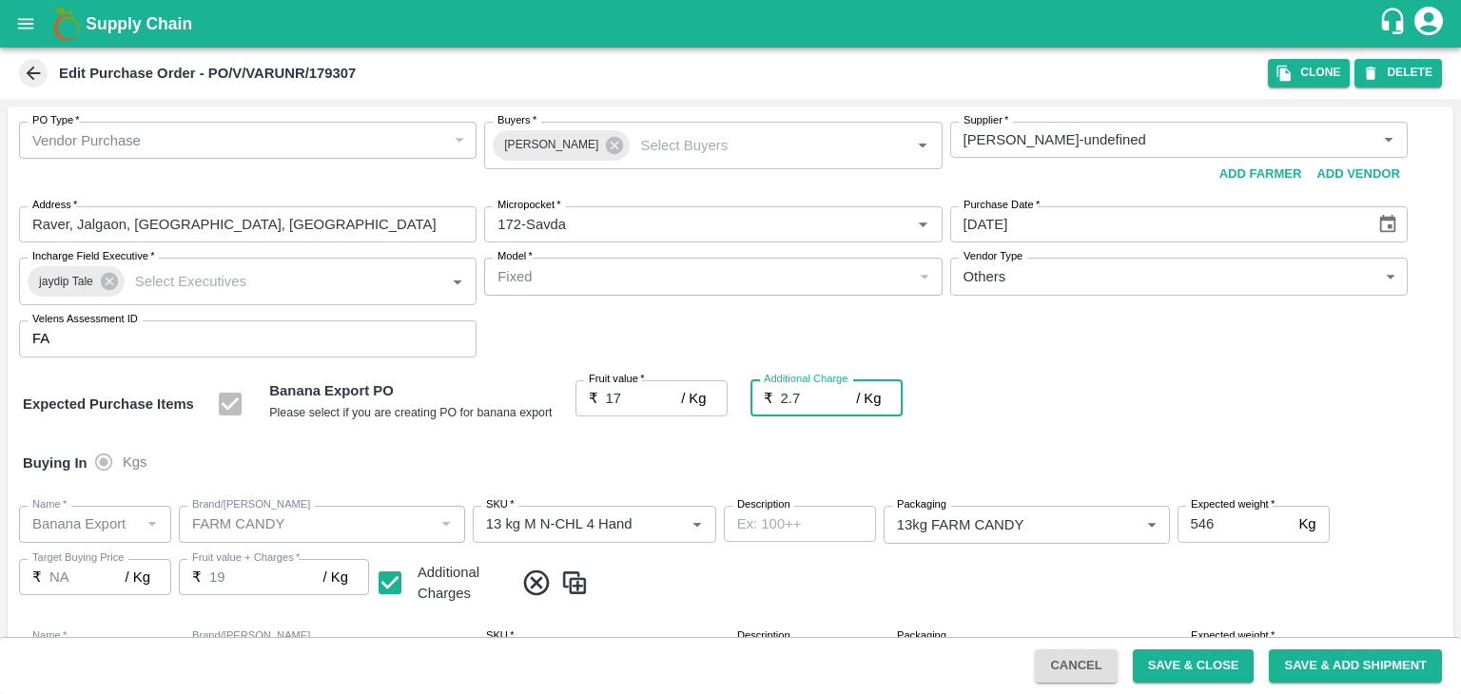
type input "2.75"
type input "19.75"
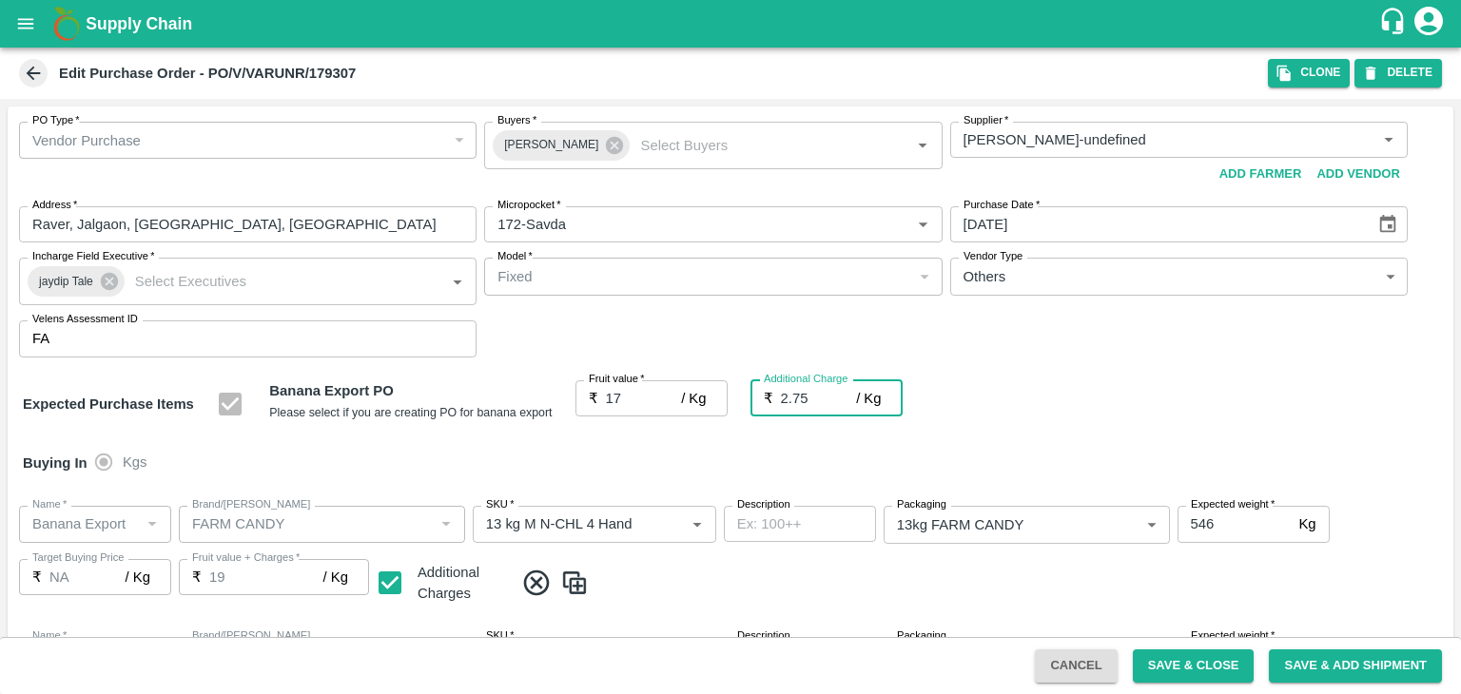
type input "19.75"
type input "2.75"
click at [819, 465] on div "Buying In Kgs" at bounding box center [730, 463] width 1445 height 55
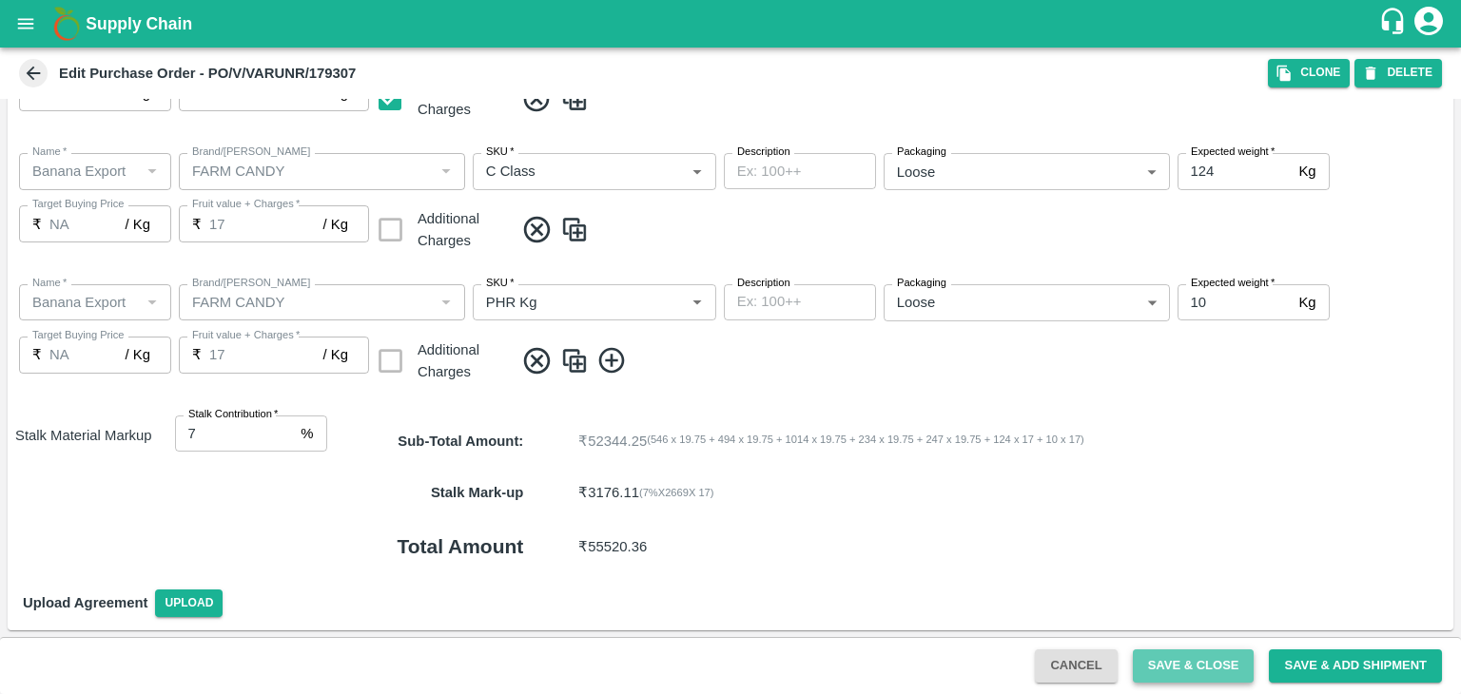
click at [1187, 657] on button "Save & Close" at bounding box center [1194, 666] width 122 height 33
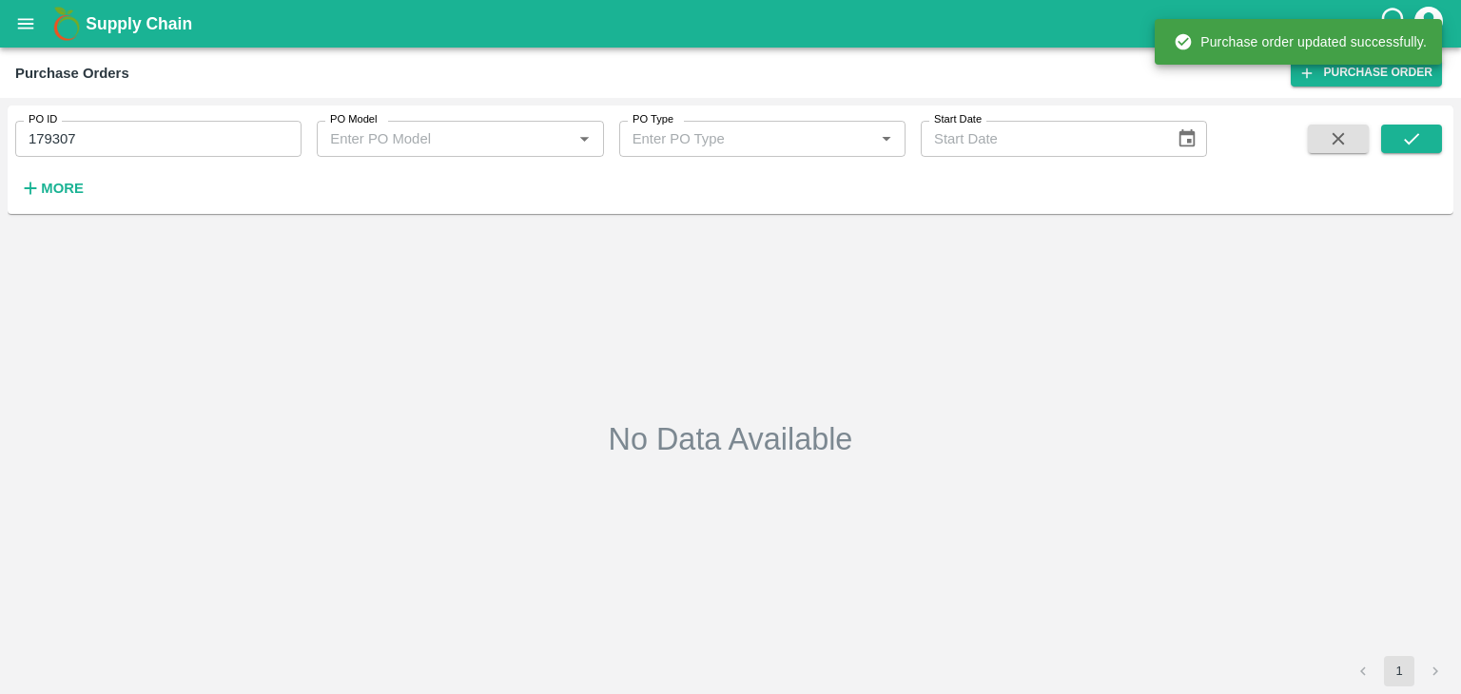
type input "179307"
